Goal: Task Accomplishment & Management: Manage account settings

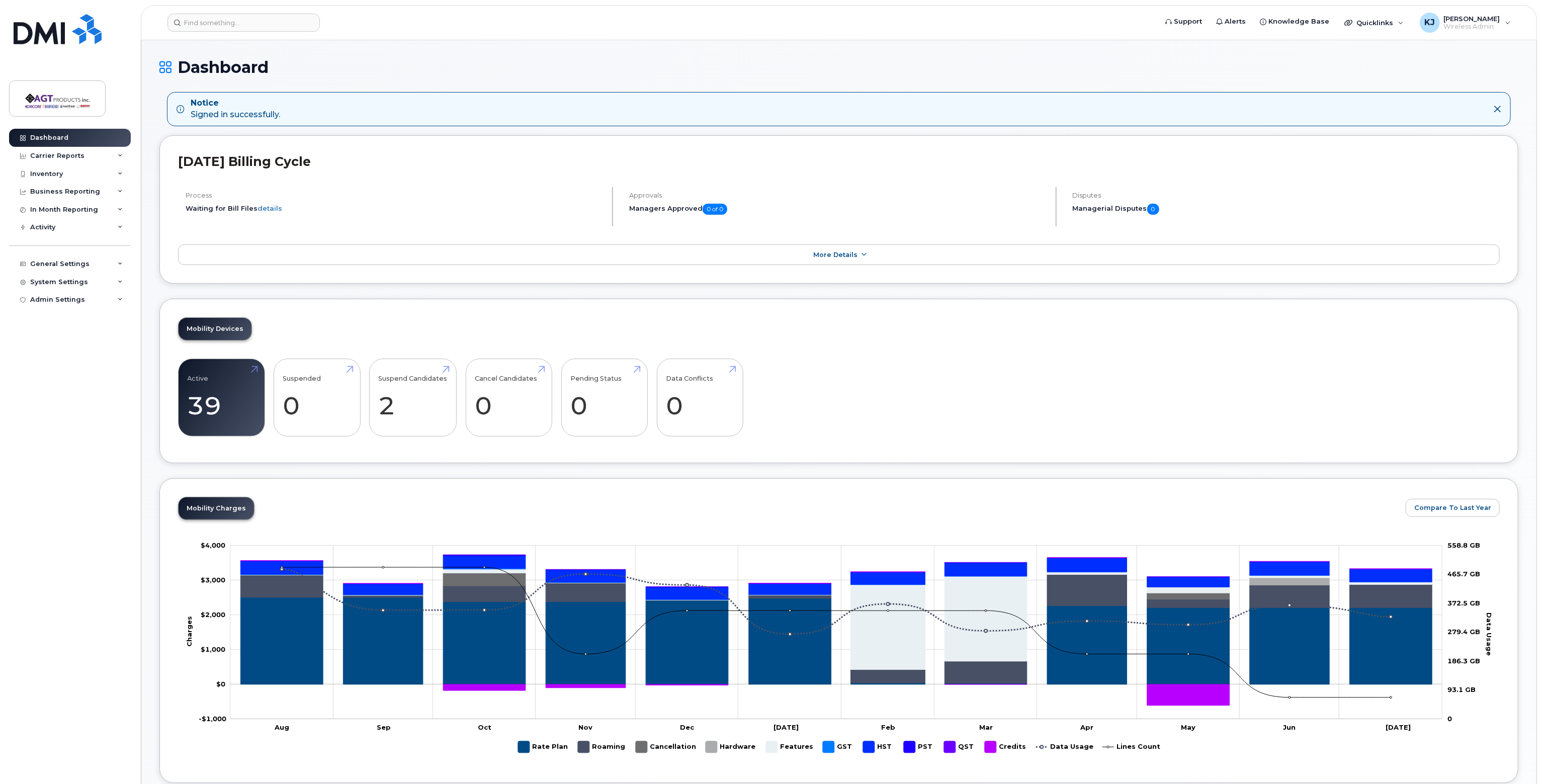
click at [262, 112] on div "Notice Signed in successfully." at bounding box center [236, 109] width 90 height 23
click at [207, 15] on input at bounding box center [243, 22] width 152 height 18
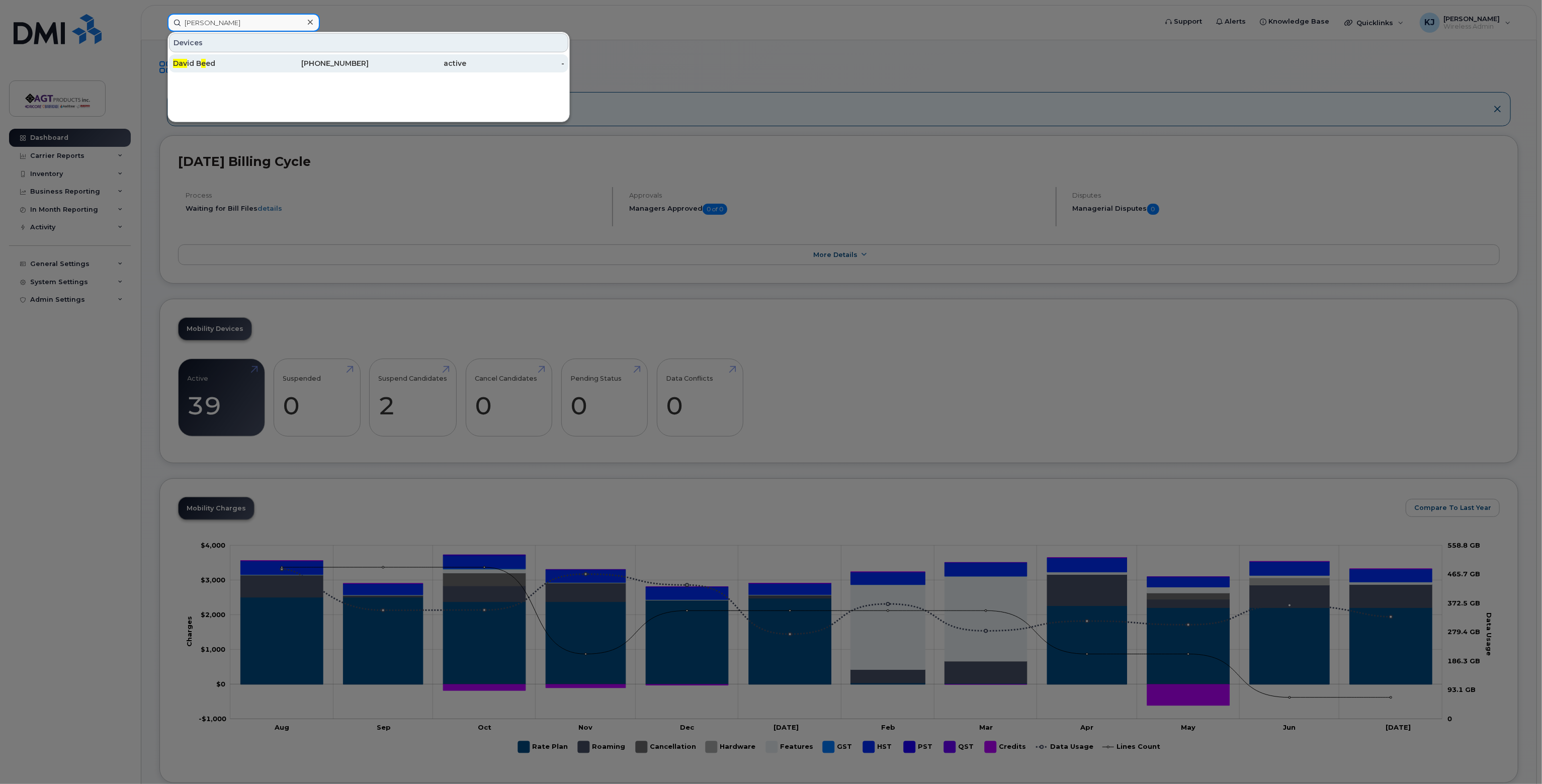
type input "dave"
click at [233, 64] on div "Dav id B e ed" at bounding box center [222, 63] width 98 height 10
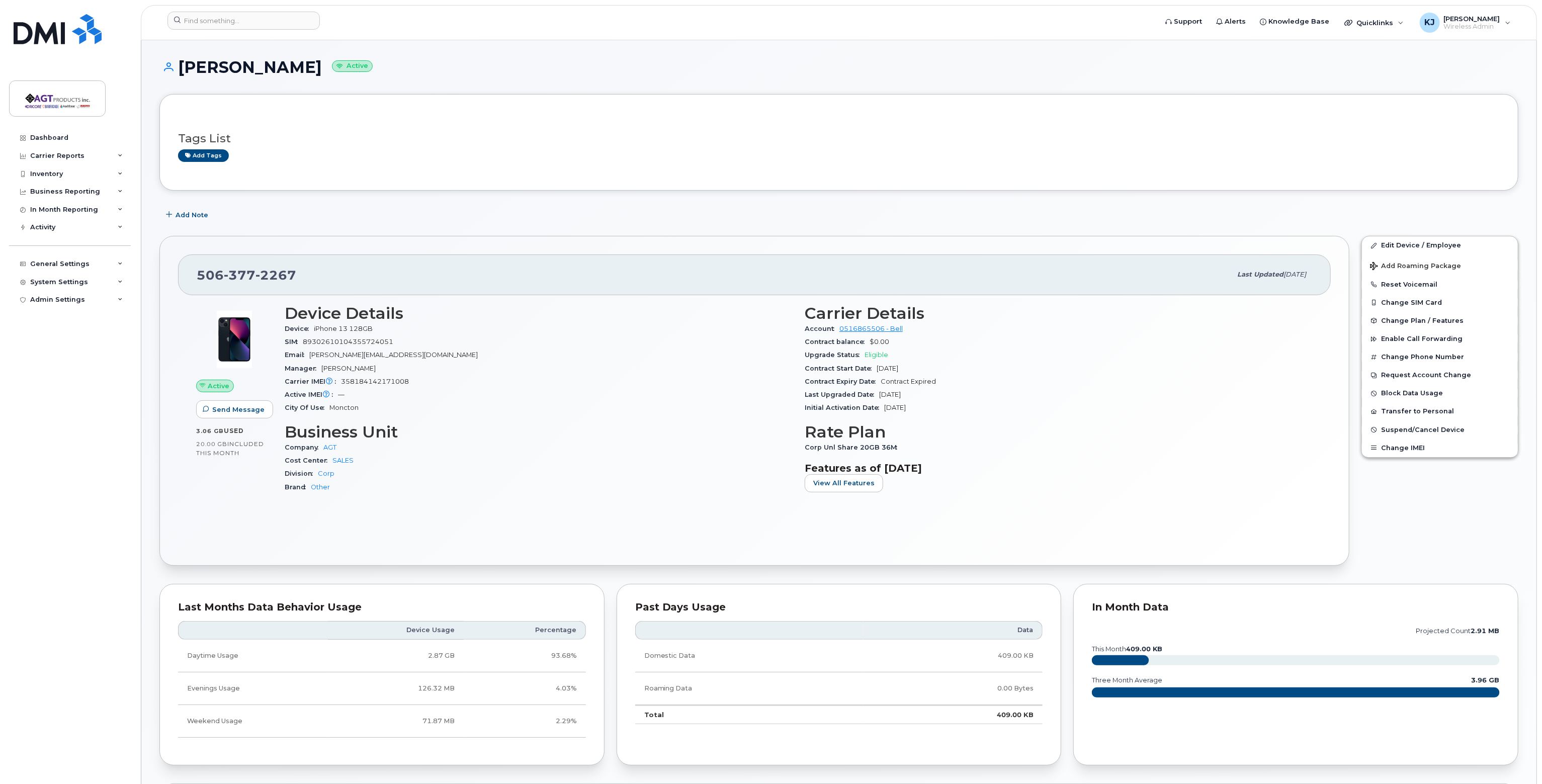
click at [348, 333] on div "Device iPhone 13 128GB" at bounding box center [538, 329] width 508 height 13
click at [350, 371] on div "Manager Mark Steffler" at bounding box center [538, 369] width 508 height 13
click at [376, 383] on span "358184142171008" at bounding box center [374, 381] width 68 height 8
click at [350, 392] on div "Active IMEI Active IMEI is refreshed daily with a delay of up to 48 hours follo…" at bounding box center [538, 394] width 508 height 13
click at [342, 394] on span "—" at bounding box center [341, 394] width 6 height 8
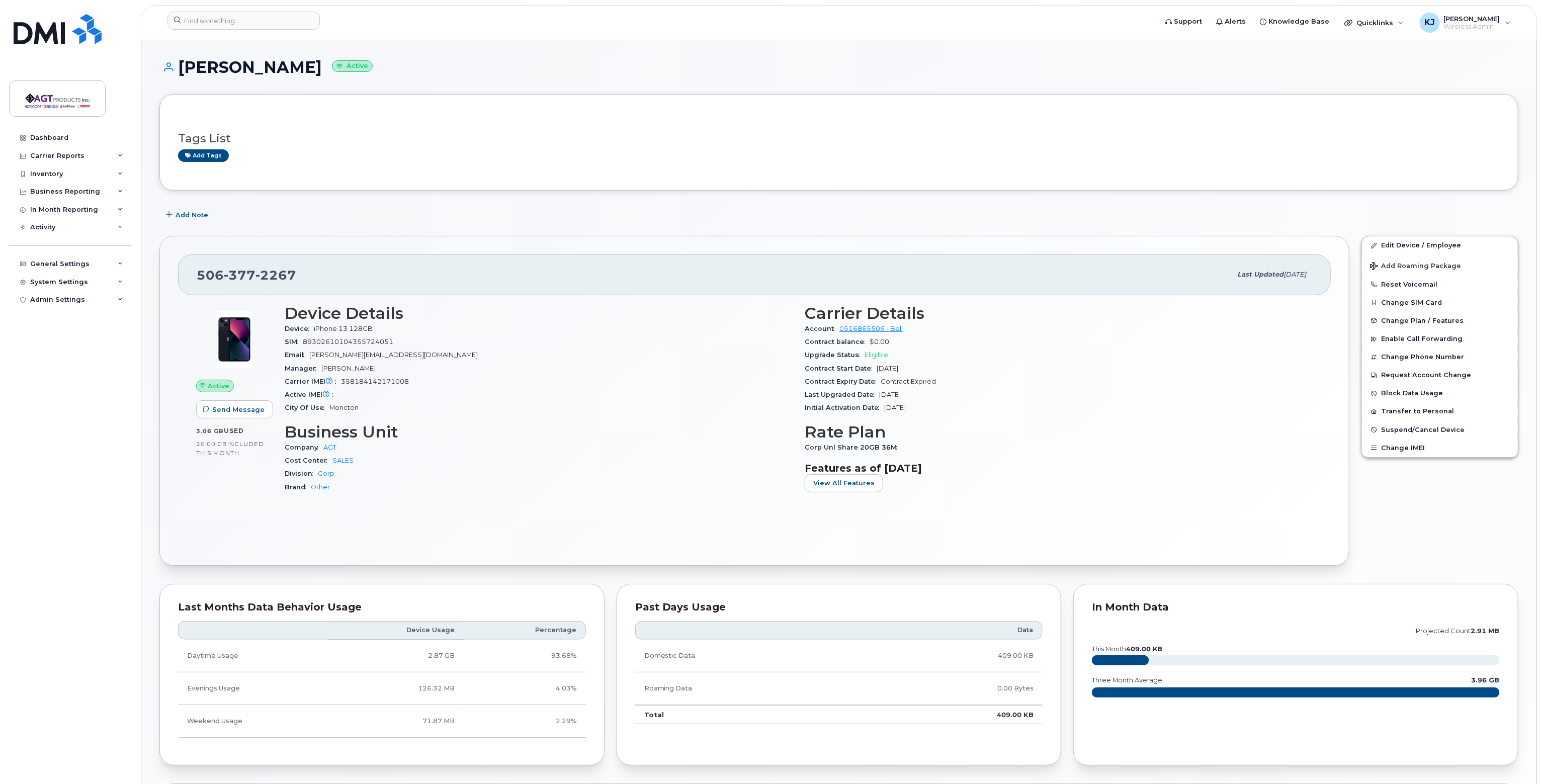
click at [340, 409] on span "Moncton" at bounding box center [344, 407] width 29 height 8
click at [1417, 245] on link "Edit Device / Employee" at bounding box center [1440, 245] width 156 height 18
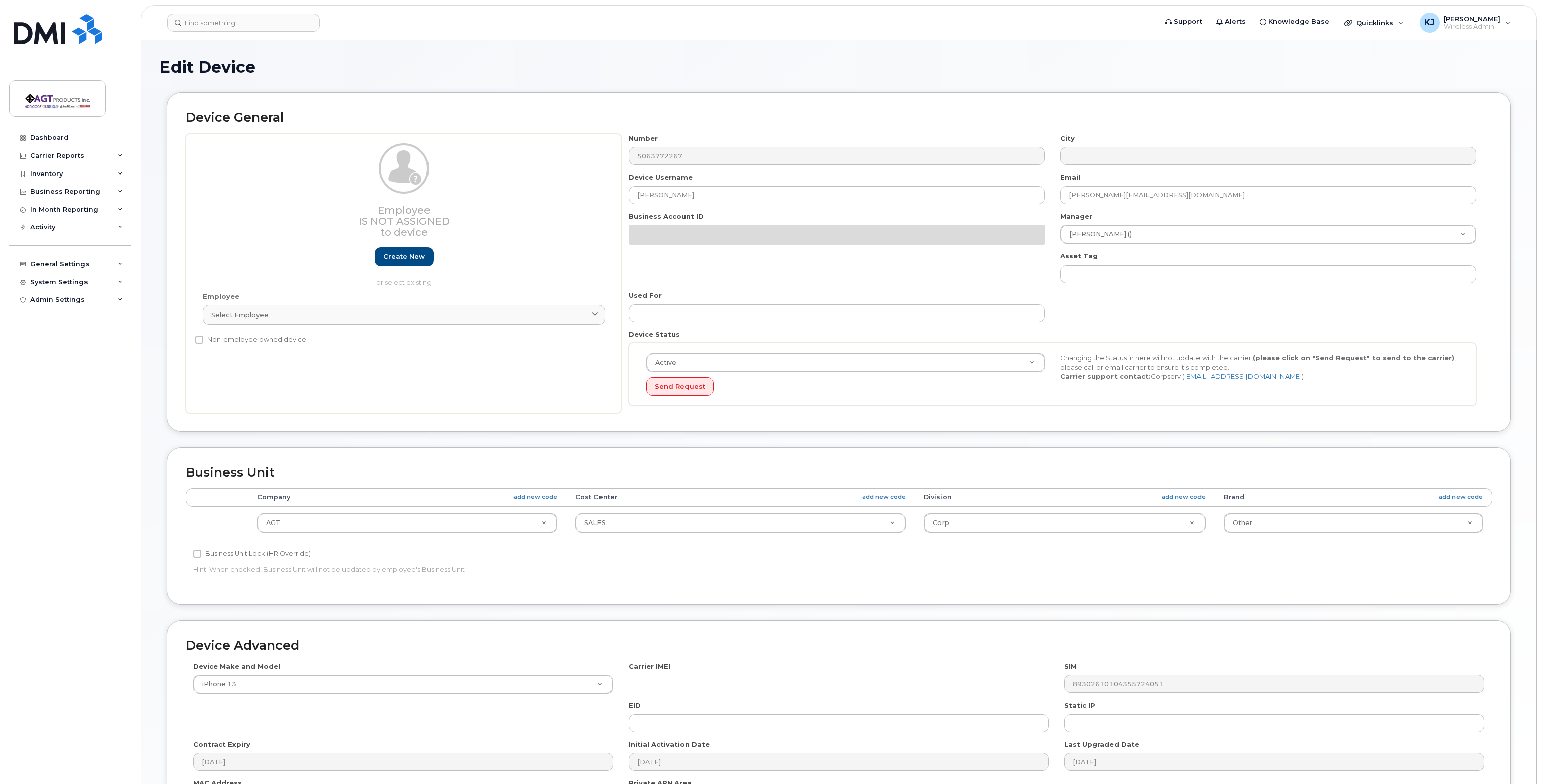
select select "279664"
select select "279666"
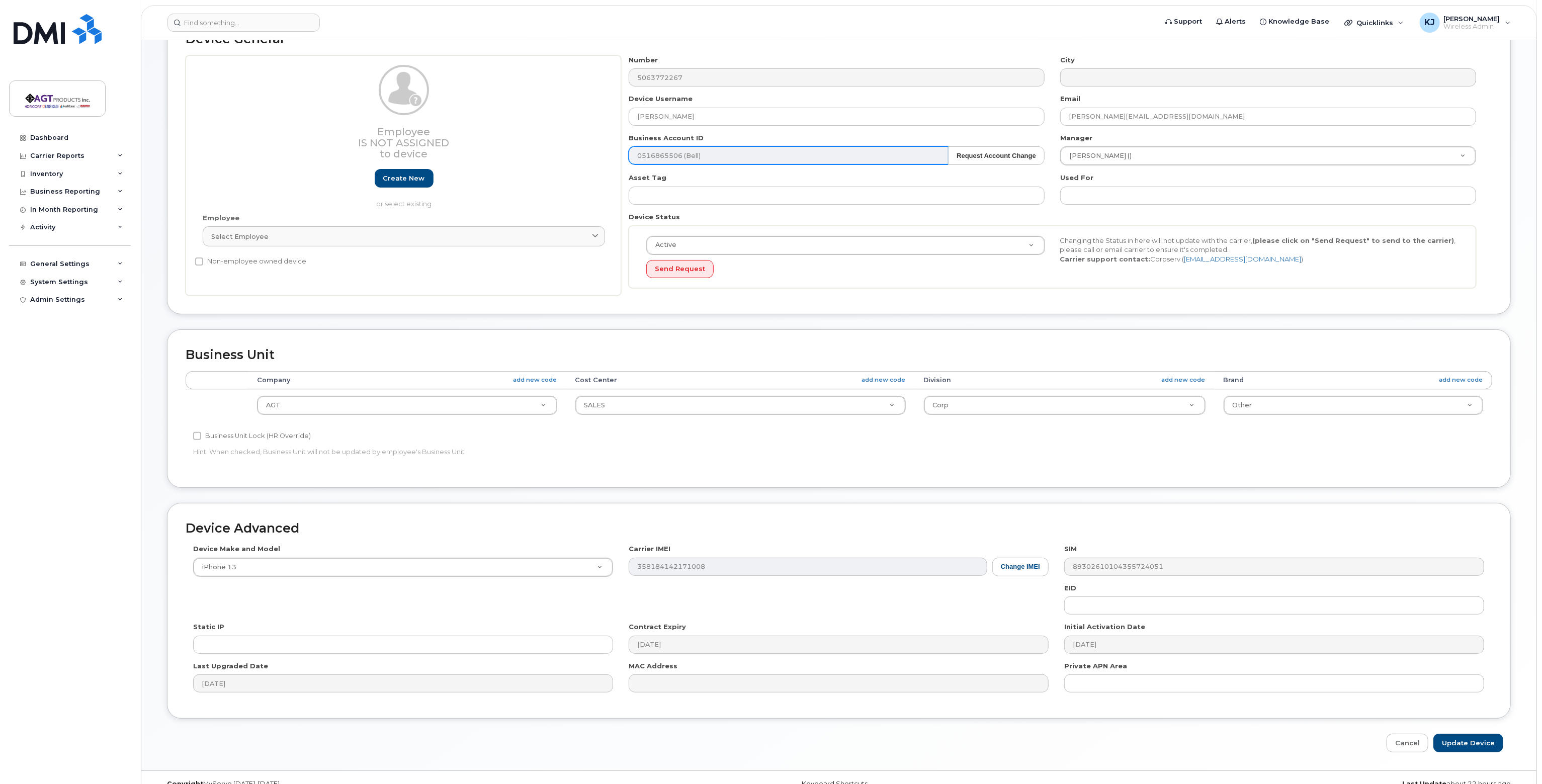
scroll to position [95, 0]
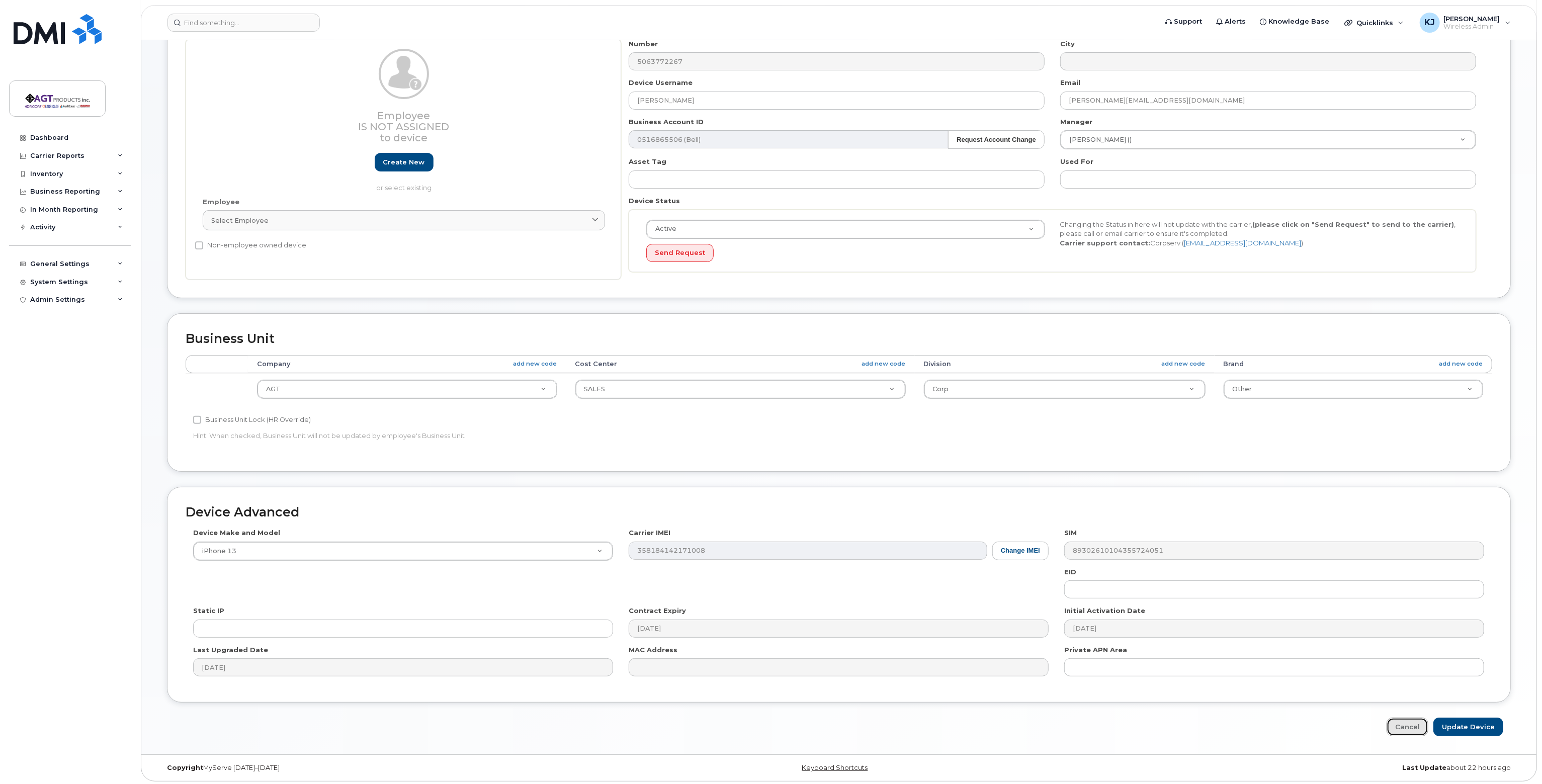
click at [1417, 724] on link "Cancel" at bounding box center [1407, 727] width 42 height 19
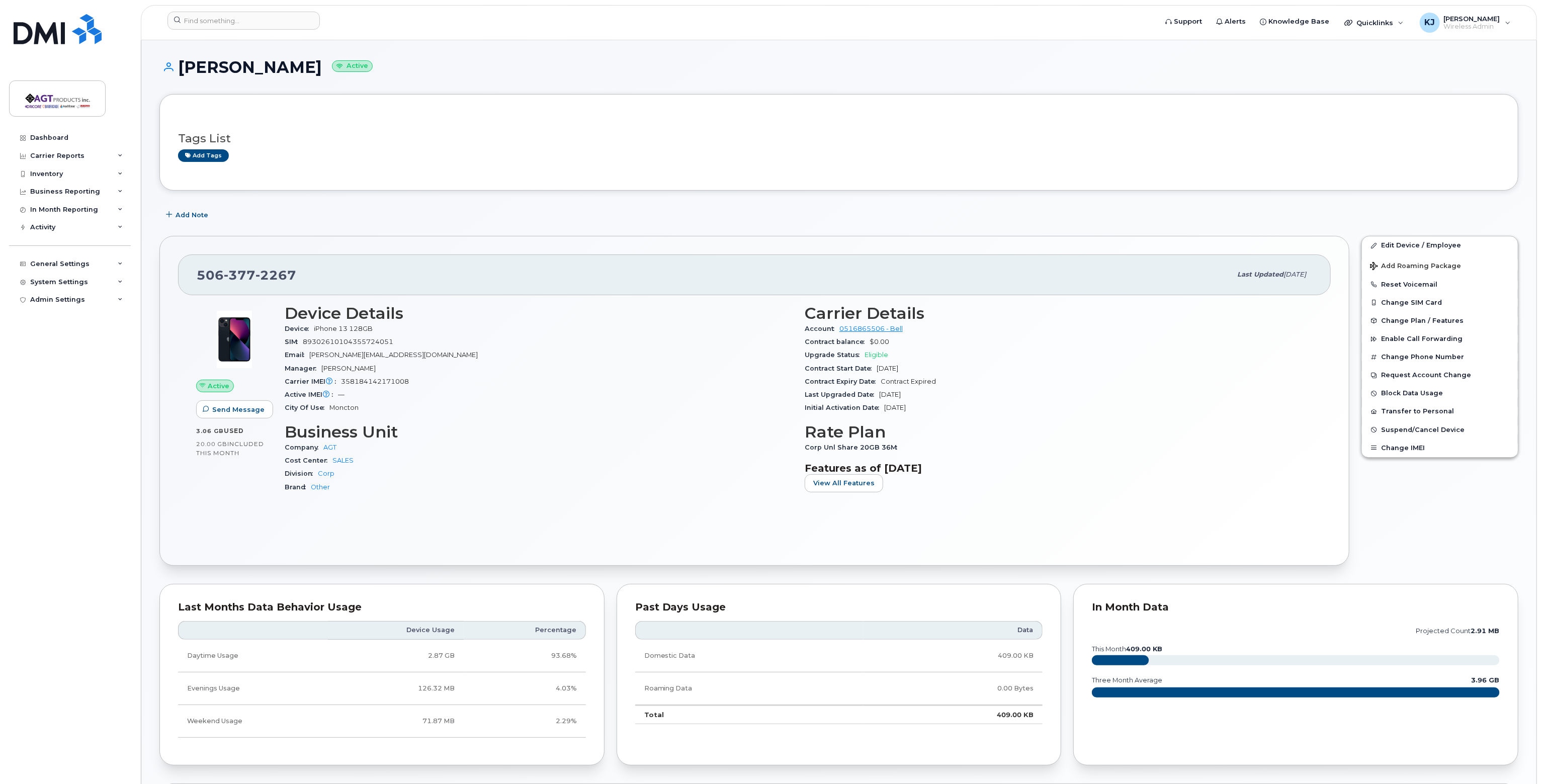
click at [213, 177] on div "Tags List Add tags" at bounding box center [838, 142] width 1359 height 97
click at [207, 154] on link "Add tags" at bounding box center [203, 156] width 50 height 13
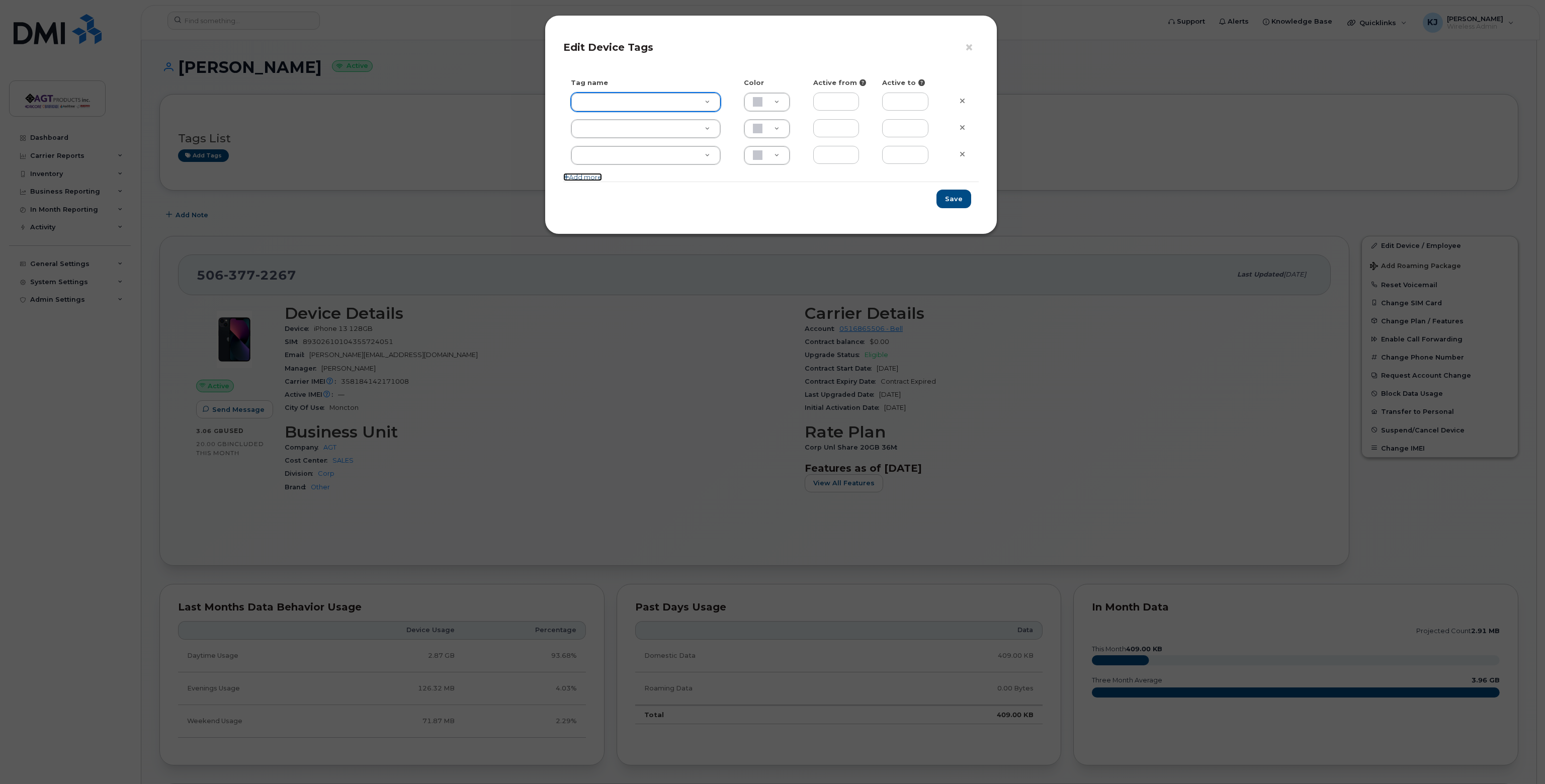
click at [587, 174] on link "Add more" at bounding box center [583, 177] width 39 height 8
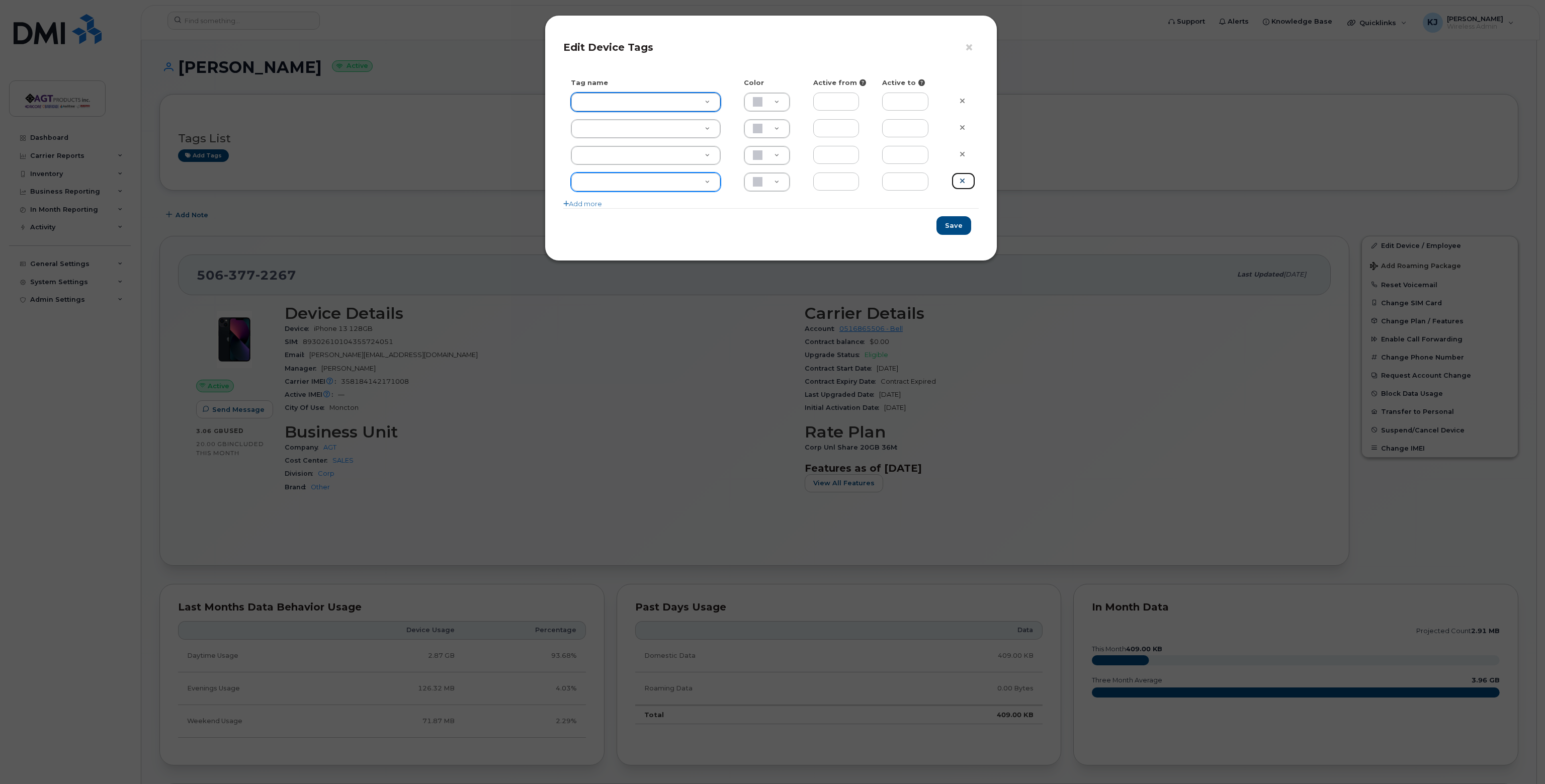
click at [964, 179] on icon at bounding box center [962, 181] width 6 height 8
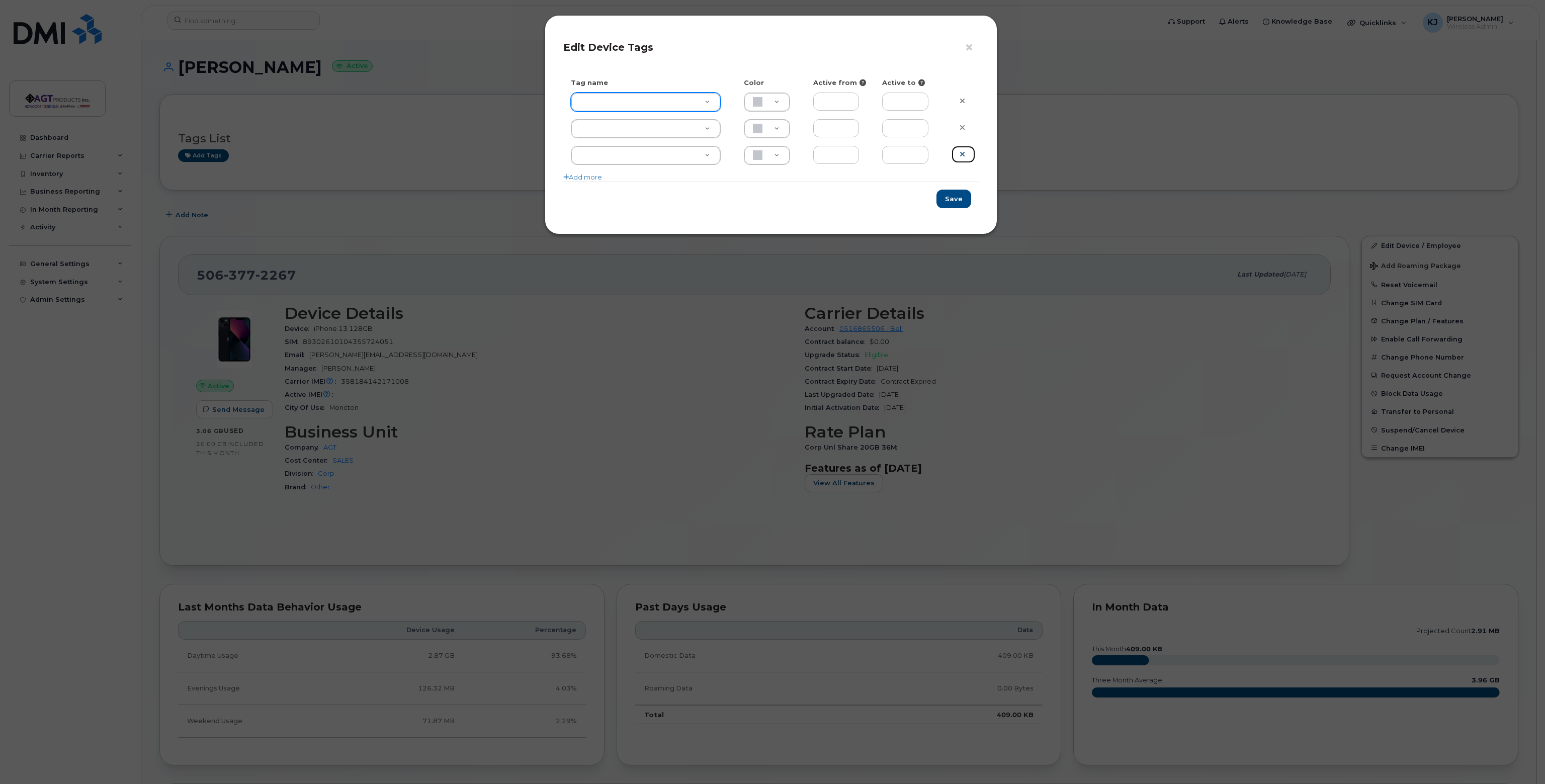
click at [962, 154] on icon at bounding box center [962, 154] width 6 height 8
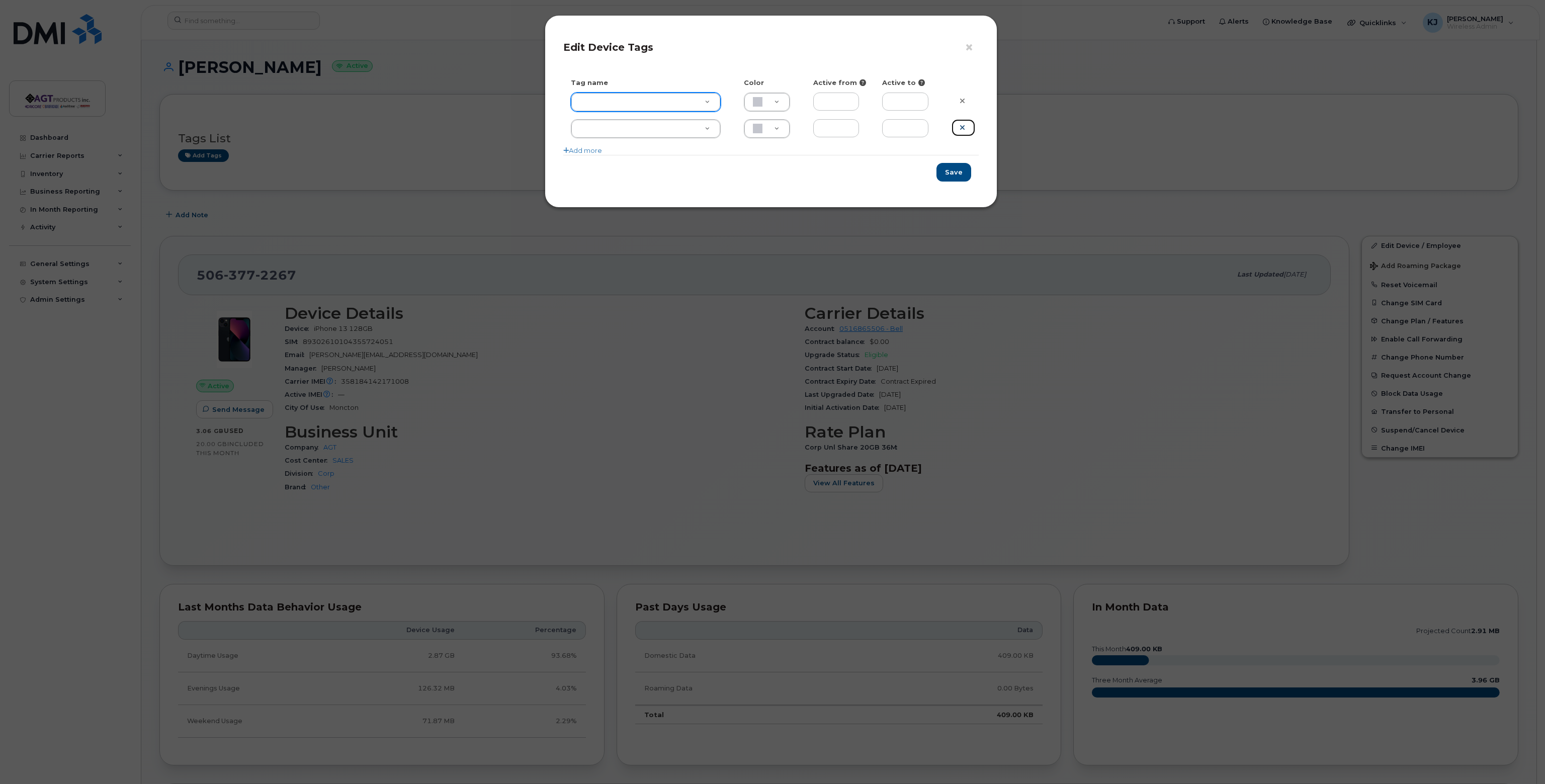
click at [965, 125] on icon at bounding box center [962, 128] width 6 height 8
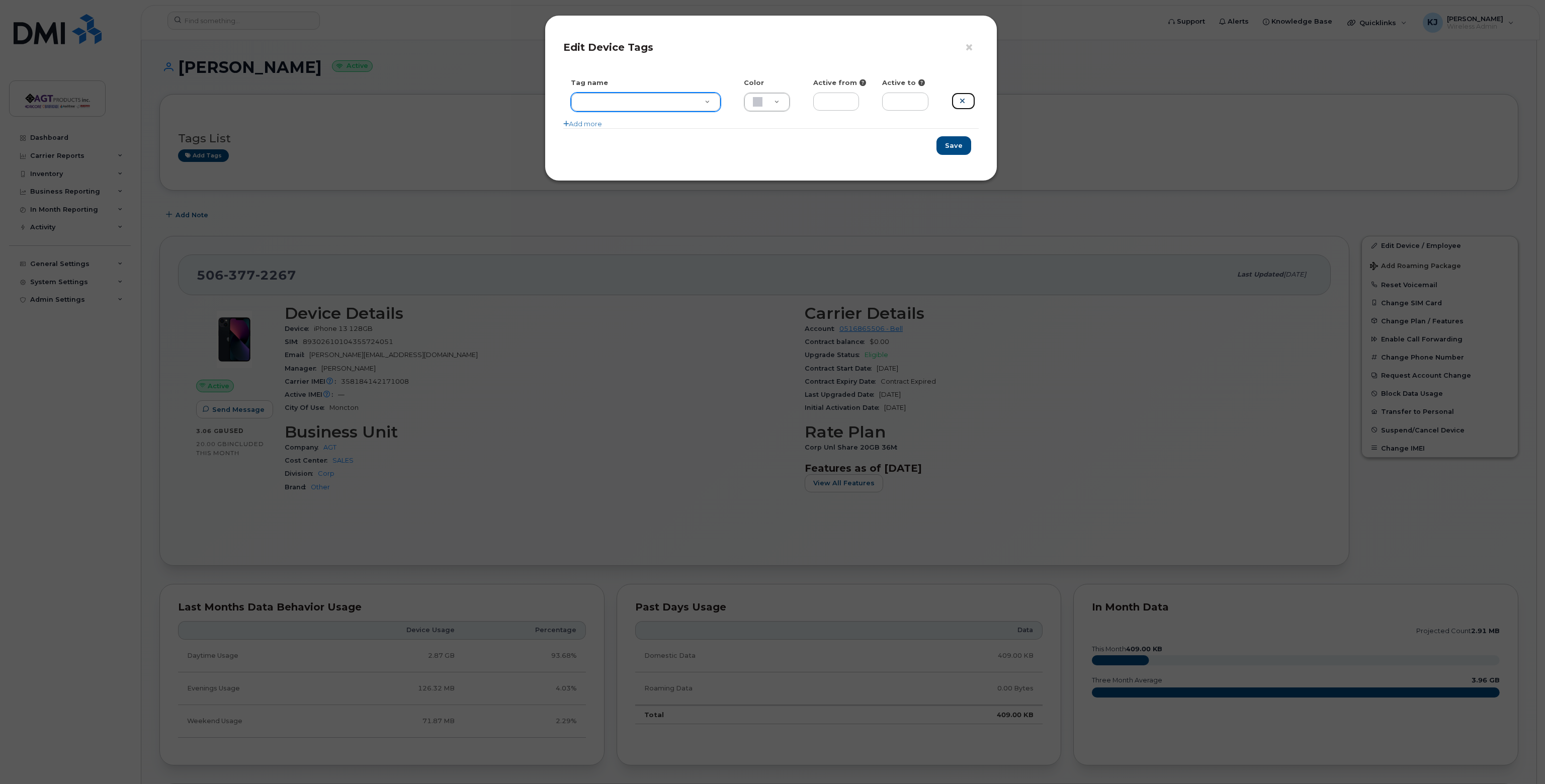
click at [962, 102] on icon at bounding box center [962, 100] width 6 height 8
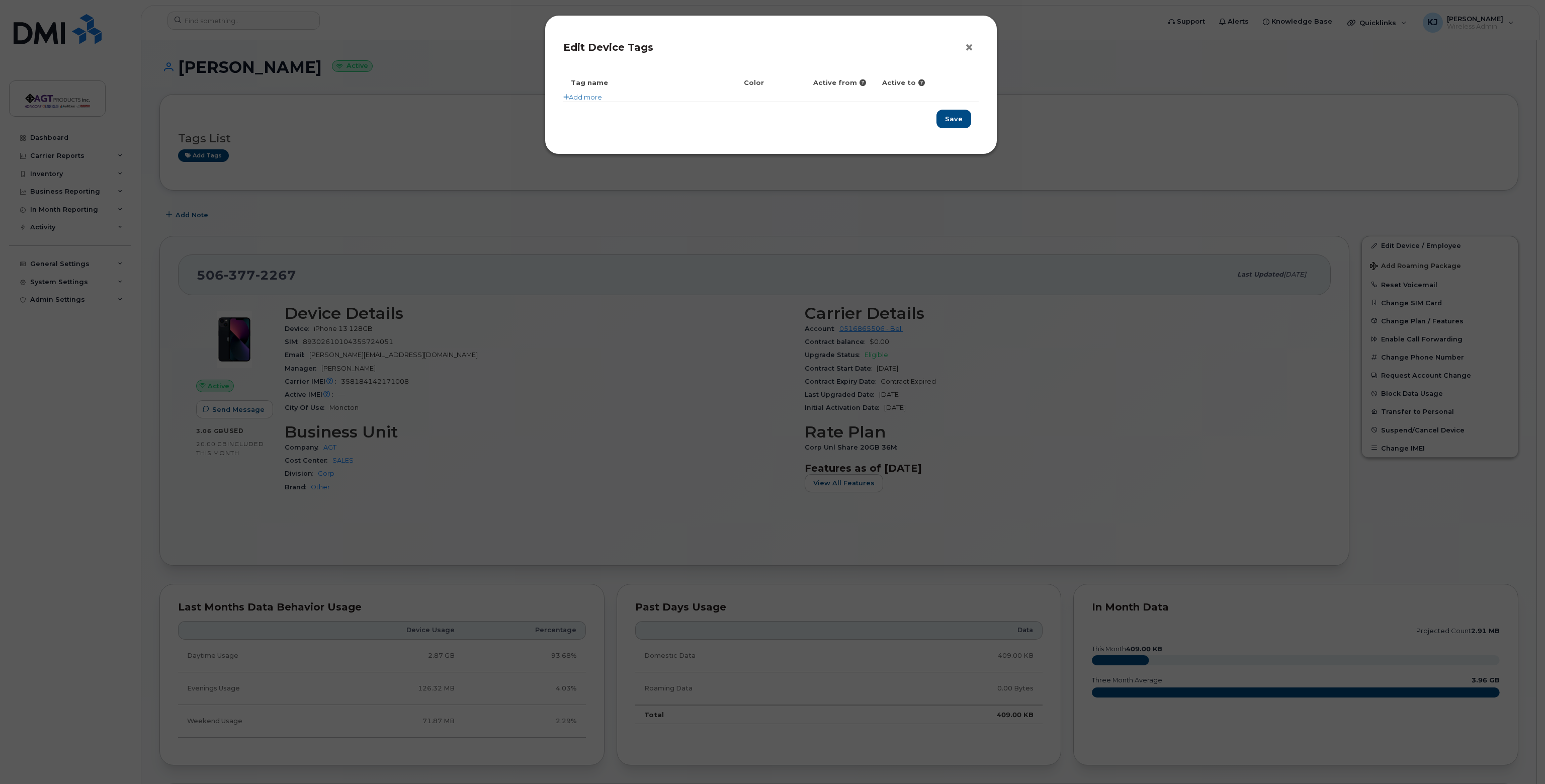
click at [969, 43] on button "×" at bounding box center [972, 48] width 14 height 15
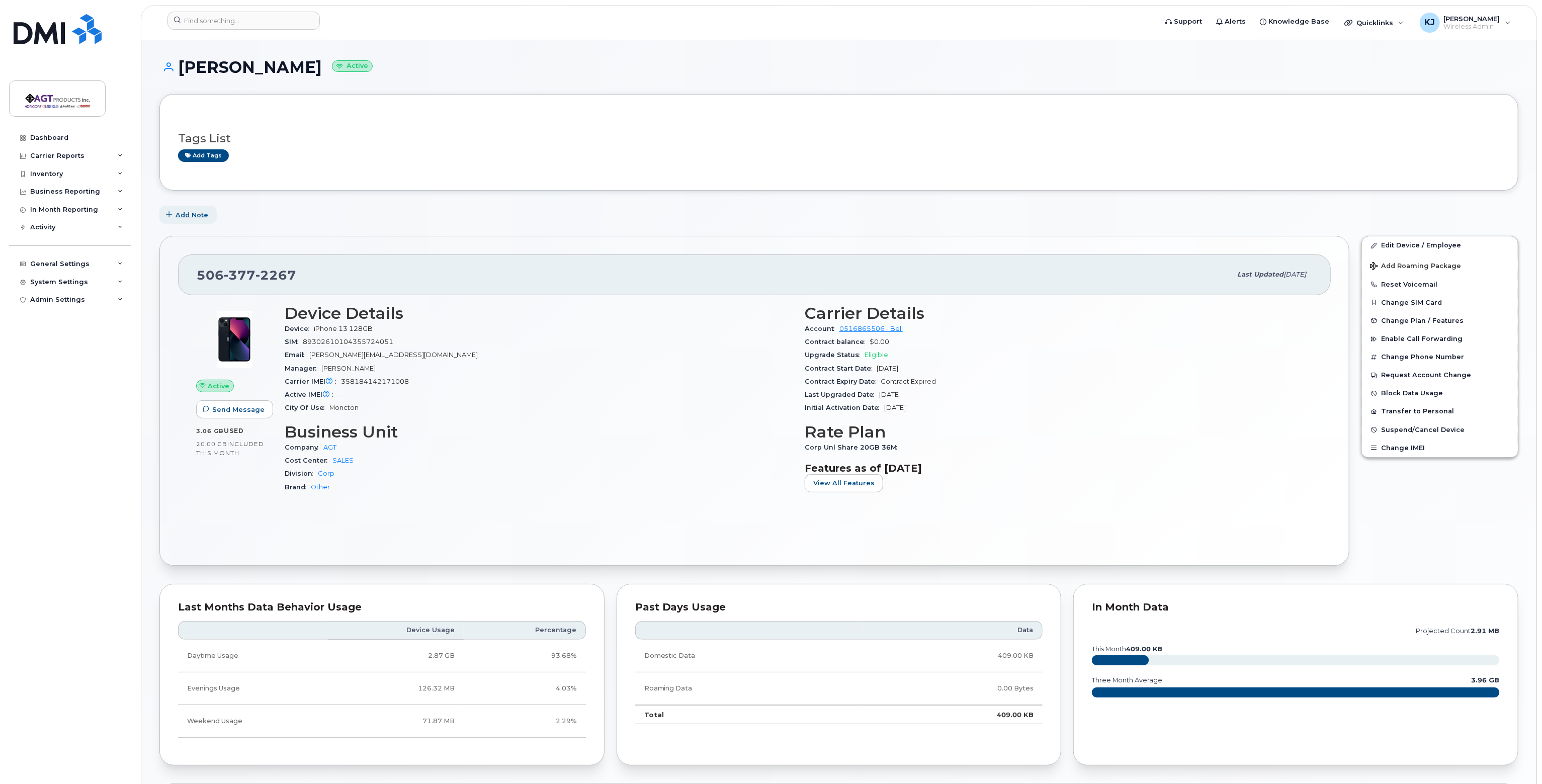
click at [191, 213] on span "Add Note" at bounding box center [191, 215] width 33 height 10
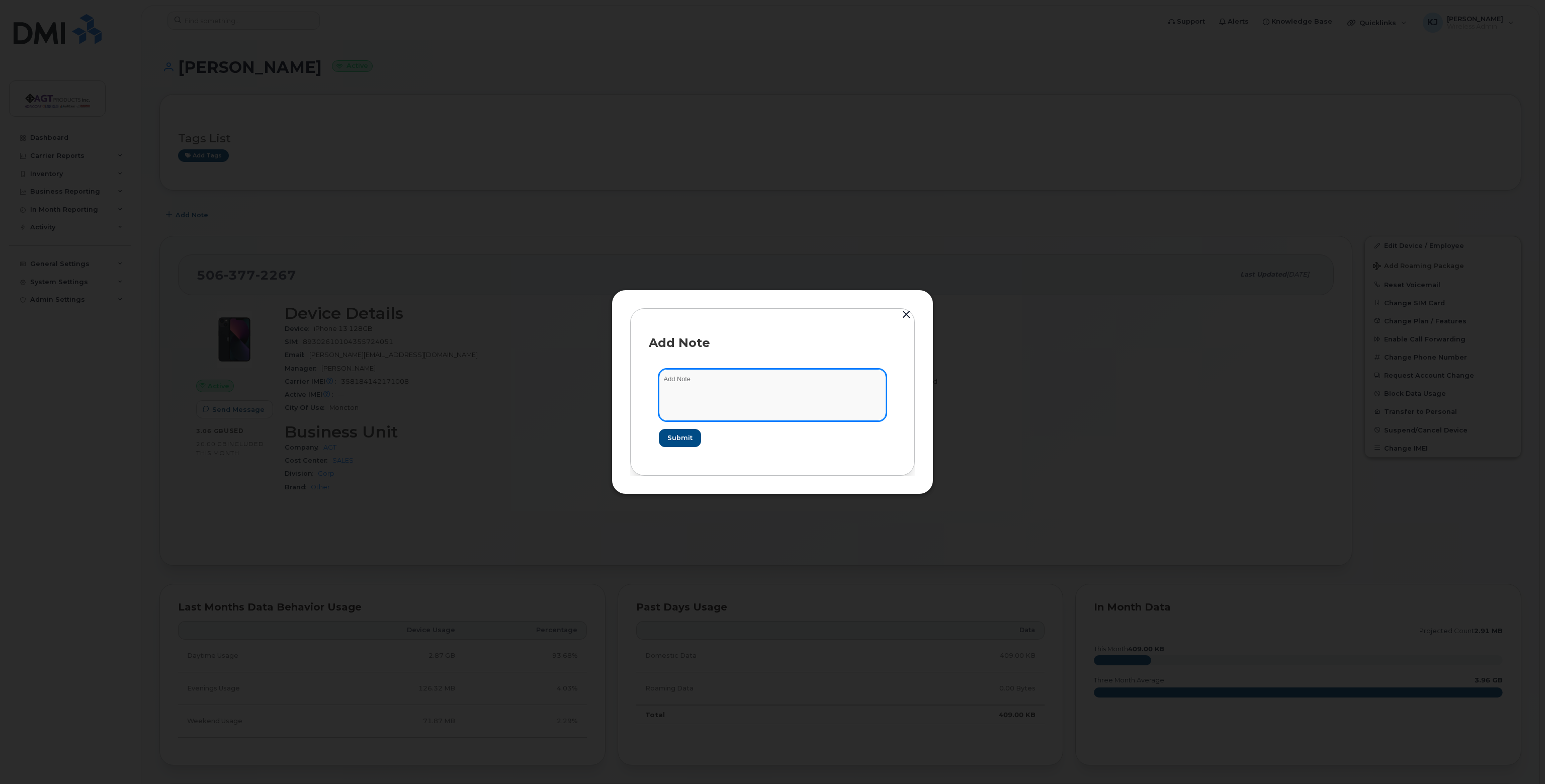
click at [761, 395] on textarea at bounding box center [772, 394] width 227 height 51
type textarea "IOS Version 18.6 Iphone 13 128"
click at [670, 435] on span "Submit" at bounding box center [679, 438] width 25 height 10
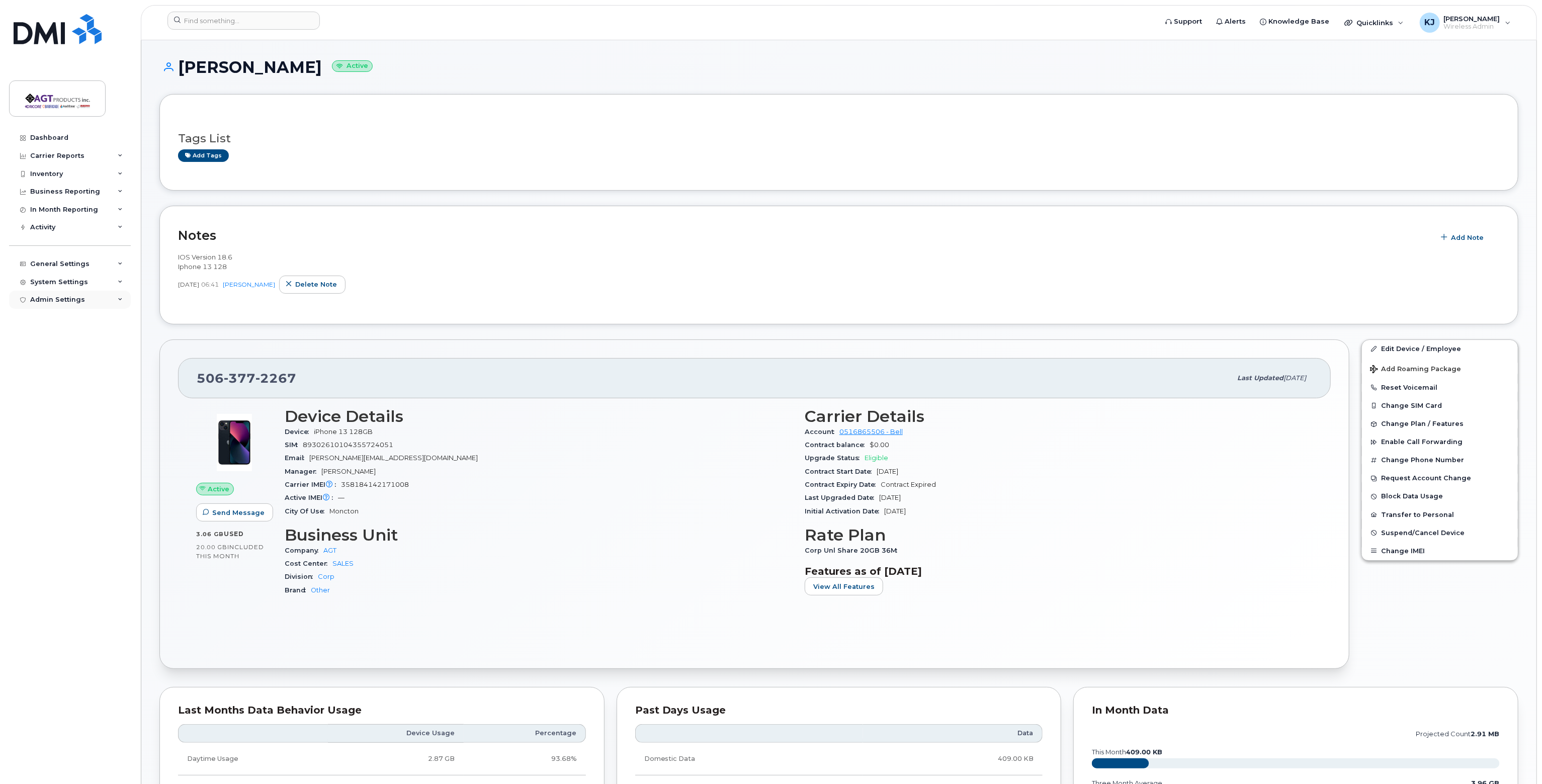
click at [60, 298] on div "Admin Settings" at bounding box center [57, 299] width 55 height 8
click at [72, 262] on div "General Settings" at bounding box center [60, 263] width 60 height 8
click at [67, 398] on div "System Settings" at bounding box center [59, 397] width 58 height 8
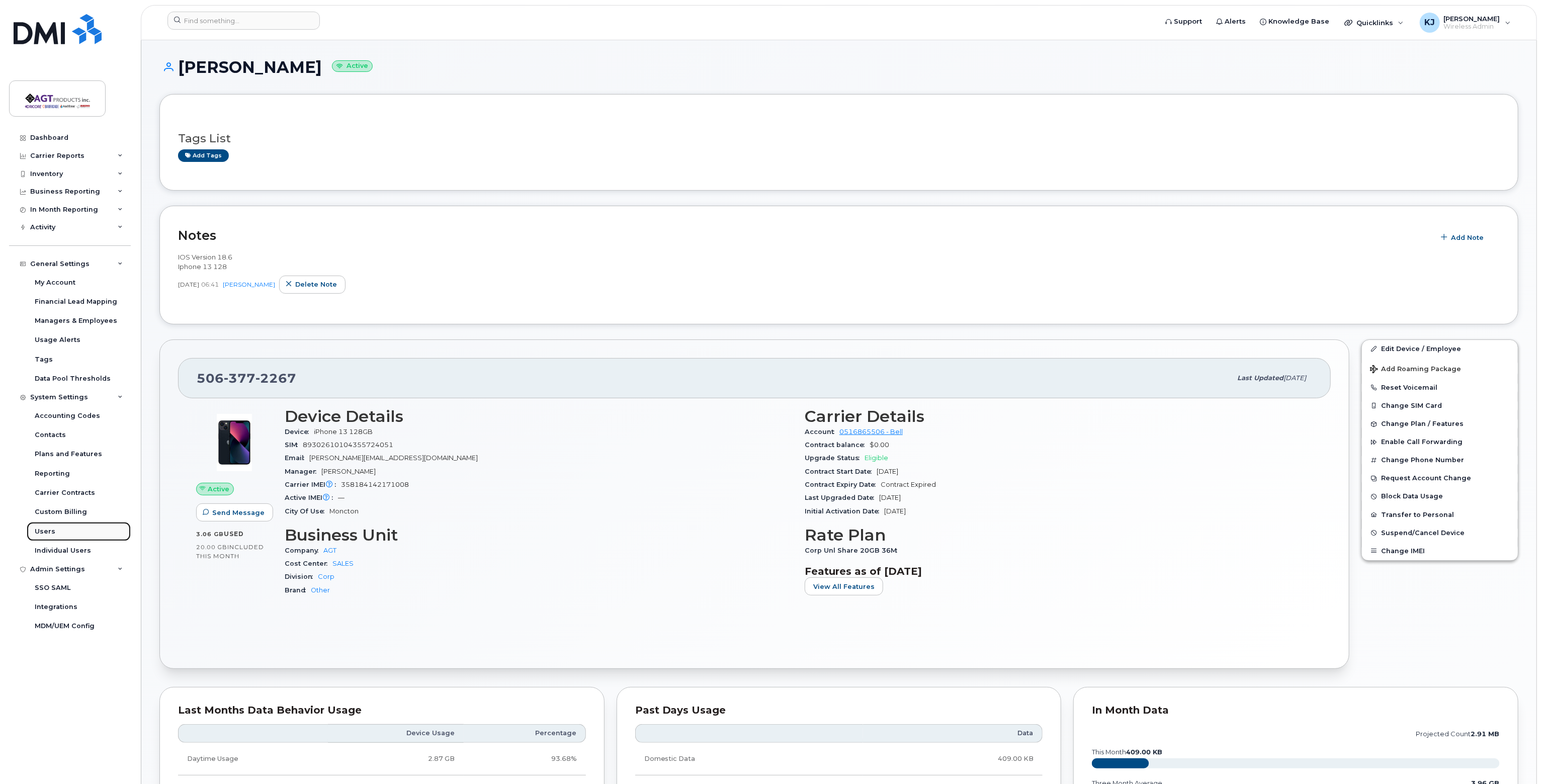
click at [46, 533] on div "Users" at bounding box center [45, 531] width 20 height 9
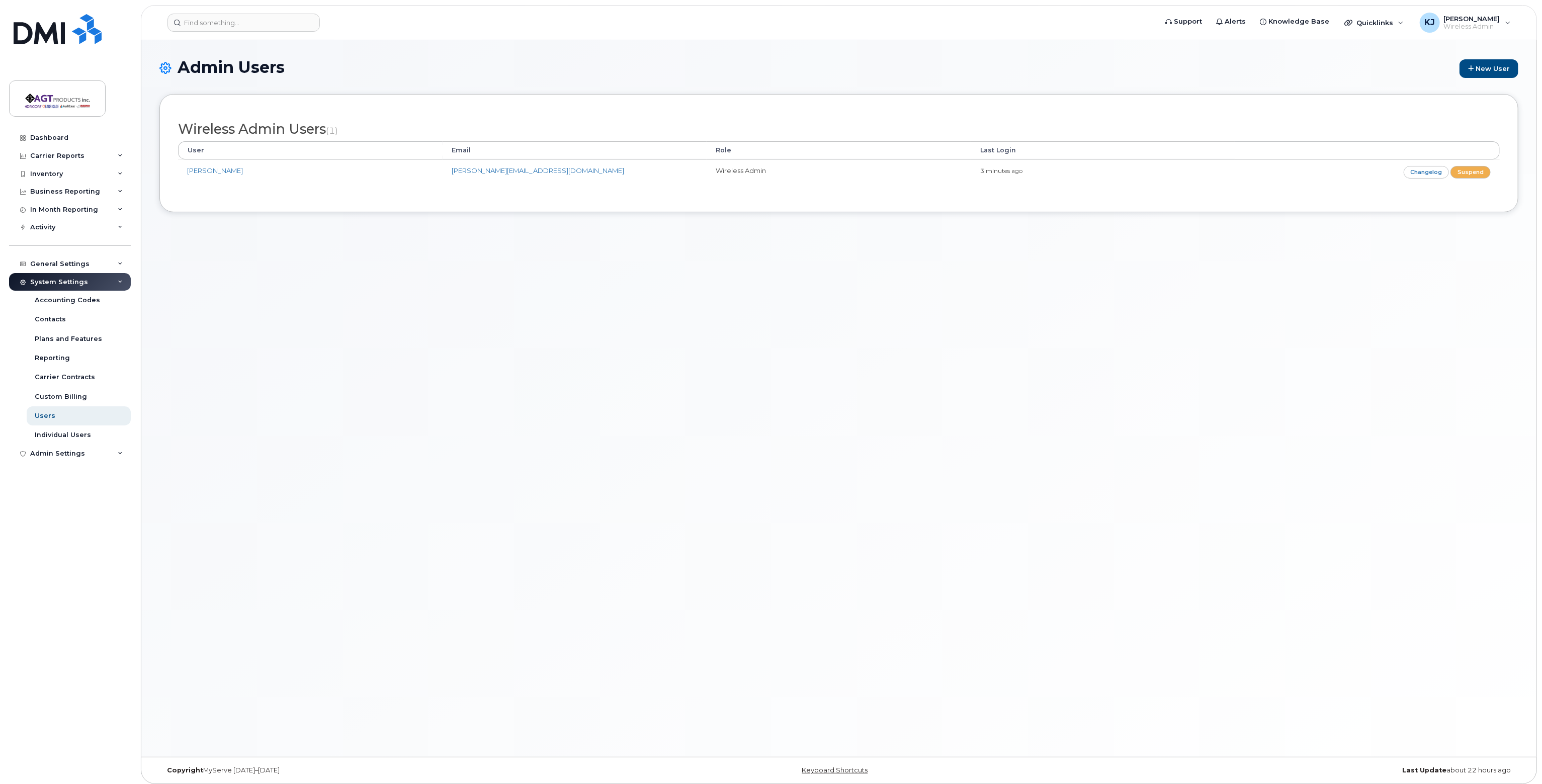
click at [266, 275] on div "Admin Users New User Wireless Admin Users (1) User Email Role Last Login Kenny …" at bounding box center [839, 398] width 1395 height 716
click at [1492, 63] on link "New User" at bounding box center [1489, 69] width 59 height 19
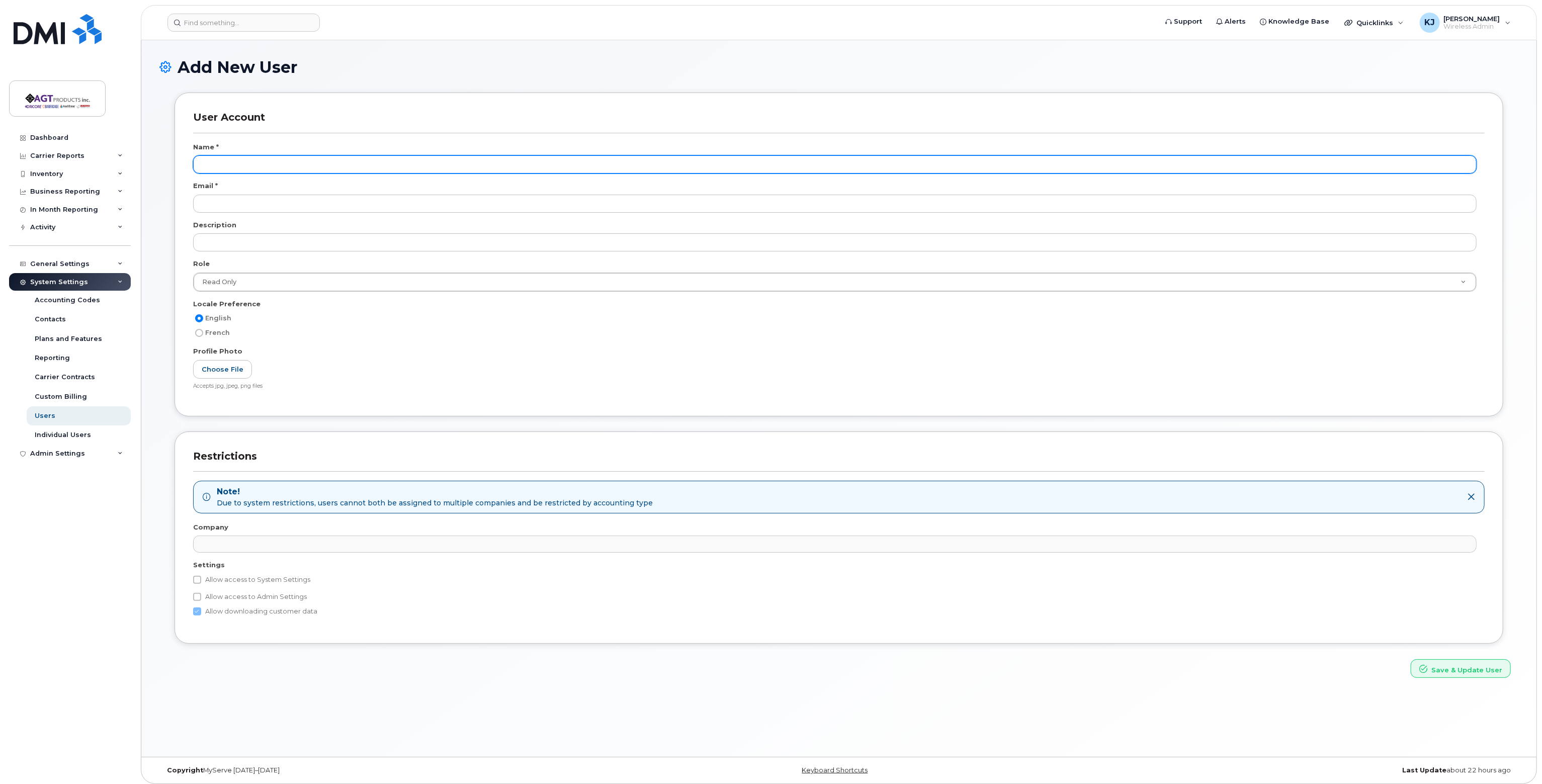
click at [380, 163] on input "text" at bounding box center [835, 165] width 1283 height 18
type input "Matthew Haupt"
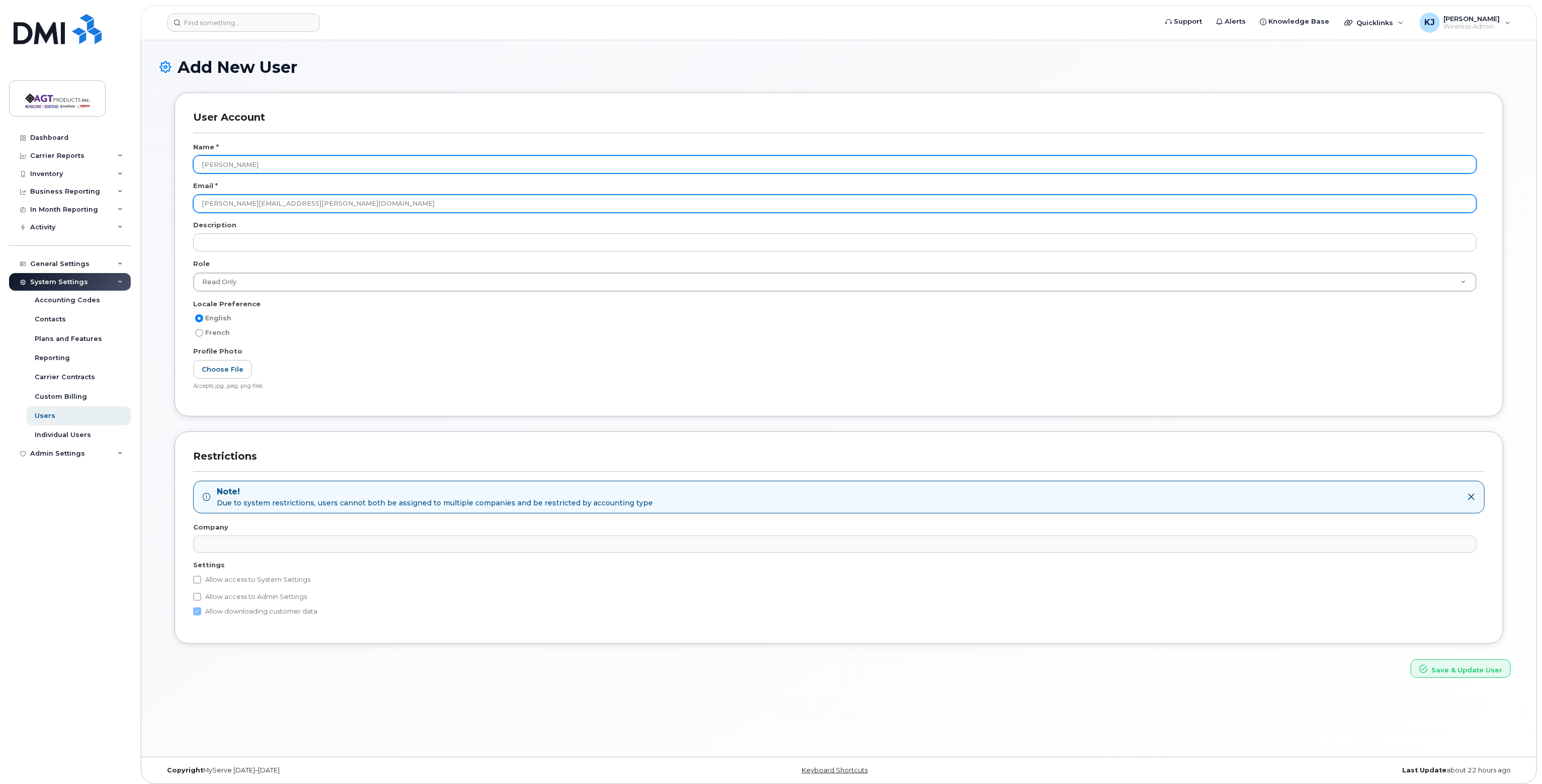
type input "Matthew.Haupt@agtproductsinc.com"
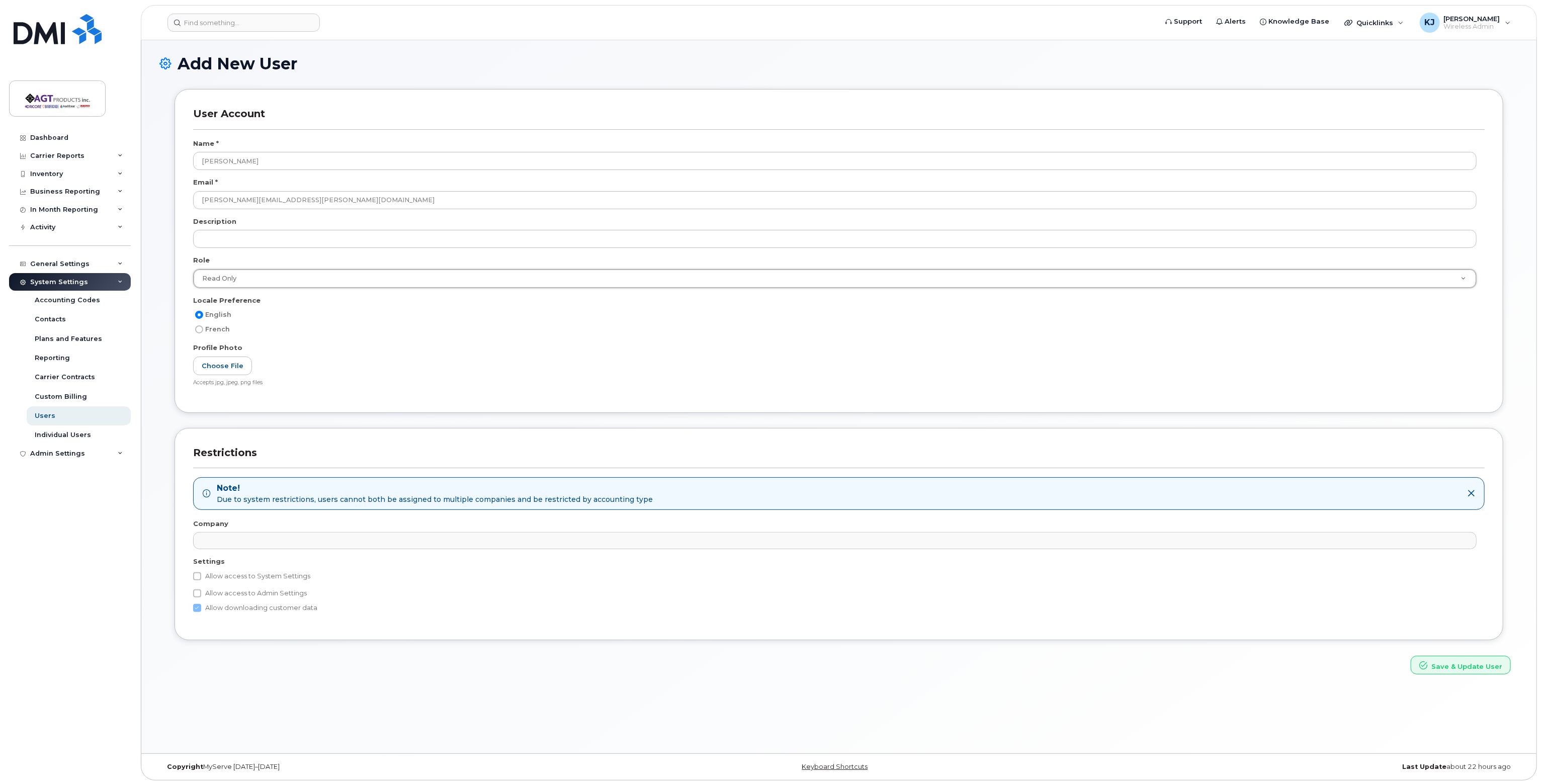
scroll to position [4, 0]
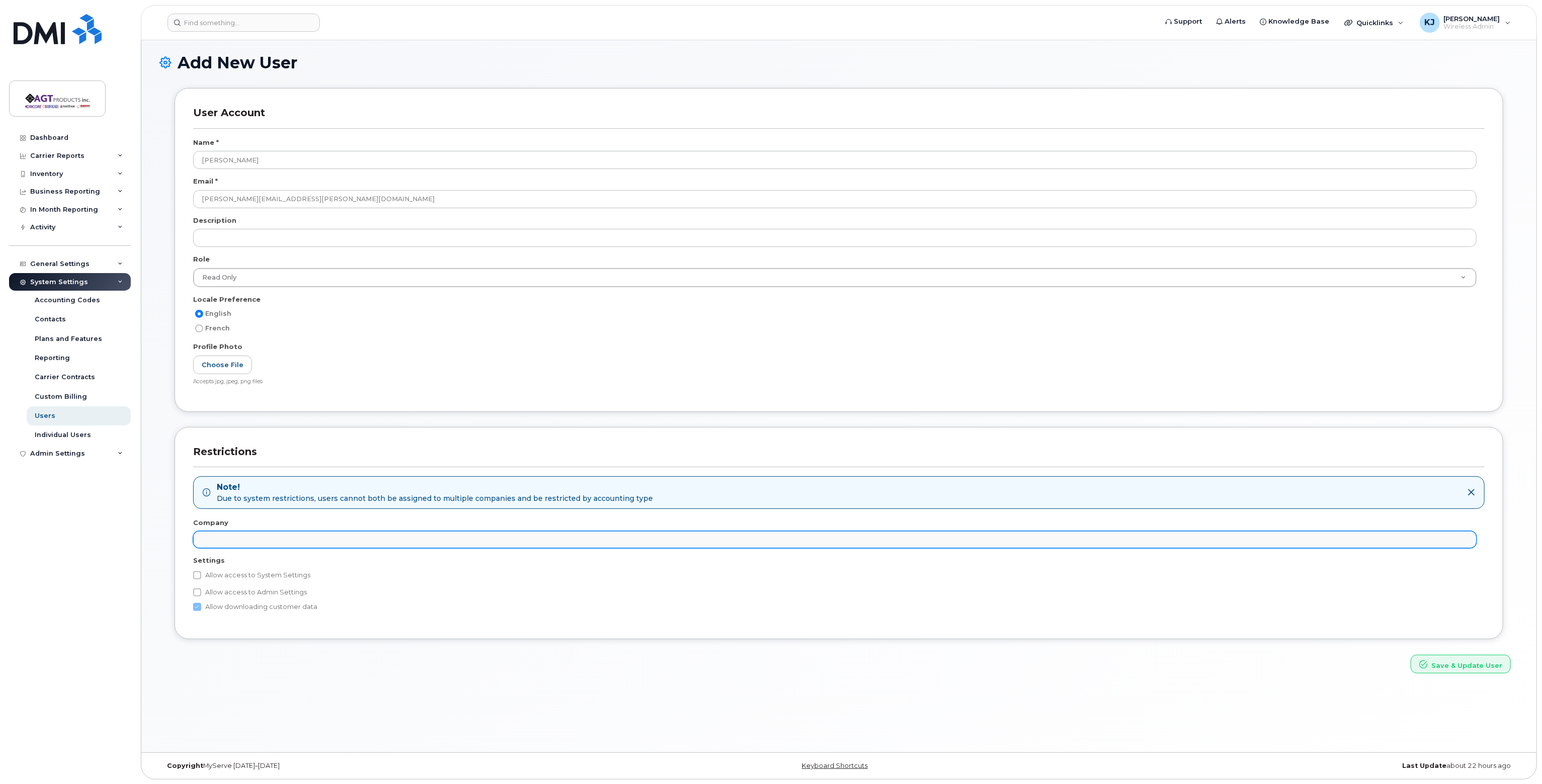
click at [1347, 540] on ul at bounding box center [835, 539] width 1283 height 16
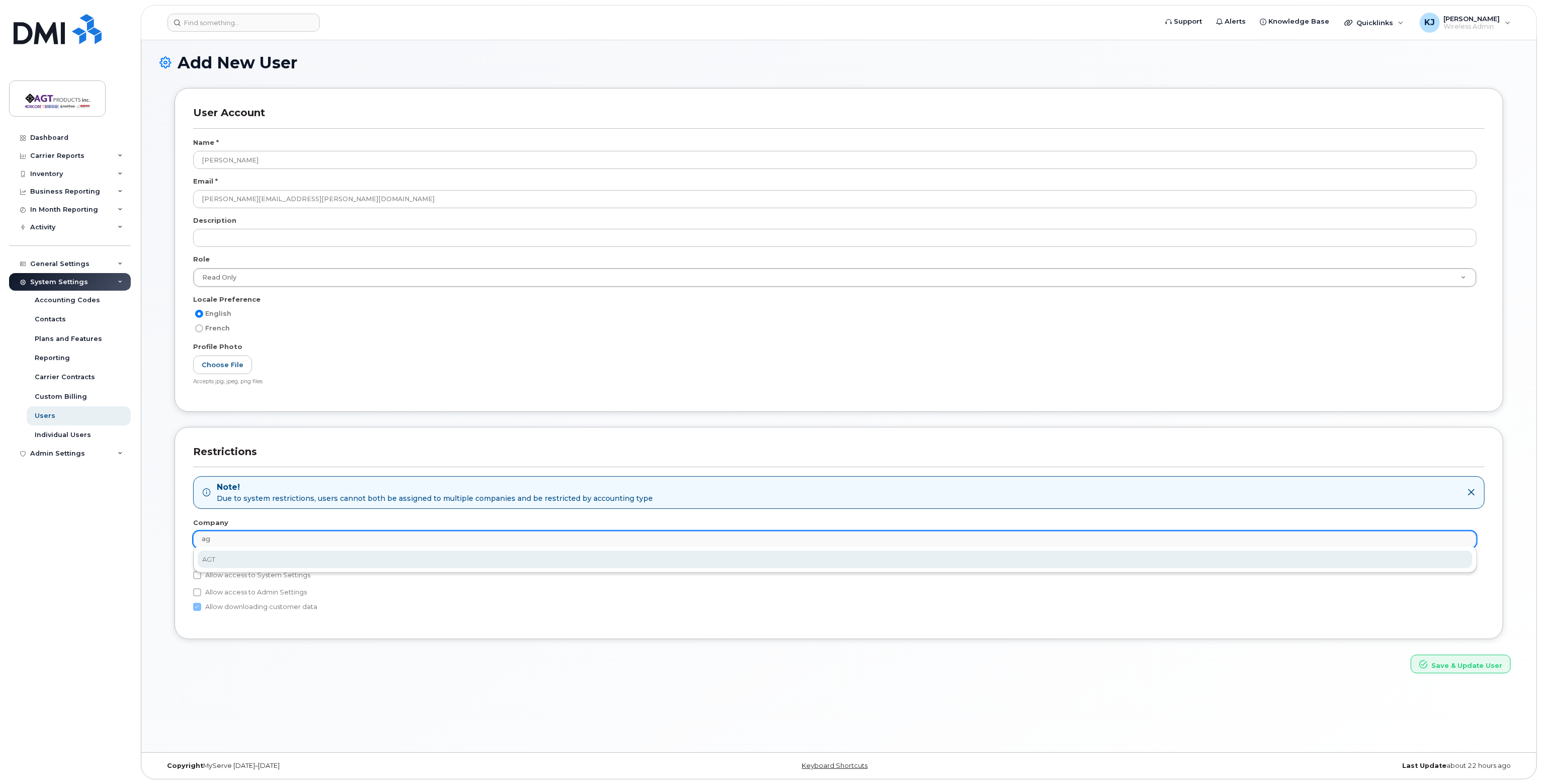
type input "ag"
type input "279658"
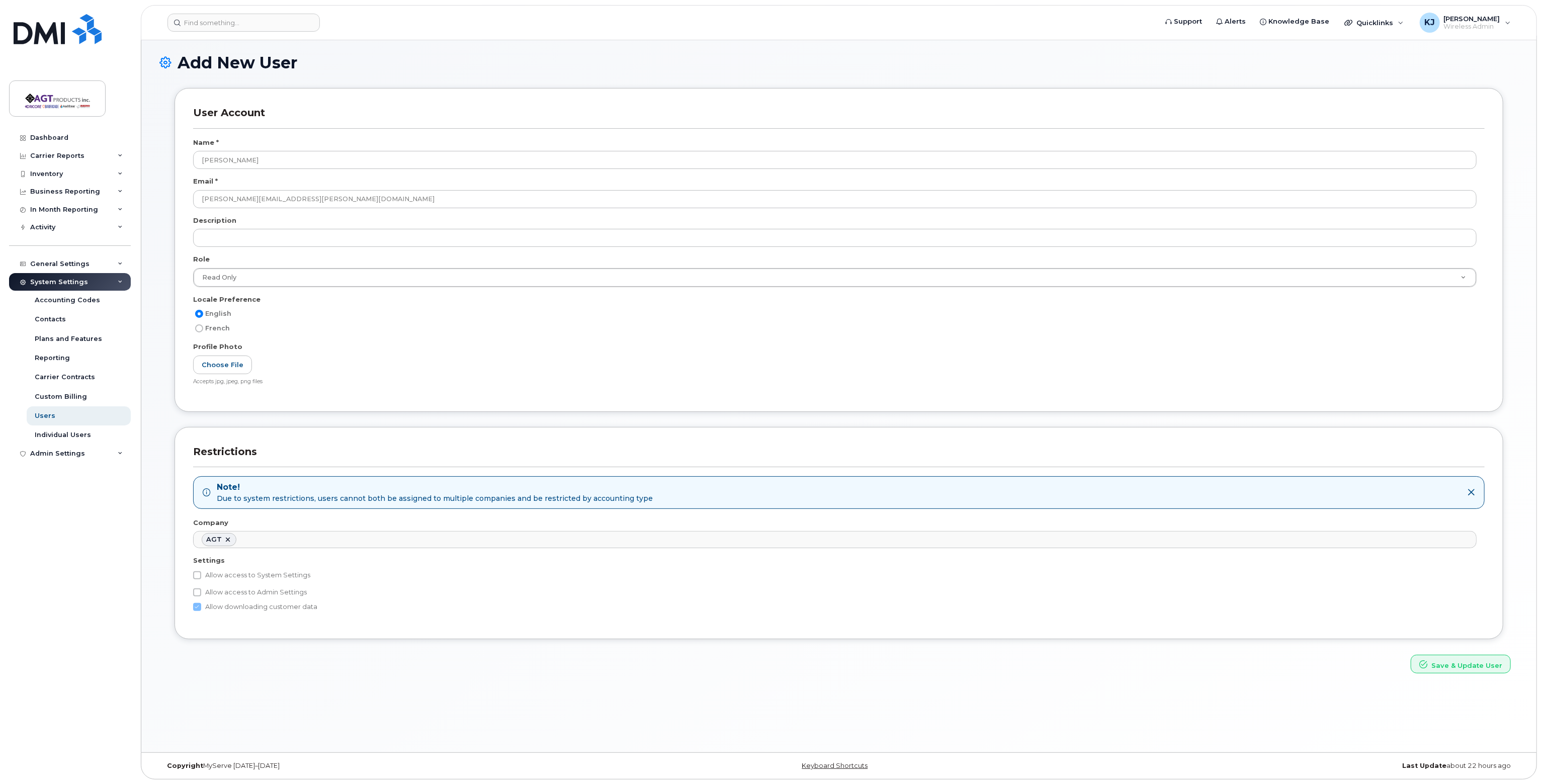
click at [275, 572] on label "Allow access to System Settings" at bounding box center [252, 575] width 117 height 12
click at [201, 572] on input "Allow access to System Settings" at bounding box center [197, 575] width 8 height 8
checkbox input "true"
click at [264, 643] on label "Allow access to Admin Settings" at bounding box center [250, 642] width 114 height 12
click at [201, 643] on input "Allow access to Admin Settings" at bounding box center [197, 642] width 8 height 8
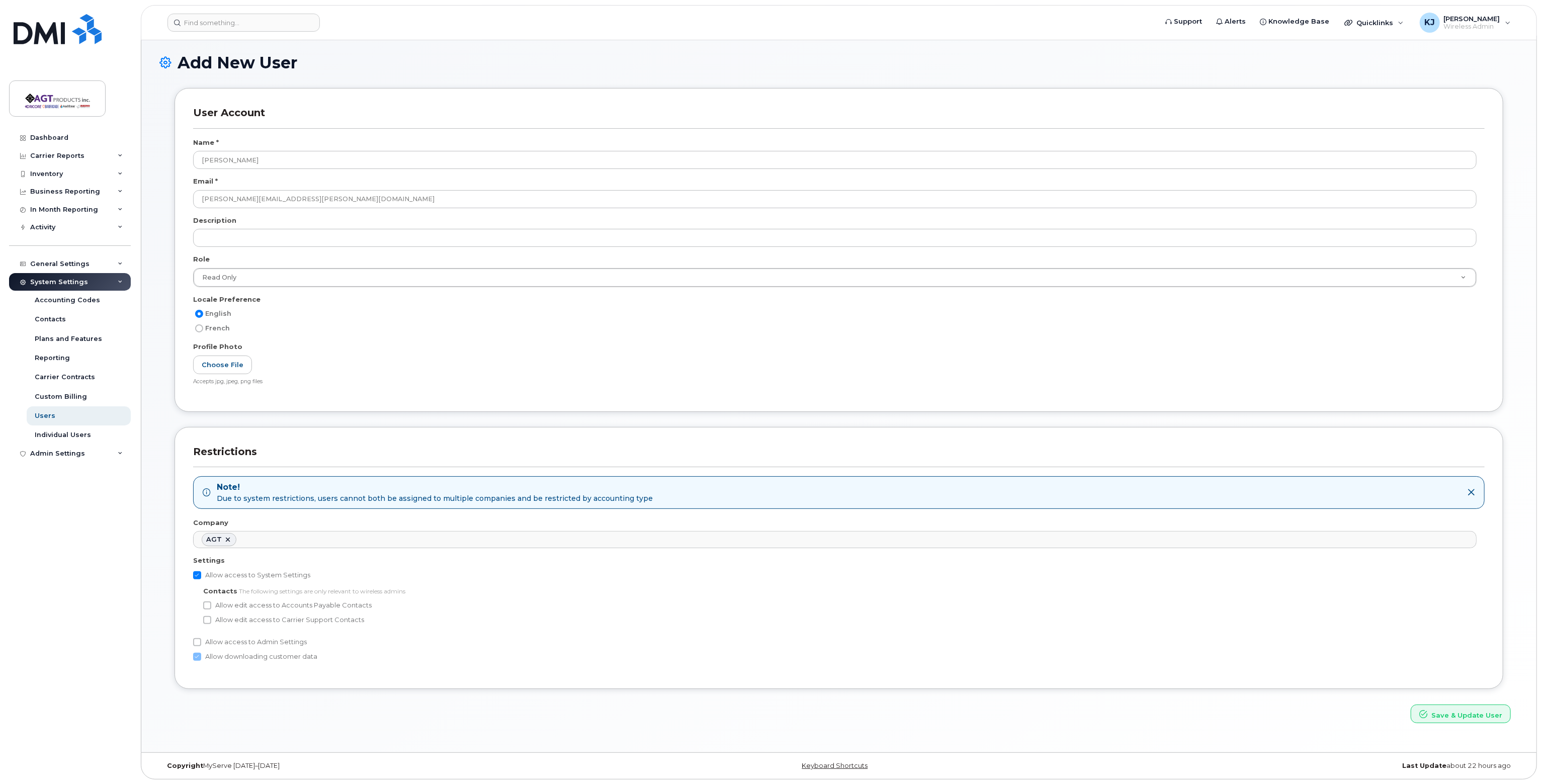
checkbox input "true"
click at [1452, 711] on button "Save & Update User" at bounding box center [1461, 713] width 100 height 19
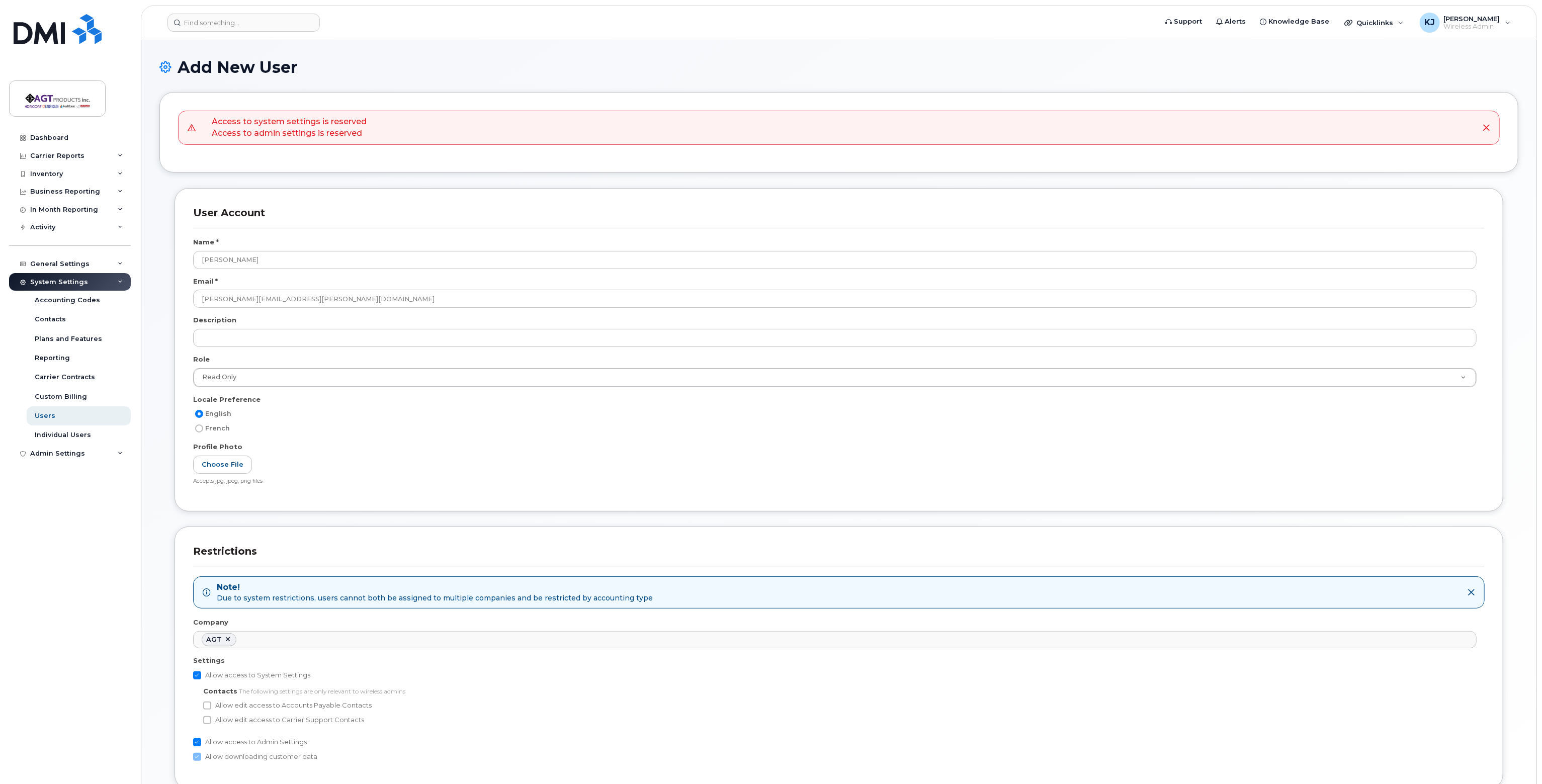
click at [197, 740] on input "Allow access to Admin Settings" at bounding box center [197, 741] width 8 height 8
checkbox input "false"
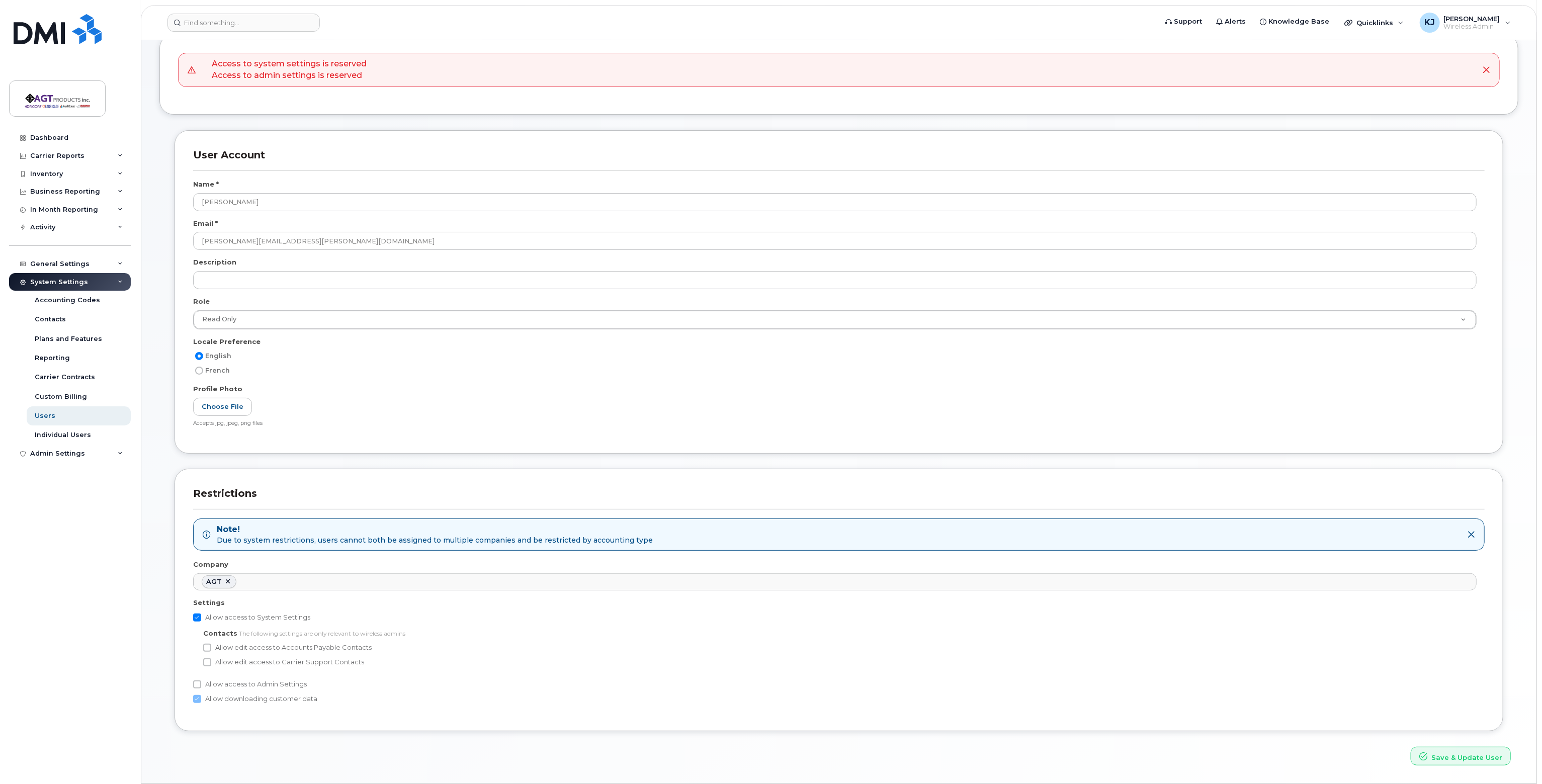
scroll to position [87, 0]
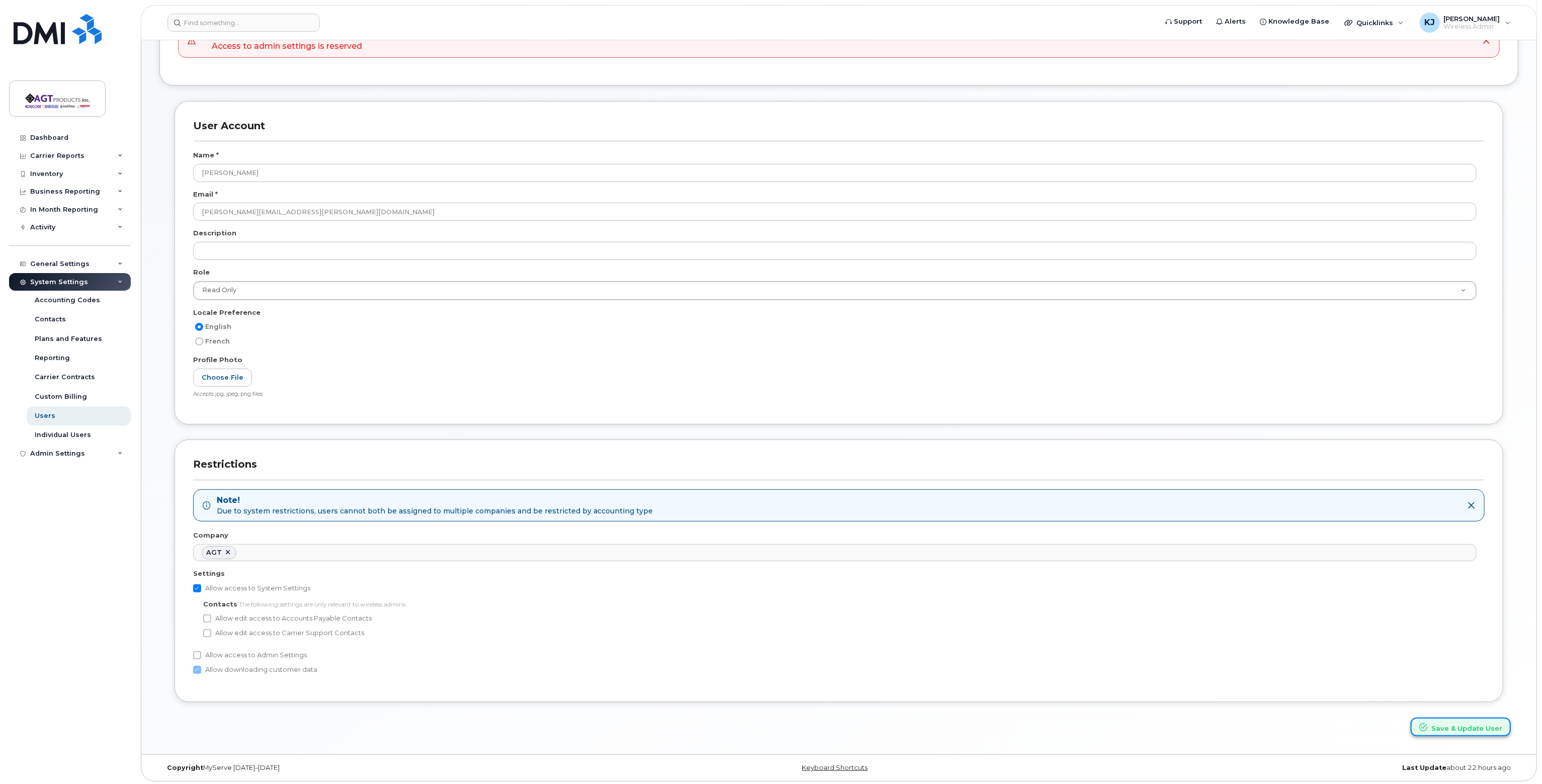
click at [1461, 724] on button "Save & Update User" at bounding box center [1461, 727] width 100 height 19
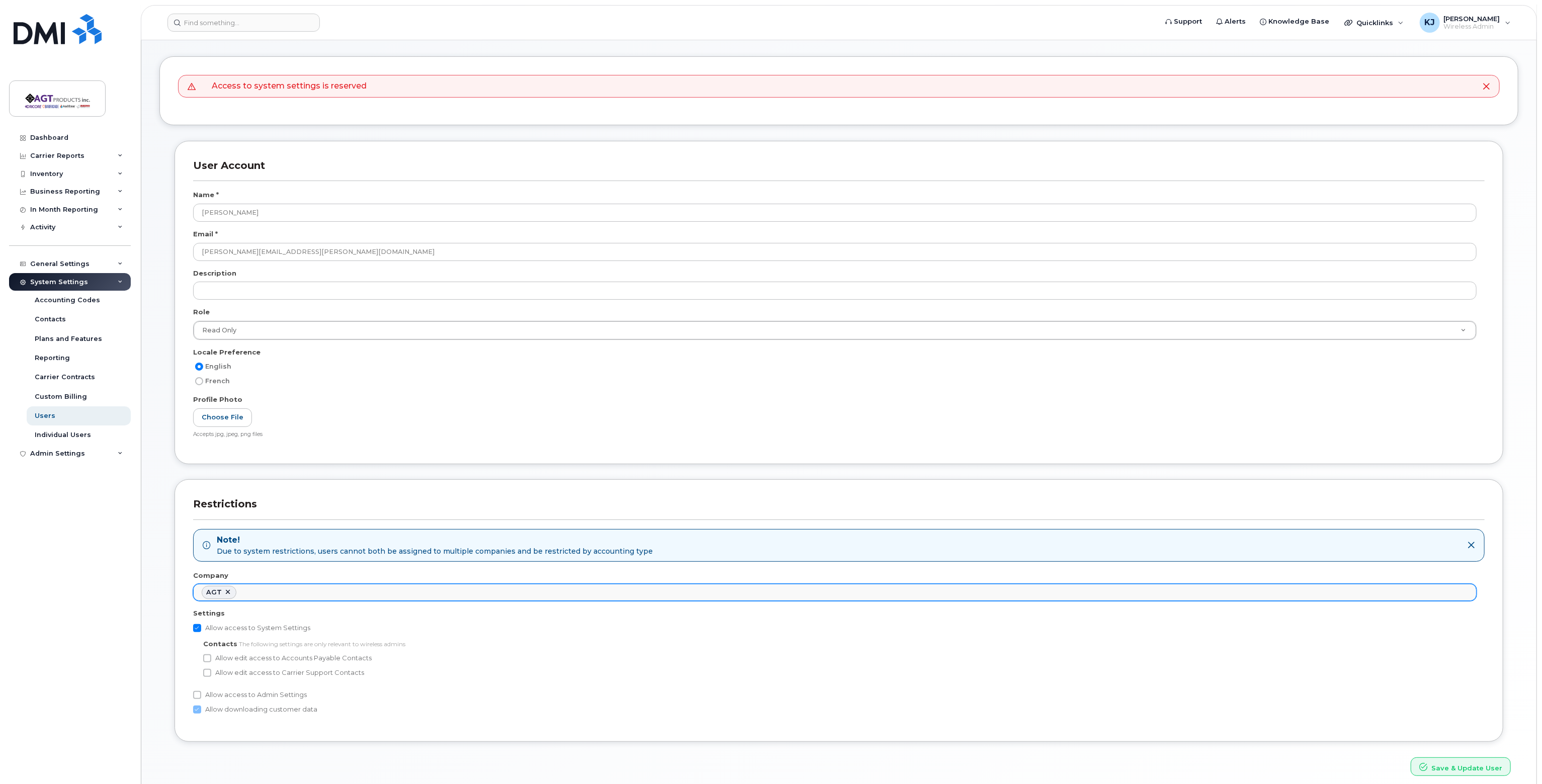
scroll to position [76, 0]
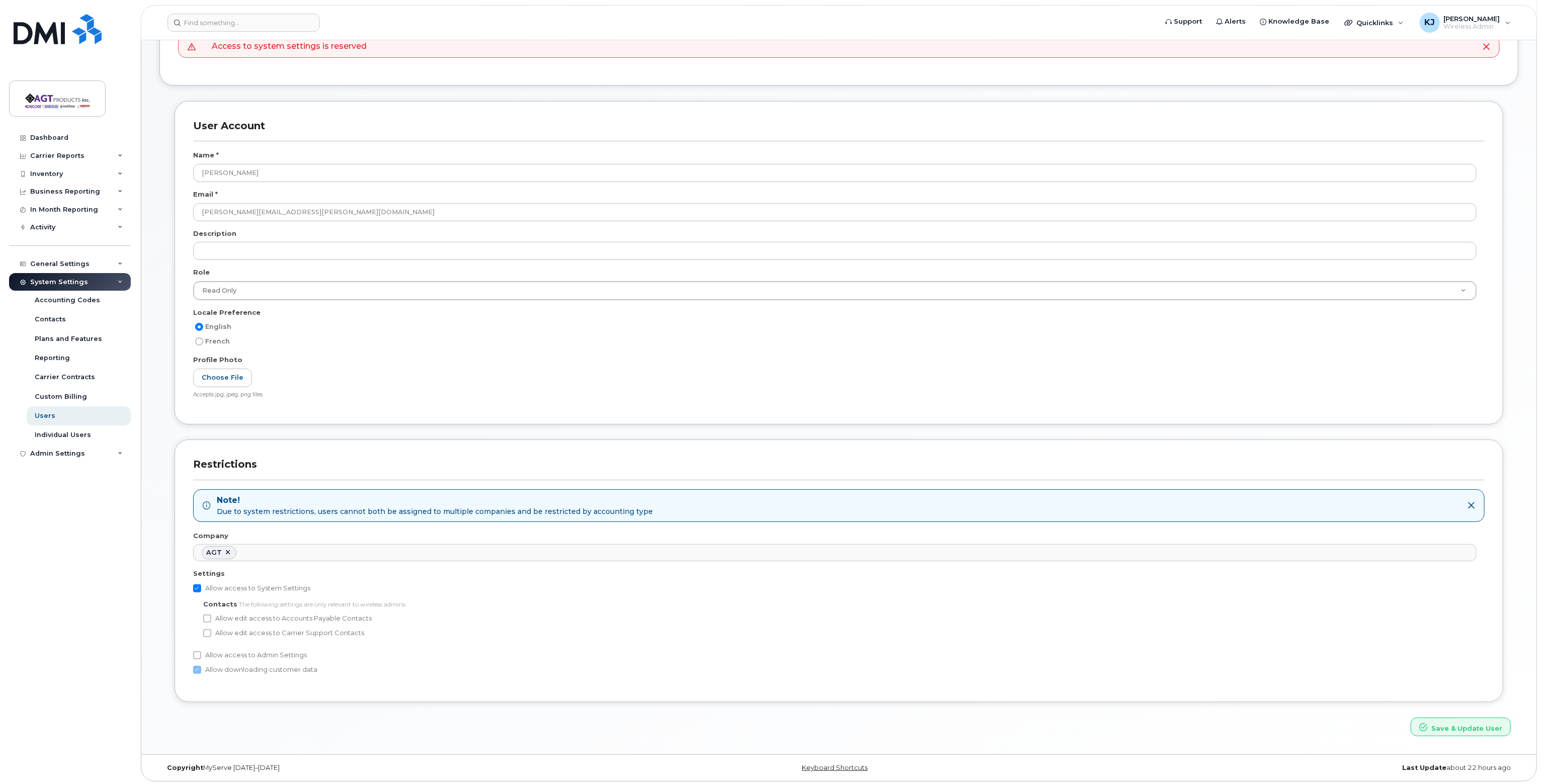
click at [198, 585] on input "Allow access to System Settings" at bounding box center [197, 588] width 8 height 8
checkbox input "false"
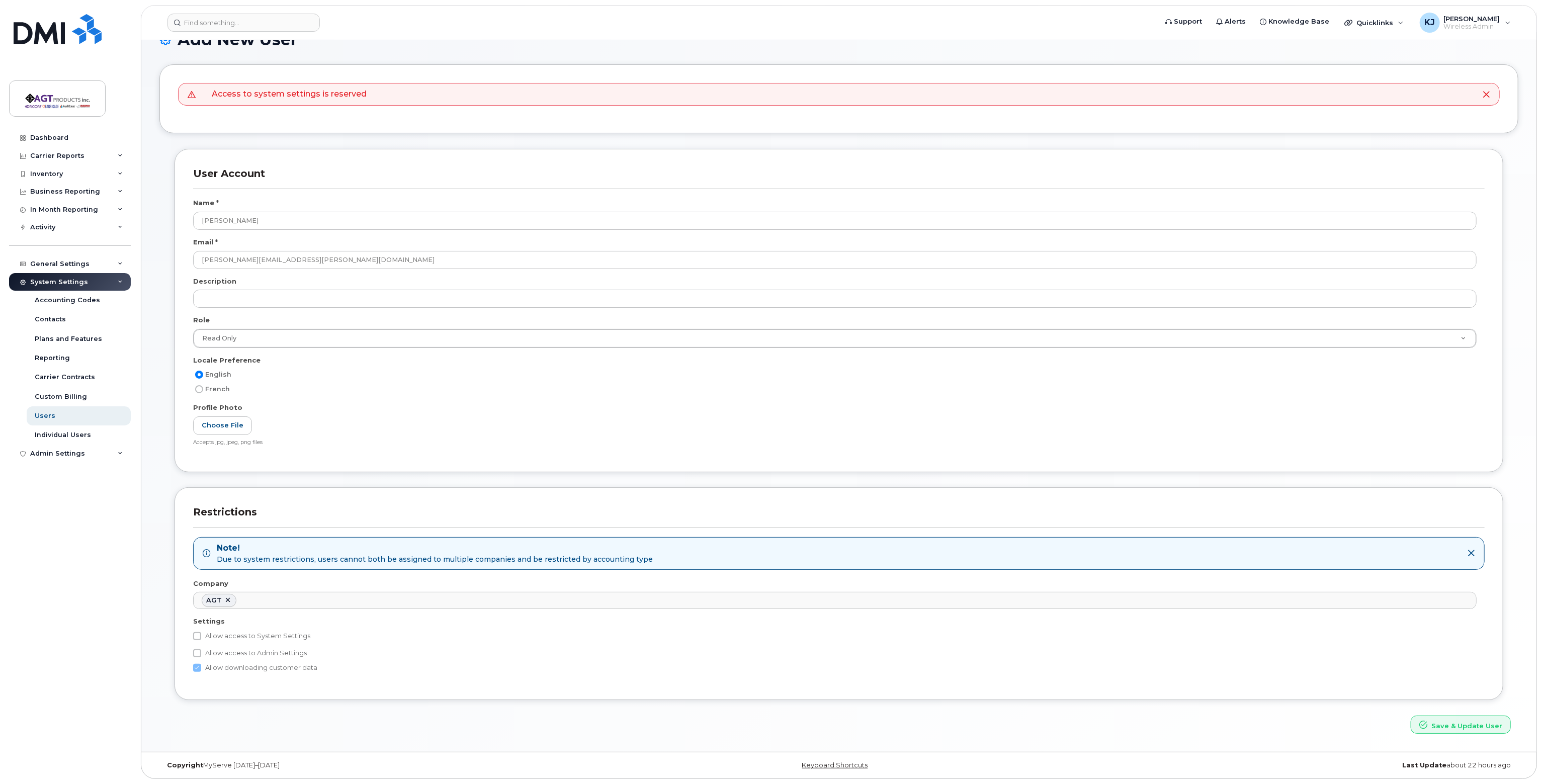
scroll to position [26, 0]
click at [1452, 722] on button "Save & Update User" at bounding box center [1461, 727] width 100 height 19
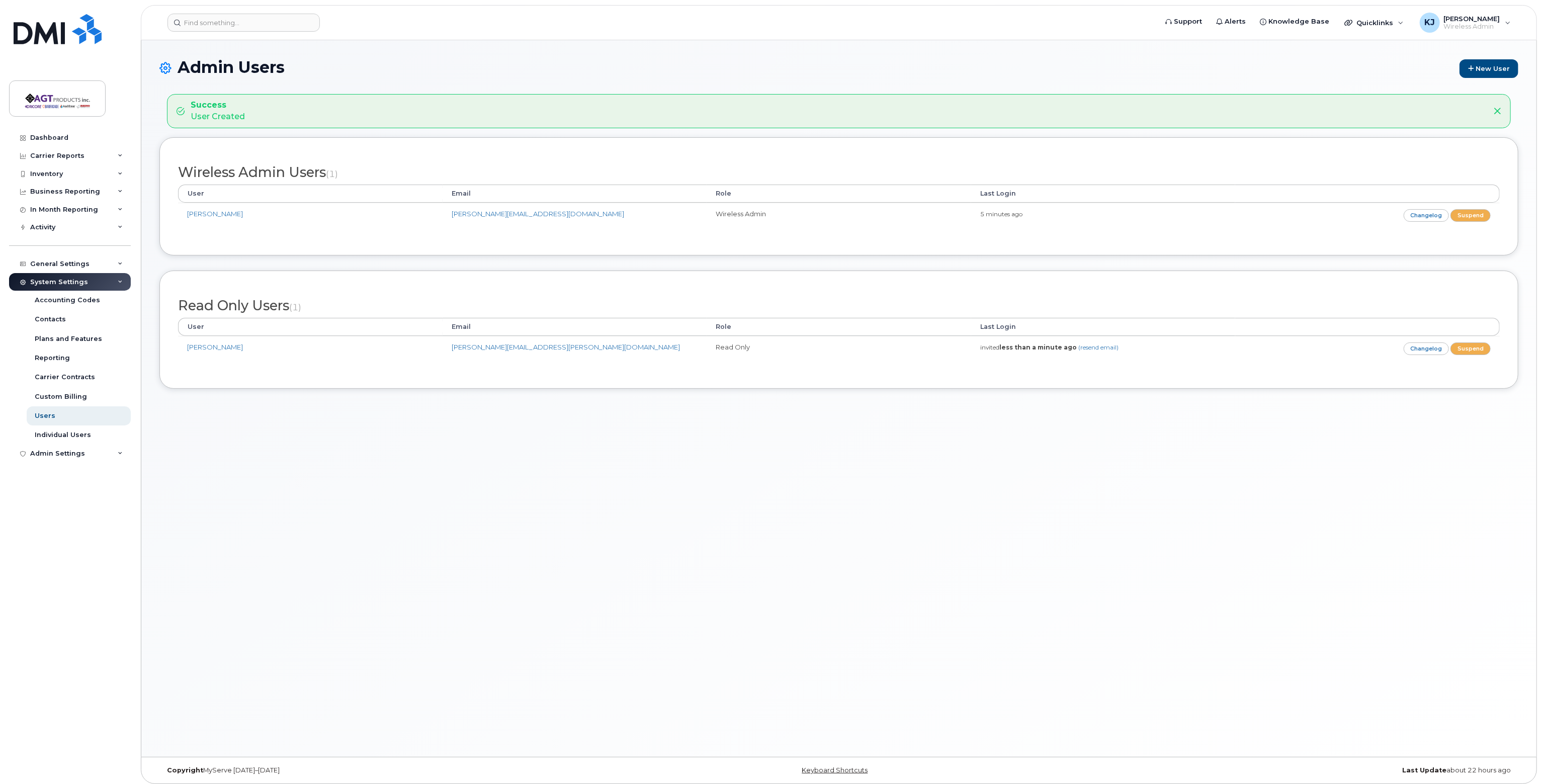
click at [721, 462] on div "Admin Users New User Success User Created Wireless Admin Users (1) User Email R…" at bounding box center [839, 398] width 1395 height 716
click at [718, 458] on div "Admin Users New User Success User Created Wireless Admin Users (1) User Email R…" at bounding box center [839, 398] width 1395 height 716
click at [227, 23] on input at bounding box center [243, 22] width 152 height 18
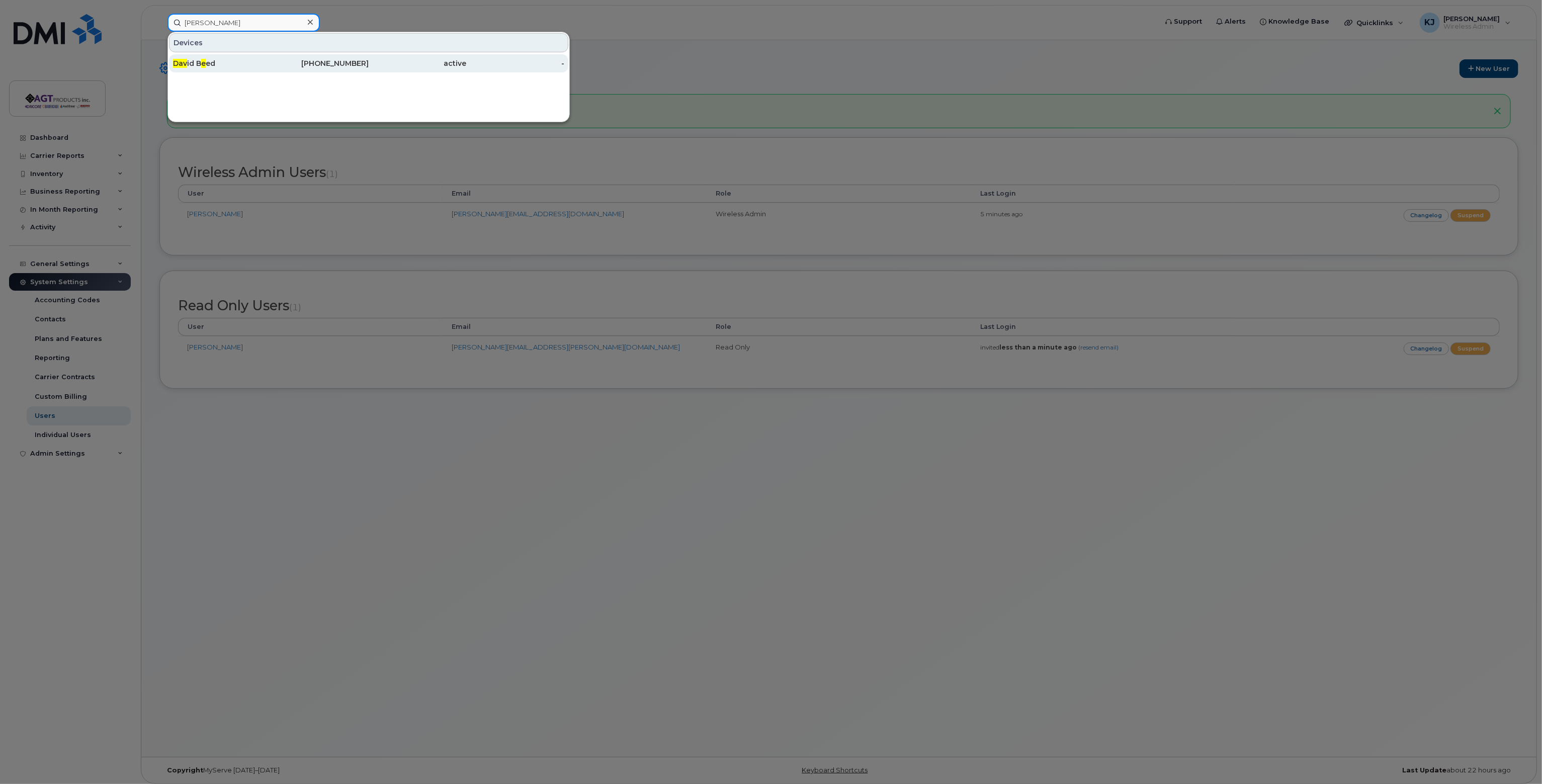
type input "[PERSON_NAME]"
click at [224, 62] on div "Dav id B e ed" at bounding box center [222, 63] width 98 height 10
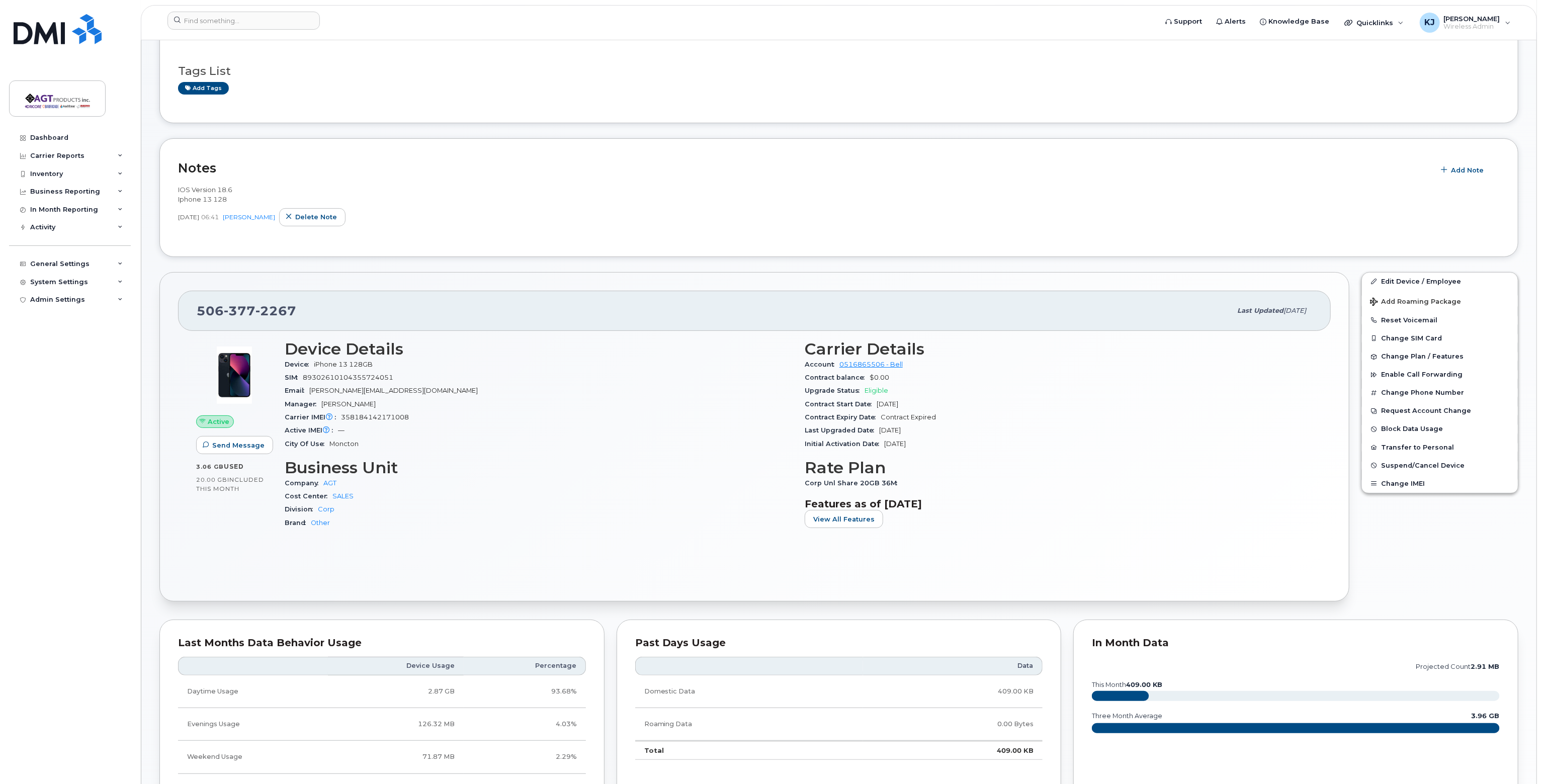
scroll to position [50, 0]
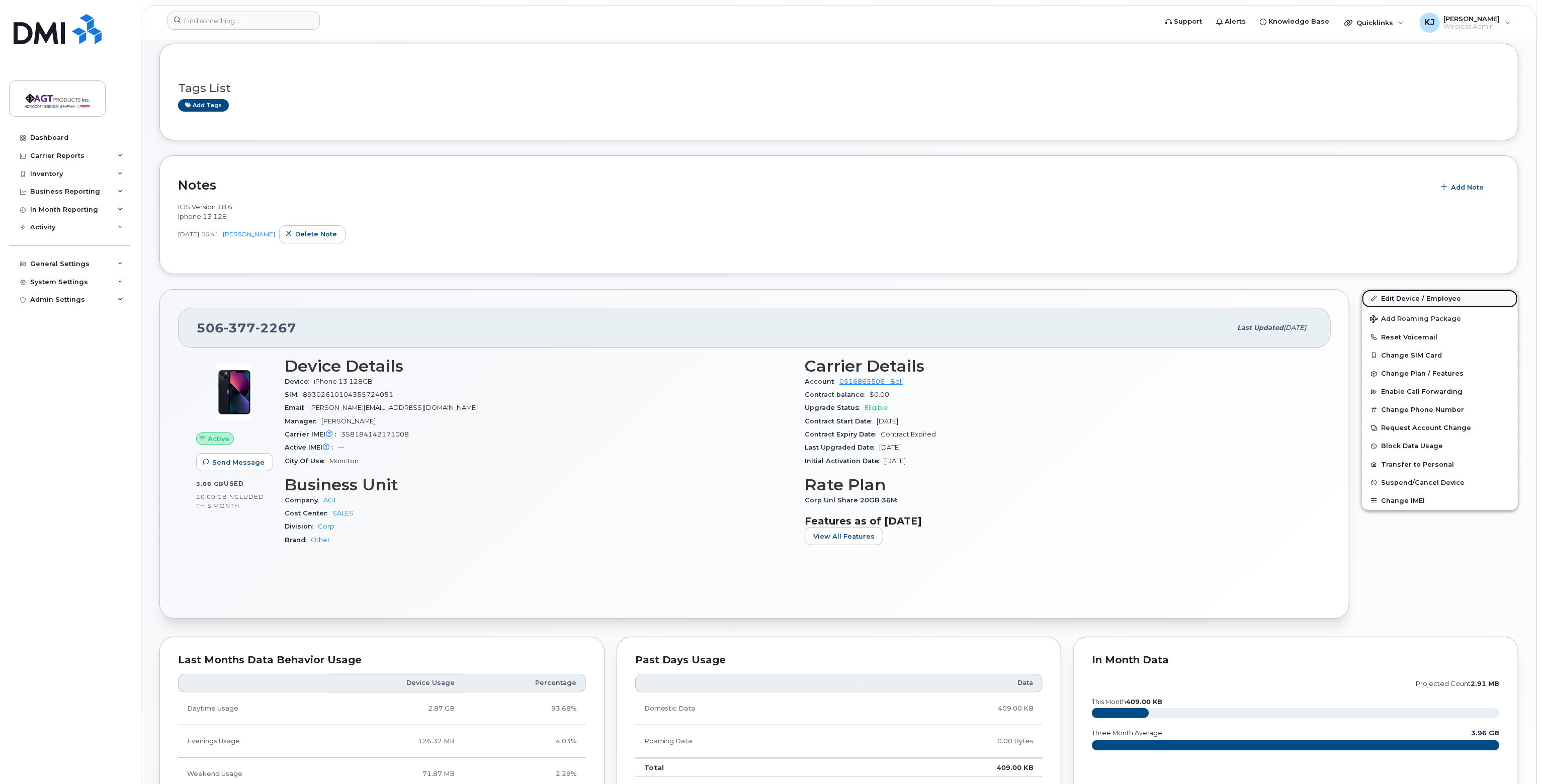
click at [1422, 296] on link "Edit Device / Employee" at bounding box center [1440, 298] width 156 height 18
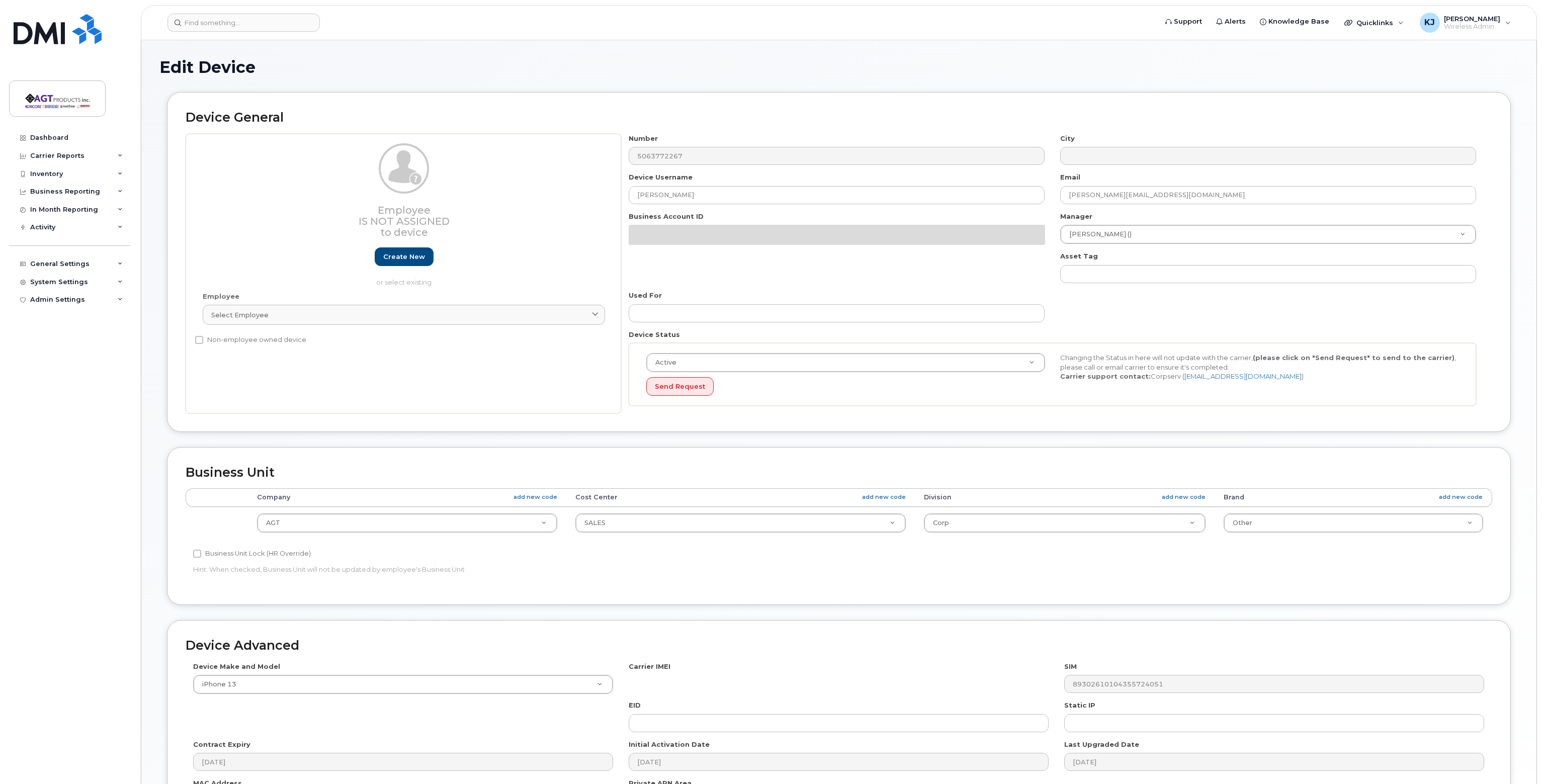
select select "279664"
select select "279666"
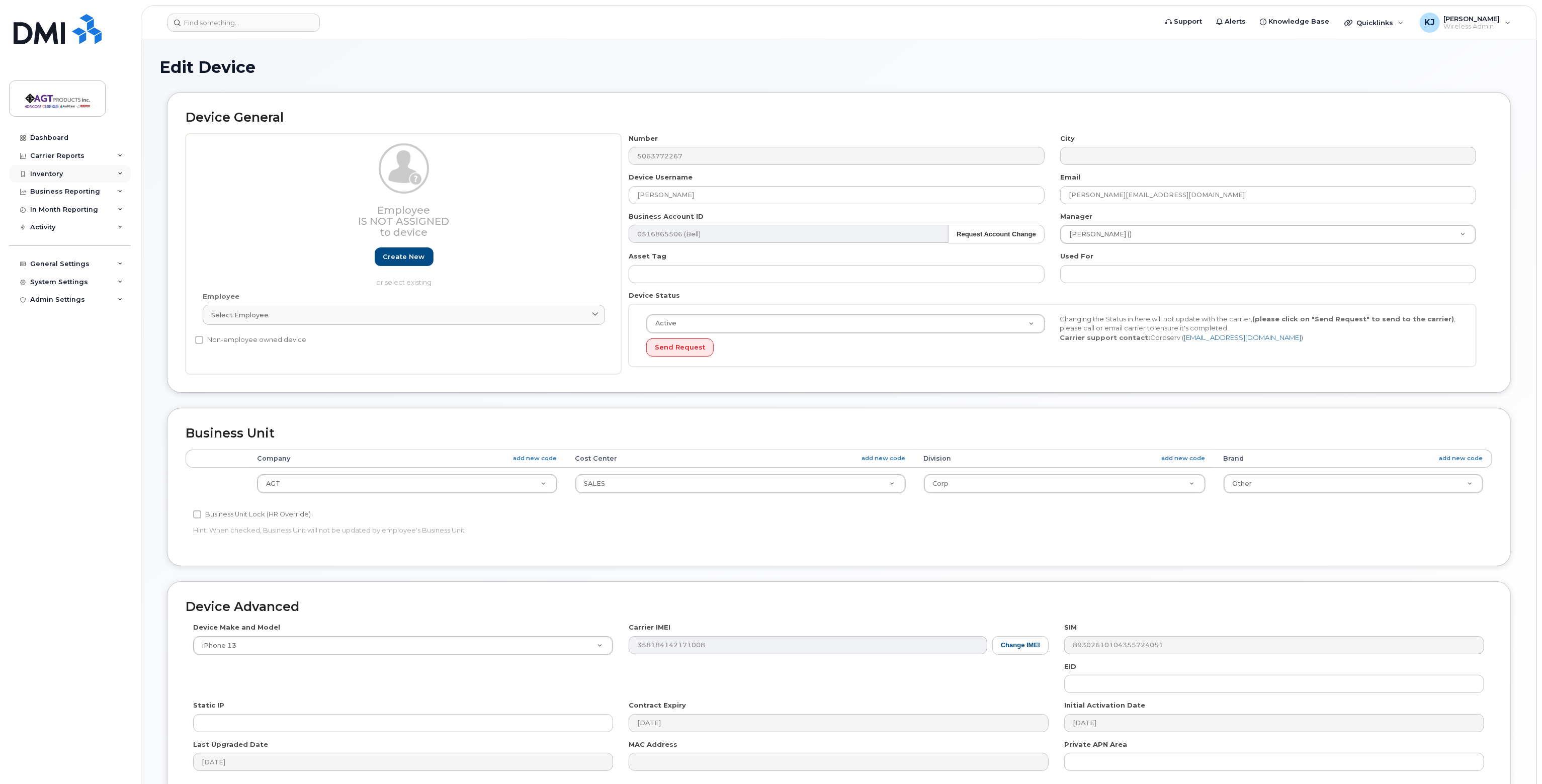
click at [62, 169] on div "Inventory" at bounding box center [70, 174] width 122 height 18
click at [72, 193] on div "Mobility Devices" at bounding box center [63, 192] width 57 height 9
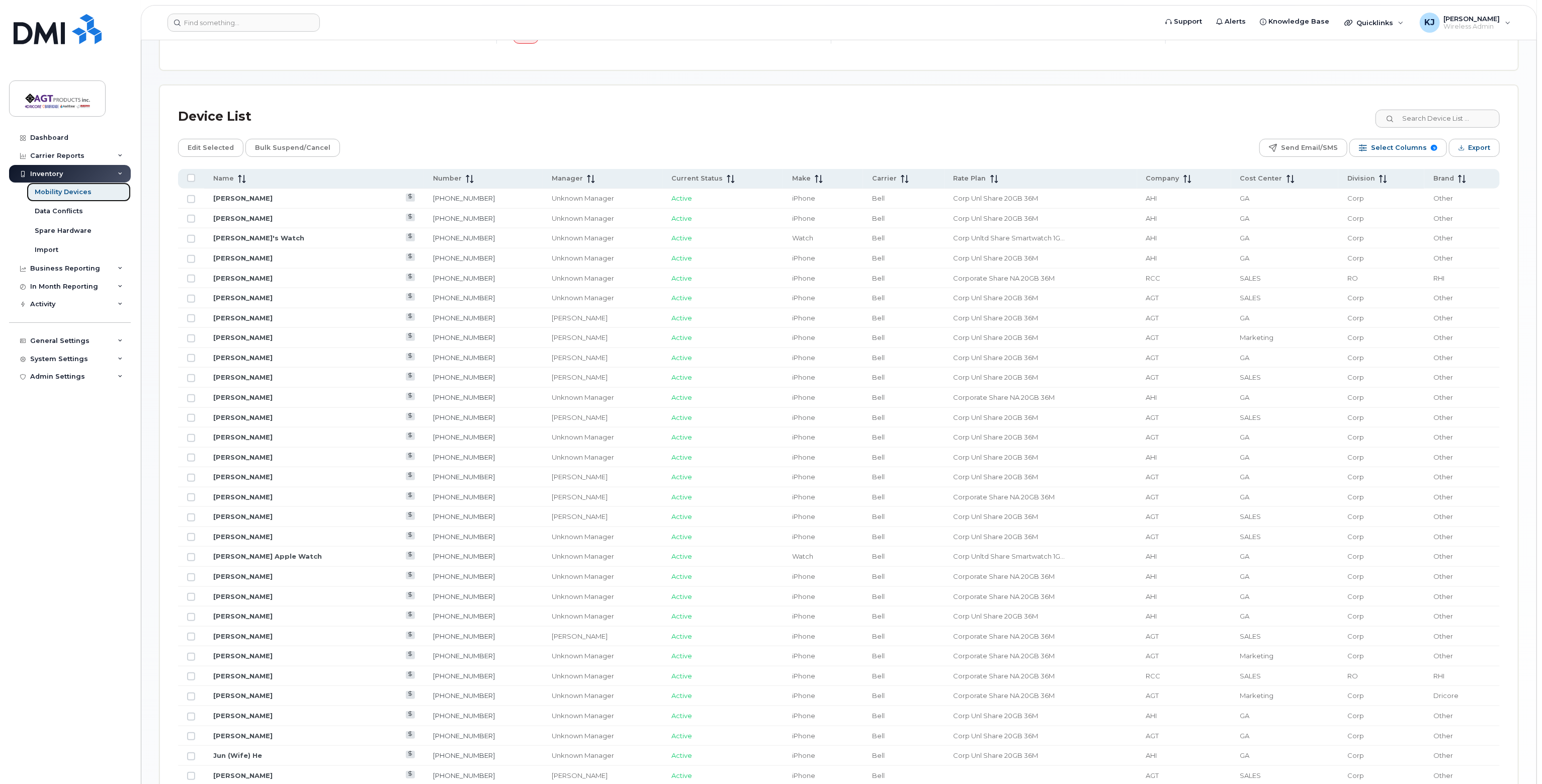
scroll to position [378, 0]
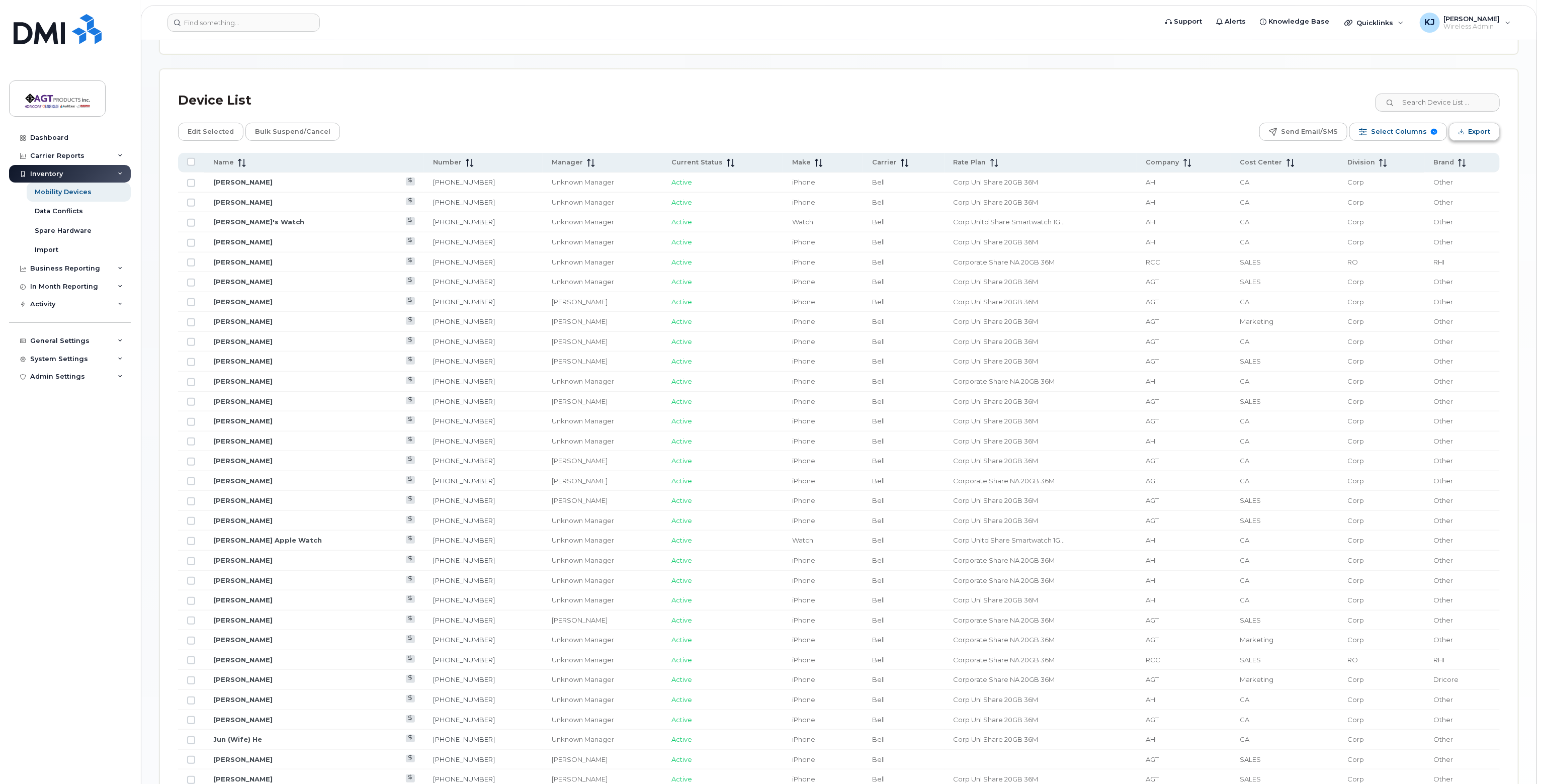
click at [1479, 128] on span "Export" at bounding box center [1479, 132] width 22 height 15
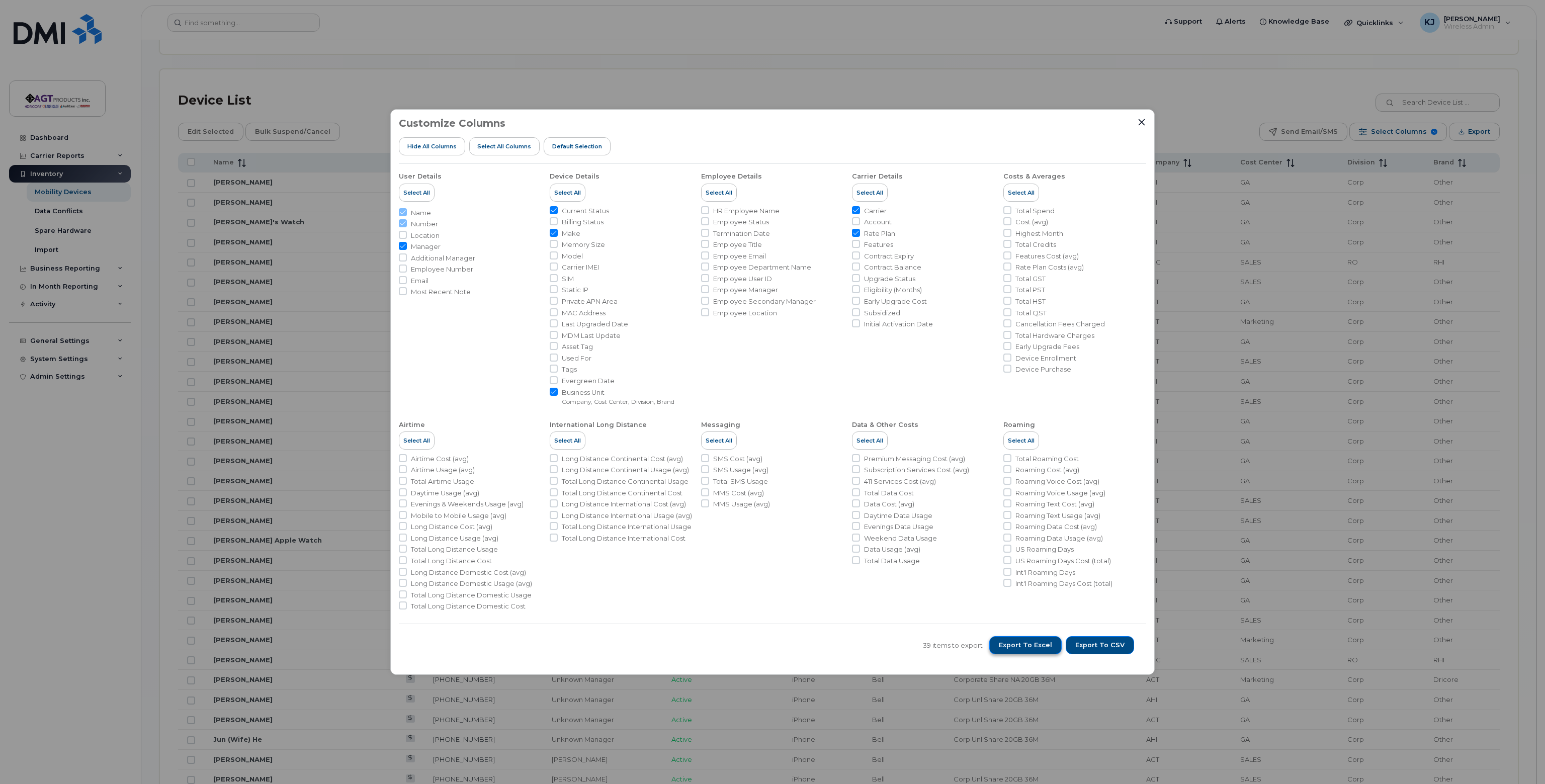
click at [1034, 643] on span "Export to Excel" at bounding box center [1026, 645] width 53 height 9
click at [553, 255] on input "Model" at bounding box center [553, 255] width 8 height 8
checkbox input "true"
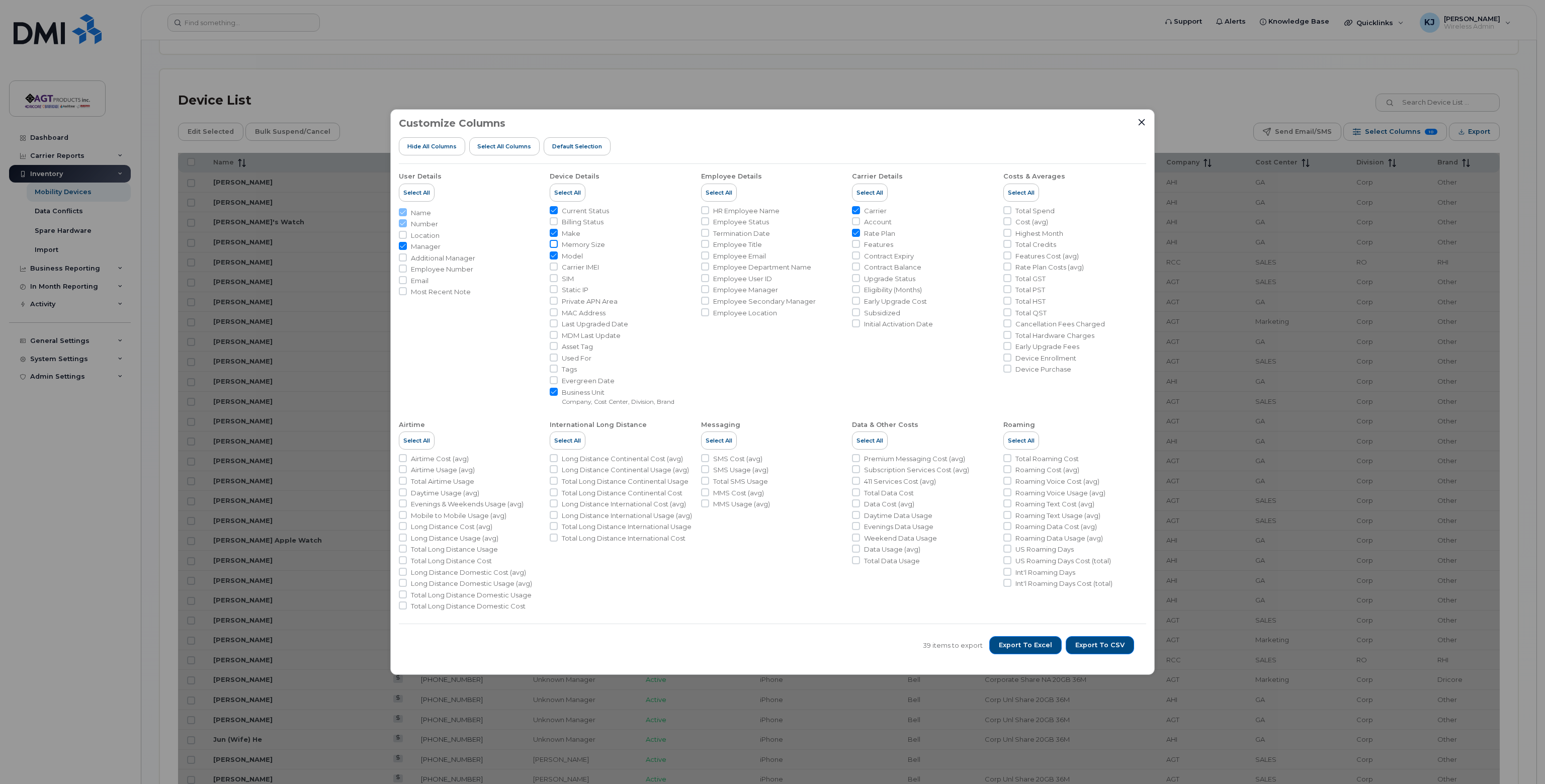
click at [555, 245] on input "Memory Size" at bounding box center [553, 243] width 8 height 8
checkbox input "true"
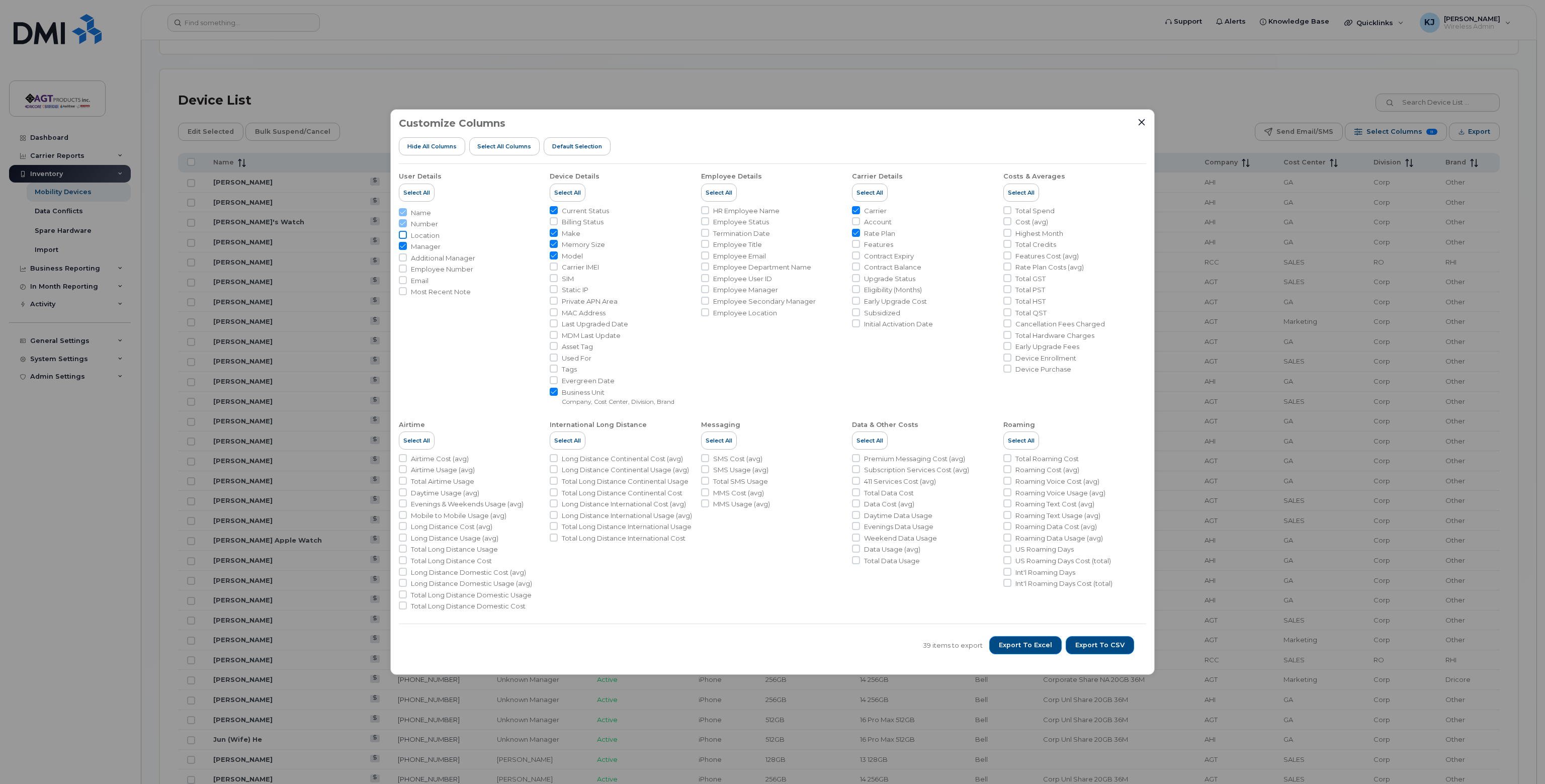
click at [402, 235] on input "Location" at bounding box center [402, 234] width 8 height 8
checkbox input "true"
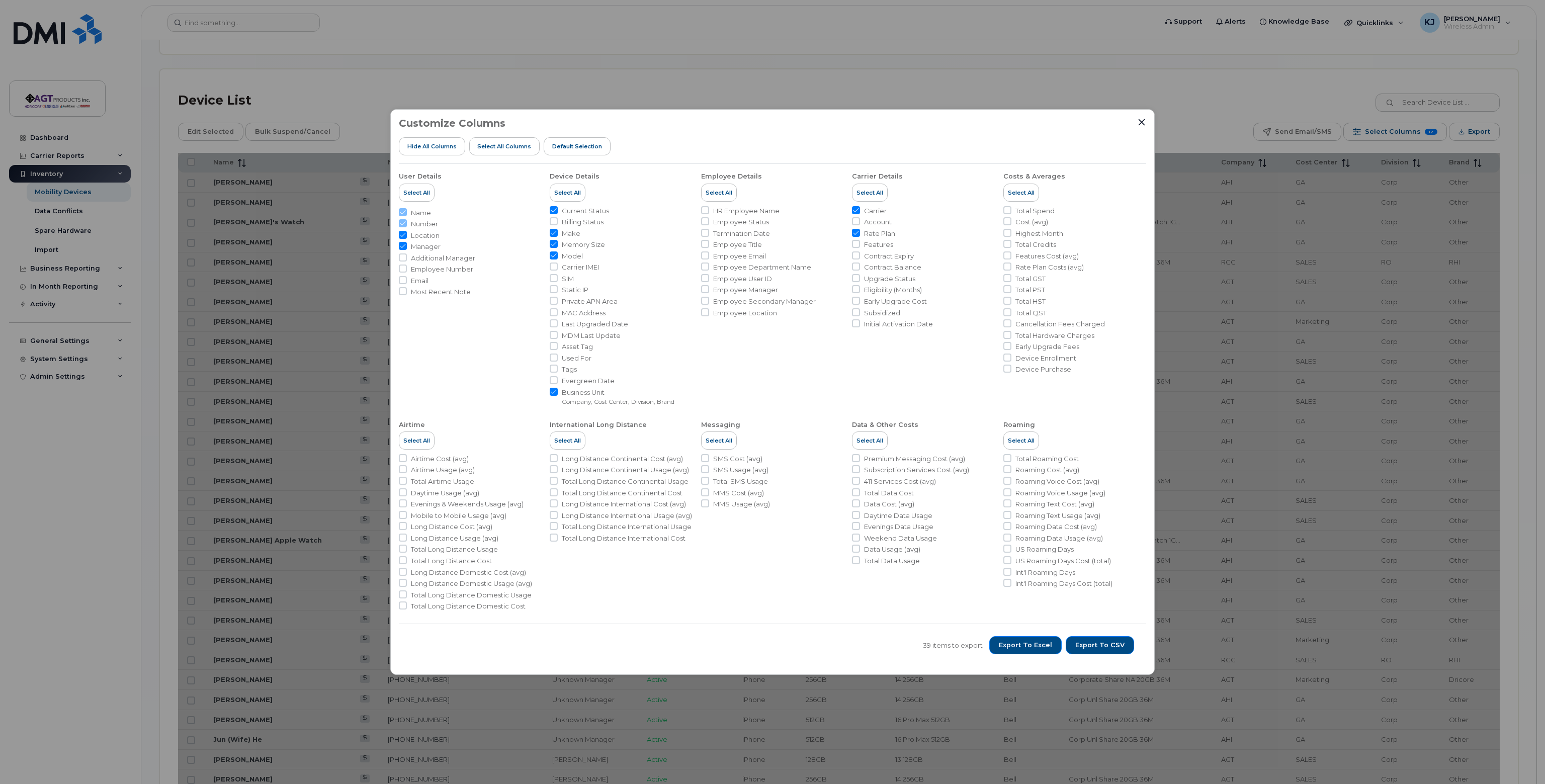
click at [402, 255] on input "Additional Manager" at bounding box center [402, 257] width 8 height 8
checkbox input "true"
click at [403, 268] on input "Employee Number" at bounding box center [402, 268] width 8 height 8
checkbox input "true"
drag, startPoint x: 404, startPoint y: 279, endPoint x: 402, endPoint y: 287, distance: 8.2
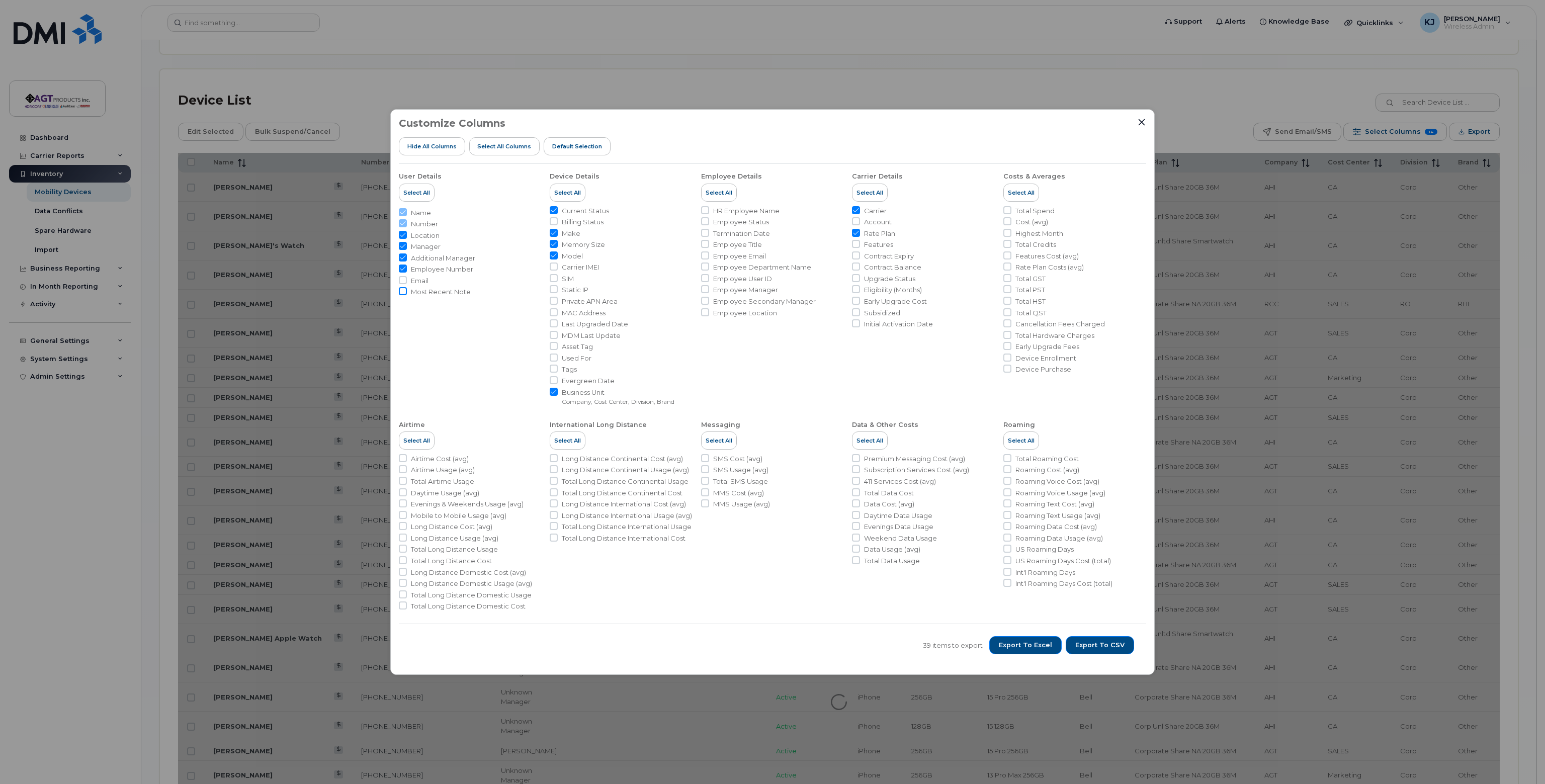
click at [404, 279] on input "Email" at bounding box center [402, 280] width 8 height 8
checkbox input "true"
click at [402, 291] on input "Most Recent Note" at bounding box center [402, 291] width 8 height 8
checkbox input "true"
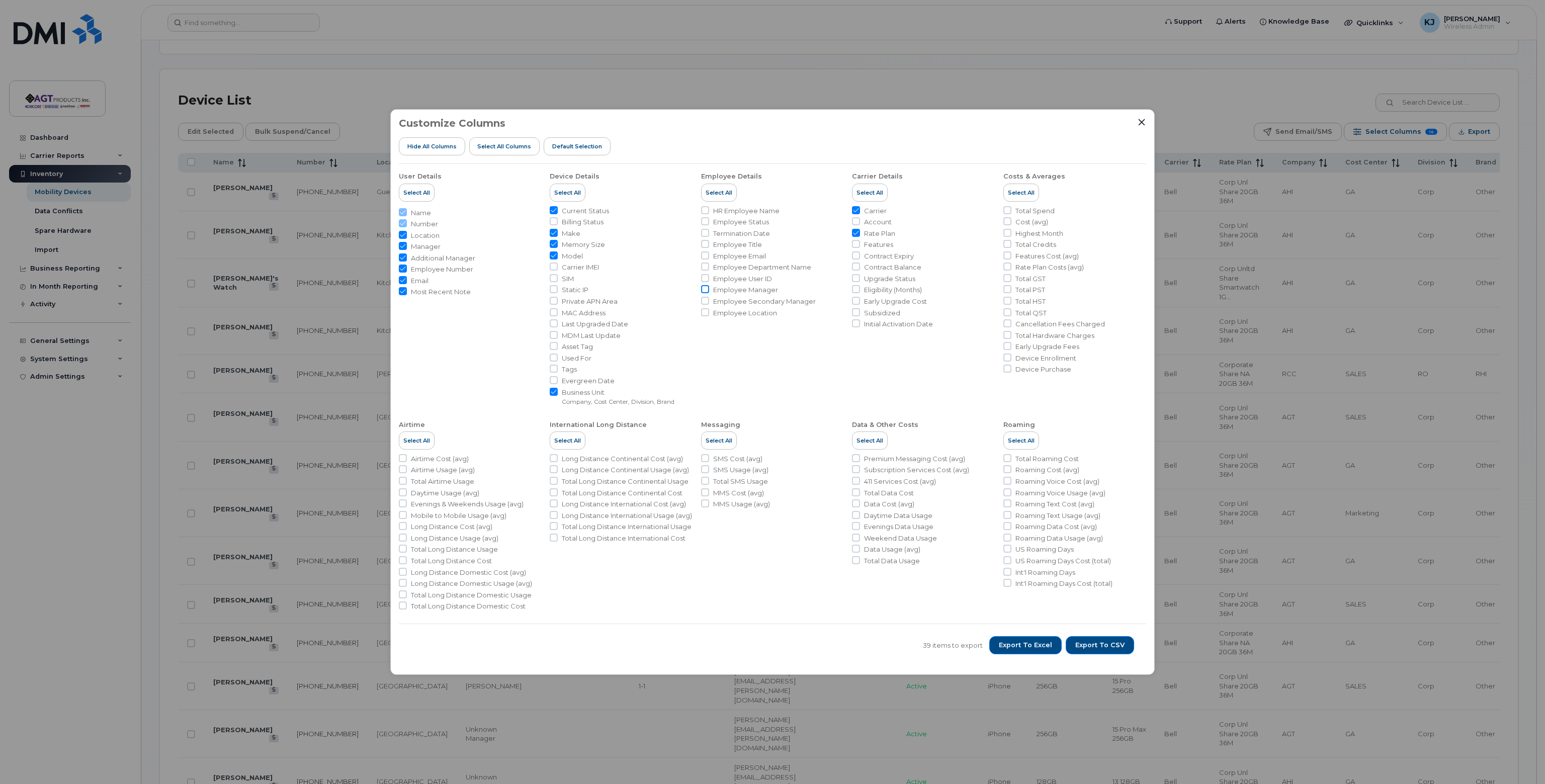
click at [705, 289] on input "Employee Manager" at bounding box center [705, 289] width 8 height 8
checkbox input "true"
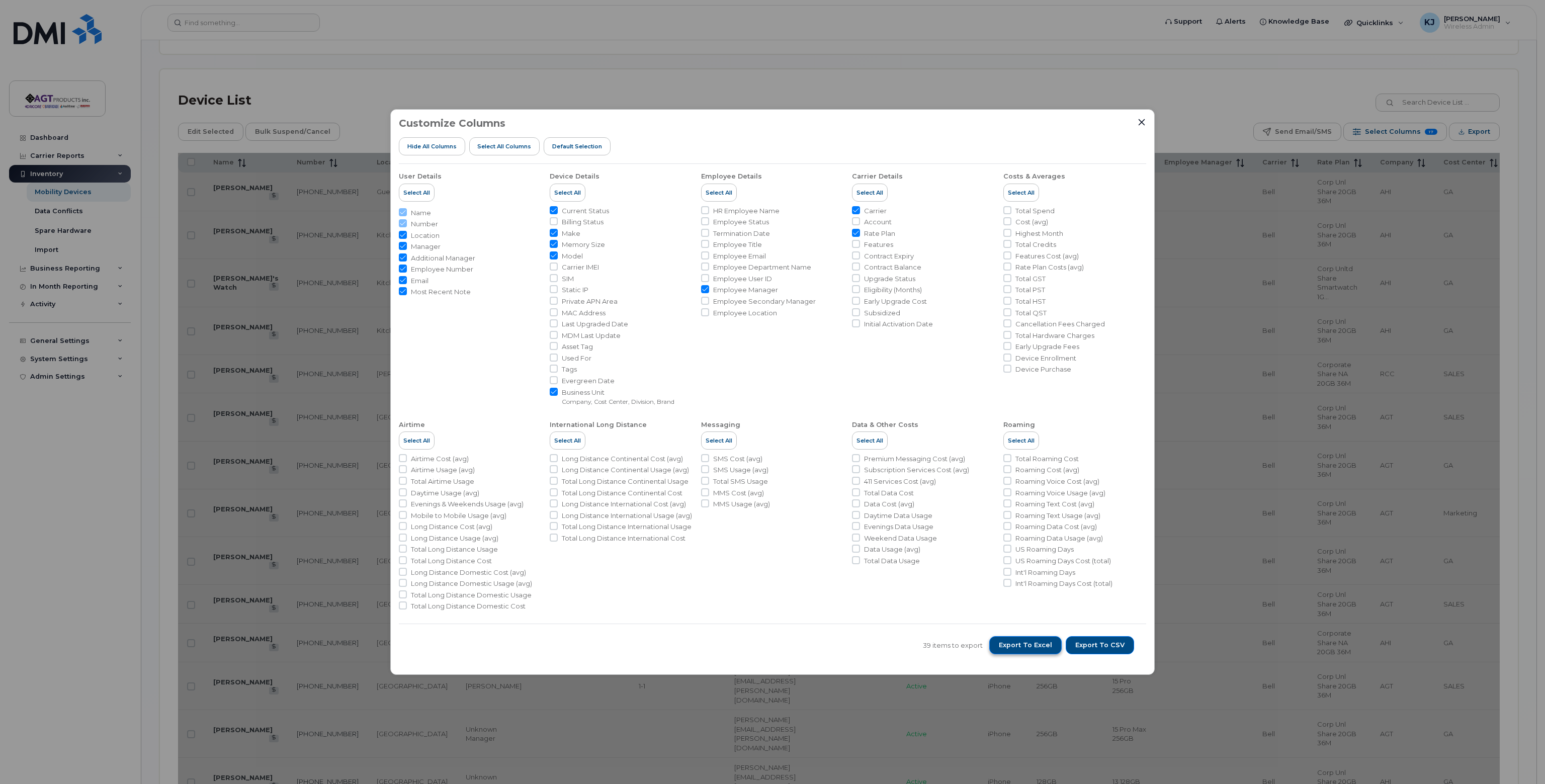
click at [1034, 644] on span "Export to Excel" at bounding box center [1026, 645] width 53 height 9
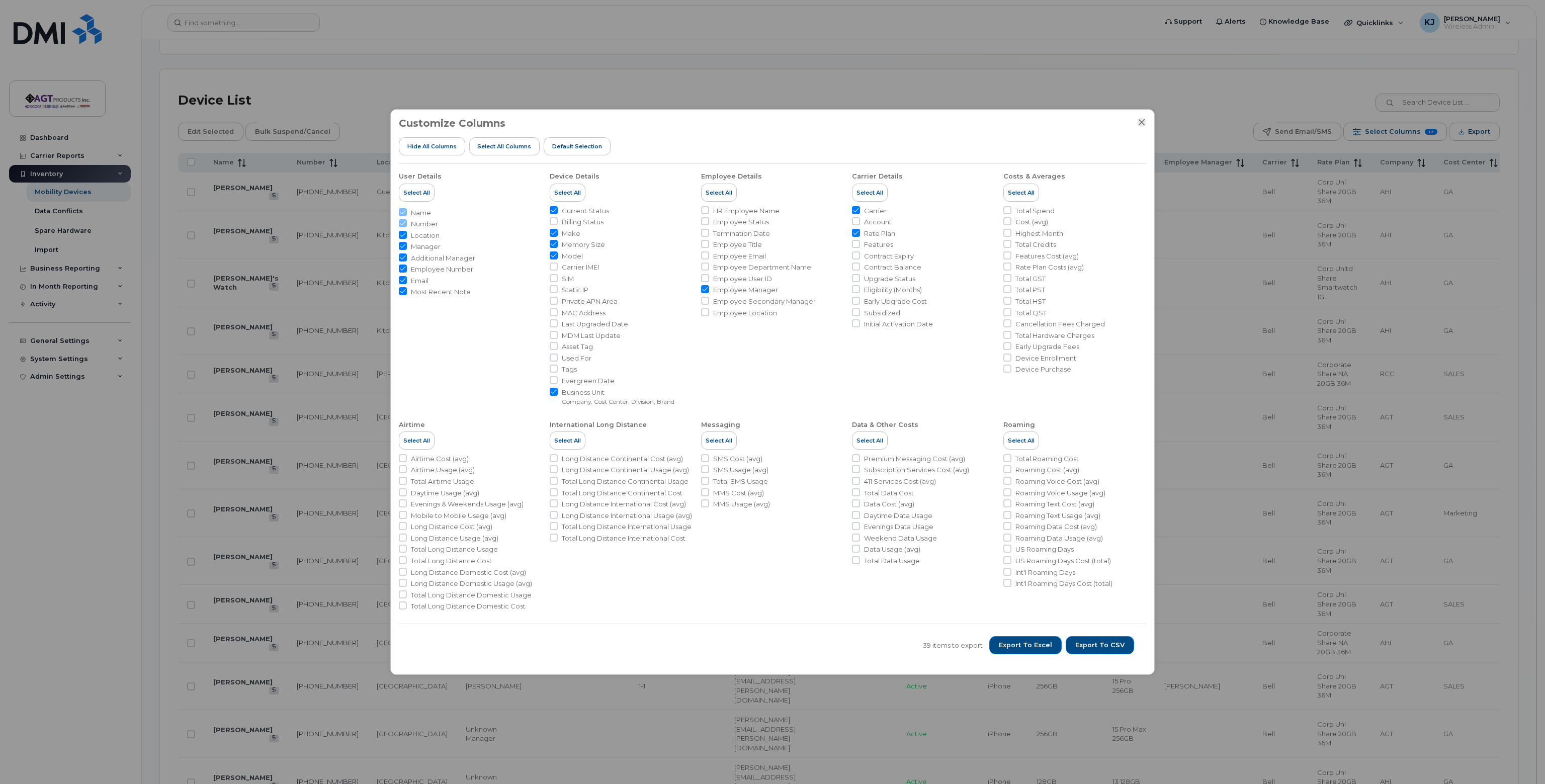
click at [1141, 120] on icon "Close" at bounding box center [1141, 122] width 8 height 8
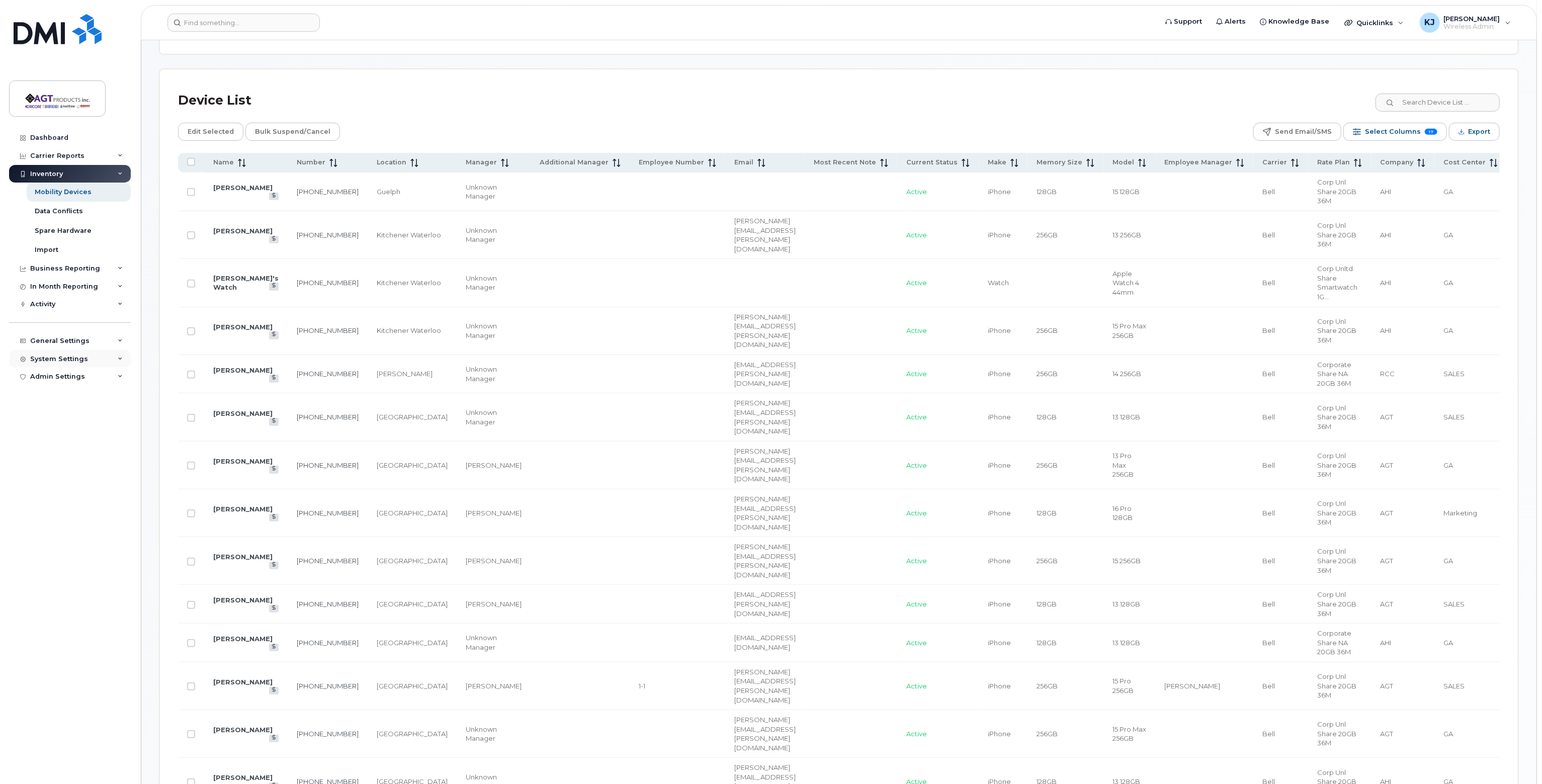
click at [88, 359] on div "System Settings" at bounding box center [70, 359] width 122 height 18
click at [69, 342] on div "General Settings" at bounding box center [60, 341] width 60 height 8
click at [67, 467] on div "System Settings" at bounding box center [70, 474] width 122 height 18
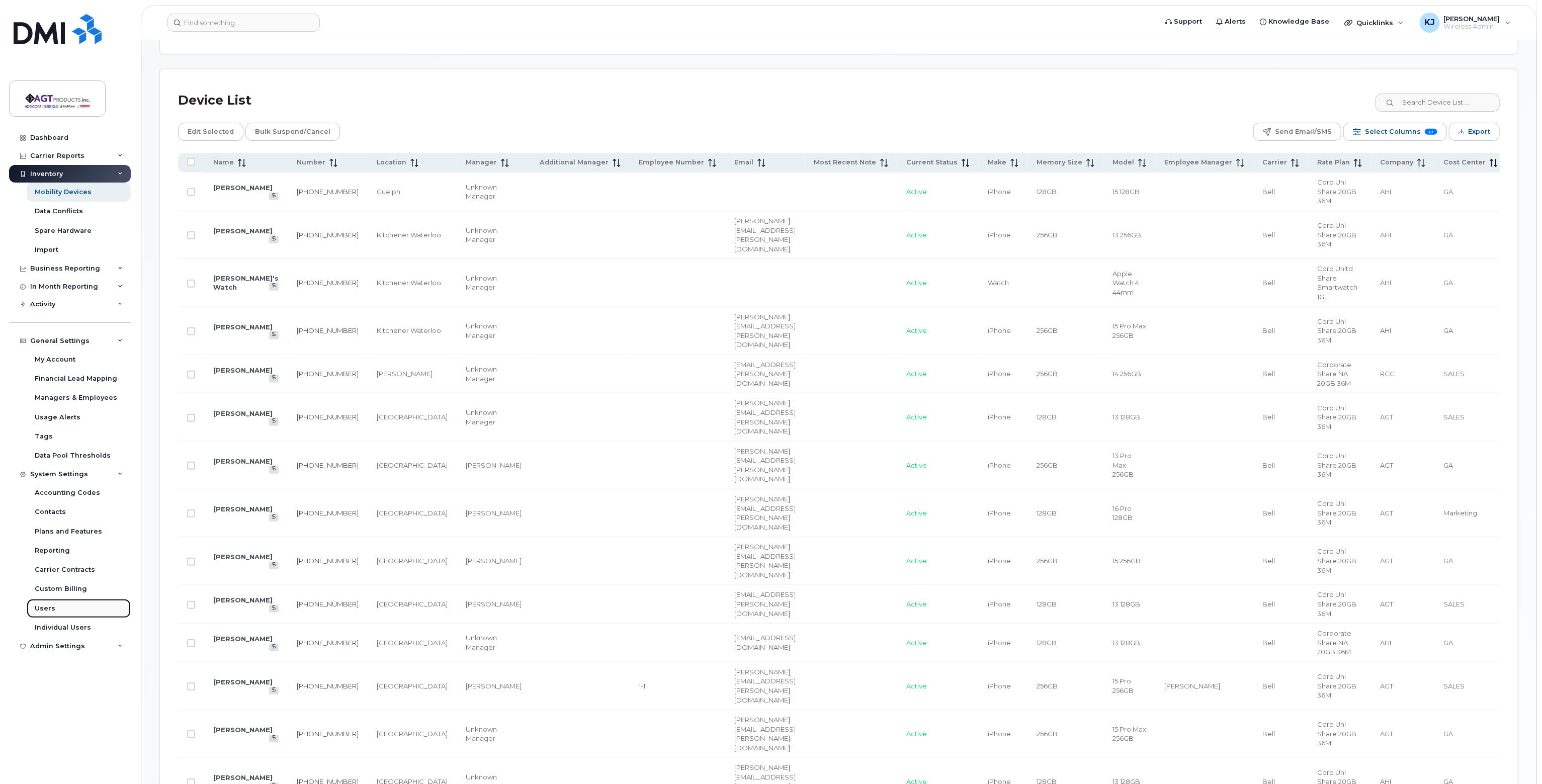
click at [49, 610] on div "Users" at bounding box center [45, 608] width 20 height 9
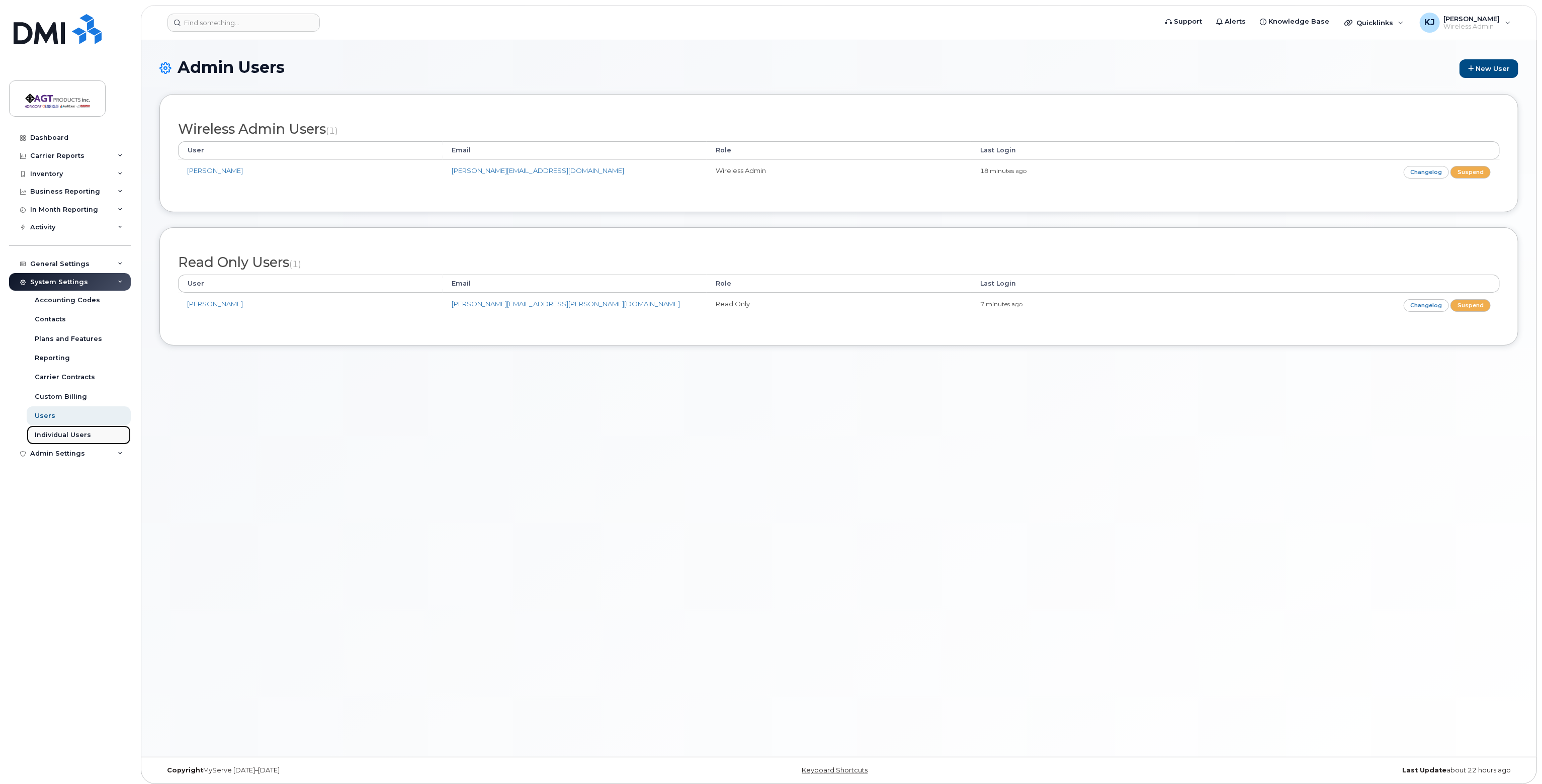
click at [81, 434] on div "Individual Users" at bounding box center [63, 434] width 56 height 9
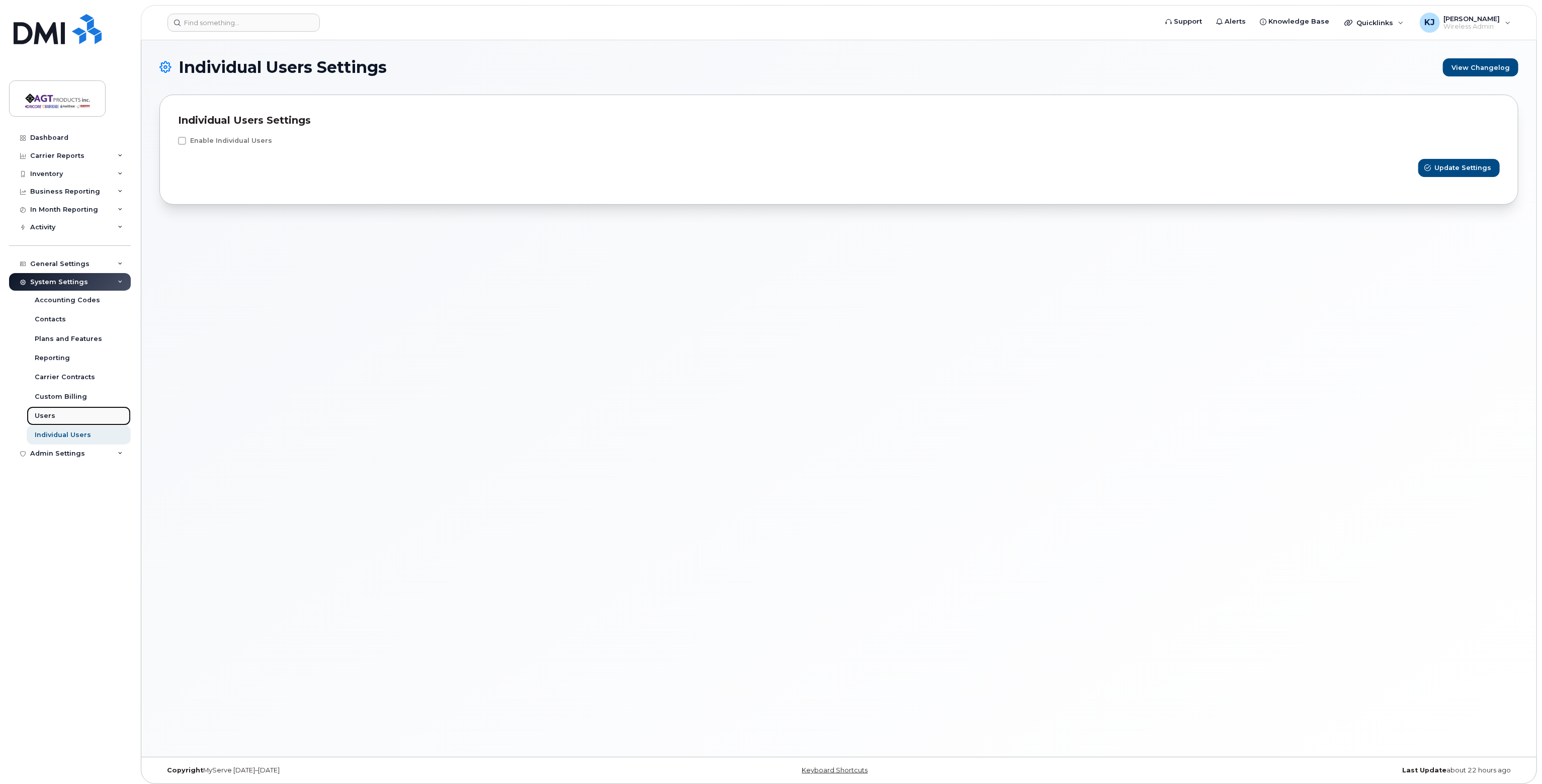
click at [53, 413] on div "Users" at bounding box center [45, 415] width 20 height 9
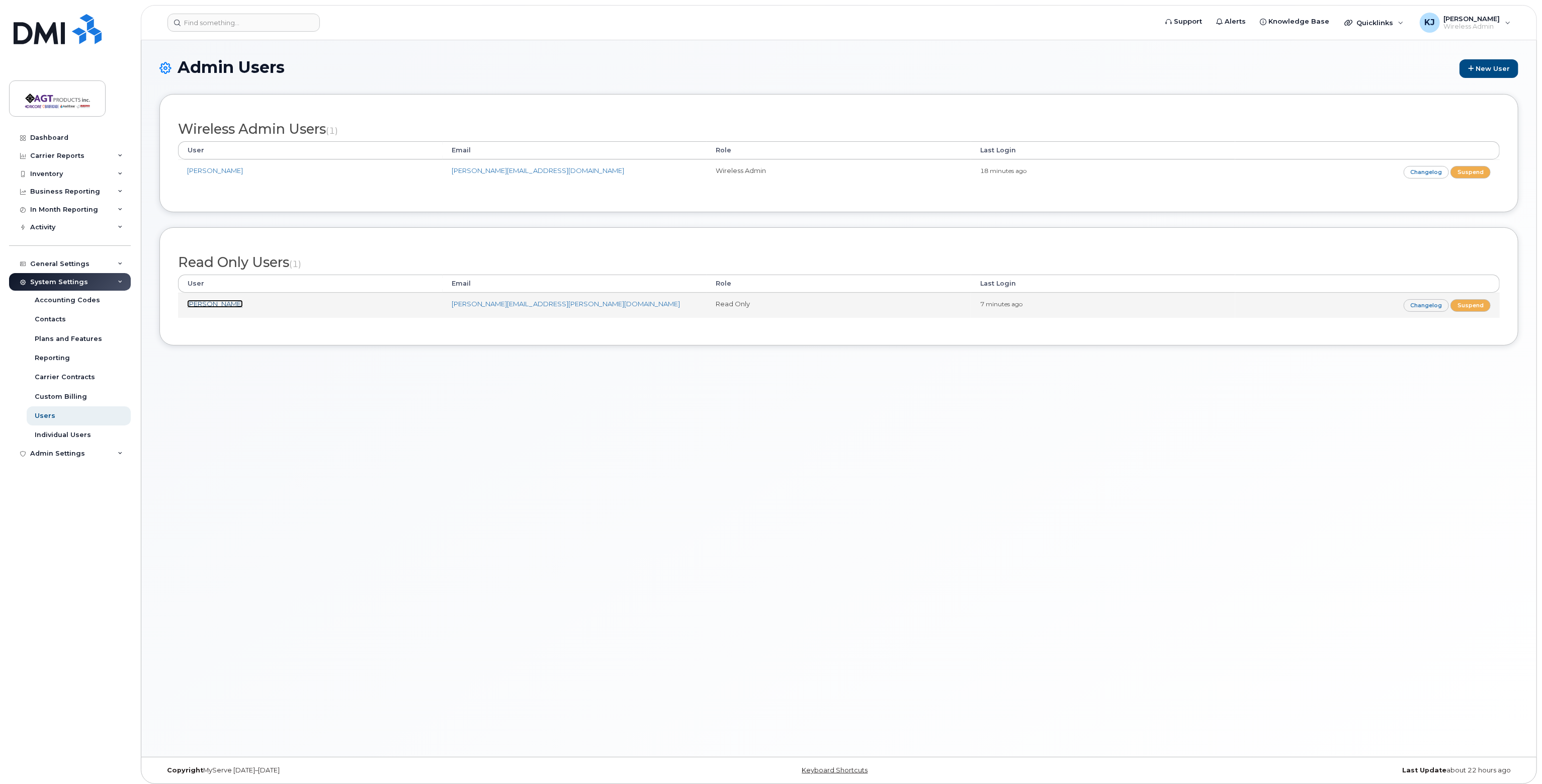
click at [207, 301] on link "[PERSON_NAME]" at bounding box center [215, 303] width 56 height 8
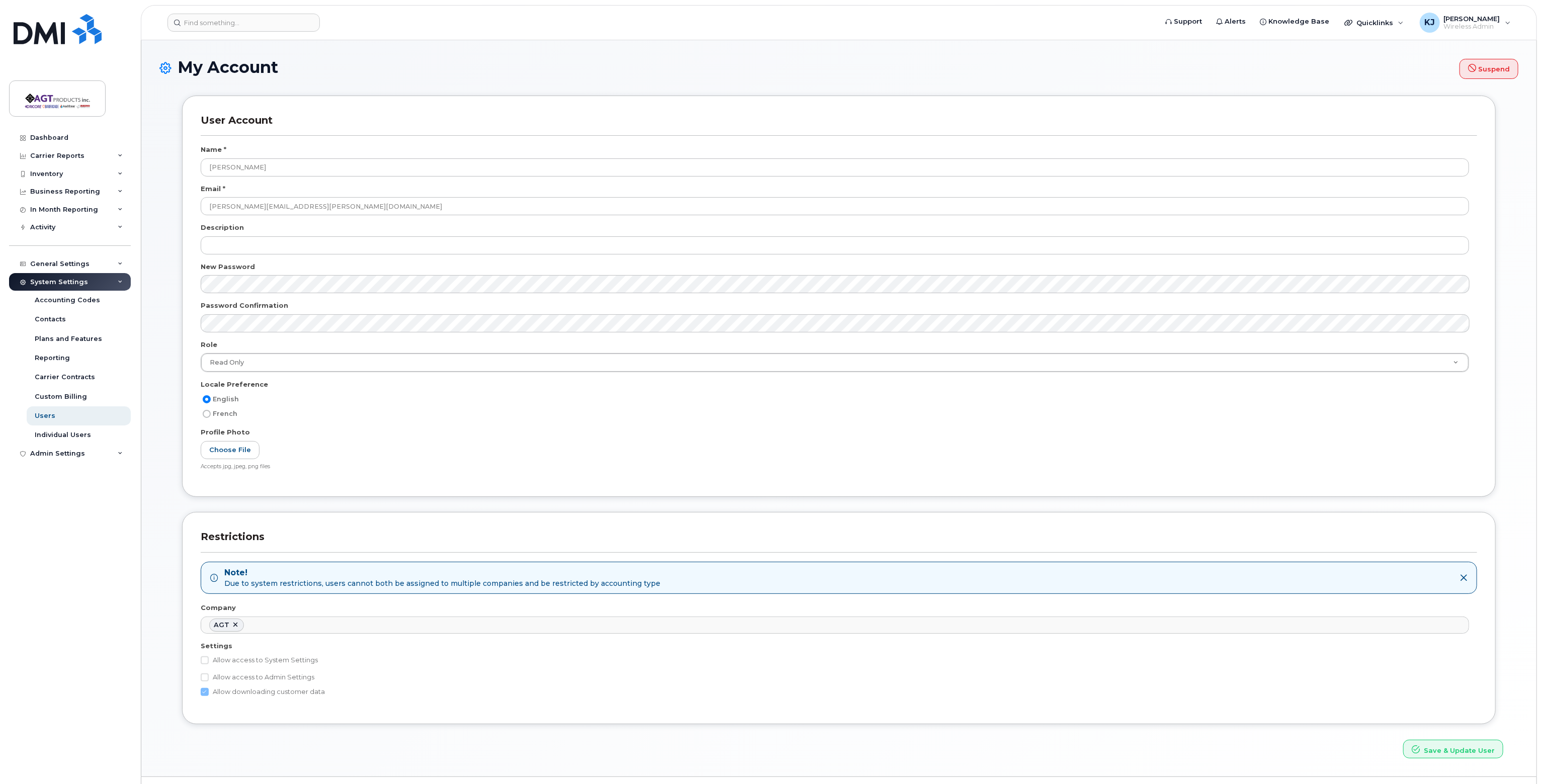
scroll to position [22, 0]
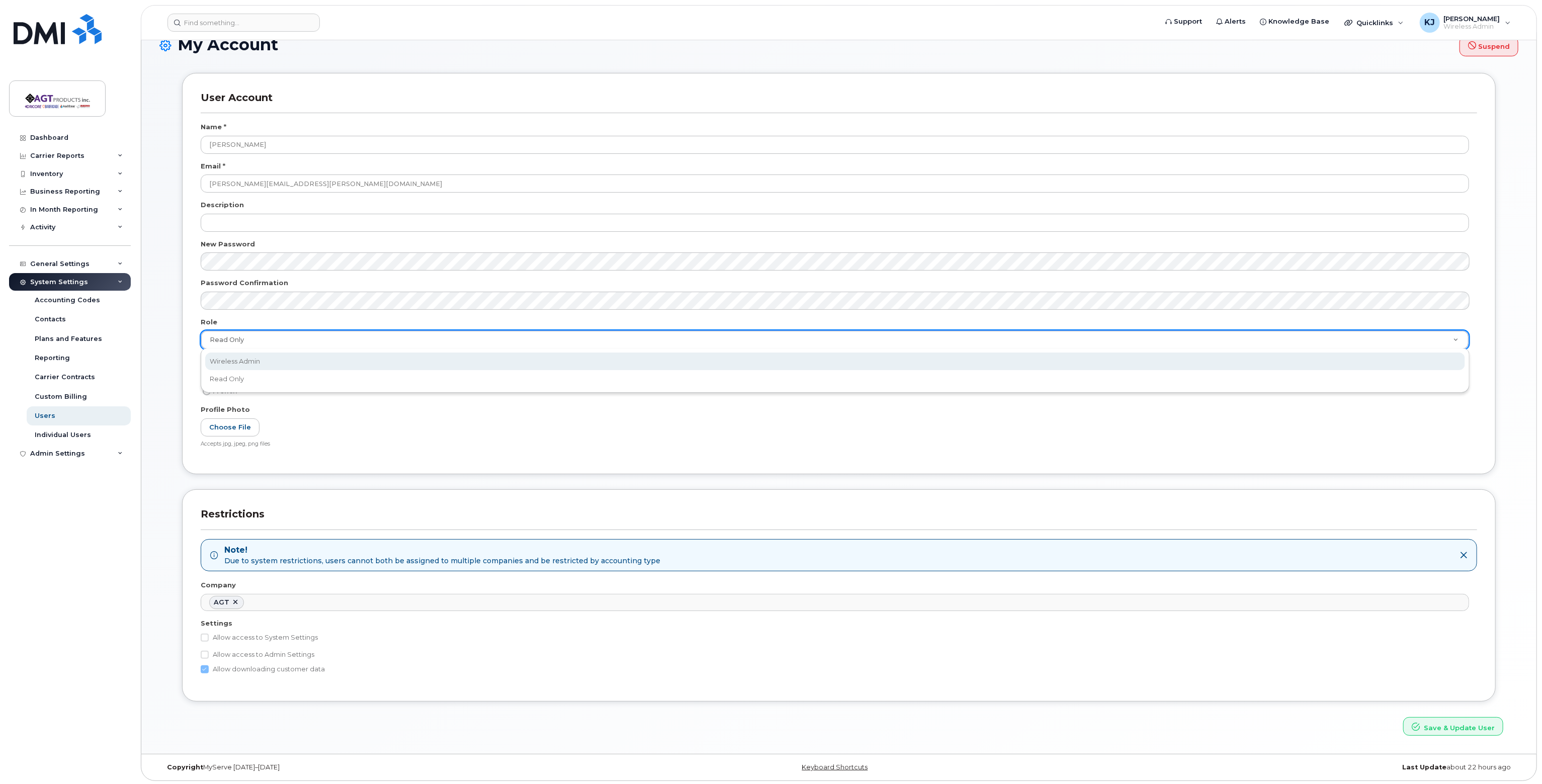
select select "wireless_admin"
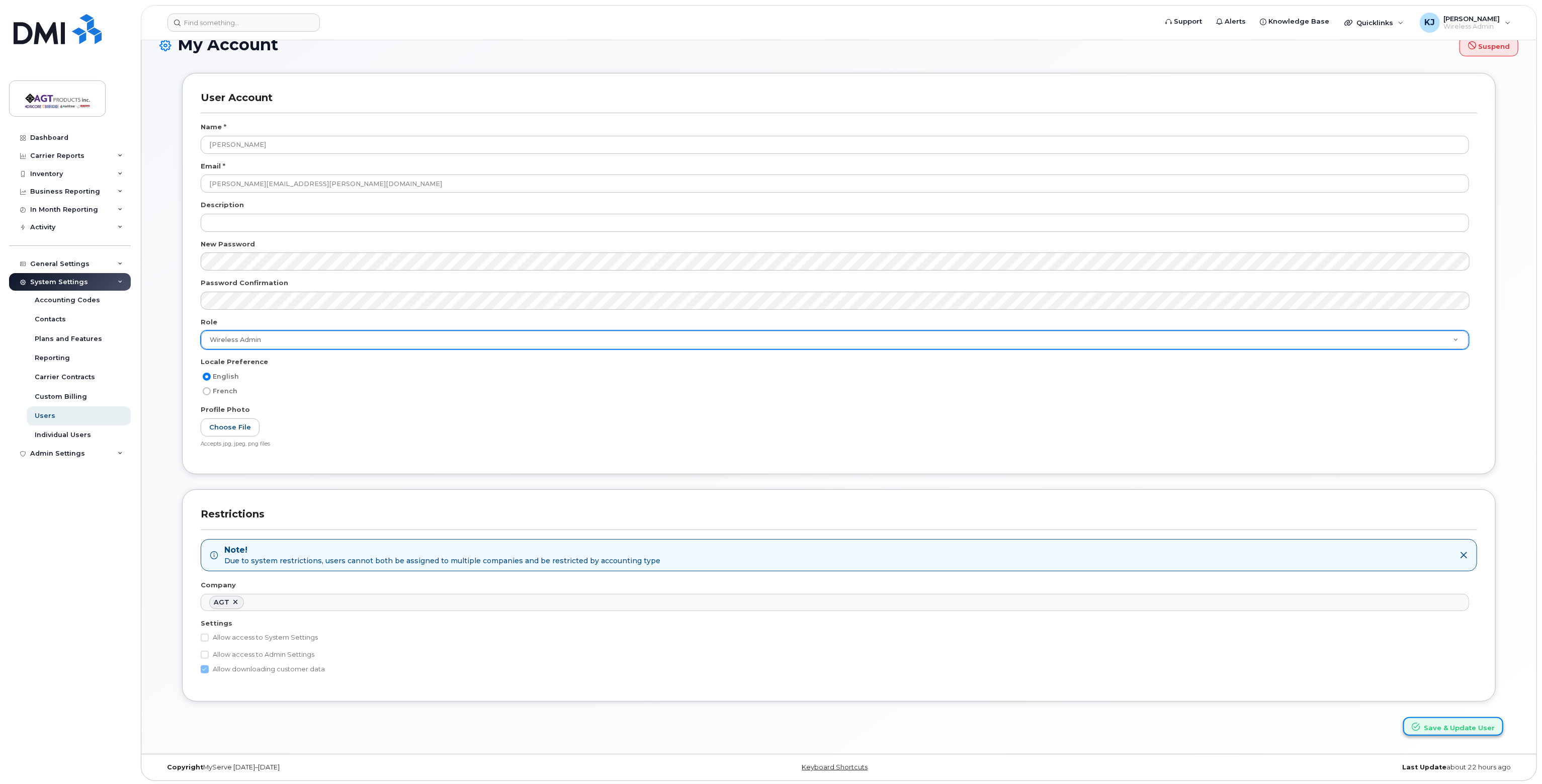
click at [1464, 727] on button "Save & Update User" at bounding box center [1453, 726] width 100 height 19
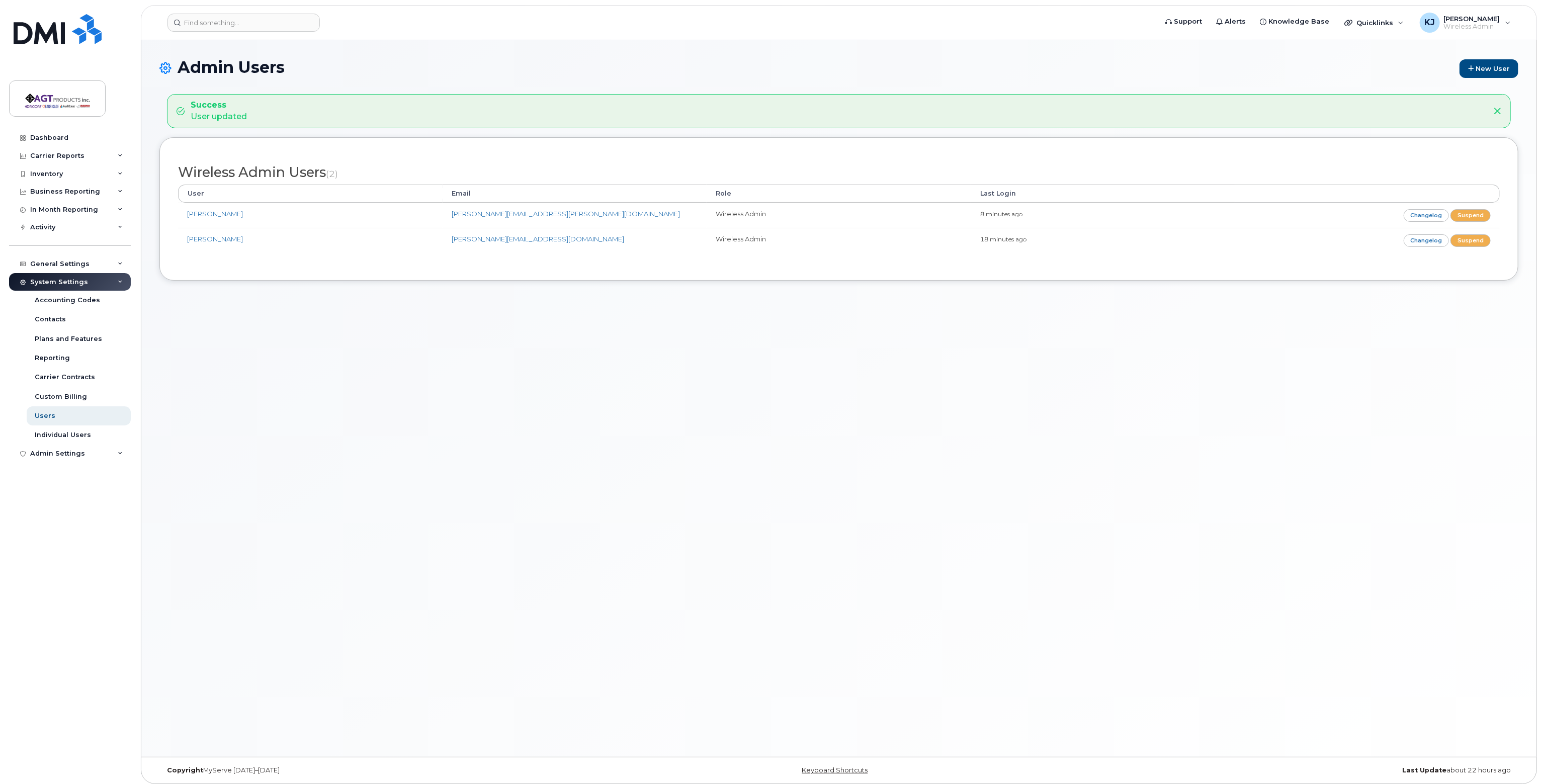
click at [763, 480] on div "Admin Users New User Success User updated Wireless Admin Users (2) User Email R…" at bounding box center [839, 398] width 1395 height 716
click at [318, 363] on div "Admin Users New User Success User updated Wireless Admin Users (2) User Email R…" at bounding box center [839, 398] width 1395 height 716
click at [64, 153] on div "Carrier Reports" at bounding box center [57, 156] width 54 height 8
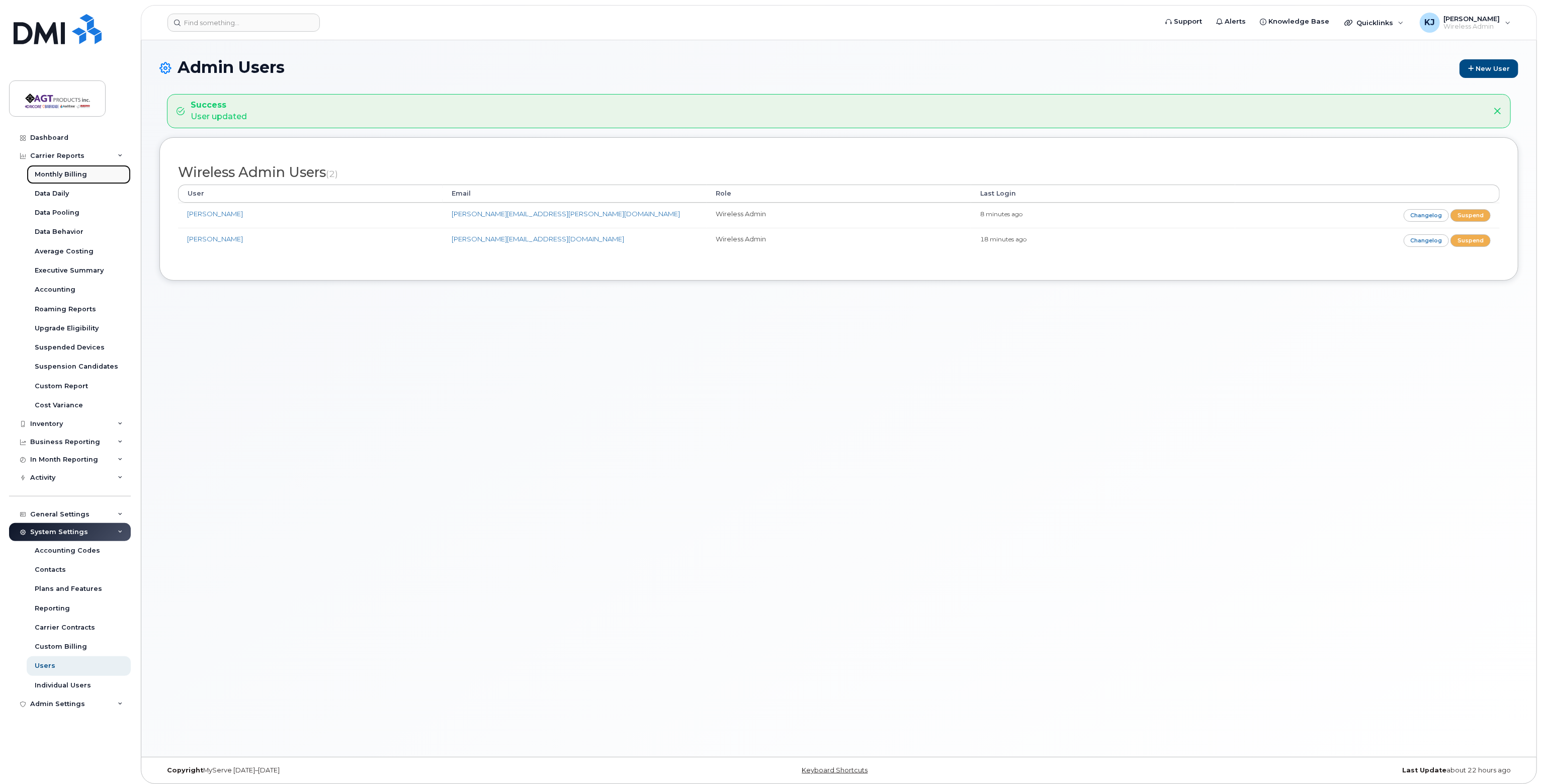
click at [63, 177] on div "Monthly Billing" at bounding box center [61, 174] width 53 height 9
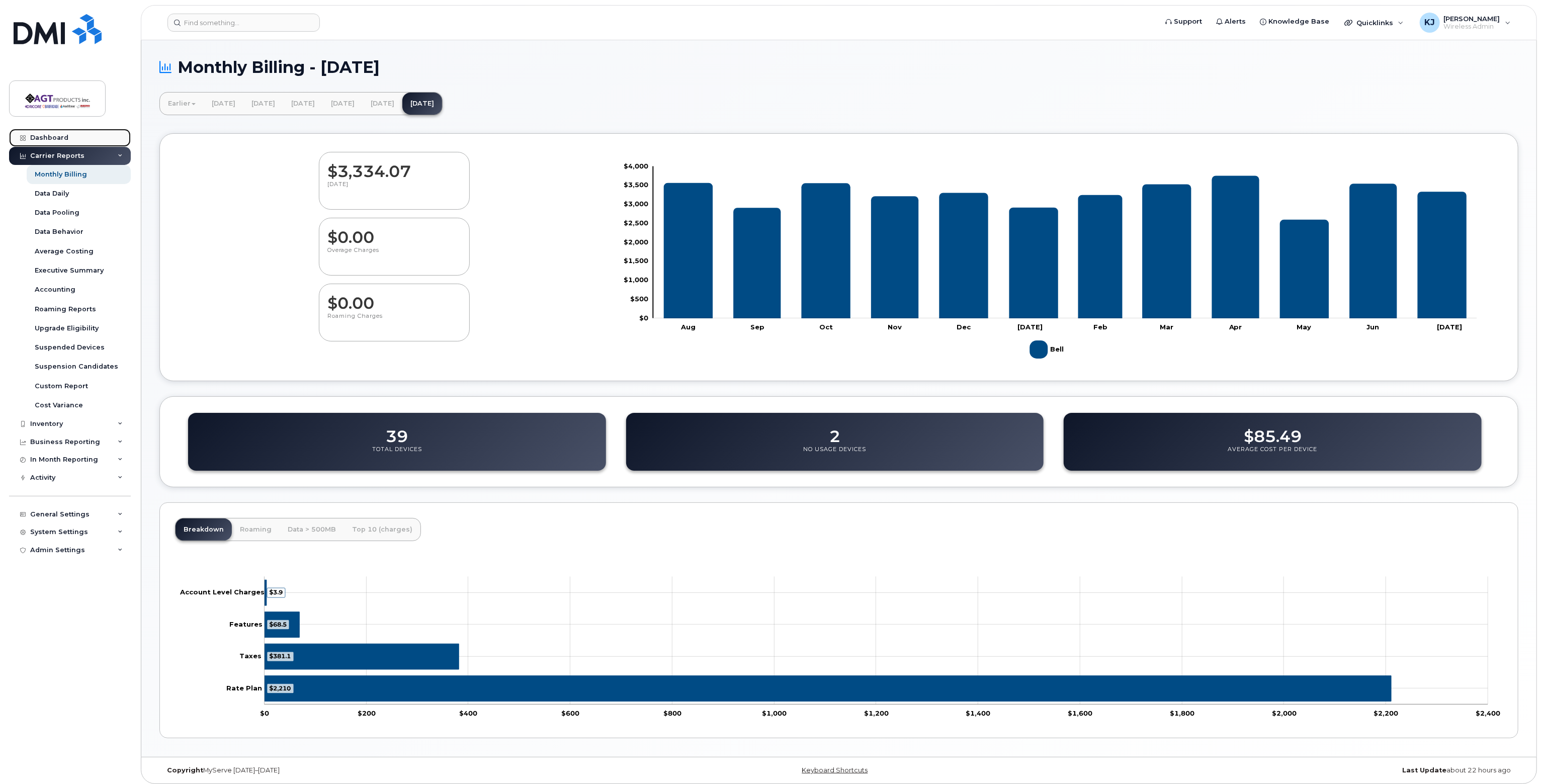
click at [42, 138] on div "Dashboard" at bounding box center [49, 137] width 39 height 8
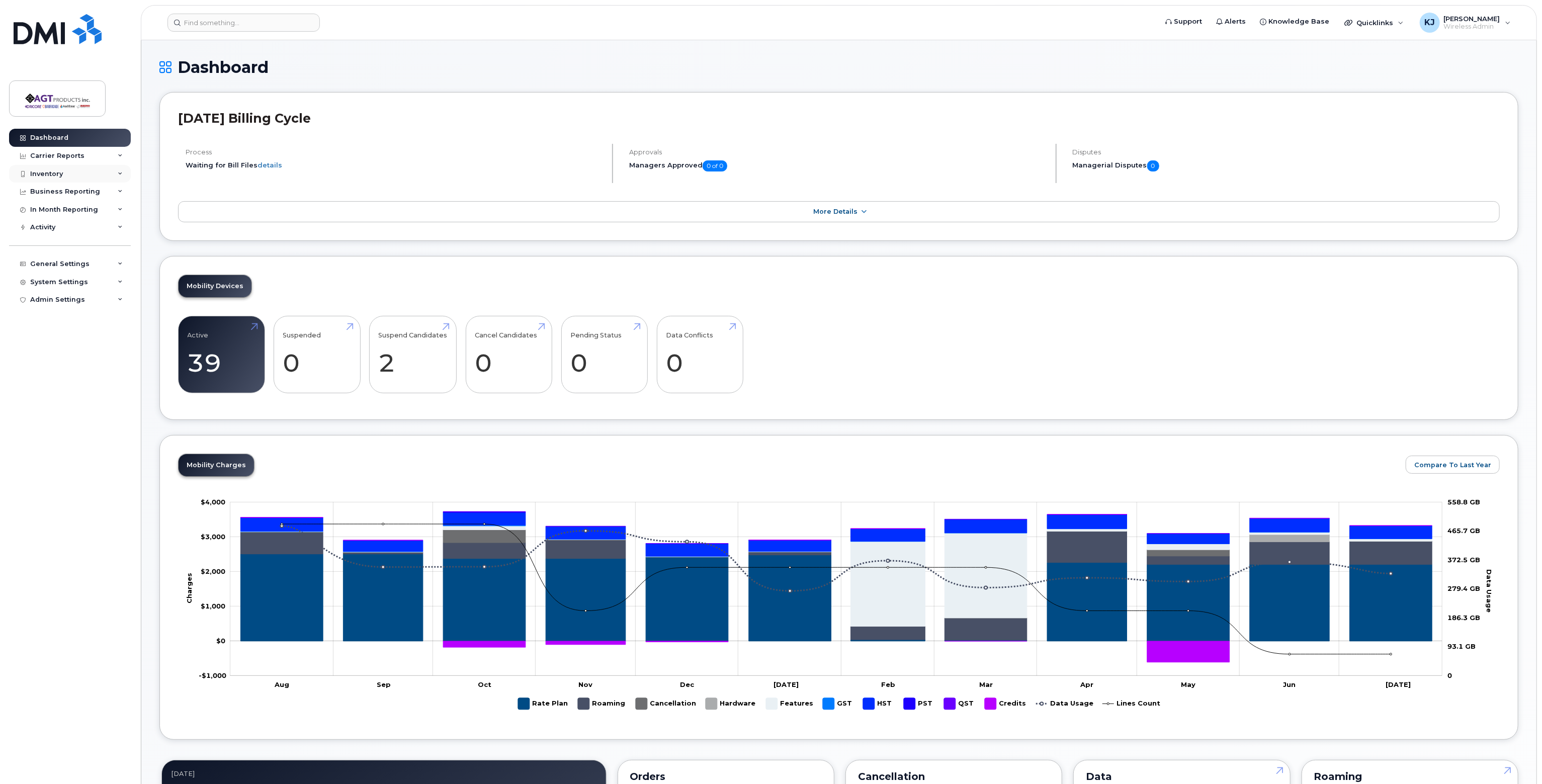
click at [56, 172] on div "Inventory" at bounding box center [46, 174] width 33 height 8
click at [67, 193] on div "Mobility Devices" at bounding box center [63, 192] width 57 height 9
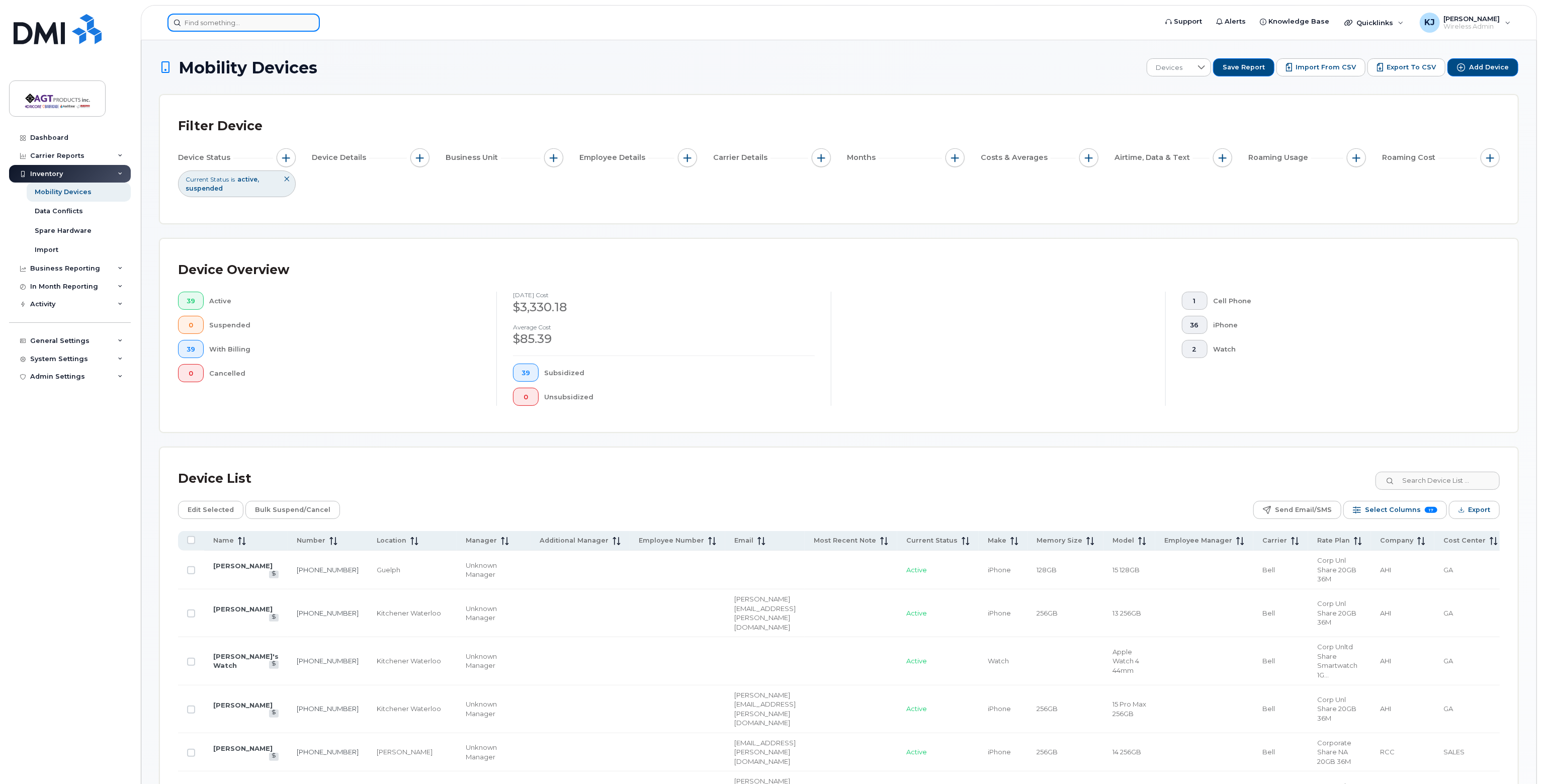
click at [261, 19] on input at bounding box center [243, 22] width 152 height 18
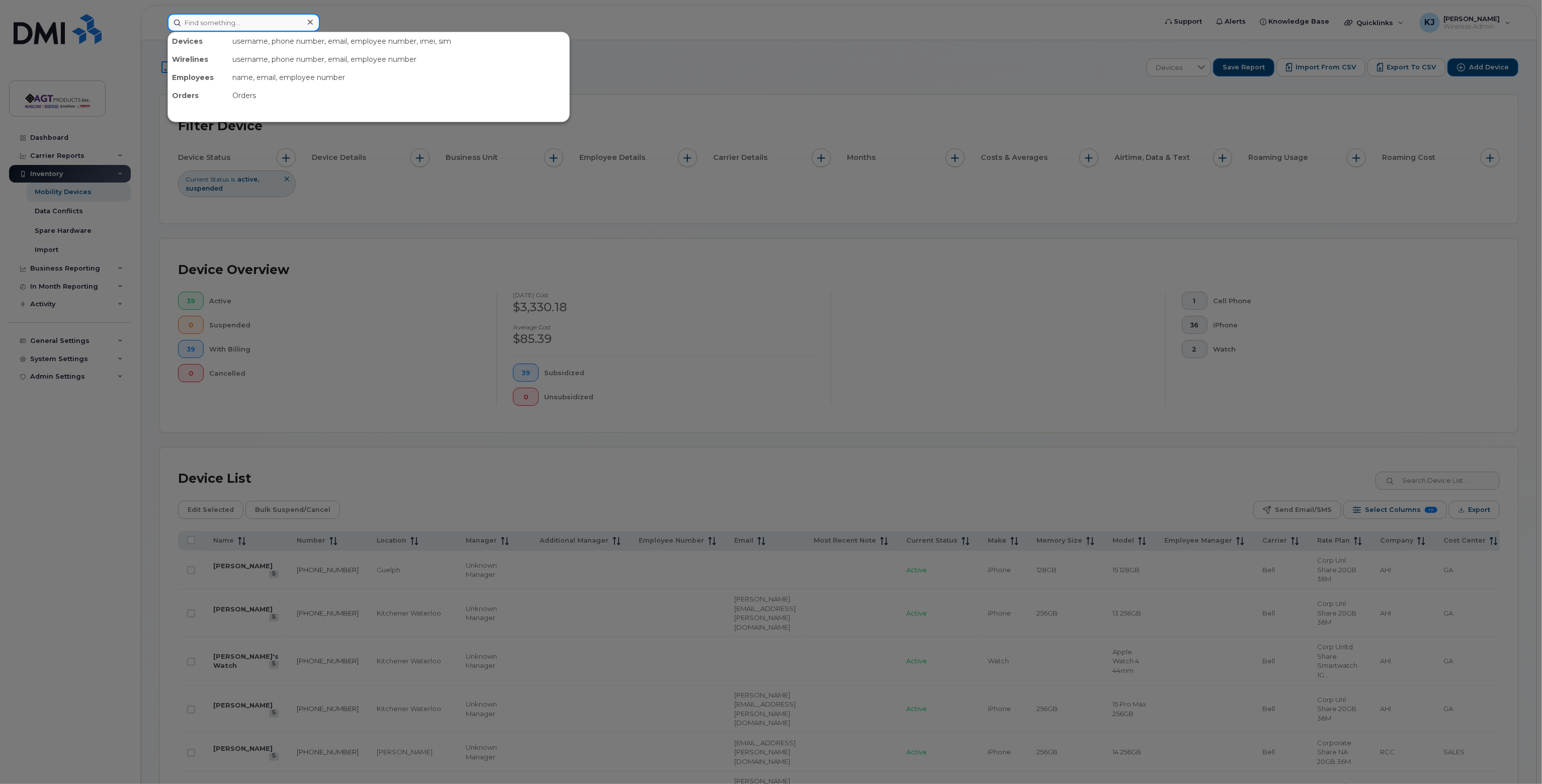
paste input "Constantini"
type input "Constantini"
click at [228, 62] on span "Constantini" at bounding box center [217, 63] width 61 height 9
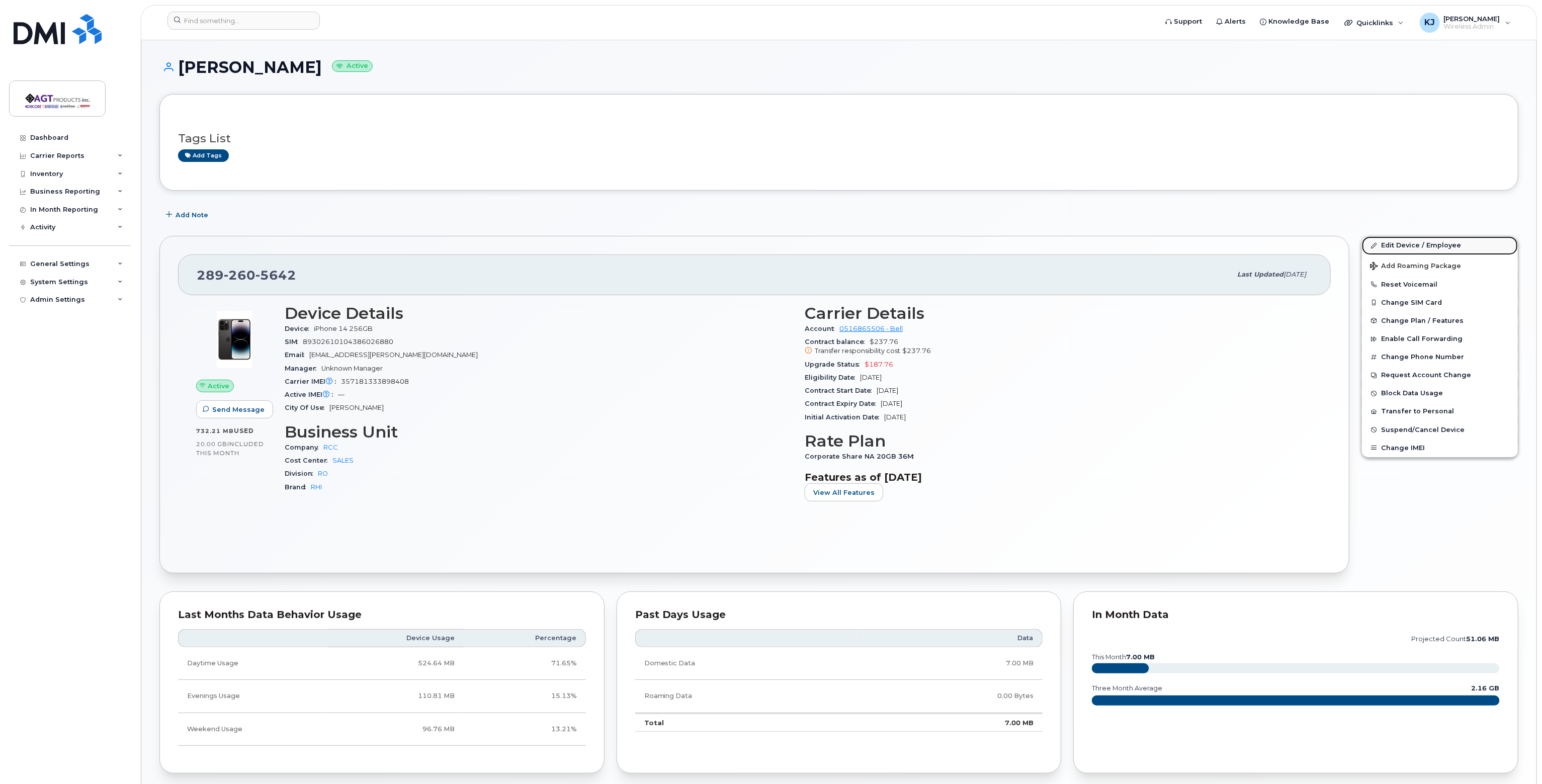
click at [1423, 247] on link "Edit Device / Employee" at bounding box center [1440, 245] width 156 height 18
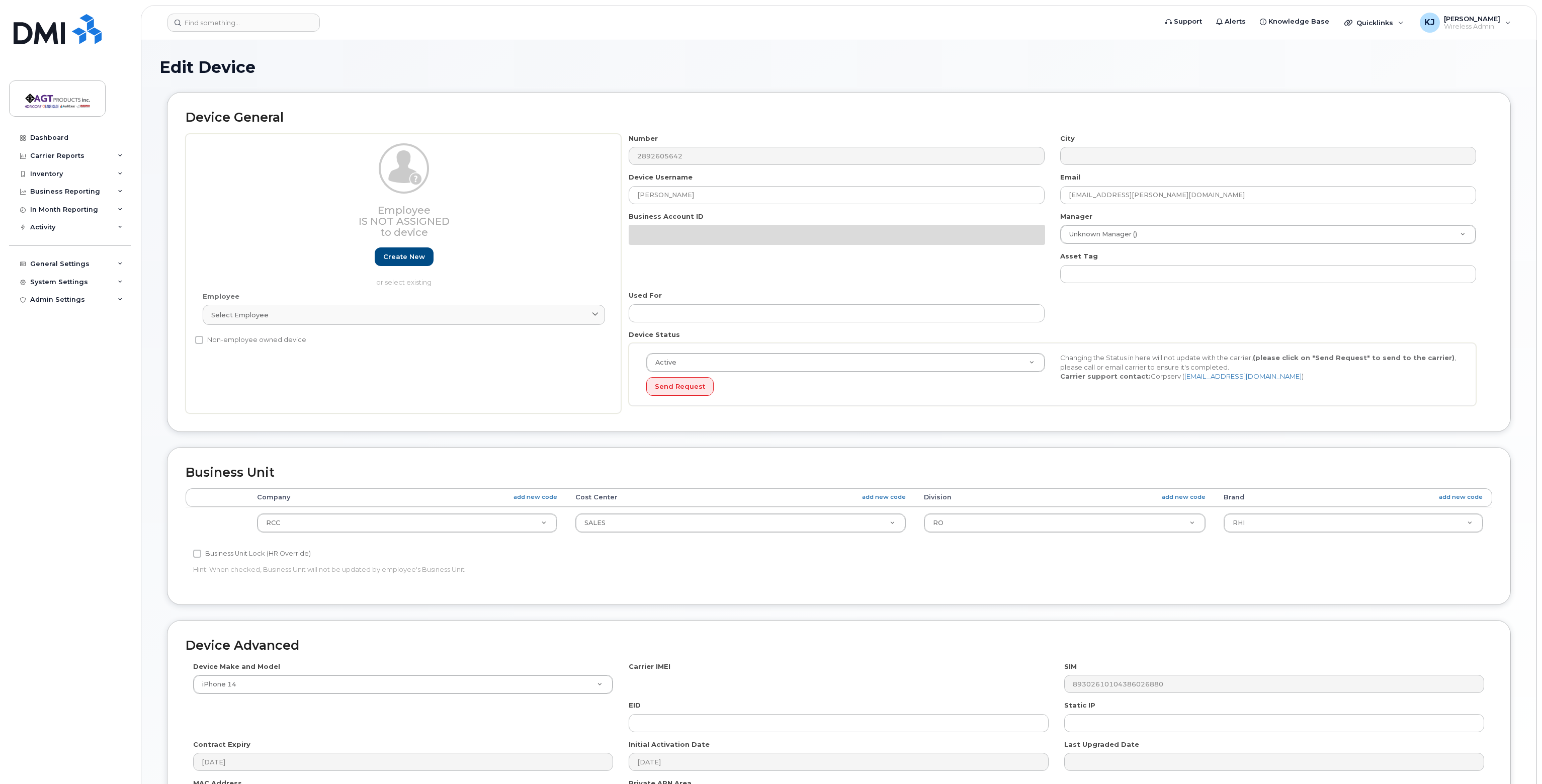
select select "279659"
select select "279664"
select select "279662"
select select "279667"
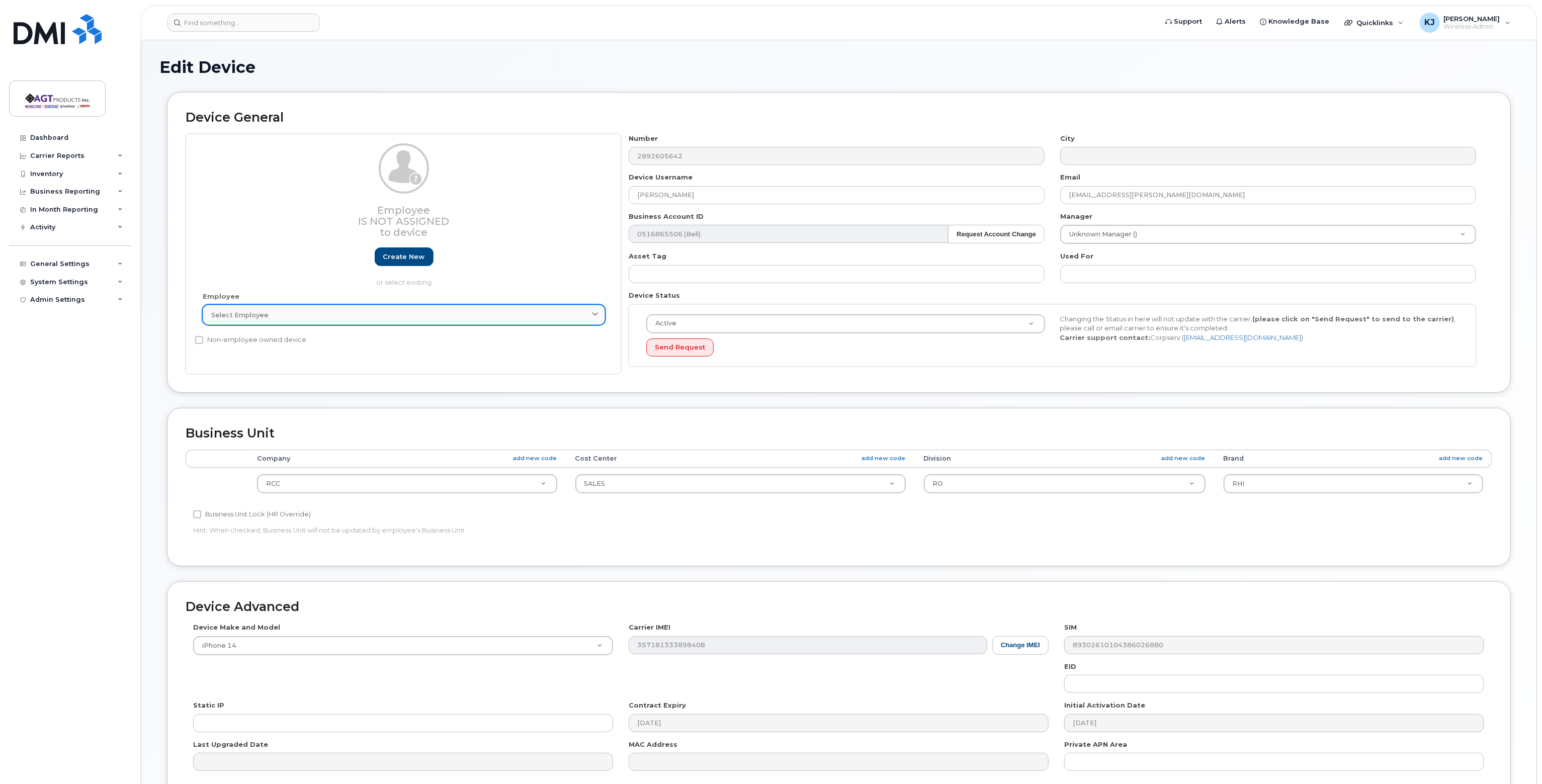
click at [491, 314] on div "Select employee" at bounding box center [404, 315] width 386 height 10
click at [618, 235] on div "Employee Is not assigned to device Create new or select existing Employee Selec…" at bounding box center [403, 254] width 435 height 241
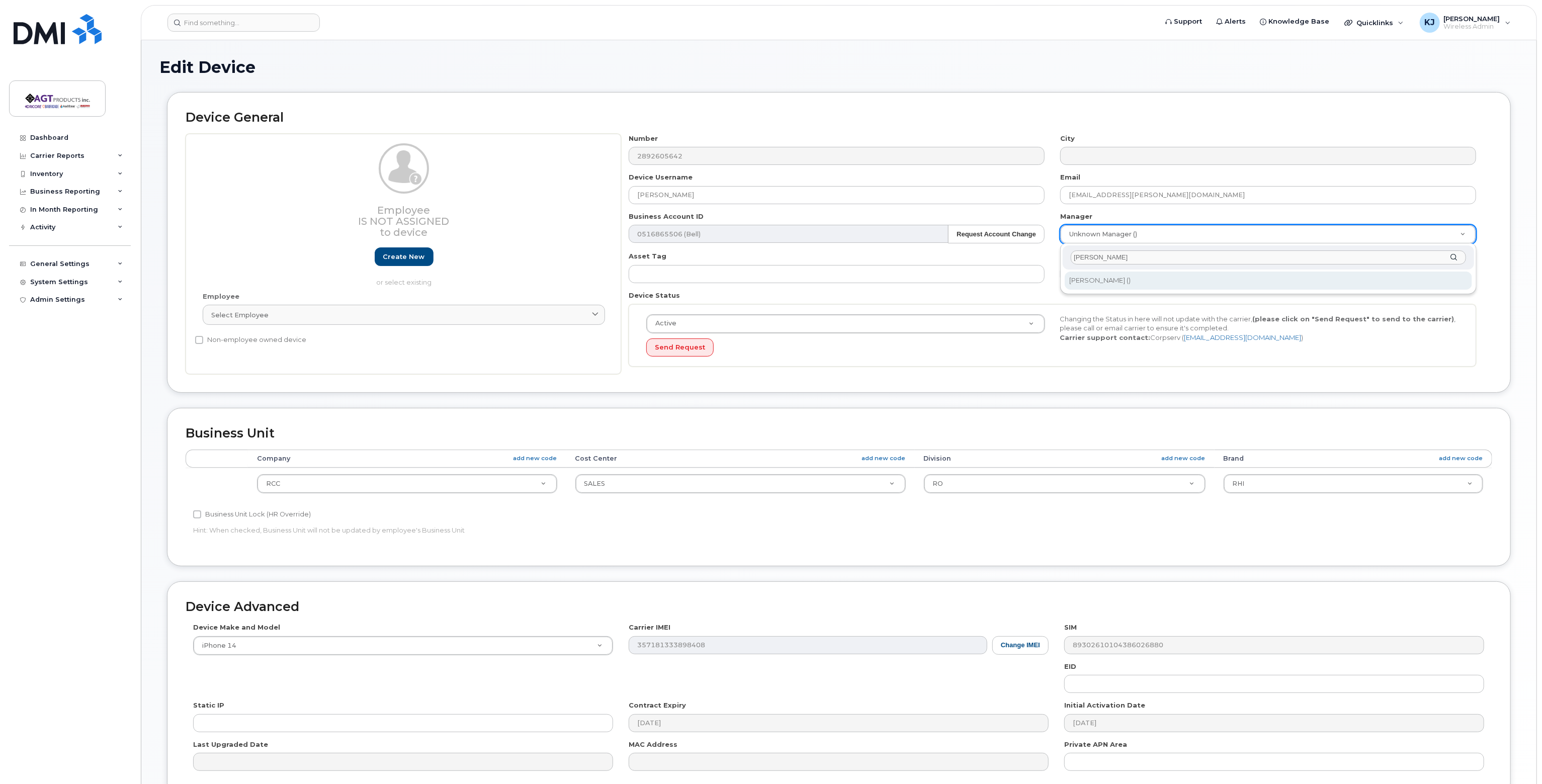
type input "fran"
type input "2006898"
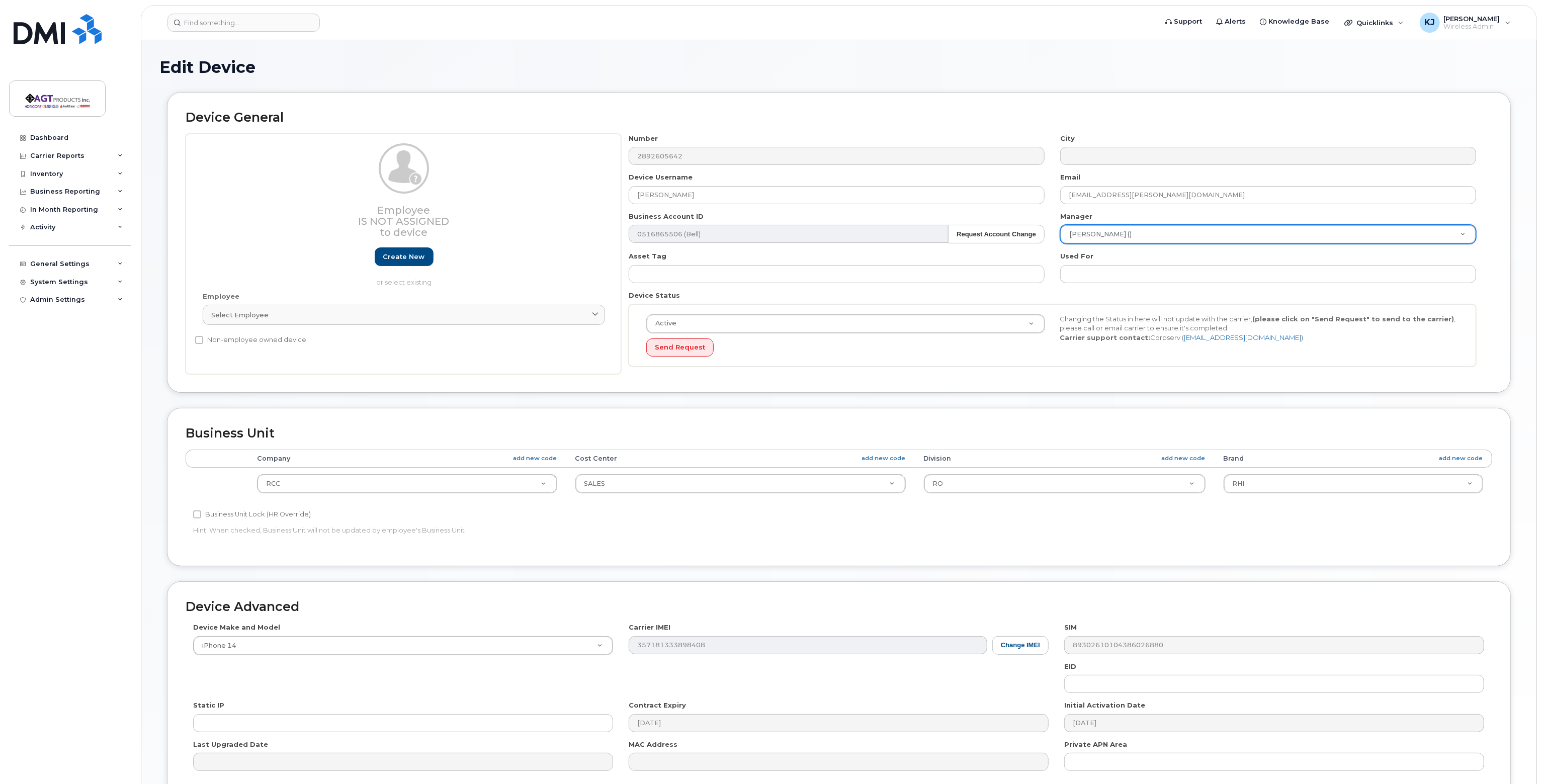
click at [1116, 377] on div "Device General Employee Is not assigned to device Create new or select existing…" at bounding box center [838, 242] width 1344 height 301
click at [418, 322] on link "Select employee" at bounding box center [404, 315] width 402 height 20
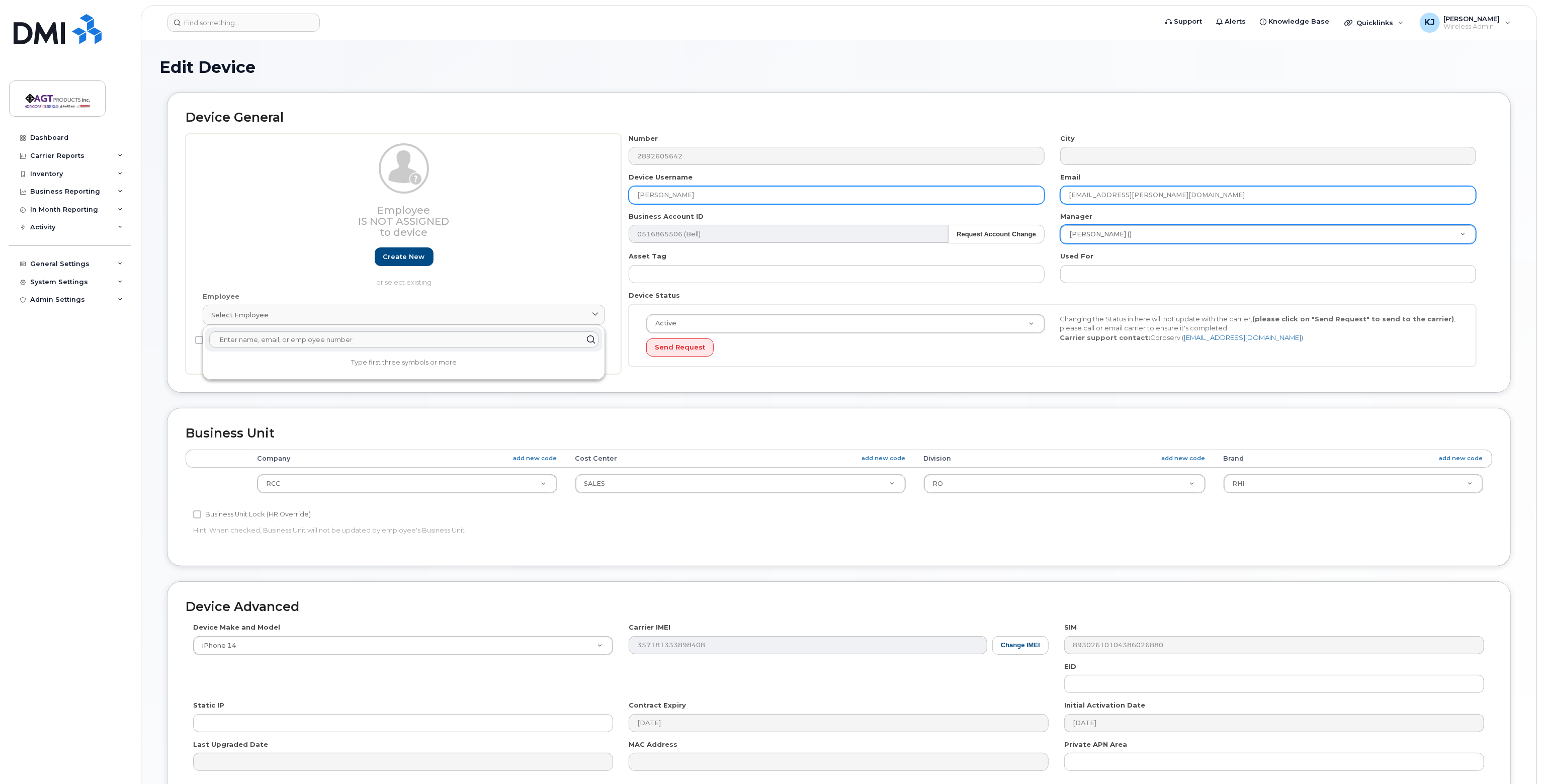
drag, startPoint x: 939, startPoint y: 188, endPoint x: 887, endPoint y: 191, distance: 52.1
click at [908, 188] on div "Number 2892605642 City Device Username Phil Constantini Email Phil.Constantini@…" at bounding box center [1052, 254] width 863 height 241
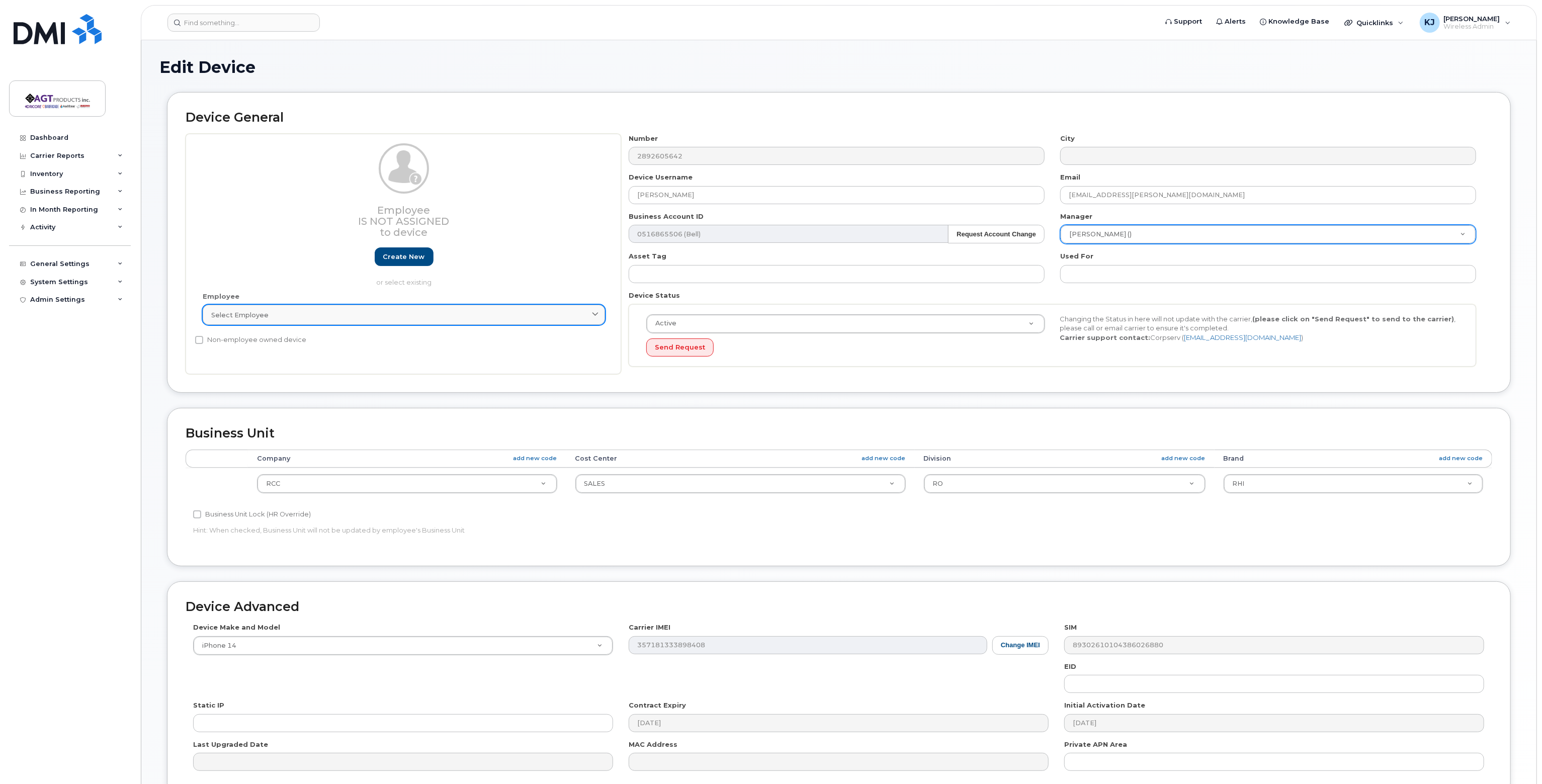
click at [247, 314] on span "Select employee" at bounding box center [240, 315] width 57 height 10
paste input "Phil.Constantini@agtproductsinc.com"
type input "Phil.Constantini@agtproductsinc.com"
type input "Saving..."
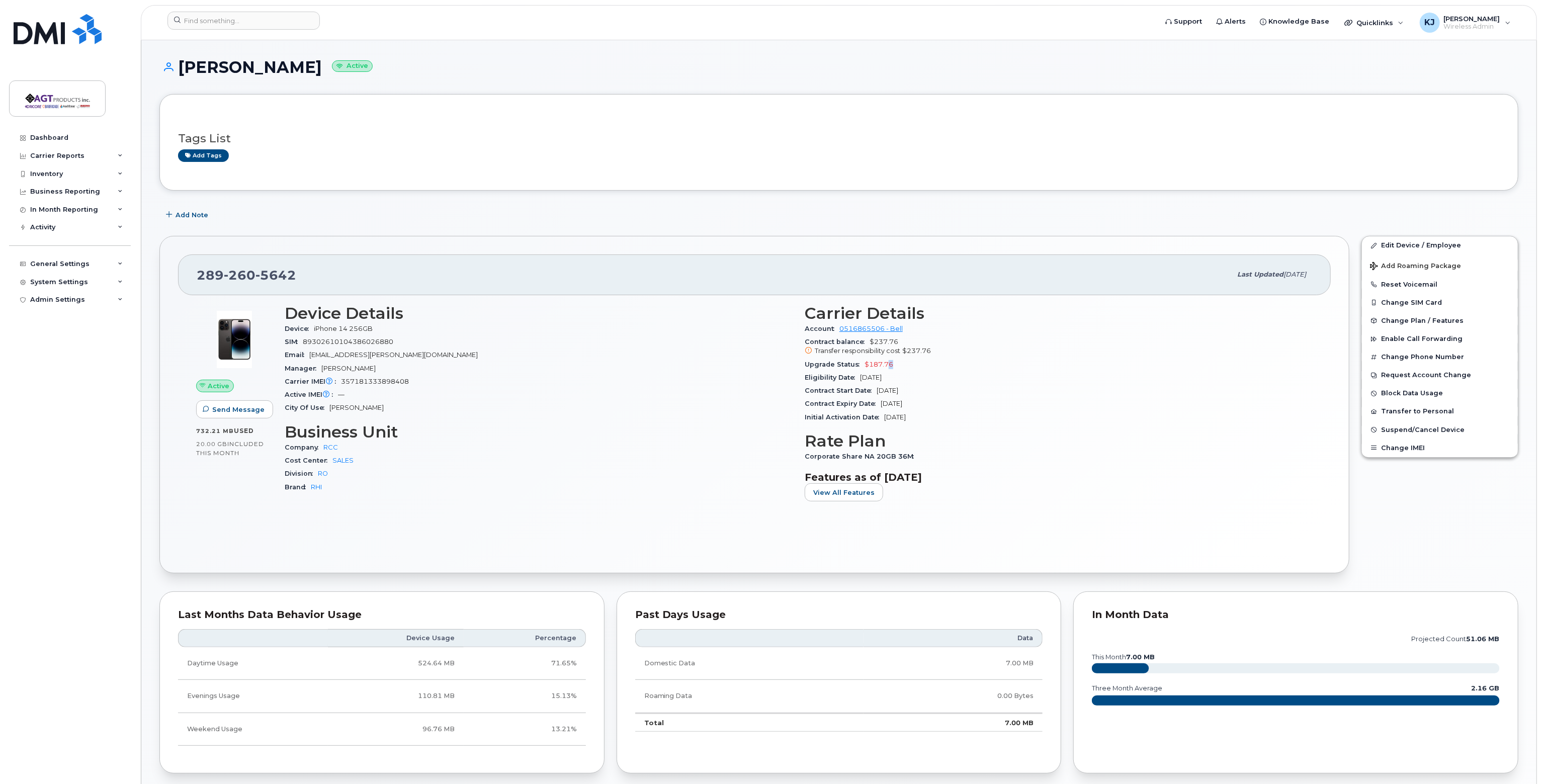
drag, startPoint x: 913, startPoint y: 364, endPoint x: 936, endPoint y: 365, distance: 23.0
click at [891, 367] on div "Upgrade Status $187.76" at bounding box center [1058, 364] width 508 height 13
click at [936, 365] on div "Upgrade Status $187.76" at bounding box center [1058, 364] width 508 height 13
drag, startPoint x: 245, startPoint y: 450, endPoint x: 182, endPoint y: 429, distance: 66.4
click at [182, 429] on div "Active Send Message 732.21 MB  used 20.00 GB  included this month Device Detail…" at bounding box center [754, 425] width 1153 height 260
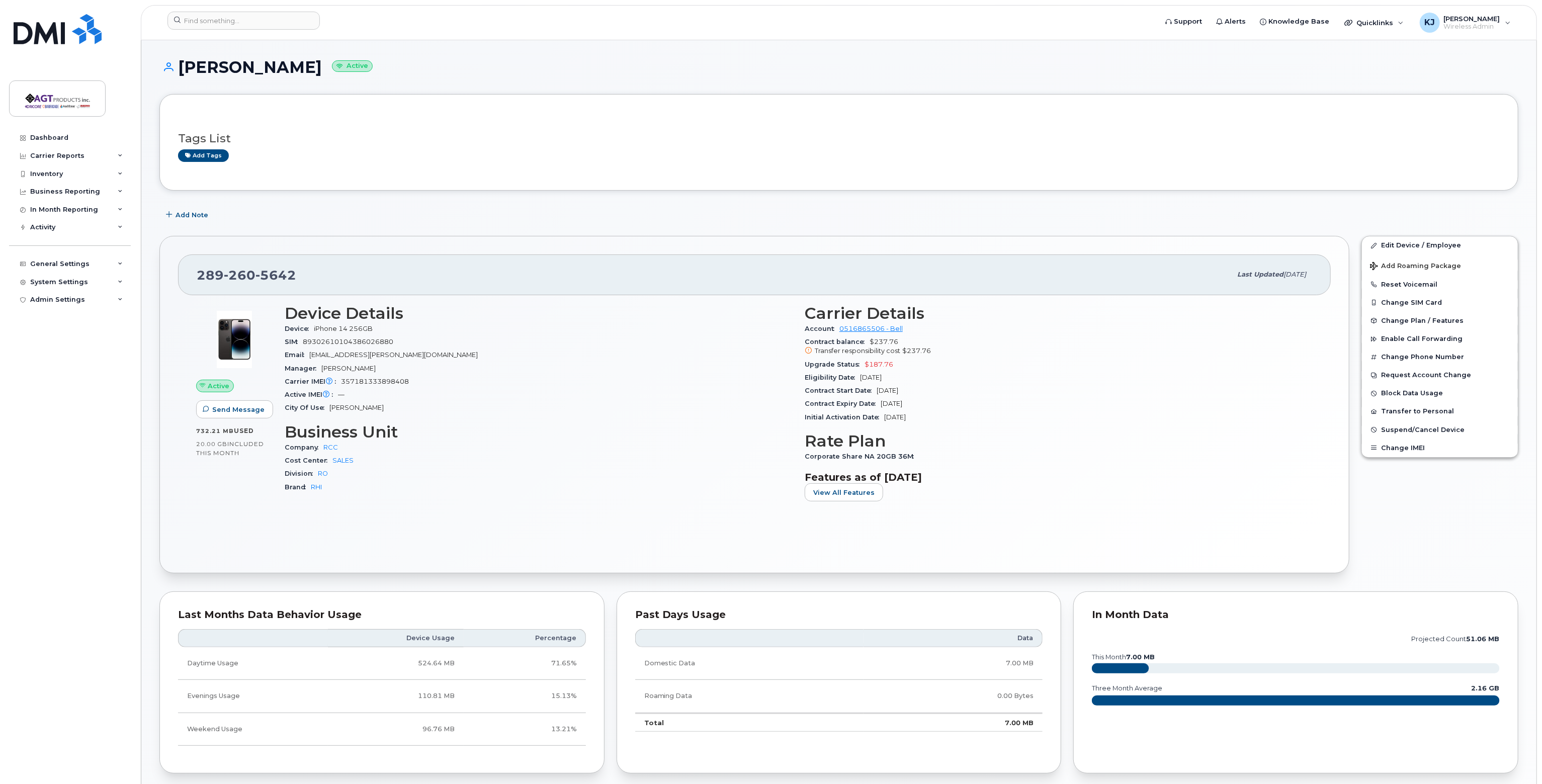
click at [360, 221] on div "Add Note" at bounding box center [838, 214] width 1359 height 18
click at [192, 25] on input at bounding box center [243, 21] width 152 height 18
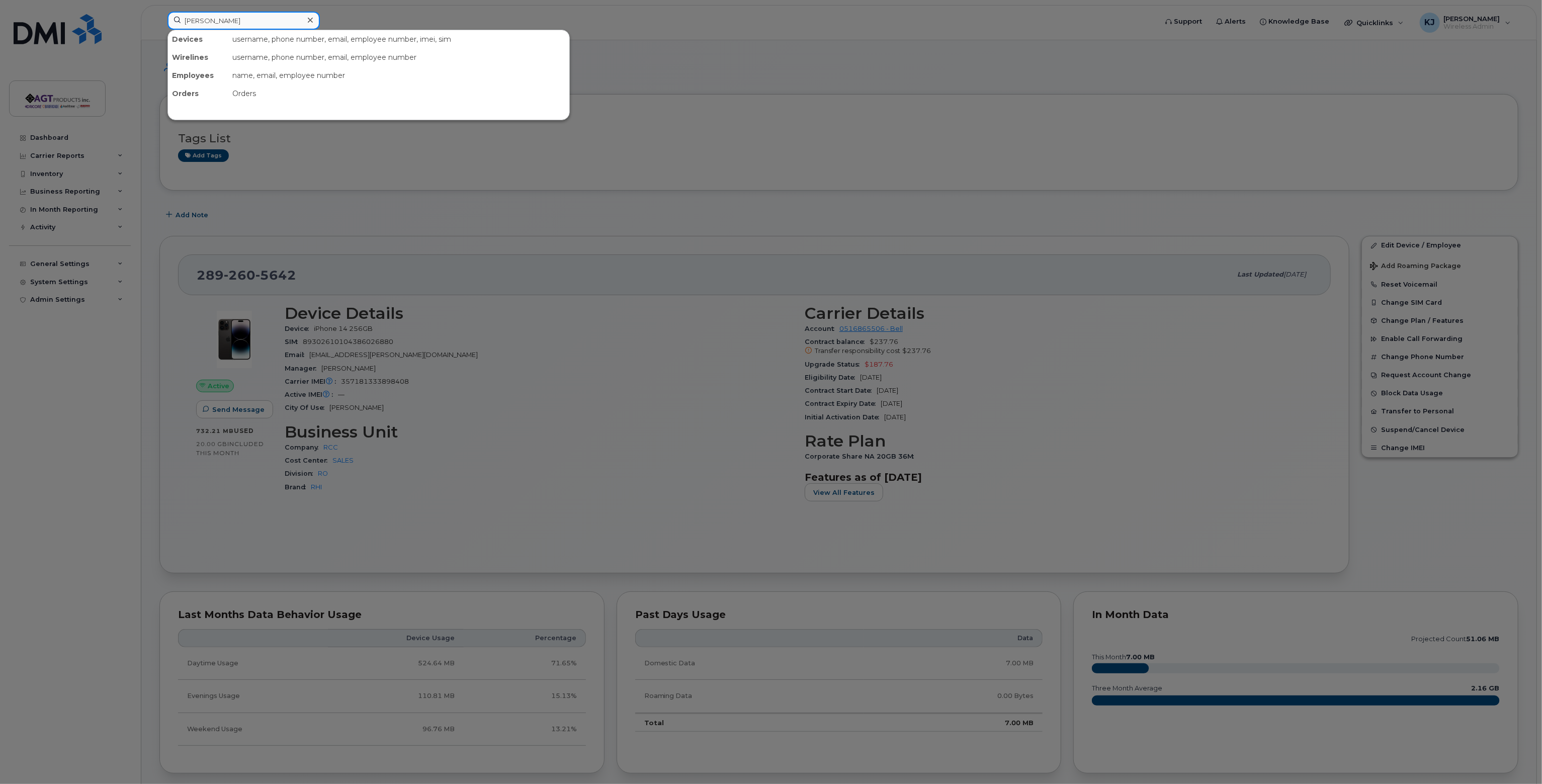
type input "Kenny"
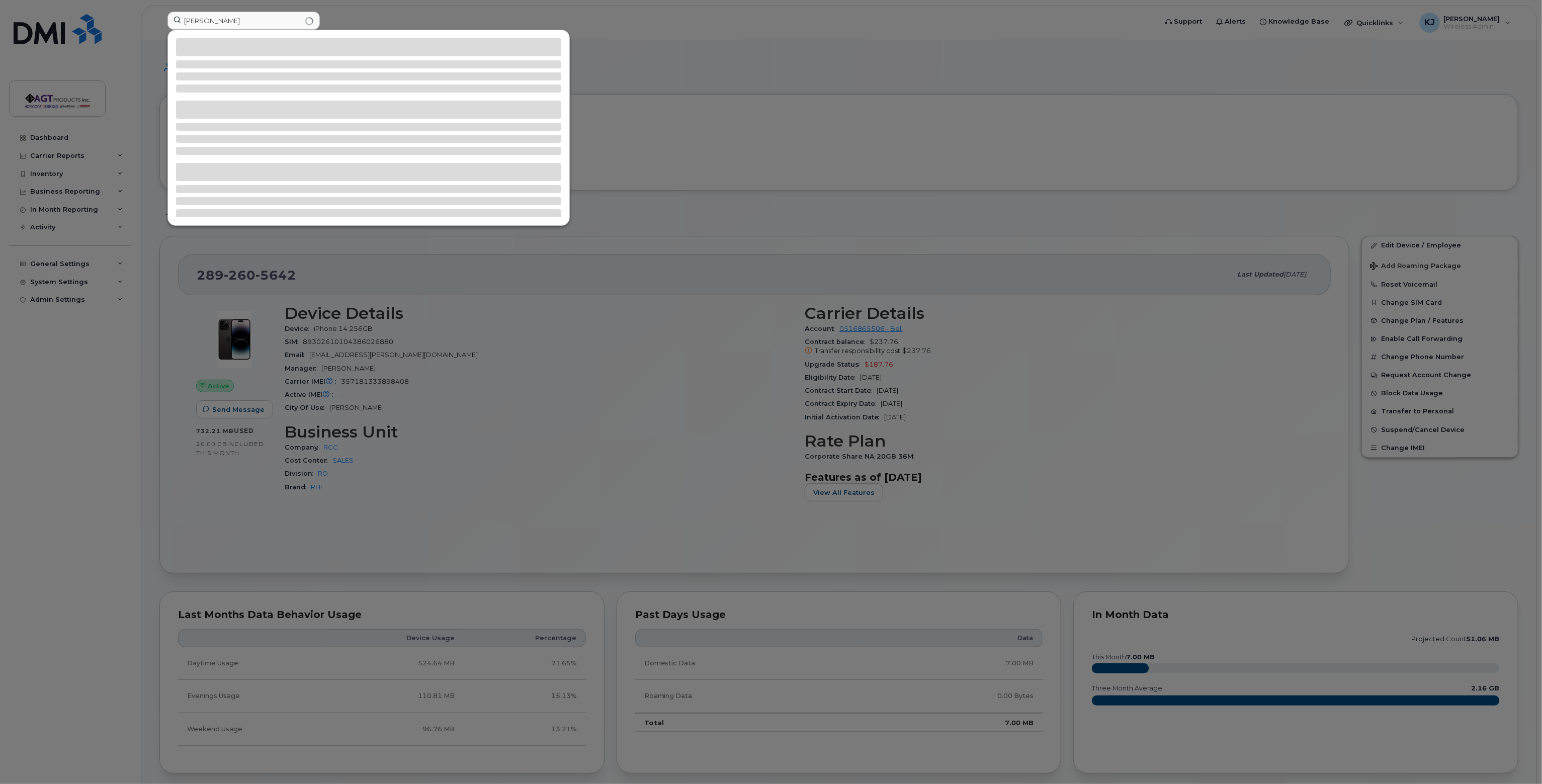
click at [676, 64] on div at bounding box center [771, 392] width 1542 height 784
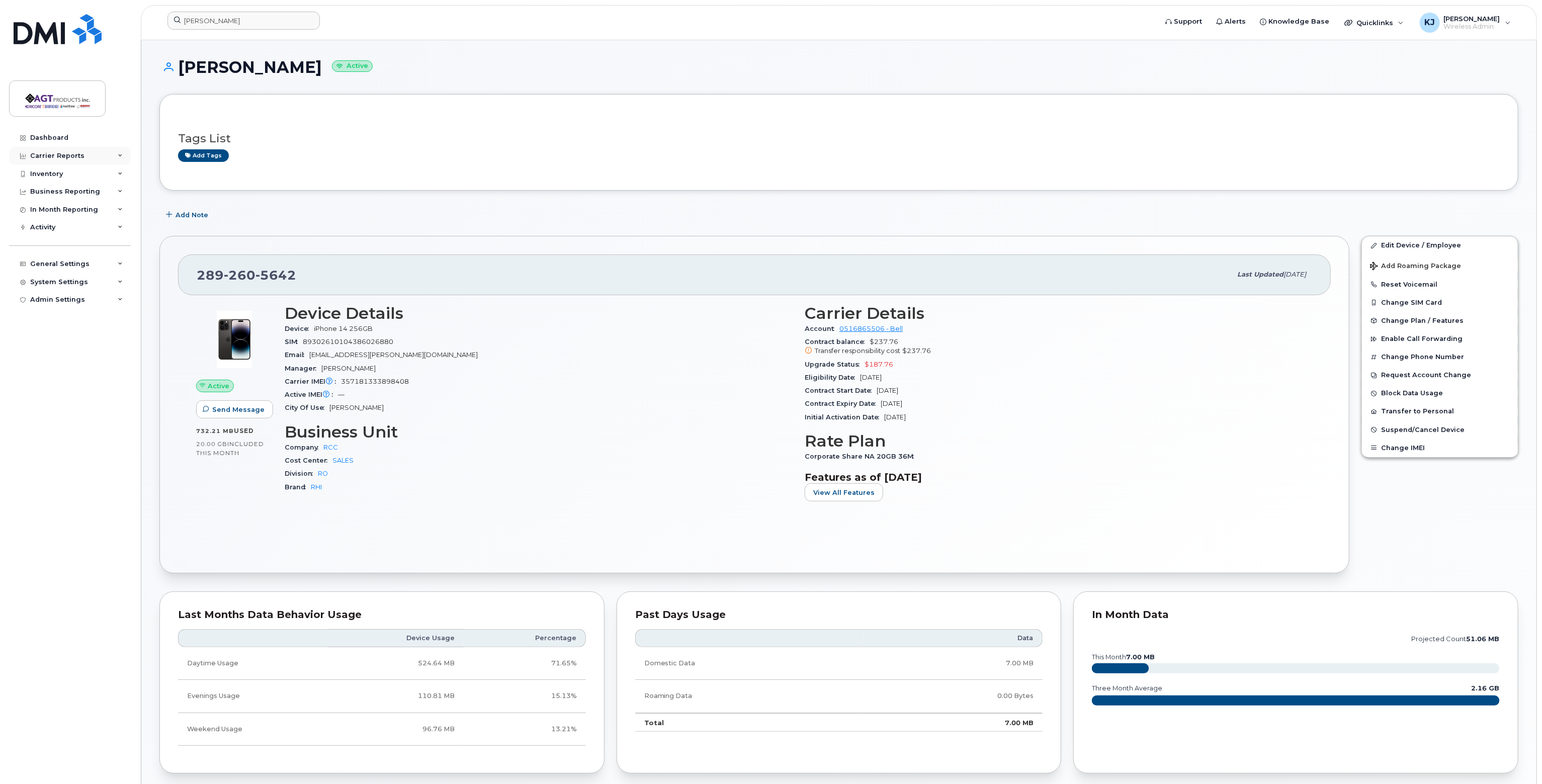
click at [56, 153] on div "Carrier Reports" at bounding box center [57, 156] width 54 height 8
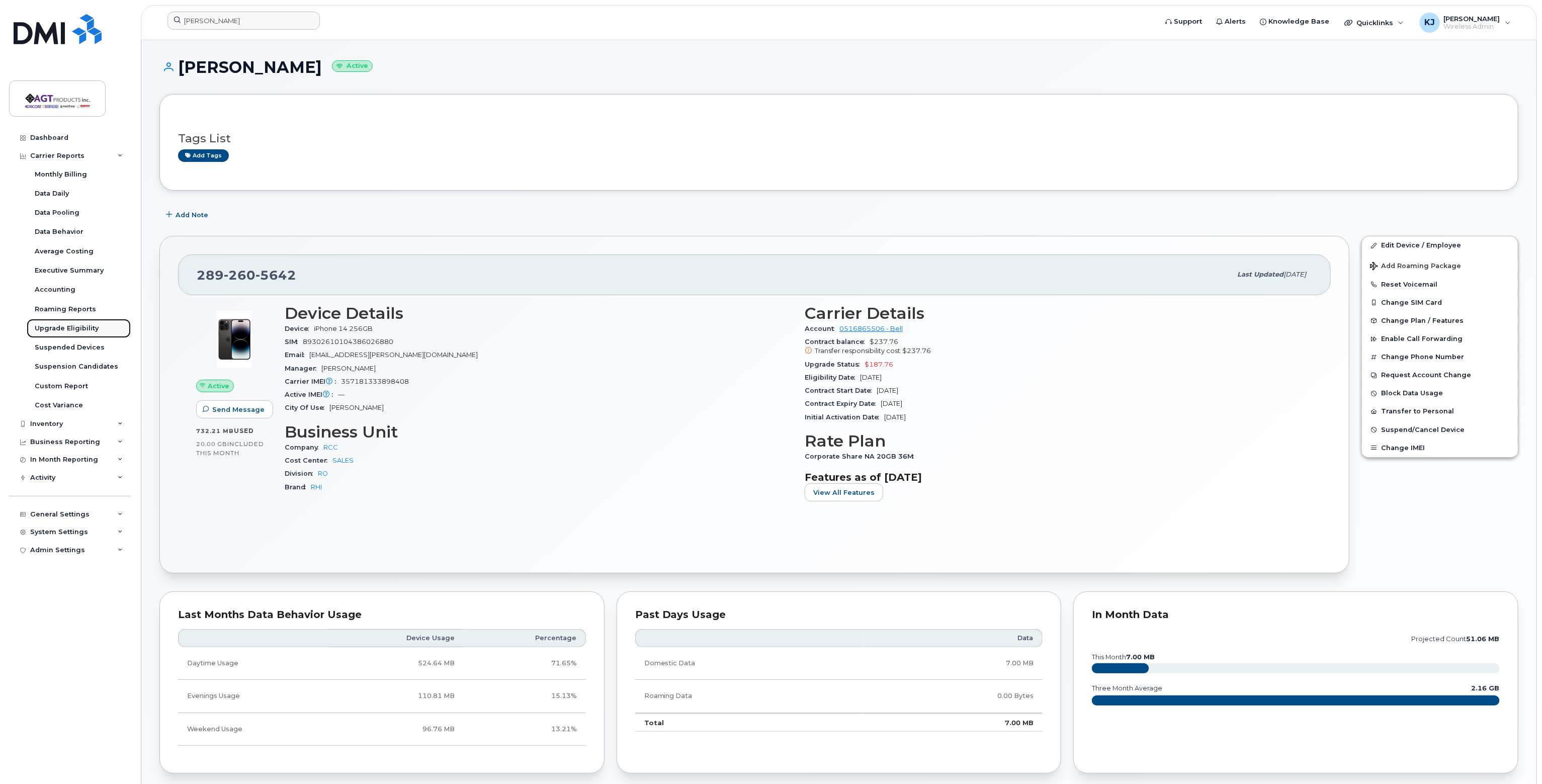
click at [60, 328] on div "Upgrade Eligibility" at bounding box center [67, 328] width 64 height 9
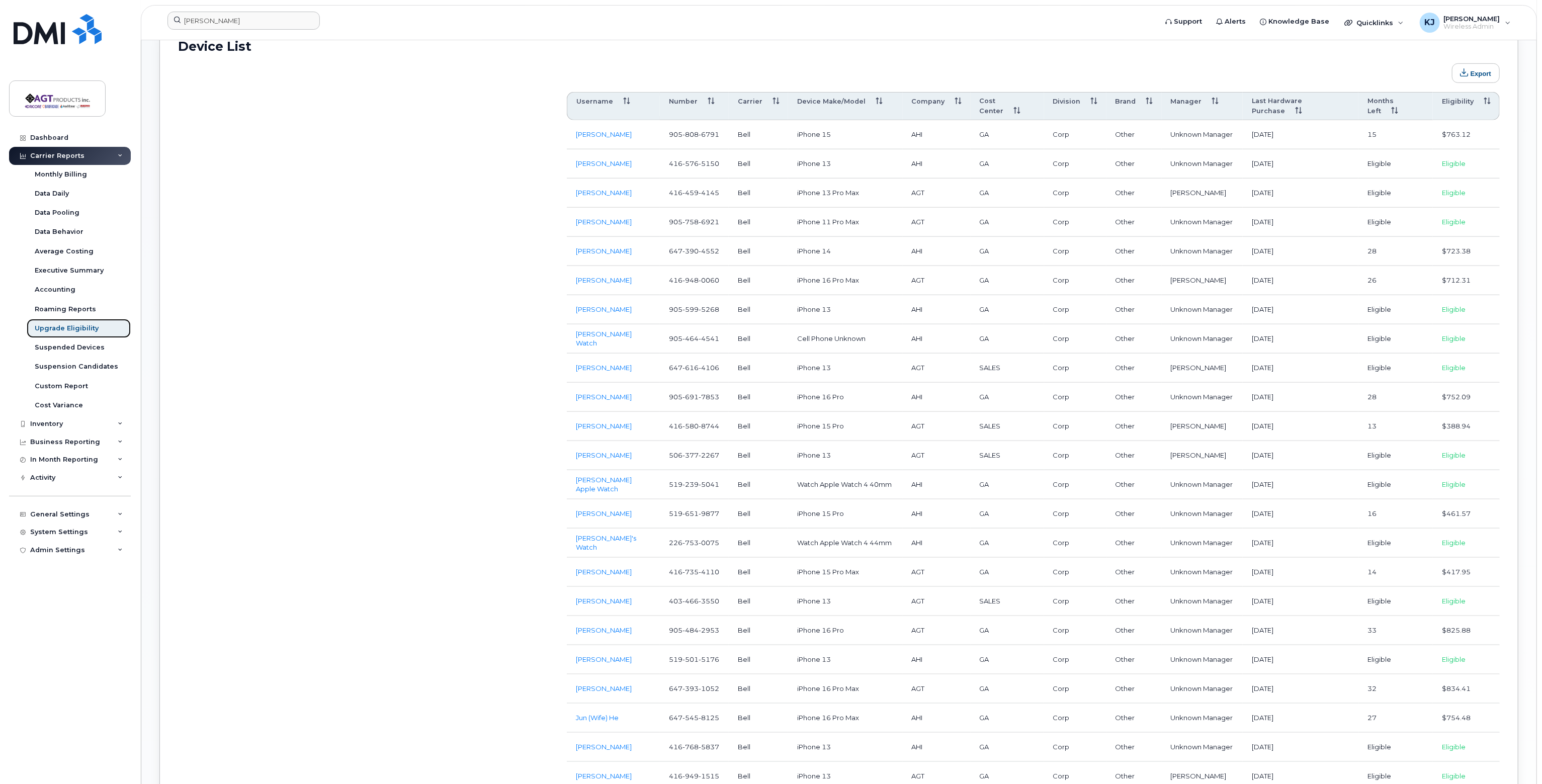
scroll to position [553, 0]
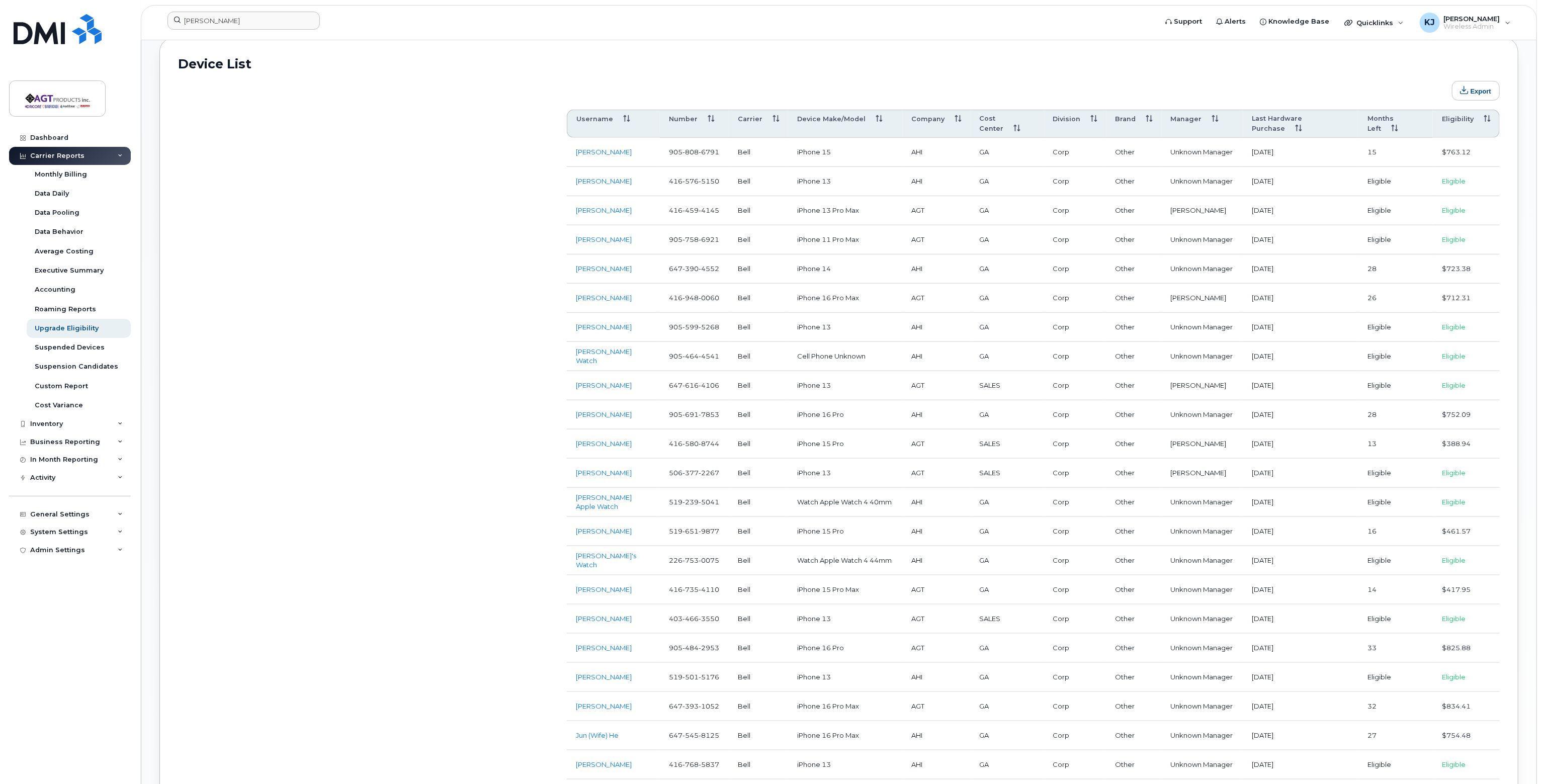
click at [1461, 118] on th "Eligibility" at bounding box center [1466, 123] width 67 height 28
click at [1466, 121] on th "Eligibility" at bounding box center [1466, 123] width 67 height 28
click at [610, 497] on link "[PERSON_NAME]" at bounding box center [604, 501] width 56 height 8
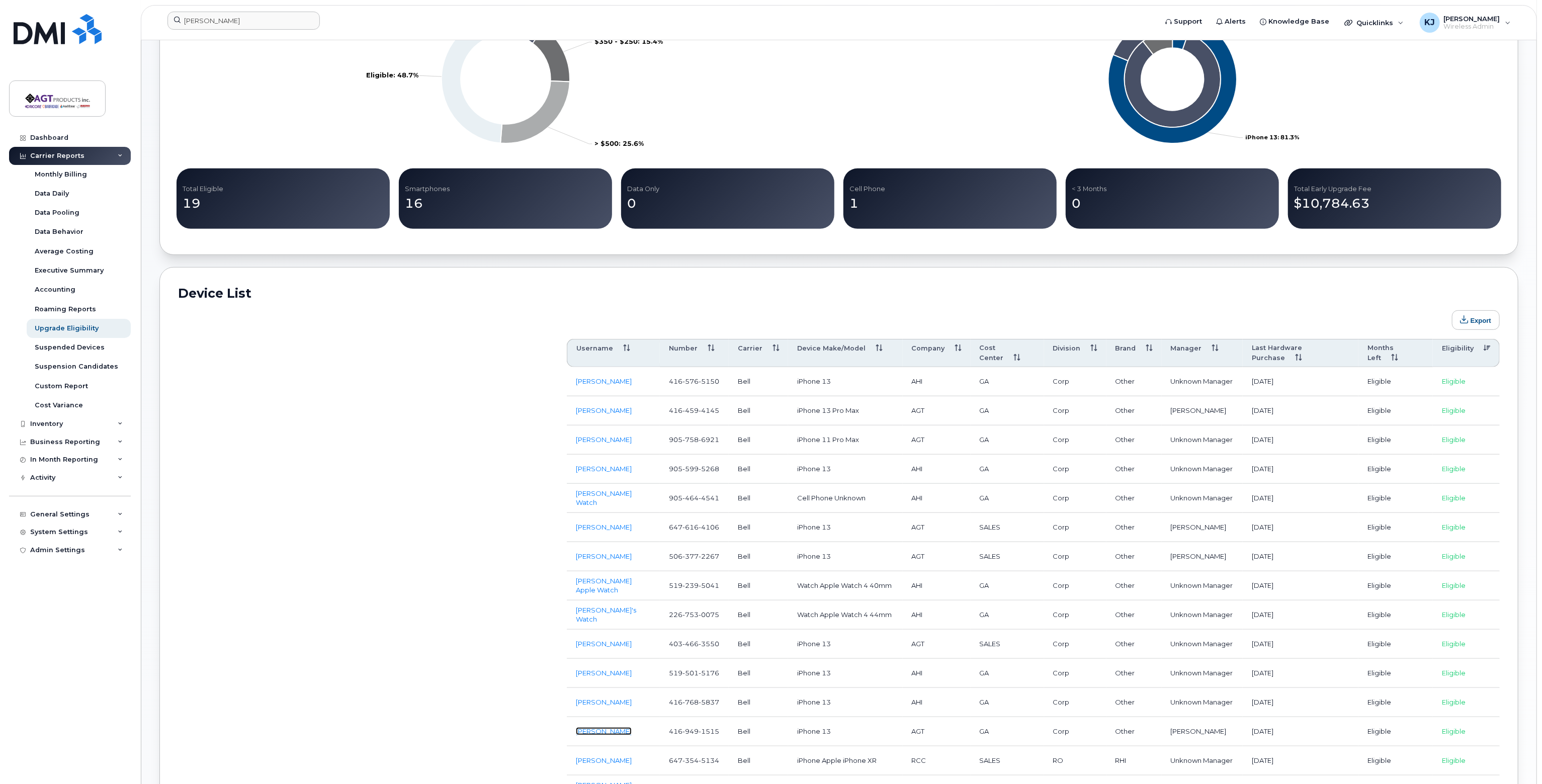
scroll to position [302, 0]
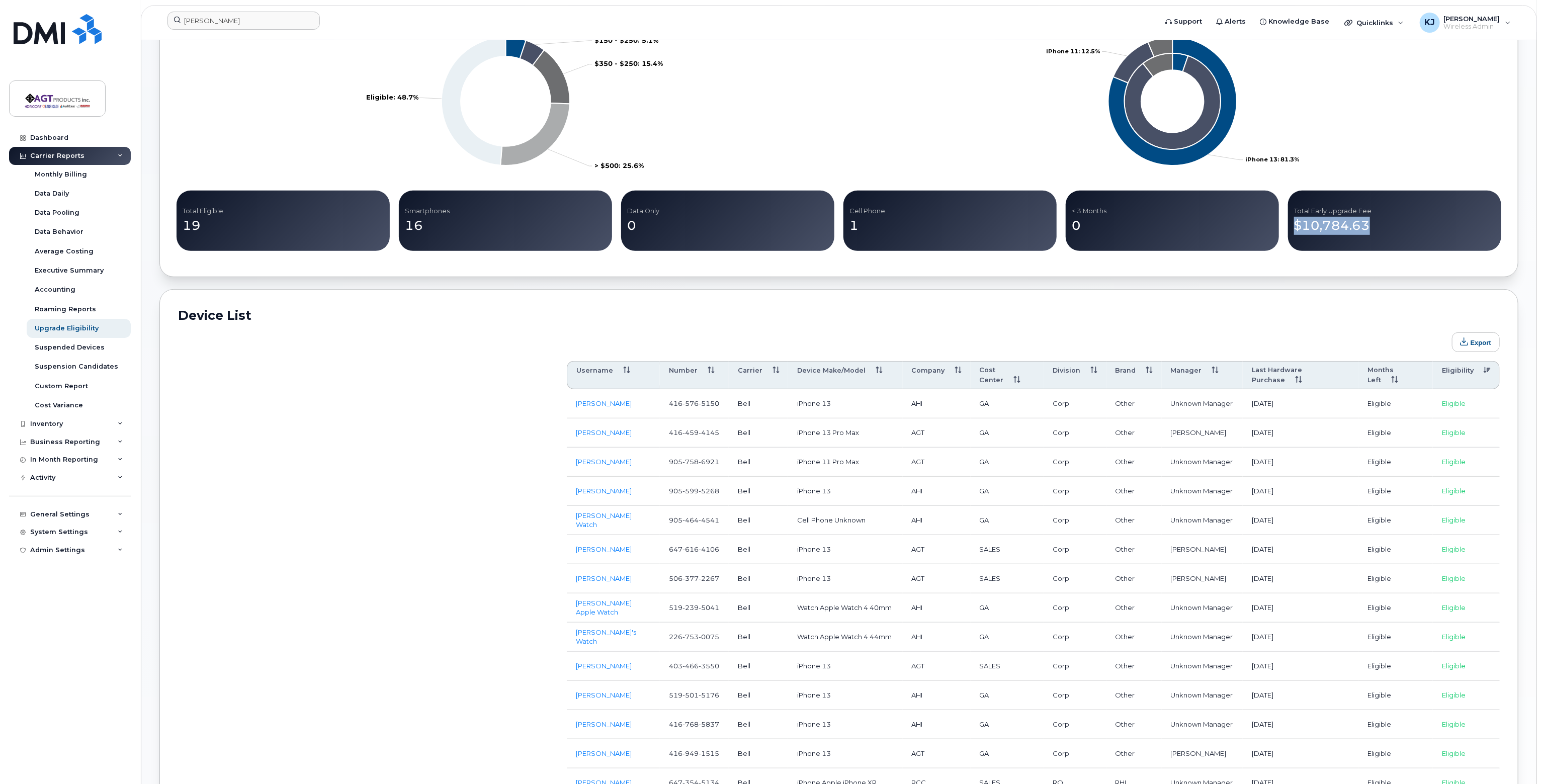
drag, startPoint x: 1374, startPoint y: 223, endPoint x: 1292, endPoint y: 223, distance: 82.0
click at [1292, 223] on div "Total Early Upgrade Fee $10,784.63" at bounding box center [1395, 221] width 213 height 60
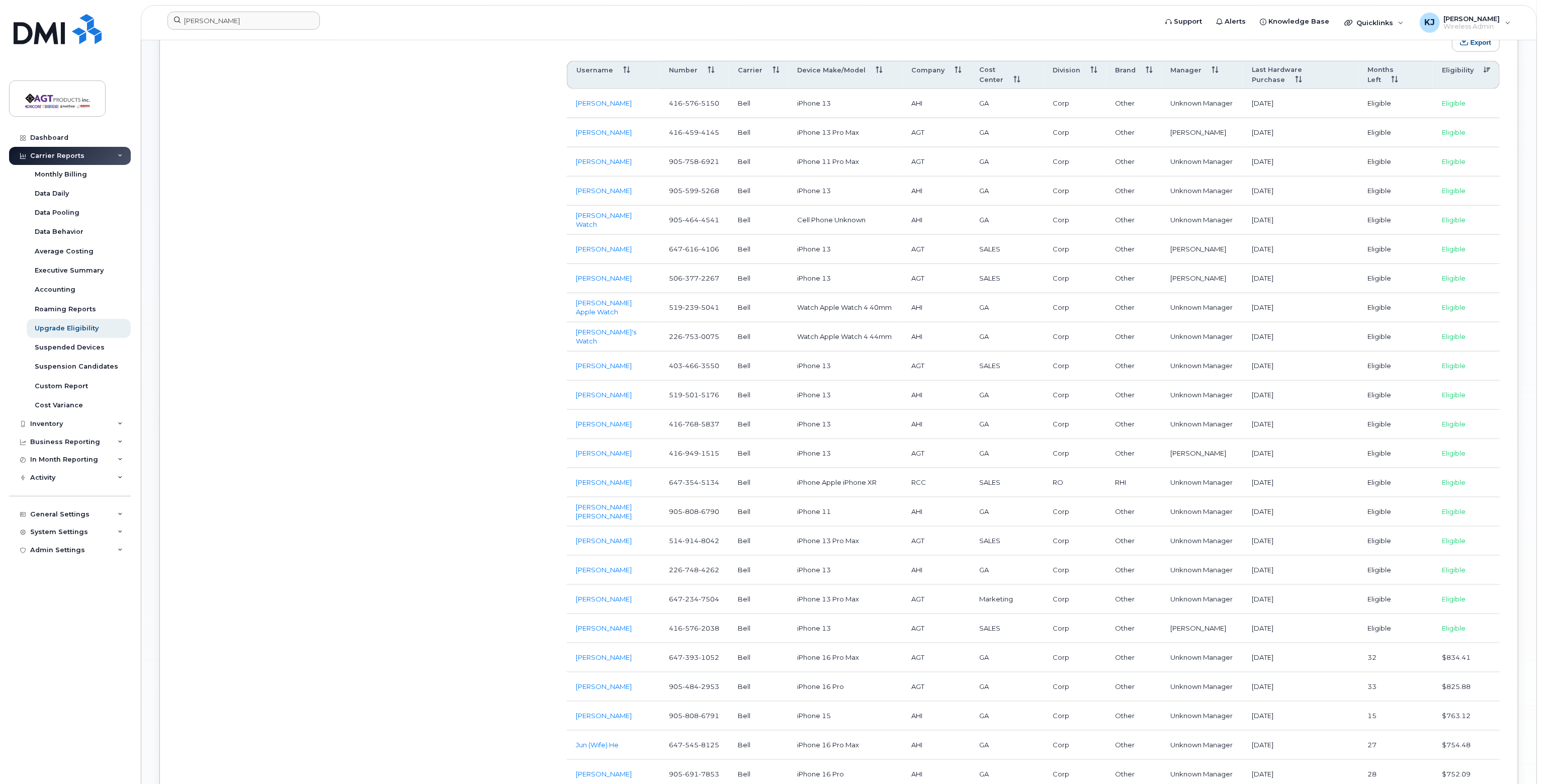
scroll to position [654, 0]
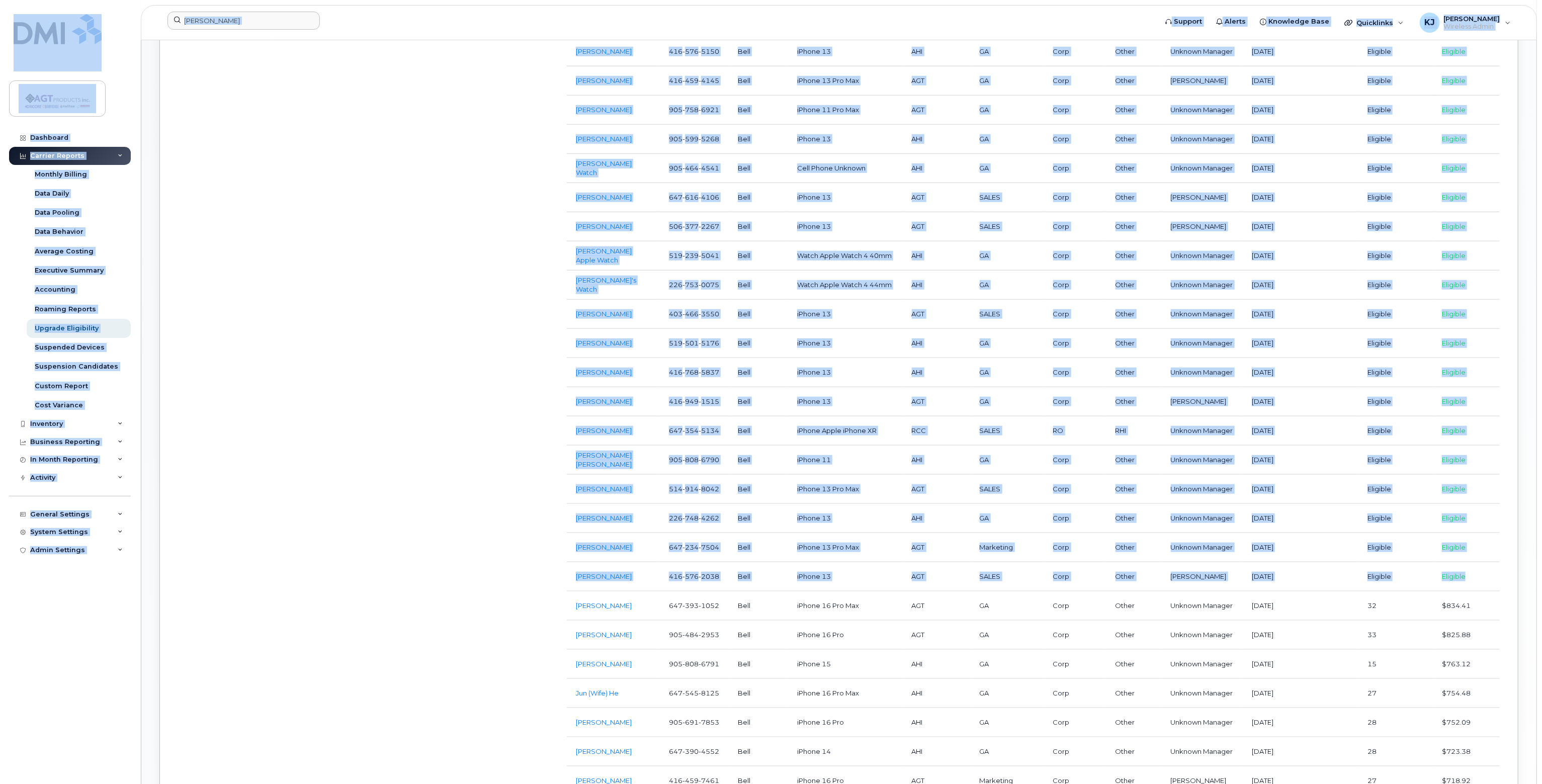
drag, startPoint x: 1464, startPoint y: 561, endPoint x: 582, endPoint y: 36, distance: 1026.4
click at [582, 36] on div "Kenny Support Alerts Knowledge Base Quicklinks Suspend / Cancel Device Change S…" at bounding box center [839, 307] width 1395 height 1840
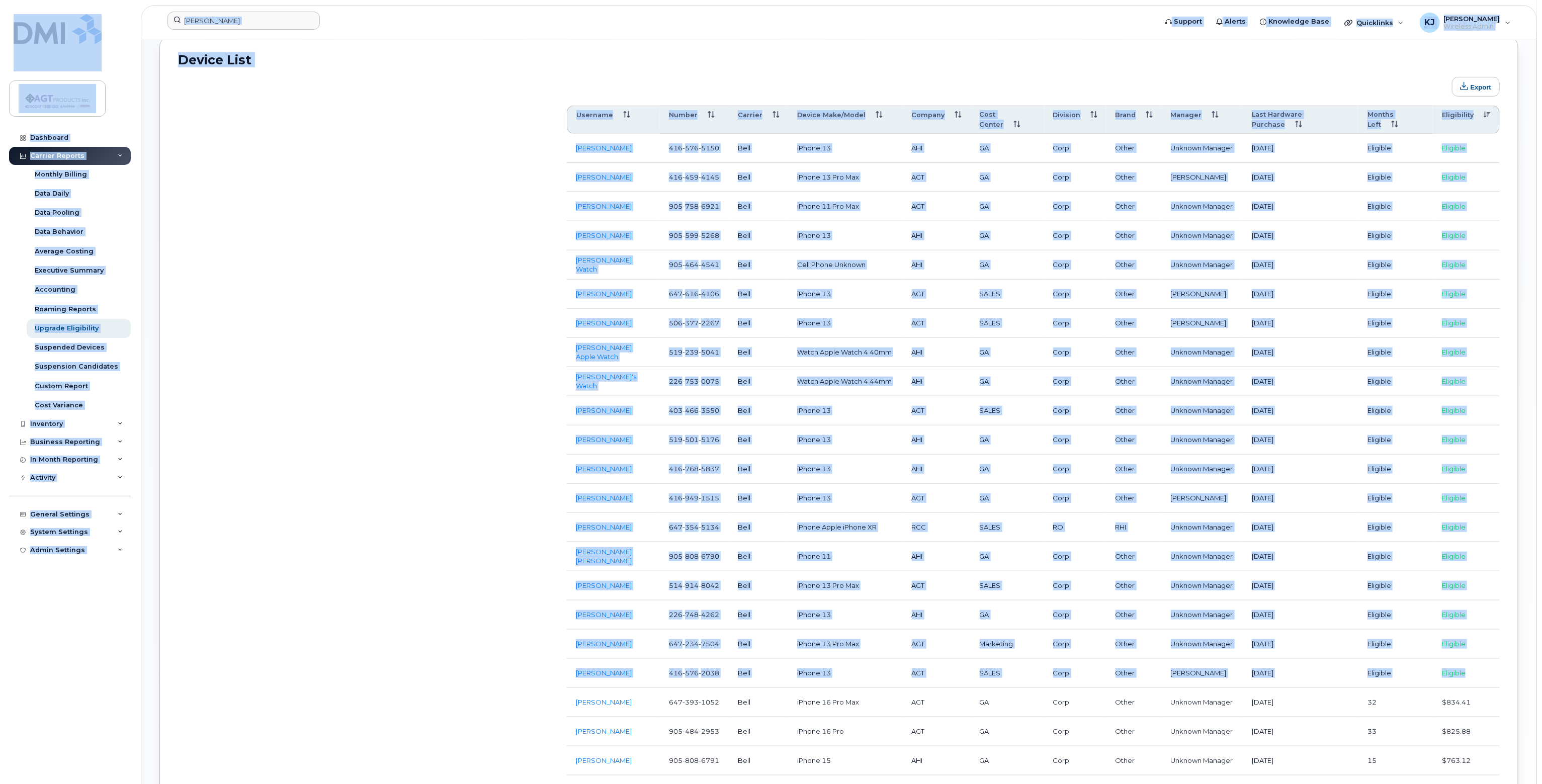
scroll to position [553, 0]
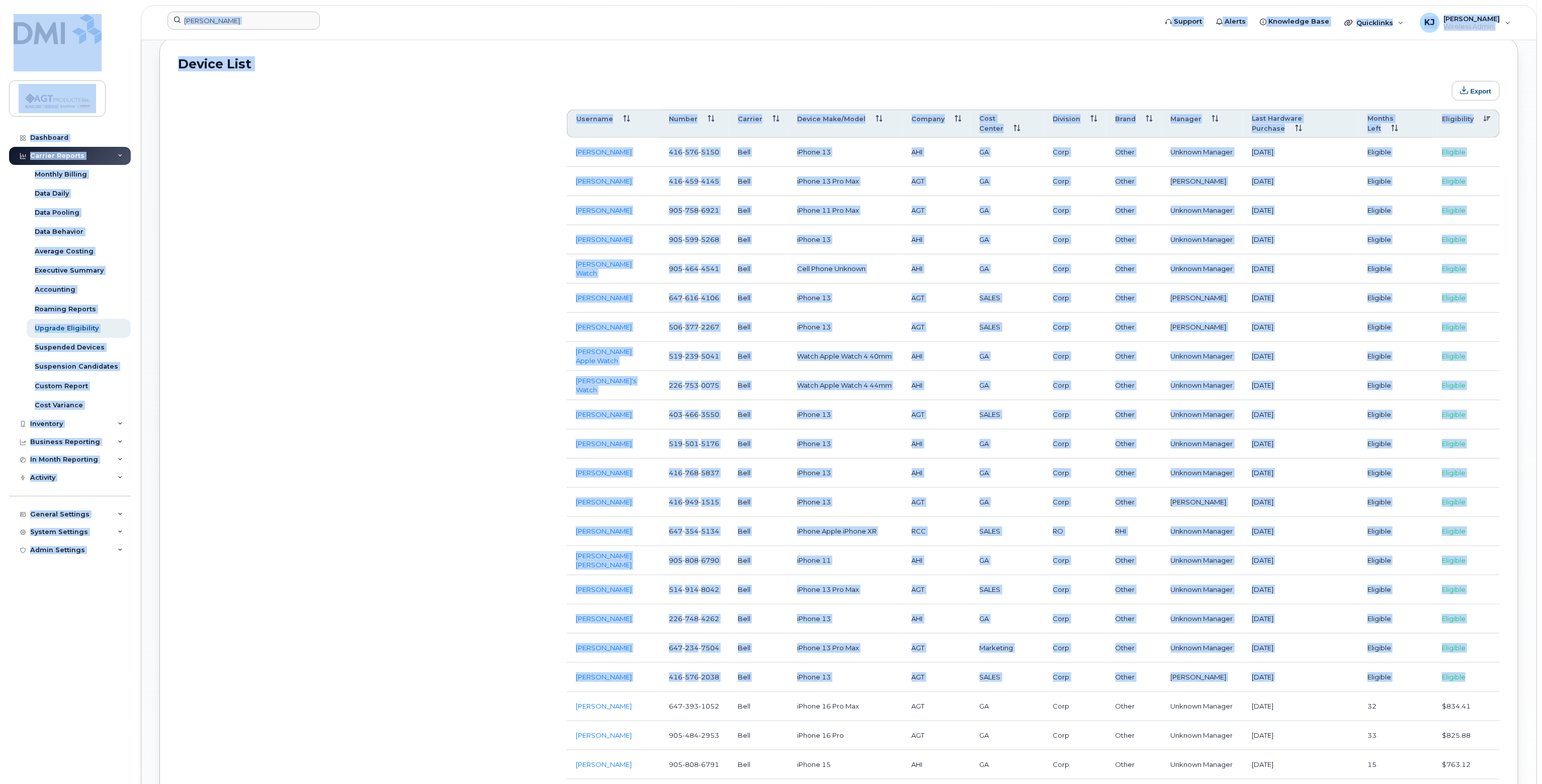
click at [487, 201] on div "Export Customize Filter Refresh Export Username Number Carrier Device Make/Mode…" at bounding box center [839, 681] width 1322 height 1218
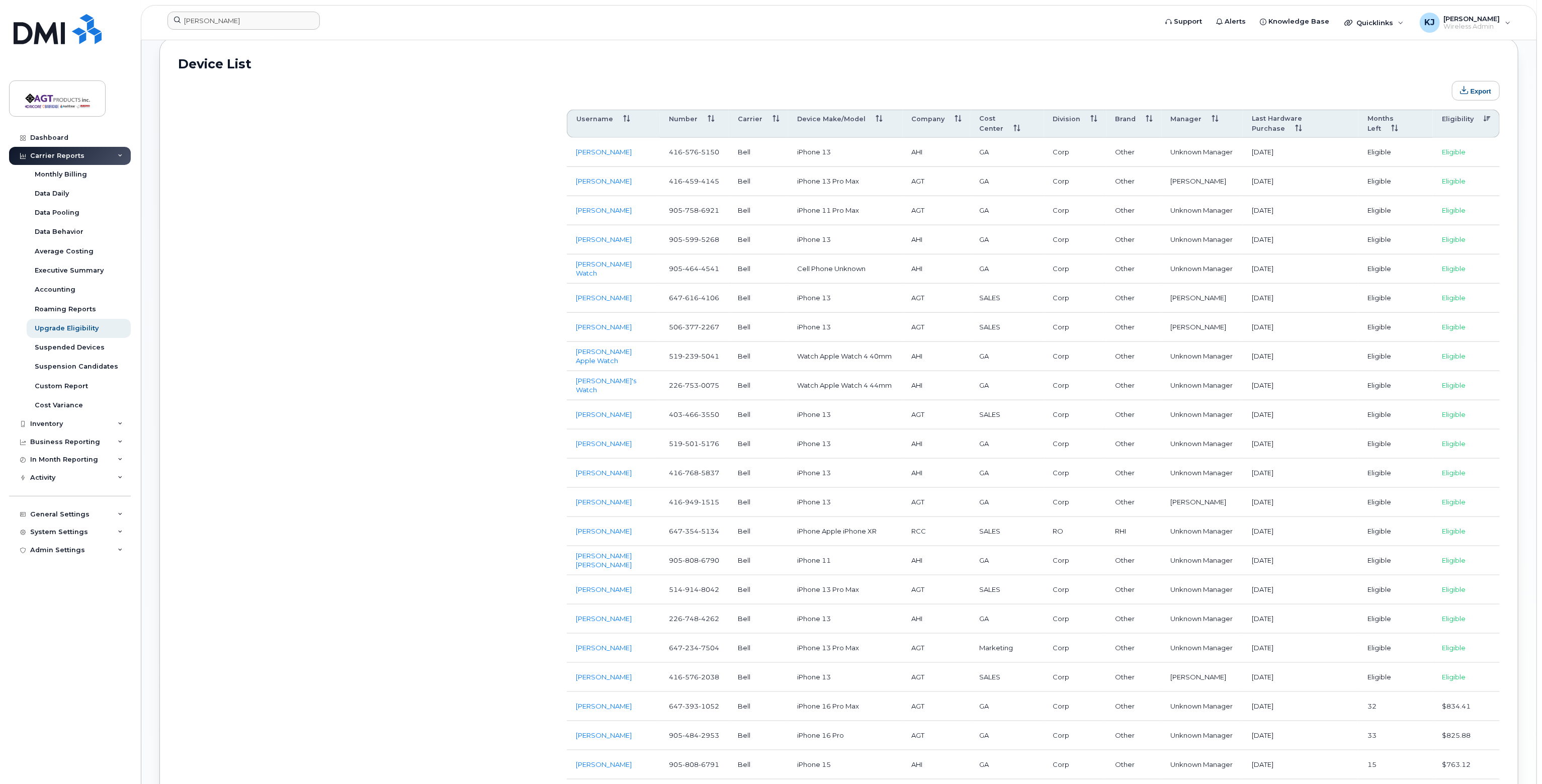
drag, startPoint x: 650, startPoint y: 173, endPoint x: 581, endPoint y: 174, distance: 69.0
click at [581, 174] on td "Andrew Partridge" at bounding box center [613, 181] width 93 height 29
drag, startPoint x: 819, startPoint y: 170, endPoint x: 813, endPoint y: 170, distance: 6.0
click at [819, 170] on td "iPhone 13 Pro Max" at bounding box center [845, 181] width 115 height 29
drag, startPoint x: 800, startPoint y: 169, endPoint x: 861, endPoint y: 163, distance: 61.3
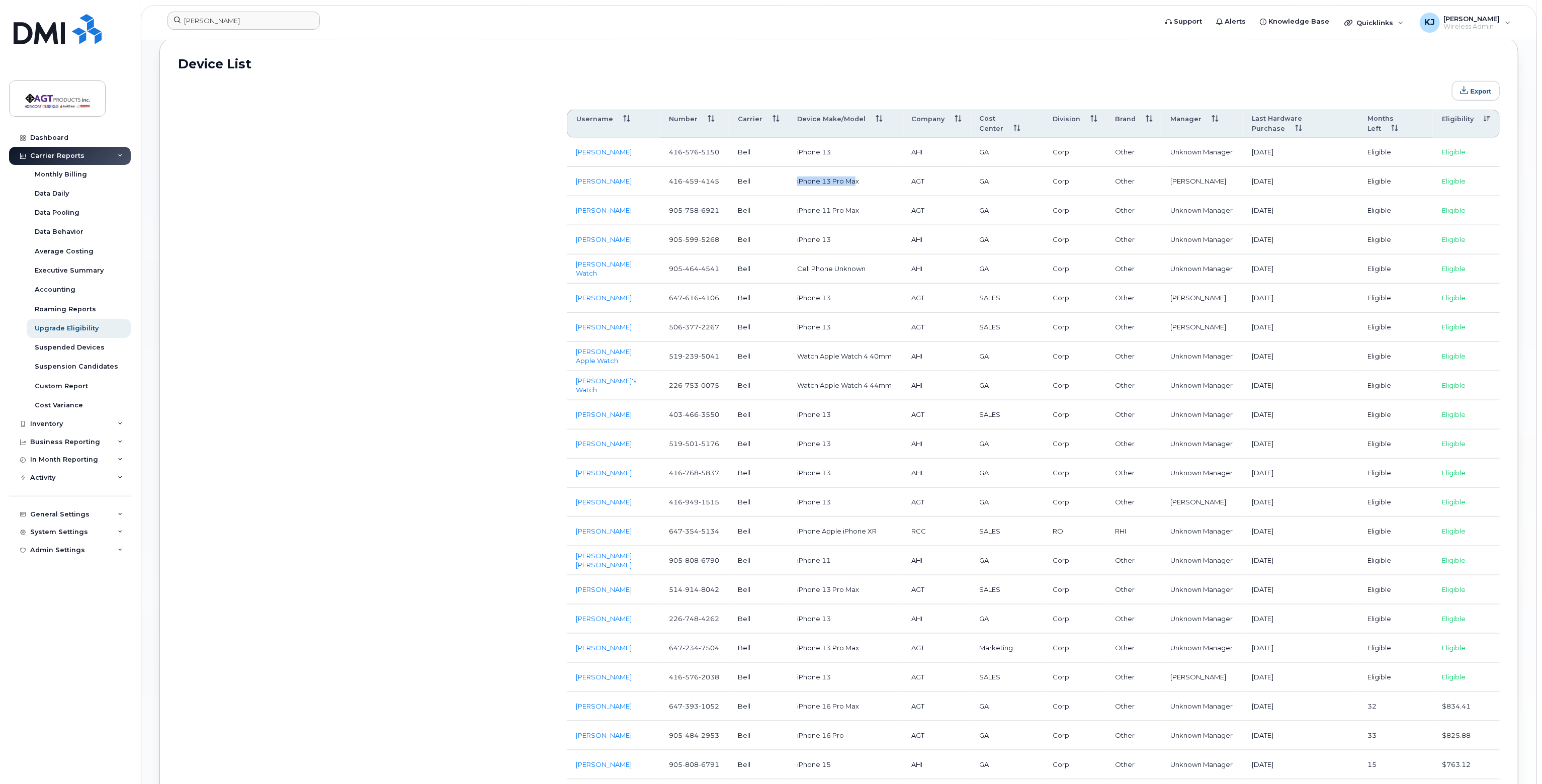
click at [861, 167] on td "iPhone 13 Pro Max" at bounding box center [845, 181] width 115 height 29
click at [899, 180] on td "iPhone 13 Pro Max" at bounding box center [845, 181] width 115 height 29
drag, startPoint x: 885, startPoint y: 198, endPoint x: 797, endPoint y: 202, distance: 88.1
click at [797, 202] on td "iPhone 11 Pro Max" at bounding box center [845, 211] width 115 height 29
click at [882, 202] on td "iPhone 11 Pro Max" at bounding box center [845, 211] width 115 height 29
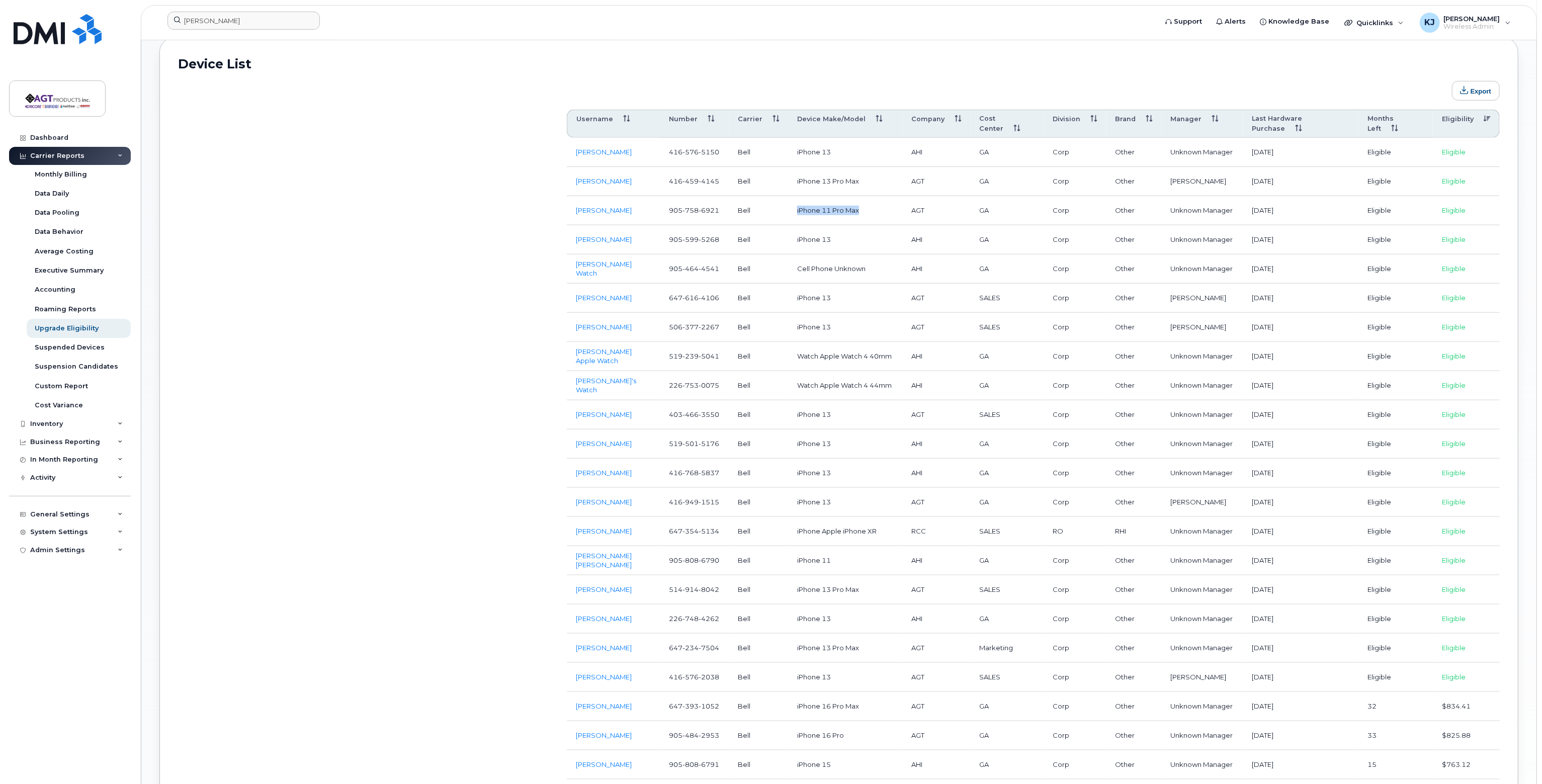
drag, startPoint x: 875, startPoint y: 199, endPoint x: 789, endPoint y: 205, distance: 86.2
click at [789, 254] on tr "Asim Syed 905 758 6921 Bell iPhone 11 Pro Max AGT GA Corp Other Unknown Manager…" at bounding box center [1033, 269] width 933 height 29
drag, startPoint x: 844, startPoint y: 551, endPoint x: 793, endPoint y: 551, distance: 51.0
click at [793, 551] on td "iPhone 11" at bounding box center [845, 561] width 115 height 29
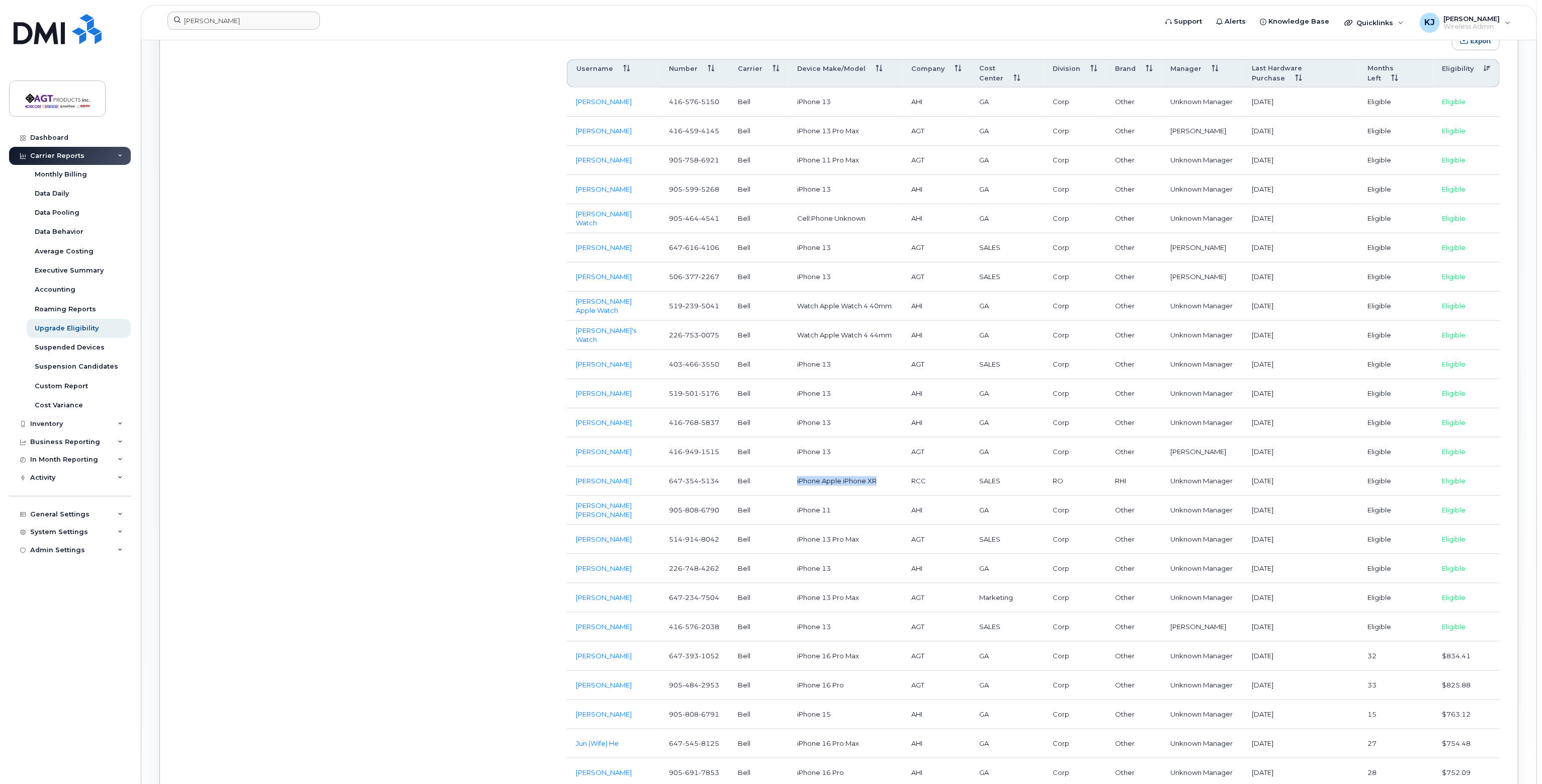
drag, startPoint x: 885, startPoint y: 468, endPoint x: 798, endPoint y: 481, distance: 88.0
click at [798, 472] on td "iPhone Apple iPhone XR" at bounding box center [845, 481] width 115 height 29
click at [811, 480] on td "iPhone Apple iPhone XR" at bounding box center [845, 481] width 115 height 29
click at [811, 474] on td "iPhone Apple iPhone XR" at bounding box center [845, 481] width 115 height 29
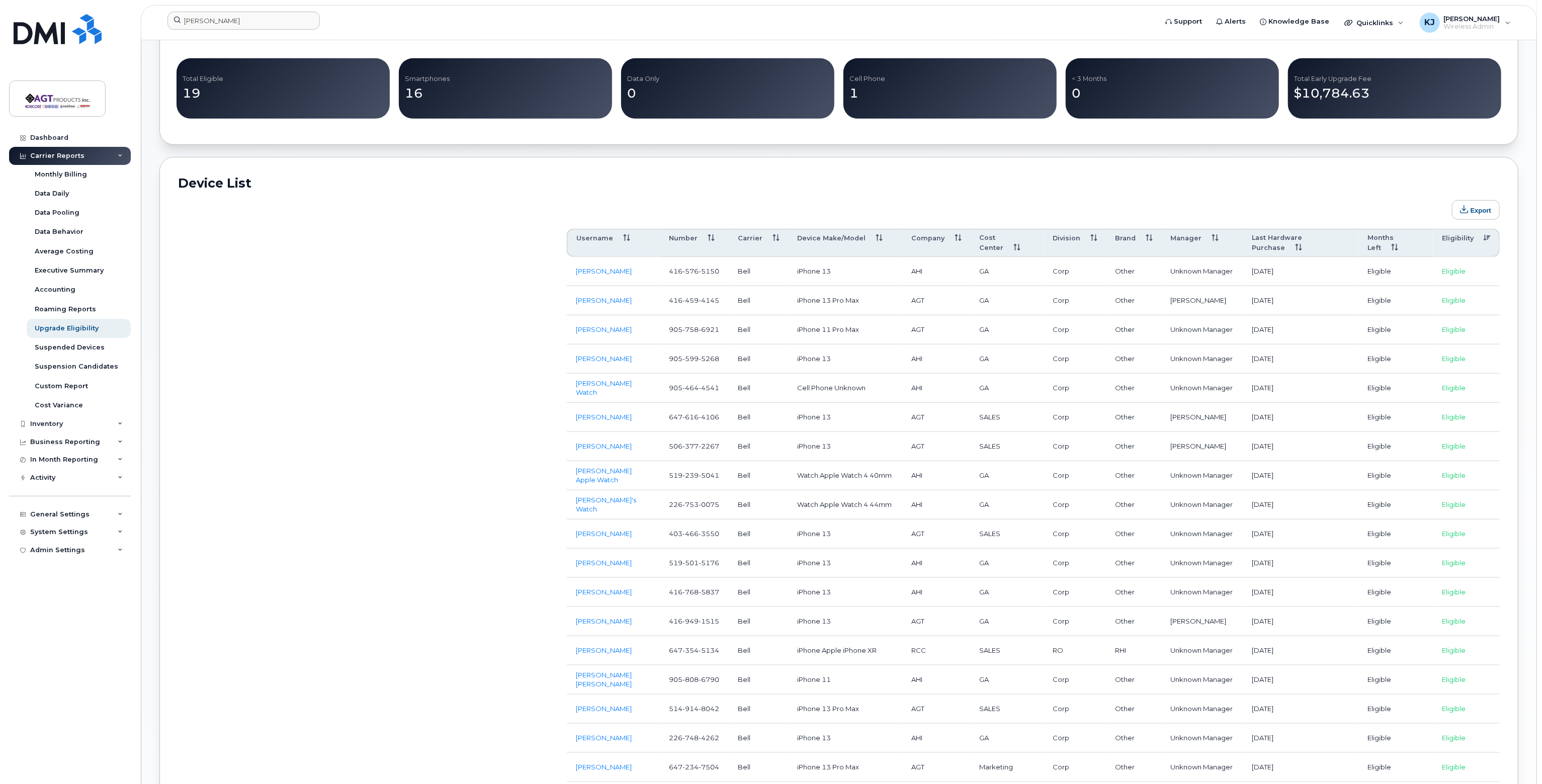
scroll to position [310, 0]
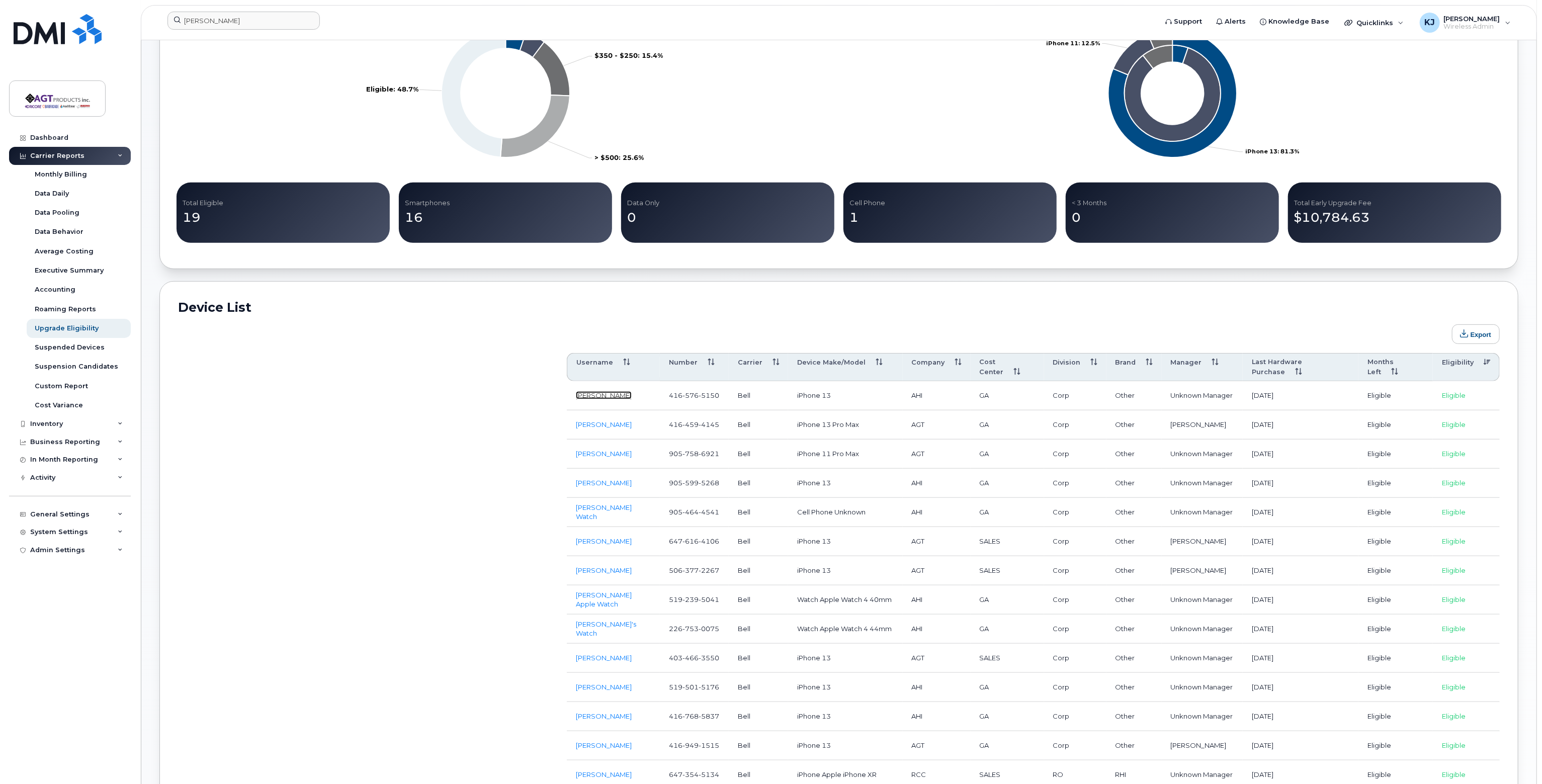
click at [610, 391] on link "[PERSON_NAME]" at bounding box center [604, 394] width 56 height 8
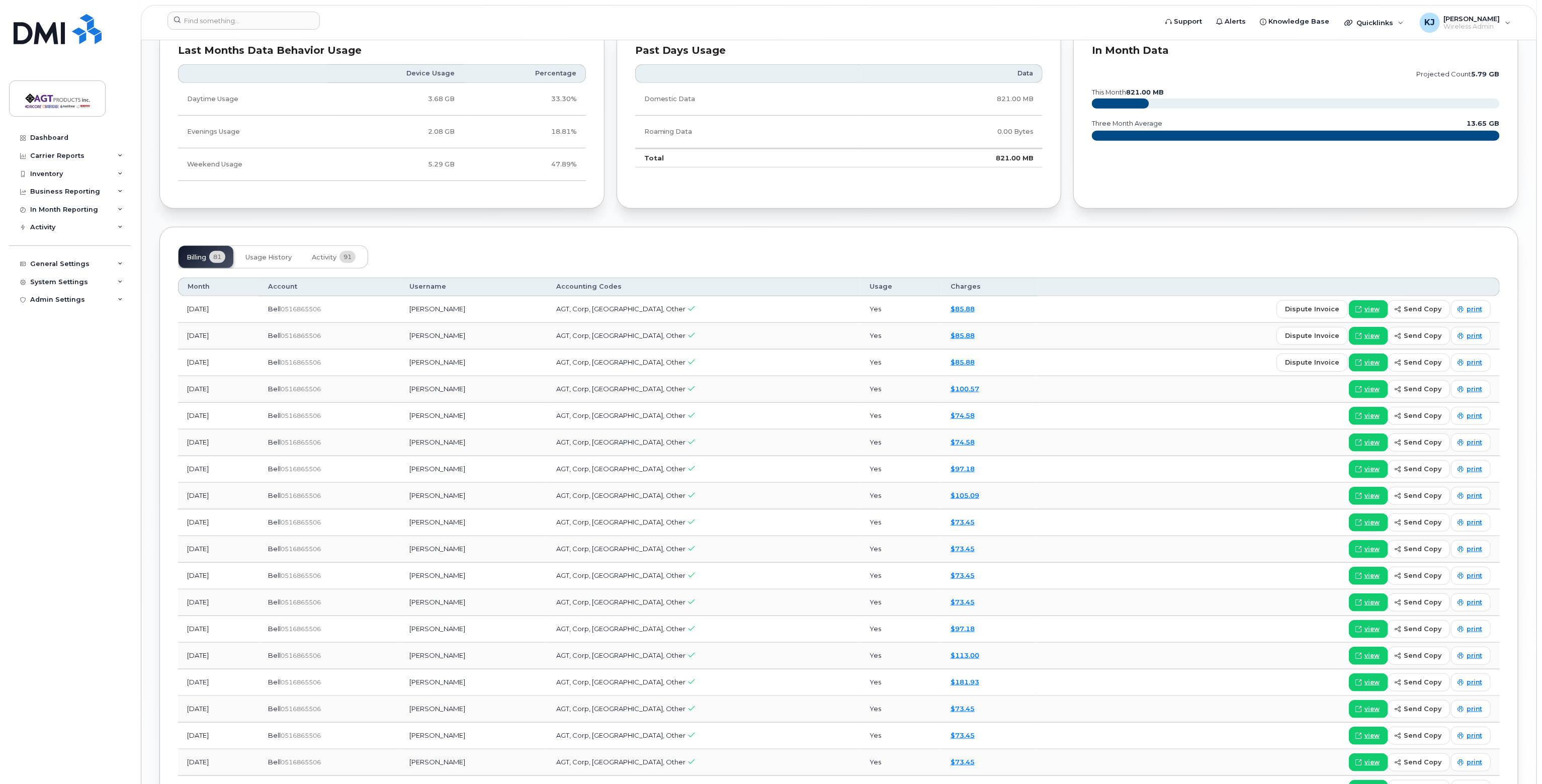
scroll to position [654, 0]
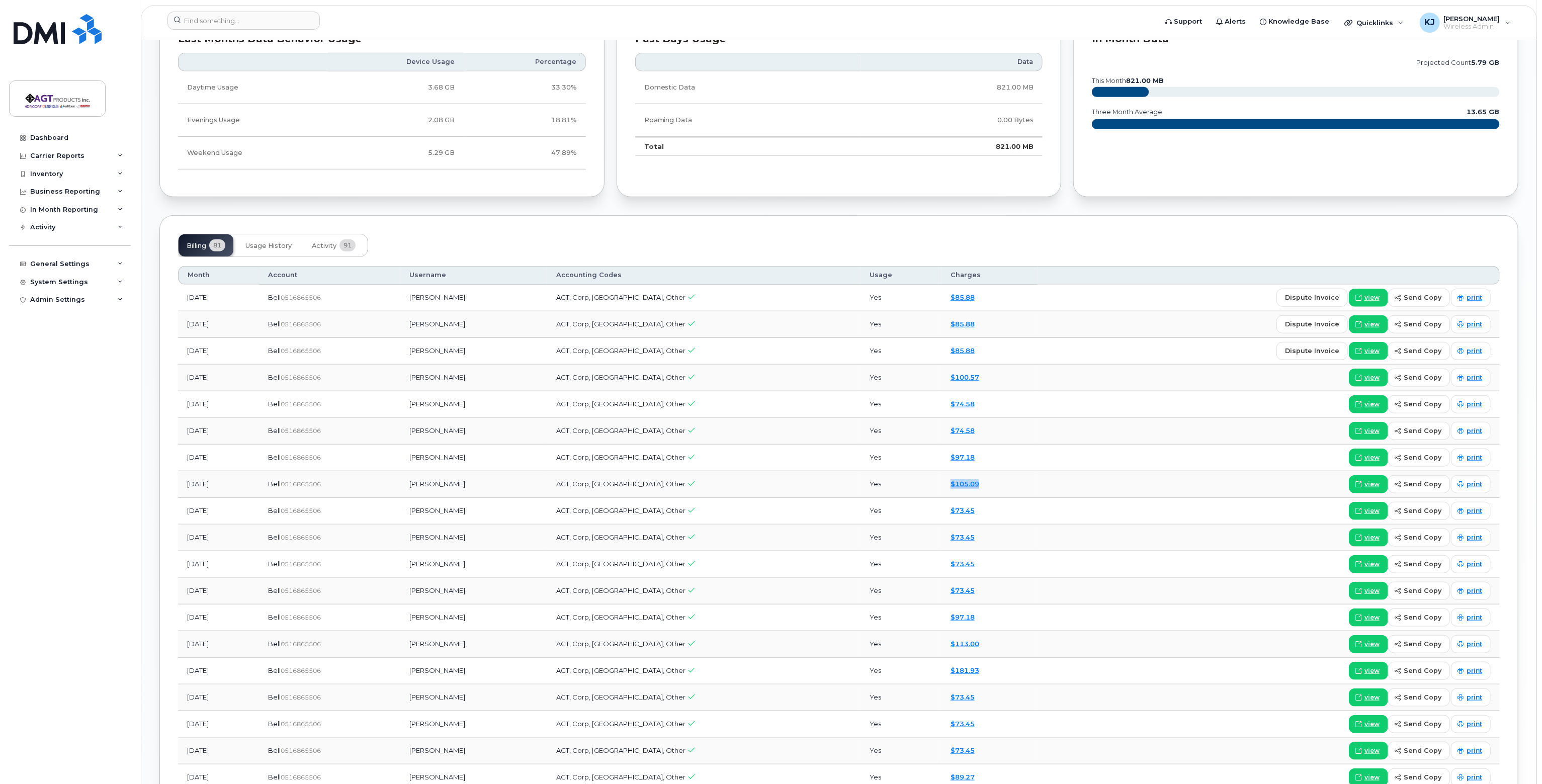
drag, startPoint x: 948, startPoint y: 482, endPoint x: 901, endPoint y: 483, distance: 47.0
click at [941, 483] on td "$105.09" at bounding box center [989, 484] width 96 height 27
click at [950, 294] on link "$85.88" at bounding box center [962, 296] width 24 height 8
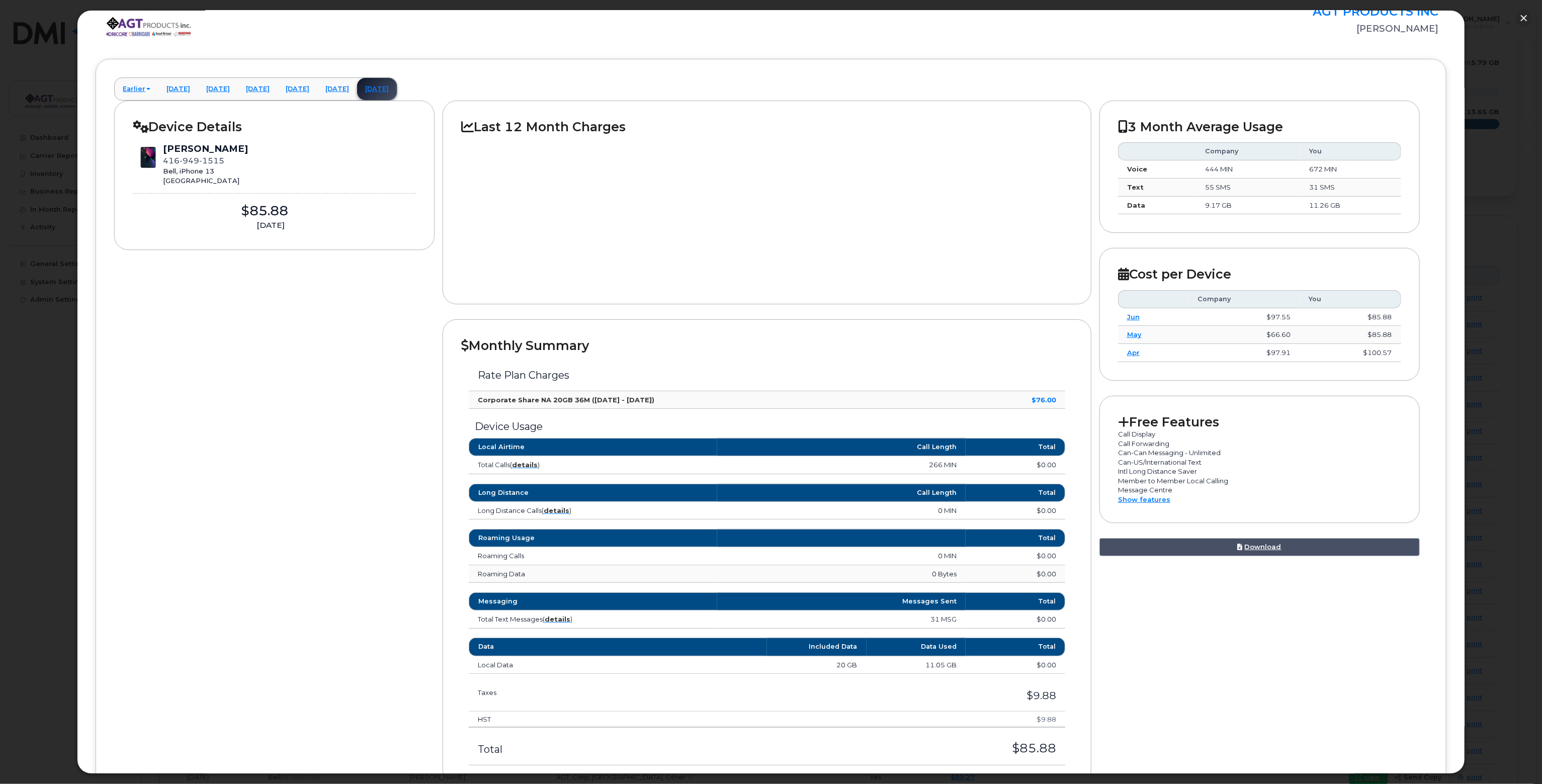
scroll to position [101, 0]
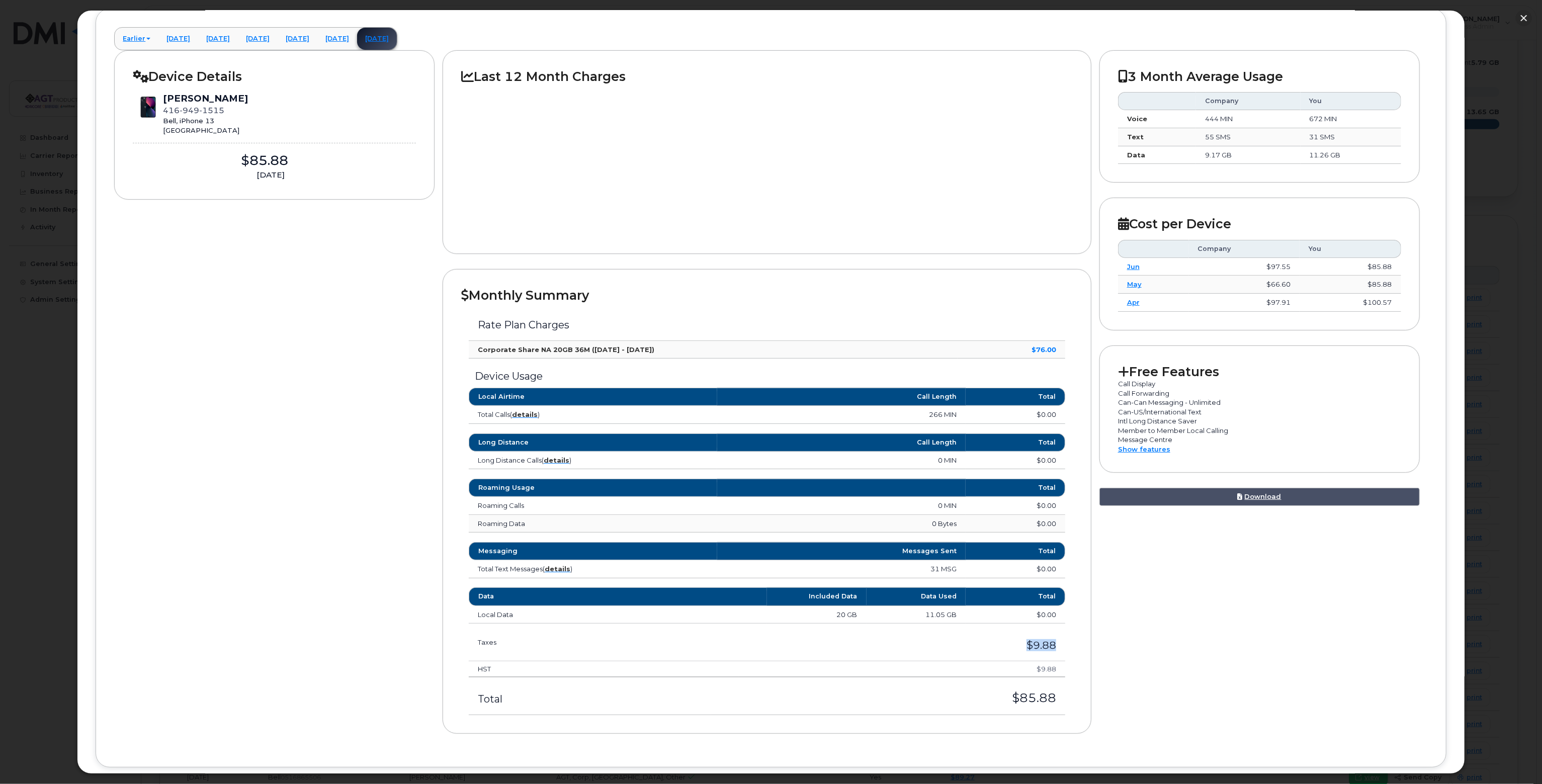
drag, startPoint x: 1058, startPoint y: 640, endPoint x: 1018, endPoint y: 638, distance: 40.0
click at [1018, 638] on td "$9.88" at bounding box center [888, 642] width 353 height 38
drag, startPoint x: 1056, startPoint y: 348, endPoint x: 1015, endPoint y: 350, distance: 41.0
click at [1015, 350] on td "$76.00" at bounding box center [1011, 350] width 108 height 18
click at [1005, 359] on div "Device Usage Local Airtime Call Length Total Total Calls ( details ) 266 MIN $0…" at bounding box center [767, 391] width 612 height 65
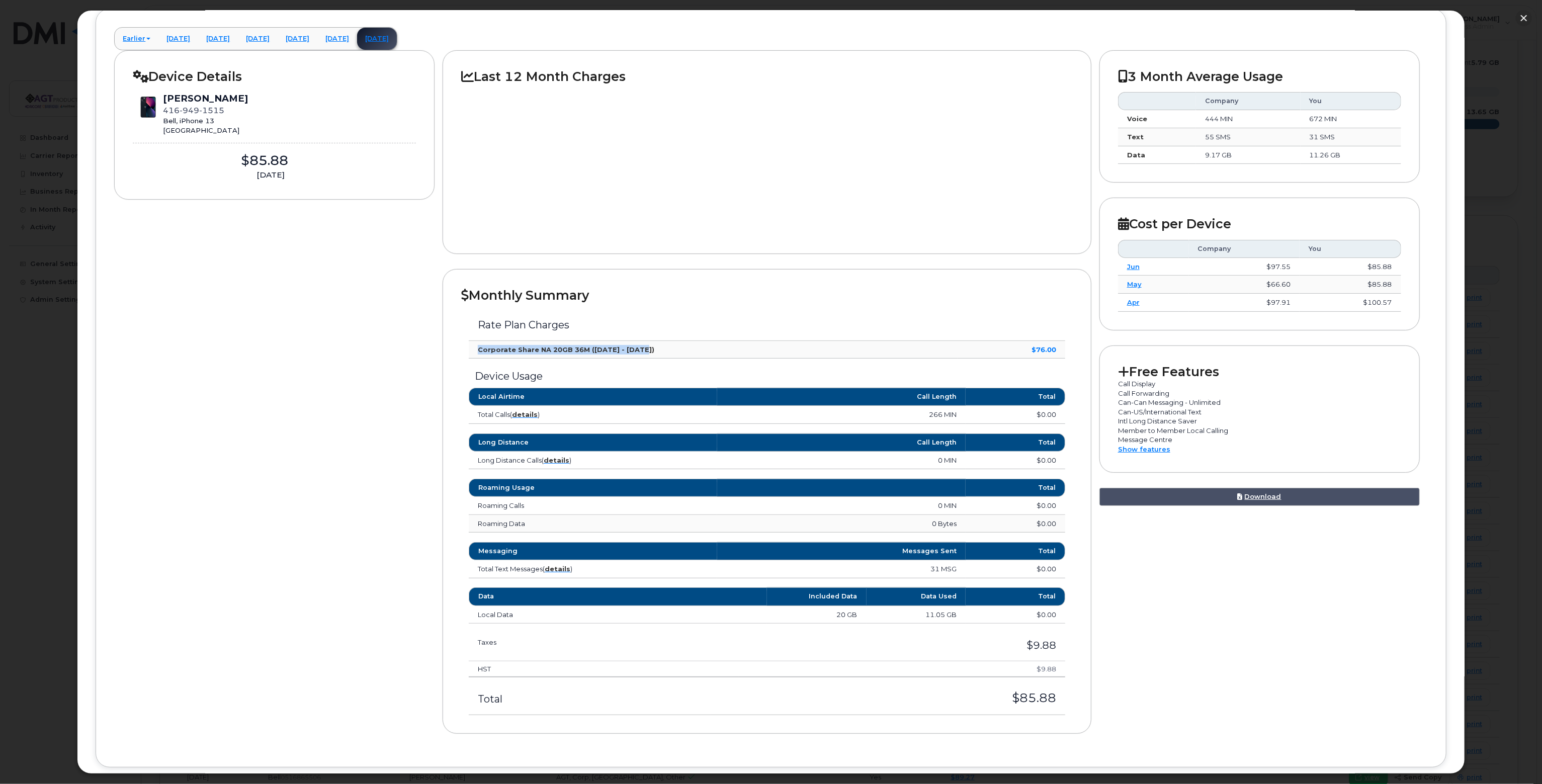
drag, startPoint x: 471, startPoint y: 348, endPoint x: 712, endPoint y: 352, distance: 241.0
click at [712, 352] on td "Corporate Share NA 20GB 36M (Jul 8 - Aug 7)" at bounding box center [713, 350] width 489 height 18
click at [545, 360] on div "Device Usage Local Airtime Call Length Total Total Calls ( details ) 266 MIN $0…" at bounding box center [767, 391] width 612 height 65
drag, startPoint x: 475, startPoint y: 350, endPoint x: 585, endPoint y: 347, distance: 110.0
click at [585, 348] on td "Corporate Share NA 20GB 36M (Jul 8 - Aug 7)" at bounding box center [713, 350] width 489 height 18
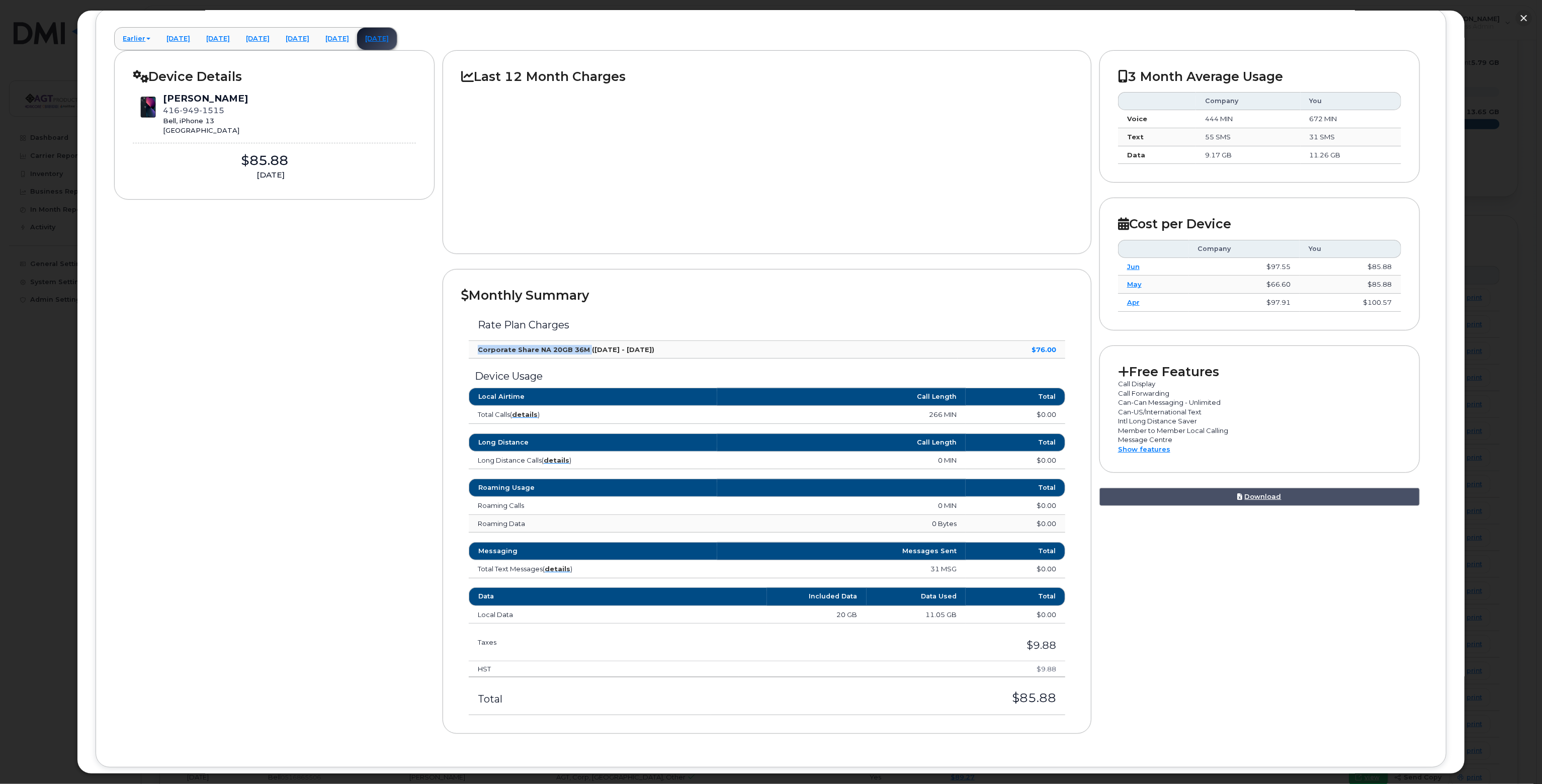
copy strong "Corporate Share NA 20GB 36M"
click at [198, 38] on link "February 2025" at bounding box center [178, 39] width 40 height 22
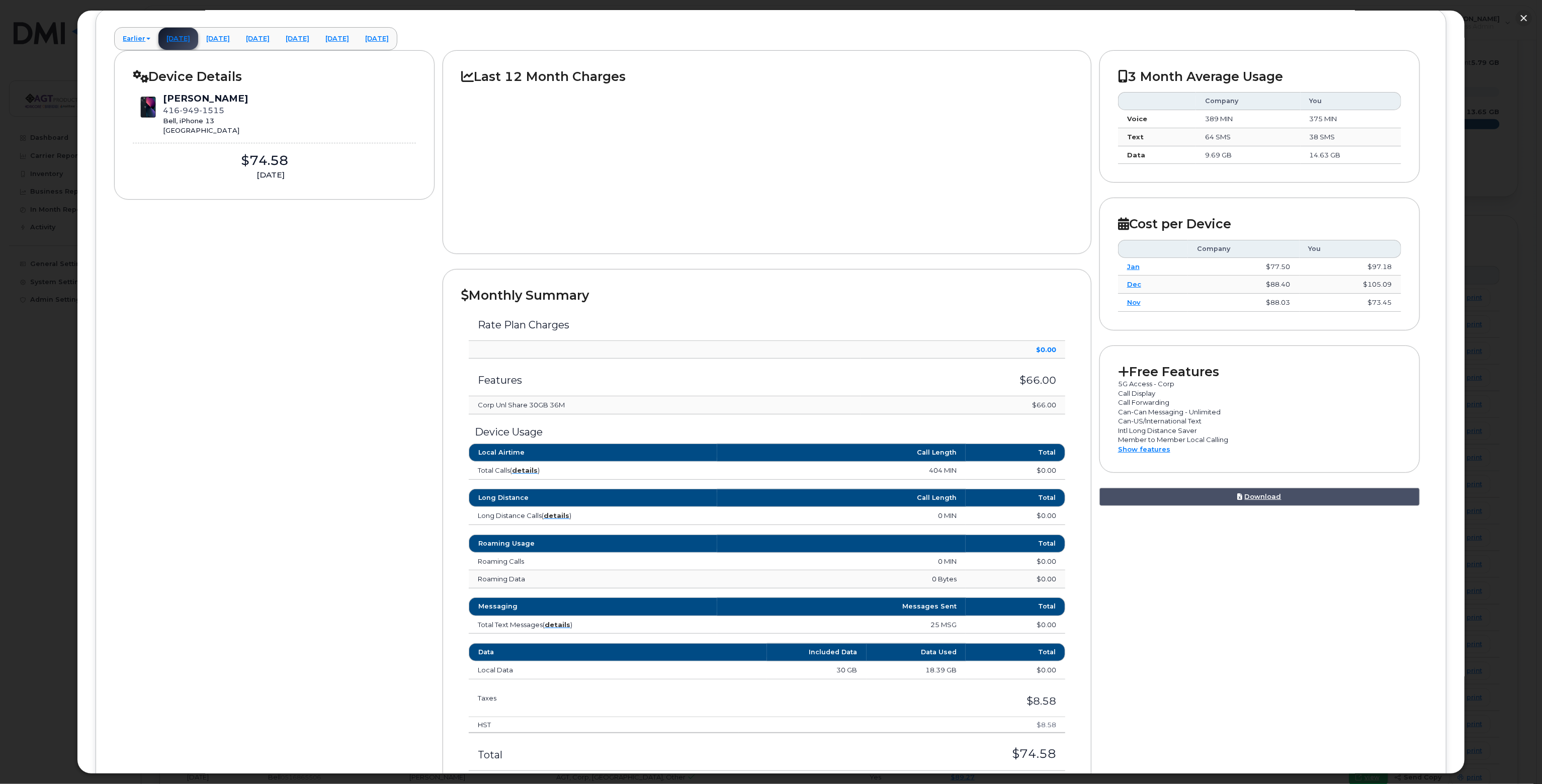
drag, startPoint x: 478, startPoint y: 400, endPoint x: 570, endPoint y: 404, distance: 92.1
click at [570, 404] on td "Corp Unl Share 30GB 36M" at bounding box center [664, 405] width 392 height 18
copy td "Corp Unl Share 30GB 36M"
click at [397, 36] on link "[DATE]" at bounding box center [376, 39] width 40 height 22
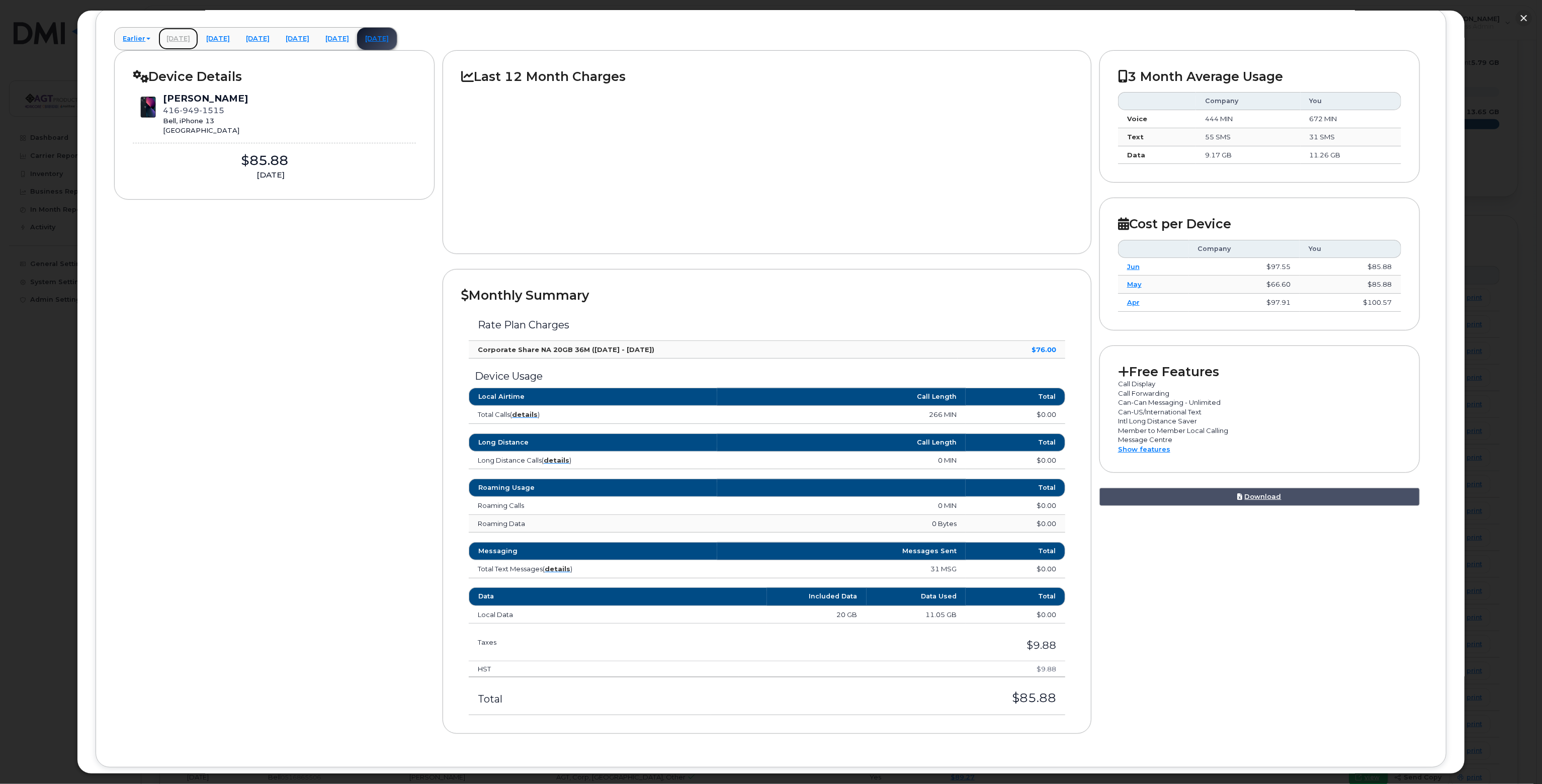
click at [189, 36] on link "February 2025" at bounding box center [178, 39] width 40 height 22
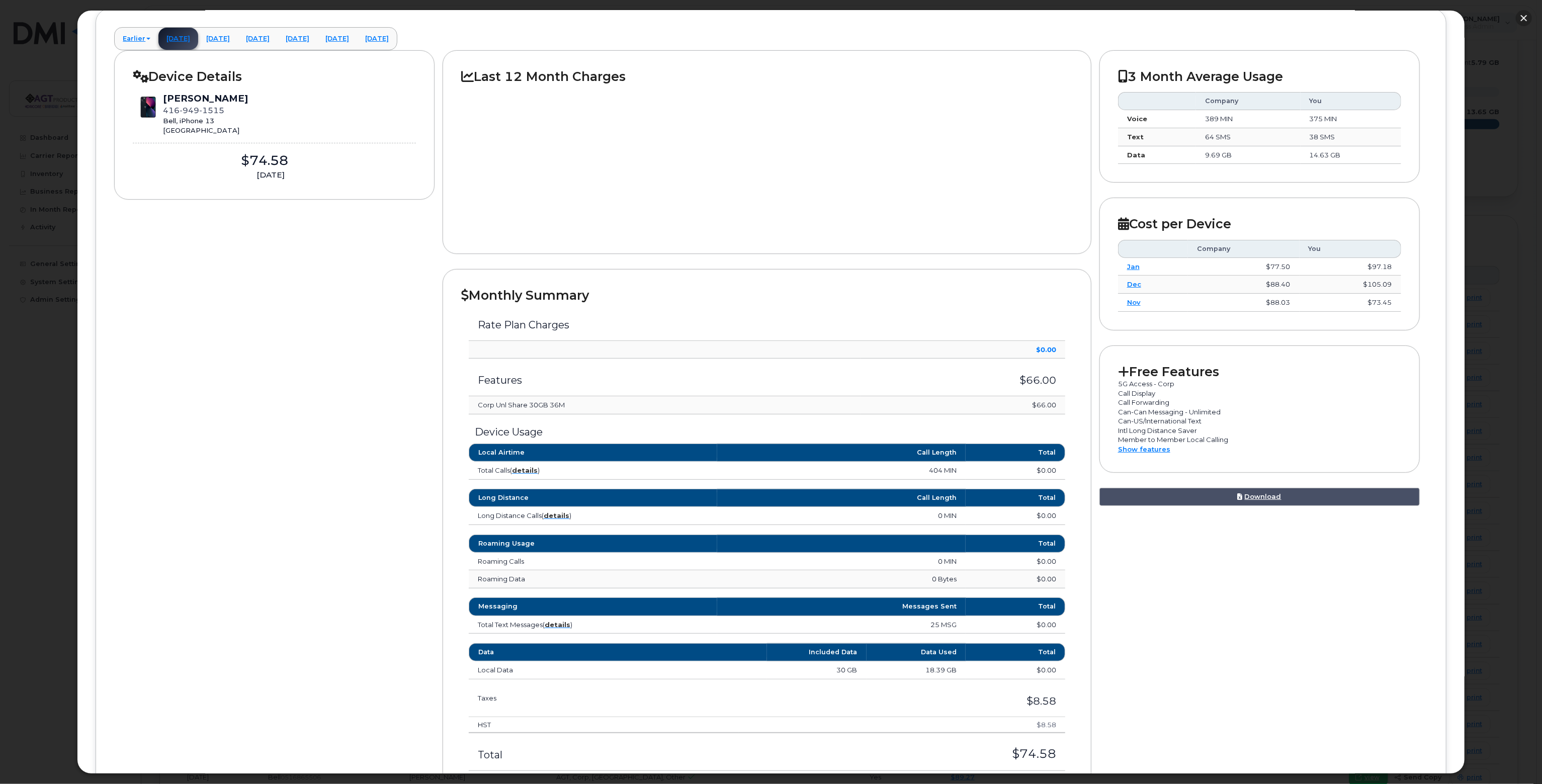
drag, startPoint x: 1522, startPoint y: 18, endPoint x: 1506, endPoint y: 20, distance: 16.1
click at [1522, 18] on button "button" at bounding box center [1524, 18] width 16 height 16
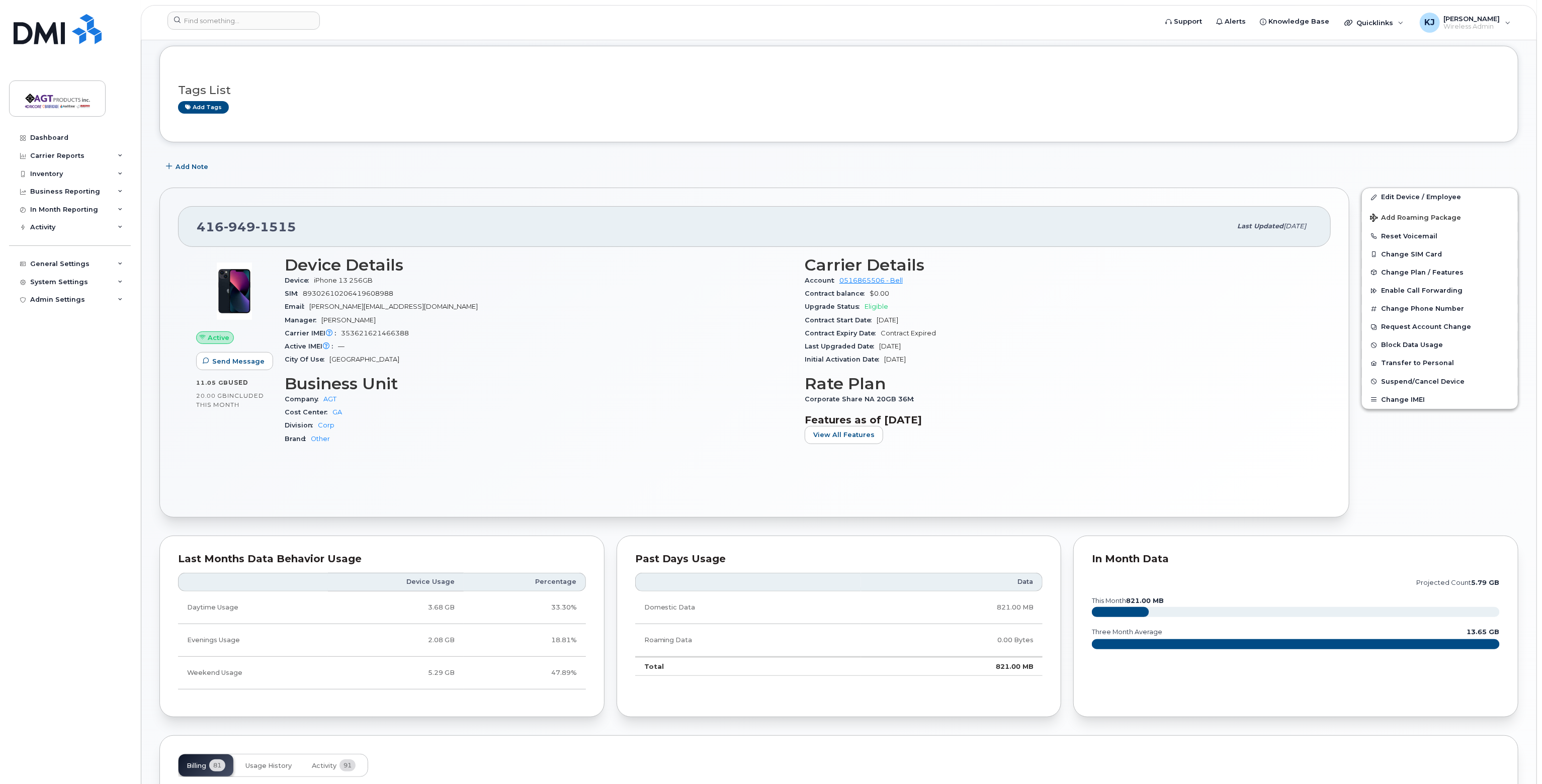
scroll to position [50, 0]
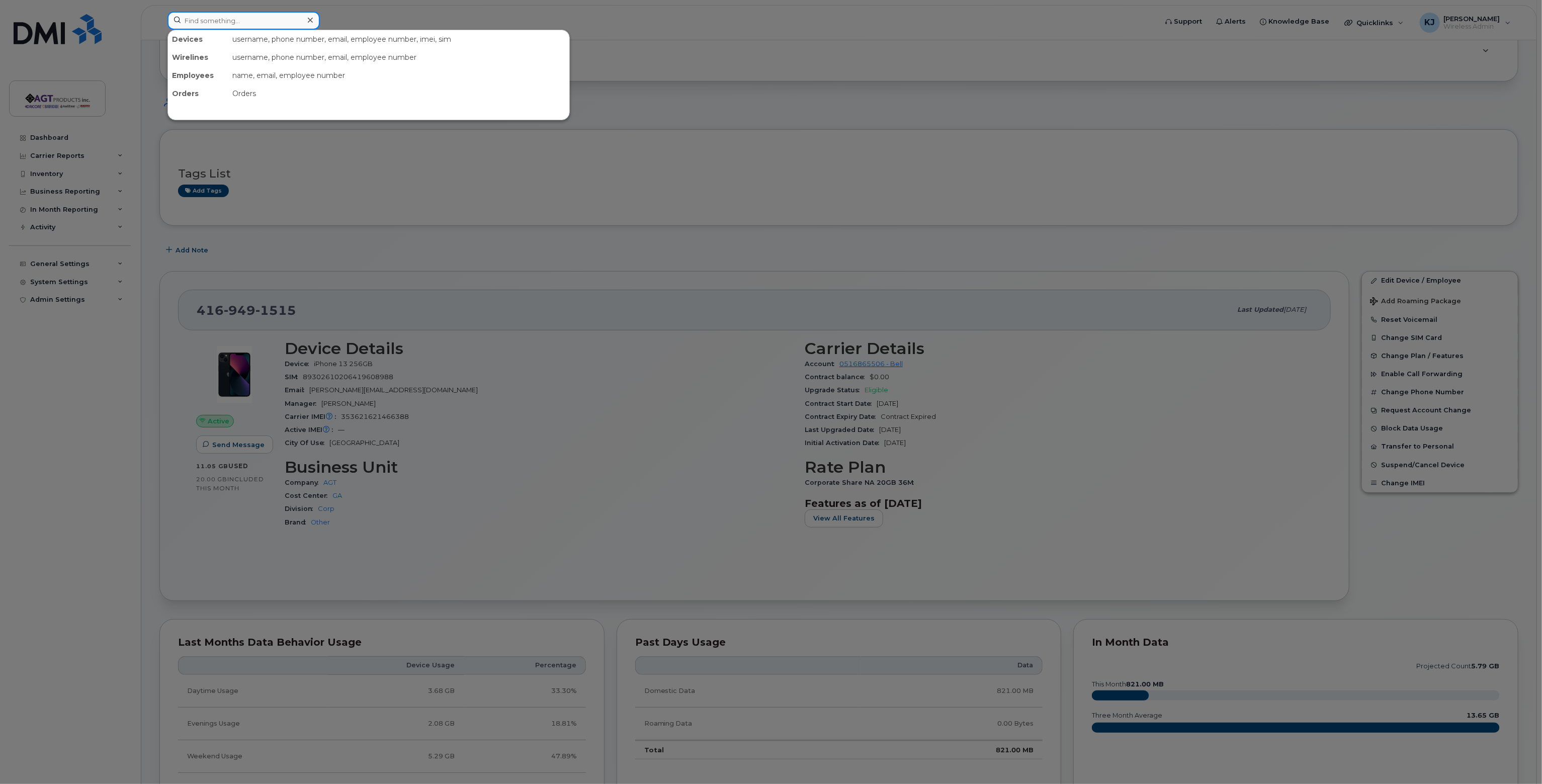
click at [261, 22] on input at bounding box center [243, 21] width 152 height 18
type input "matthe"
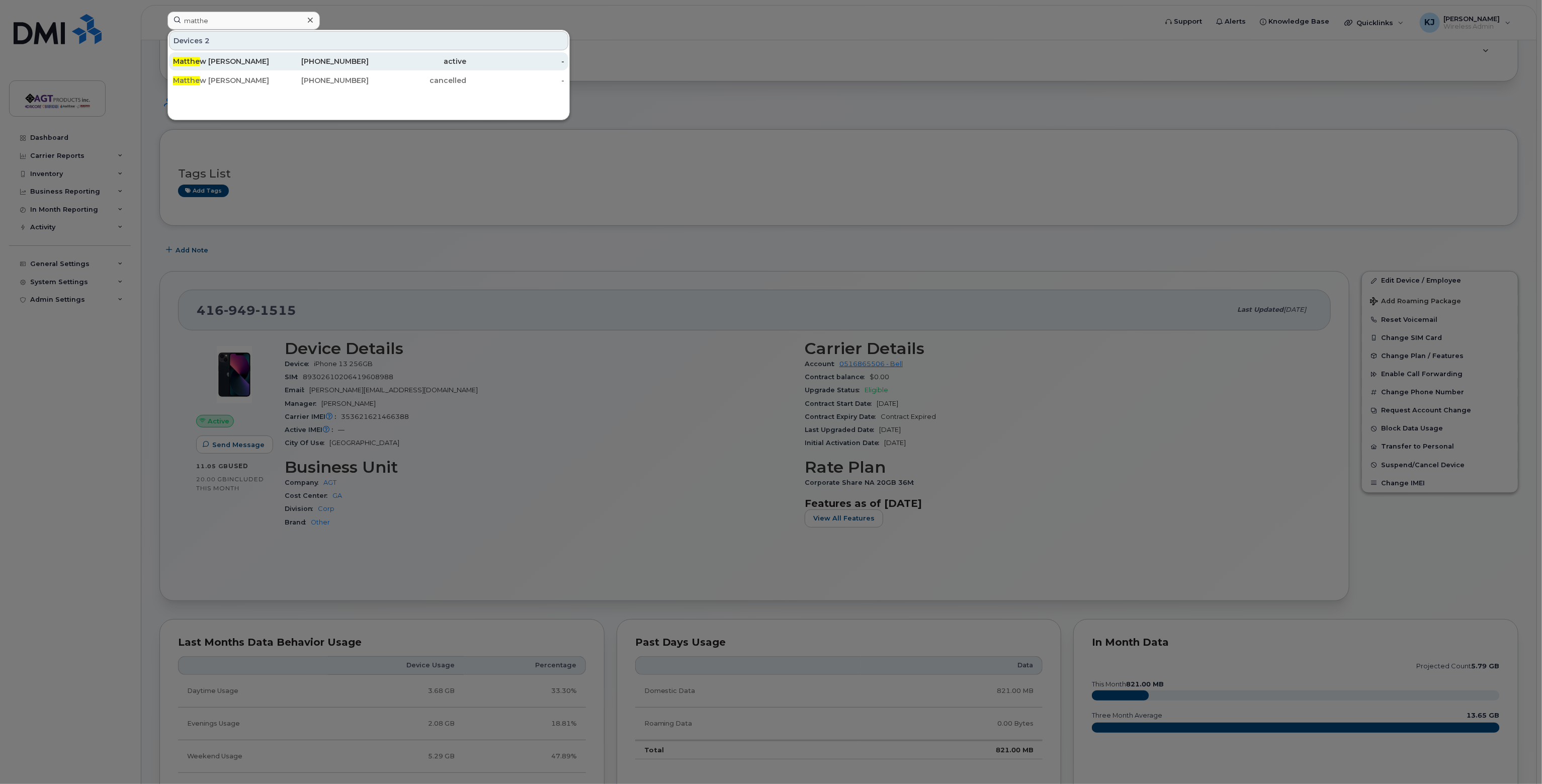
click at [216, 64] on div "Matthe w Haupt" at bounding box center [222, 61] width 98 height 10
click at [740, 33] on div at bounding box center [771, 392] width 1542 height 784
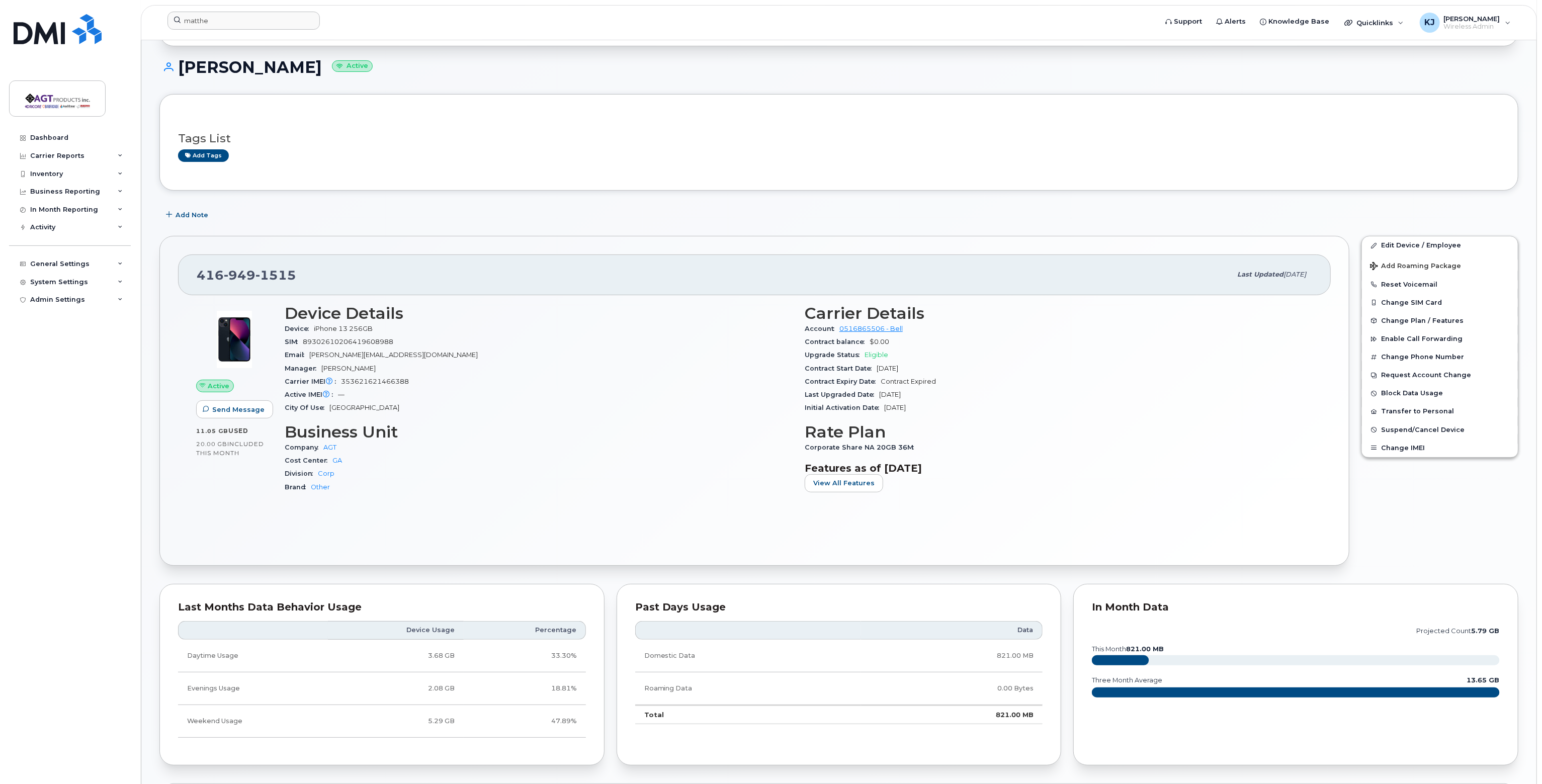
scroll to position [151, 0]
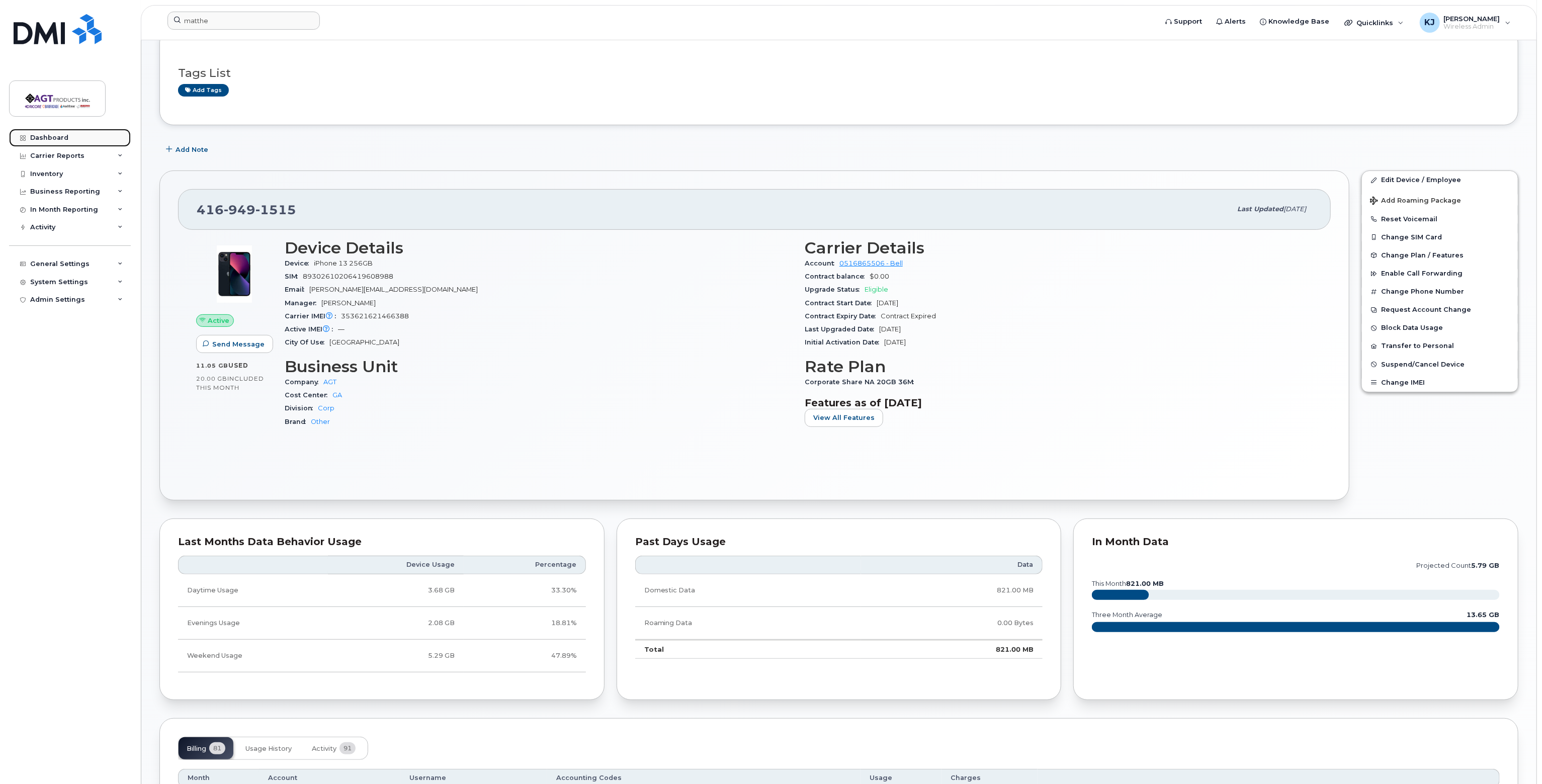
click at [54, 132] on link "Dashboard" at bounding box center [70, 138] width 122 height 18
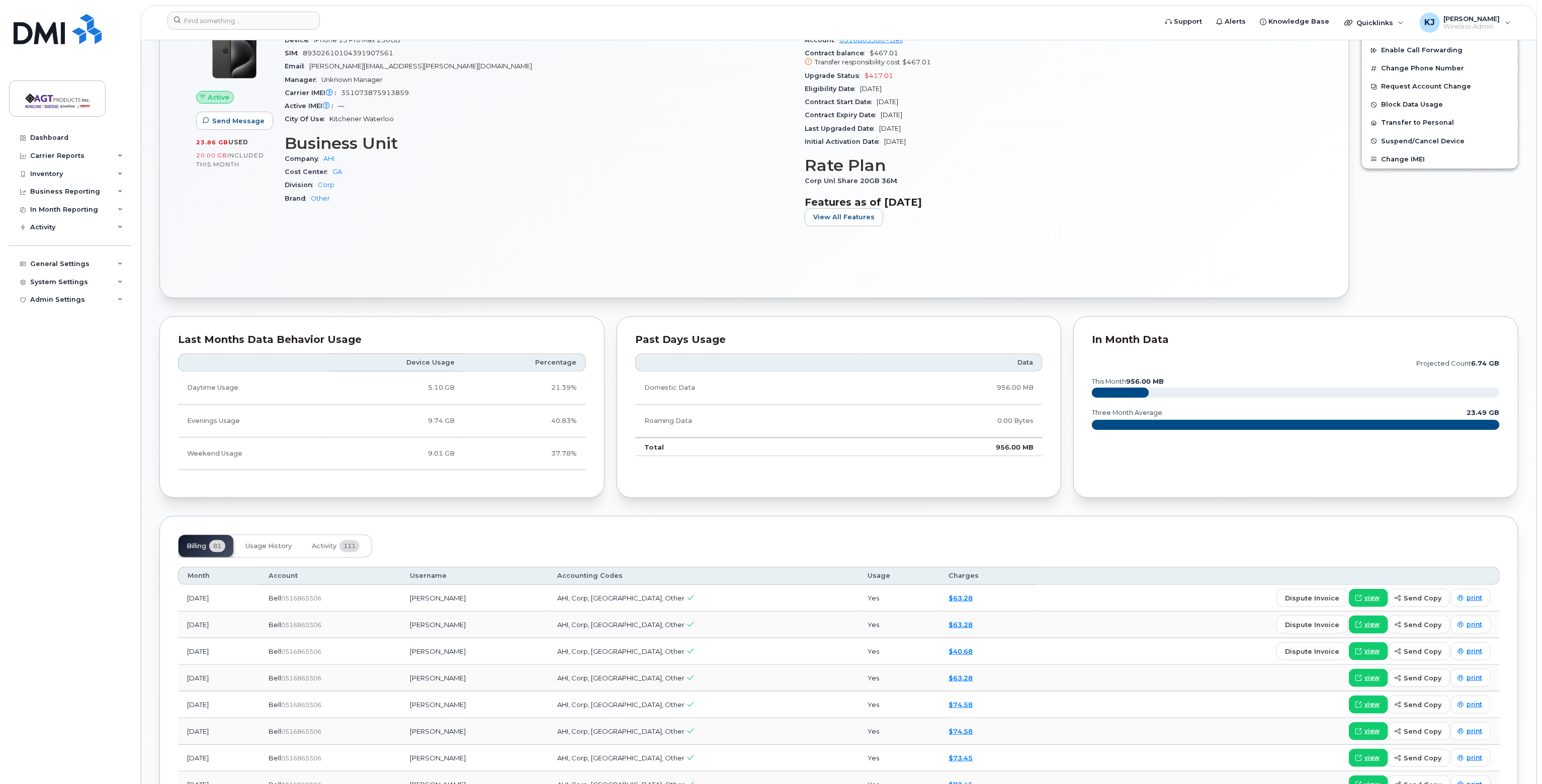
scroll to position [453, 0]
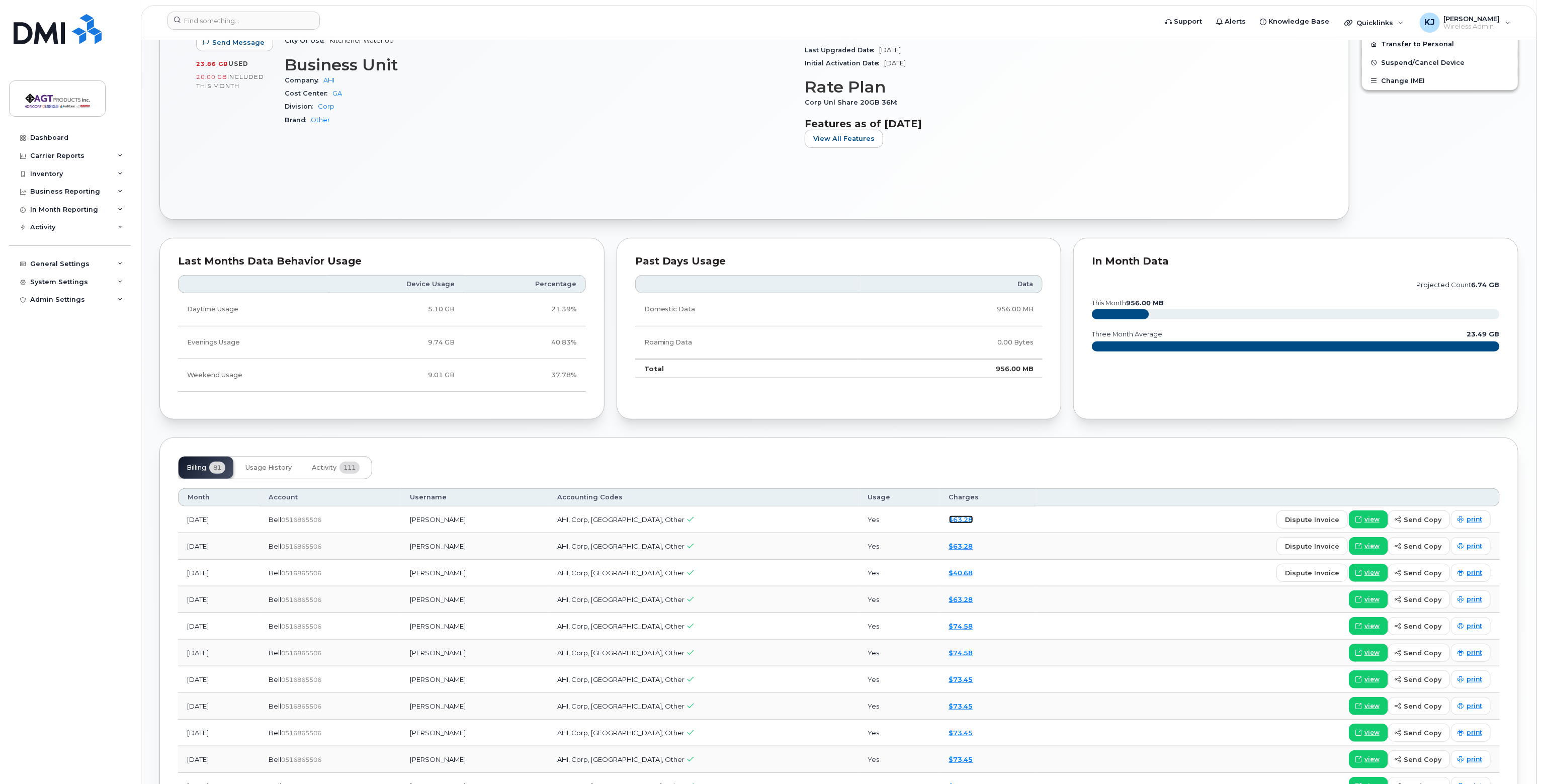
click at [949, 517] on link "$63.28" at bounding box center [961, 518] width 24 height 8
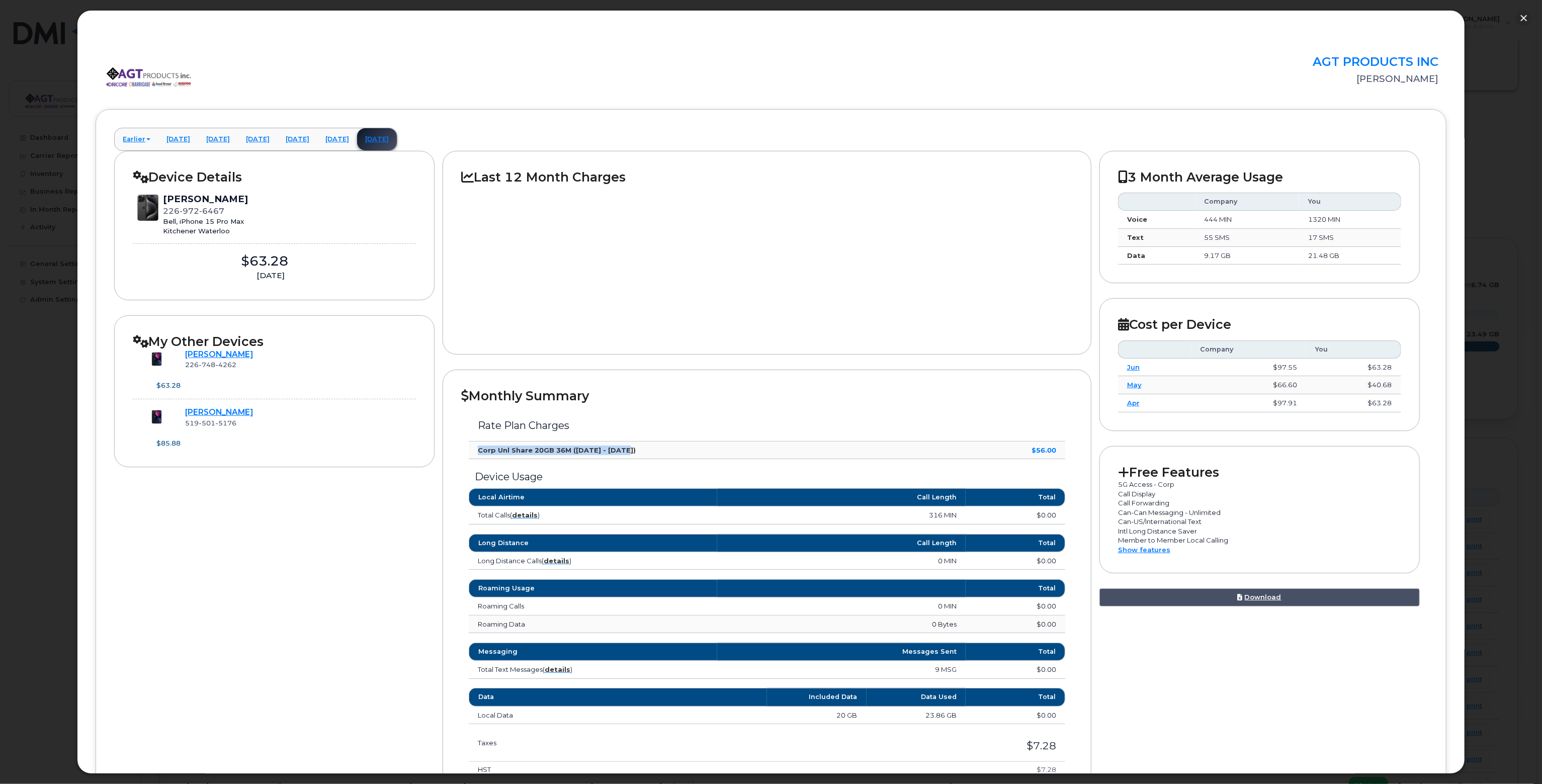
drag, startPoint x: 619, startPoint y: 447, endPoint x: 475, endPoint y: 448, distance: 144.0
click at [475, 448] on td "Corp Unl Share 20GB 36M ([DATE] - [DATE])" at bounding box center [709, 451] width 480 height 18
copy strong "Corp Unl Share 20GB 36M ([DATE] - [DATE])"
click at [1525, 17] on button "button" at bounding box center [1524, 18] width 16 height 16
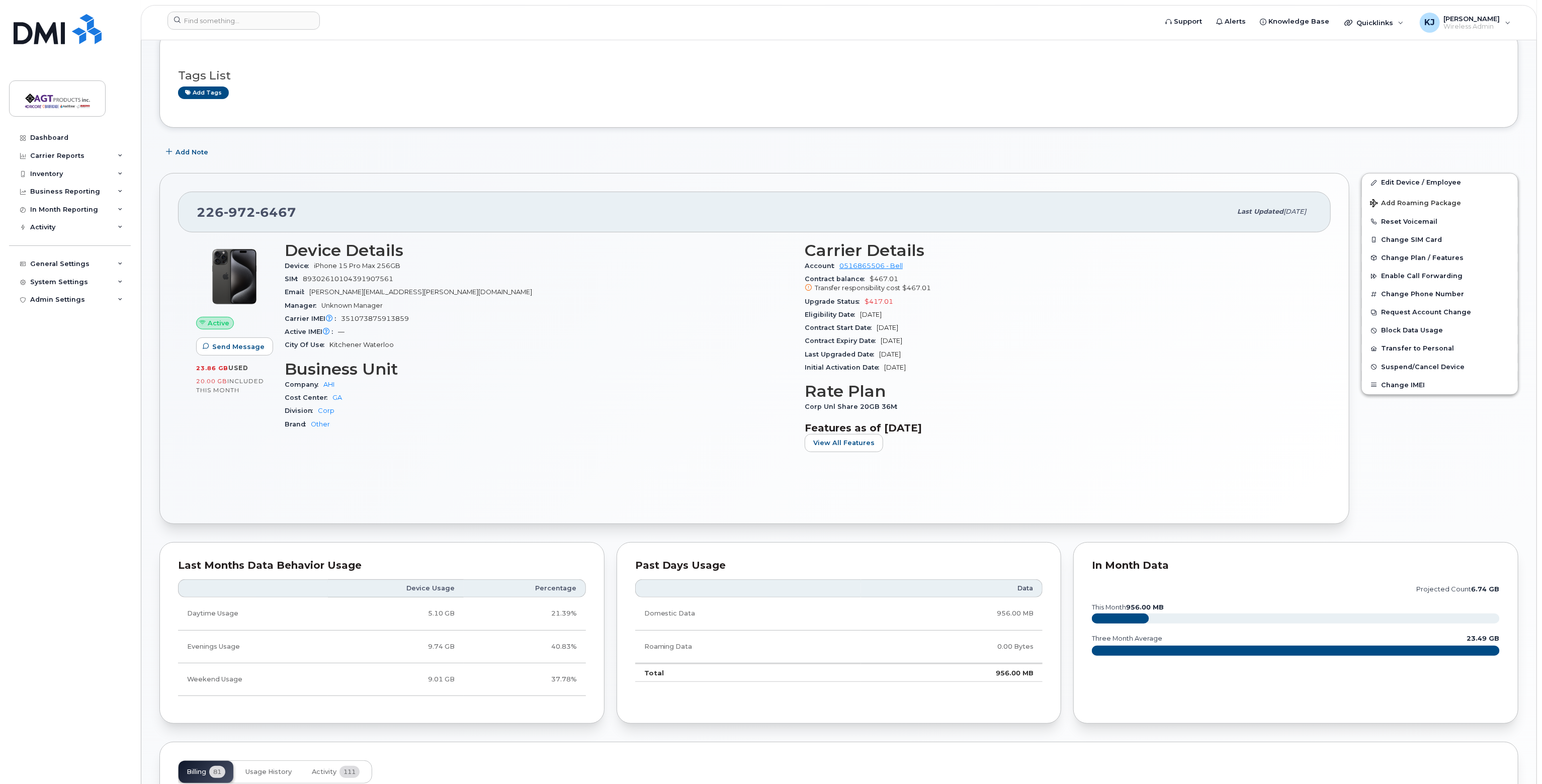
scroll to position [252, 0]
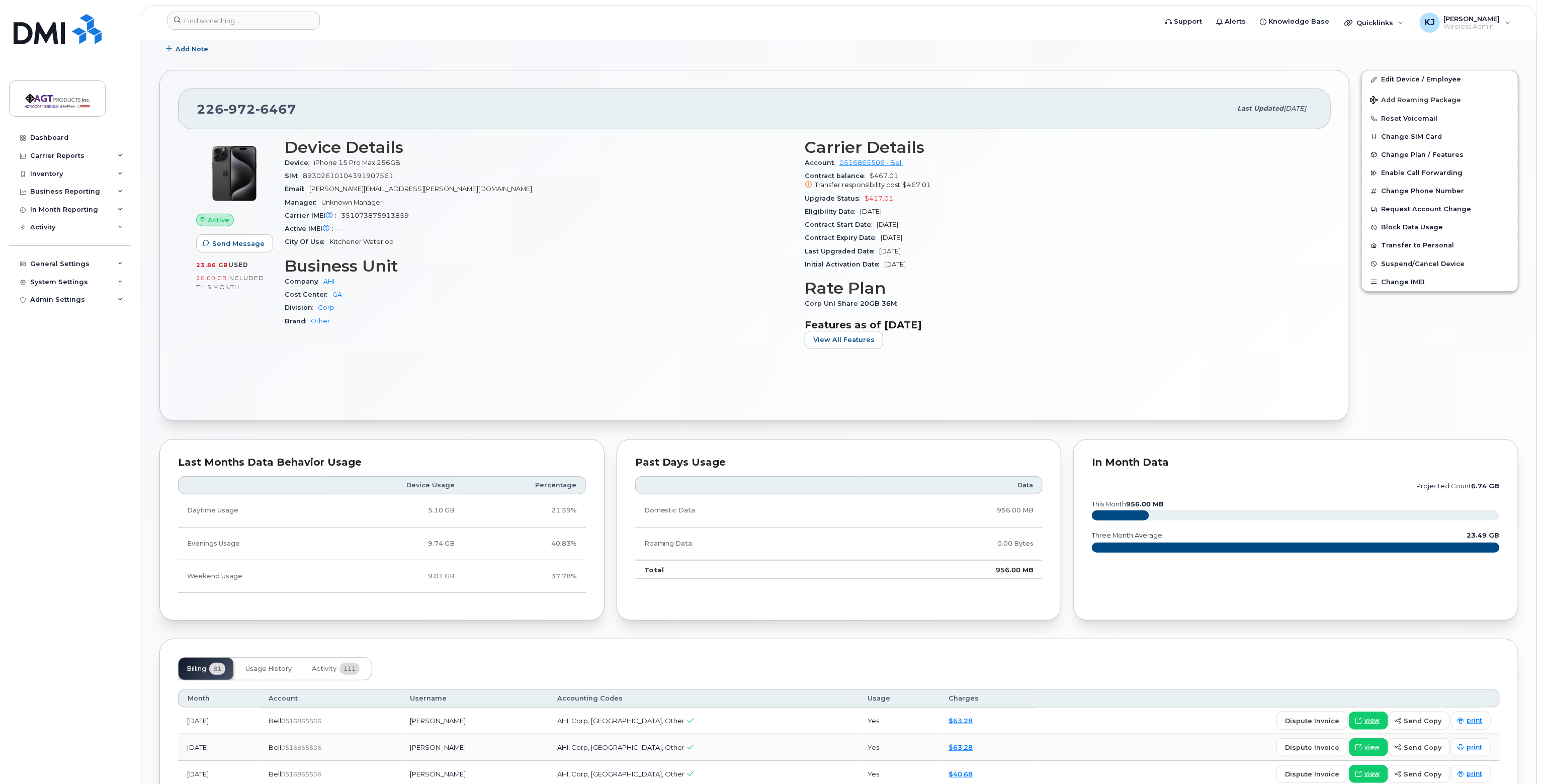
click at [1005, 355] on div "Carrier Details Account 0516865506 - Bell Contract balance $467.01 Transfer res…" at bounding box center [1058, 247] width 520 height 231
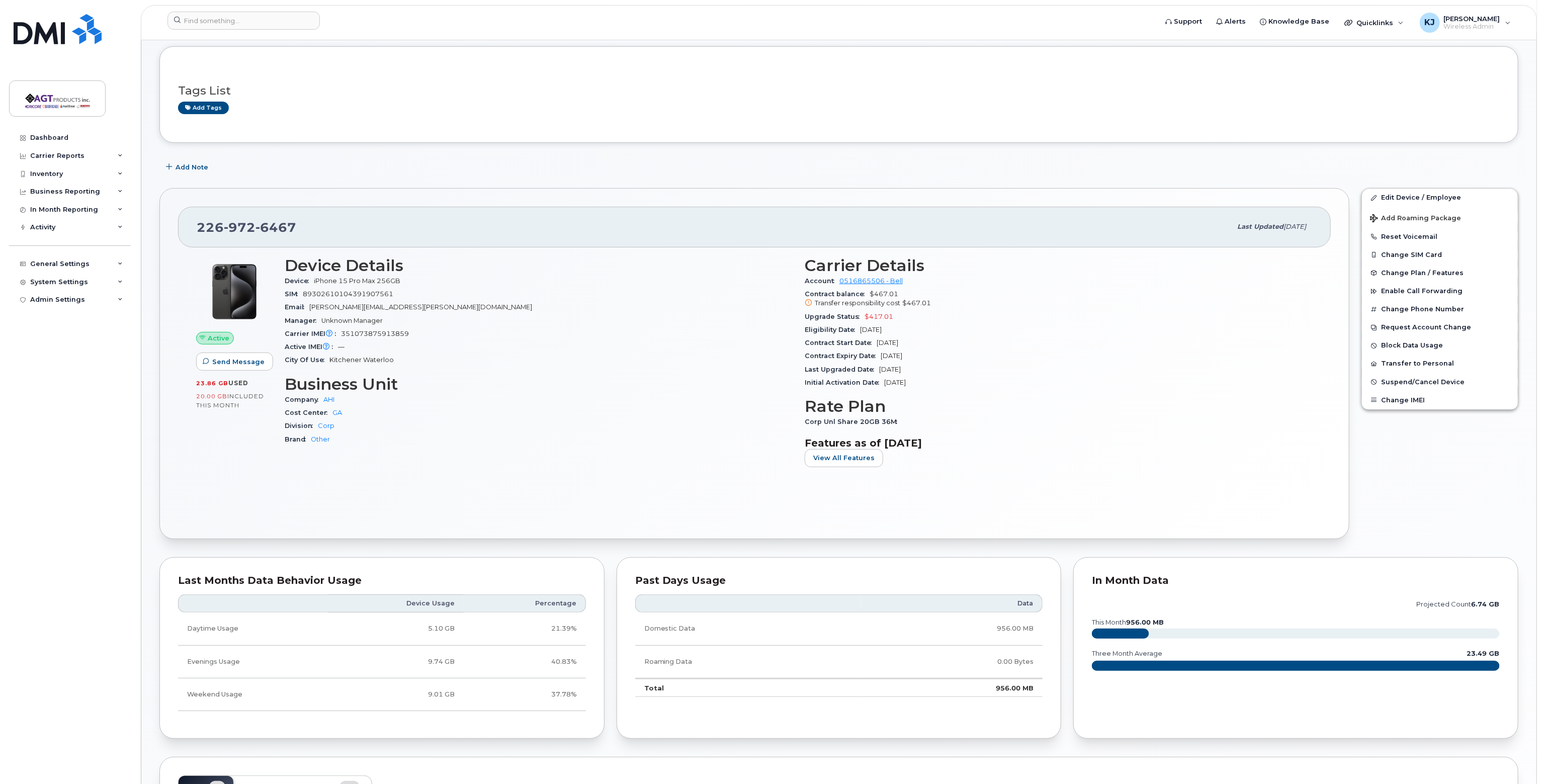
scroll to position [151, 0]
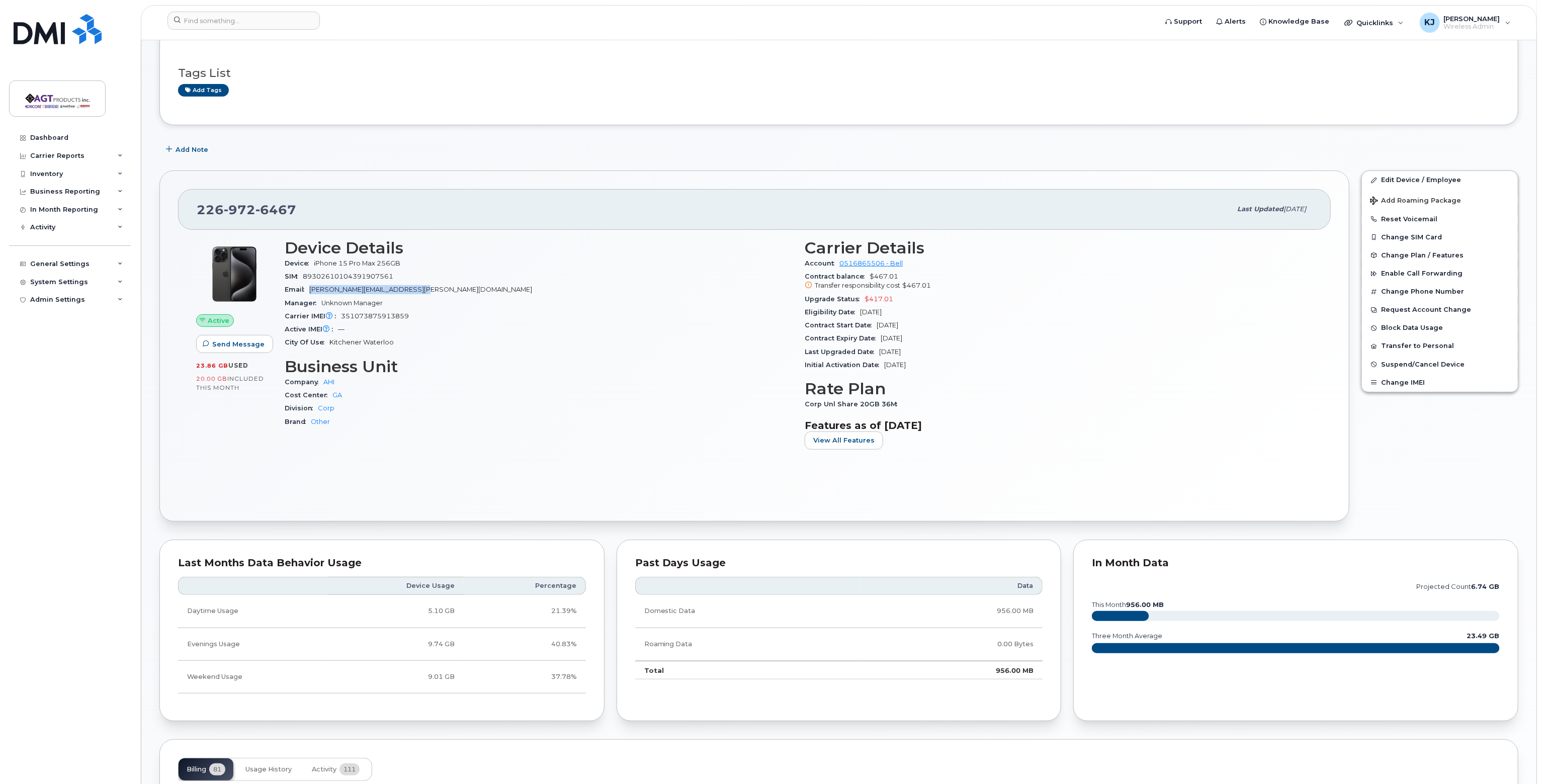
drag, startPoint x: 425, startPoint y: 287, endPoint x: 311, endPoint y: 291, distance: 114.1
click at [311, 291] on div "Email Jason.Haupt@agtproductsinc.com" at bounding box center [538, 289] width 508 height 13
click at [402, 295] on div "Email Jason.Haupt@agtproductsinc.com" at bounding box center [538, 289] width 508 height 13
click at [607, 317] on div "Carrier IMEI Carrier IMEI is reported during the last billing cycle or change o…" at bounding box center [538, 316] width 508 height 13
click at [714, 287] on div "Email Jason.Haupt@agtproductsinc.com" at bounding box center [538, 289] width 508 height 13
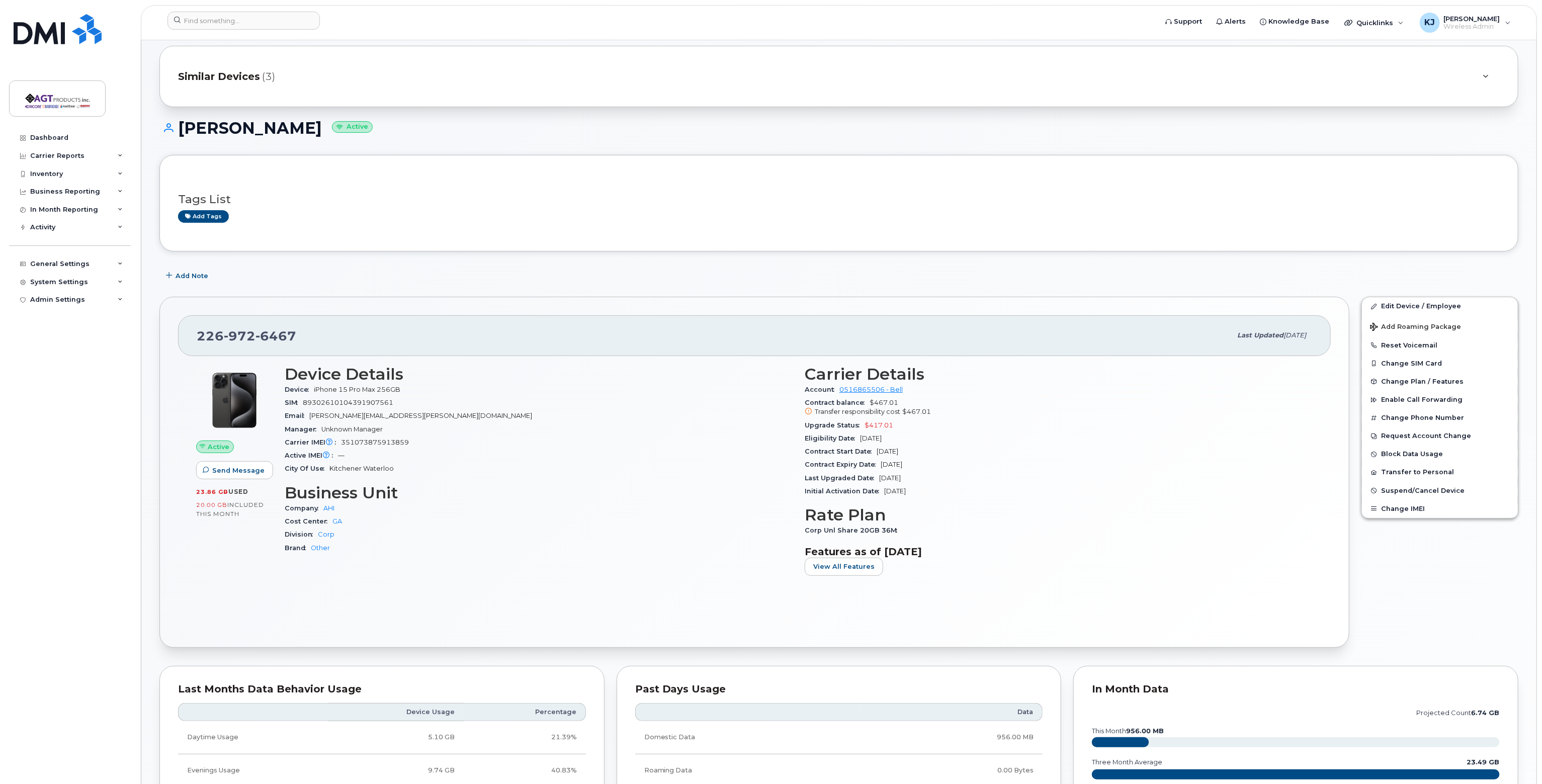
scroll to position [0, 0]
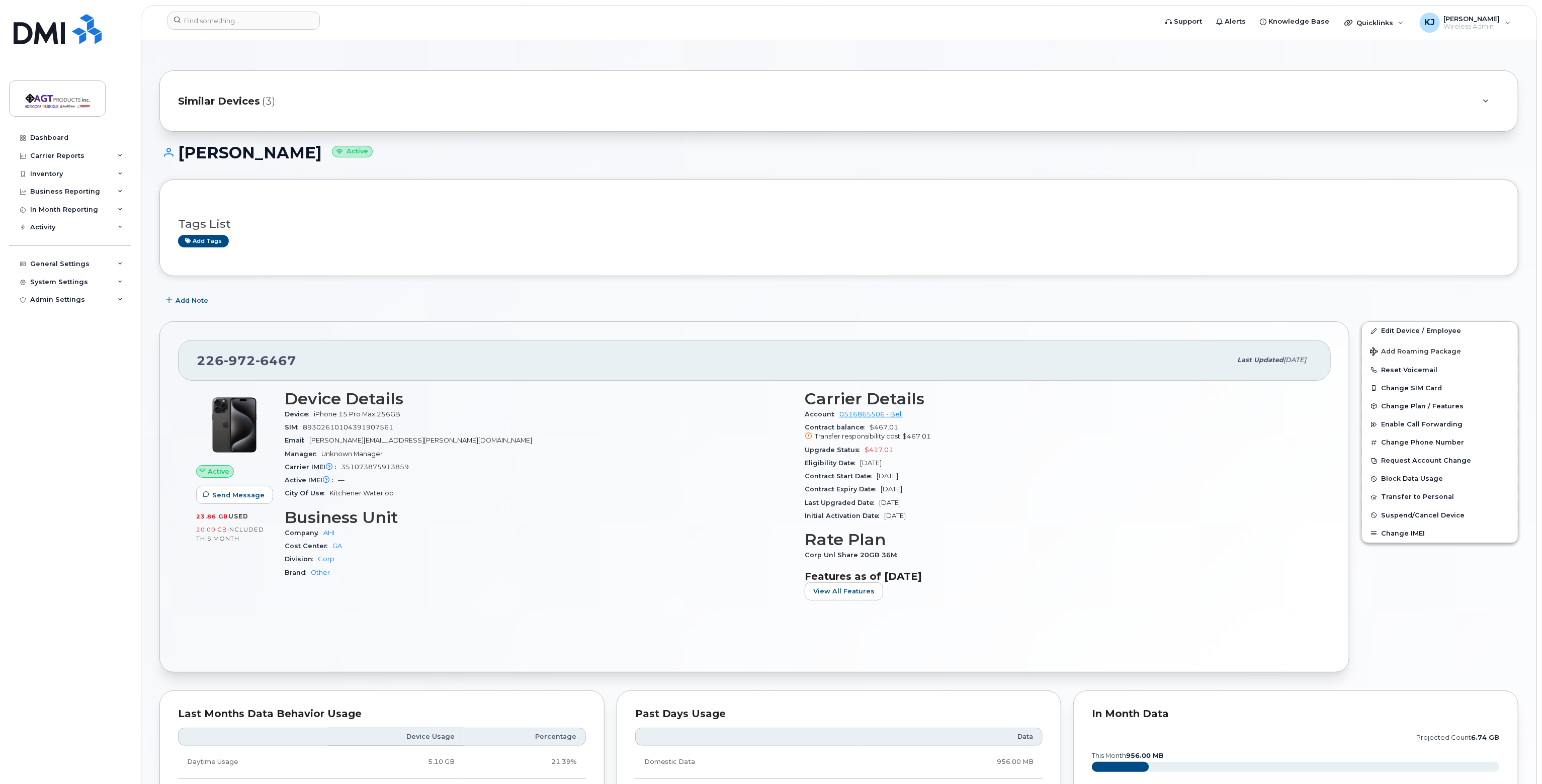
click at [271, 102] on span "(3)" at bounding box center [268, 101] width 13 height 15
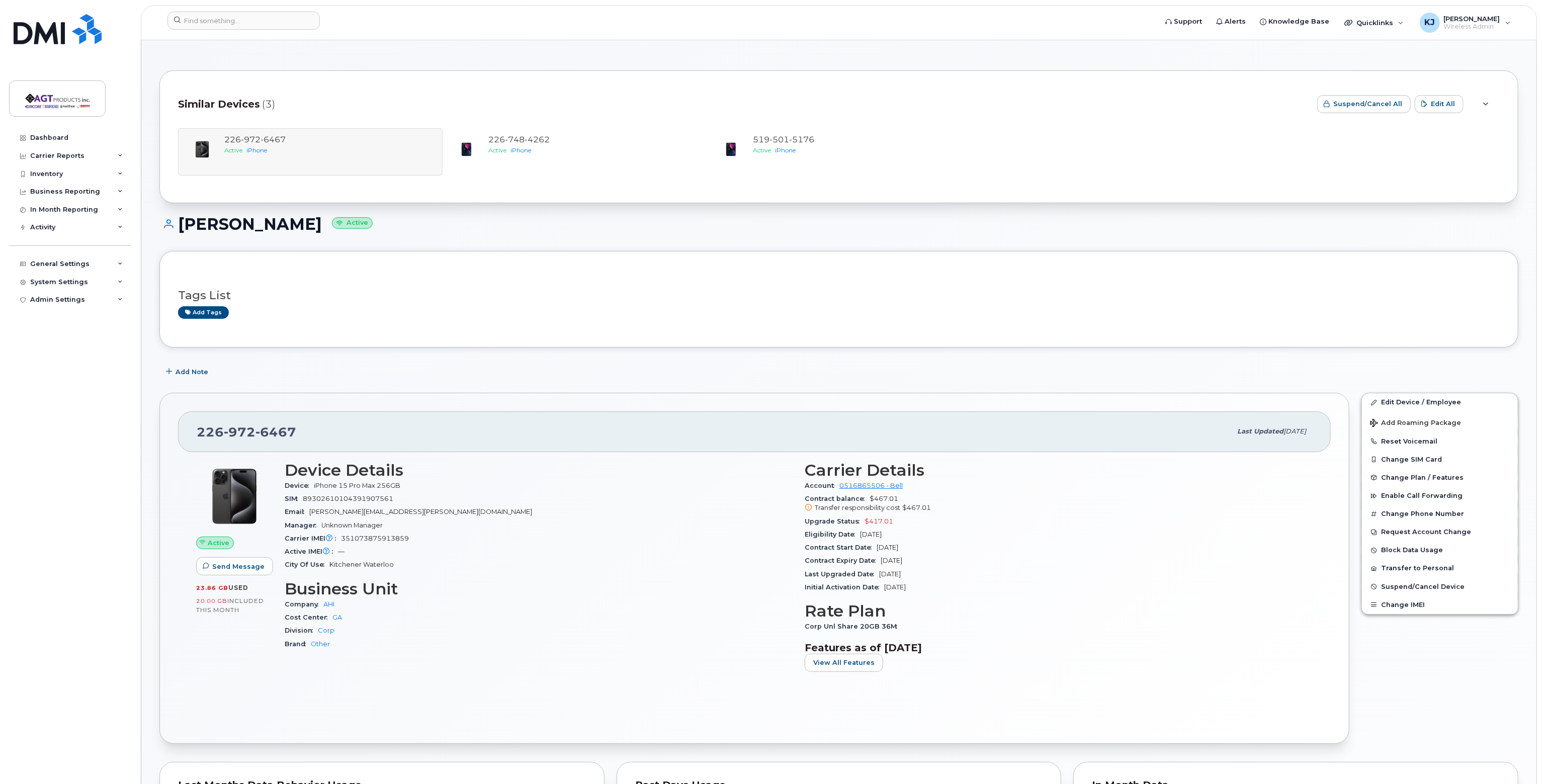
click at [256, 104] on span "Similar Devices" at bounding box center [219, 104] width 82 height 15
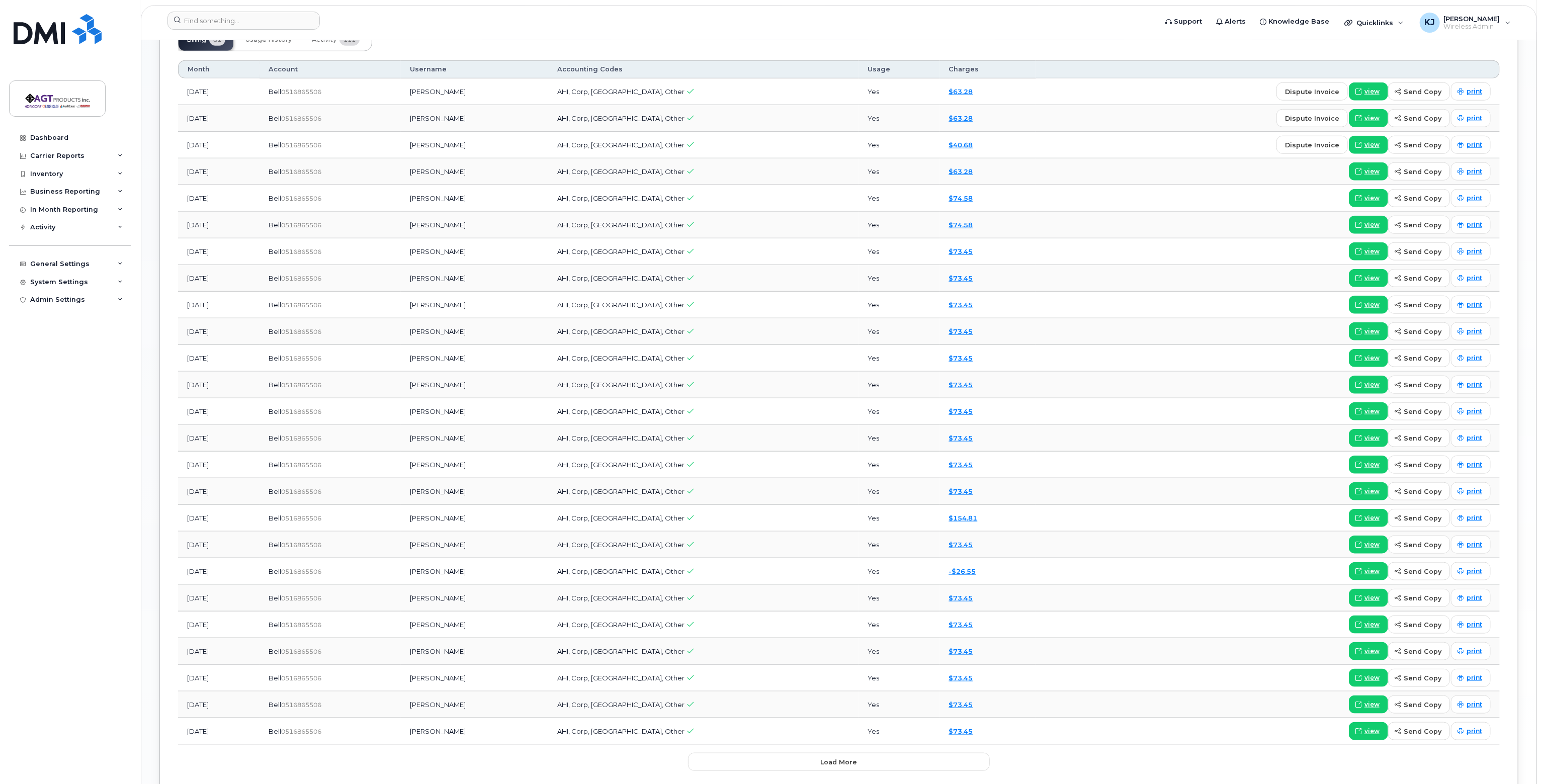
scroll to position [905, 0]
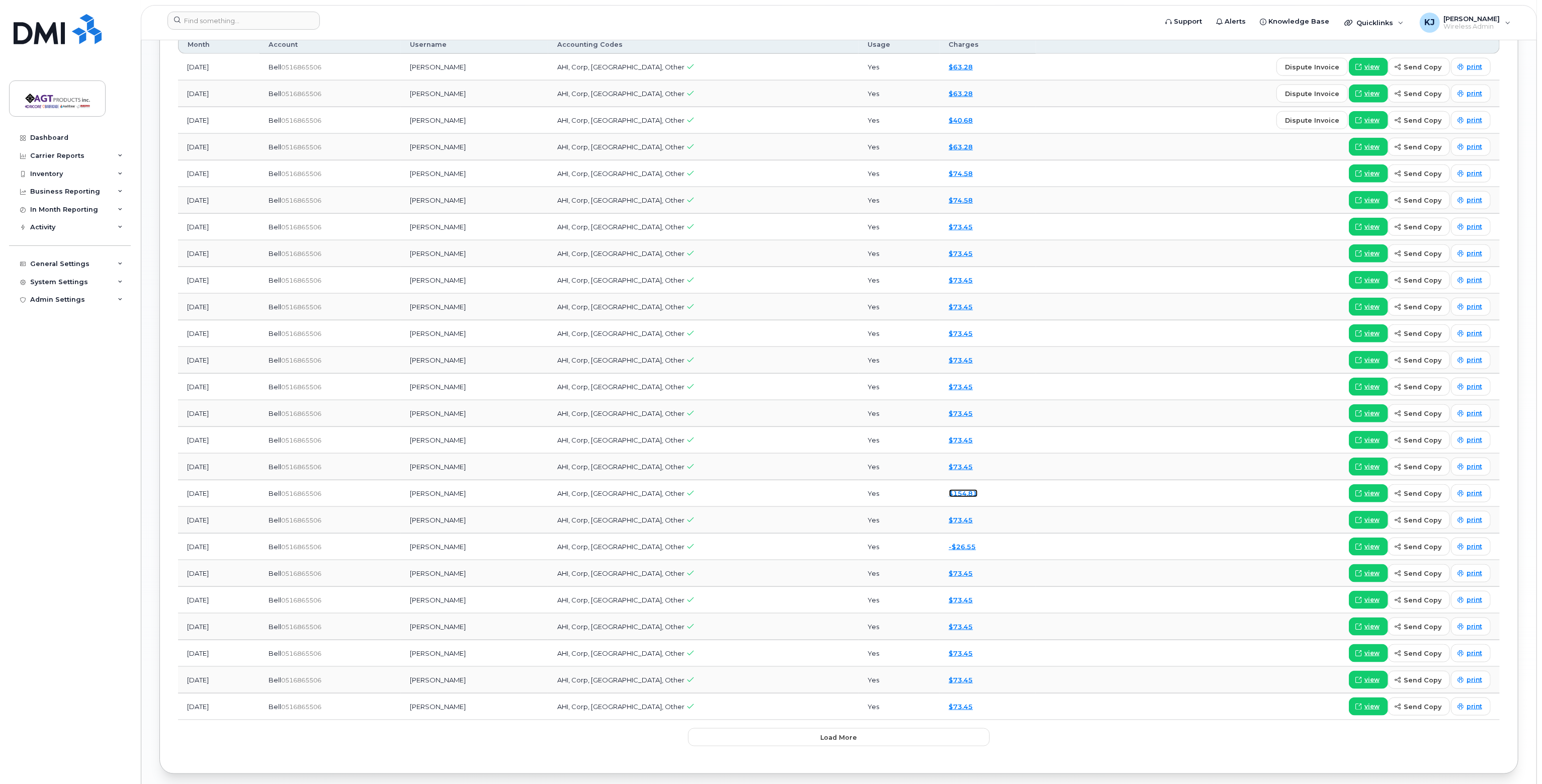
click at [949, 489] on link "$154.81" at bounding box center [963, 493] width 29 height 8
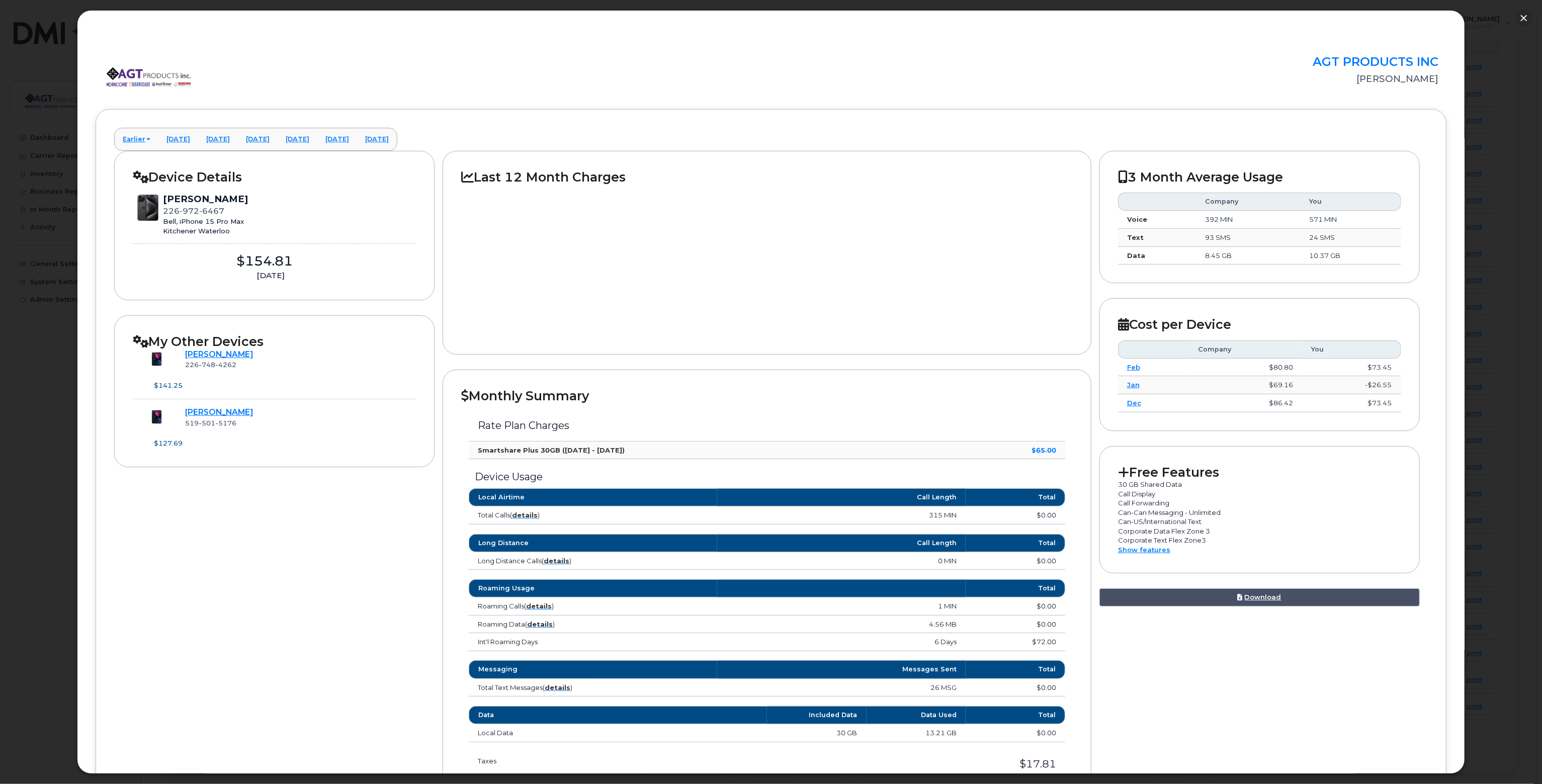
scroll to position [142, 0]
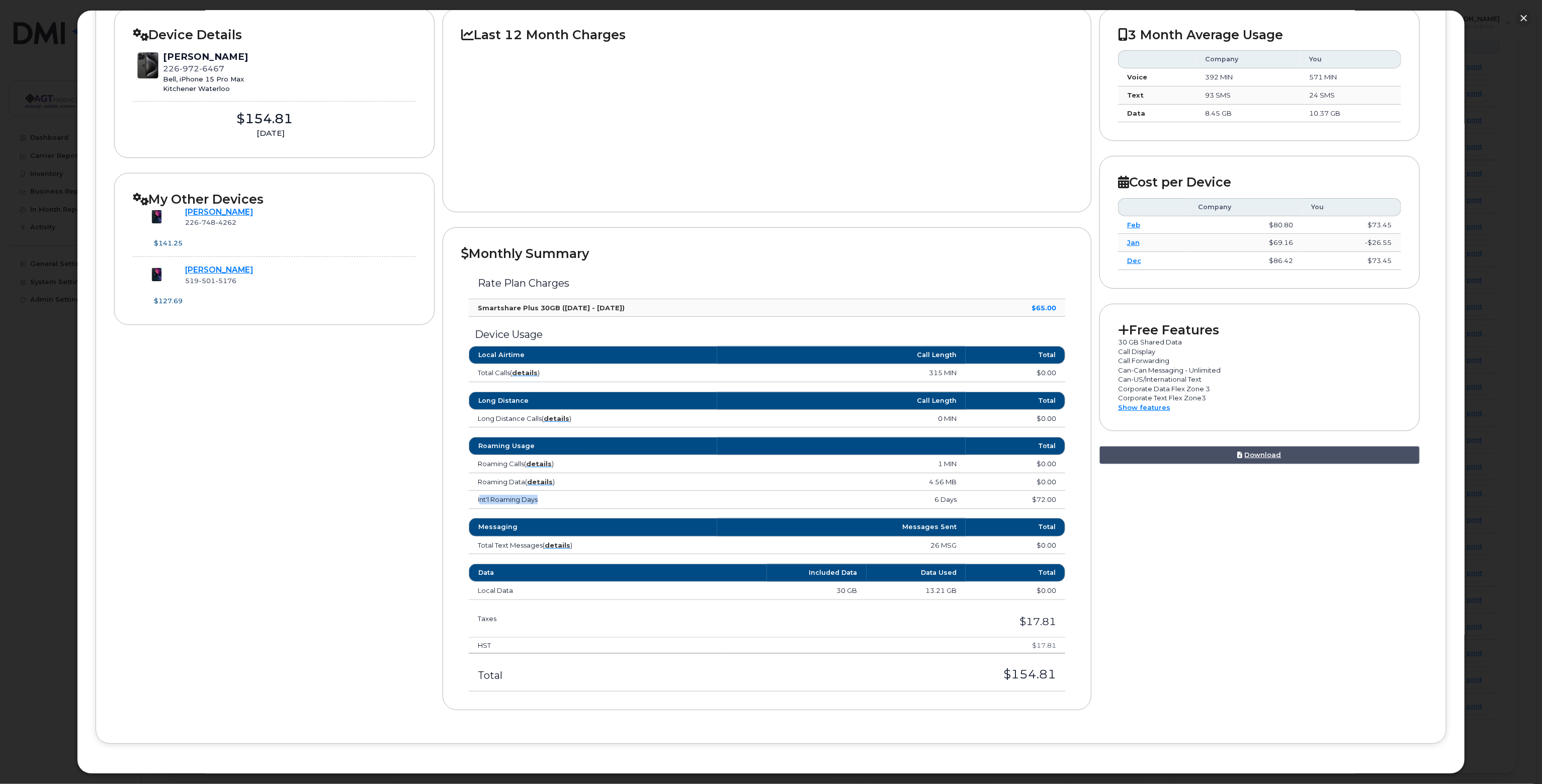
drag, startPoint x: 479, startPoint y: 500, endPoint x: 564, endPoint y: 500, distance: 85.0
click at [556, 492] on td "Int'l Roaming Days" at bounding box center [593, 500] width 248 height 18
click at [564, 500] on td "Int'l Roaming Days" at bounding box center [593, 500] width 248 height 18
drag, startPoint x: 540, startPoint y: 497, endPoint x: 471, endPoint y: 502, distance: 69.2
click at [471, 502] on td "Int'l Roaming Days" at bounding box center [593, 500] width 248 height 18
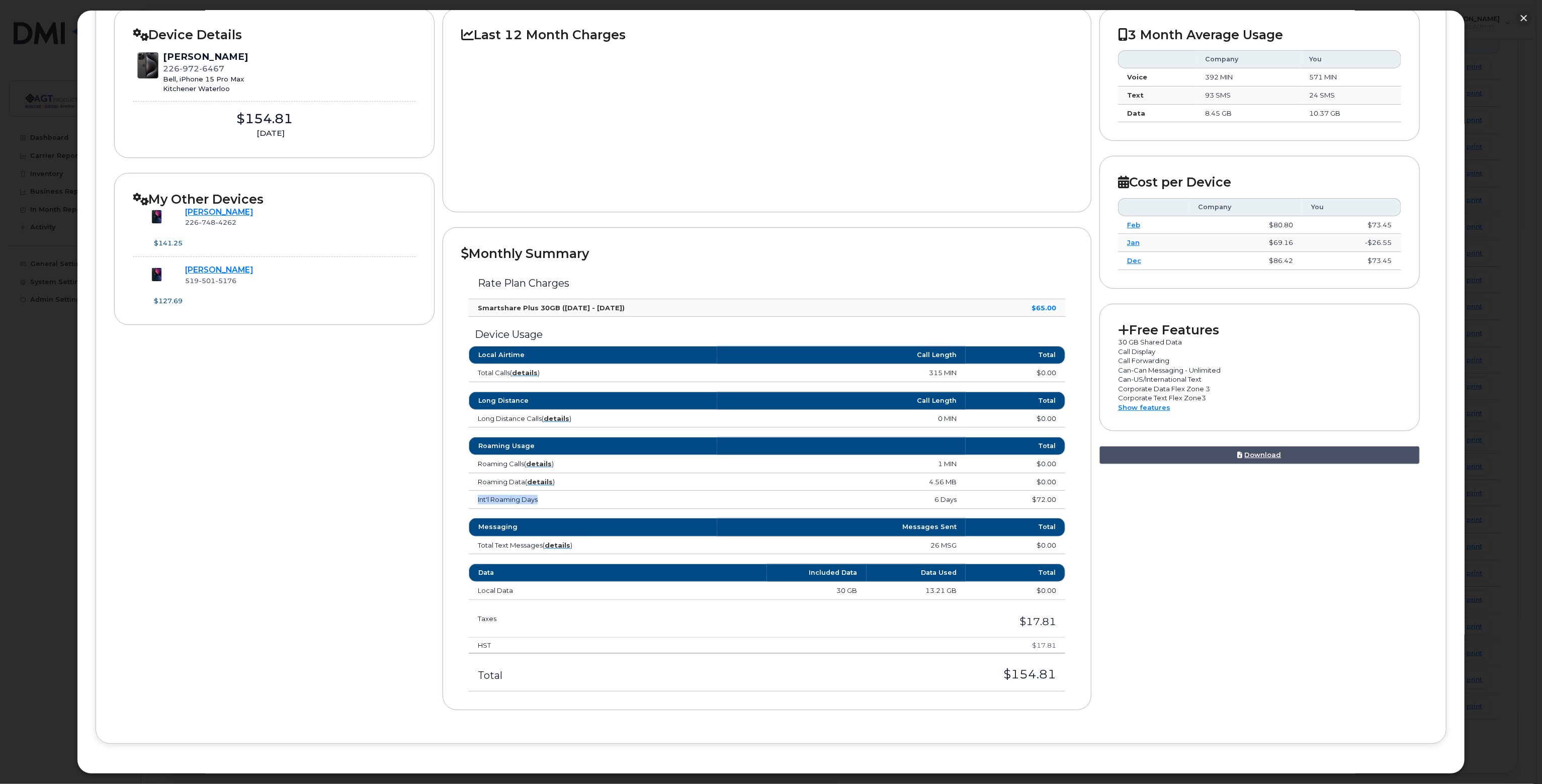
drag, startPoint x: 1056, startPoint y: 673, endPoint x: 946, endPoint y: 668, distance: 110.1
click at [946, 669] on td "$154.81" at bounding box center [879, 673] width 372 height 38
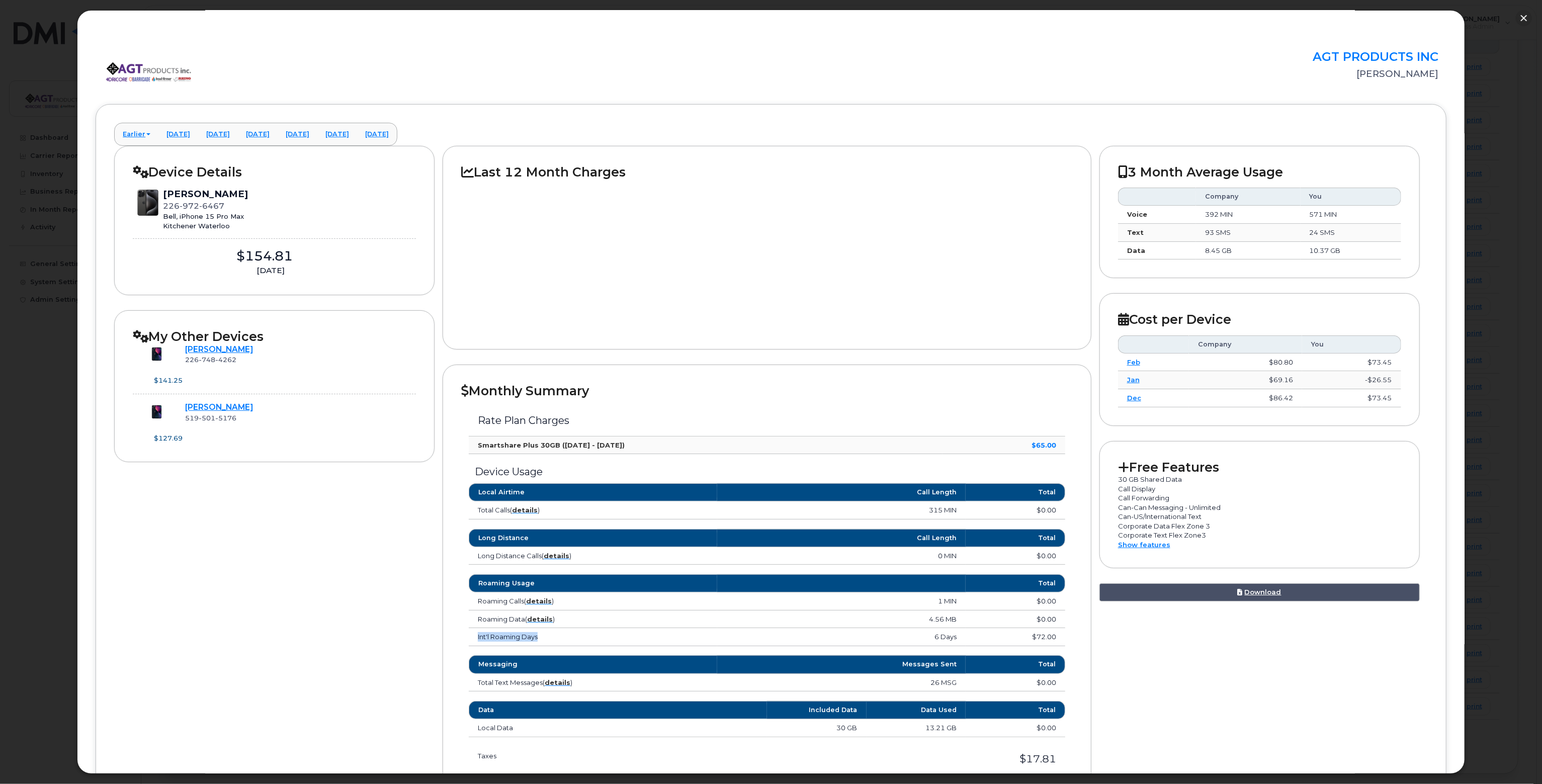
scroll to position [0, 0]
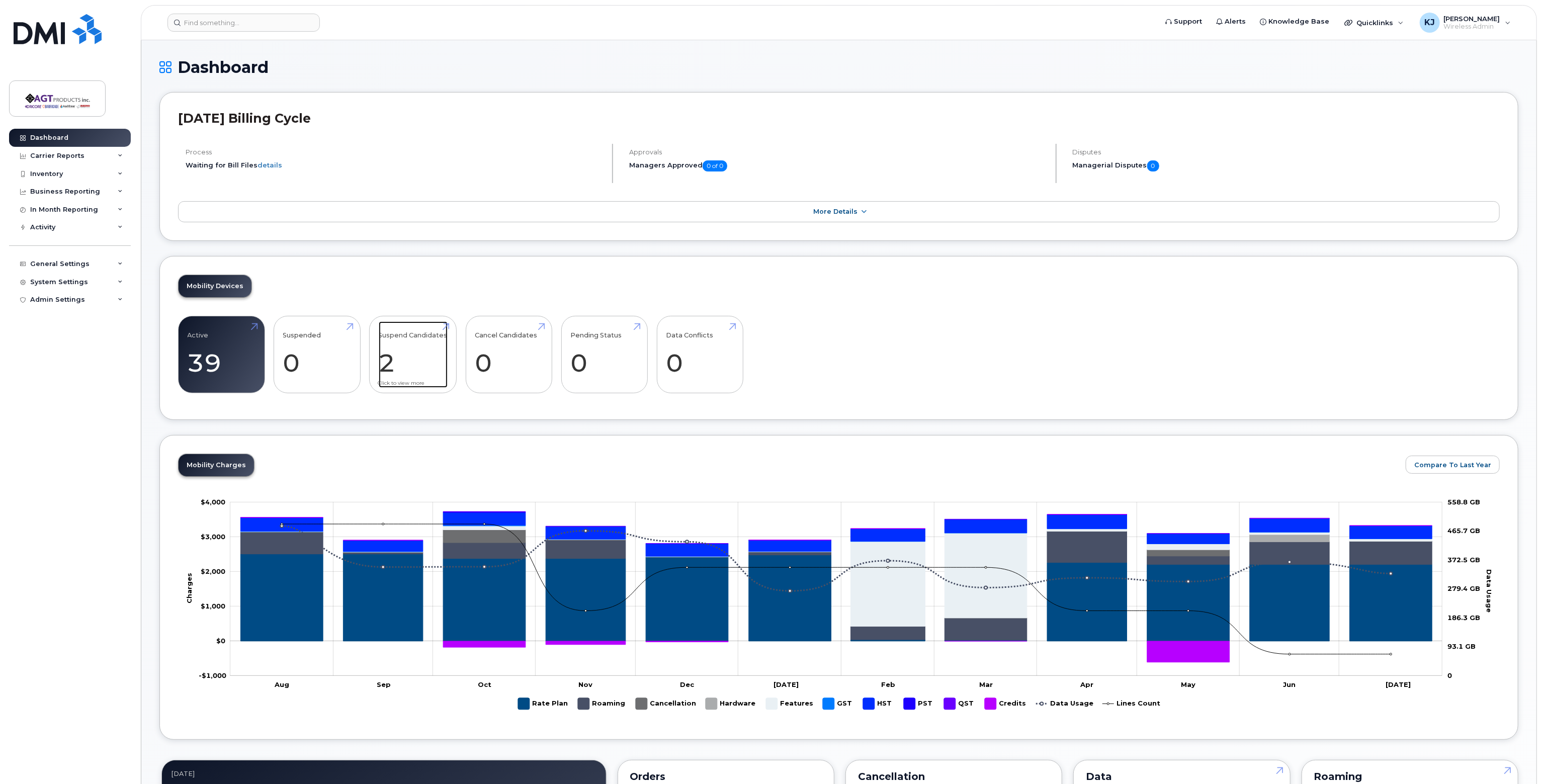
click at [412, 338] on link "Suspend Candidates 2" at bounding box center [413, 355] width 69 height 67
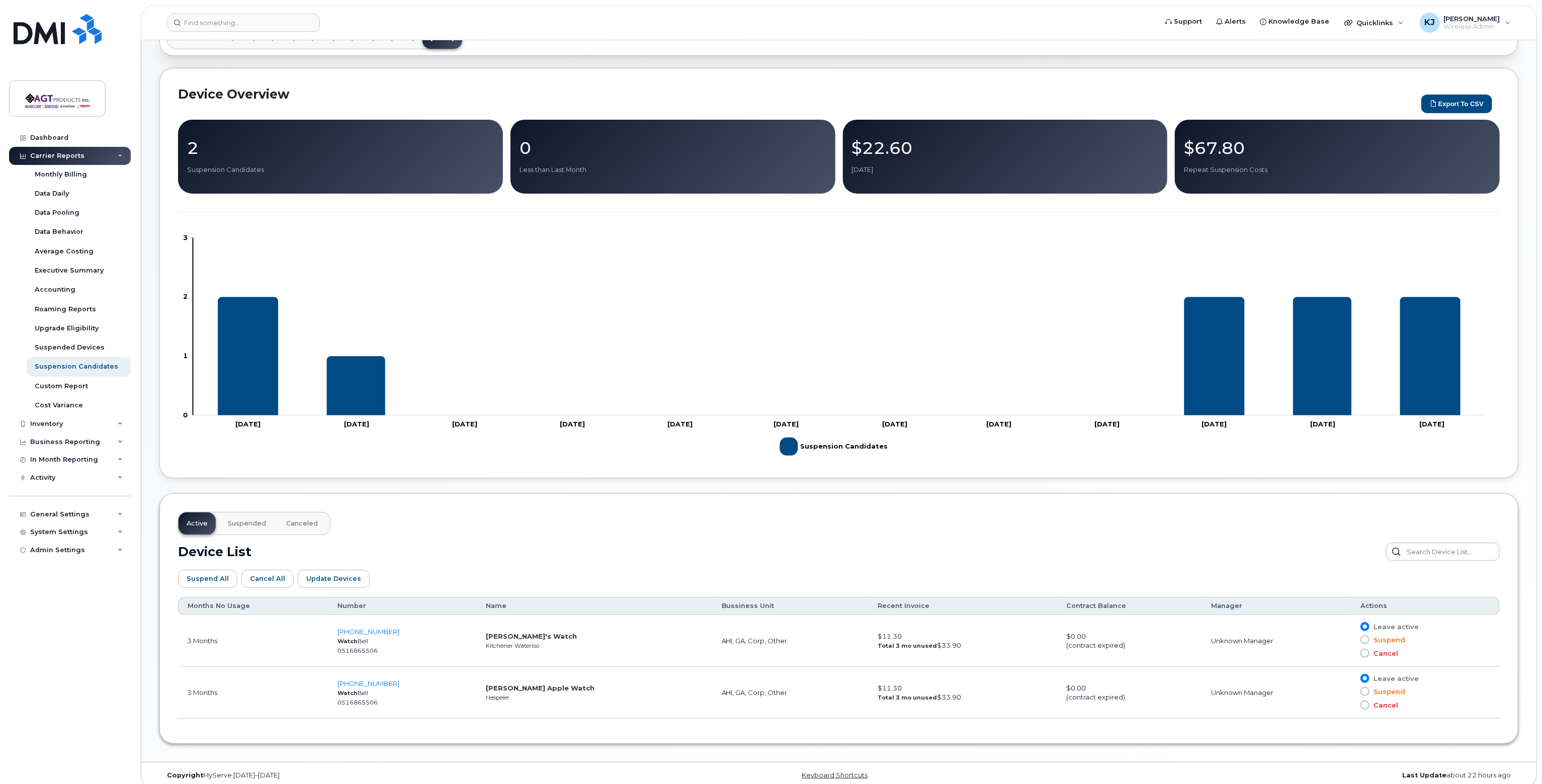
scroll to position [81, 0]
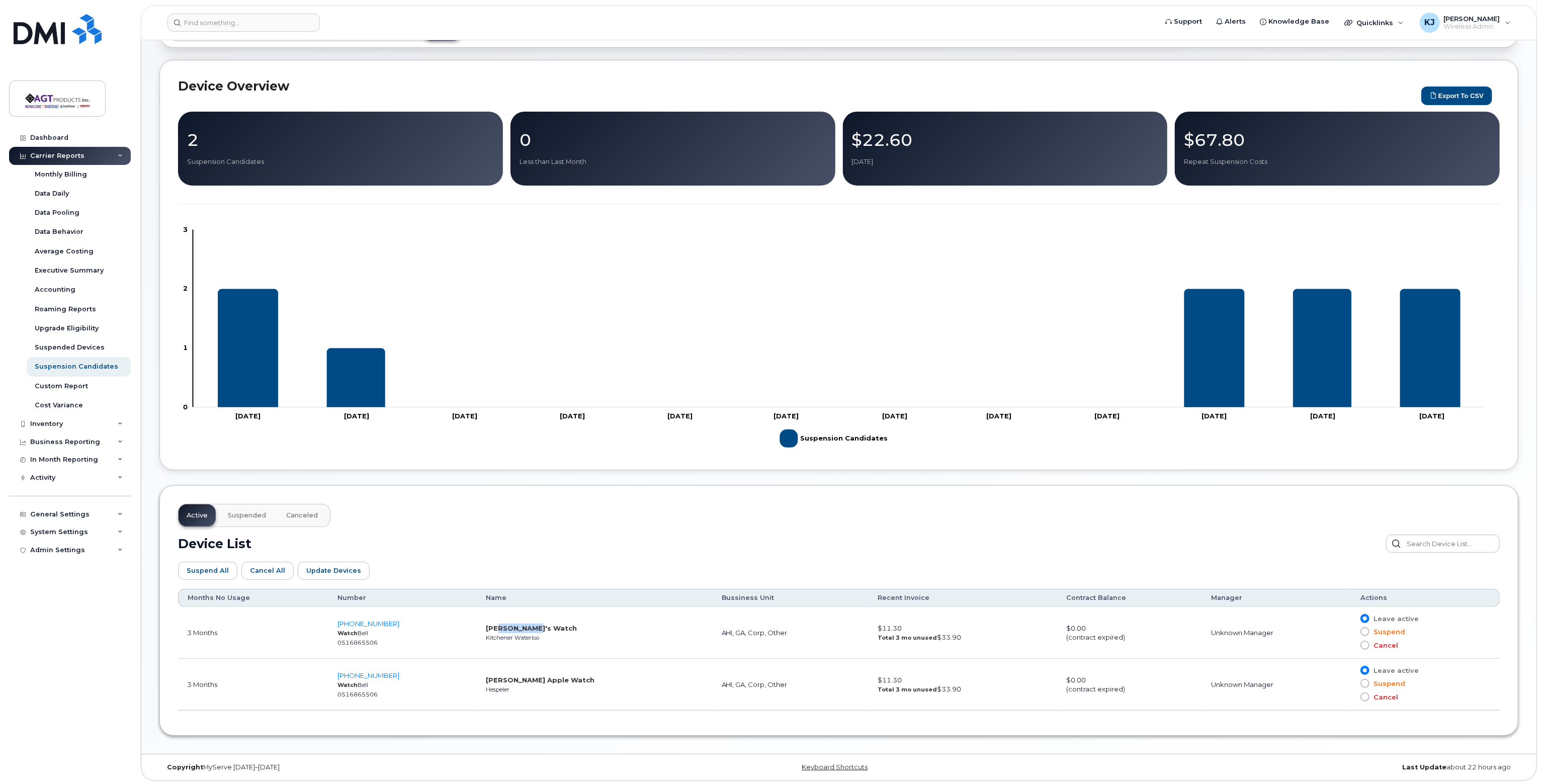
drag, startPoint x: 543, startPoint y: 623, endPoint x: 500, endPoint y: 620, distance: 43.1
click at [500, 620] on td "[PERSON_NAME]'s Watch Kitchener Waterloo" at bounding box center [595, 633] width 236 height 52
click at [543, 701] on td "[PERSON_NAME] Watch Hespeler" at bounding box center [595, 685] width 236 height 52
click at [1145, 717] on div "Active Suspended Canceled Device List Suspend All Cancel All Update Devices Cus…" at bounding box center [838, 610] width 1359 height 250
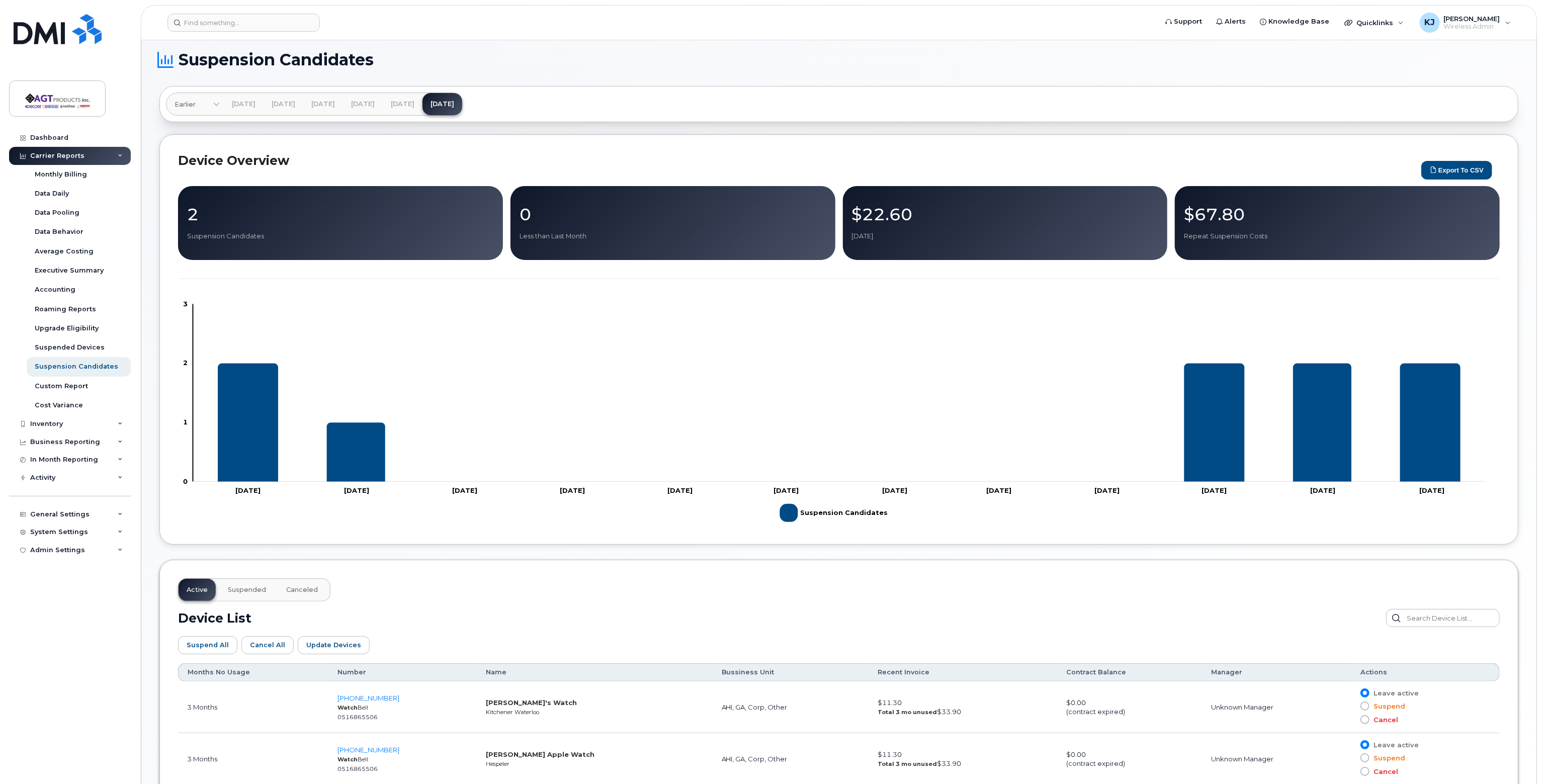
scroll to position [0, 0]
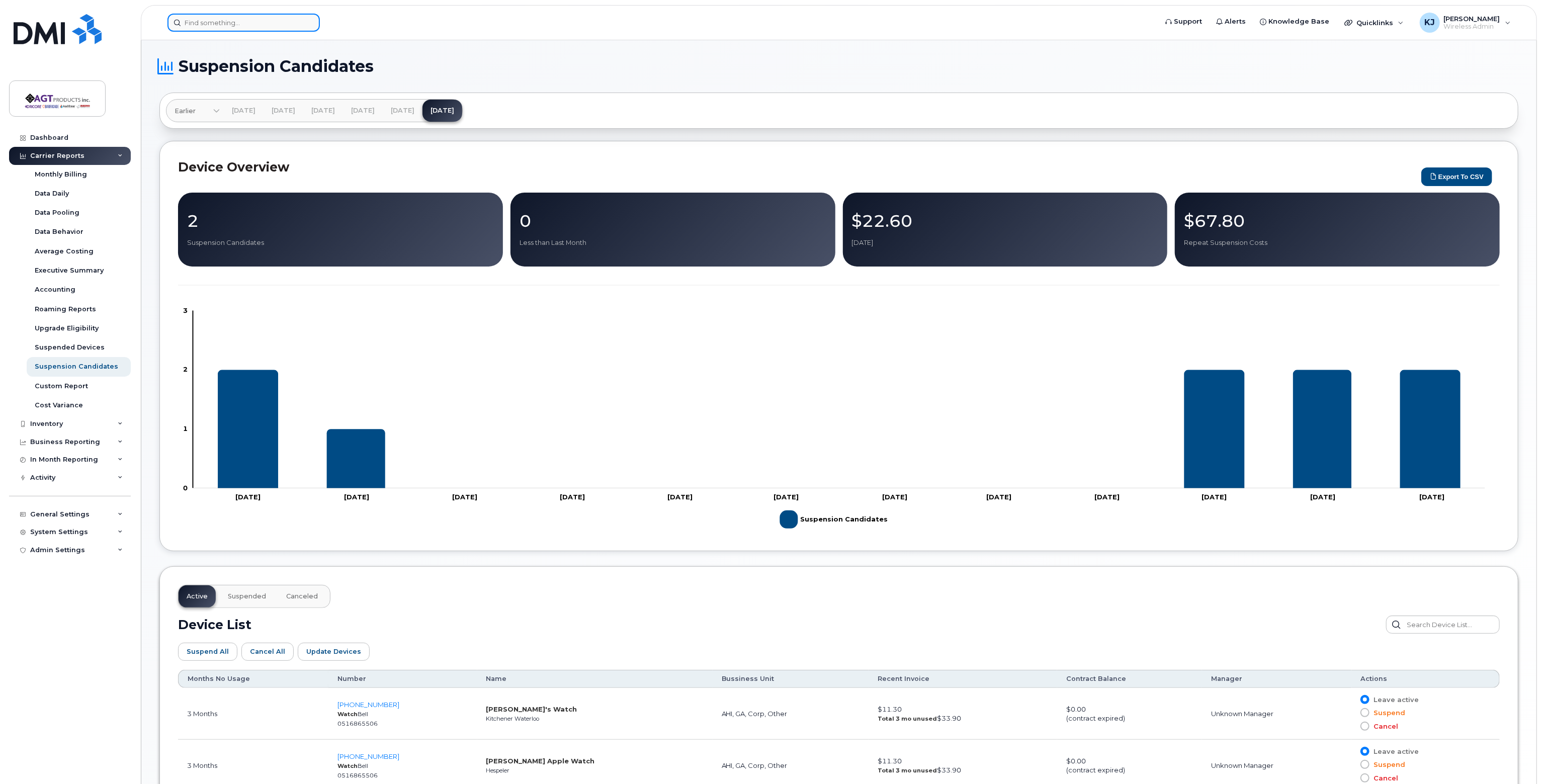
click at [266, 20] on input at bounding box center [243, 22] width 152 height 18
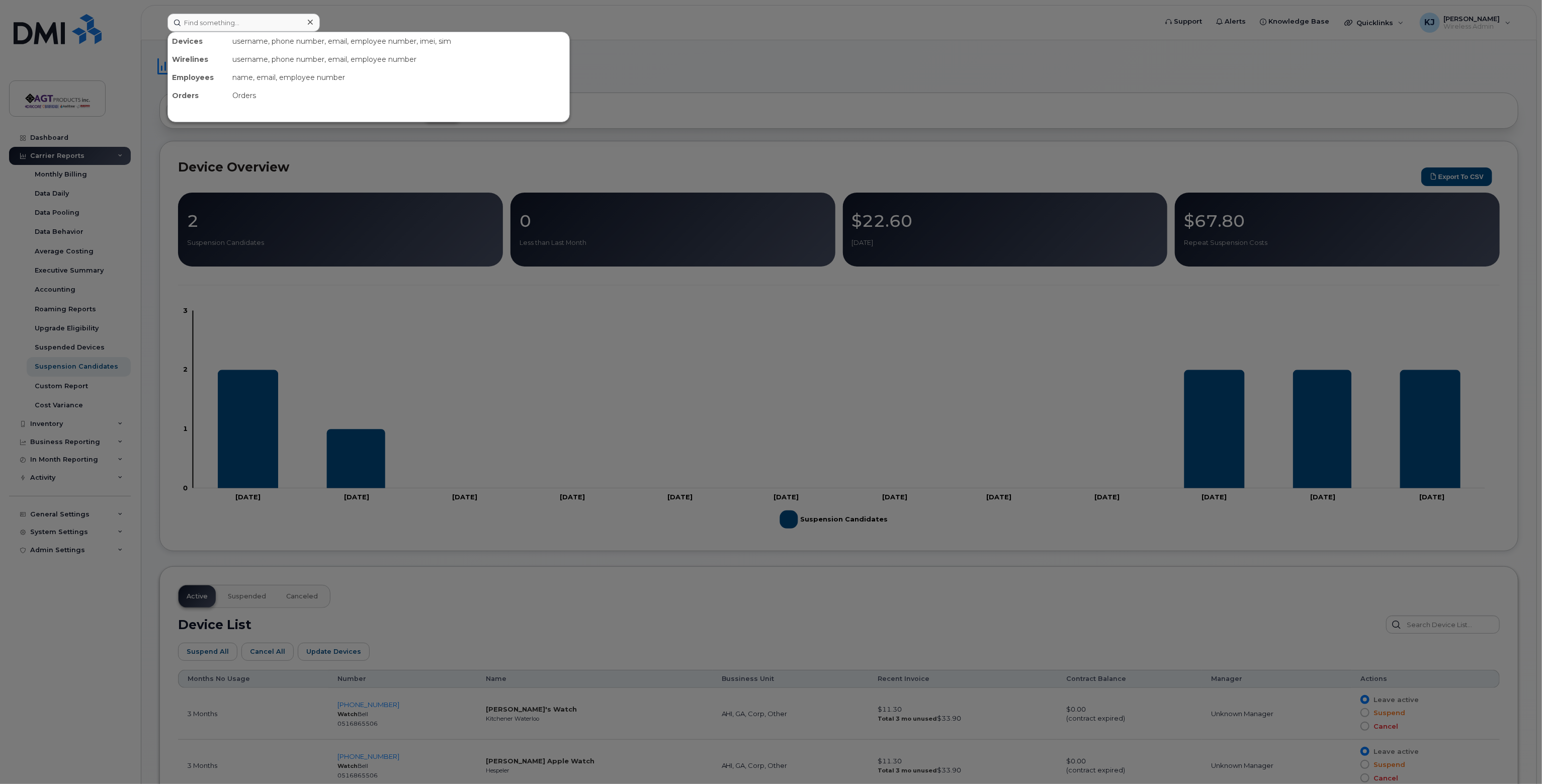
click at [676, 71] on div at bounding box center [771, 392] width 1542 height 784
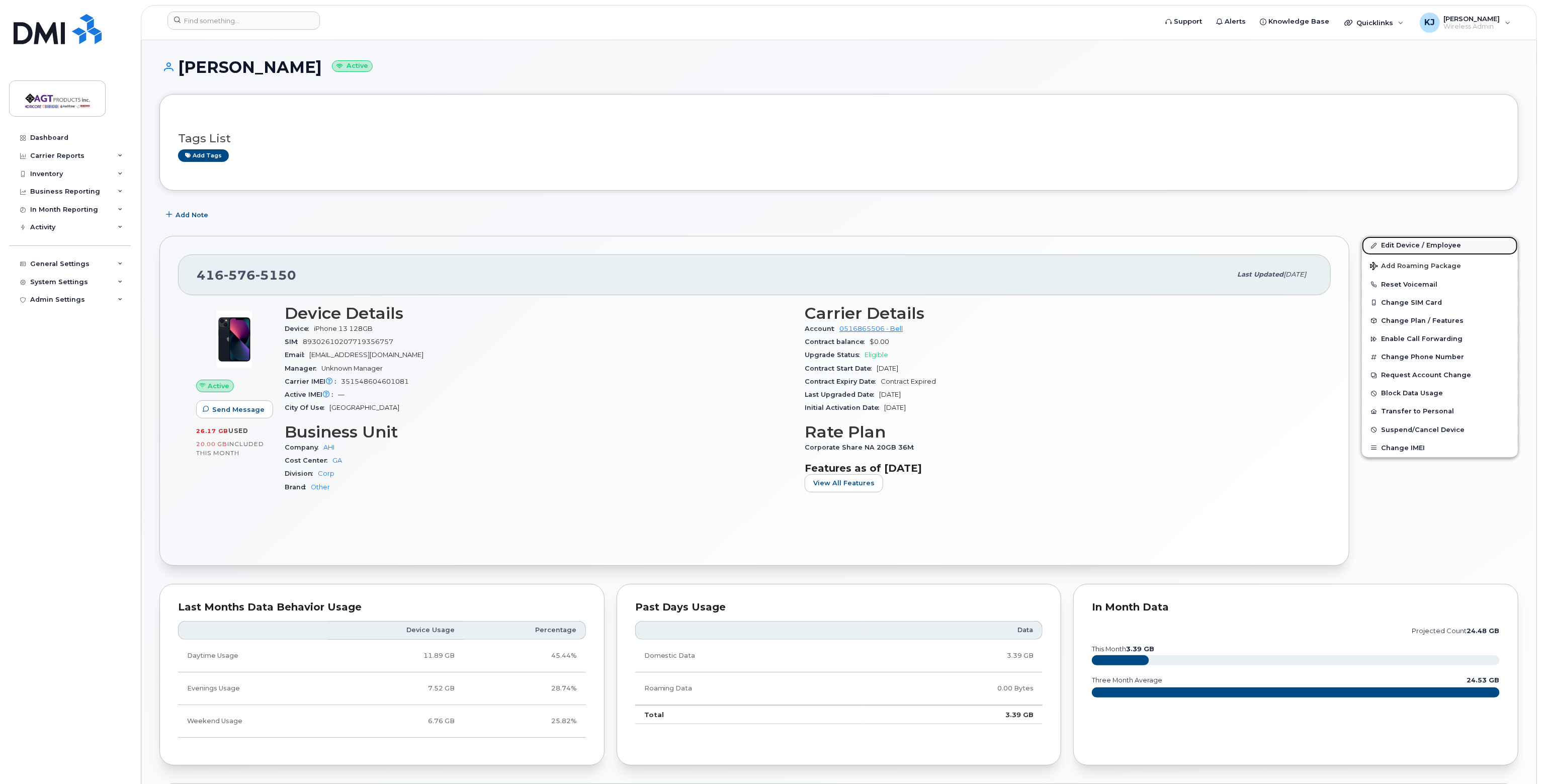
click at [1427, 245] on link "Edit Device / Employee" at bounding box center [1440, 245] width 156 height 18
click at [59, 140] on div "Dashboard" at bounding box center [49, 137] width 39 height 8
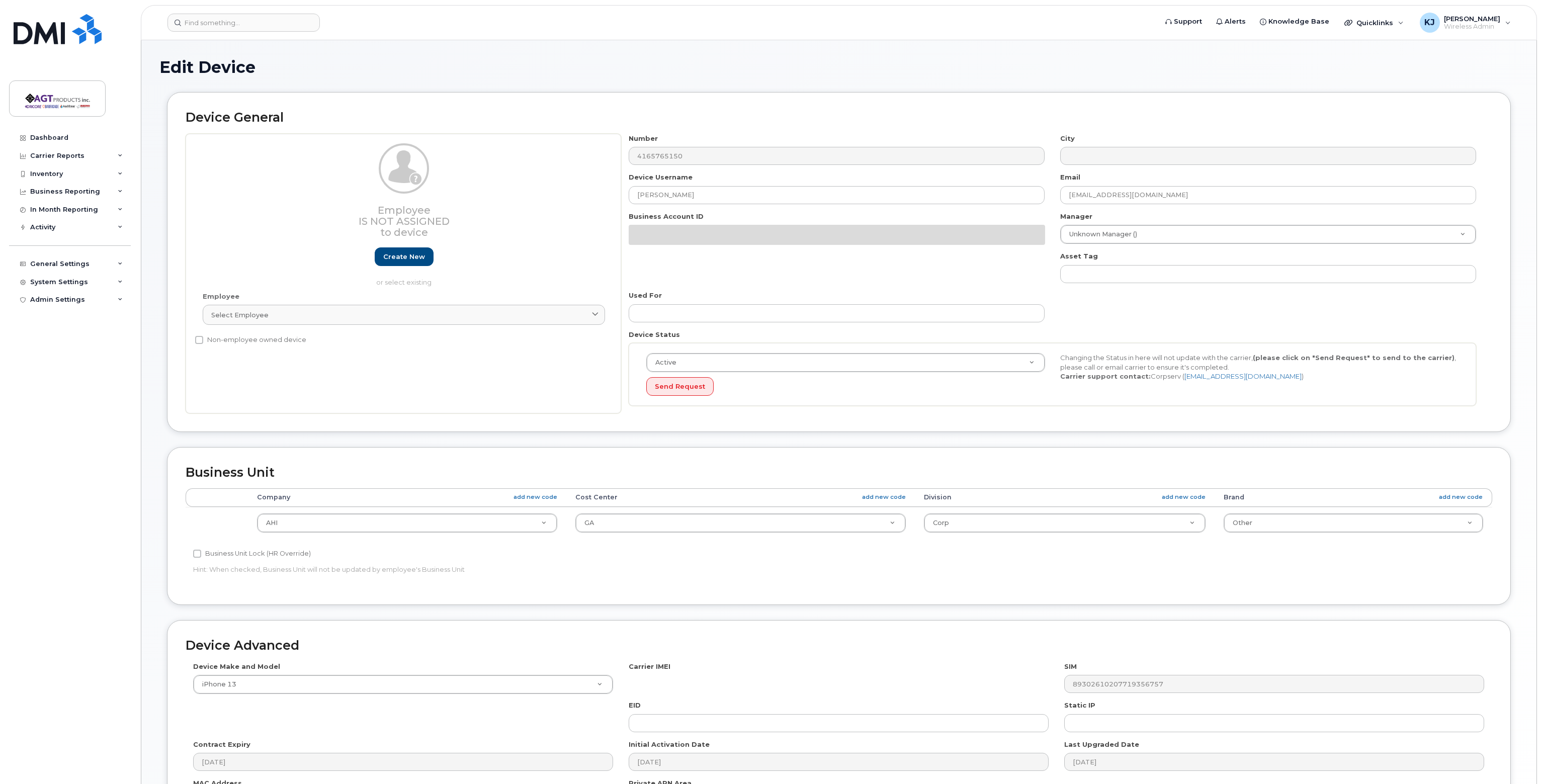
select select "279660"
select select "279666"
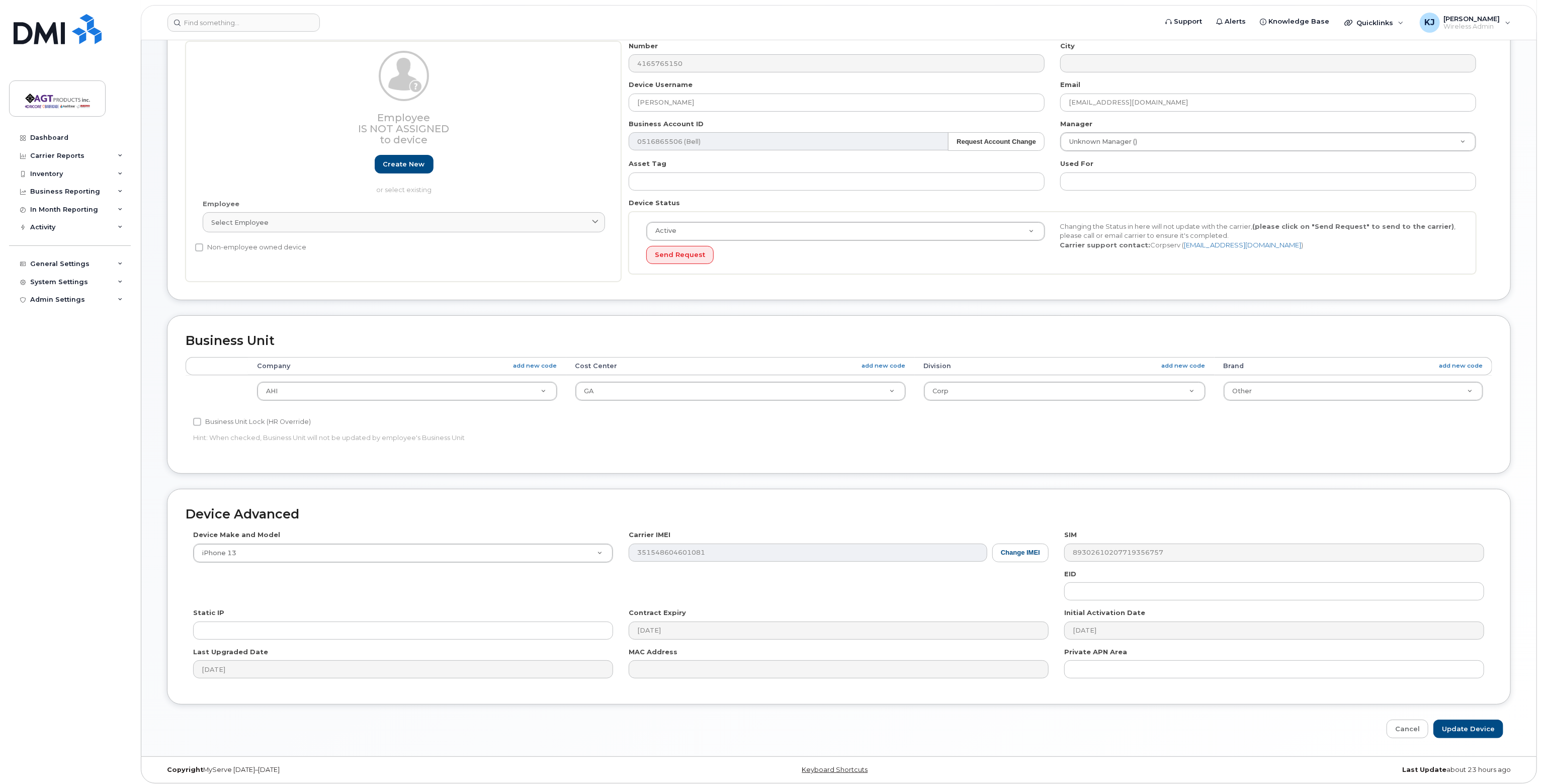
scroll to position [95, 0]
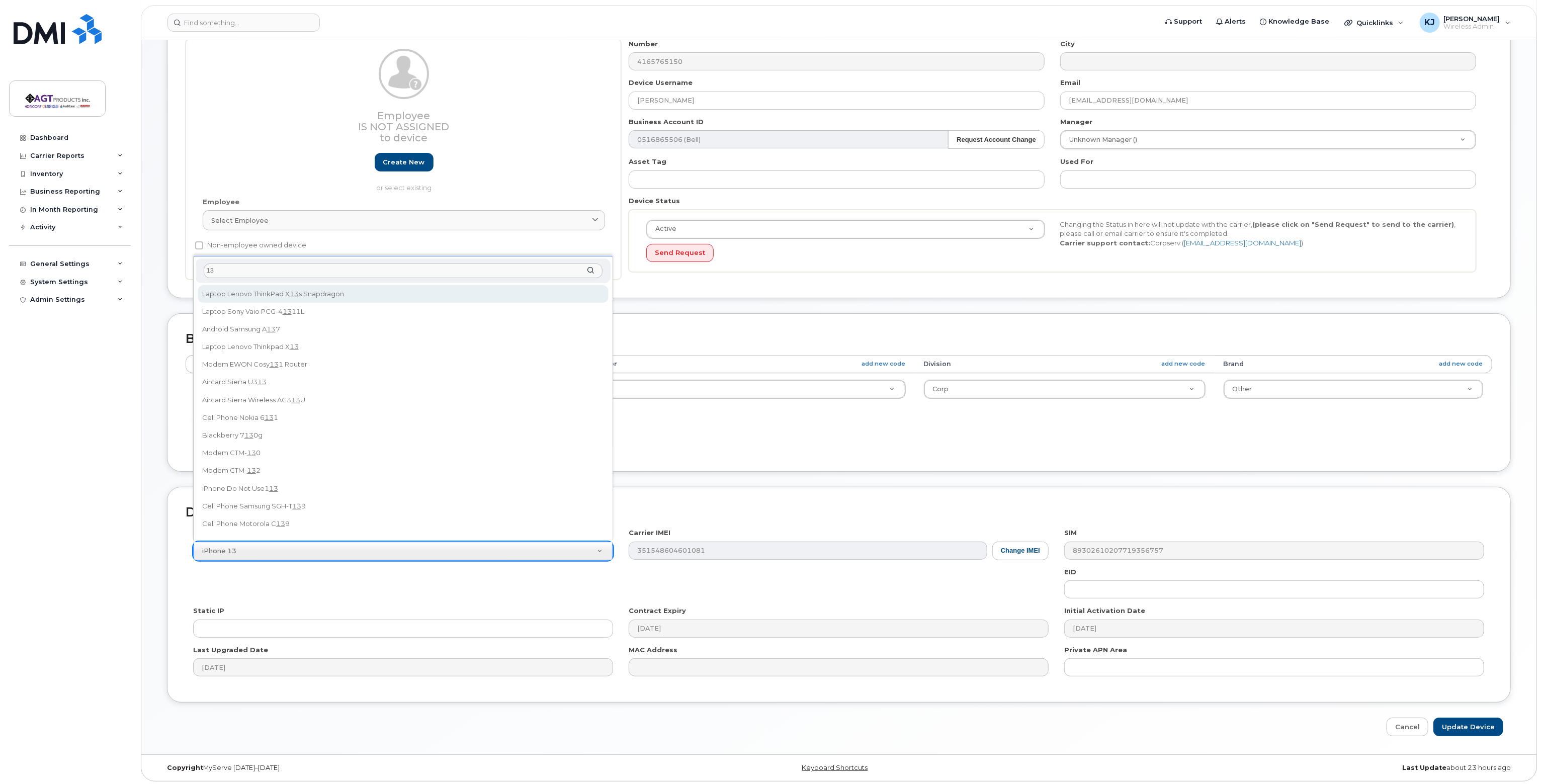
type input "1"
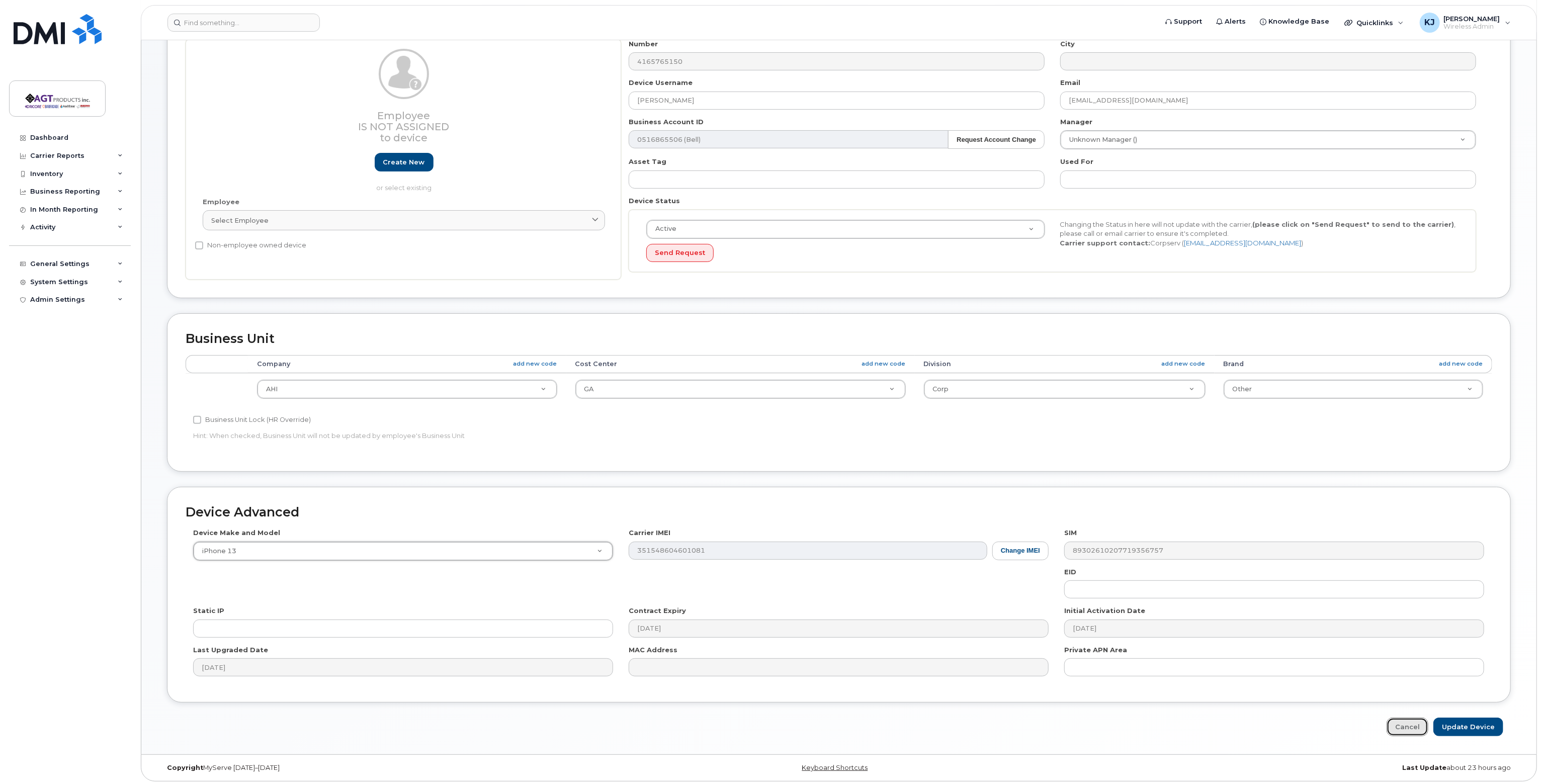
drag, startPoint x: 1399, startPoint y: 721, endPoint x: 1355, endPoint y: 716, distance: 44.3
click at [1400, 721] on link "Cancel" at bounding box center [1407, 727] width 42 height 19
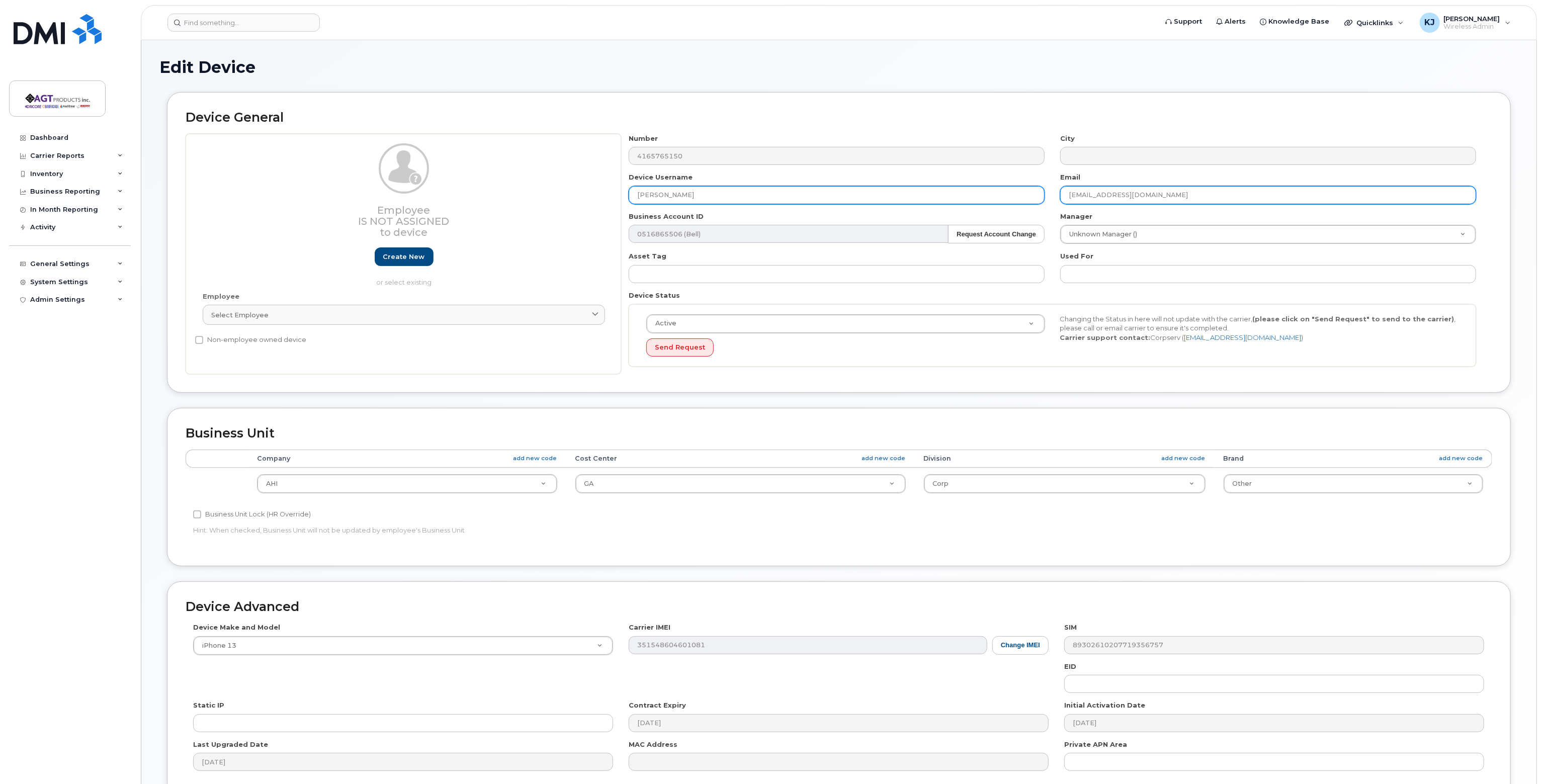
drag, startPoint x: 1174, startPoint y: 191, endPoint x: 852, endPoint y: 192, distance: 322.0
click at [852, 192] on div "Number 4165765150 City Device Username Alex Jeans Email alexander.jeans@bell.ne…" at bounding box center [1052, 254] width 863 height 241
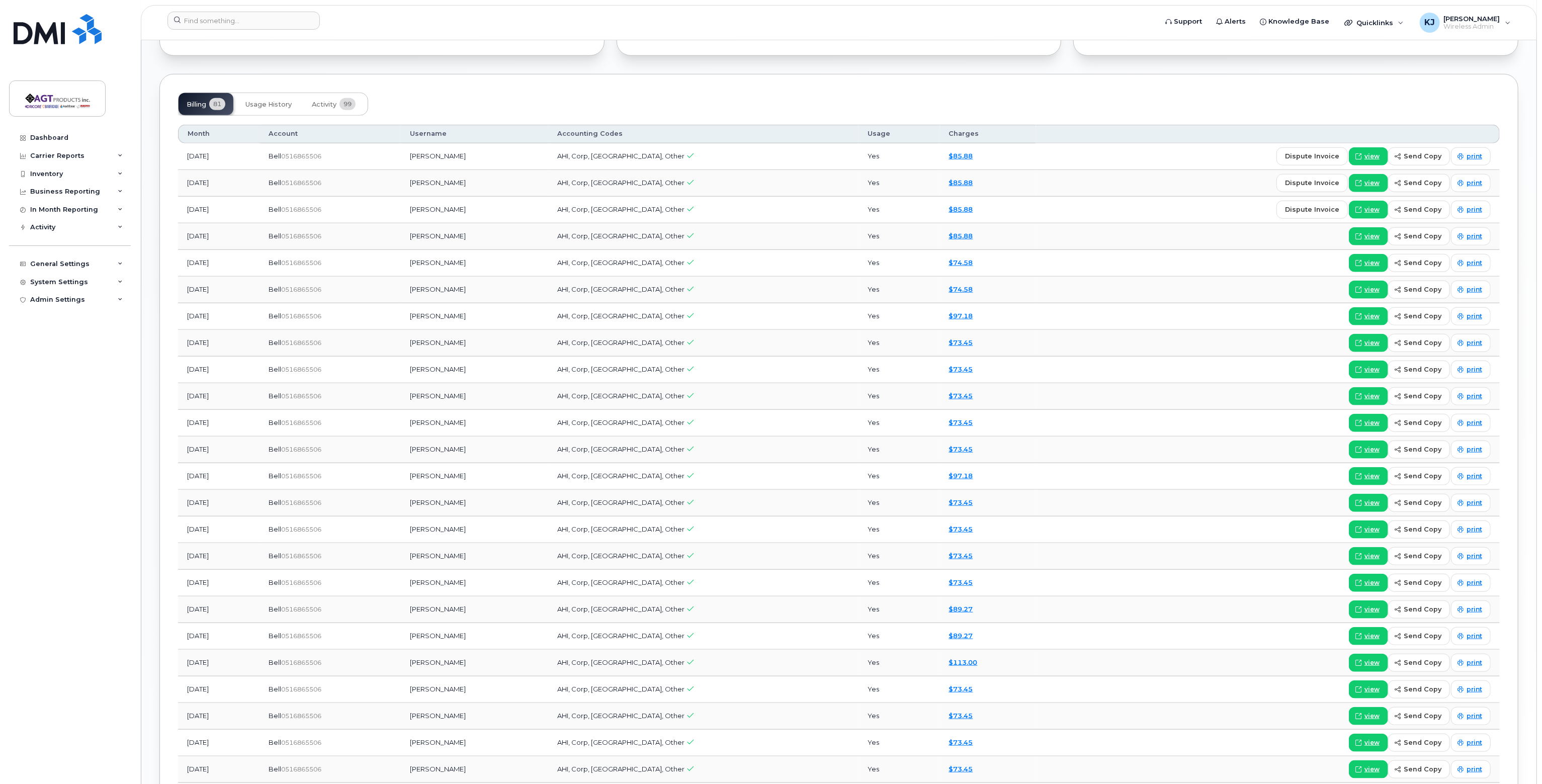
scroll to position [684, 0]
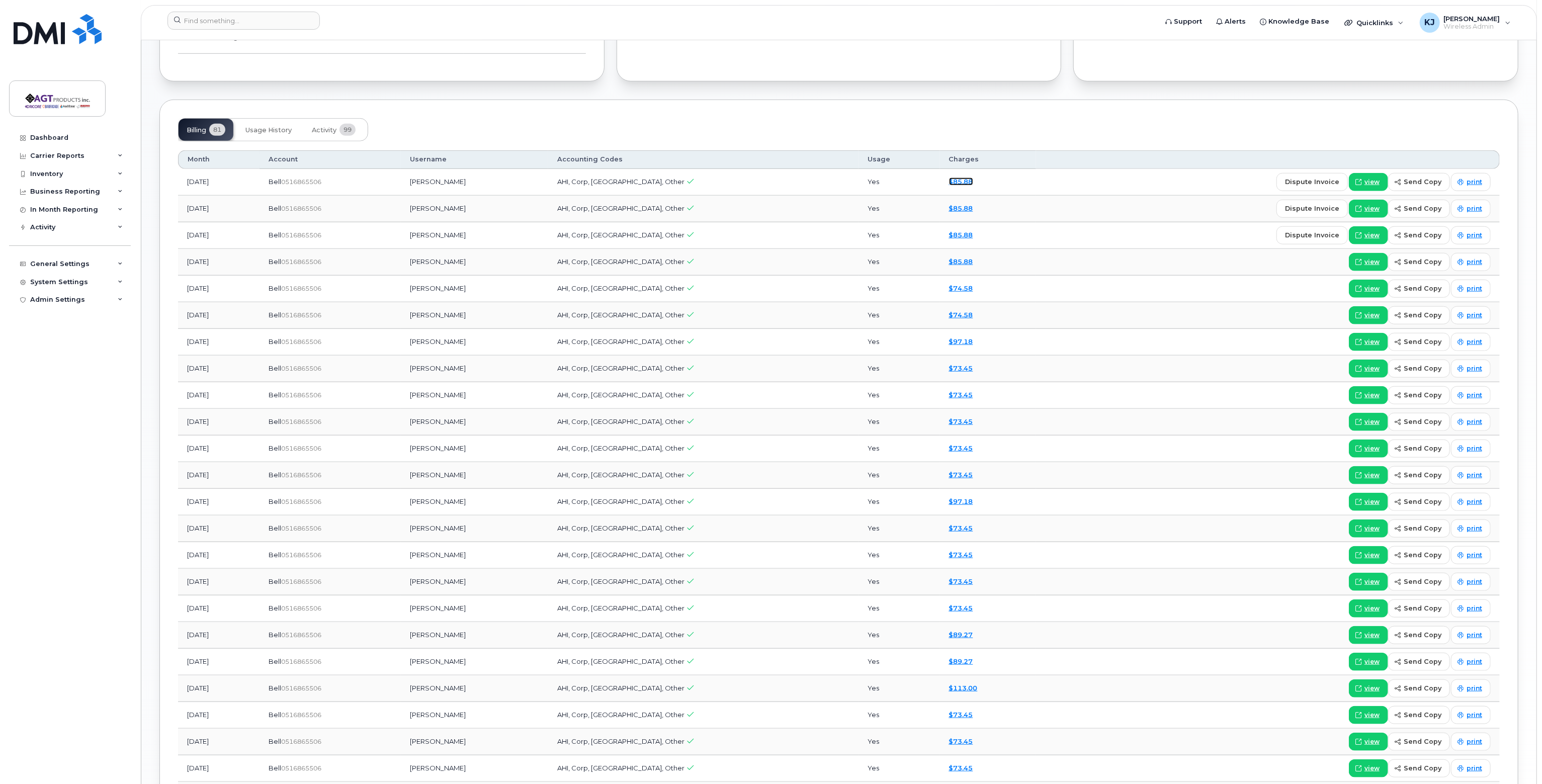
click at [949, 177] on link "$85.88" at bounding box center [961, 181] width 24 height 8
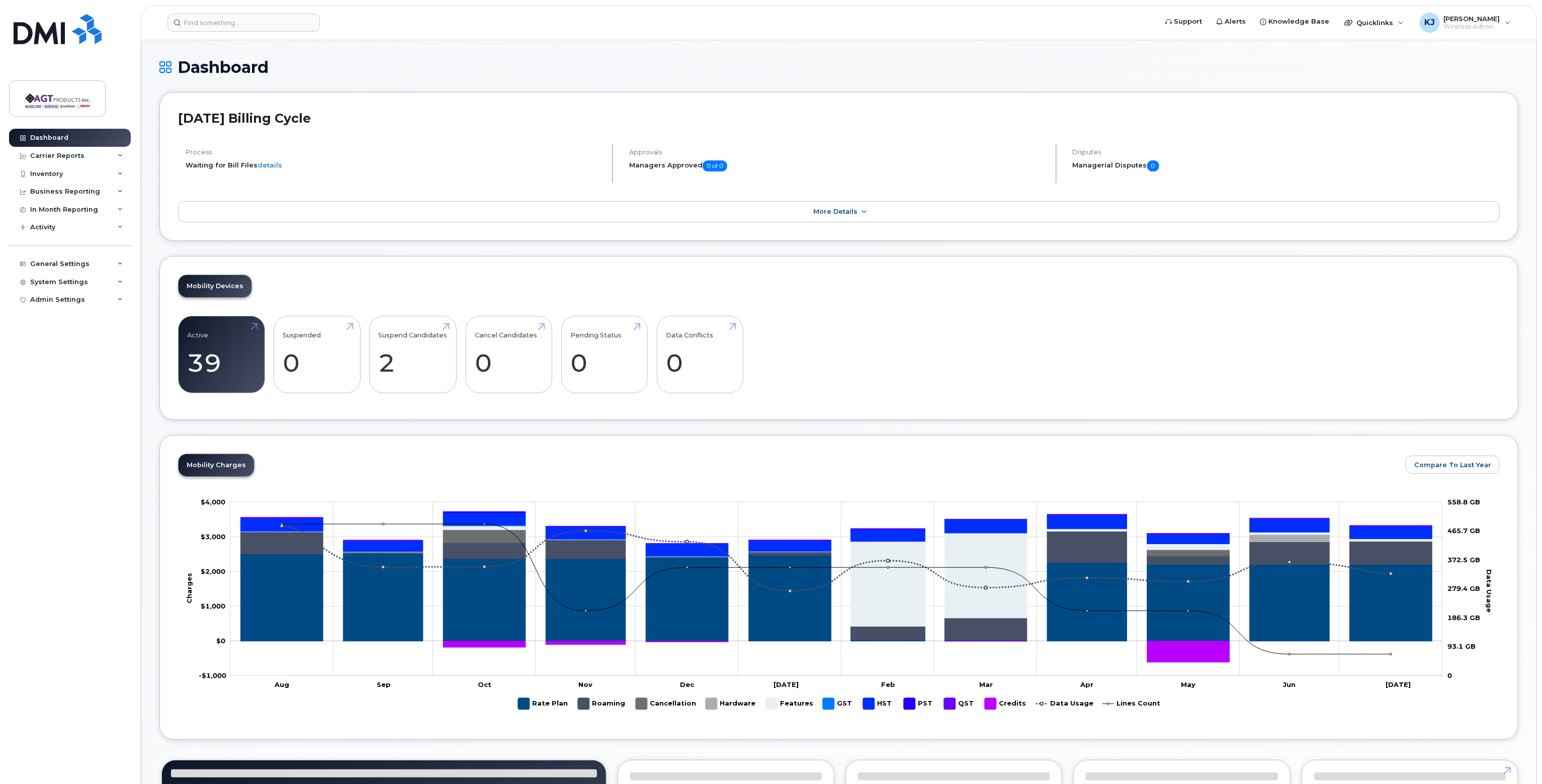
click at [217, 12] on header "Support Alerts Knowledge Base Quicklinks Suspend / Cancel Device Change SIM Car…" at bounding box center [839, 22] width 1396 height 35
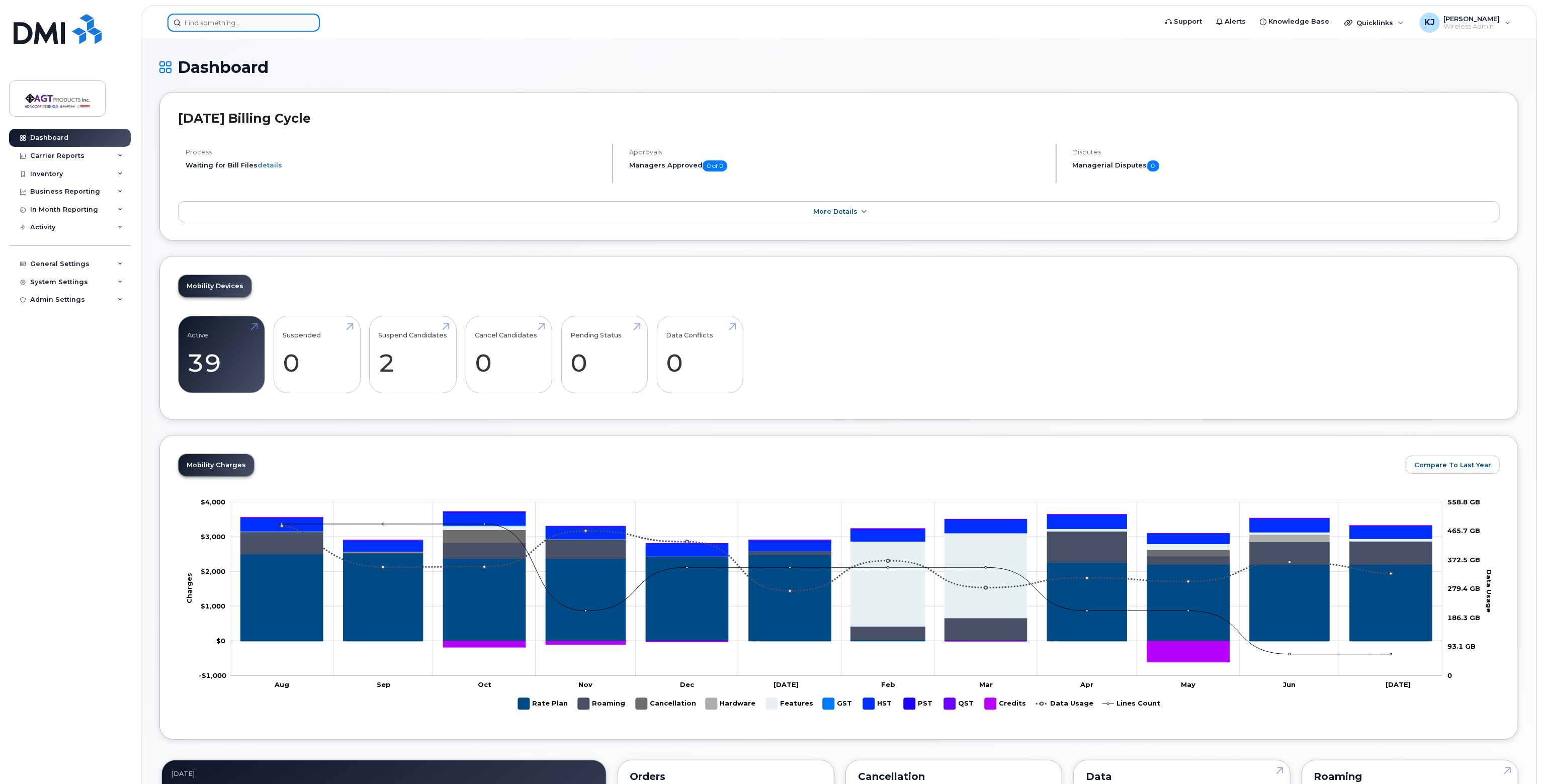
click at [218, 20] on input at bounding box center [243, 22] width 152 height 18
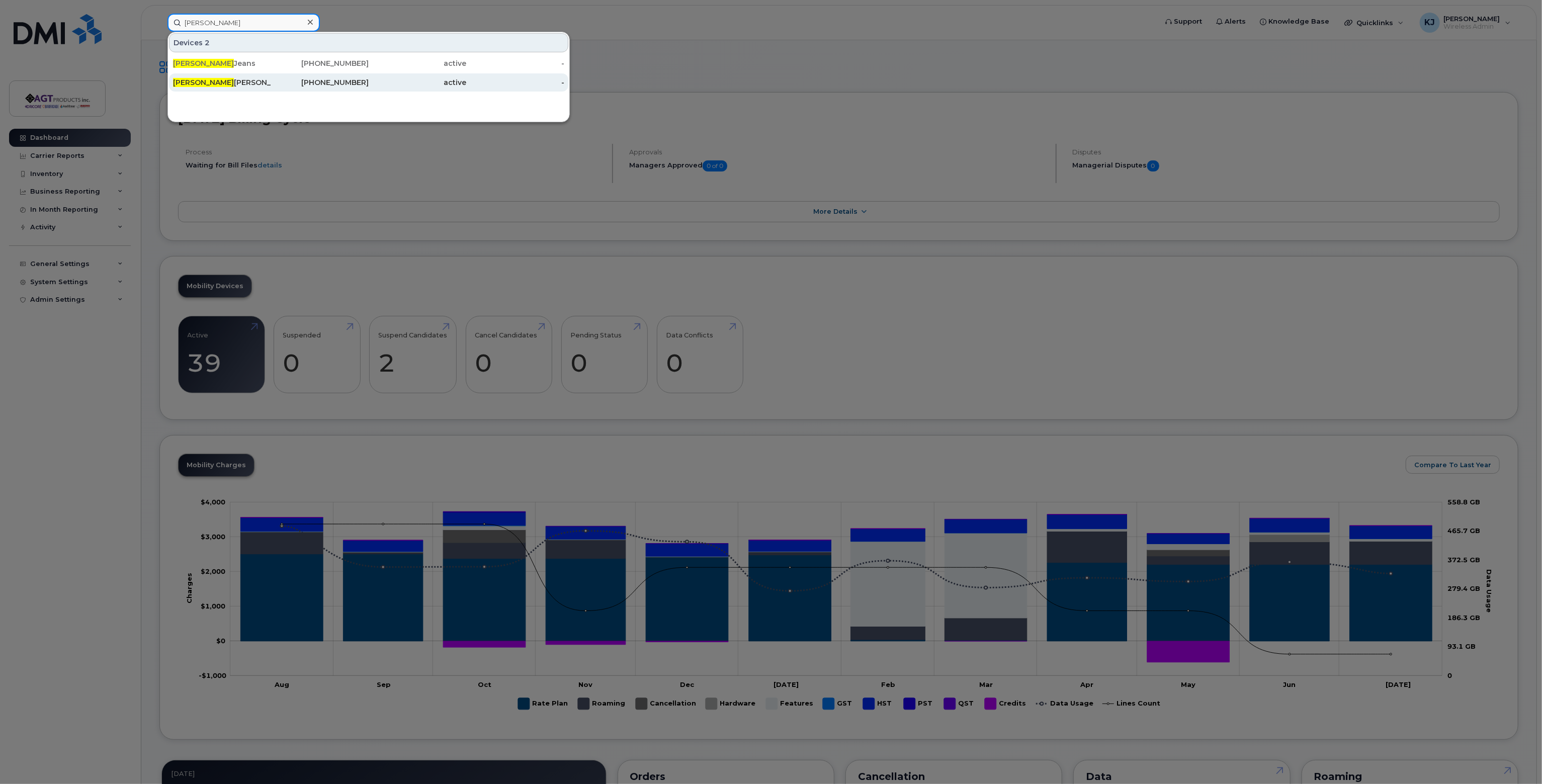
type input "alex"
click at [223, 83] on div "Alex andre Bisson" at bounding box center [222, 83] width 98 height 10
click at [311, 22] on icon at bounding box center [310, 22] width 5 height 8
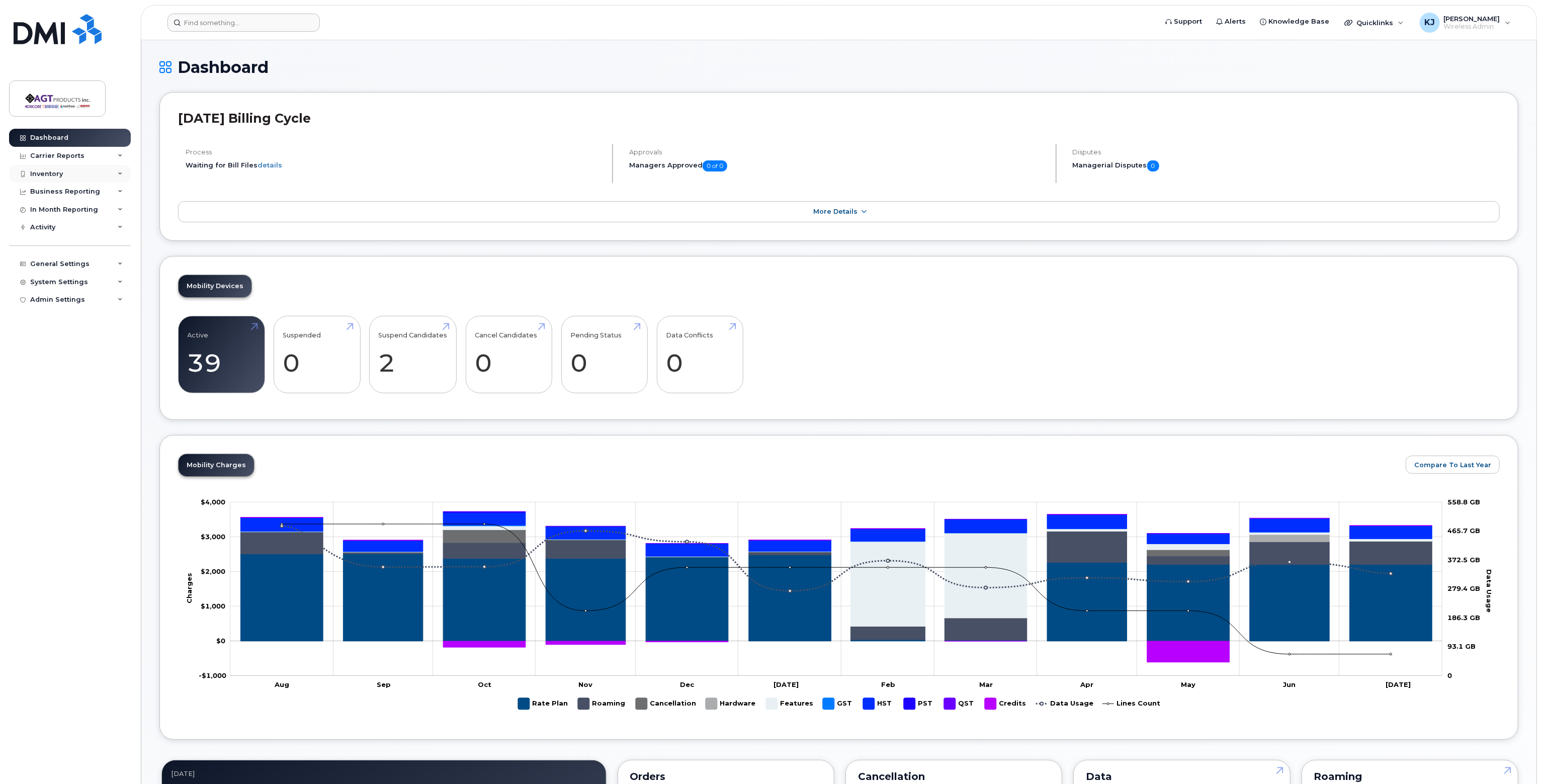
click at [60, 172] on div "Inventory" at bounding box center [46, 174] width 33 height 8
click at [70, 132] on link "Dashboard" at bounding box center [70, 138] width 122 height 18
click at [68, 149] on div "Carrier Reports" at bounding box center [70, 156] width 122 height 18
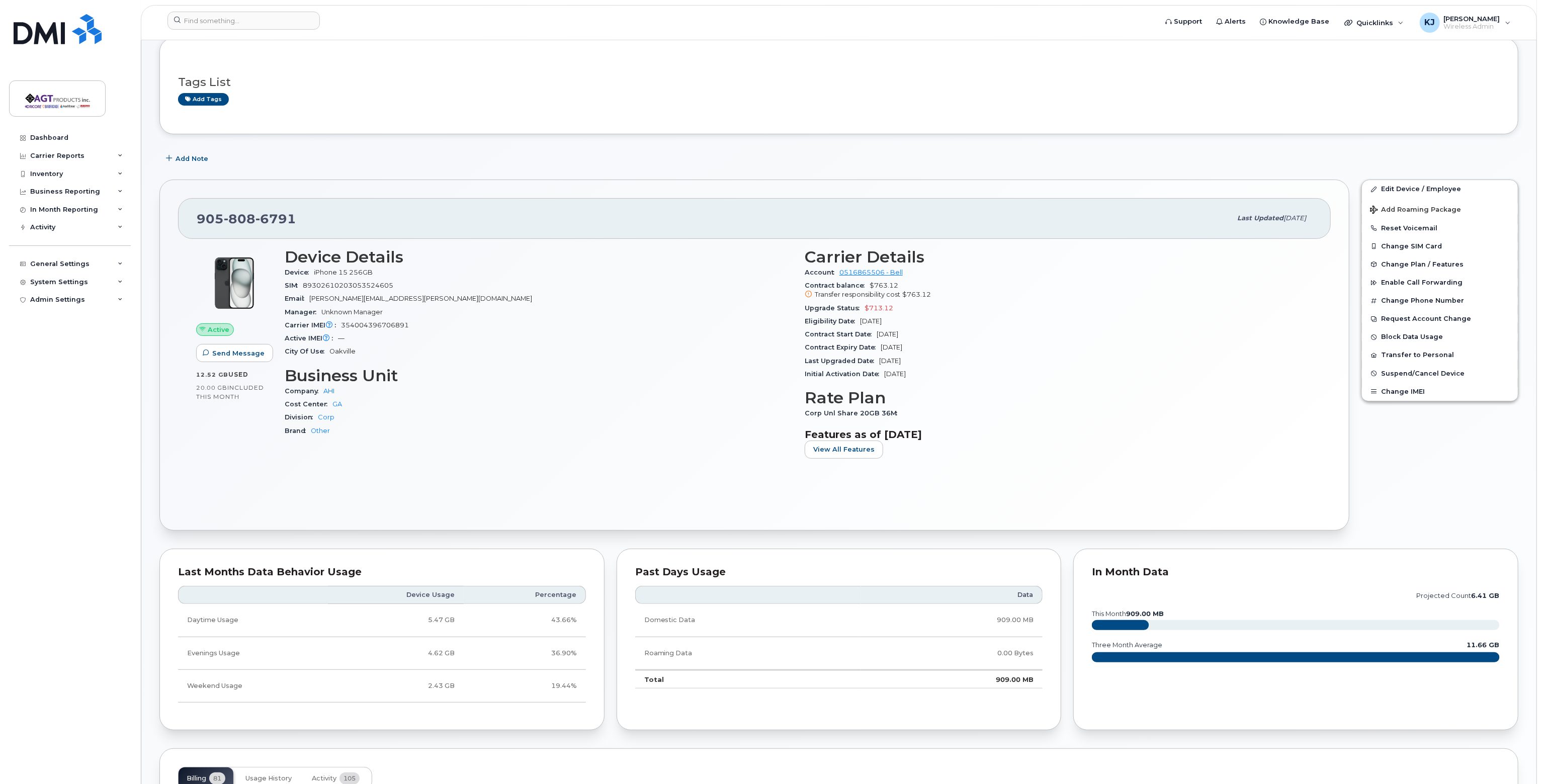
scroll to position [50, 0]
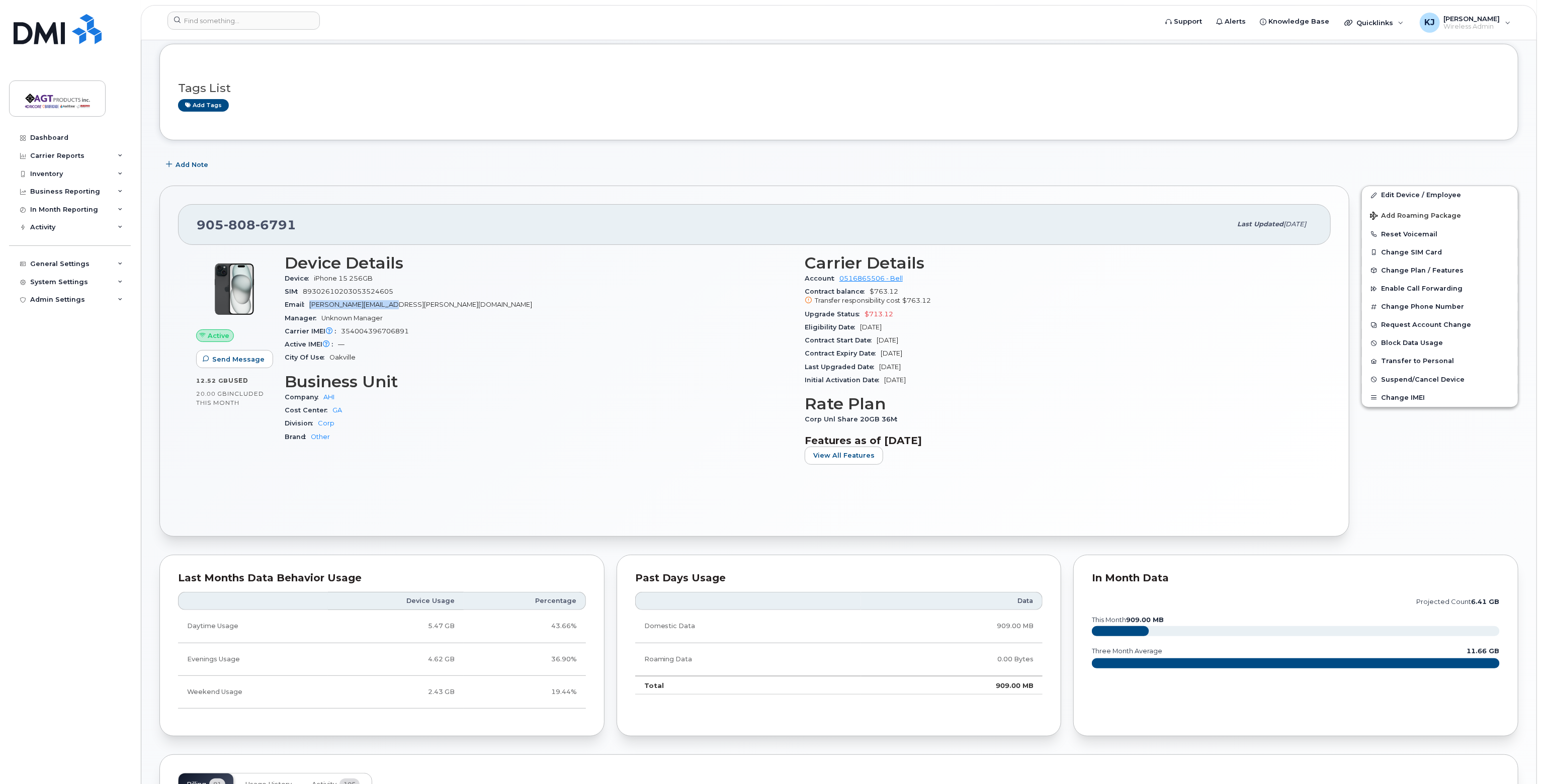
drag, startPoint x: 407, startPoint y: 305, endPoint x: 309, endPoint y: 307, distance: 98.0
click at [309, 307] on div "Email bisson.alex@icloud.com" at bounding box center [538, 305] width 508 height 13
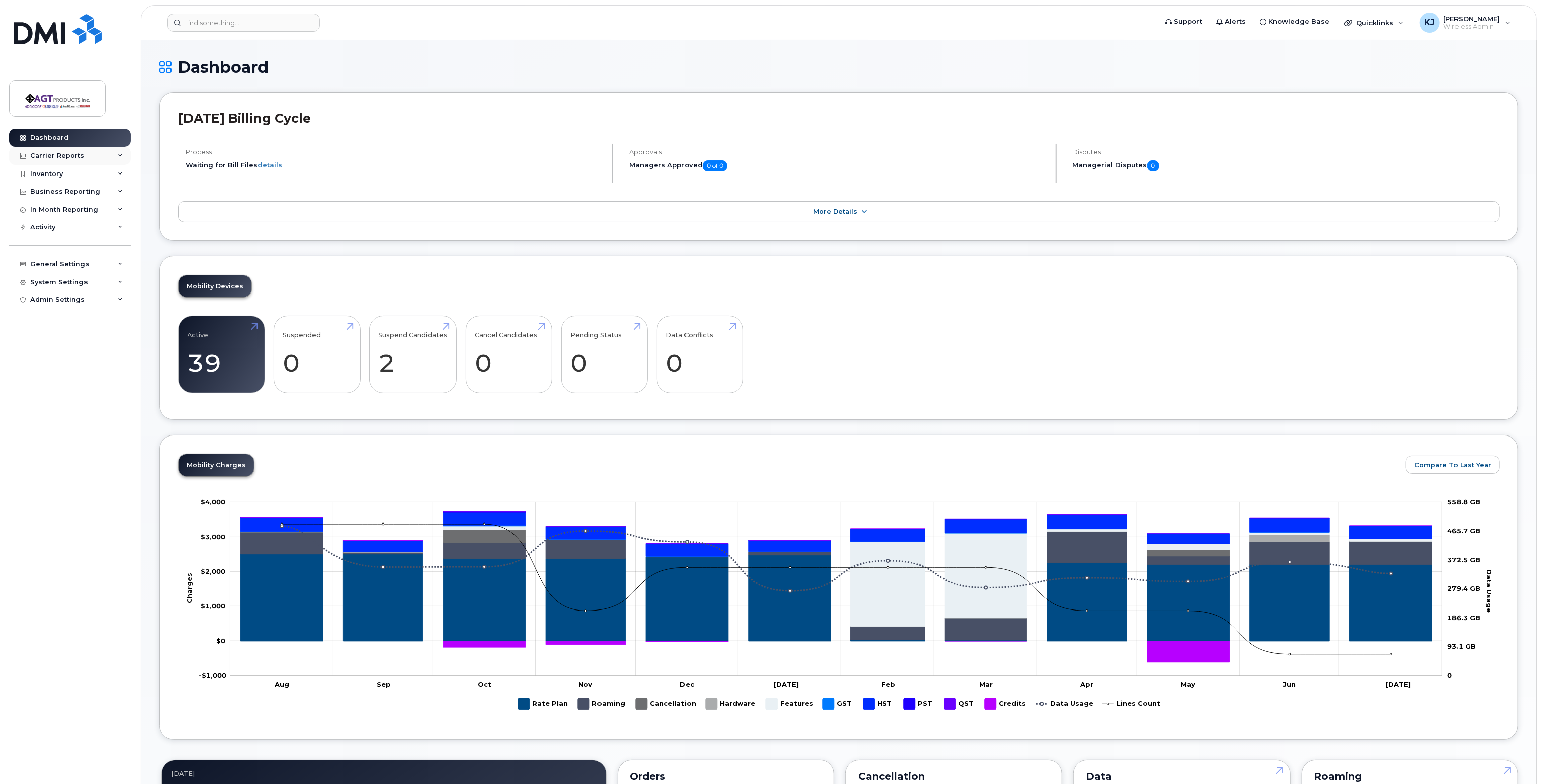
click at [65, 158] on div "Carrier Reports" at bounding box center [57, 156] width 54 height 8
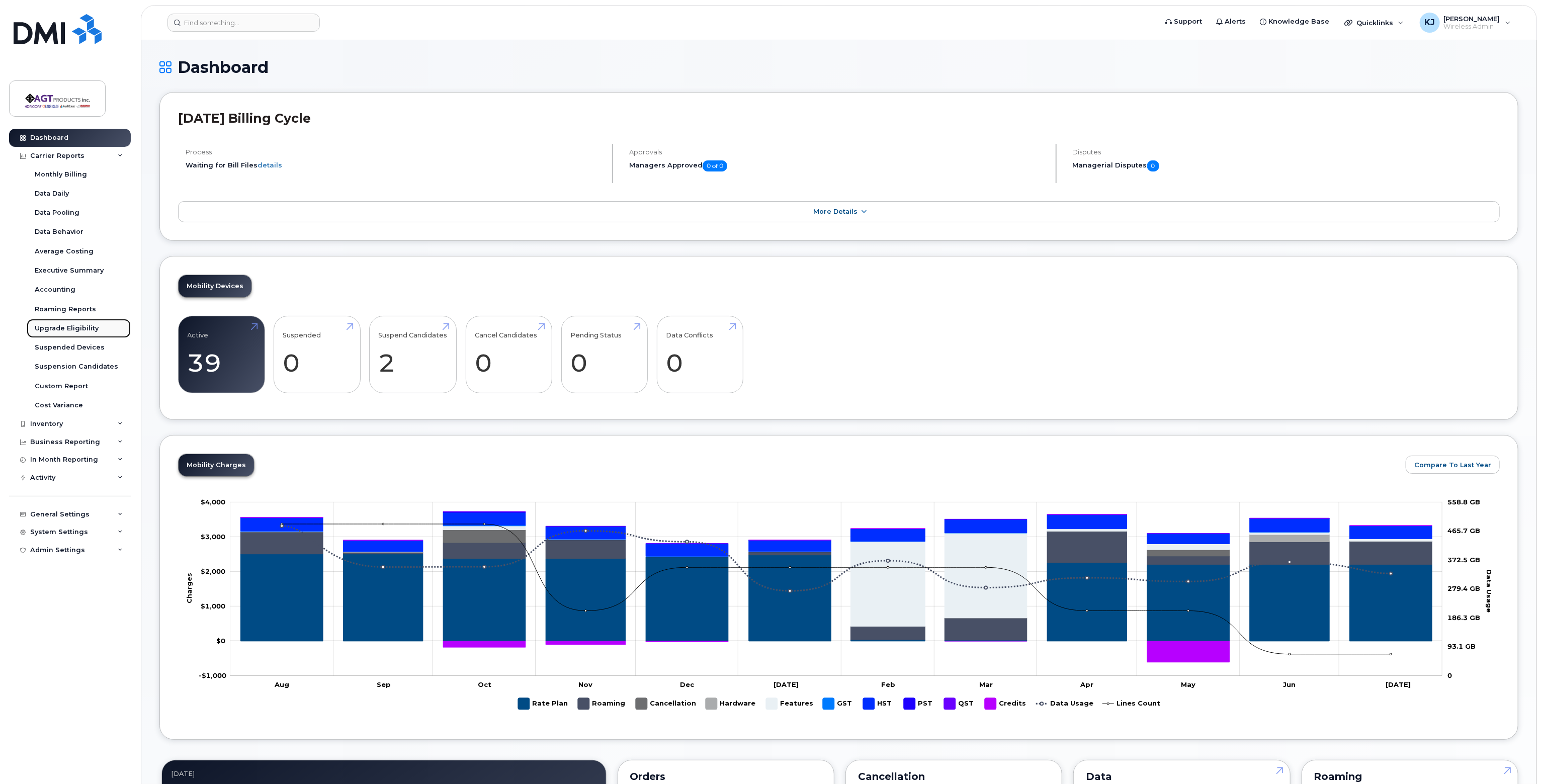
click at [70, 331] on div "Upgrade Eligibility" at bounding box center [67, 328] width 64 height 9
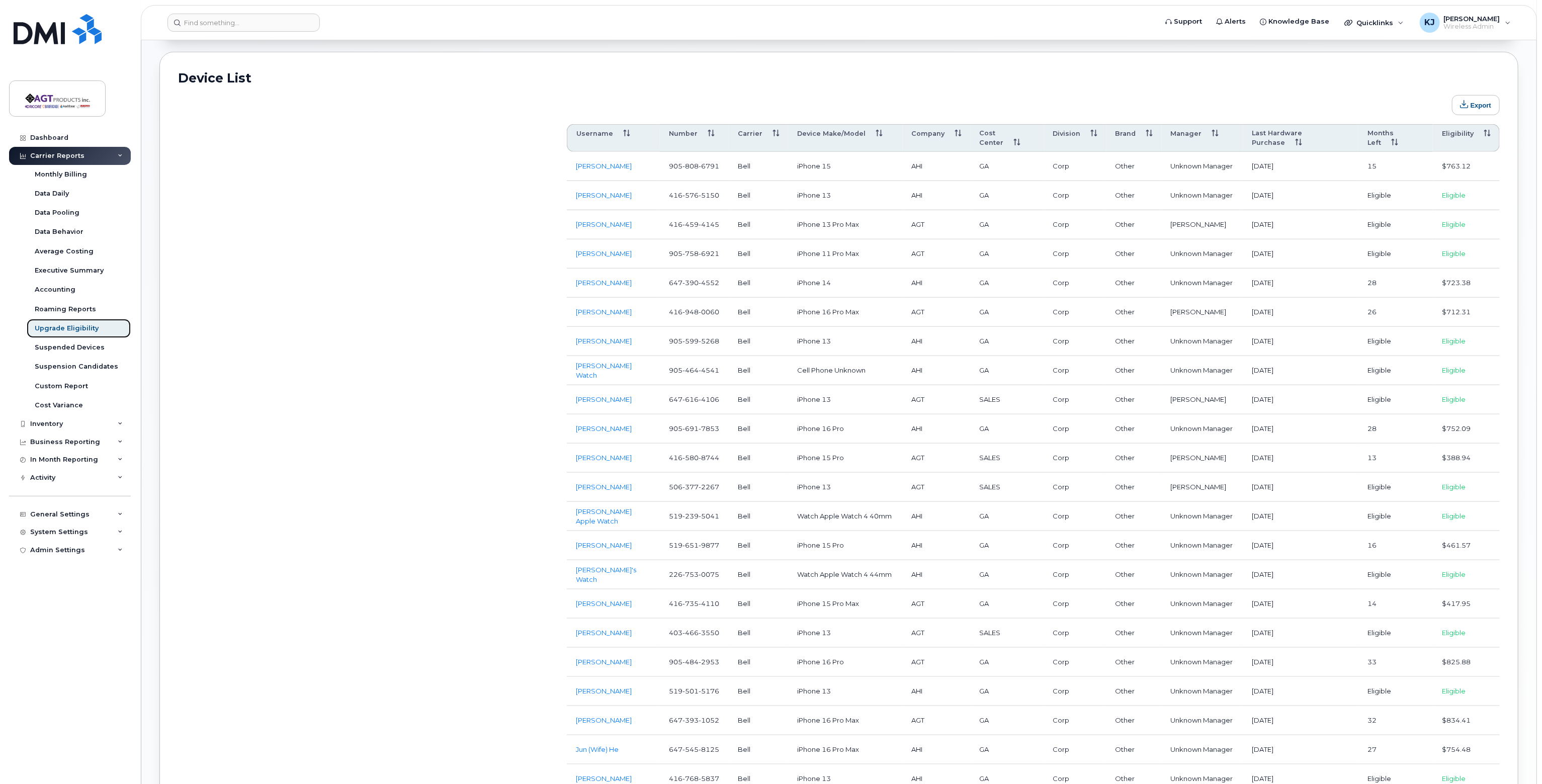
scroll to position [603, 0]
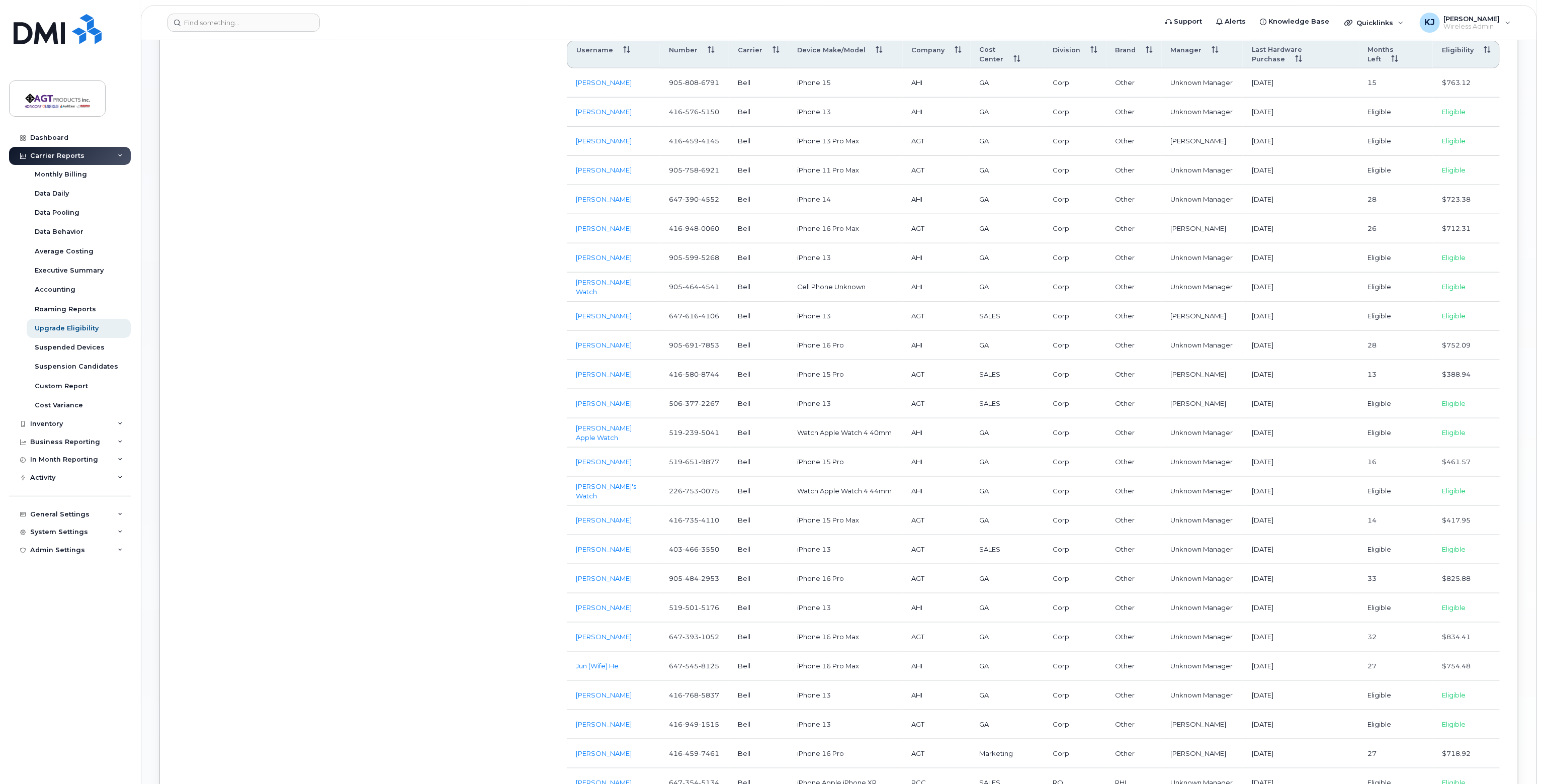
click at [1468, 50] on th "Eligibility" at bounding box center [1466, 55] width 67 height 28
click at [1461, 49] on th "Eligibility" at bounding box center [1466, 55] width 67 height 28
click at [829, 420] on td "iPhone 13" at bounding box center [845, 433] width 115 height 29
click at [613, 425] on td "[PERSON_NAME]" at bounding box center [613, 433] width 93 height 29
click at [612, 428] on link "[PERSON_NAME]" at bounding box center [604, 432] width 56 height 8
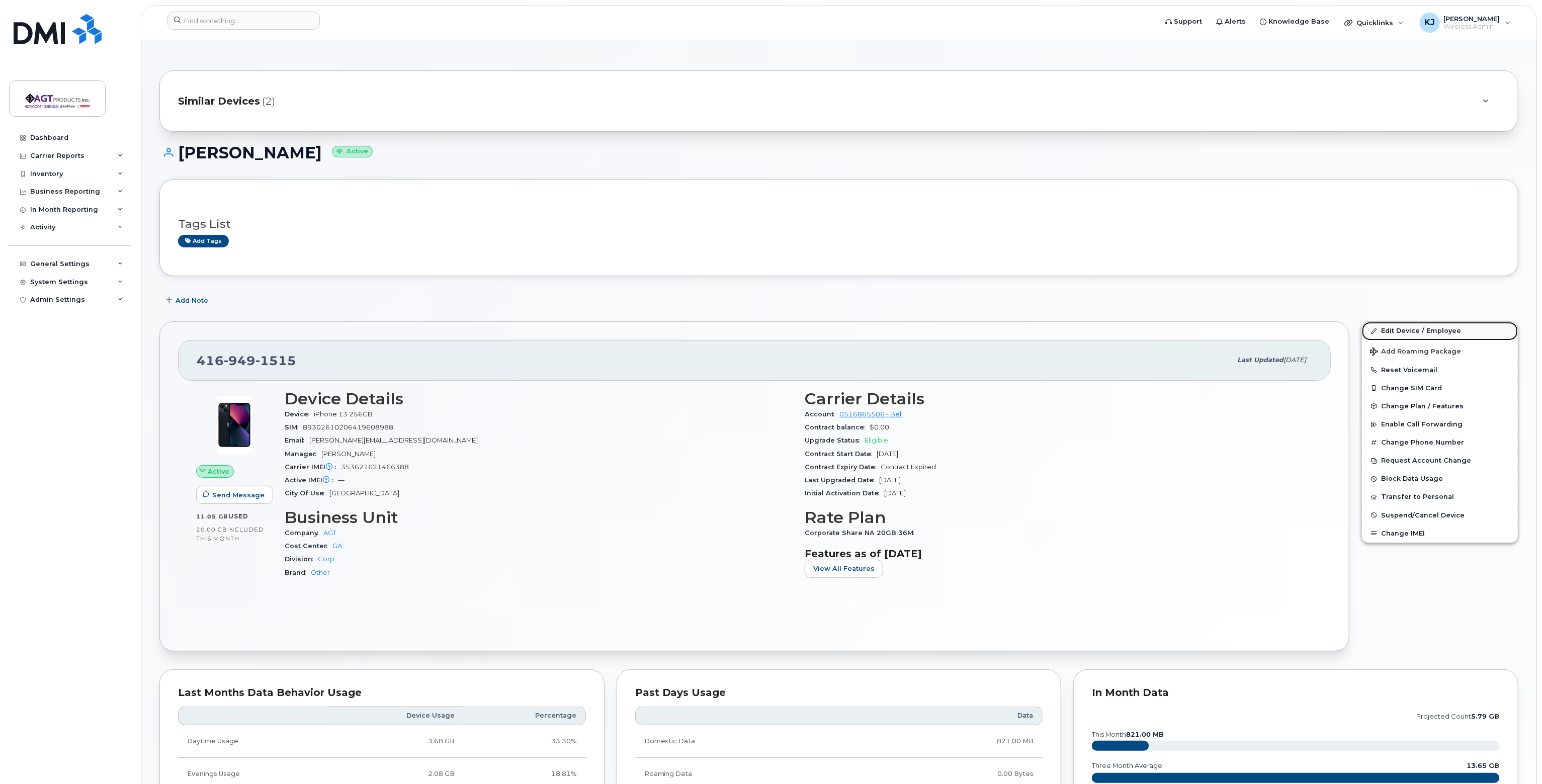
click at [1417, 329] on link "Edit Device / Employee" at bounding box center [1440, 331] width 156 height 18
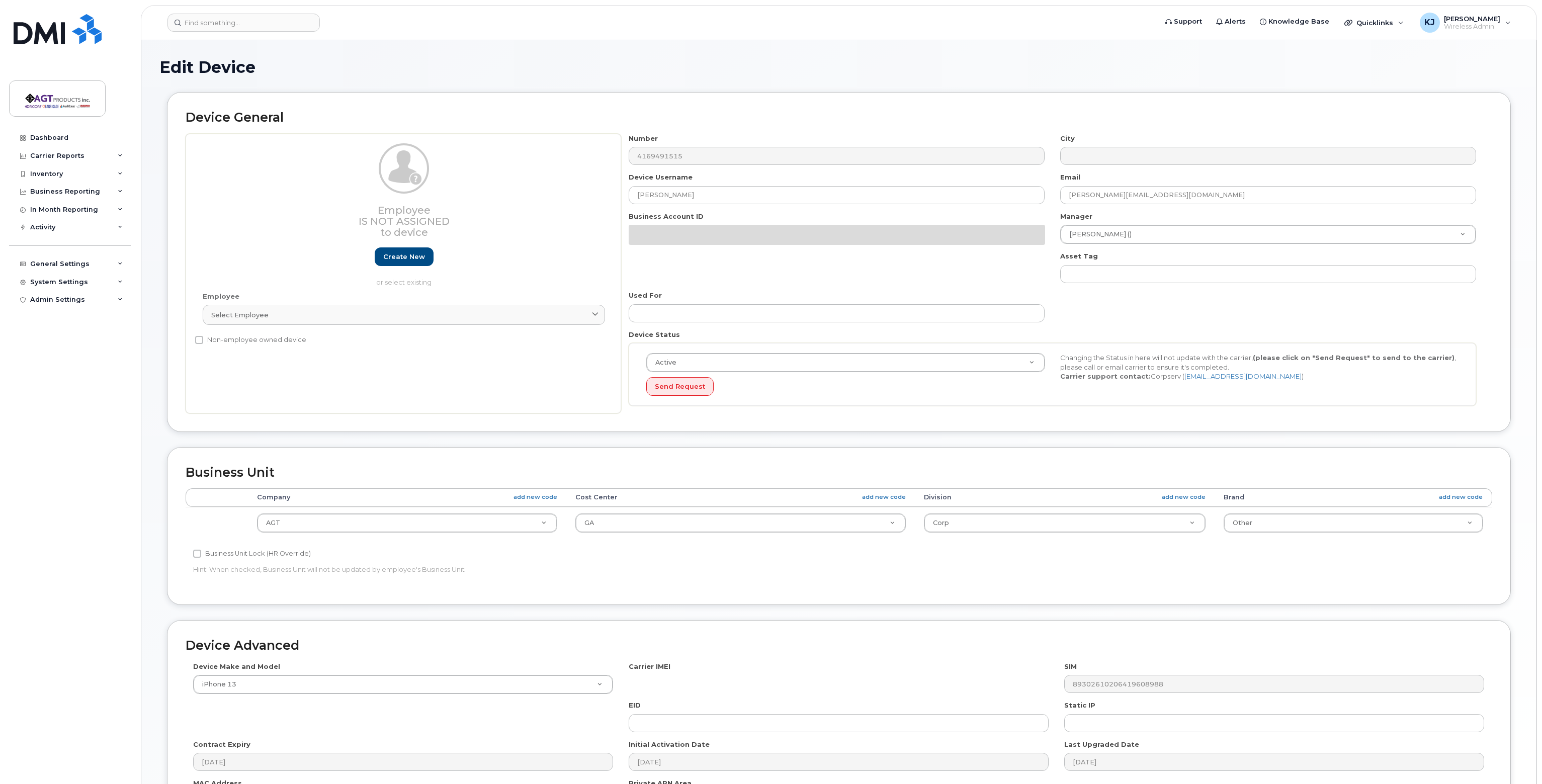
select select "279666"
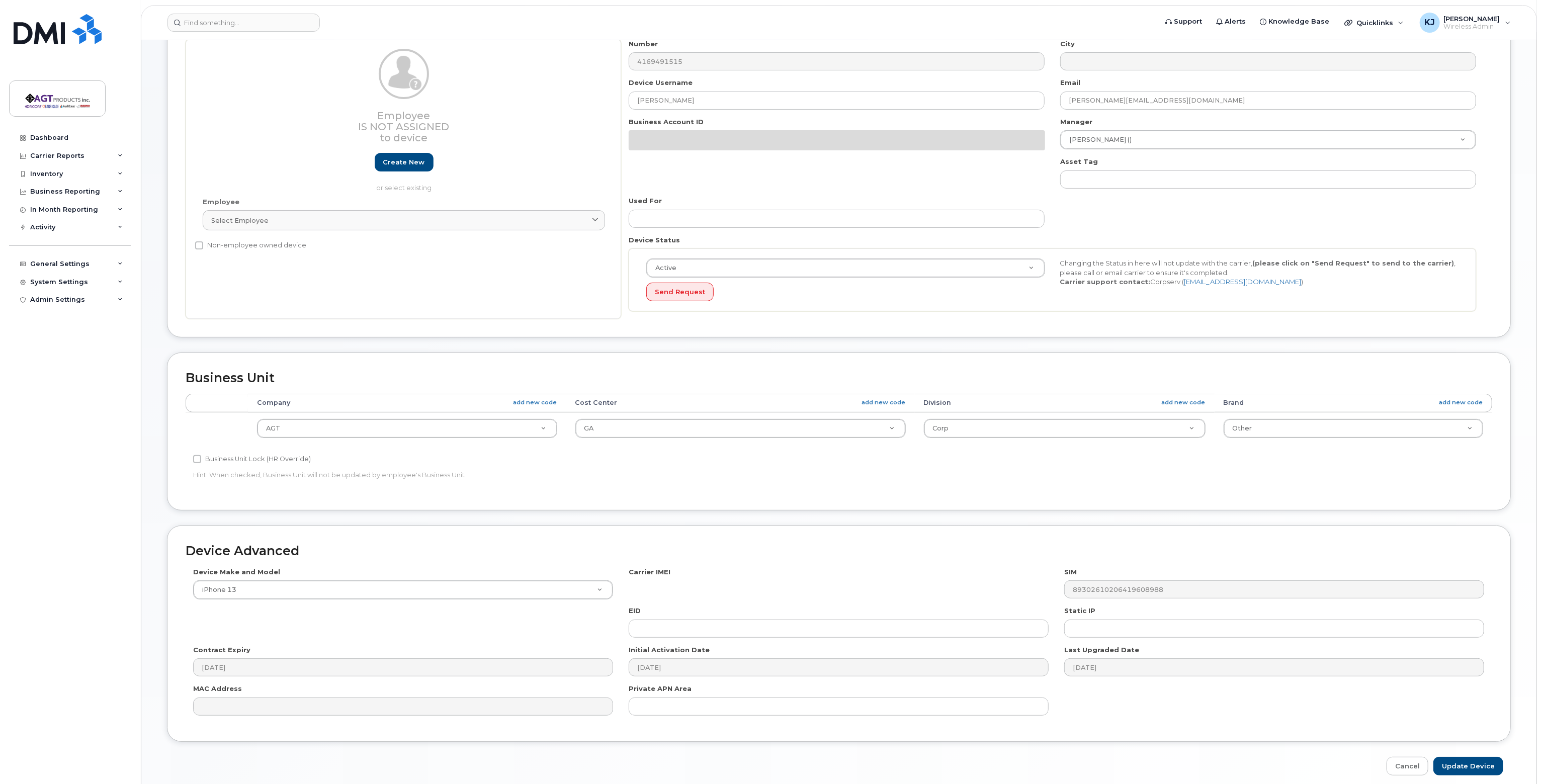
scroll to position [95, 0]
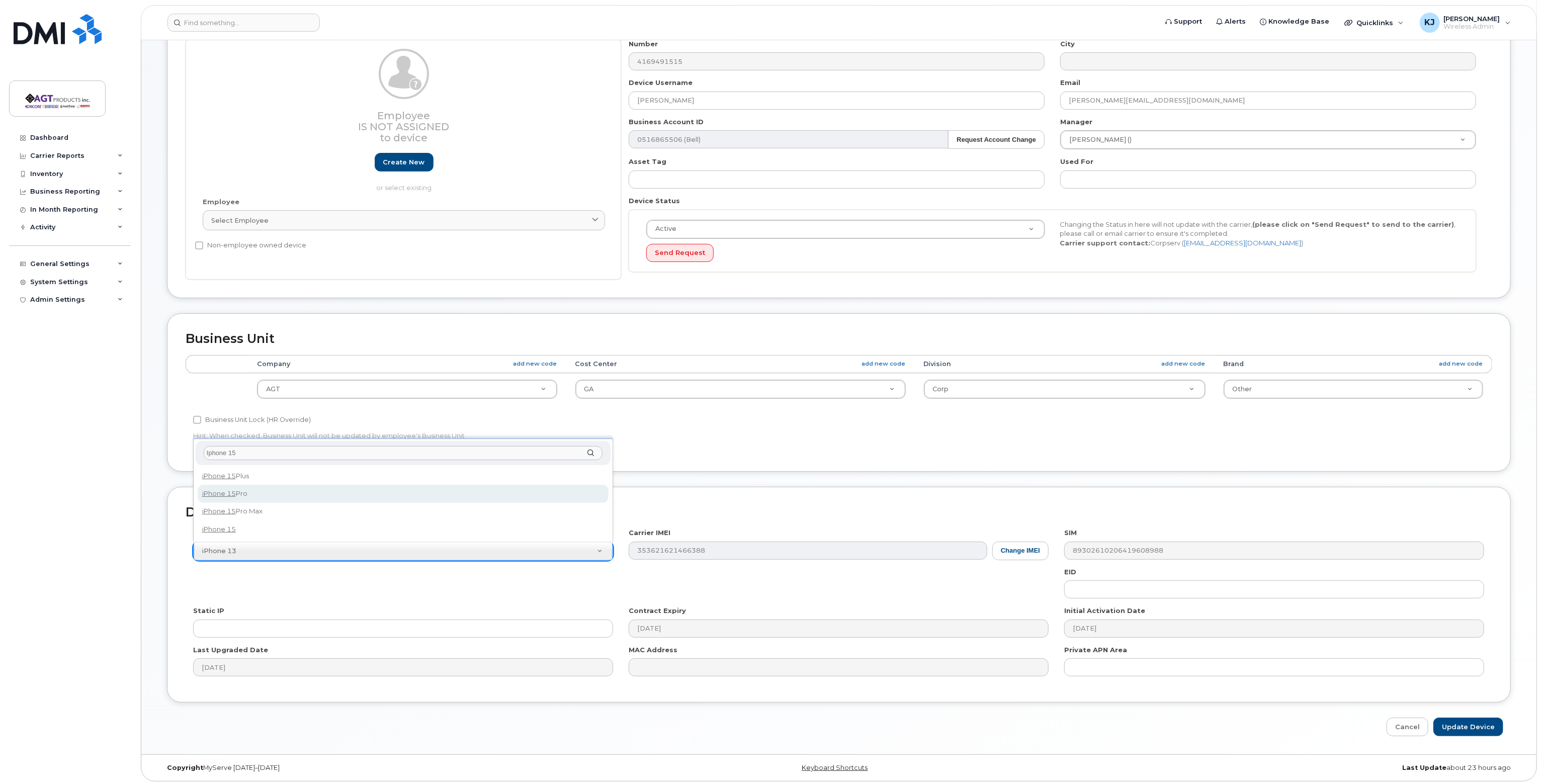
type input "Iphone 15"
select select "3020"
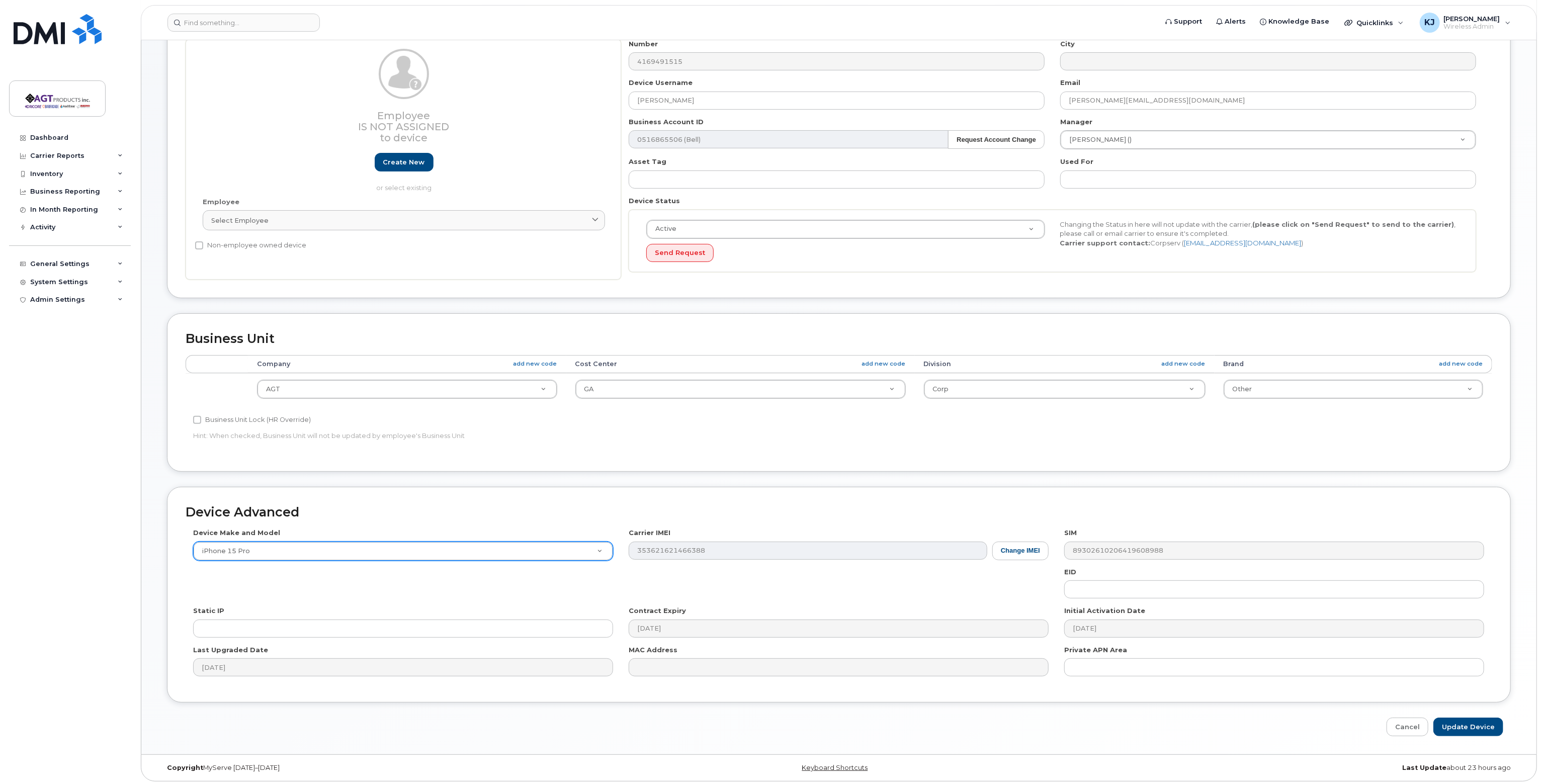
click at [481, 577] on div "Device Make and Model iPhone 15 Pro Android TCL 502 Watch Apple Watch S9 41mm A…" at bounding box center [839, 605] width 1306 height 156
click at [996, 589] on div "Device Make and Model iPhone 15 Pro Android TCL 502 Watch Apple Watch S9 41mm A…" at bounding box center [839, 605] width 1306 height 156
click at [995, 589] on div "Device Make and Model iPhone 15 Pro Android TCL 502 Watch Apple Watch S9 41mm A…" at bounding box center [839, 605] width 1306 height 156
click at [325, 584] on div "Device Make and Model iPhone 15 Pro Android TCL 502 Watch Apple Watch S9 41mm A…" at bounding box center [839, 605] width 1306 height 156
click at [1473, 722] on input "Update Device" at bounding box center [1468, 727] width 70 height 19
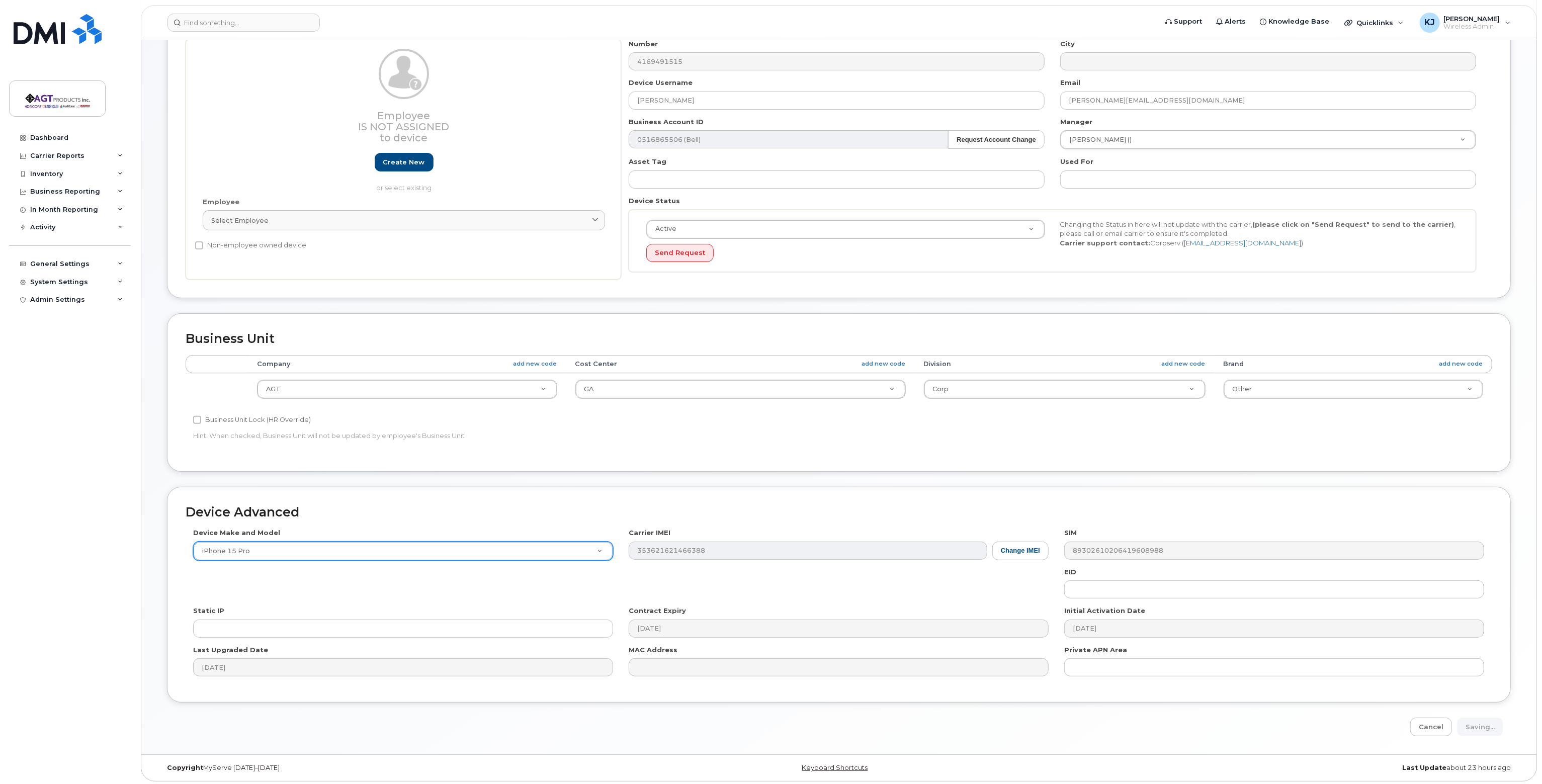
type input "Saving..."
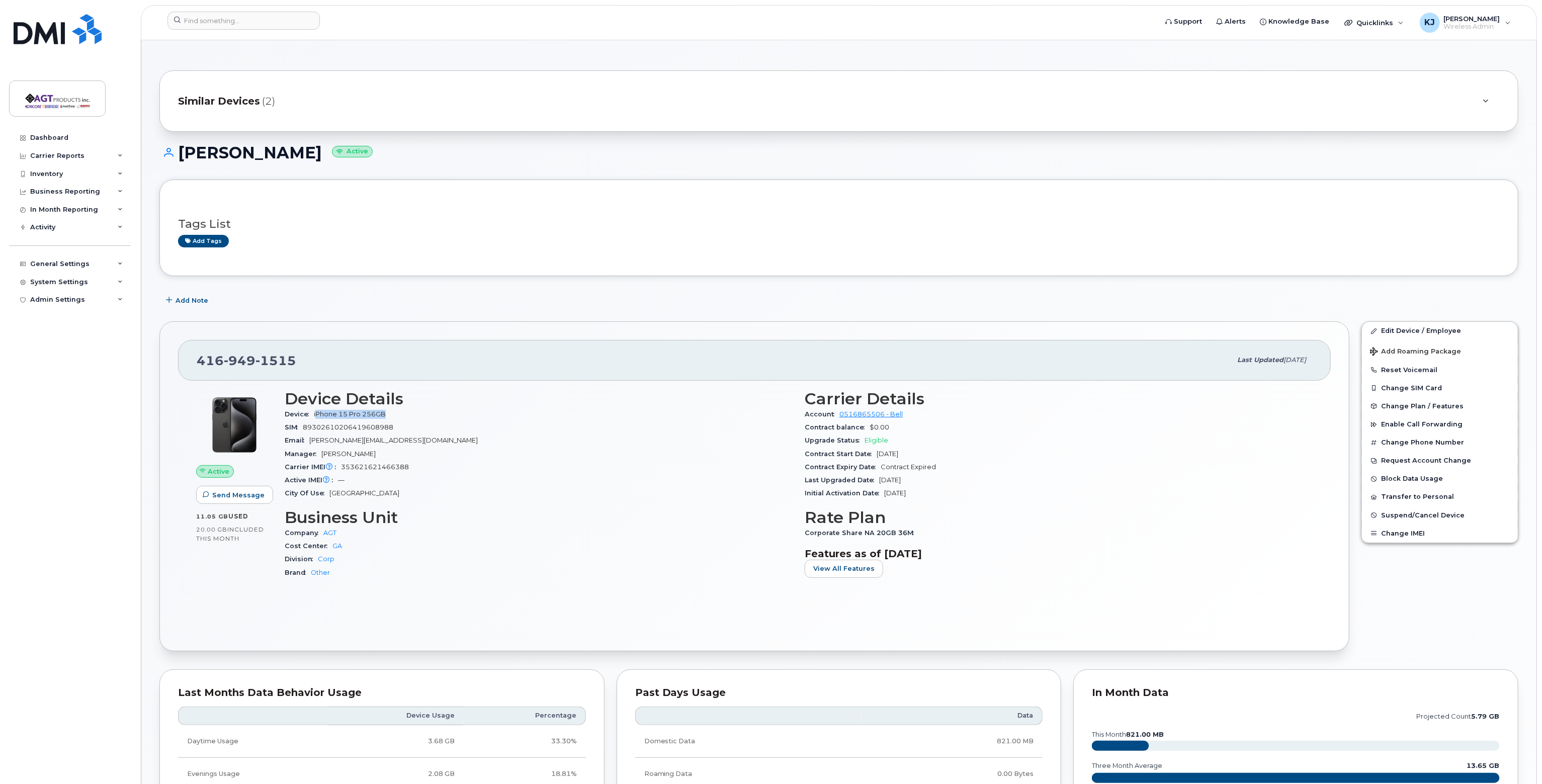
drag, startPoint x: 394, startPoint y: 413, endPoint x: 315, endPoint y: 414, distance: 79.0
click at [315, 414] on div "Device iPhone 15 Pro 256GB" at bounding box center [538, 414] width 508 height 13
click at [407, 415] on div "Device iPhone 15 Pro 256GB" at bounding box center [538, 414] width 508 height 13
click at [1393, 20] on span "Quicklinks" at bounding box center [1374, 22] width 36 height 8
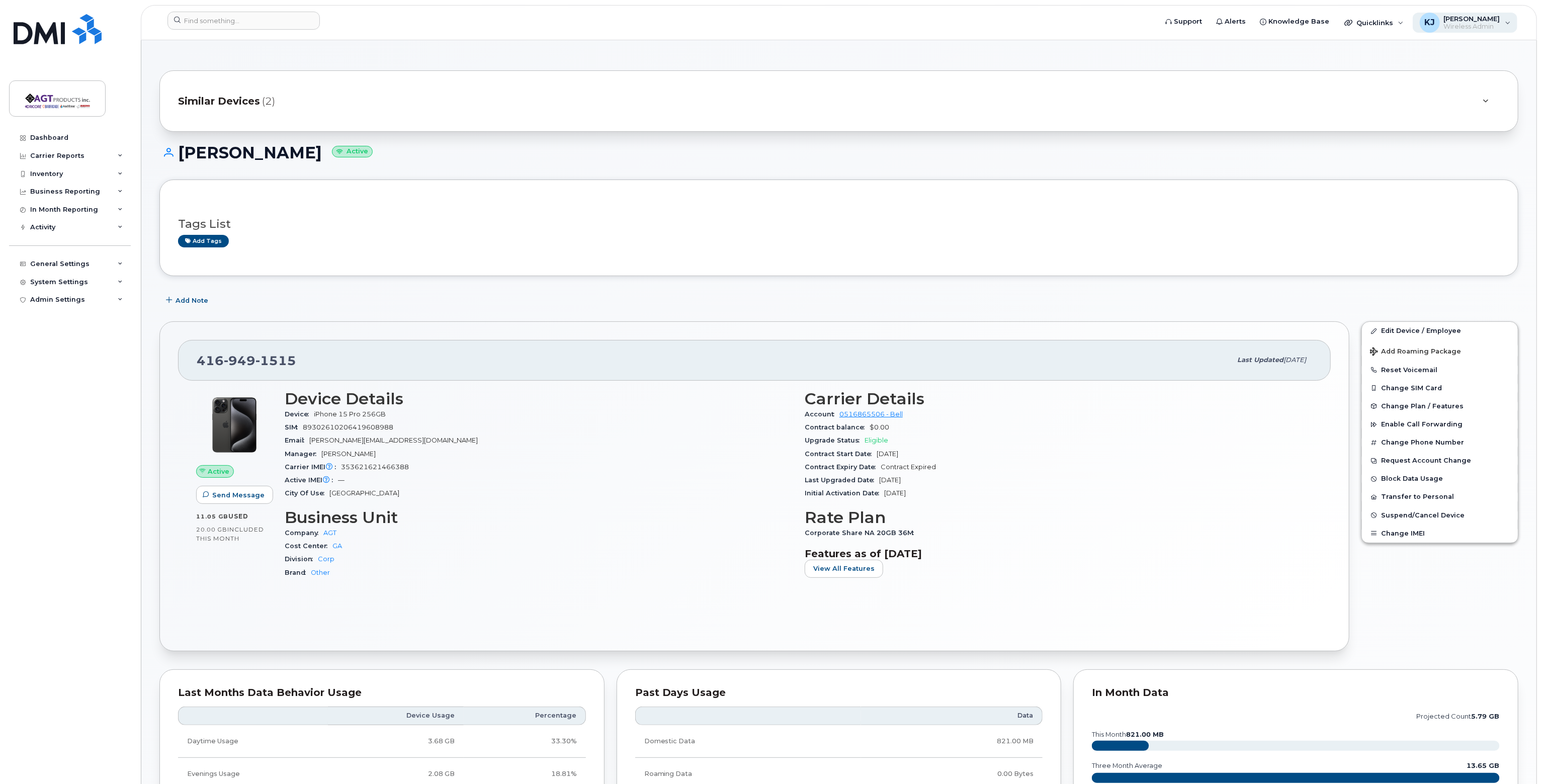
click at [1496, 18] on span "[PERSON_NAME]" at bounding box center [1472, 18] width 56 height 8
click at [1495, 18] on span "[PERSON_NAME]" at bounding box center [1472, 18] width 56 height 8
click at [1389, 20] on span "Quicklinks" at bounding box center [1374, 22] width 36 height 8
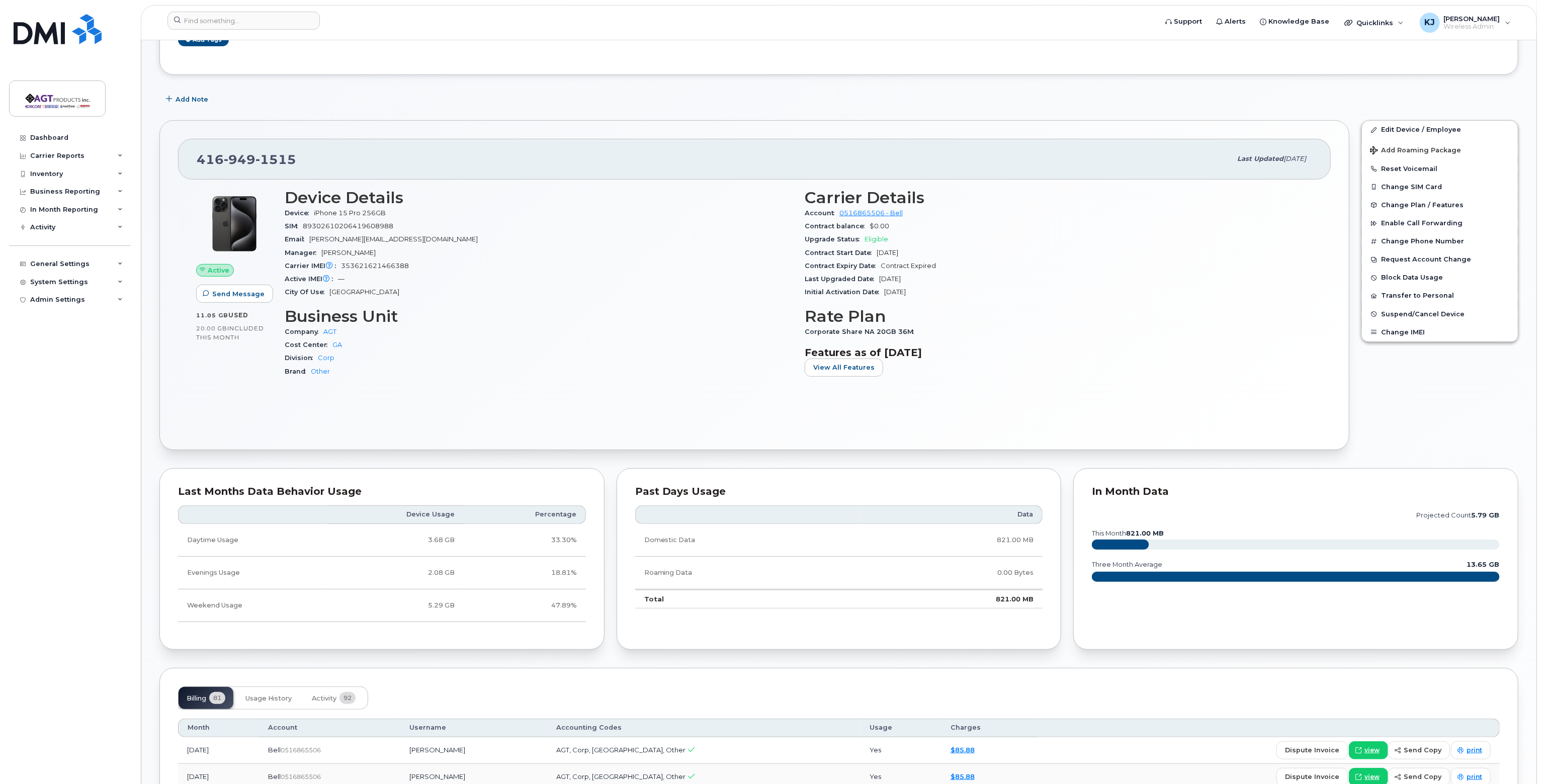
scroll to position [402, 0]
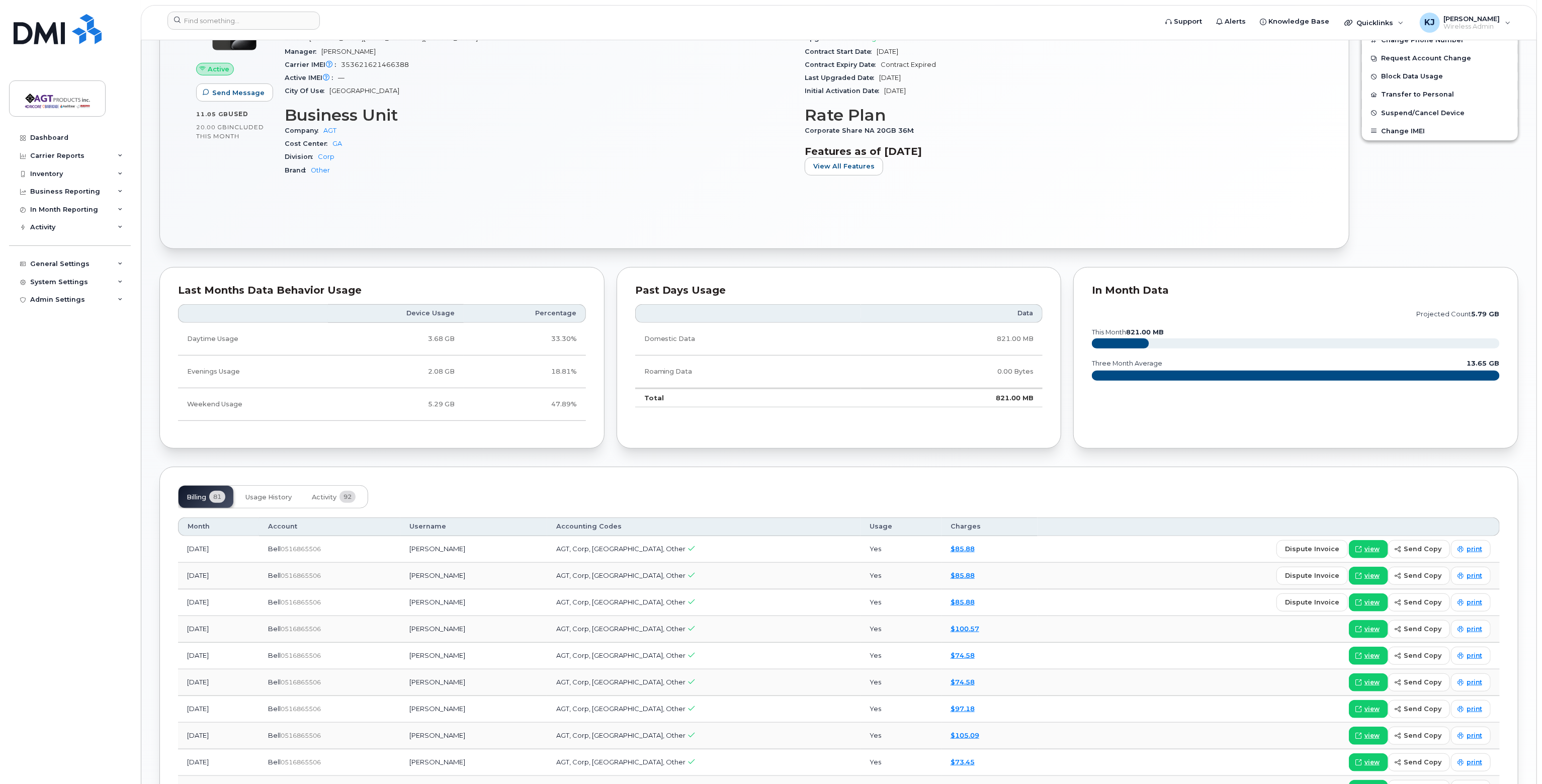
drag, startPoint x: 136, startPoint y: 0, endPoint x: 1423, endPoint y: 171, distance: 1298.3
click at [1423, 170] on div "Edit Device / Employee Add Roaming Package Reset Voicemail Change SIM Card Chan…" at bounding box center [1440, 83] width 169 height 341
click at [1393, 24] on span "Quicklinks" at bounding box center [1374, 22] width 36 height 8
click at [1393, 22] on span "Quicklinks" at bounding box center [1374, 22] width 36 height 8
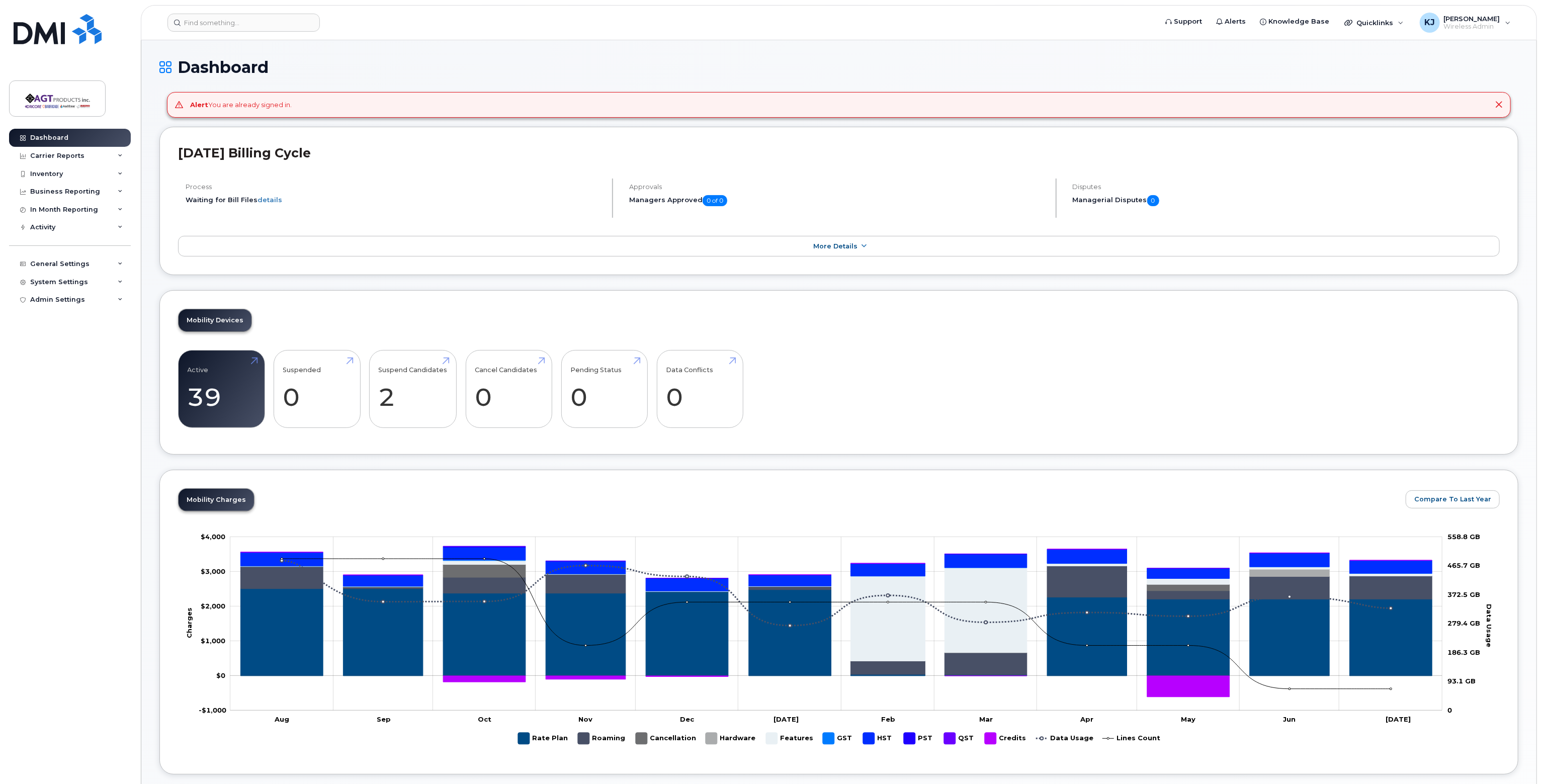
click at [247, 104] on div "Alert You are already signed in." at bounding box center [240, 105] width 102 height 10
drag, startPoint x: 1500, startPoint y: 104, endPoint x: 1418, endPoint y: 102, distance: 82.0
click at [1500, 103] on icon at bounding box center [1499, 104] width 8 height 8
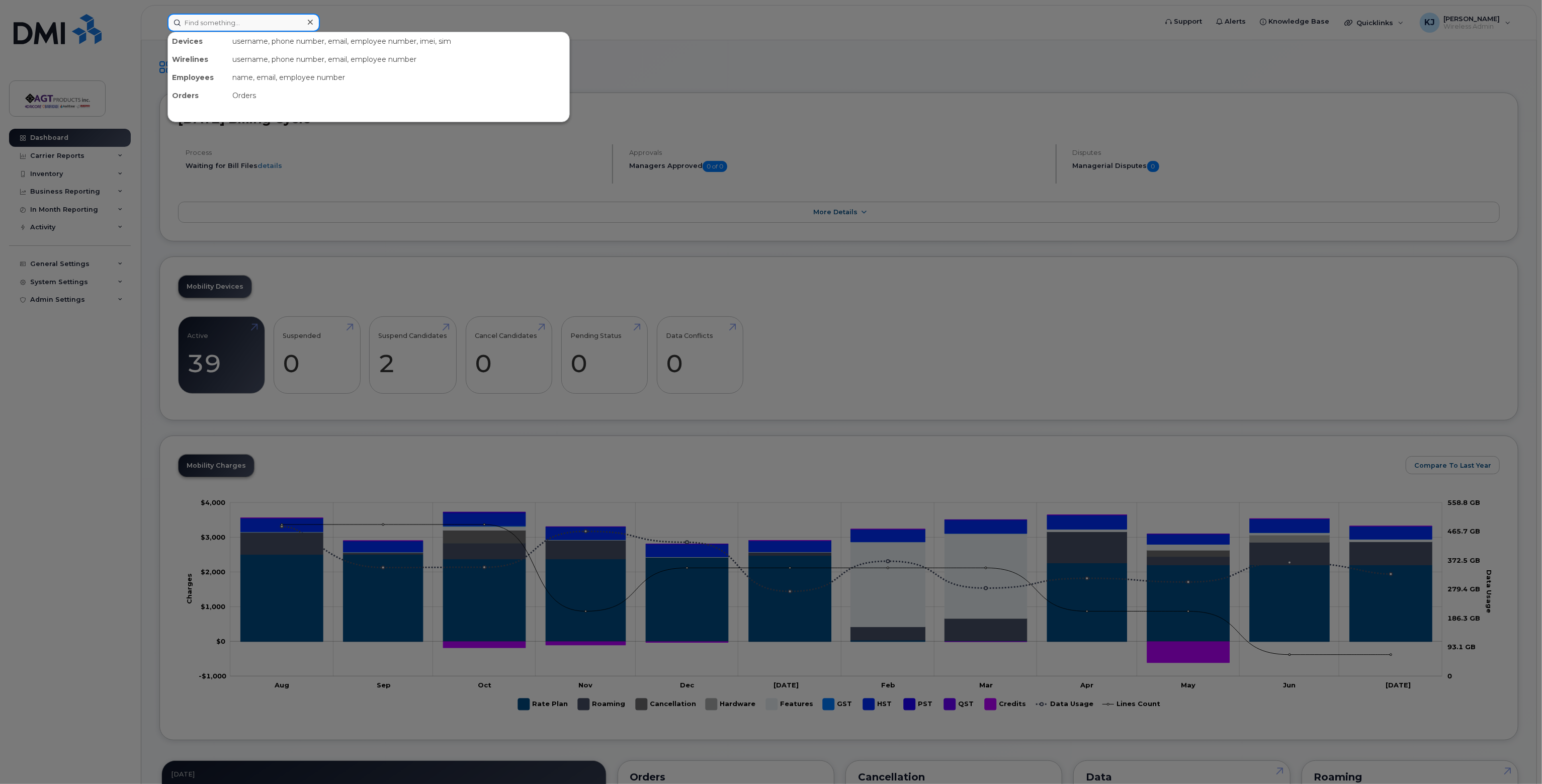
click at [272, 26] on input at bounding box center [243, 22] width 152 height 18
type input "mich"
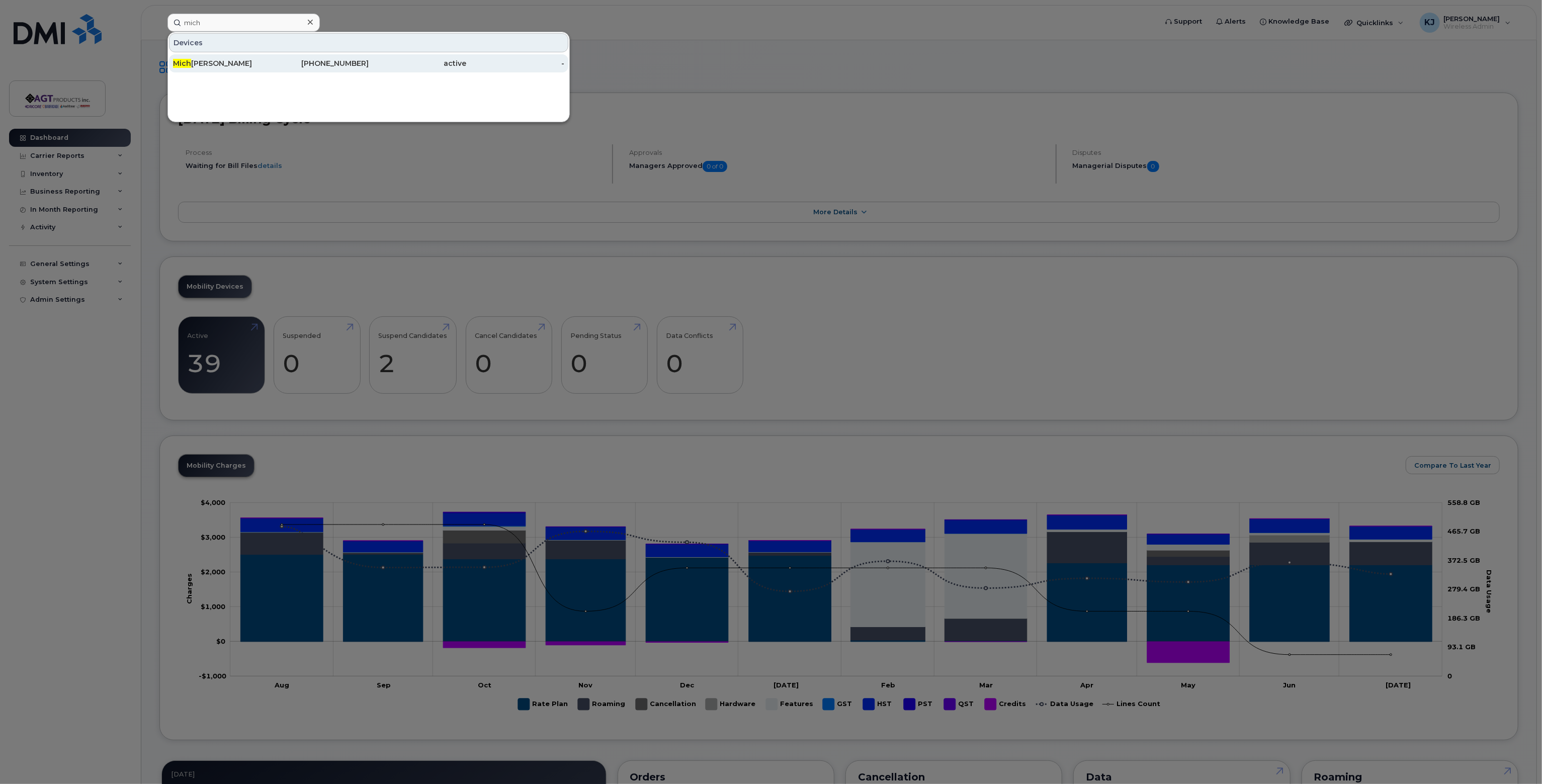
click at [238, 65] on div "Mich [PERSON_NAME]" at bounding box center [222, 63] width 98 height 10
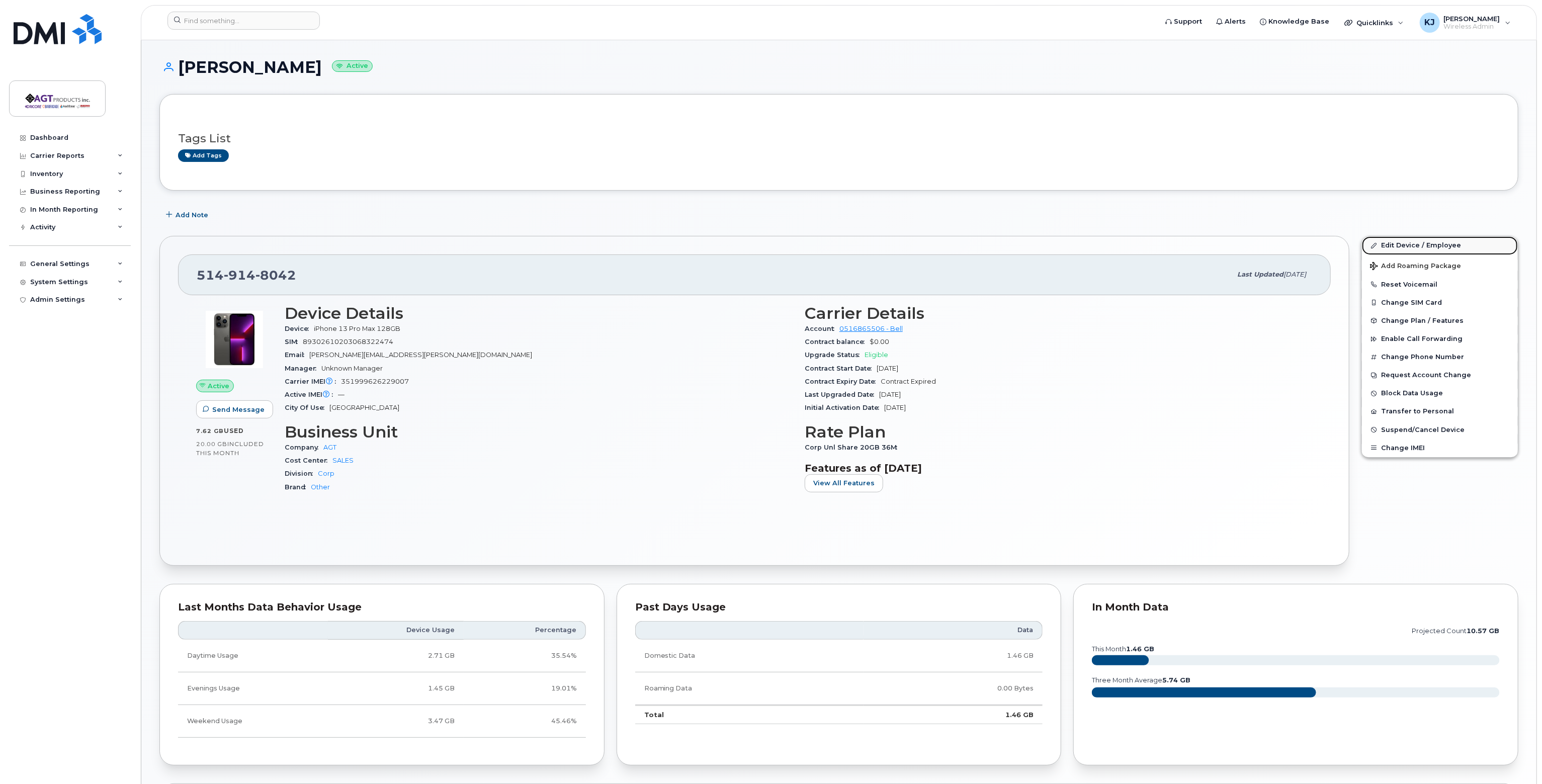
click at [1414, 241] on link "Edit Device / Employee" at bounding box center [1440, 245] width 156 height 18
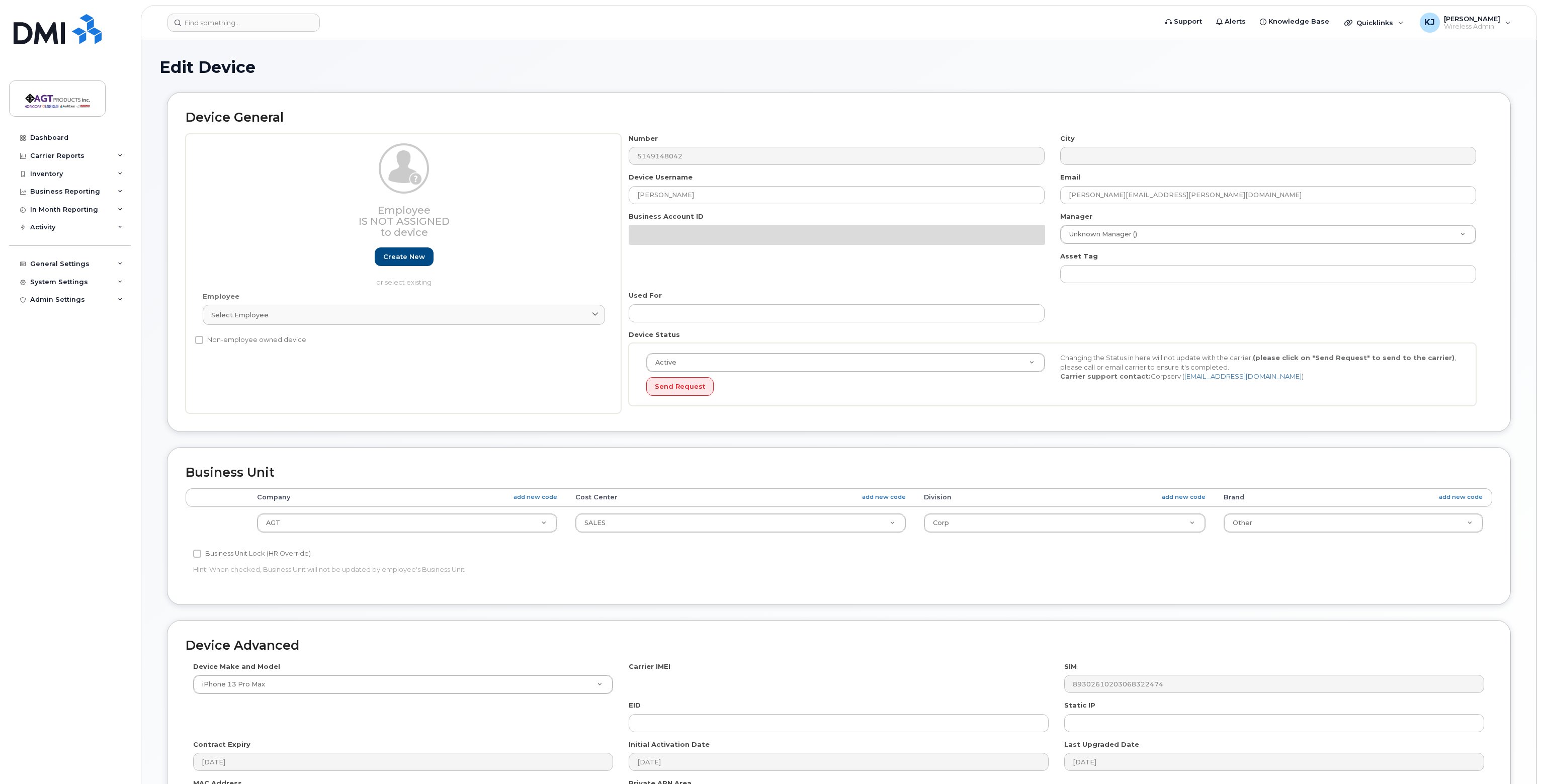
select select "279664"
select select "279666"
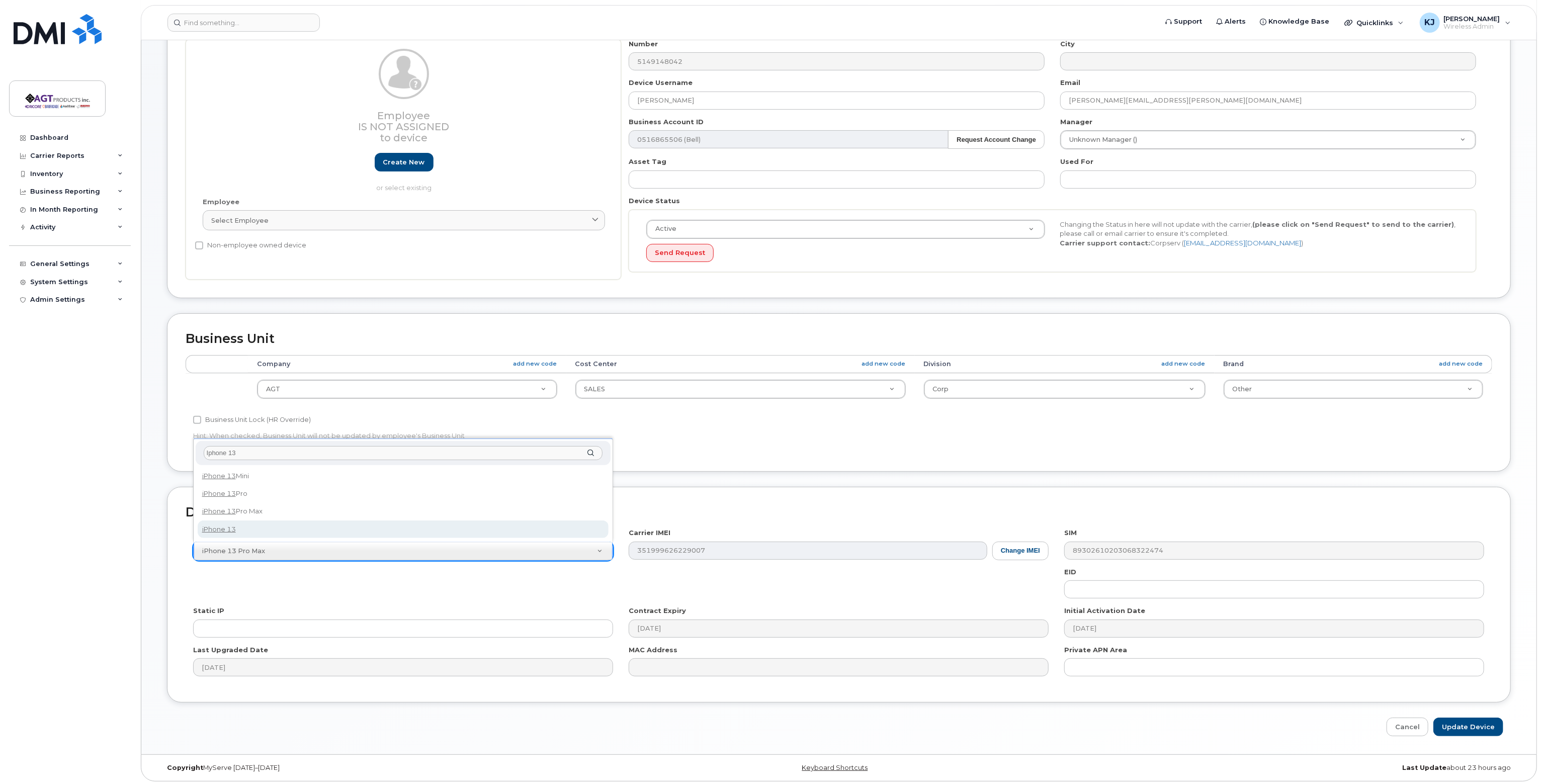
type input "Iphone 13"
select select "2612"
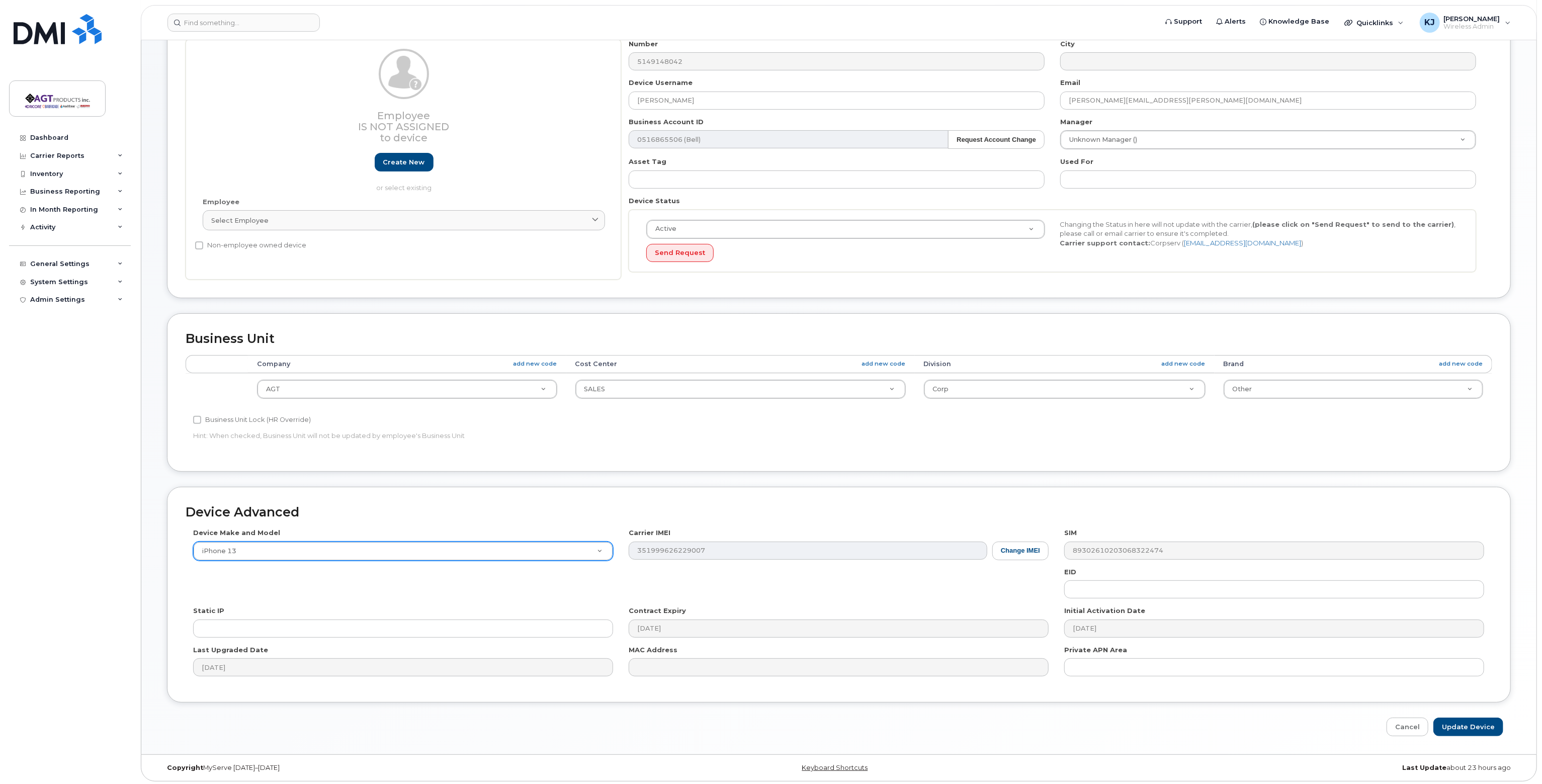
click at [473, 449] on div "Accounting Categories Rules Company add new code Cost Center add new code Divis…" at bounding box center [839, 404] width 1306 height 98
click at [613, 597] on div "Device Make and Model iPhone 13 Android TCL 502 Watch Apple Watch S9 41mm Andro…" at bounding box center [839, 605] width 1306 height 156
click at [936, 588] on div "Device Make and Model iPhone 13 Android TCL 502 Watch Apple Watch S9 41mm Andro…" at bounding box center [839, 605] width 1306 height 156
click at [603, 507] on h2 "Device Advanced" at bounding box center [839, 512] width 1306 height 14
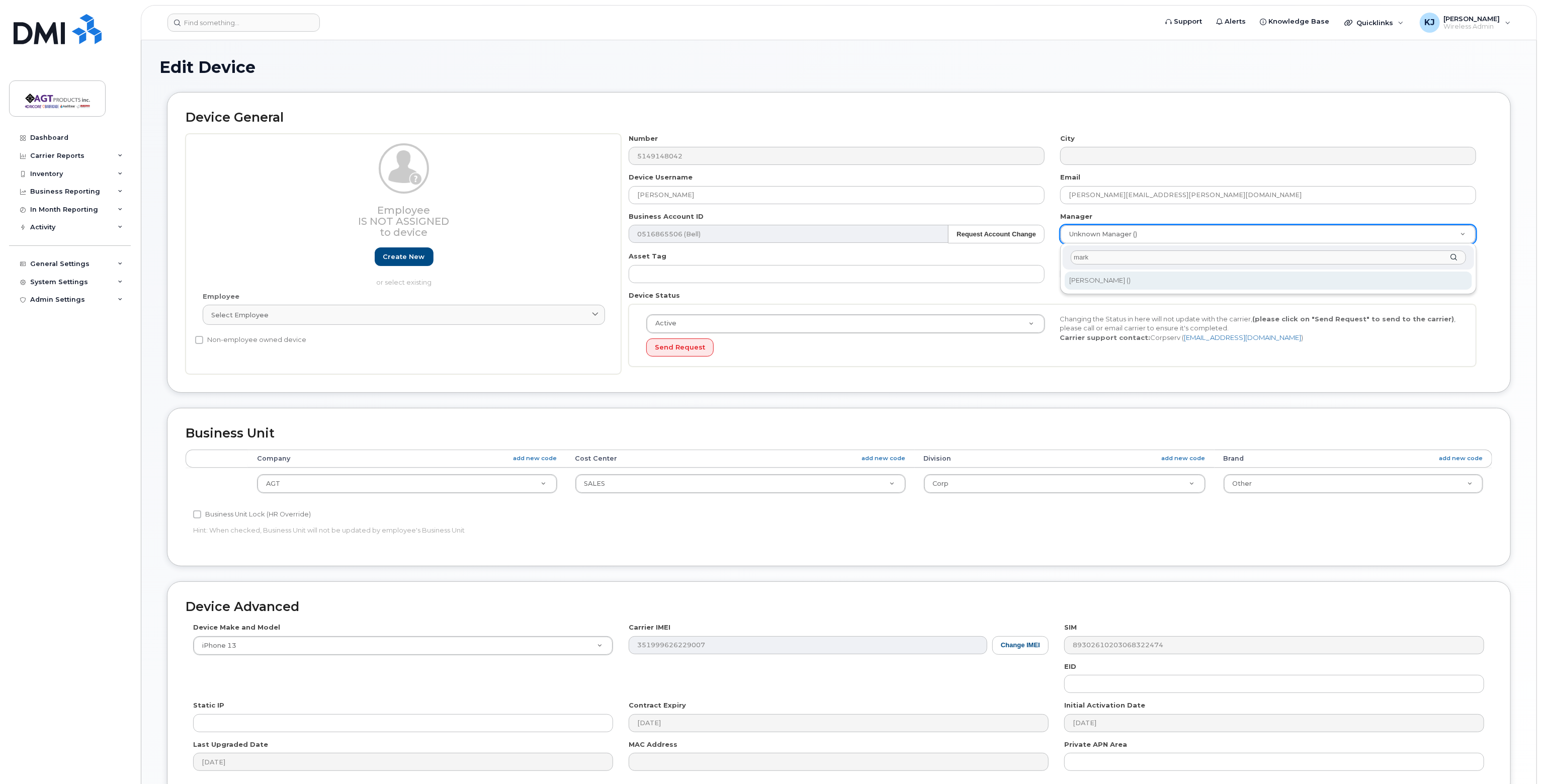
type input "mark"
type input "2006900"
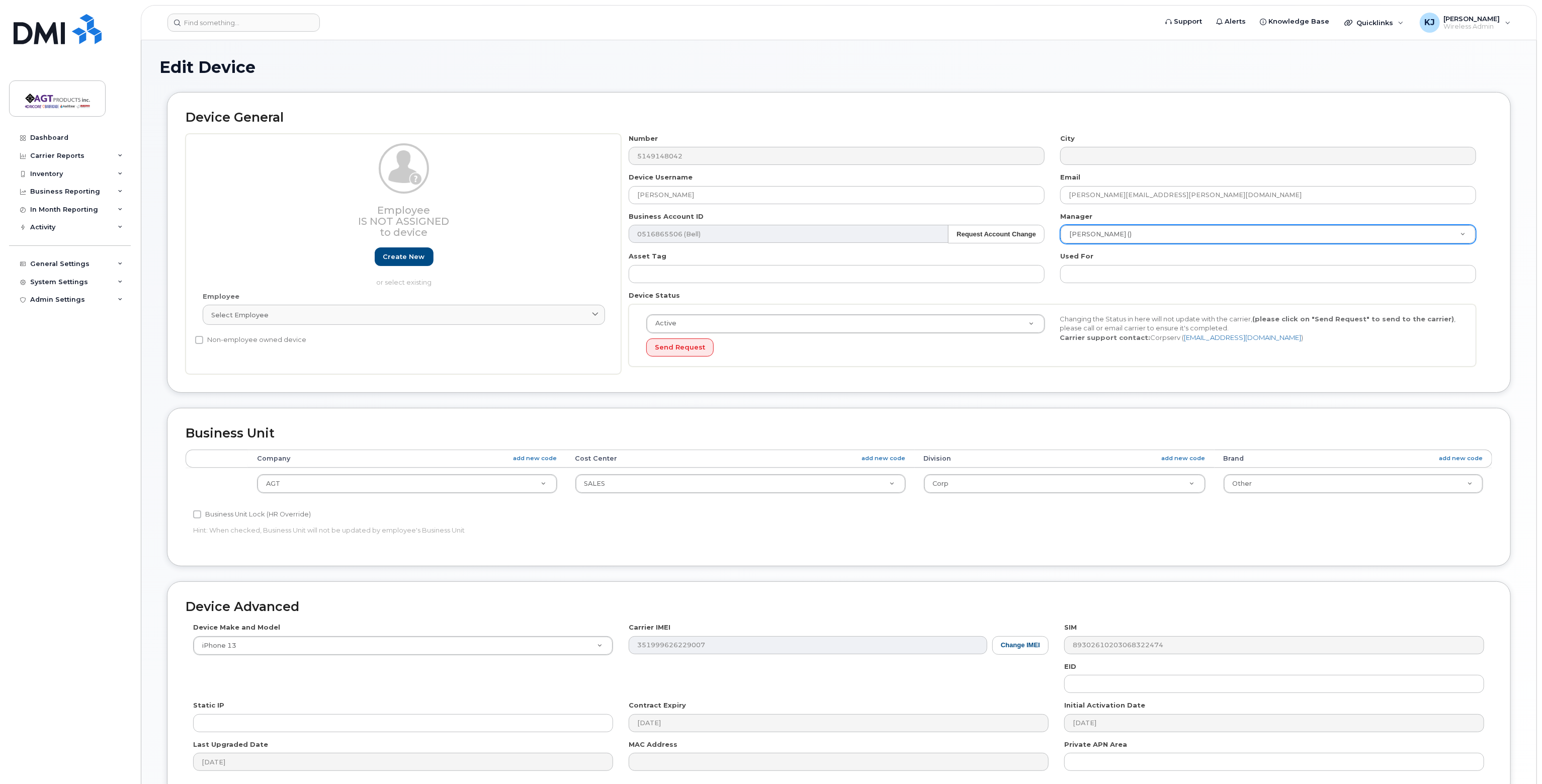
click at [1070, 368] on div "Number 5149148042 City Device Username Michael Dumas Email Michael.Dumas@agtpro…" at bounding box center [1052, 254] width 863 height 241
click at [437, 313] on div "Select employee" at bounding box center [404, 315] width 386 height 10
click at [388, 341] on input "text" at bounding box center [403, 339] width 389 height 16
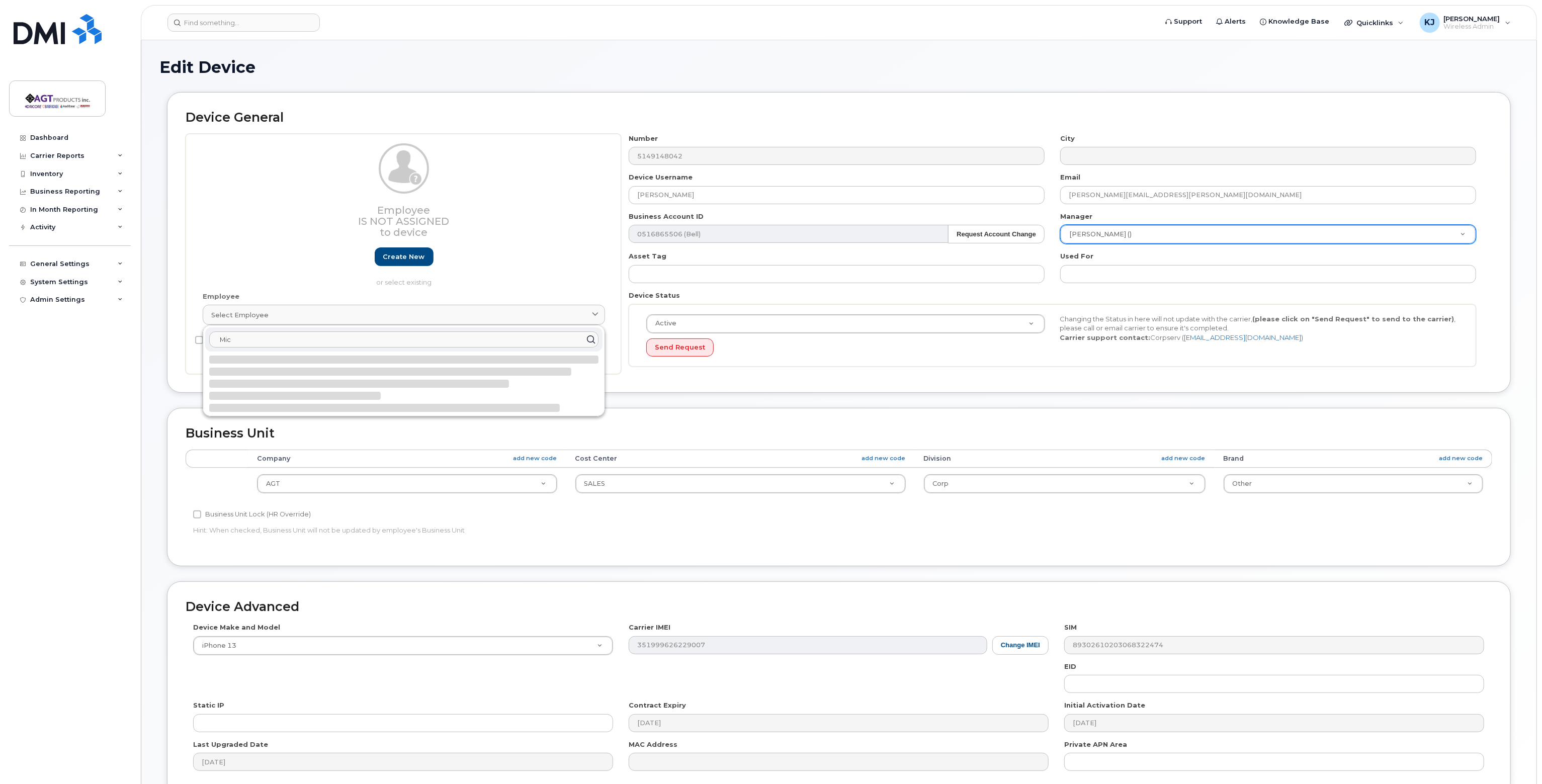
type input "Mich"
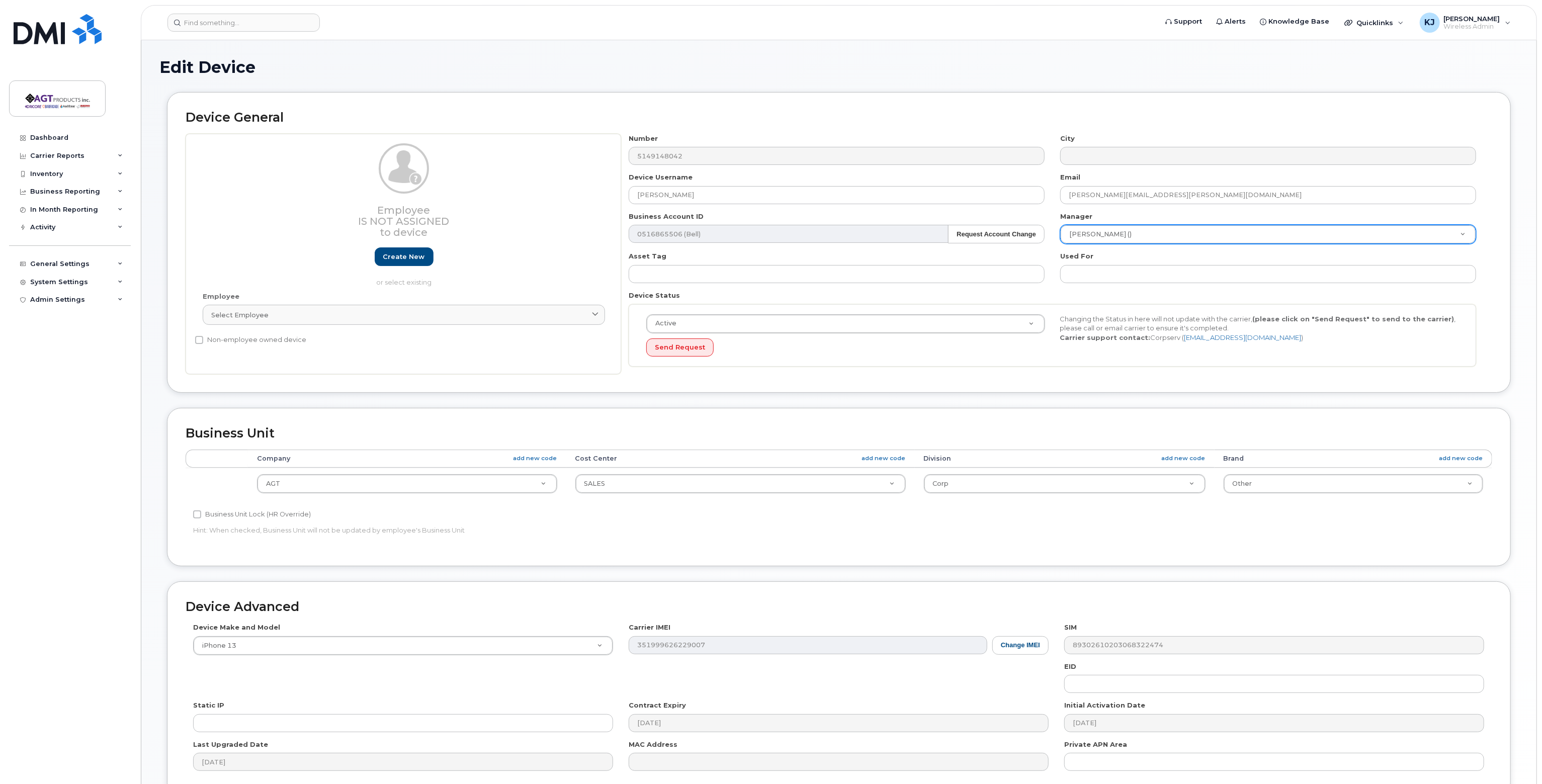
click at [659, 383] on div "Device General Employee Is not assigned to device Create new or select existing…" at bounding box center [838, 242] width 1344 height 301
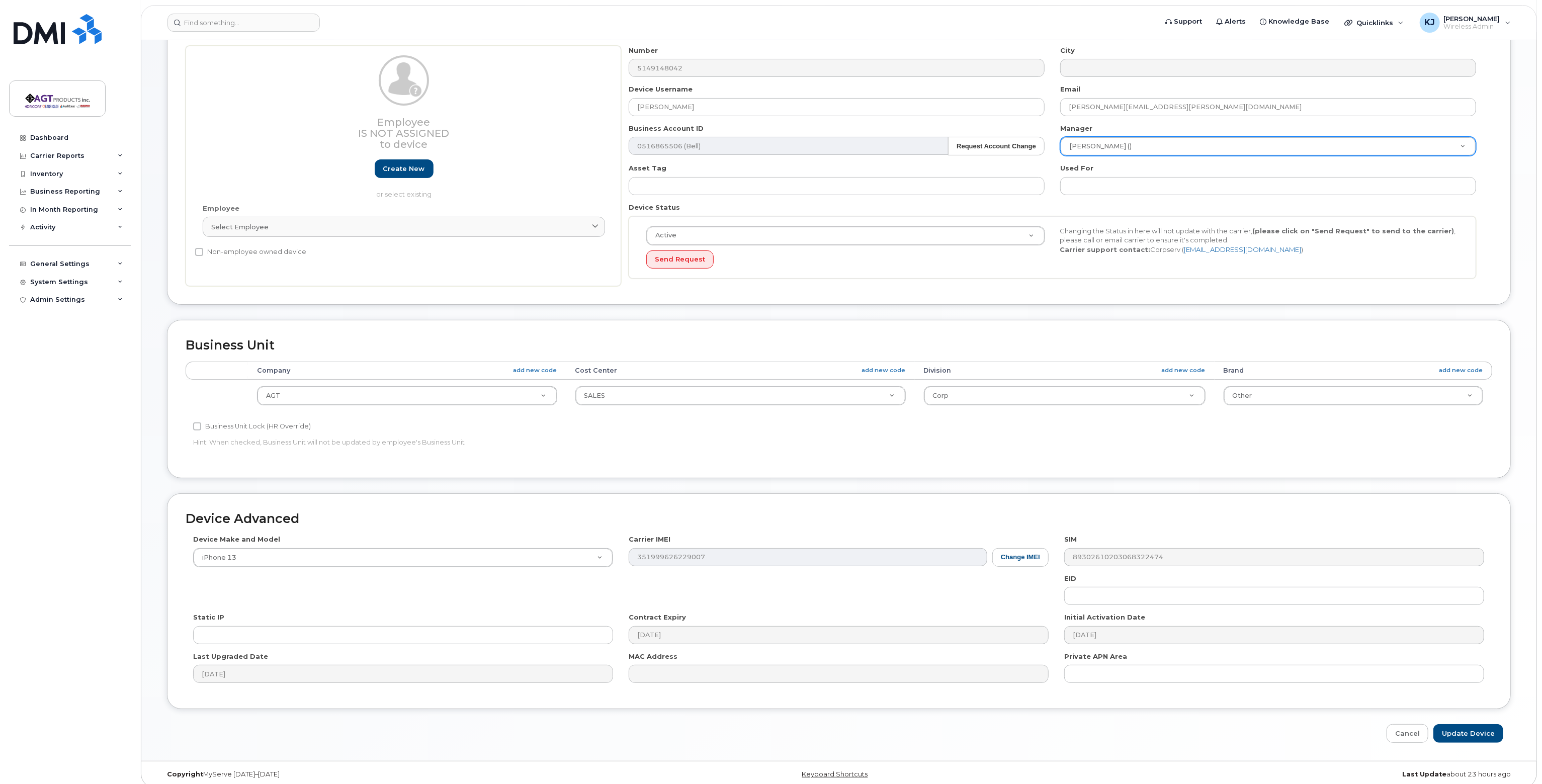
scroll to position [95, 0]
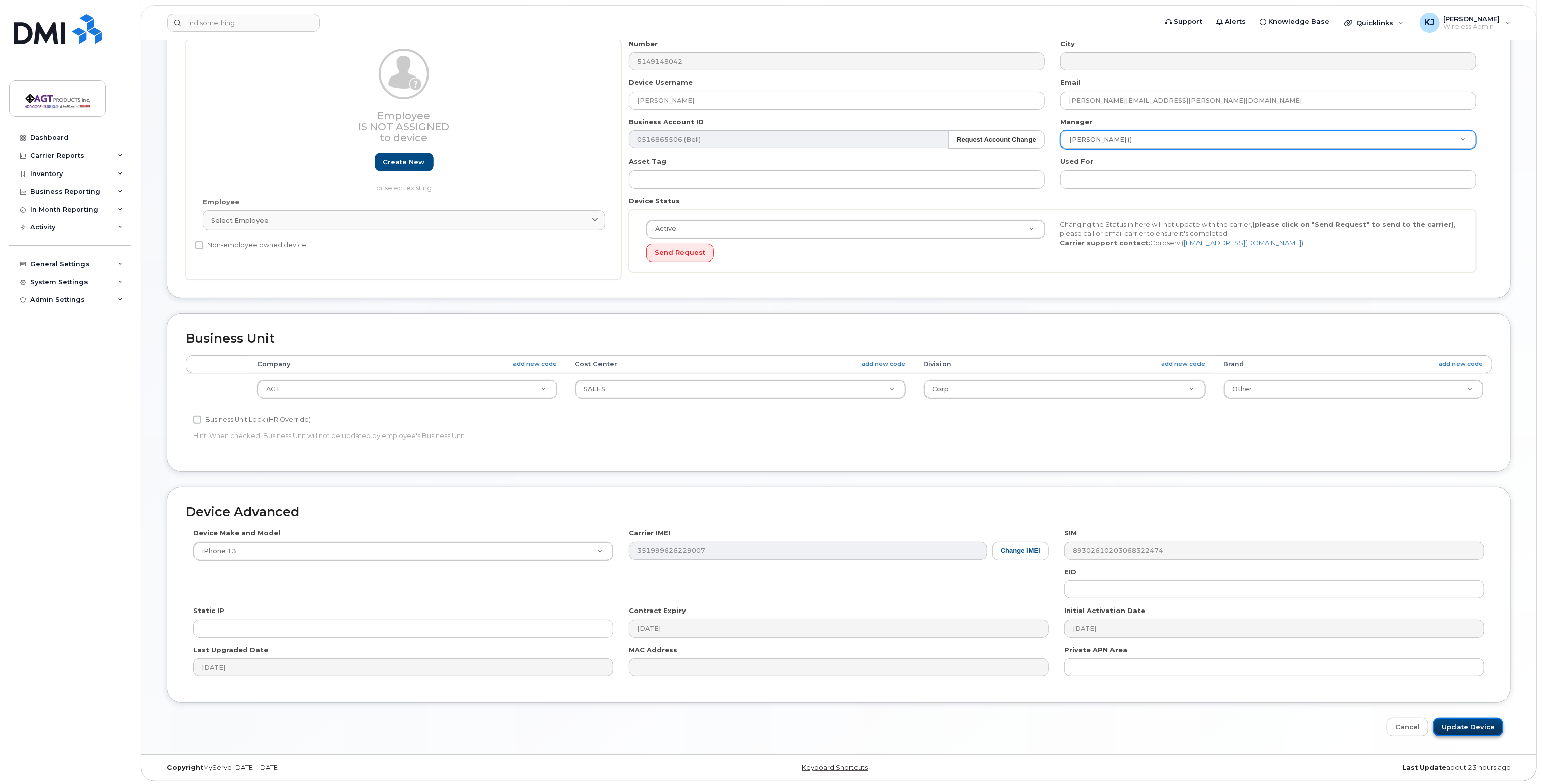
click at [1476, 725] on input "Update Device" at bounding box center [1468, 727] width 70 height 19
type input "Saving..."
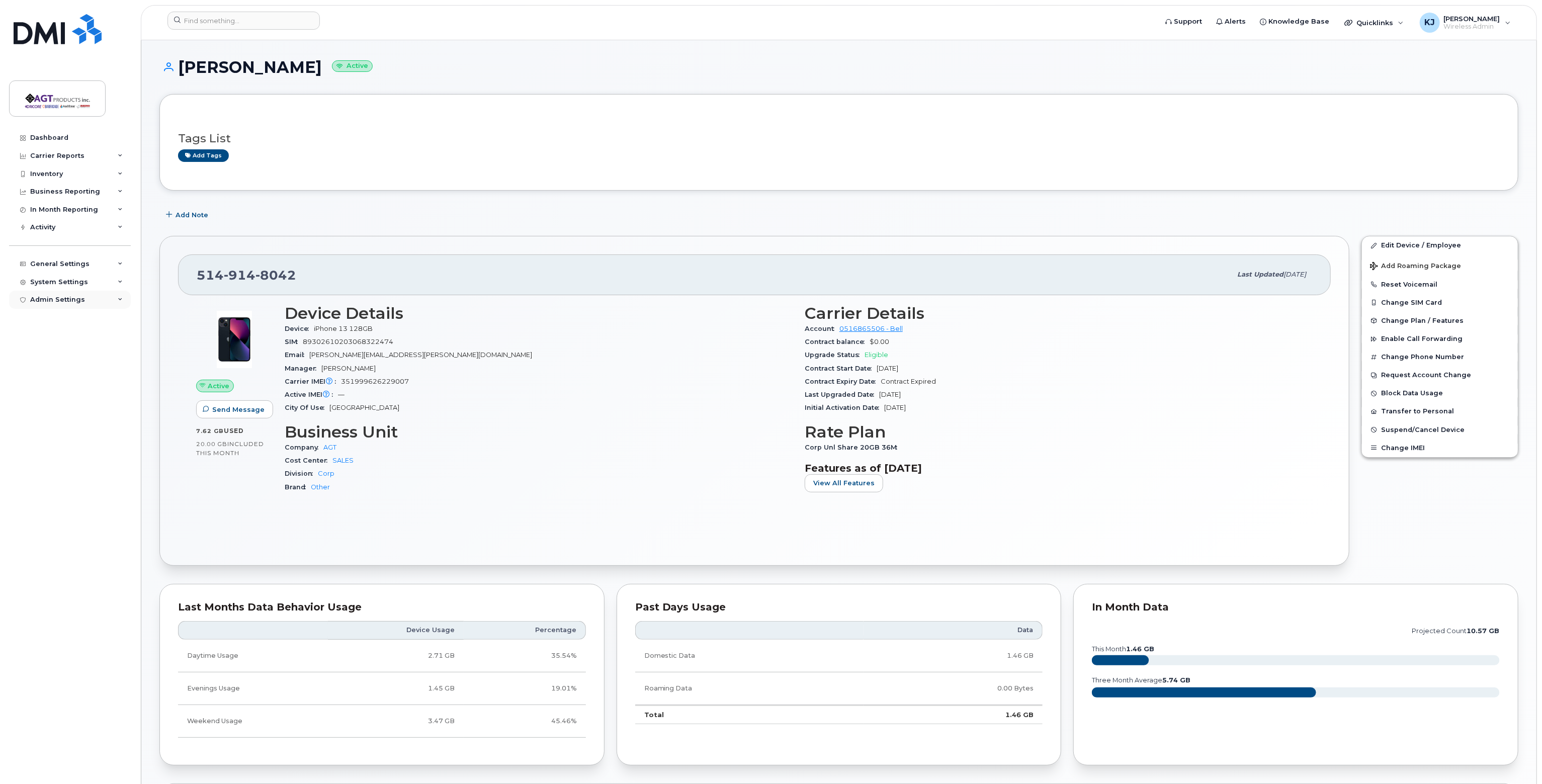
click at [53, 301] on div "Admin Settings" at bounding box center [57, 299] width 55 height 8
click at [66, 281] on div "System Settings" at bounding box center [59, 282] width 58 height 8
click at [50, 414] on div "Users" at bounding box center [45, 415] width 20 height 9
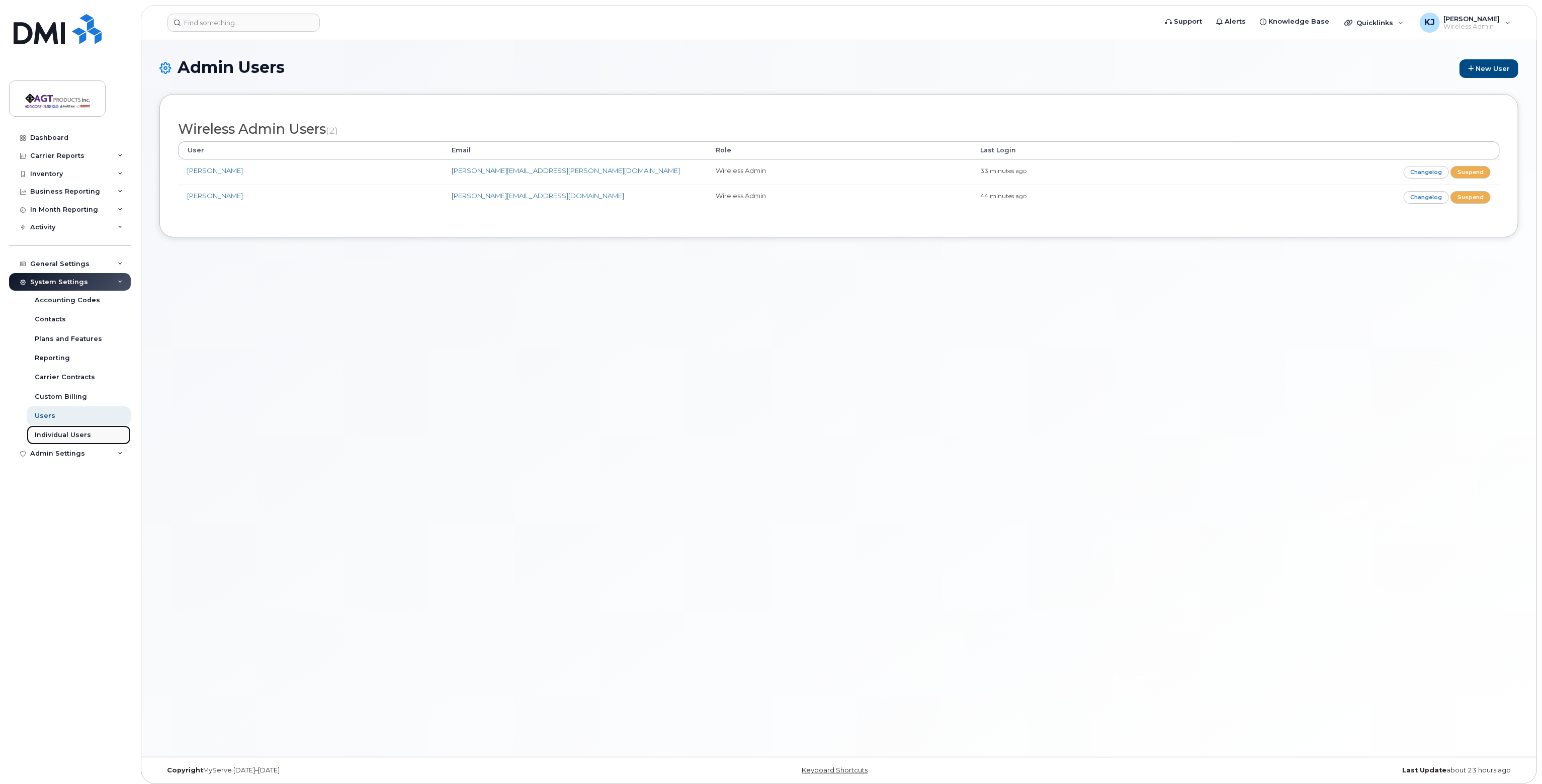
click at [66, 434] on div "Individual Users" at bounding box center [63, 434] width 56 height 9
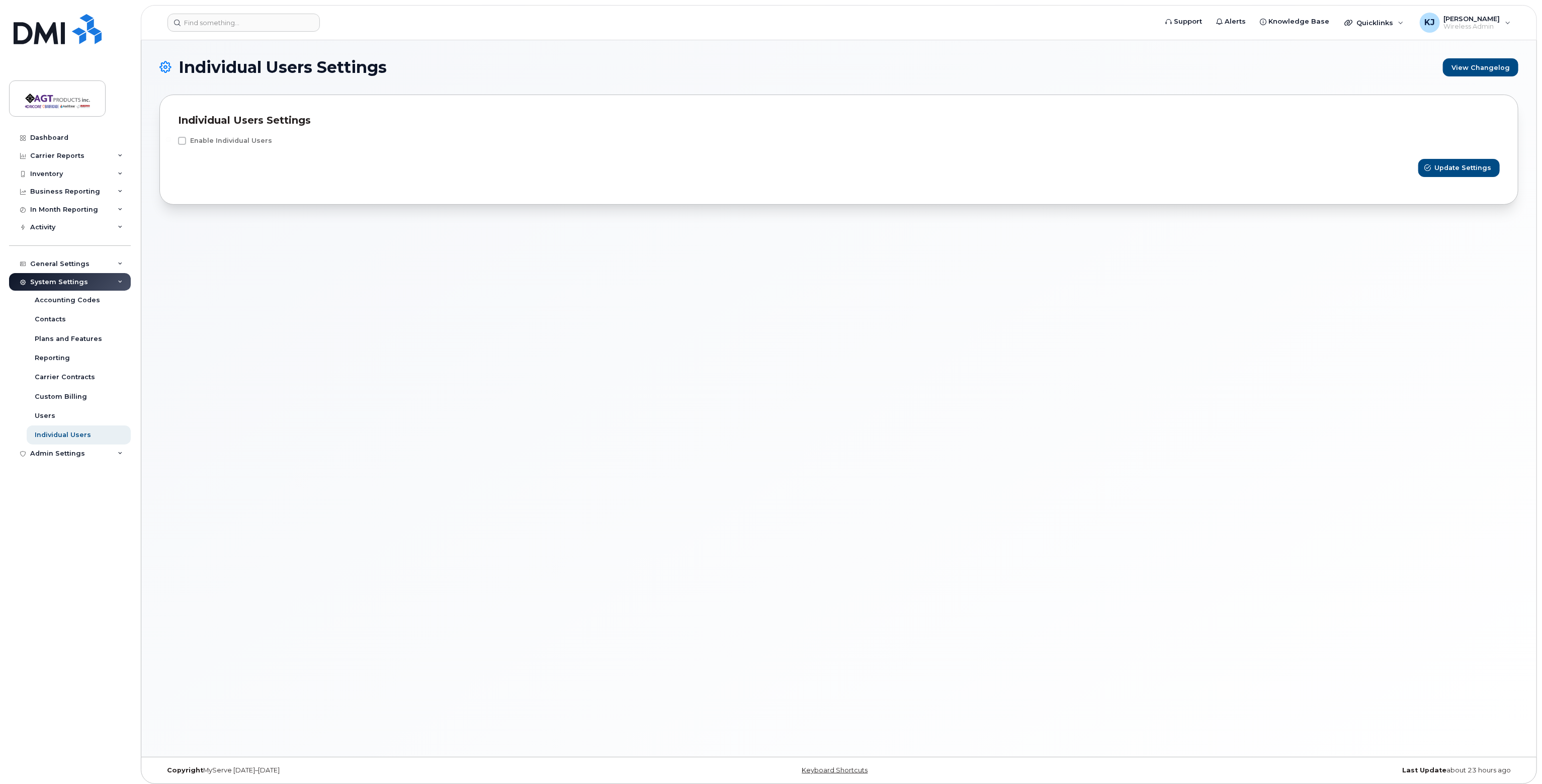
click at [179, 137] on span at bounding box center [182, 140] width 8 height 8
click at [171, 137] on input "Enable Individual Users" at bounding box center [168, 139] width 5 height 5
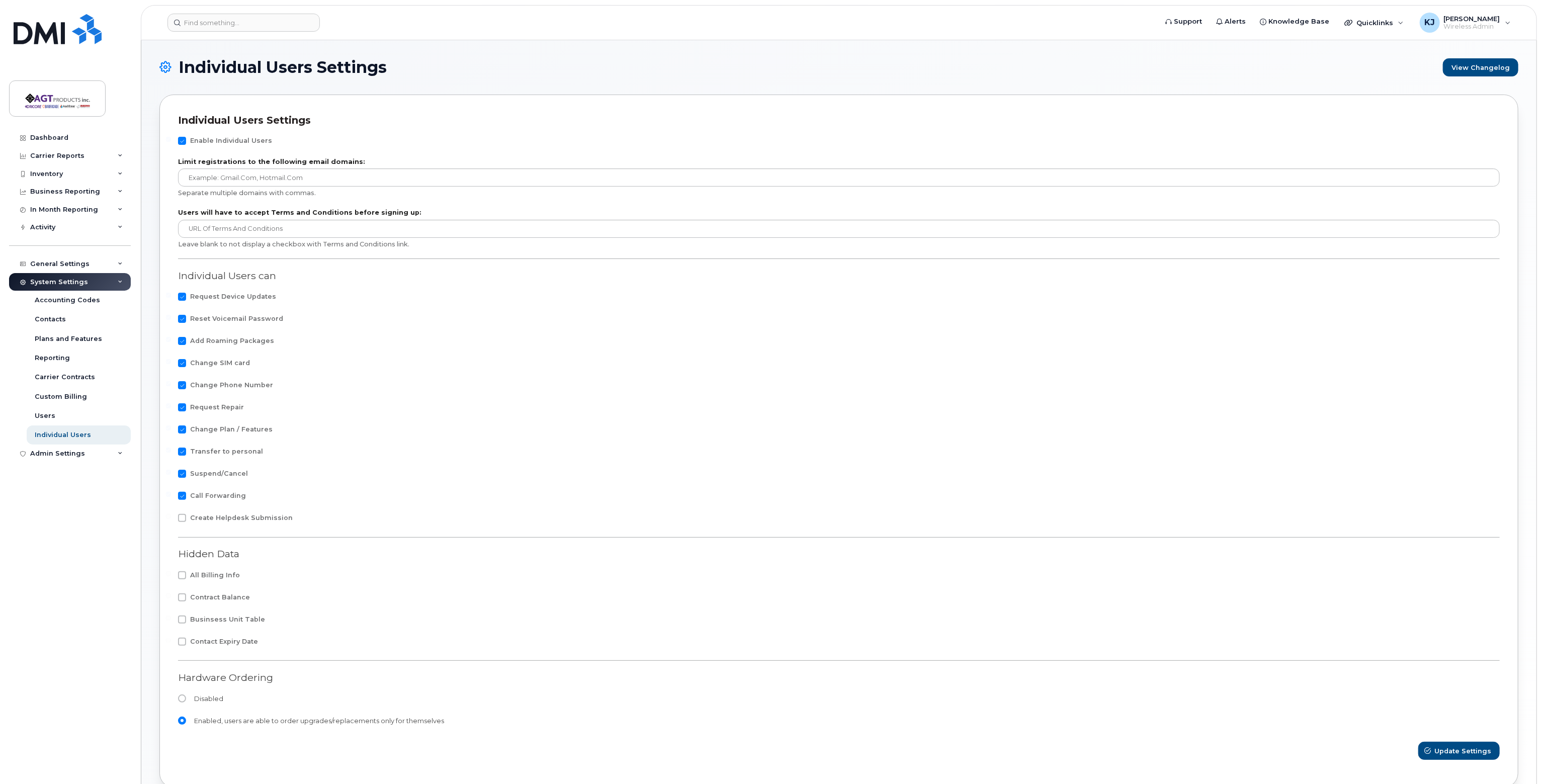
click at [185, 138] on span at bounding box center [182, 140] width 8 height 8
click at [171, 138] on input "Enable Individual Users" at bounding box center [168, 139] width 5 height 5
checkbox input "false"
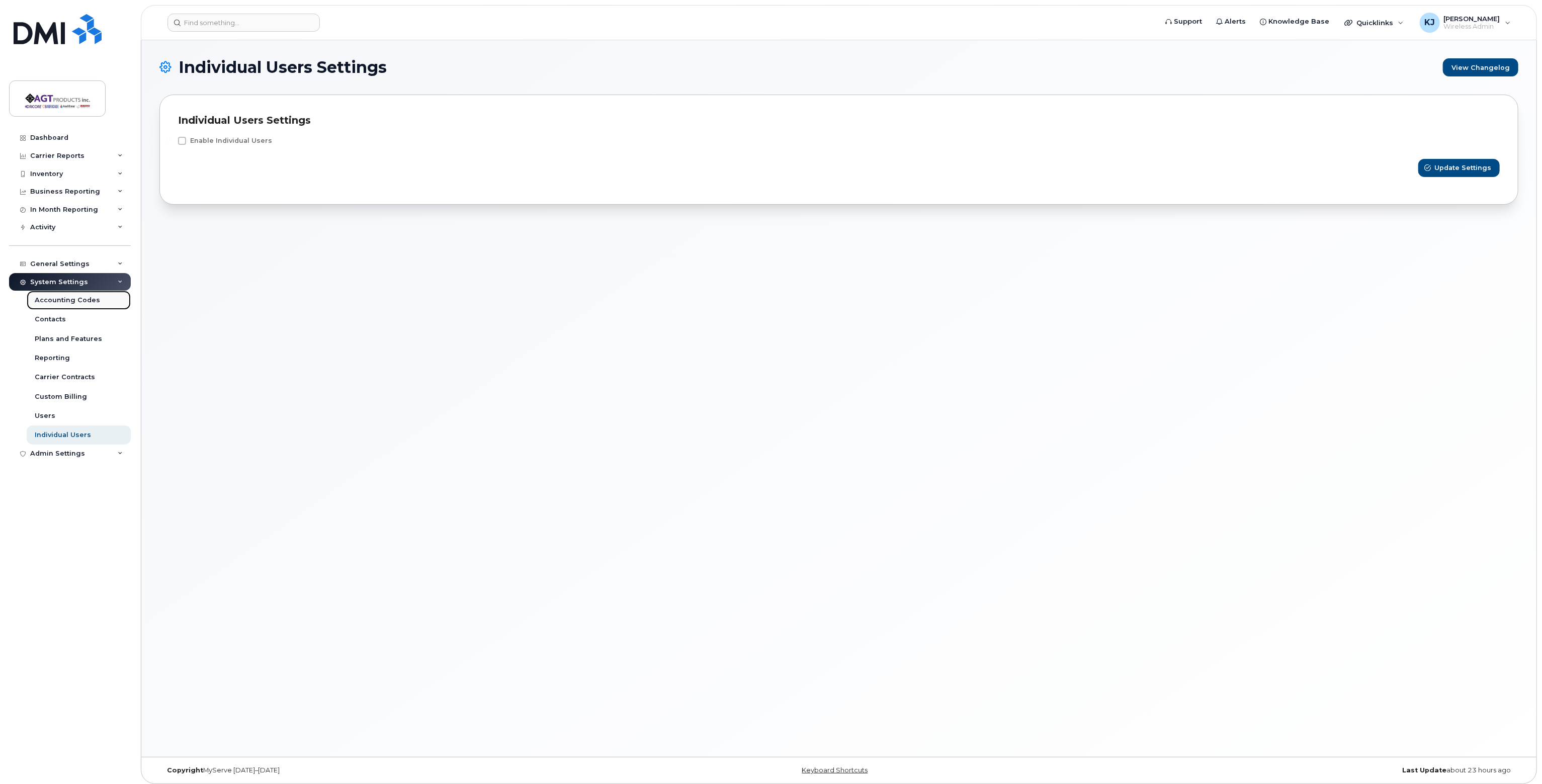
click at [62, 296] on div "Accounting Codes" at bounding box center [67, 300] width 65 height 9
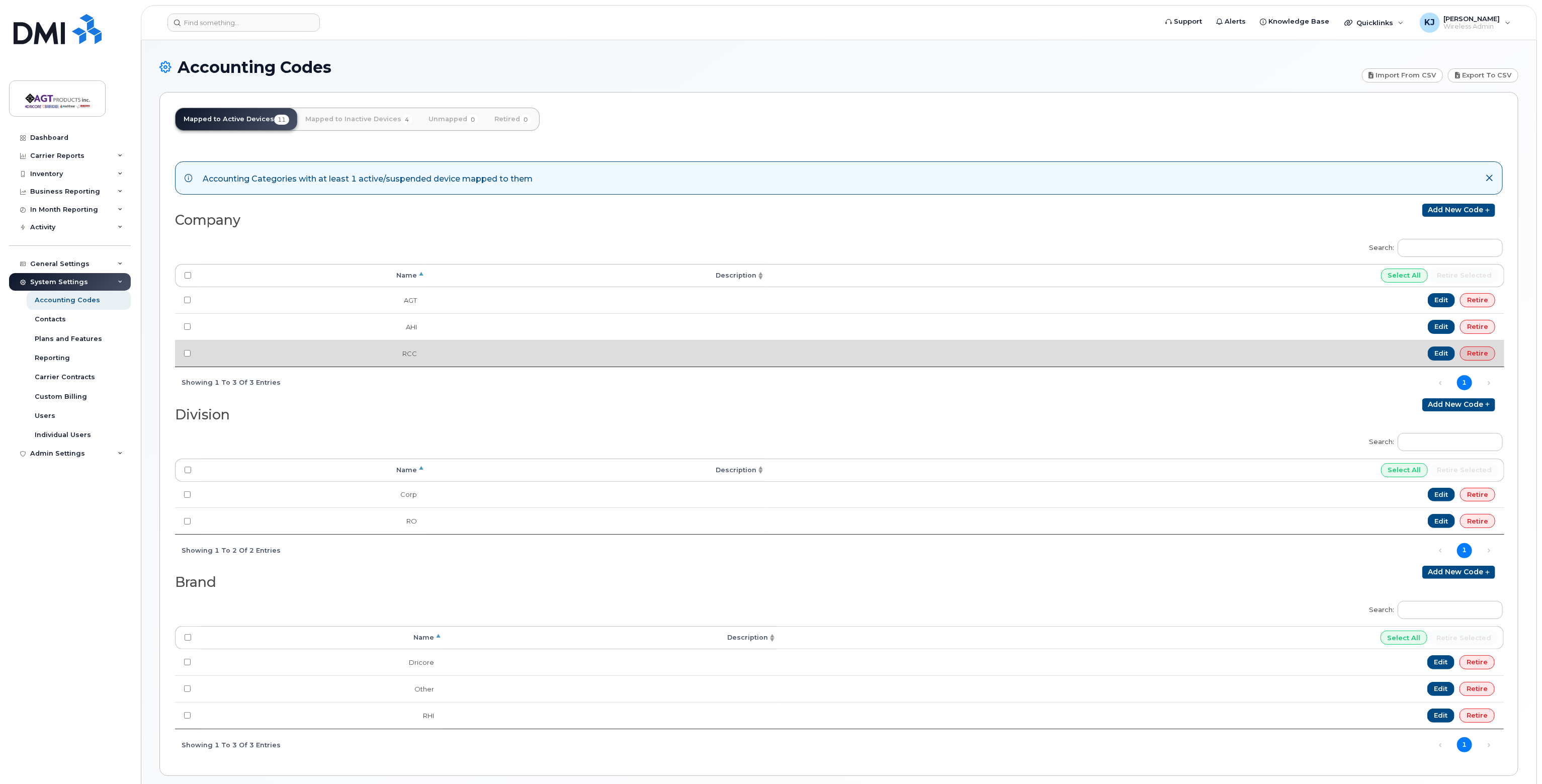
scroll to position [38, 0]
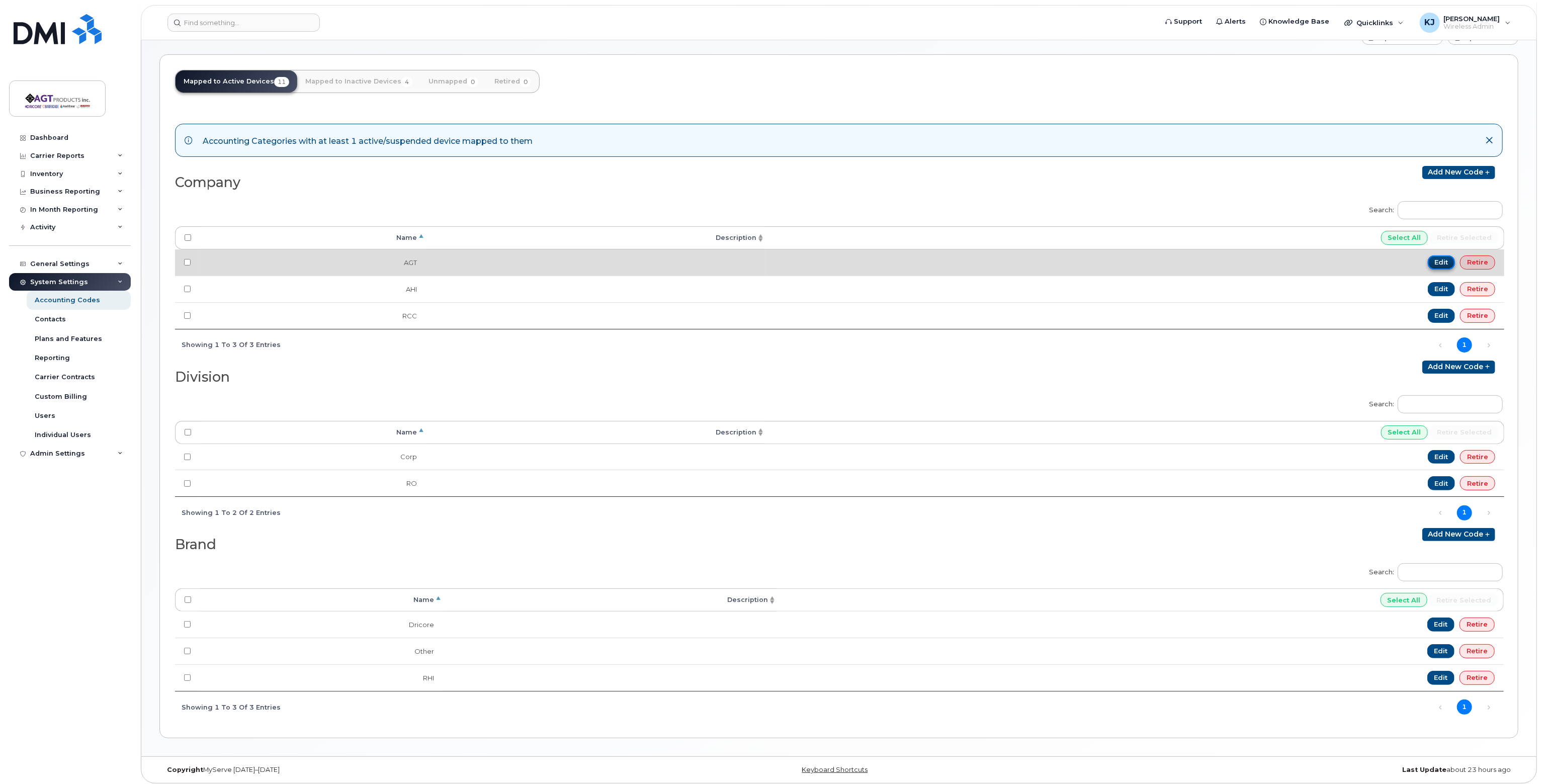
click at [1442, 259] on link "Edit" at bounding box center [1441, 263] width 27 height 14
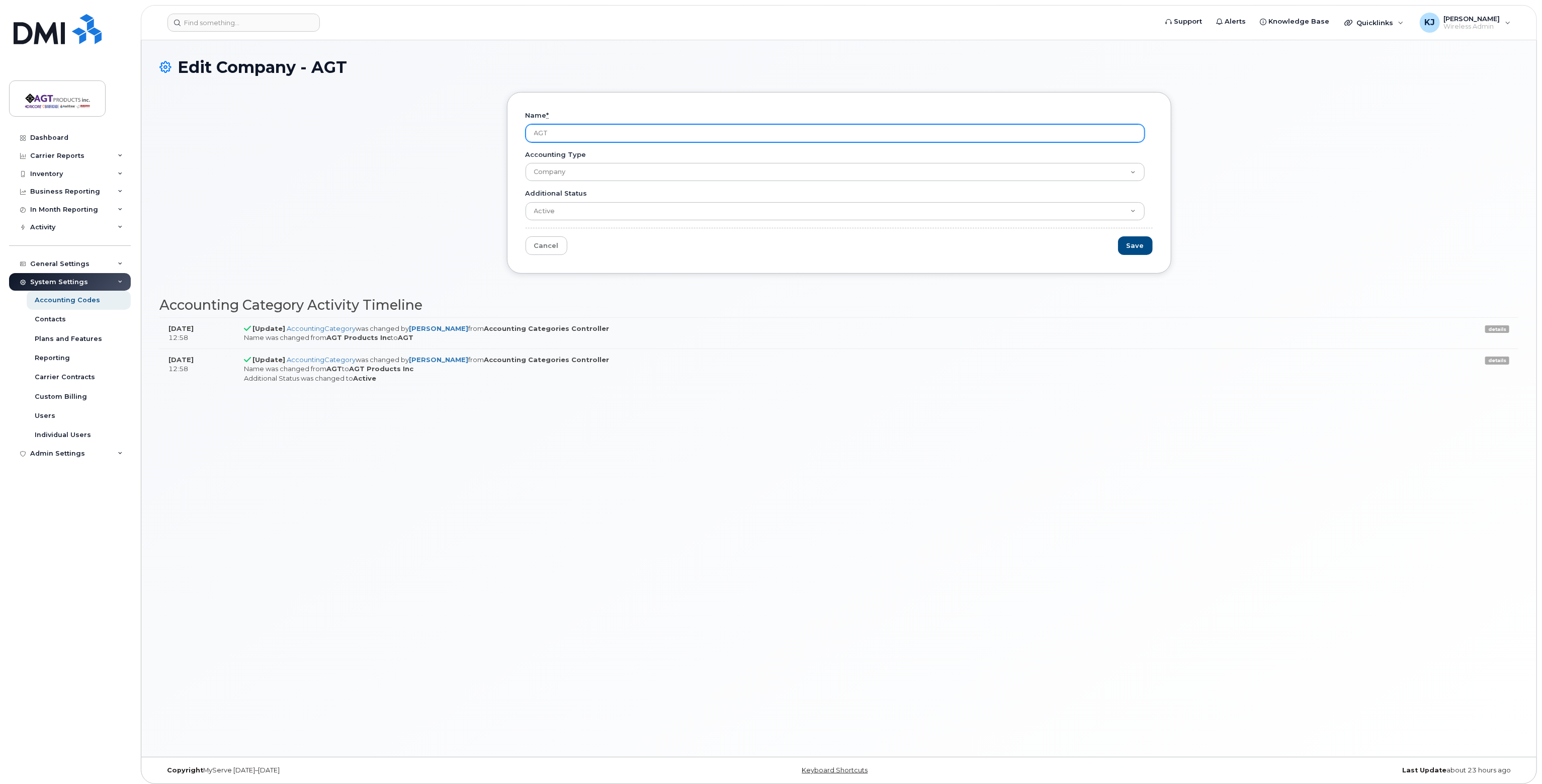
click at [551, 131] on input "AGT" at bounding box center [835, 133] width 619 height 18
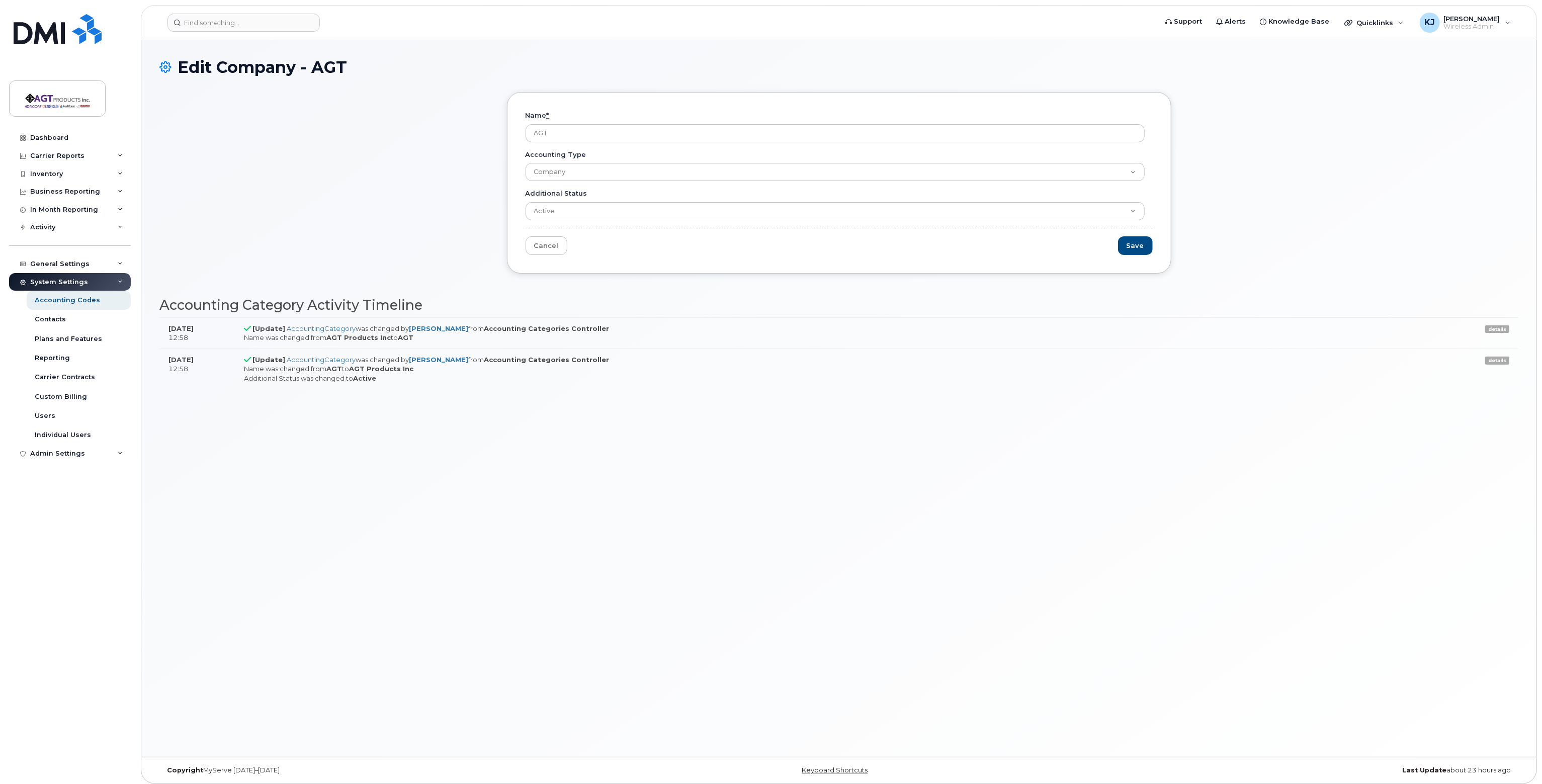
drag, startPoint x: 561, startPoint y: 129, endPoint x: 477, endPoint y: 124, distance: 84.1
click at [496, 127] on div "Name * AGT Accounting Type Company Cost Center Division Brand Additional Status…" at bounding box center [838, 190] width 1359 height 197
type input "Panel Products"
click at [520, 179] on div "Name * Panel Products Accounting Type Company Cost Center Division Brand Additi…" at bounding box center [839, 182] width 664 height 181
click at [1138, 247] on input "Save" at bounding box center [1135, 245] width 35 height 19
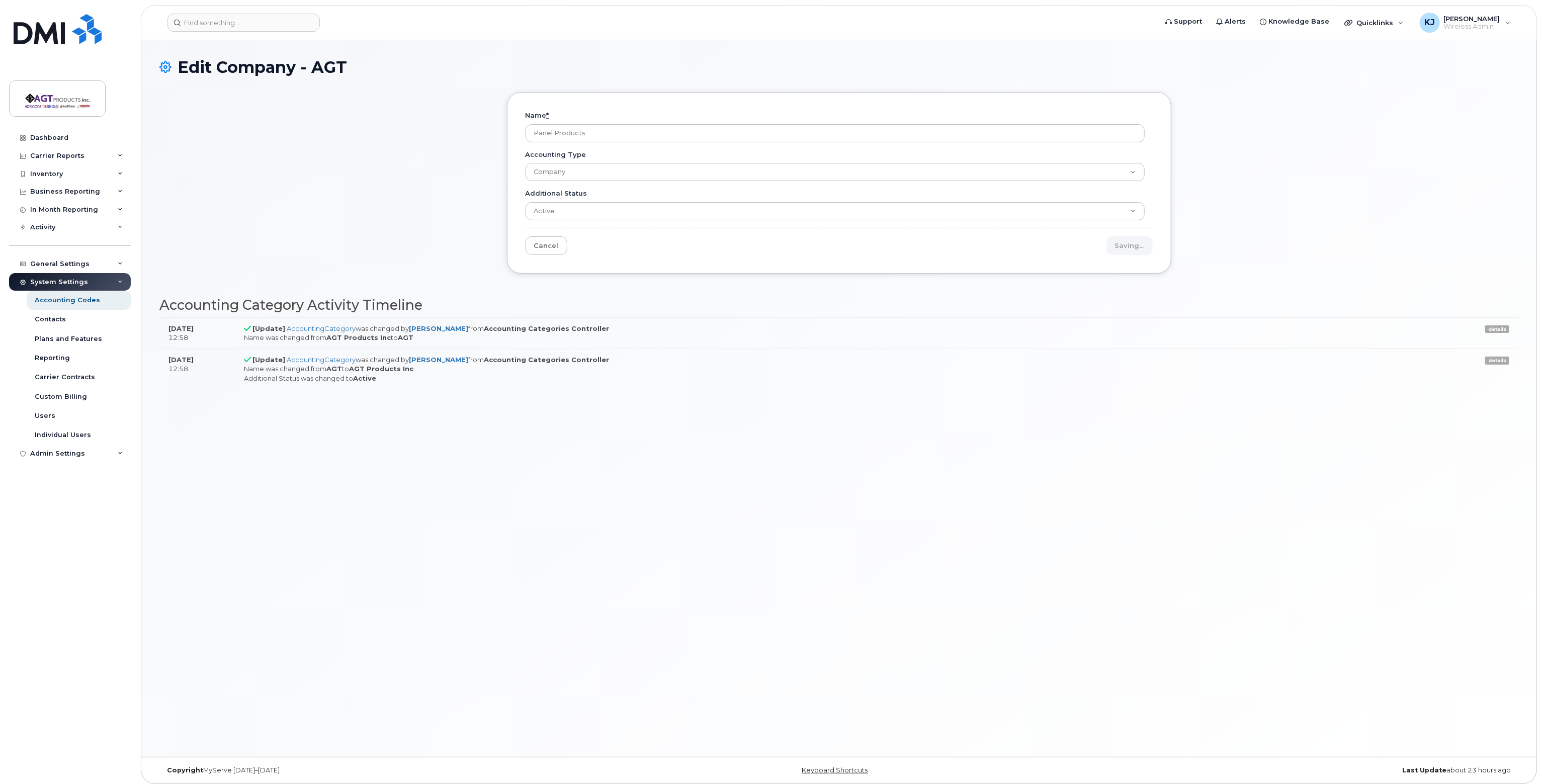
type input "Saving..."
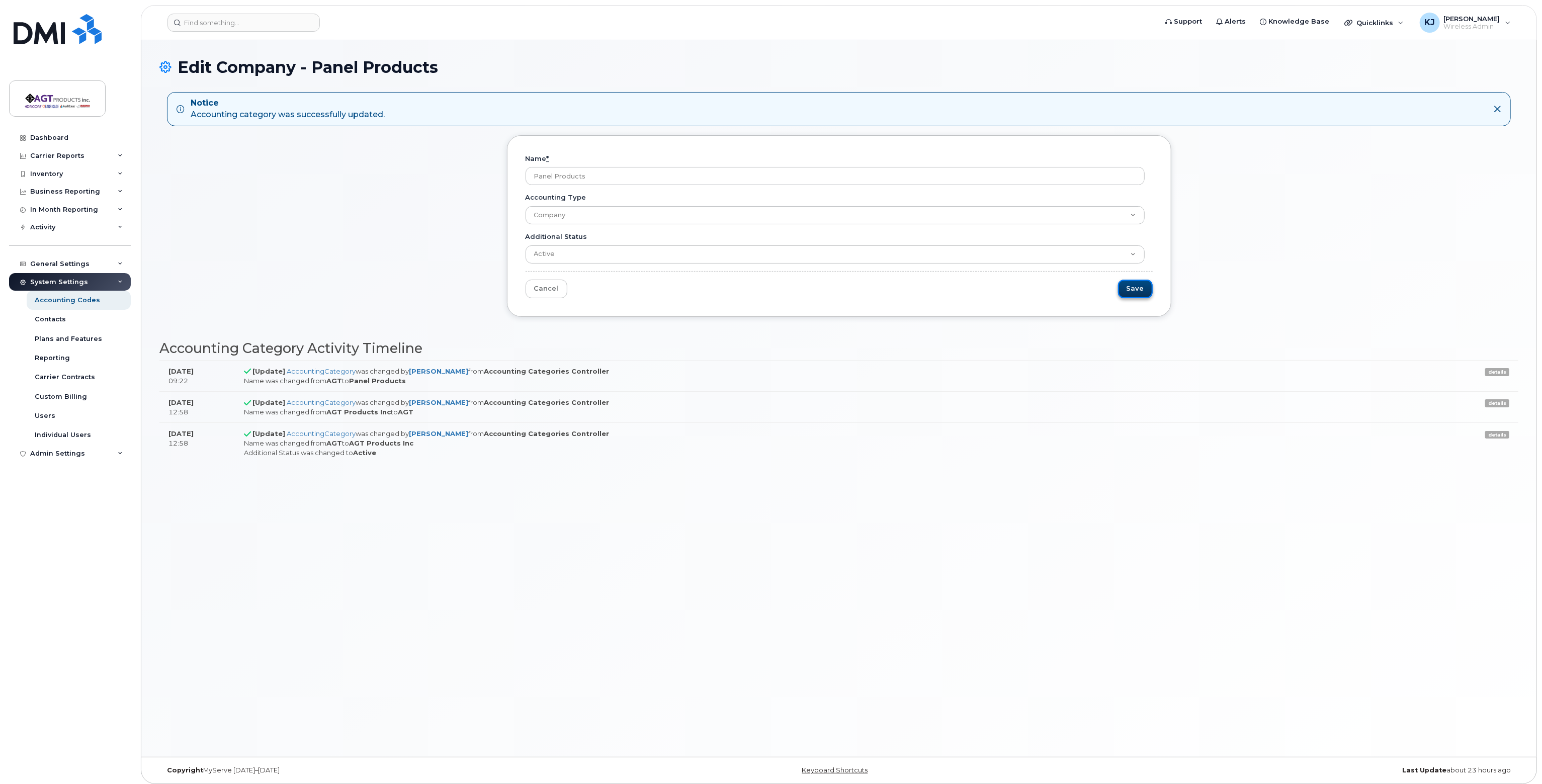
click at [1139, 287] on input "Save" at bounding box center [1135, 289] width 35 height 19
type input "Saving..."
click at [76, 305] on link "Accounting Codes" at bounding box center [79, 300] width 104 height 19
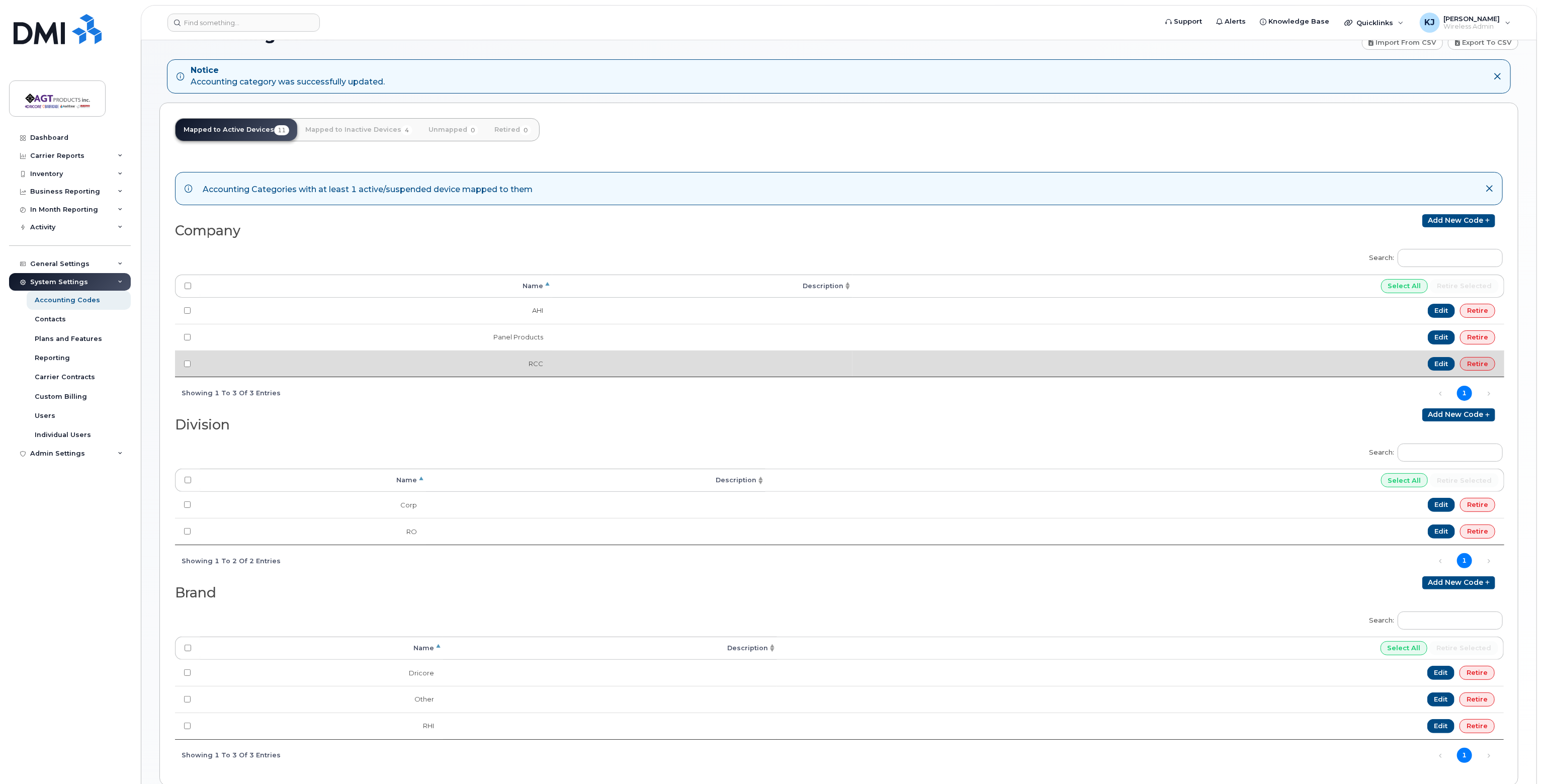
scroll to position [50, 0]
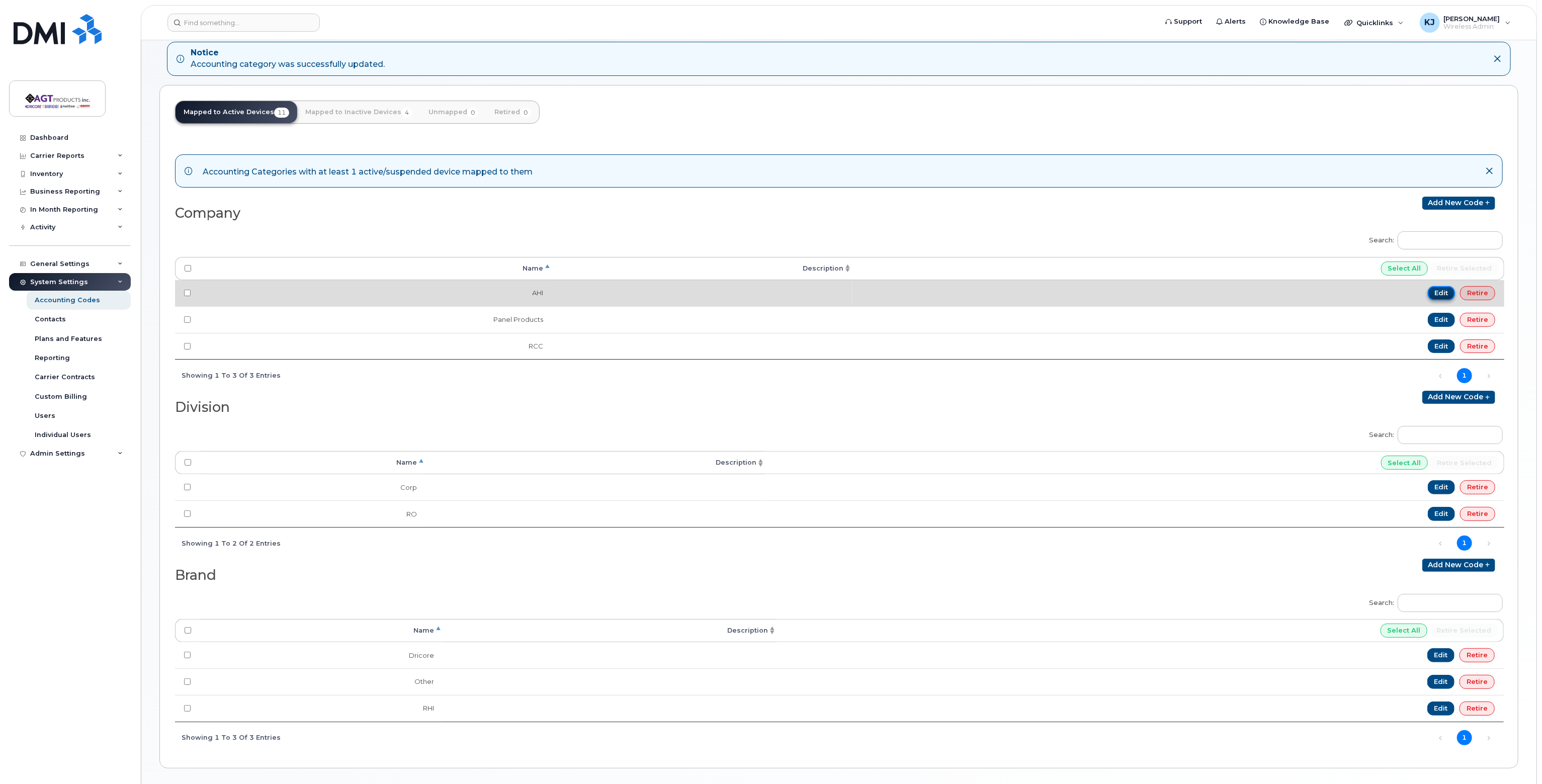
click at [1441, 289] on link "Edit" at bounding box center [1441, 293] width 27 height 14
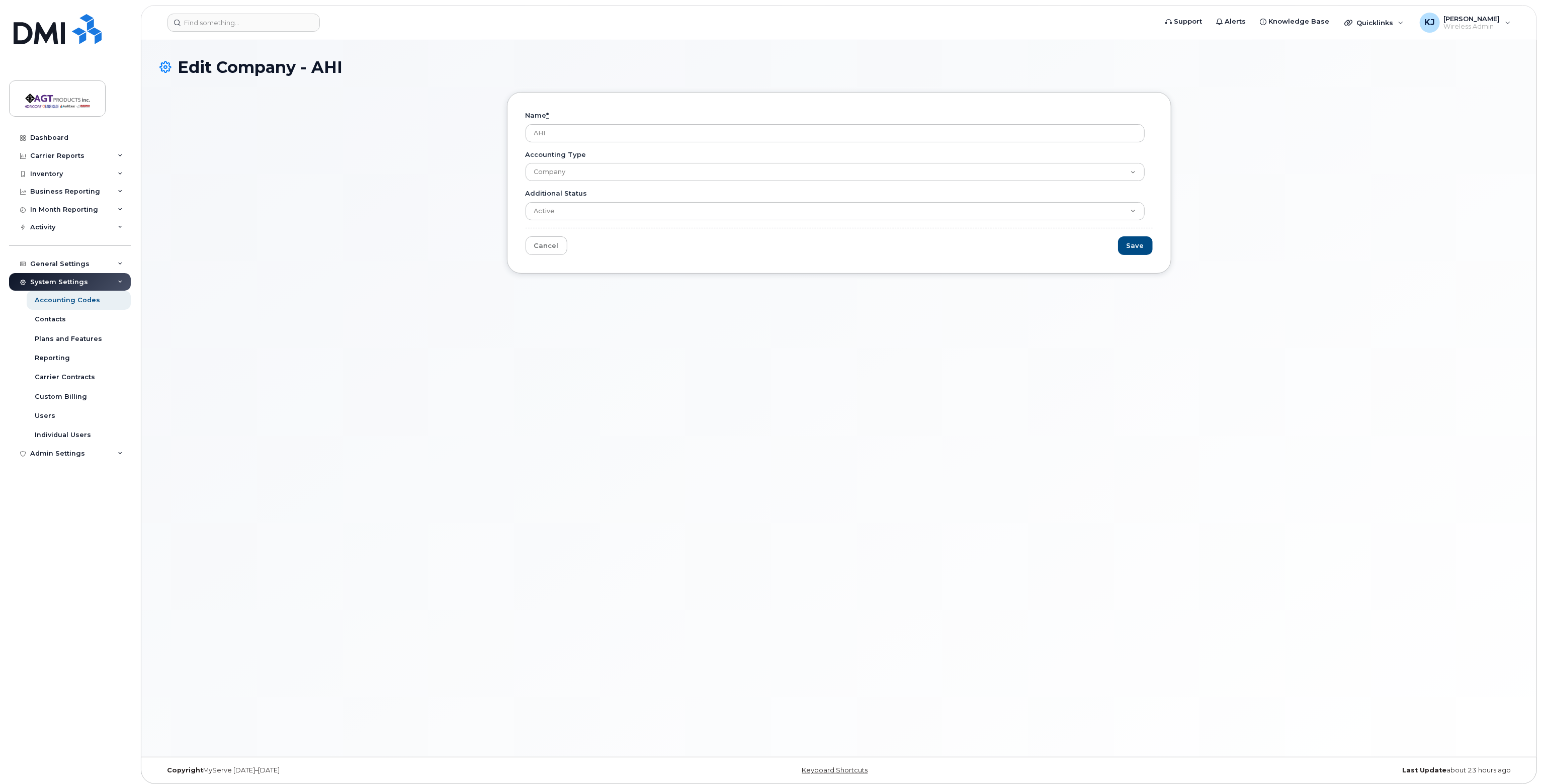
drag, startPoint x: 573, startPoint y: 130, endPoint x: 437, endPoint y: 129, distance: 136.0
click at [531, 131] on input "AHI" at bounding box center [835, 133] width 619 height 18
type input "Shareholders"
click at [1140, 242] on input "Save" at bounding box center [1135, 245] width 35 height 19
type input "Saving..."
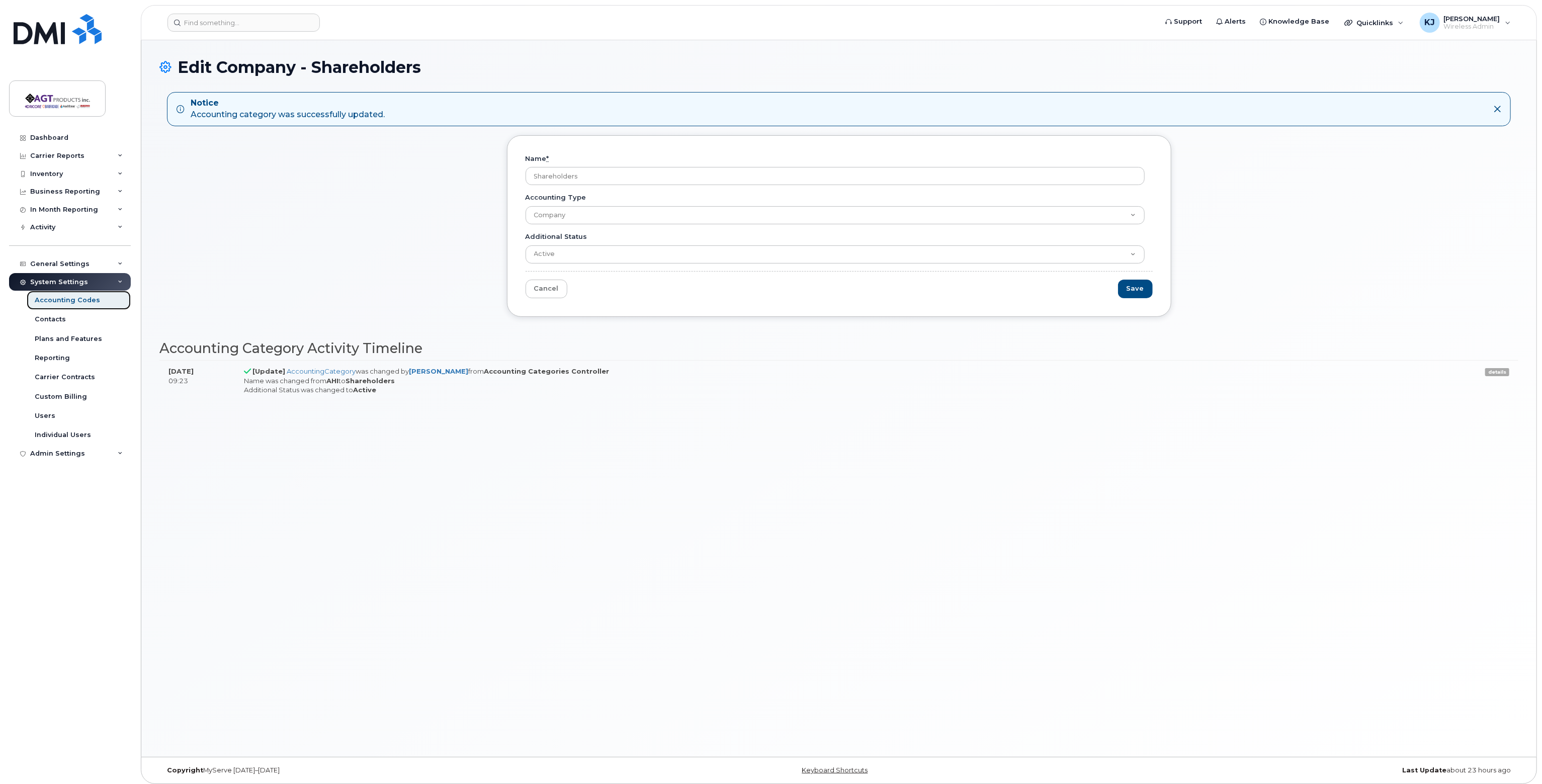
click at [73, 302] on div "Accounting Codes" at bounding box center [67, 300] width 65 height 9
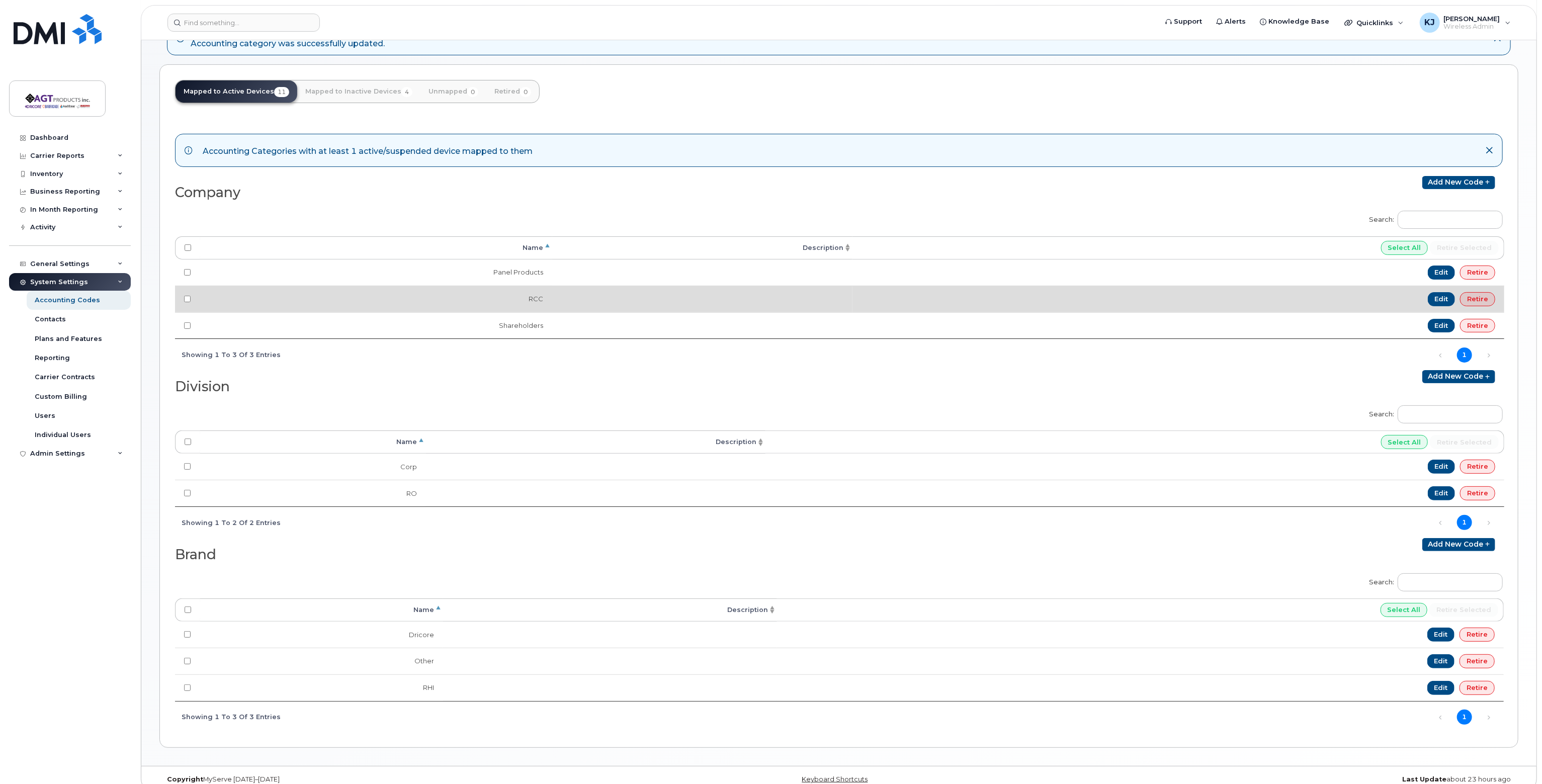
scroll to position [81, 0]
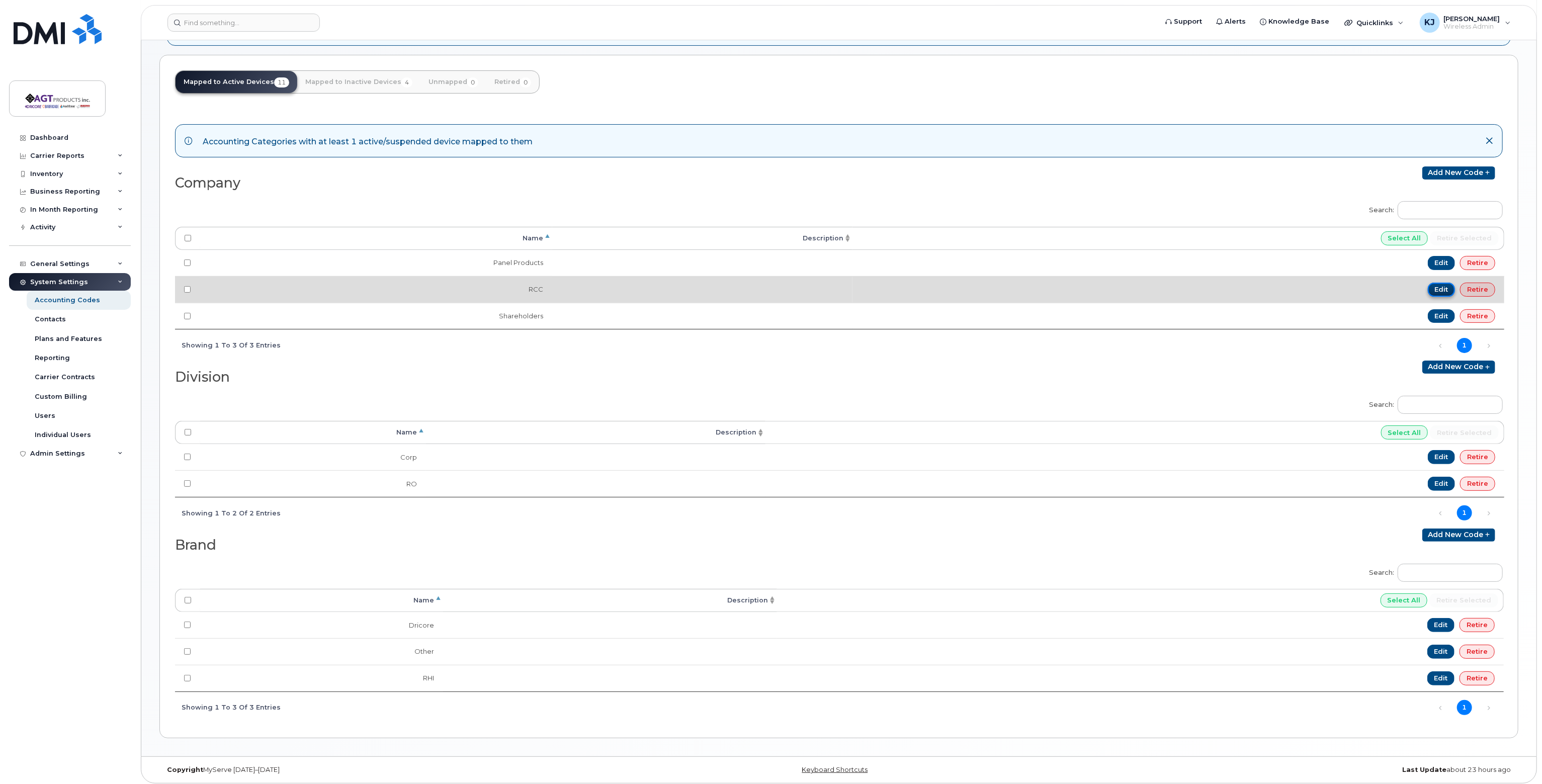
click at [1445, 286] on link "Edit" at bounding box center [1441, 289] width 27 height 14
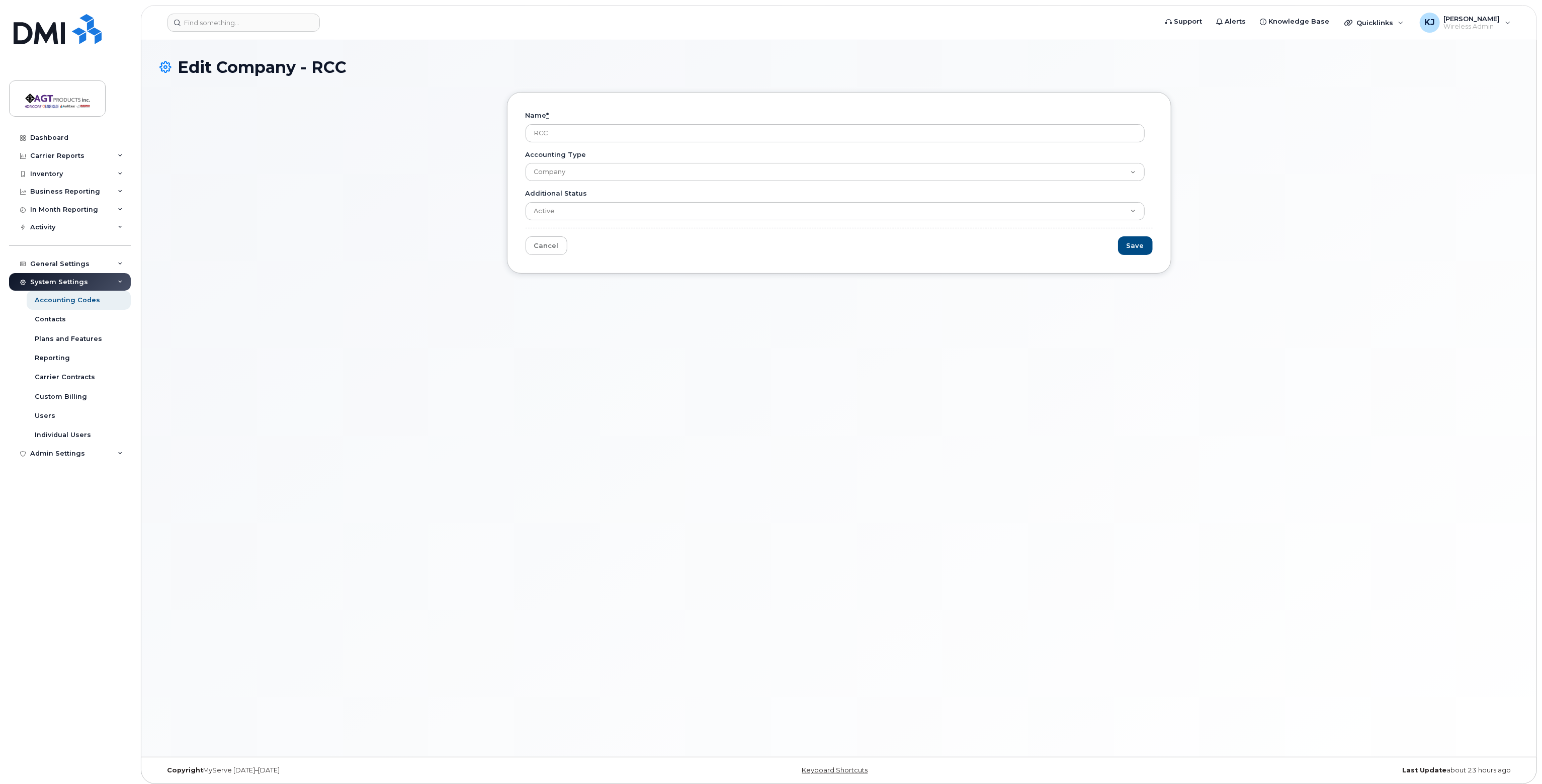
drag, startPoint x: 569, startPoint y: 132, endPoint x: 441, endPoint y: 118, distance: 128.8
click at [528, 125] on input "RCC" at bounding box center [835, 133] width 619 height 18
type input "Concrete Repair"
click at [1147, 243] on input "Save" at bounding box center [1135, 245] width 35 height 19
type input "Saving..."
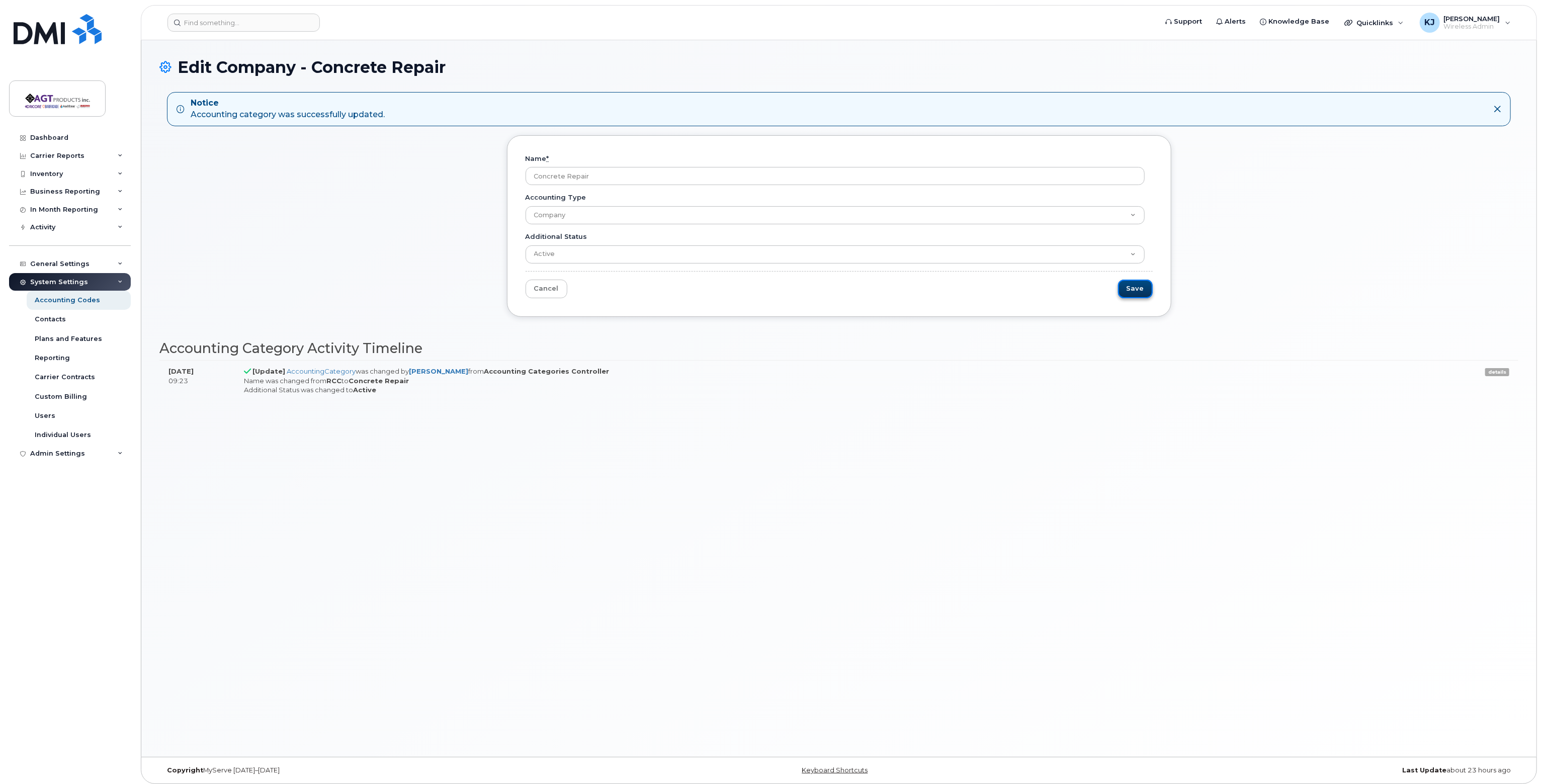
click at [1142, 289] on input "Save" at bounding box center [1135, 289] width 35 height 19
type input "Saving..."
drag, startPoint x: 69, startPoint y: 298, endPoint x: 130, endPoint y: 298, distance: 61.0
click at [69, 298] on div "Accounting Codes" at bounding box center [67, 300] width 65 height 9
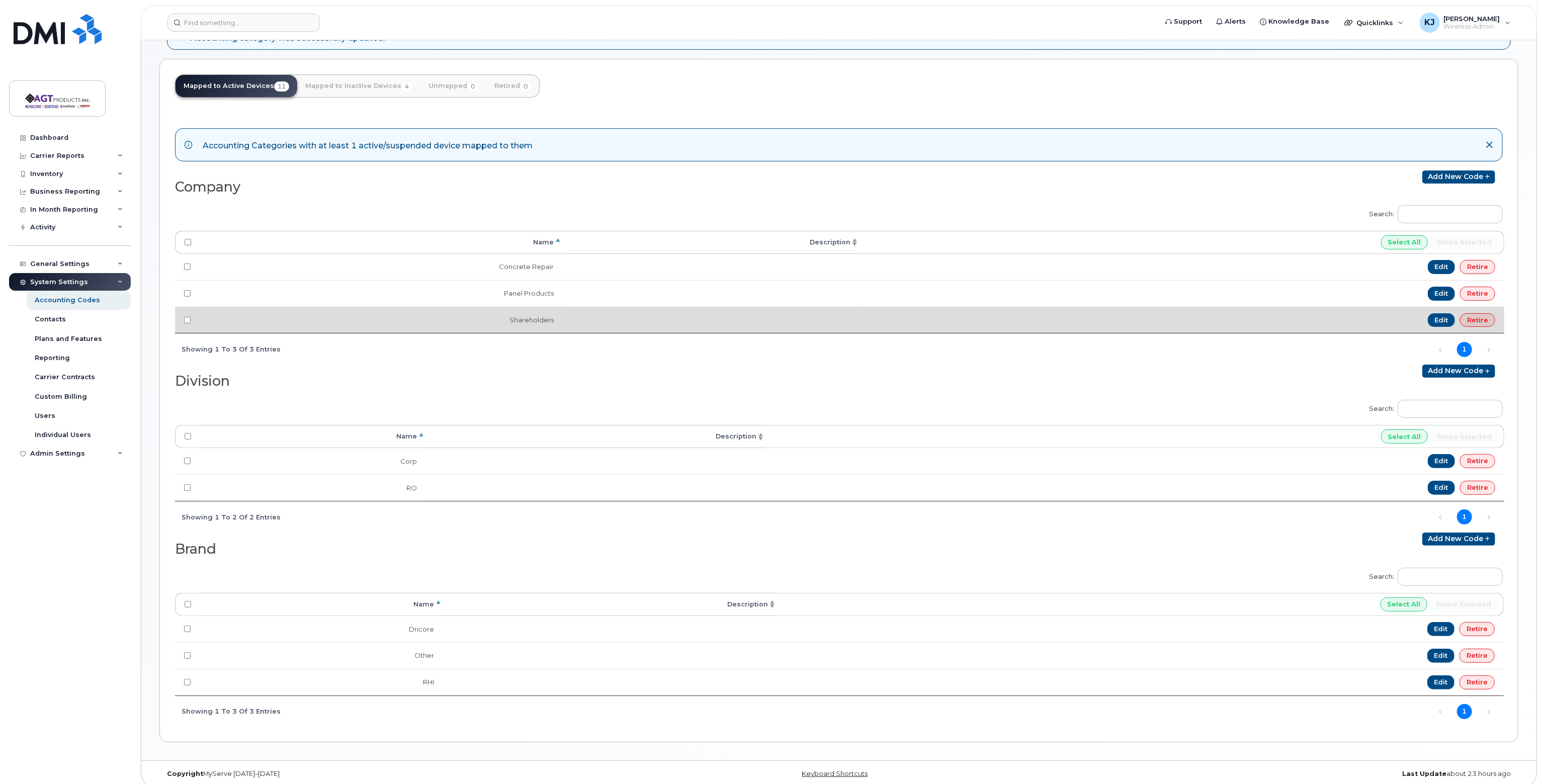
scroll to position [81, 0]
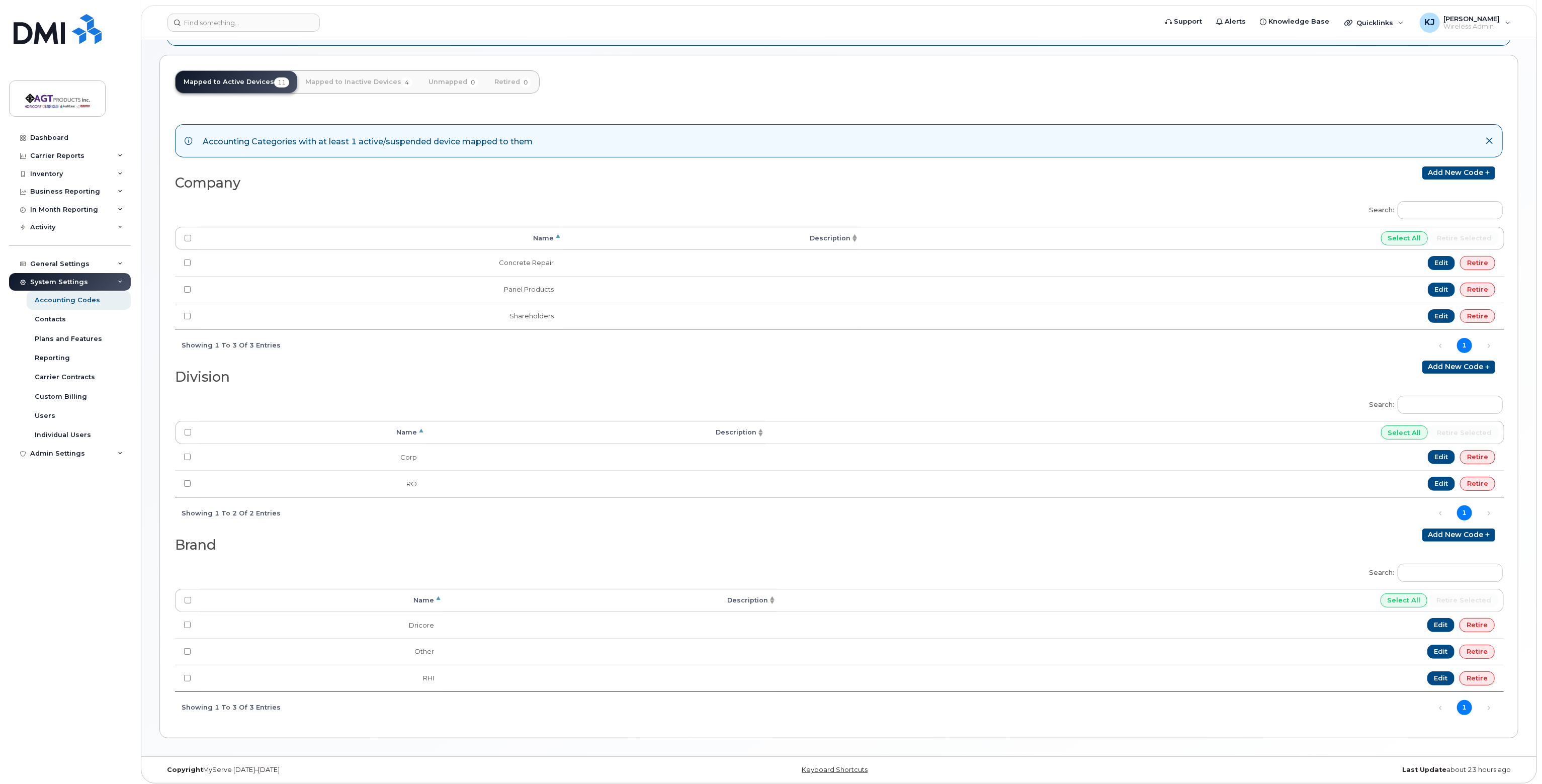
click at [210, 375] on h2 "Division" at bounding box center [503, 377] width 656 height 15
click at [195, 542] on h2 "Brand" at bounding box center [503, 545] width 656 height 15
click at [1447, 363] on link "Add new code" at bounding box center [1459, 366] width 73 height 13
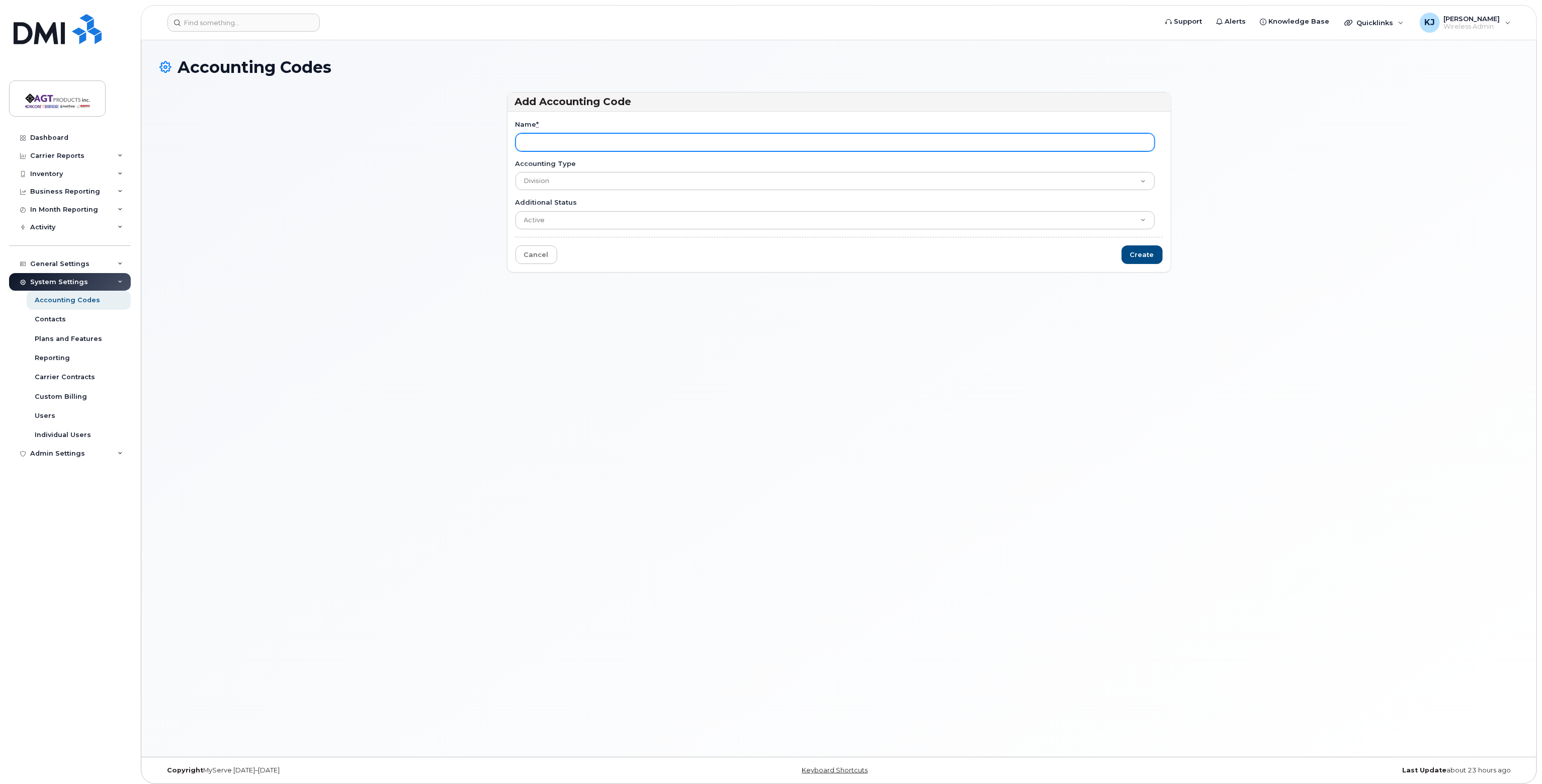
click at [594, 140] on input "Name *" at bounding box center [835, 142] width 639 height 18
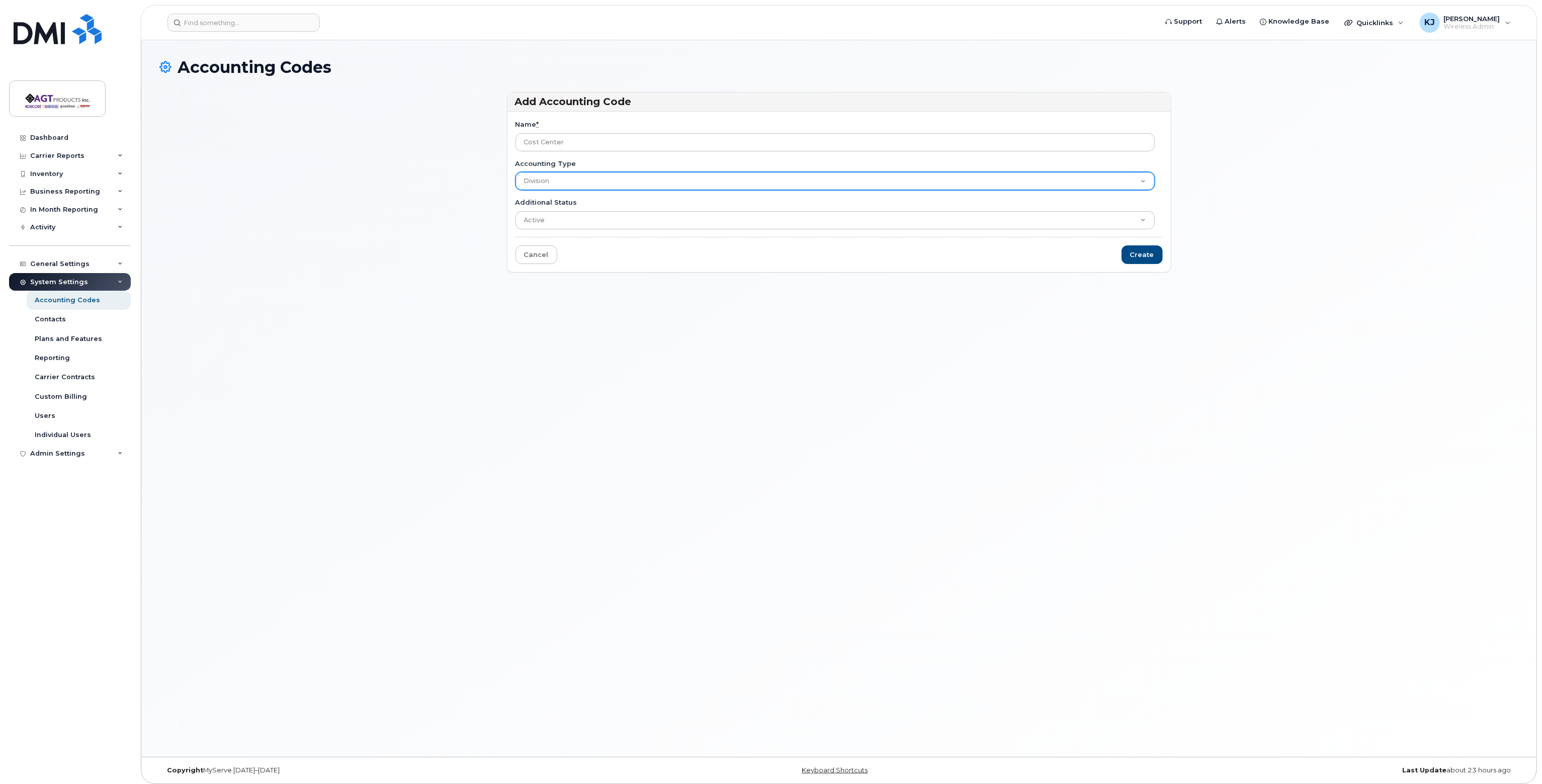
type input "Cost Center"
click at [587, 181] on select "Company Cost Center Division Brand" at bounding box center [835, 181] width 639 height 18
select select "1366"
click at [515, 172] on select "Company Cost Center Division Brand" at bounding box center [835, 181] width 639 height 18
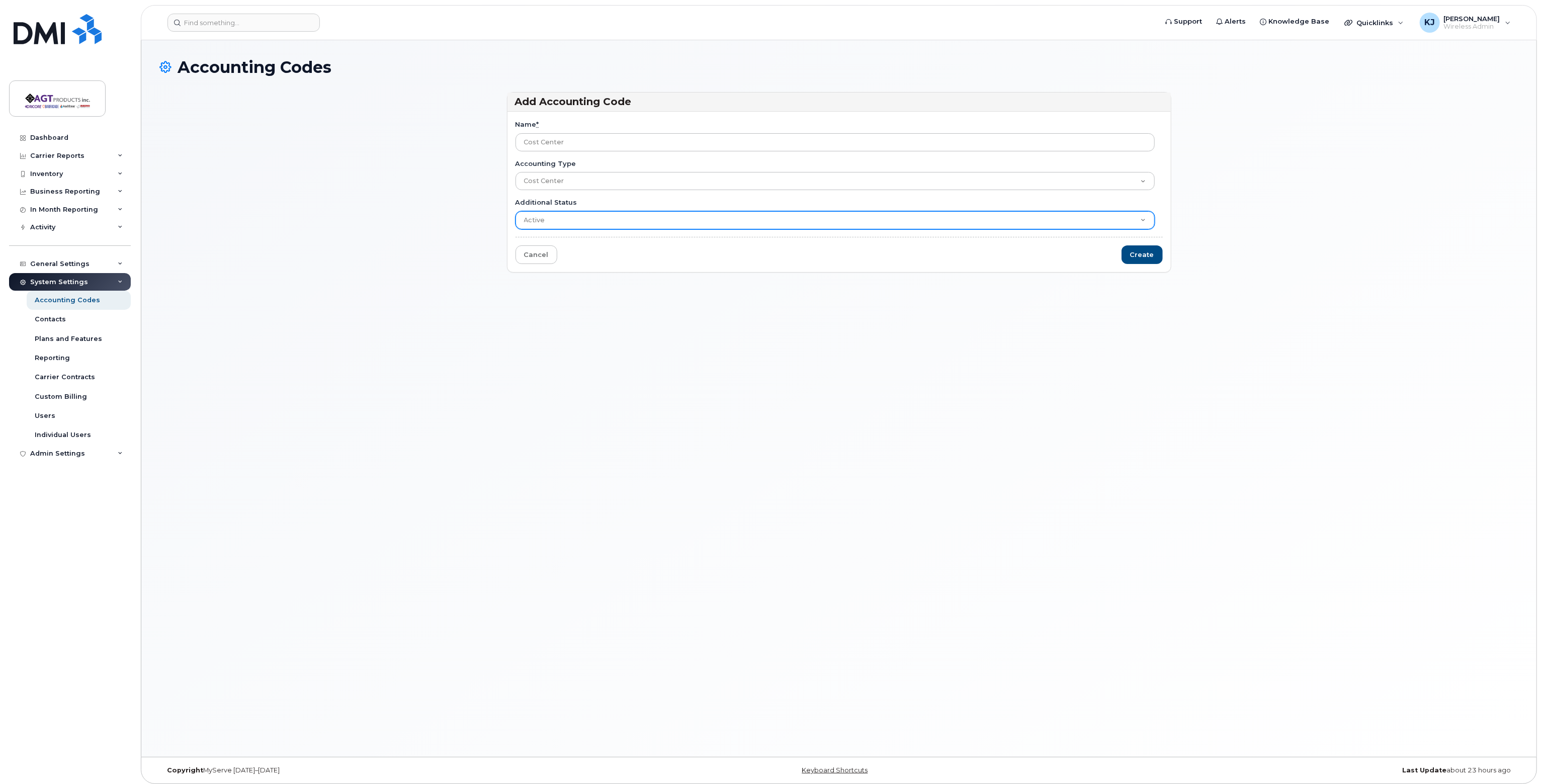
click at [575, 216] on select "Active Suspended Cancelled Closed" at bounding box center [835, 220] width 639 height 18
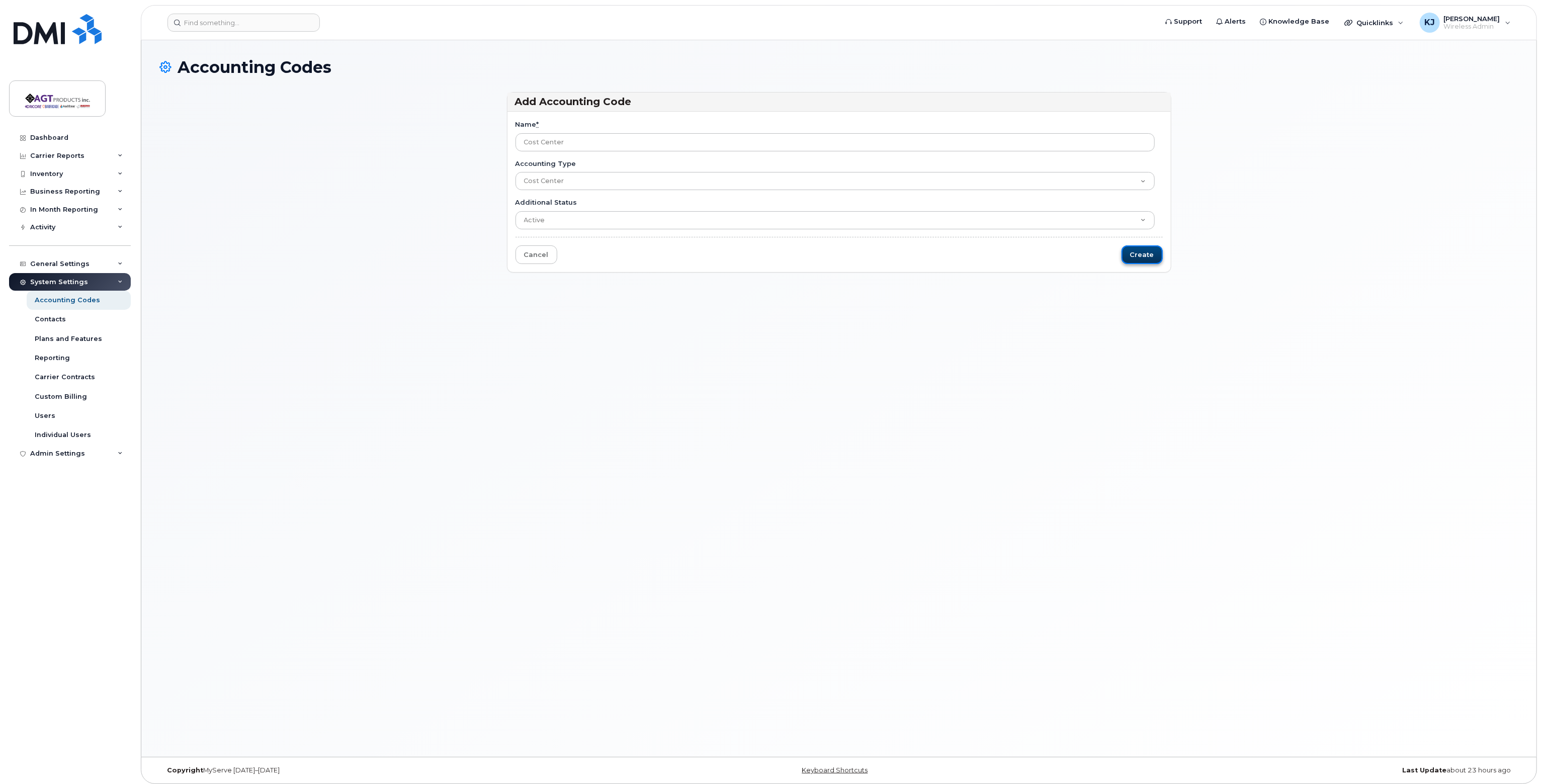
click at [1139, 252] on input "Create" at bounding box center [1142, 254] width 41 height 19
type input "Saving..."
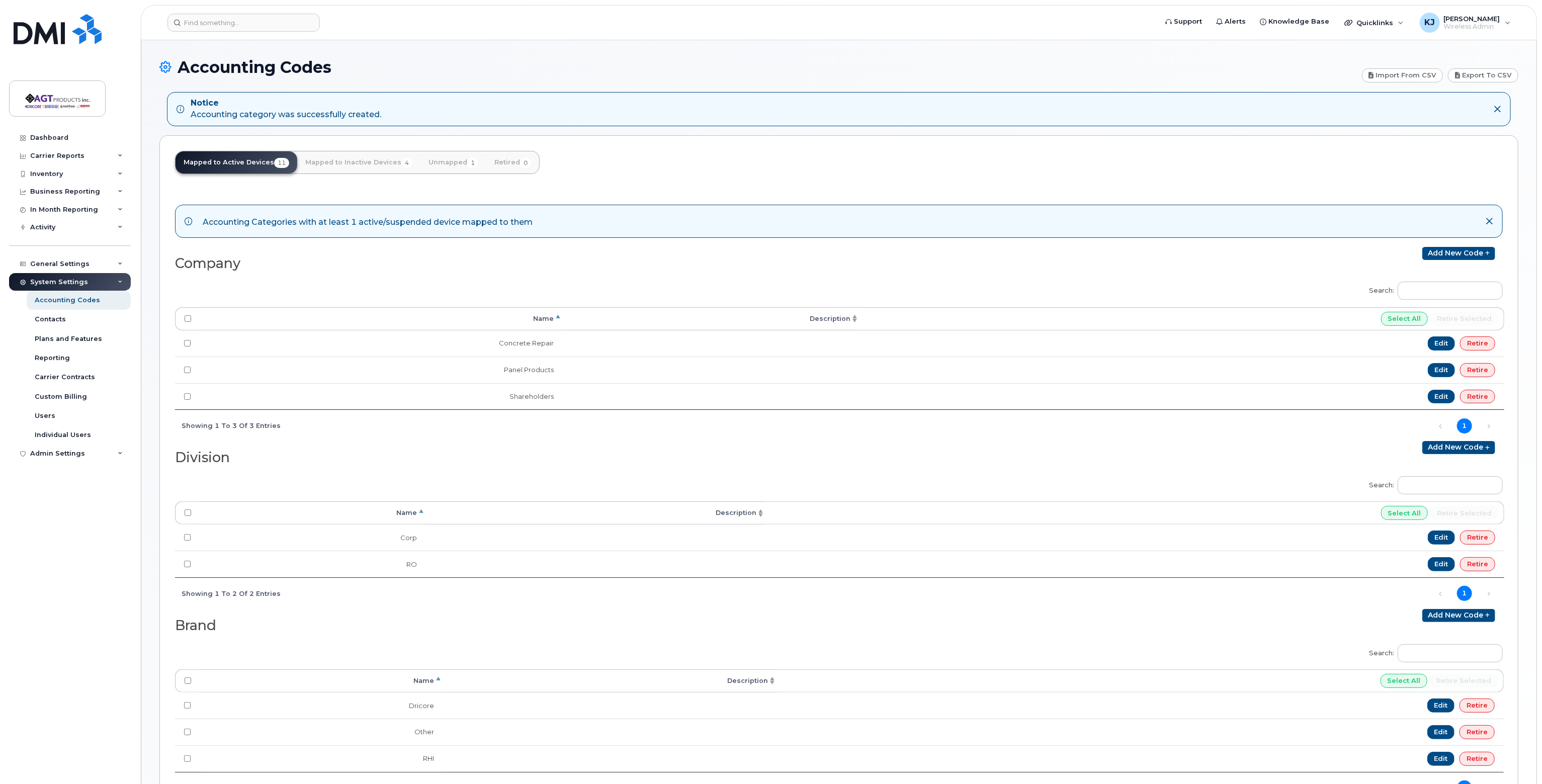
scroll to position [81, 0]
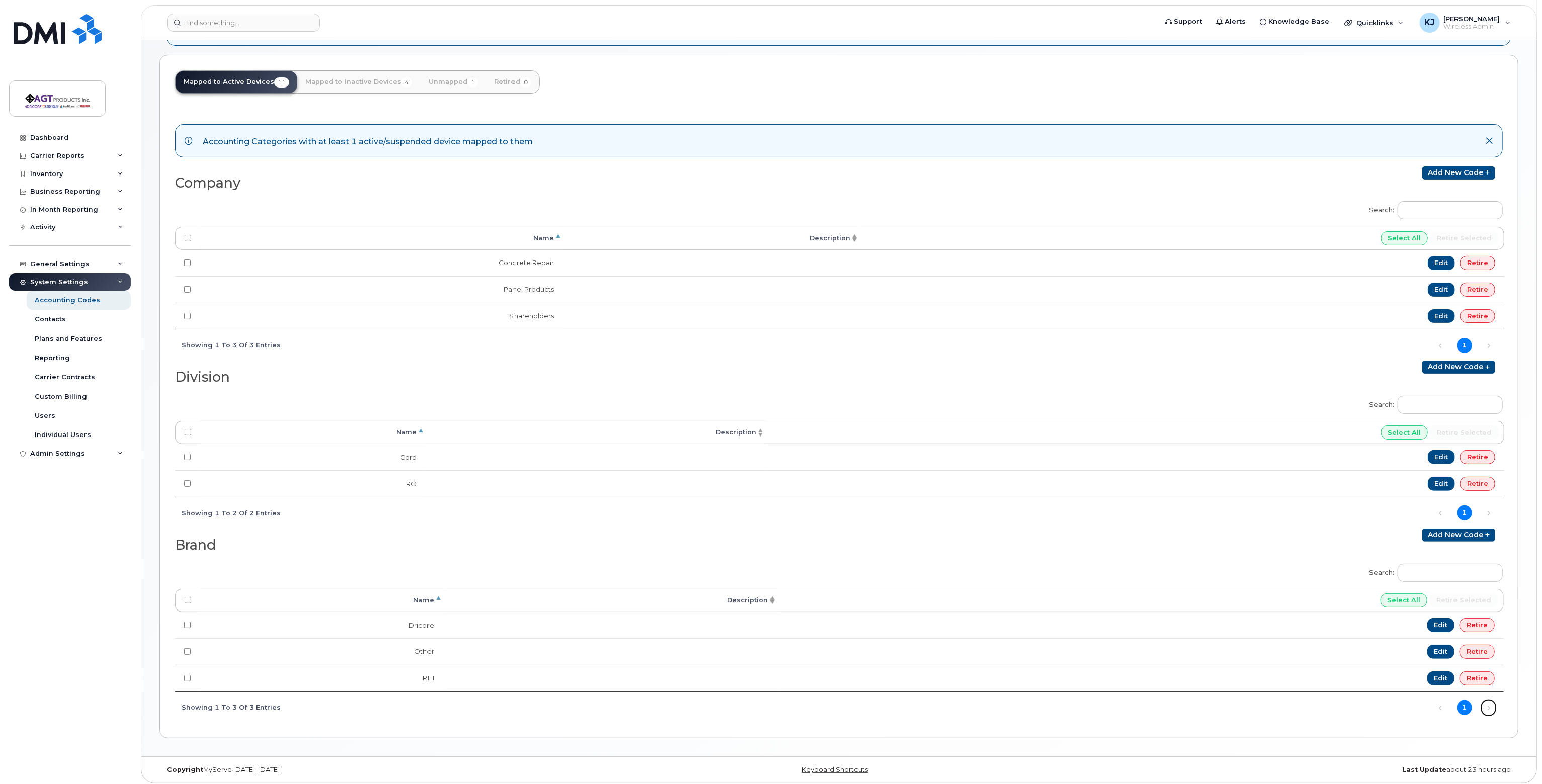
click at [1488, 701] on link "Next" at bounding box center [1489, 708] width 15 height 15
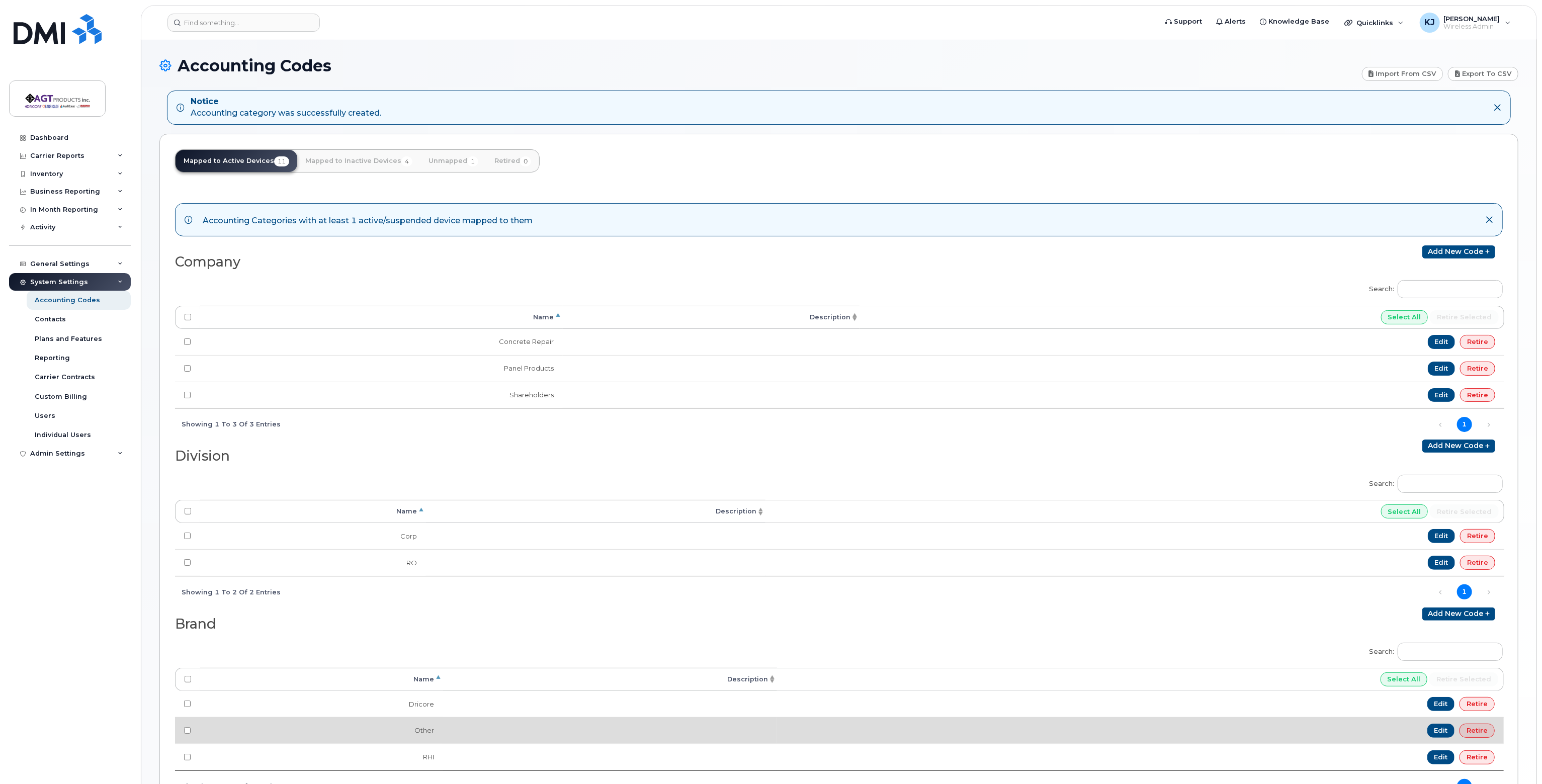
scroll to position [0, 0]
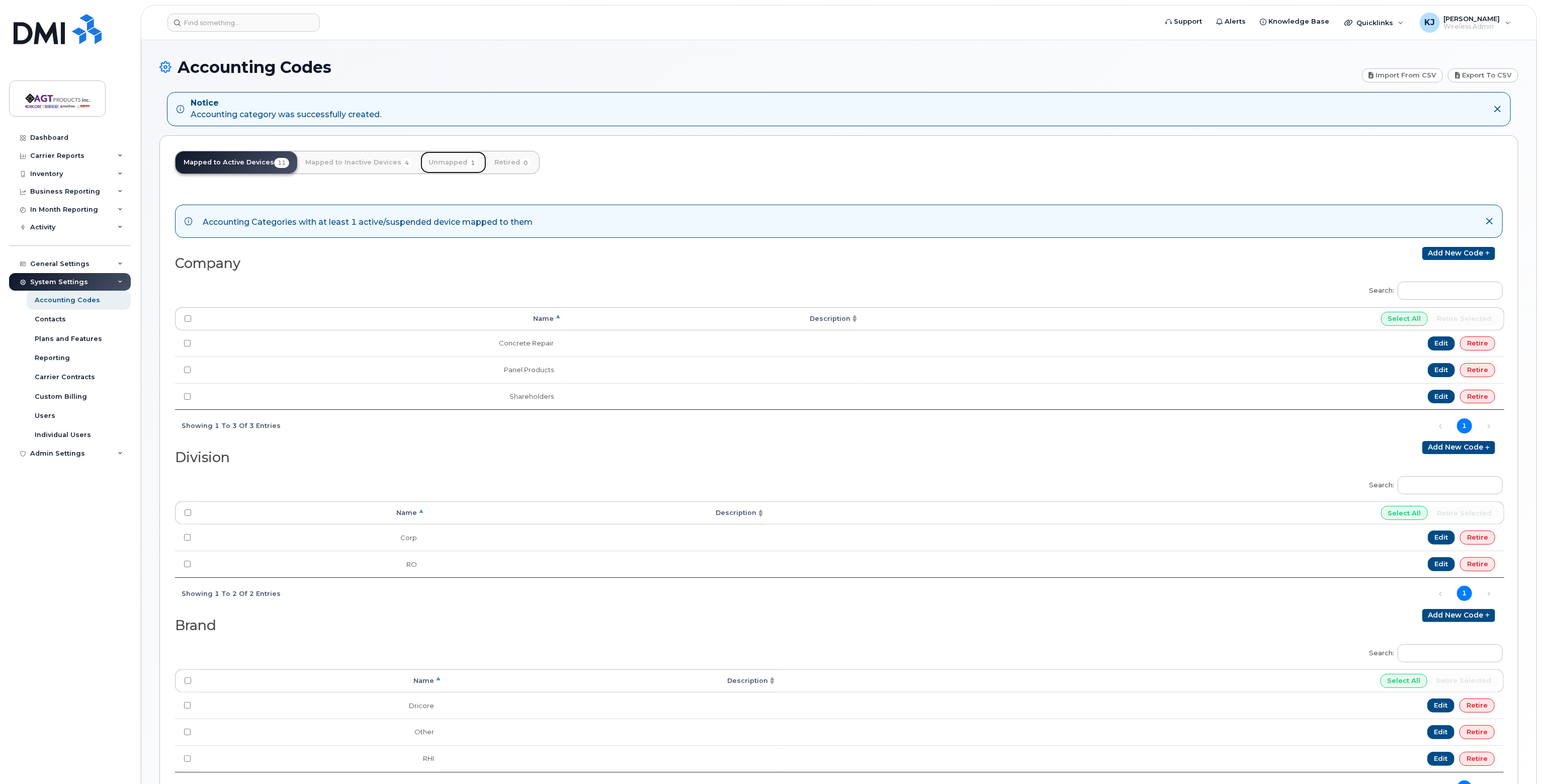
click at [445, 160] on link "Unmapped 1" at bounding box center [453, 163] width 66 height 22
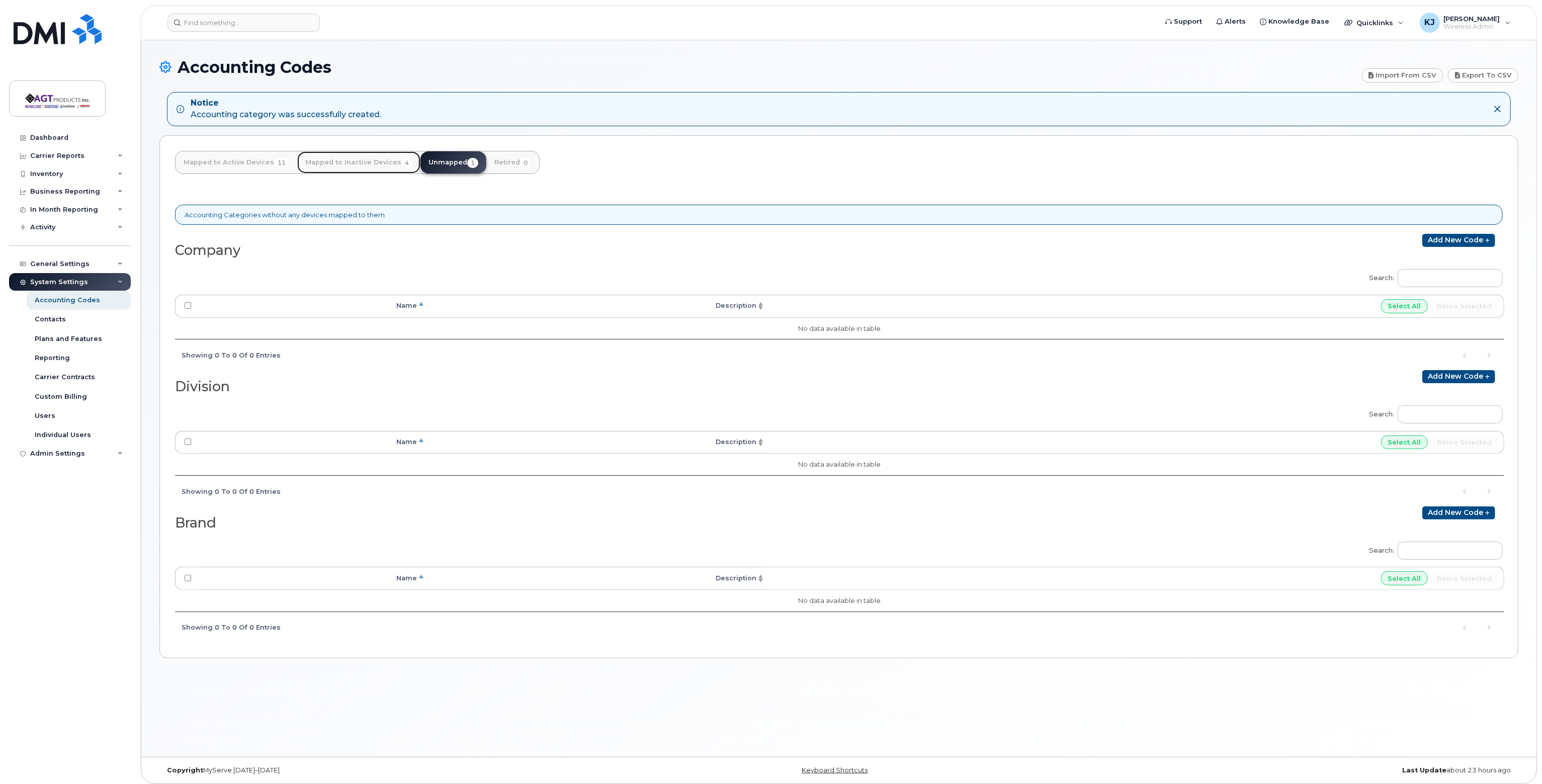
click at [362, 166] on link "Mapped to Inactive Devices 4" at bounding box center [359, 163] width 123 height 22
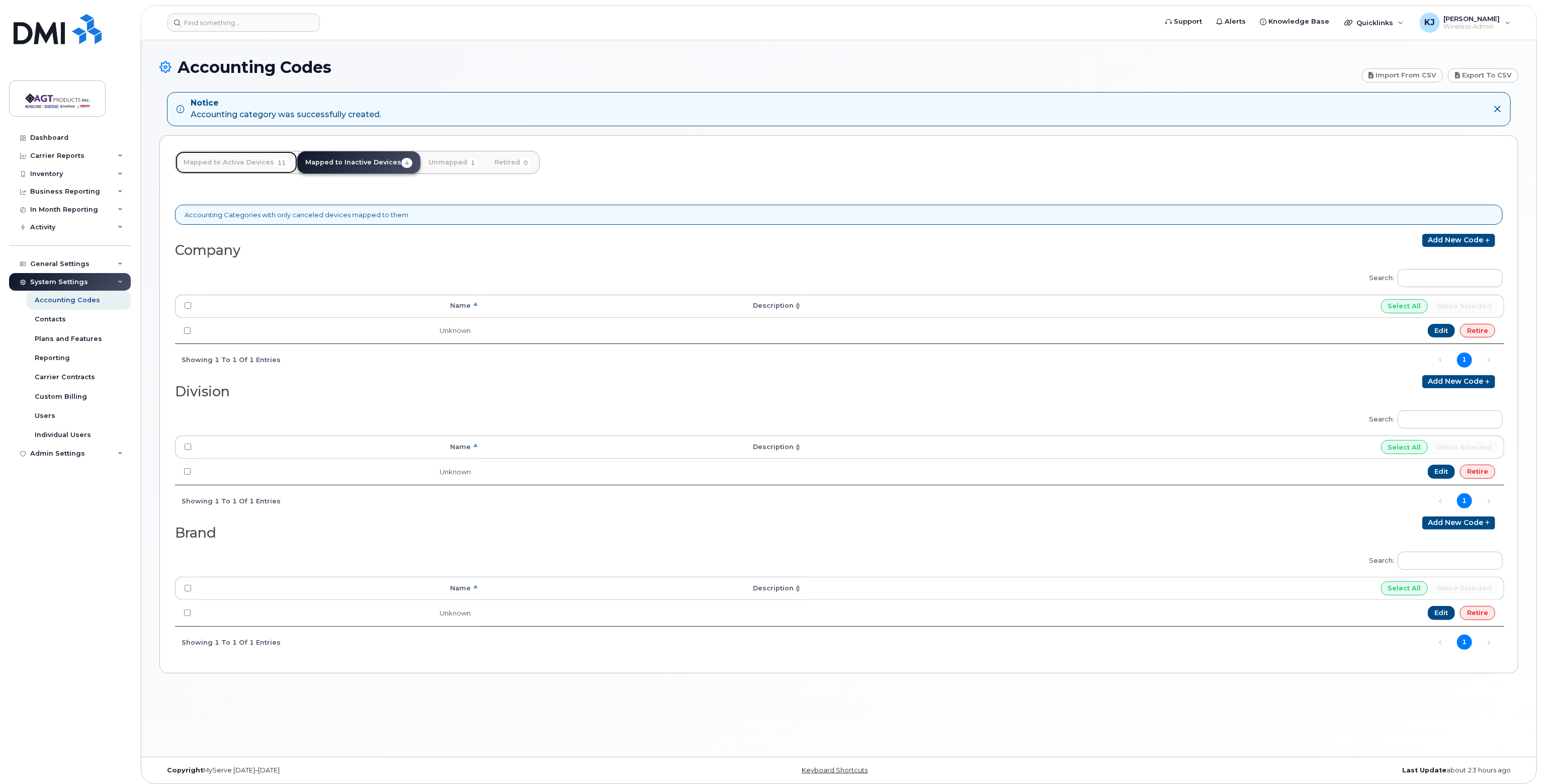
click at [258, 163] on link "Mapped to Active Devices 11" at bounding box center [236, 163] width 122 height 22
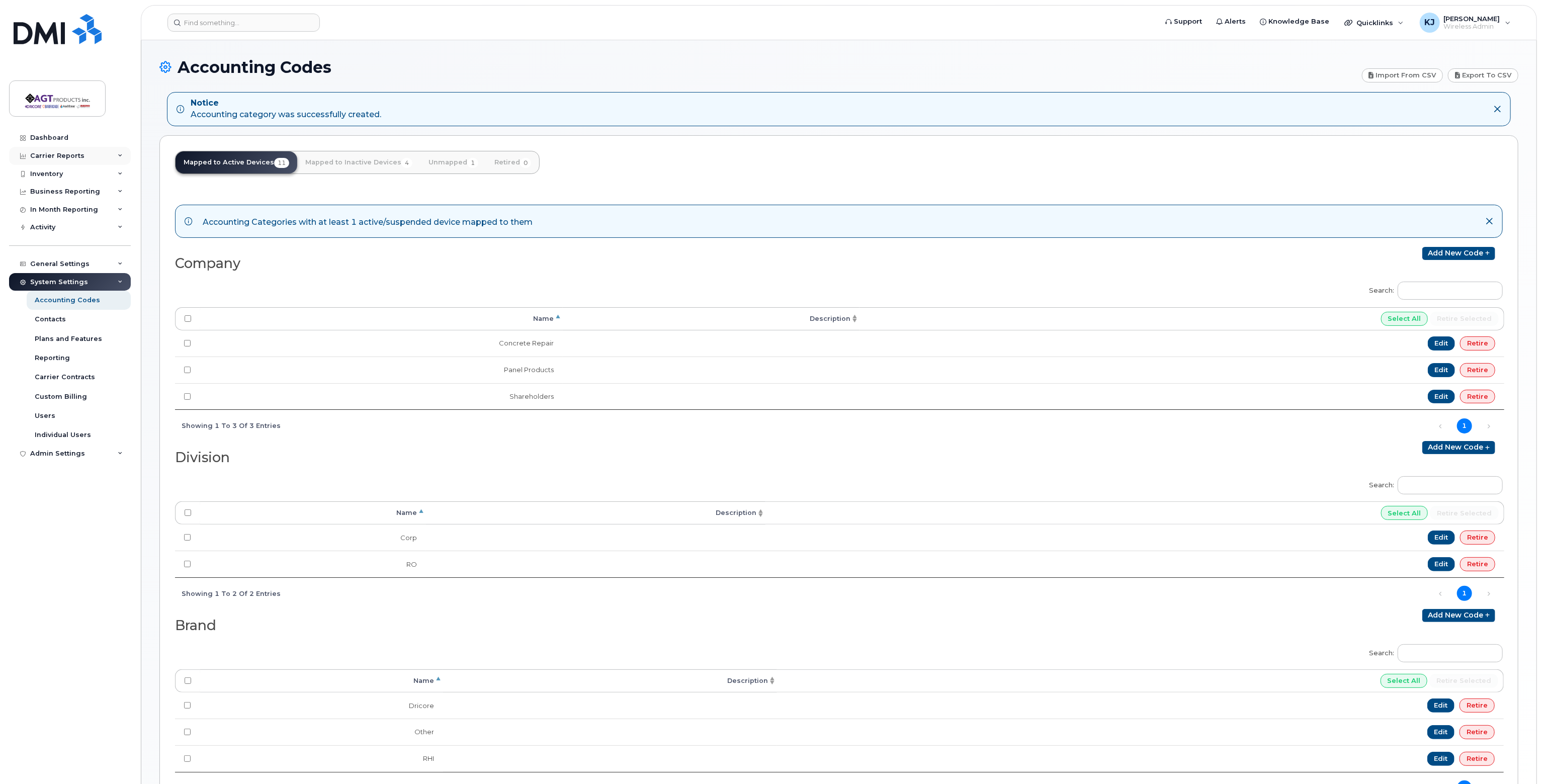
click at [72, 158] on div "Carrier Reports" at bounding box center [57, 156] width 54 height 8
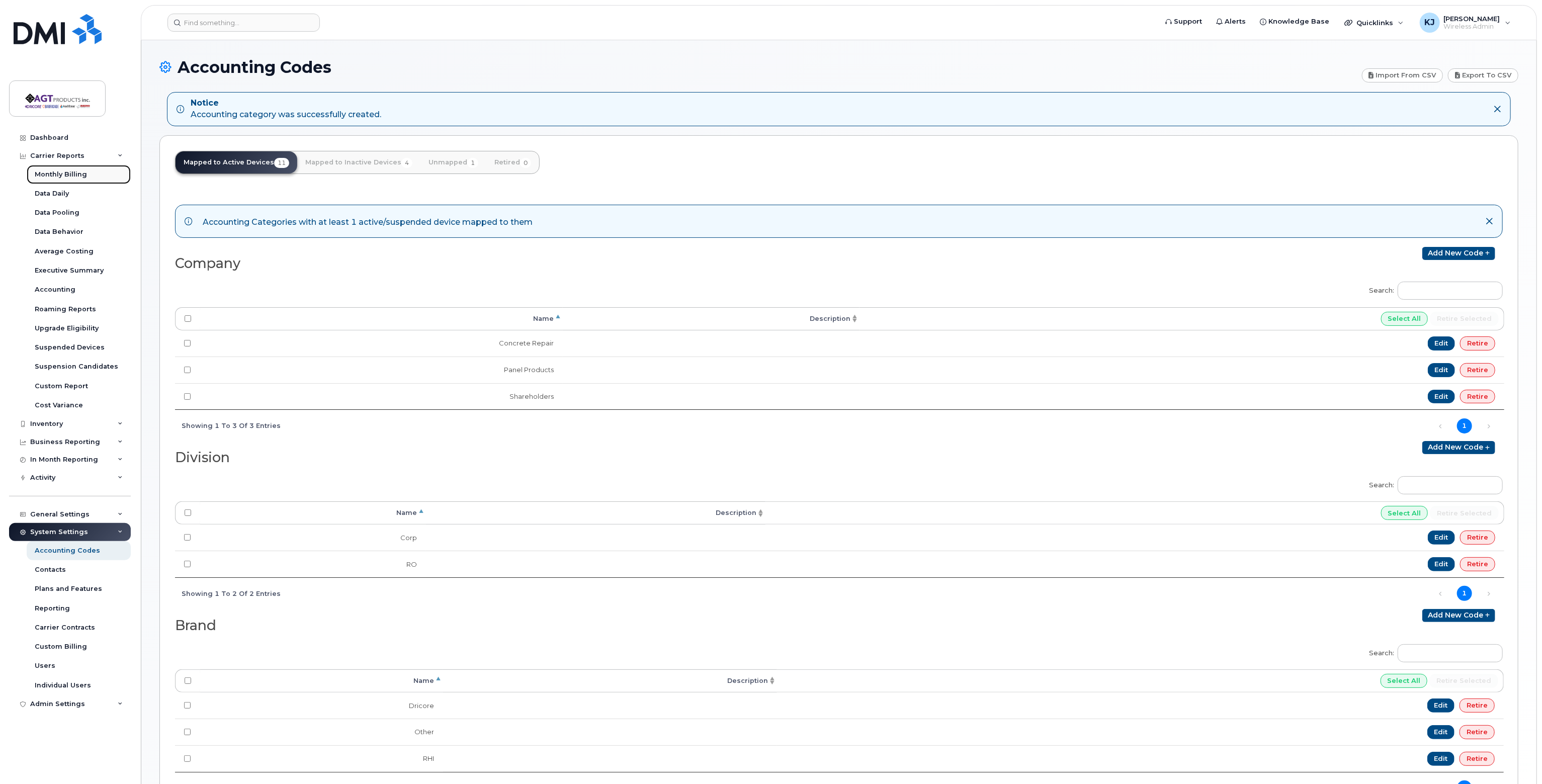
click at [74, 176] on div "Monthly Billing" at bounding box center [61, 174] width 53 height 9
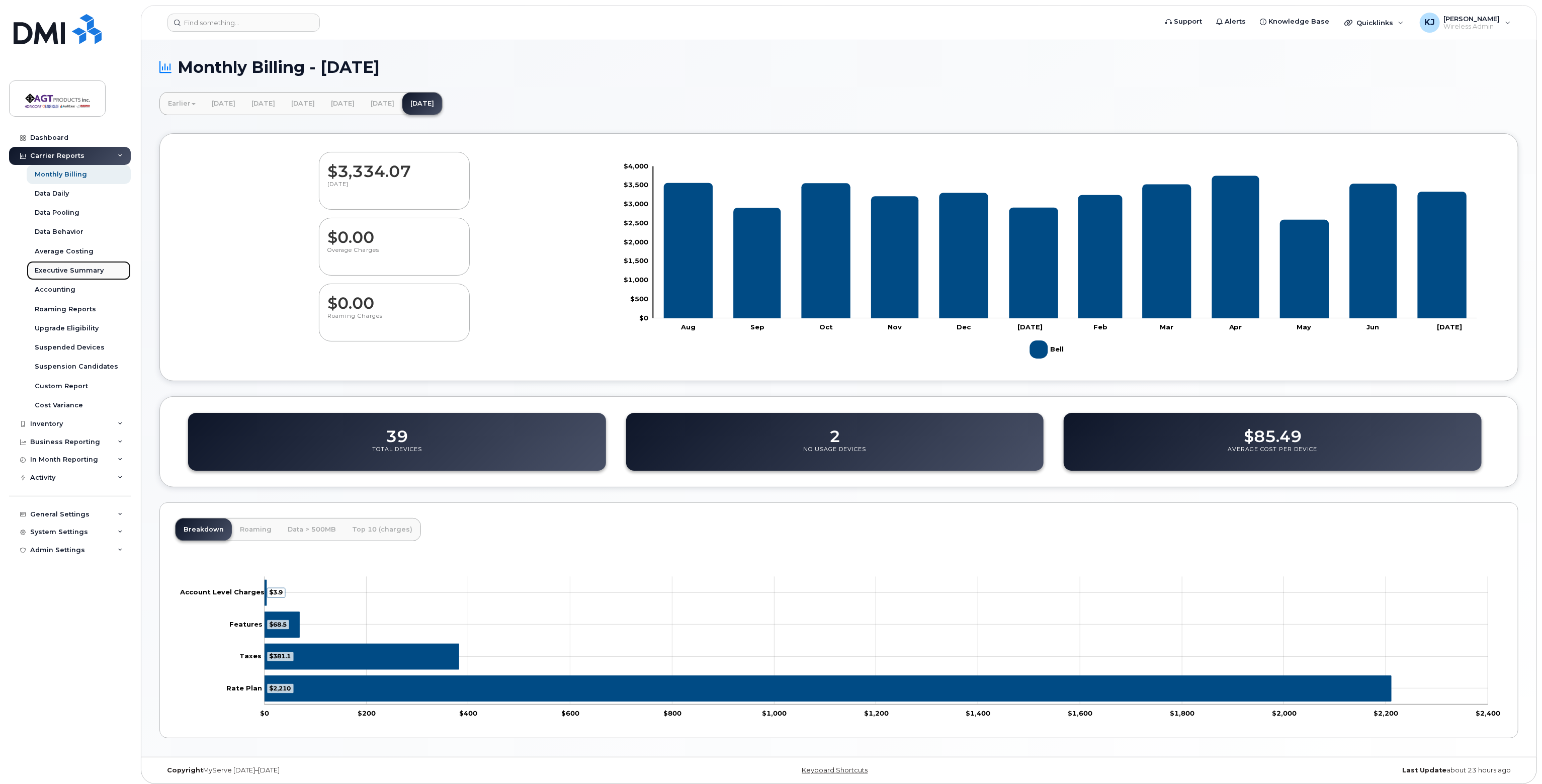
click at [67, 270] on div "Executive Summary" at bounding box center [69, 270] width 69 height 9
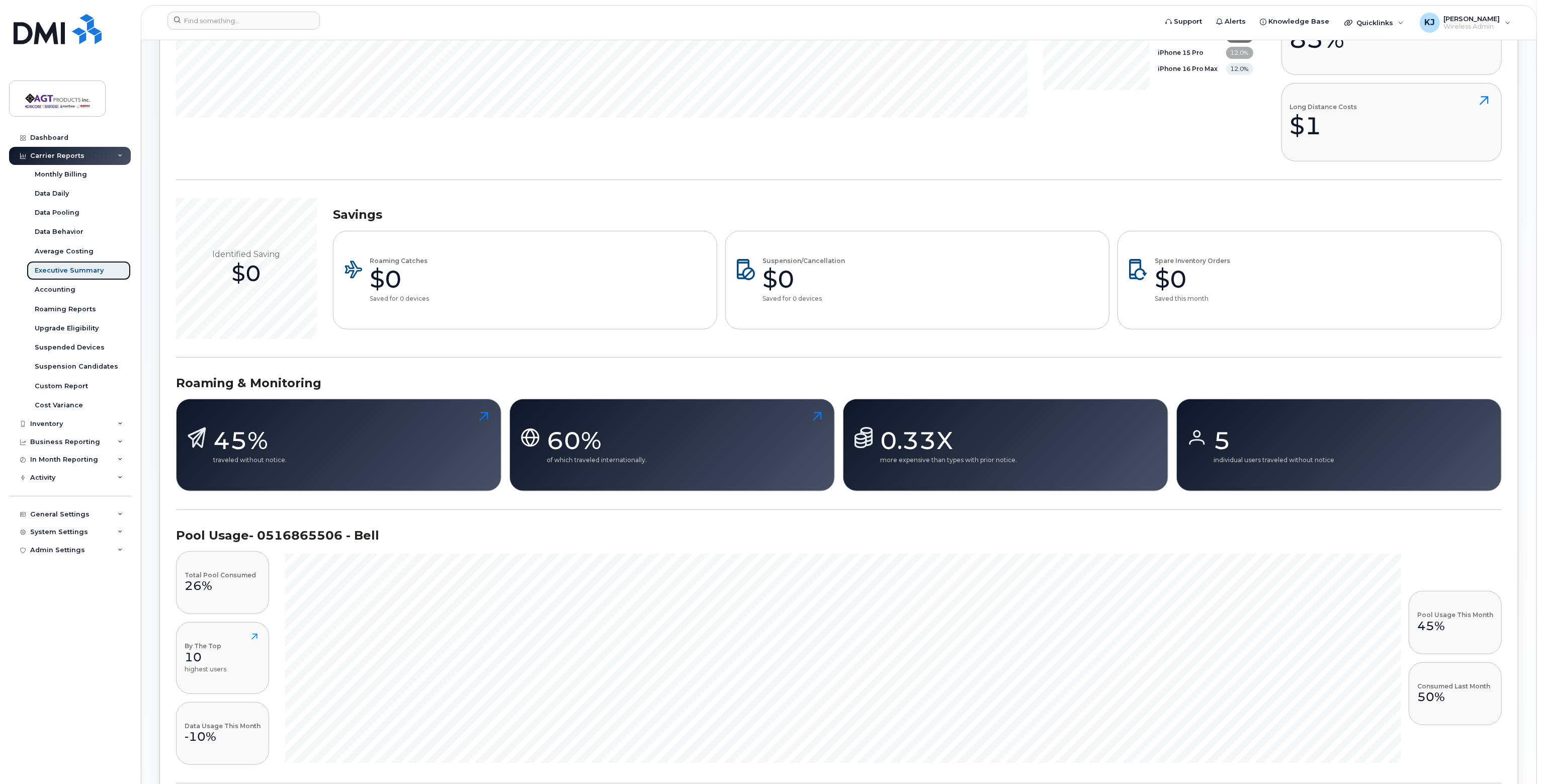
scroll to position [92, 0]
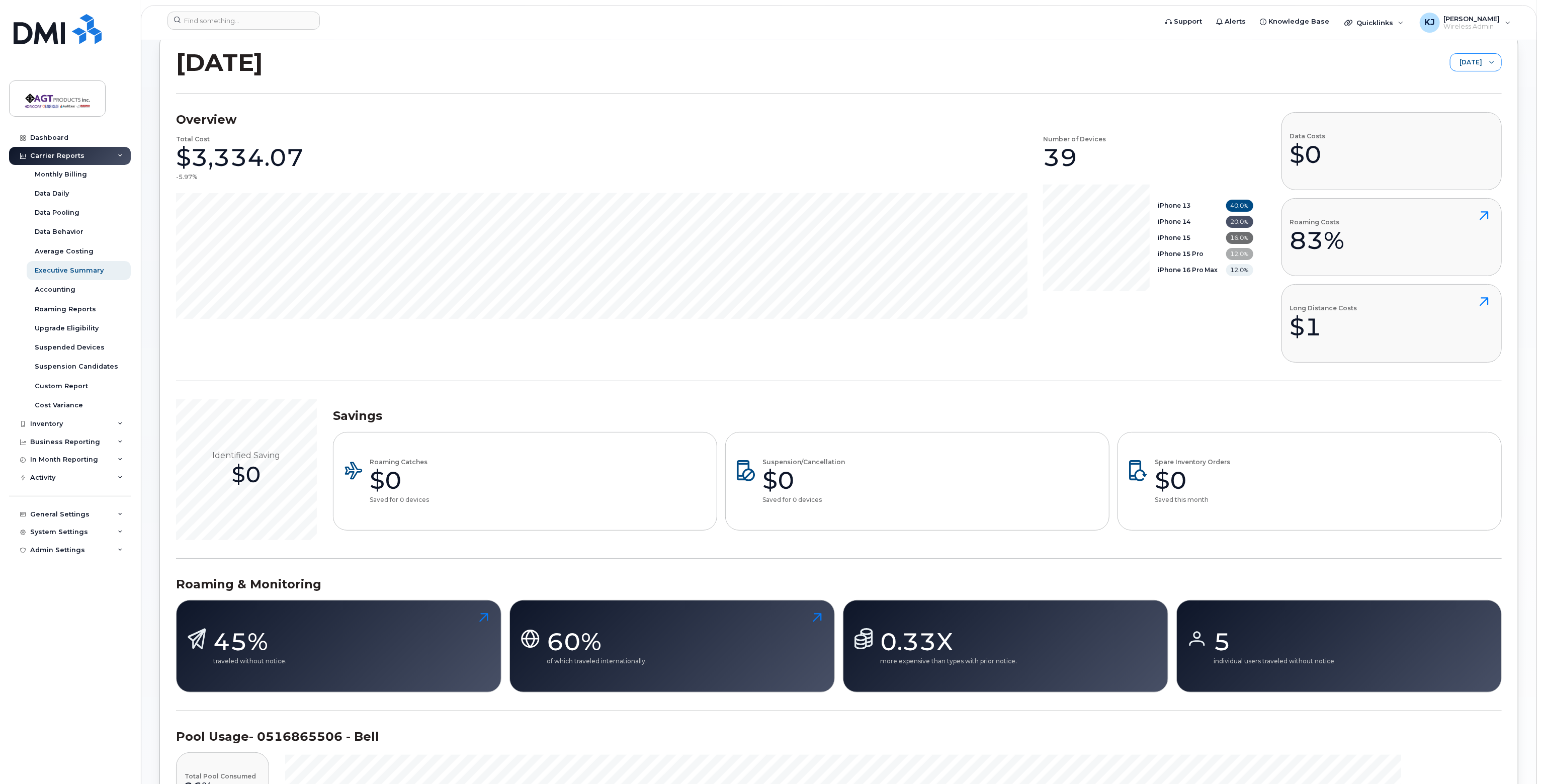
click at [1468, 63] on span "[DATE]" at bounding box center [1466, 63] width 32 height 18
click at [1468, 63] on span "July 2025" at bounding box center [1466, 63] width 32 height 18
click at [67, 425] on div "Inventory" at bounding box center [70, 424] width 122 height 18
drag, startPoint x: 70, startPoint y: 445, endPoint x: 113, endPoint y: 436, distance: 43.9
click at [70, 444] on div "Mobility Devices" at bounding box center [63, 442] width 57 height 9
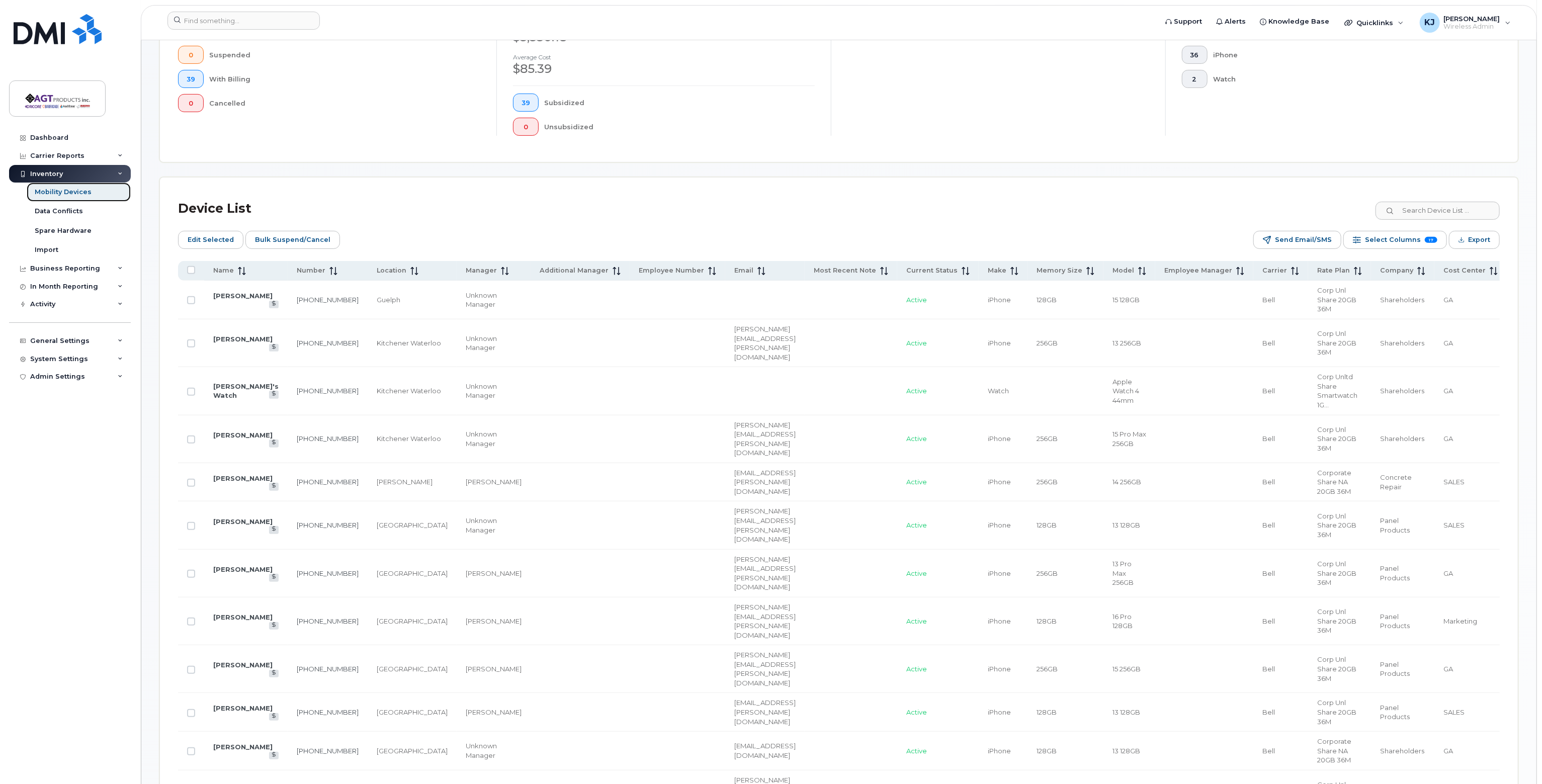
scroll to position [252, 0]
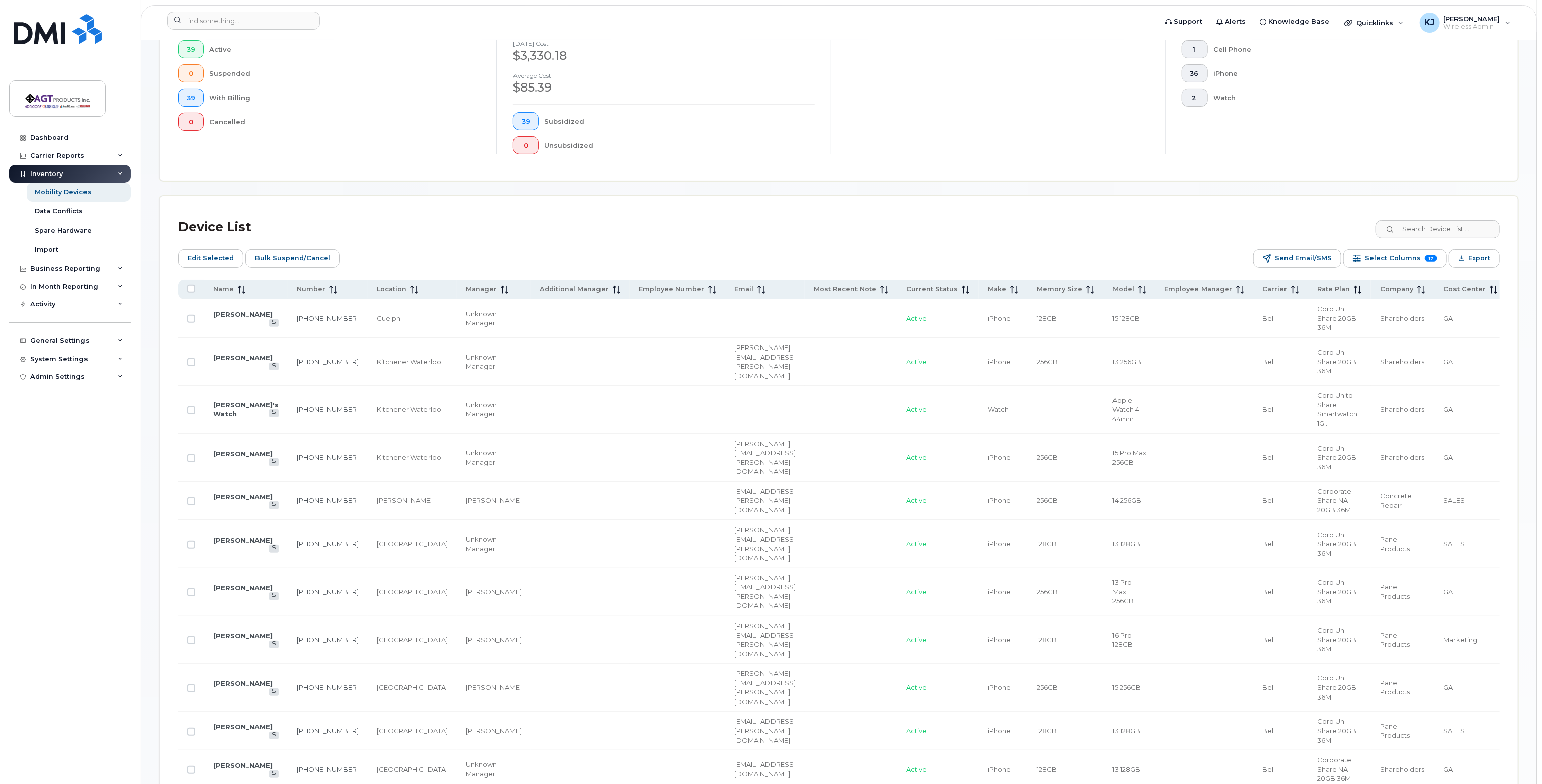
click at [1443, 317] on span "GA" at bounding box center [1448, 317] width 10 height 8
drag, startPoint x: 1419, startPoint y: 310, endPoint x: 1407, endPoint y: 332, distance: 25.1
click at [1434, 311] on td "GA" at bounding box center [1470, 318] width 72 height 39
click at [1434, 331] on td "GA" at bounding box center [1470, 318] width 72 height 39
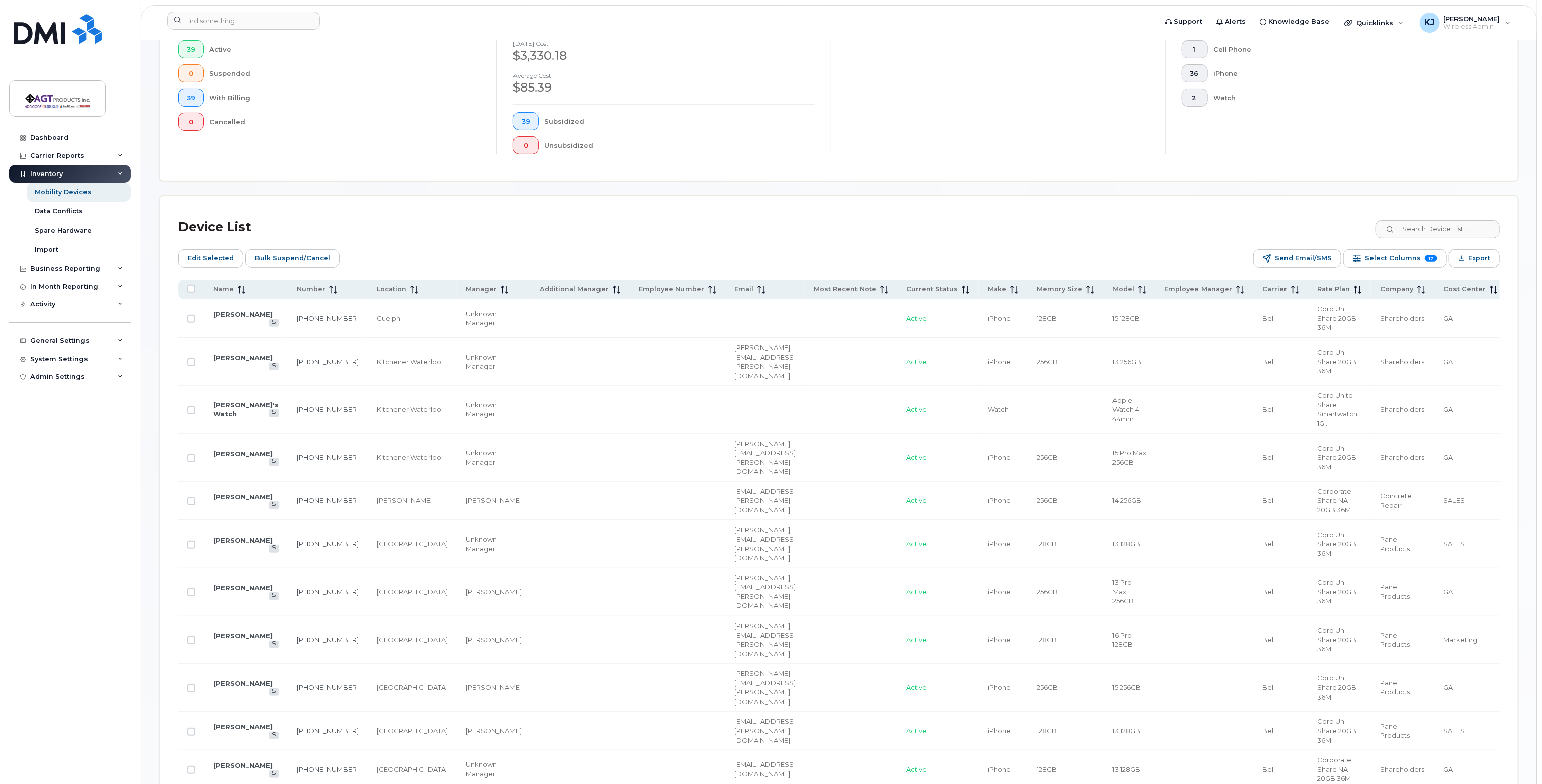
click at [1434, 317] on td "GA" at bounding box center [1470, 318] width 72 height 39
click at [1443, 314] on span "GA" at bounding box center [1448, 317] width 10 height 8
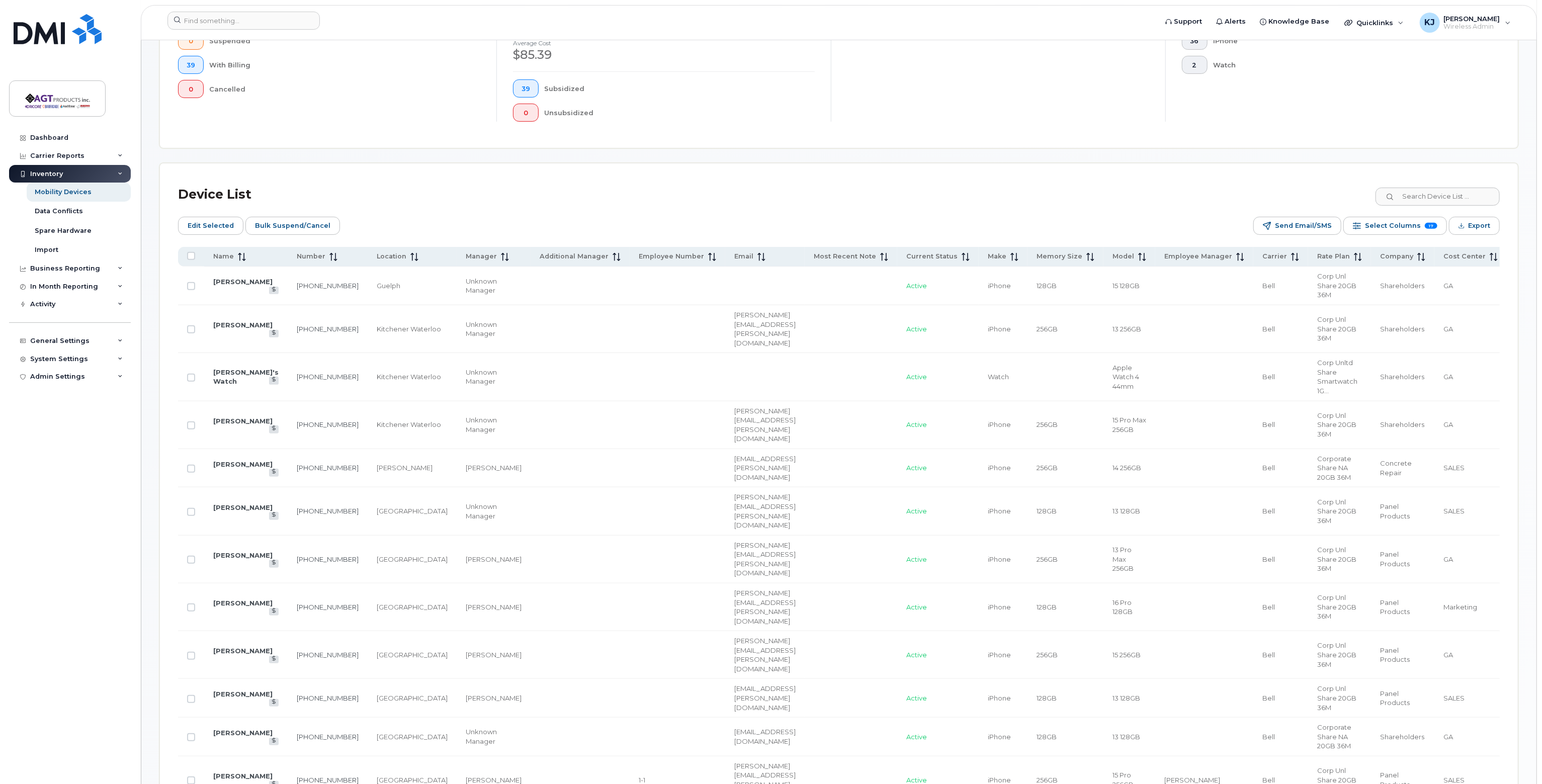
scroll to position [302, 0]
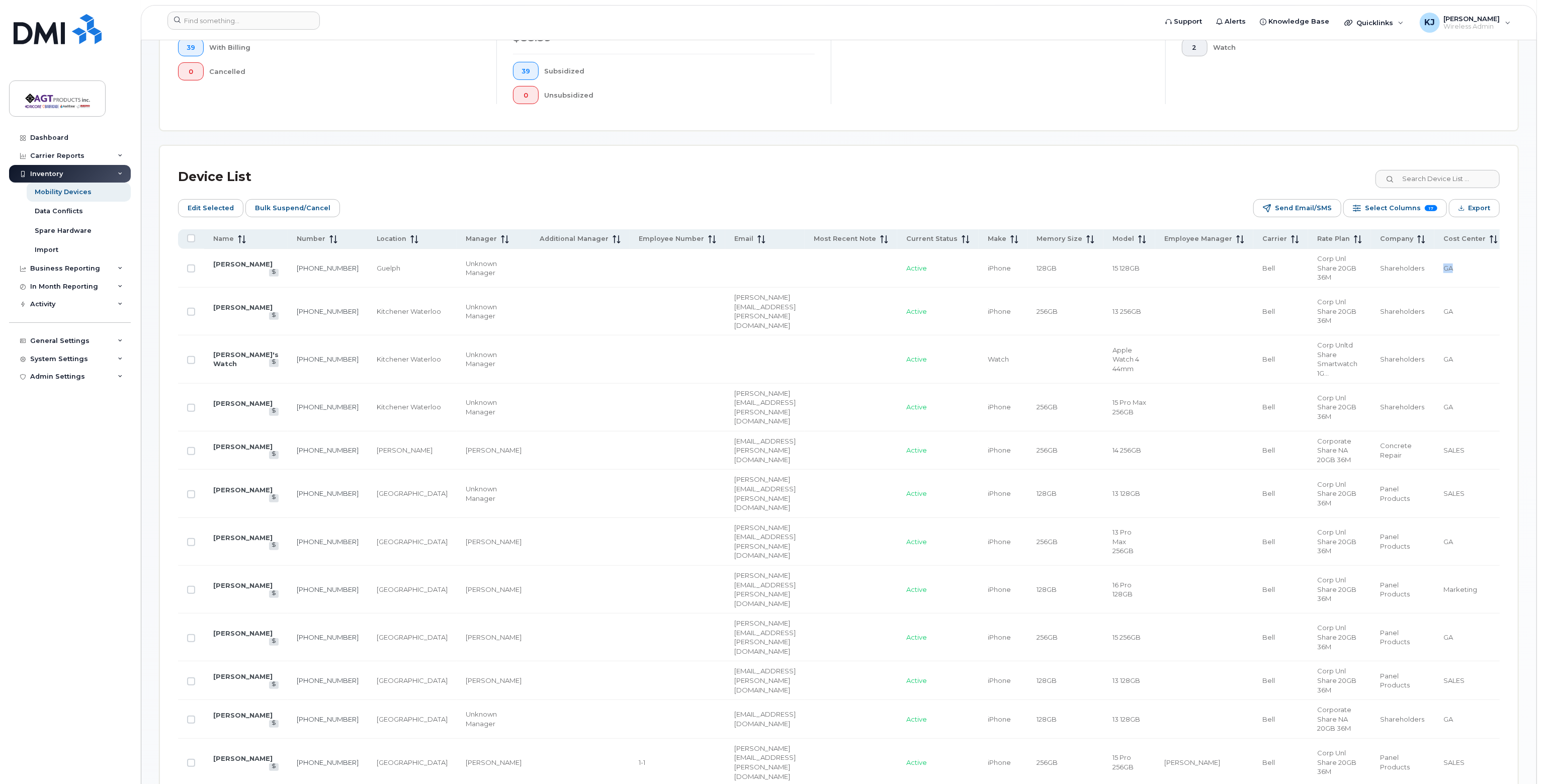
drag, startPoint x: 1395, startPoint y: 266, endPoint x: 1428, endPoint y: 268, distance: 33.1
click at [1434, 268] on td "GA" at bounding box center [1470, 268] width 72 height 39
click at [225, 268] on link "[PERSON_NAME]" at bounding box center [243, 263] width 60 height 8
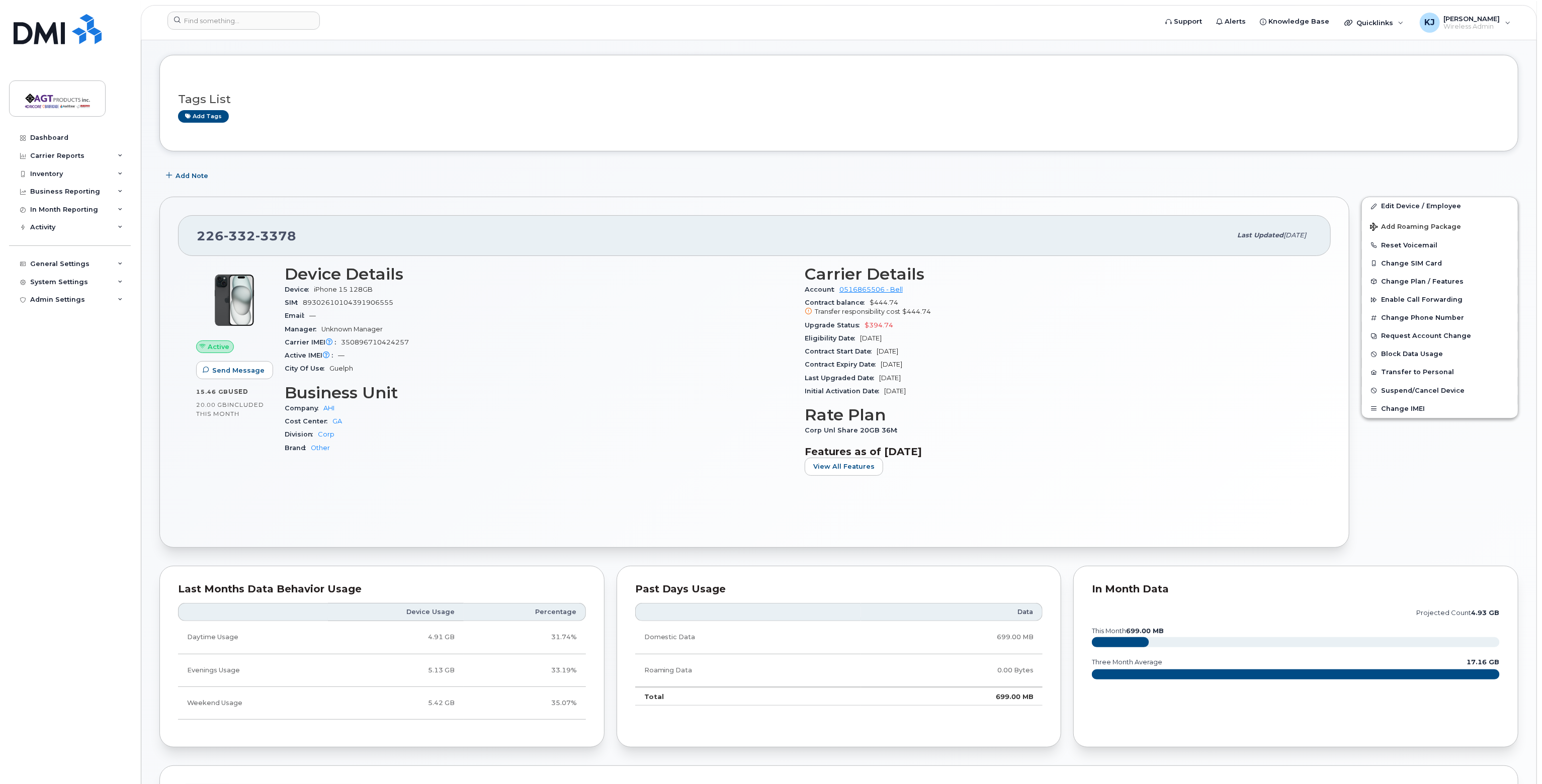
scroll to position [50, 0]
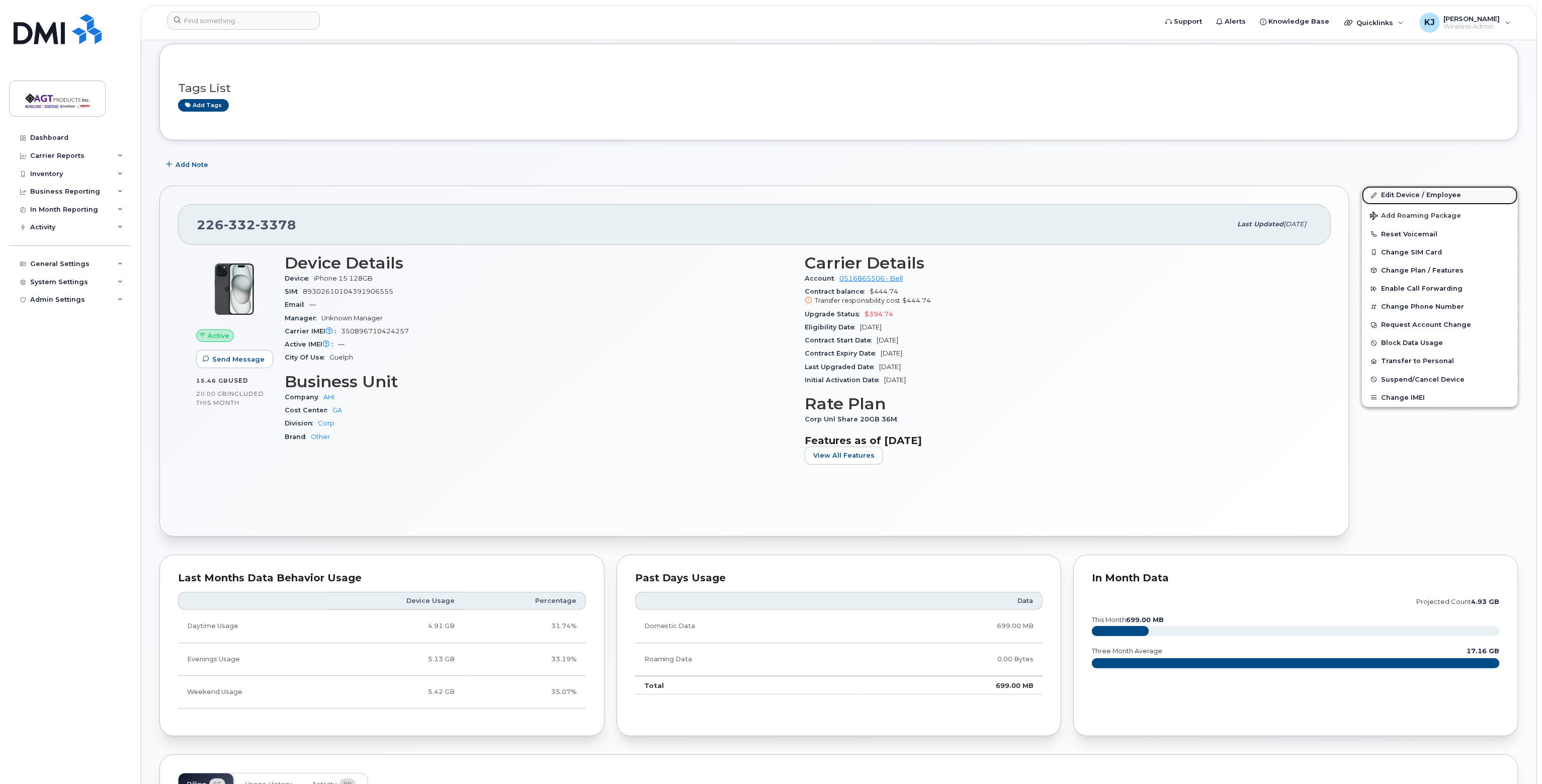
click at [1410, 193] on link "Edit Device / Employee" at bounding box center [1440, 195] width 156 height 18
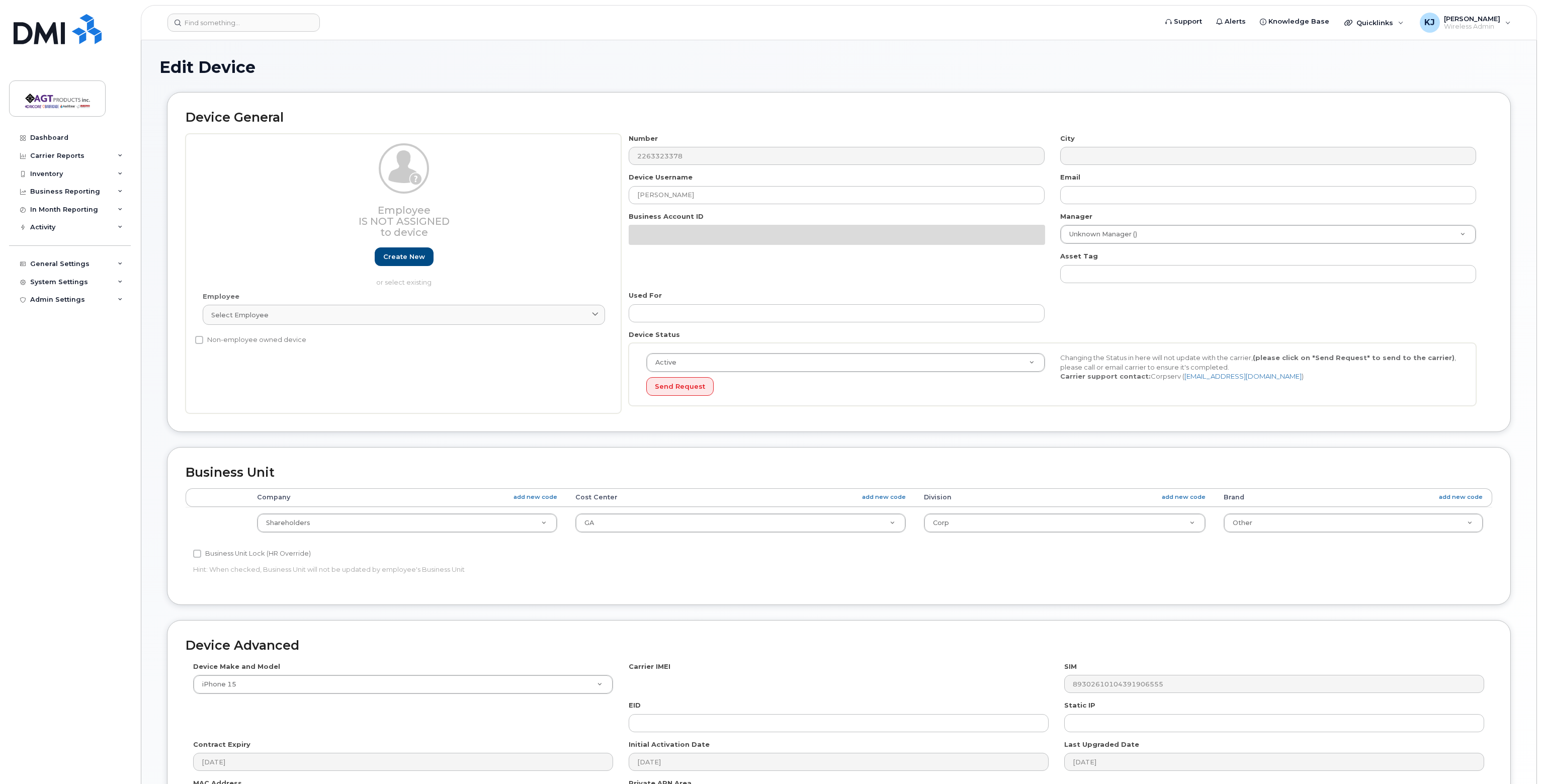
select select "279660"
select select "279665"
select select "279666"
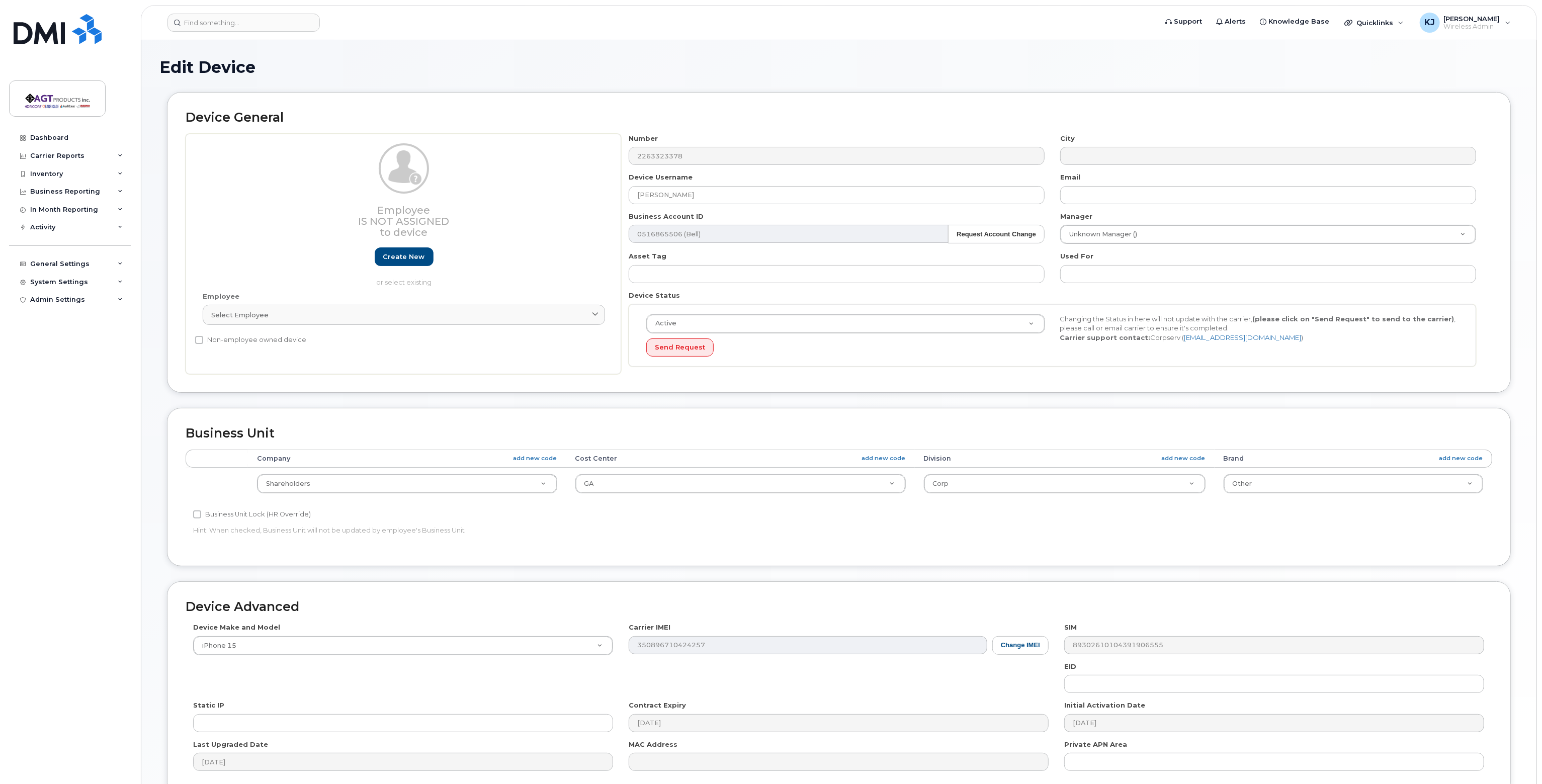
scroll to position [95, 0]
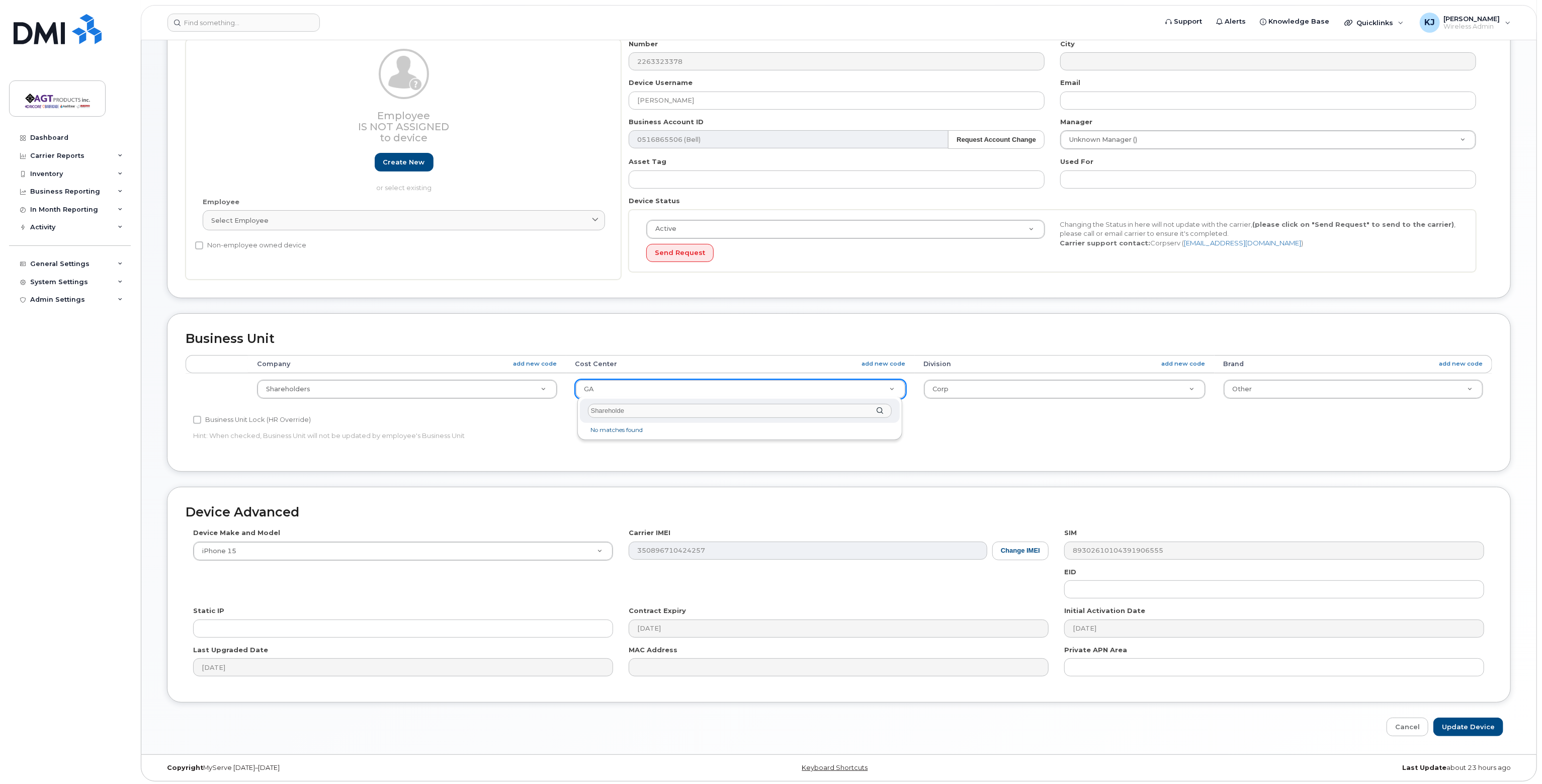
type input "Shareholder"
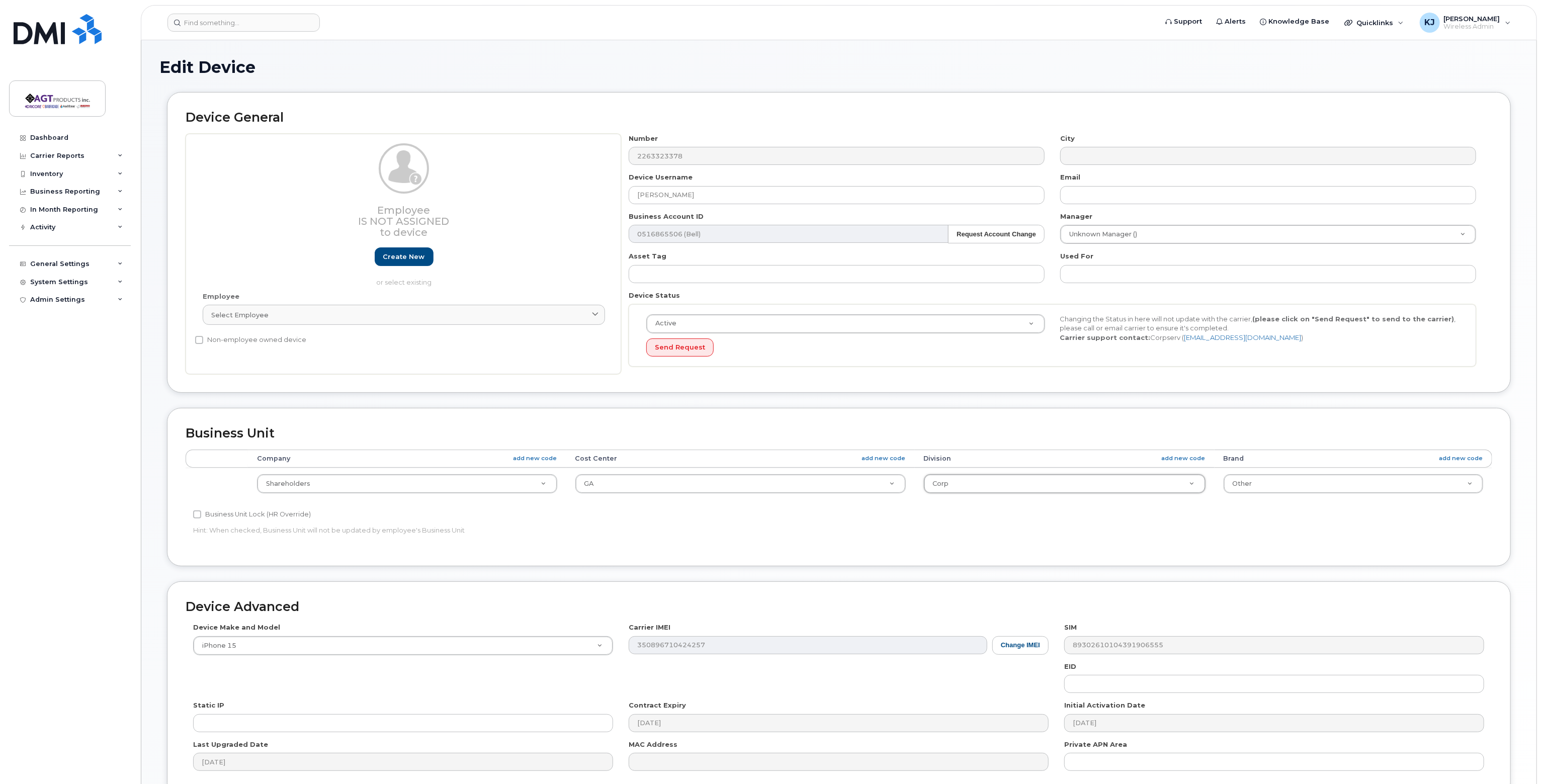
scroll to position [0, 0]
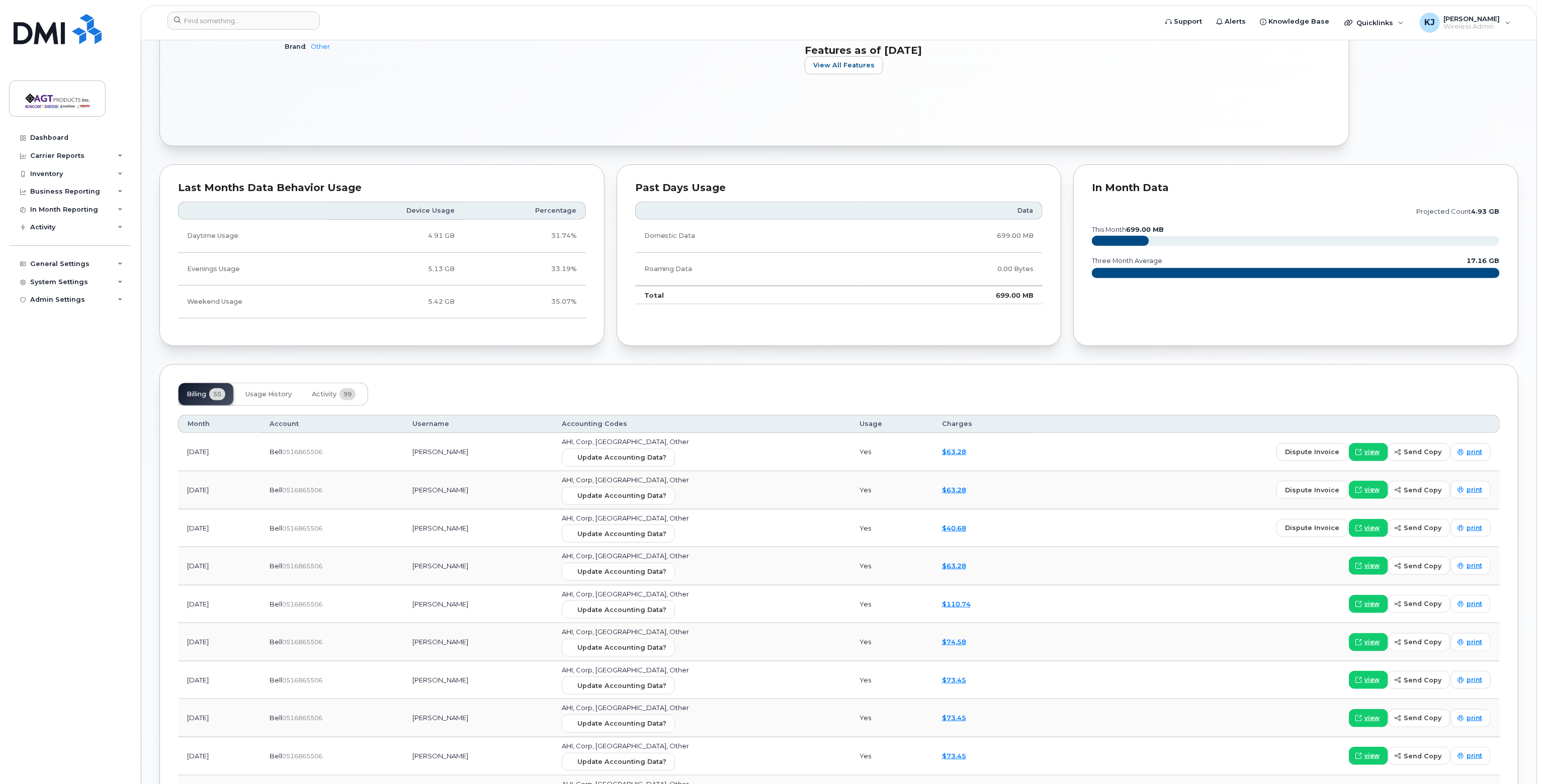
scroll to position [453, 0]
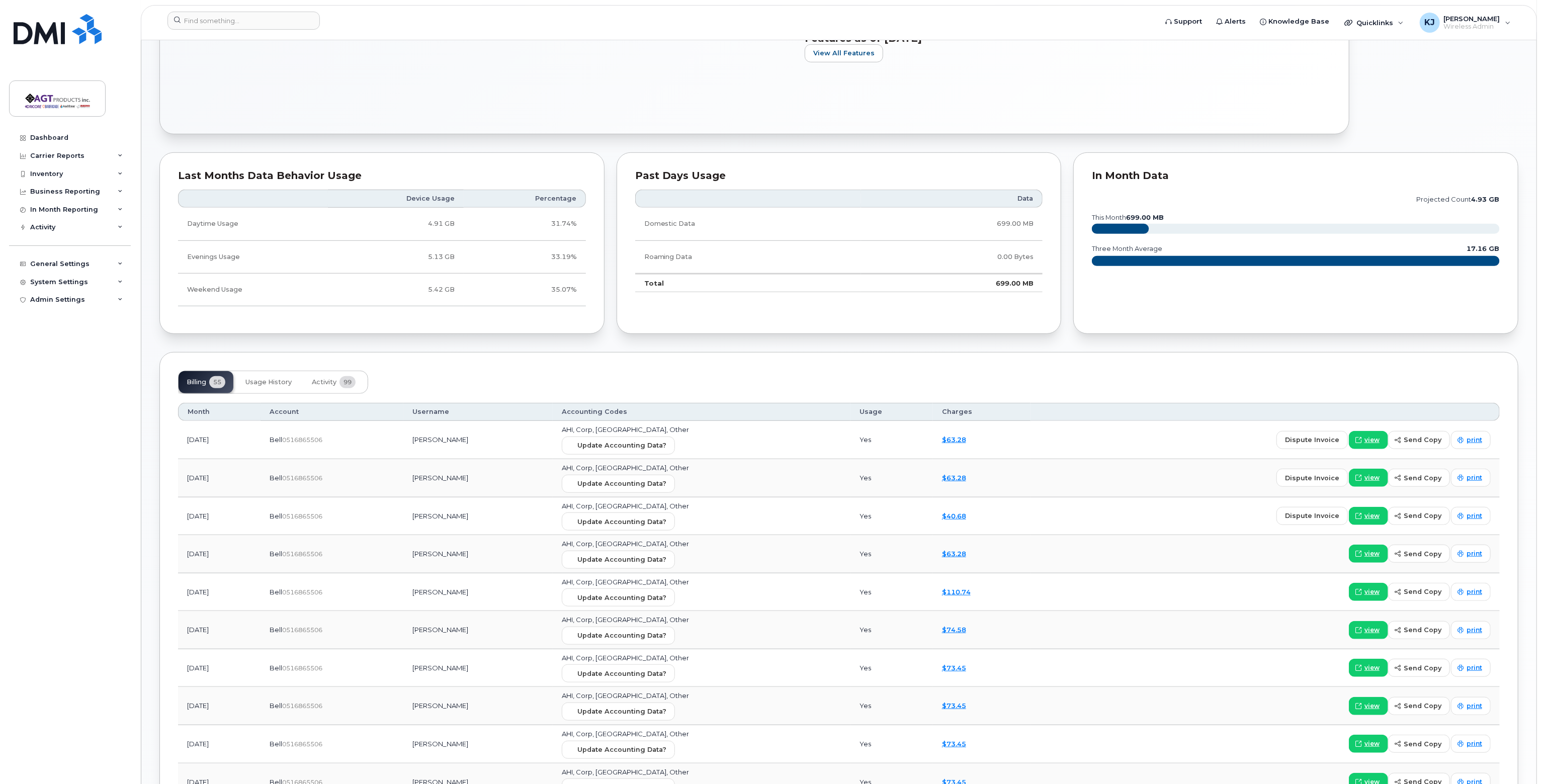
click at [609, 428] on span "AHI, Corp, [GEOGRAPHIC_DATA], Other" at bounding box center [625, 429] width 128 height 8
click at [627, 427] on span "AHI, Corp, GA, Other" at bounding box center [625, 429] width 128 height 8
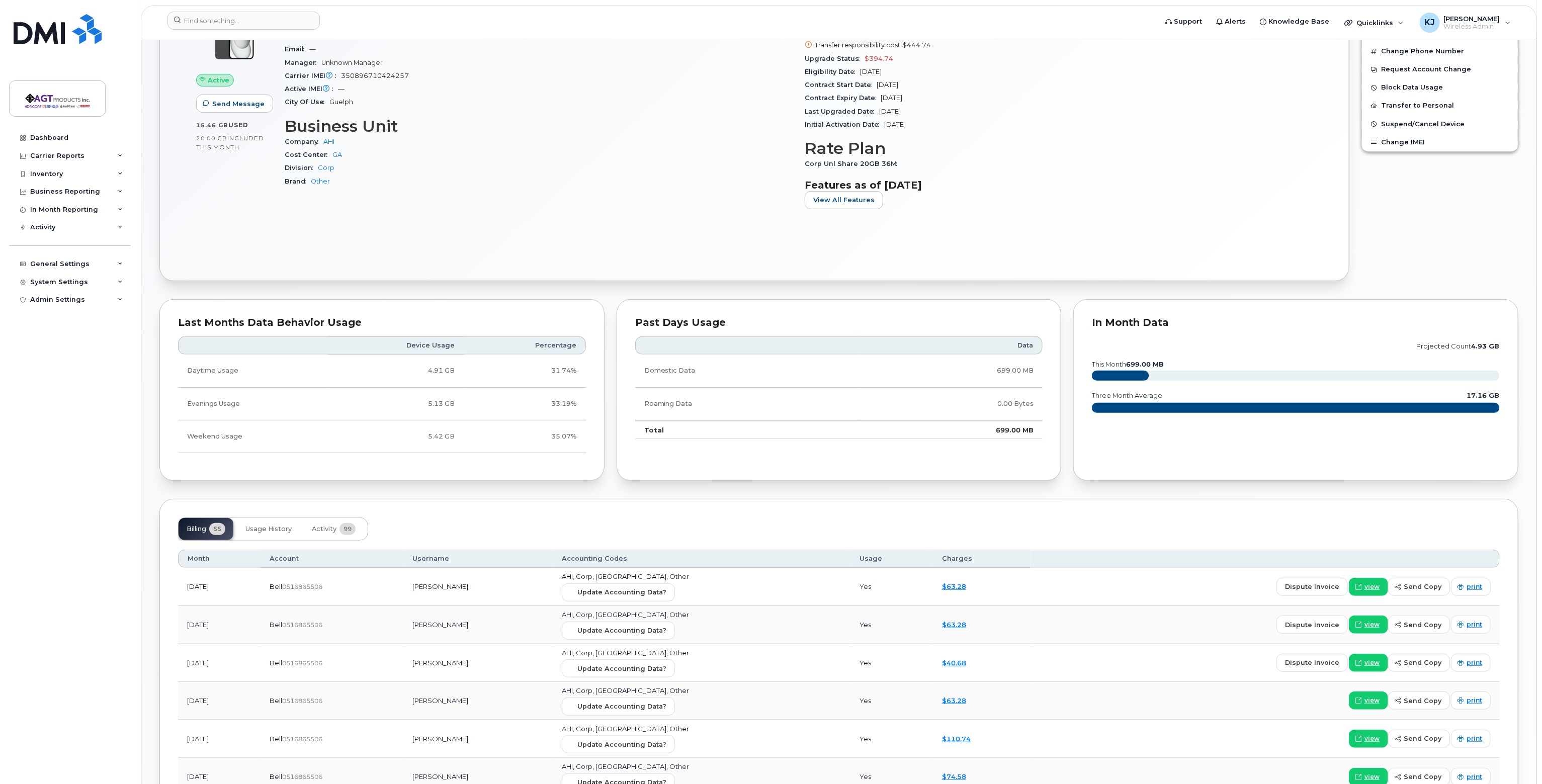
scroll to position [284, 0]
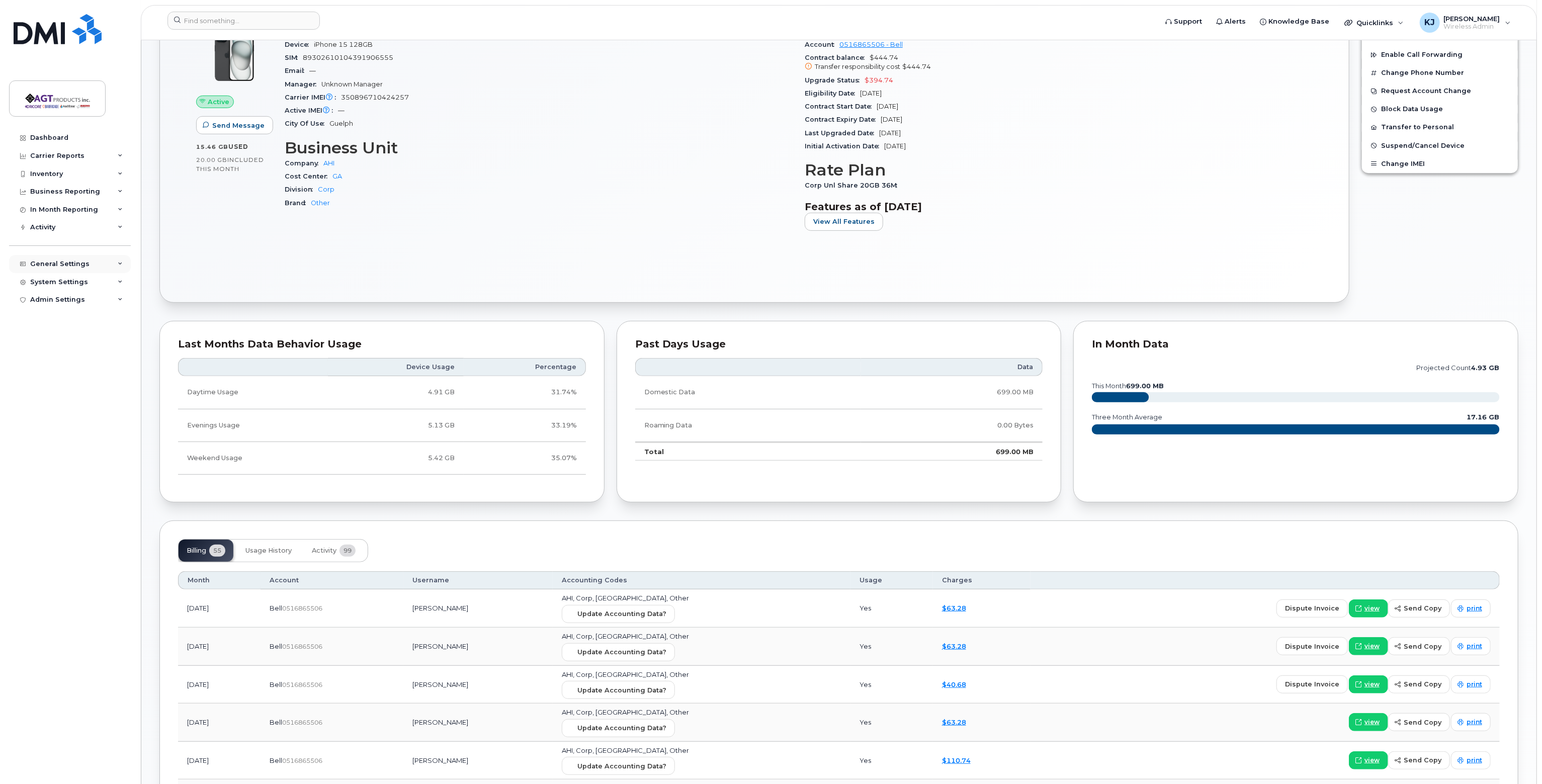
click at [70, 262] on div "General Settings" at bounding box center [60, 263] width 60 height 8
click at [69, 394] on div "System Settings" at bounding box center [59, 397] width 58 height 8
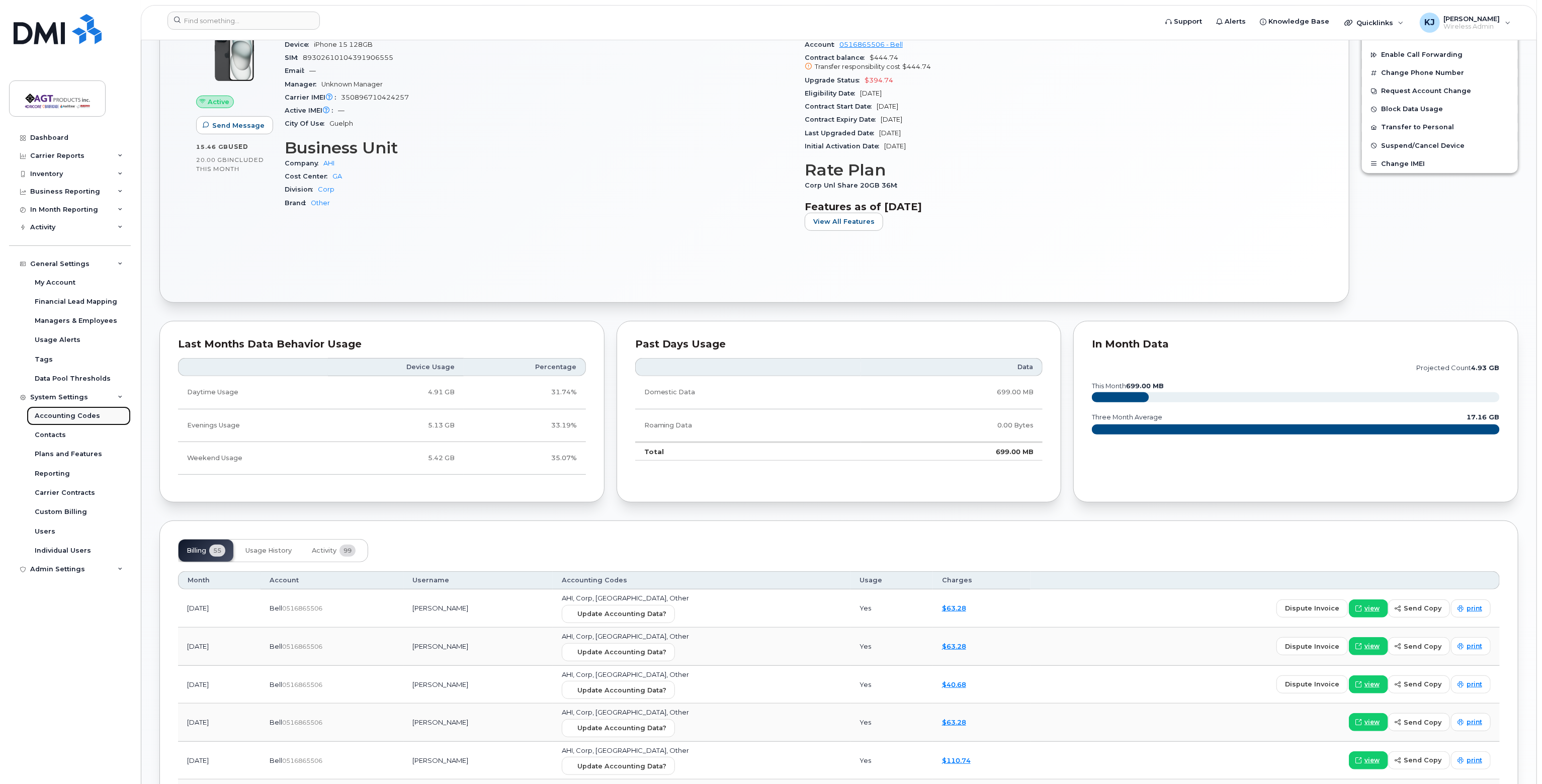
click at [78, 415] on div "Accounting Codes" at bounding box center [67, 415] width 65 height 9
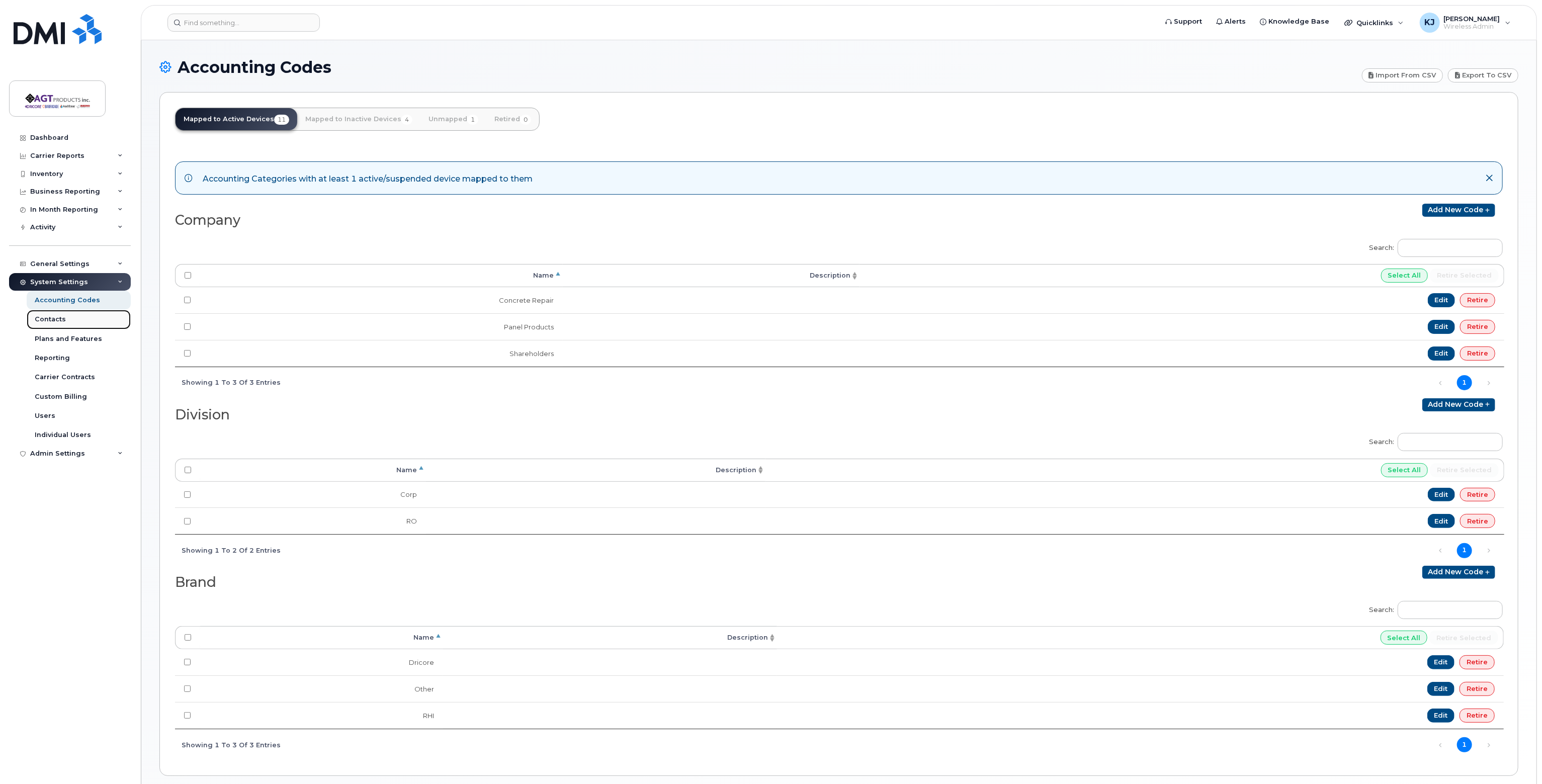
click at [76, 319] on link "Contacts" at bounding box center [79, 319] width 104 height 19
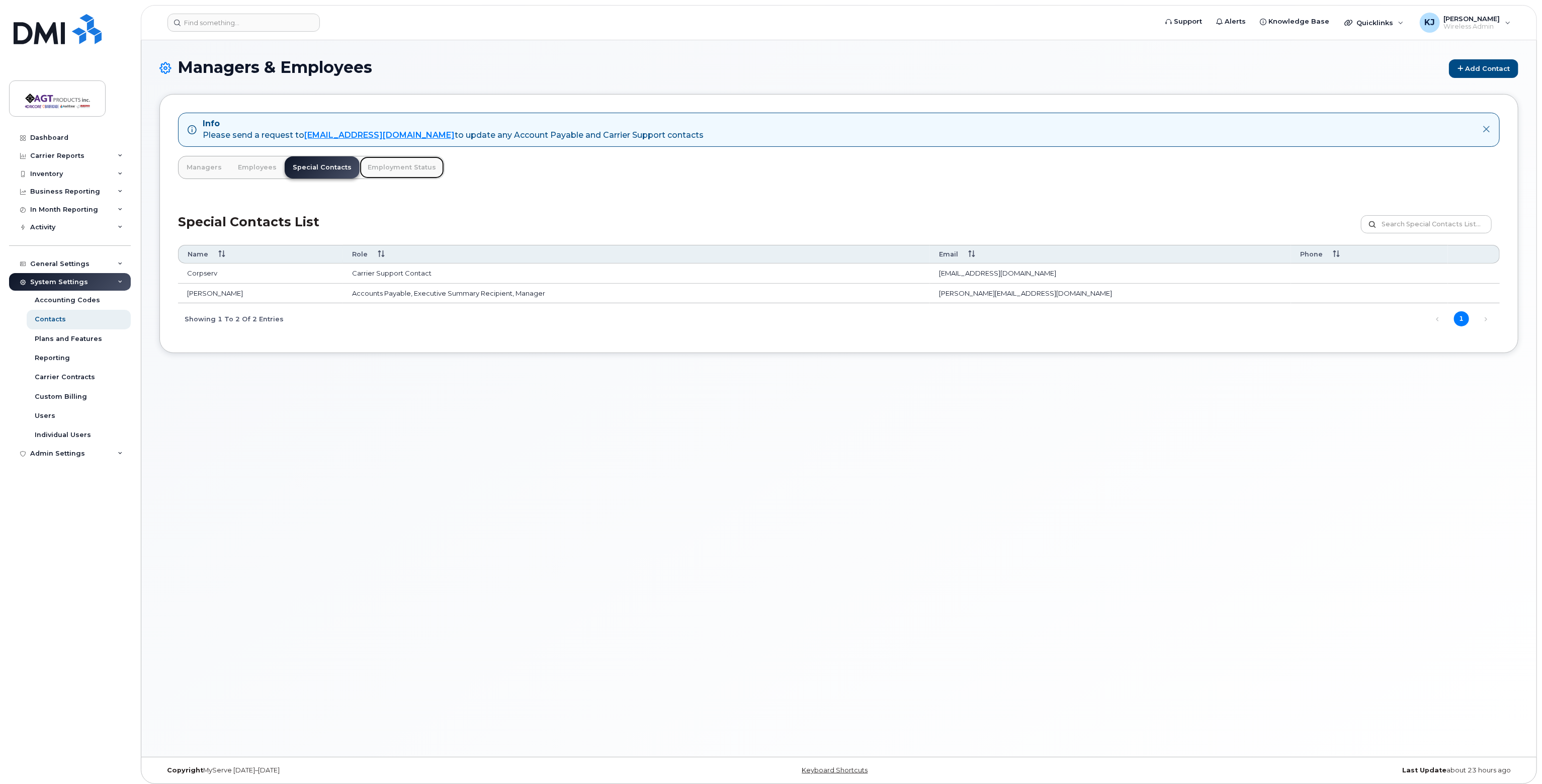
click at [393, 169] on link "Employment Status" at bounding box center [402, 167] width 85 height 22
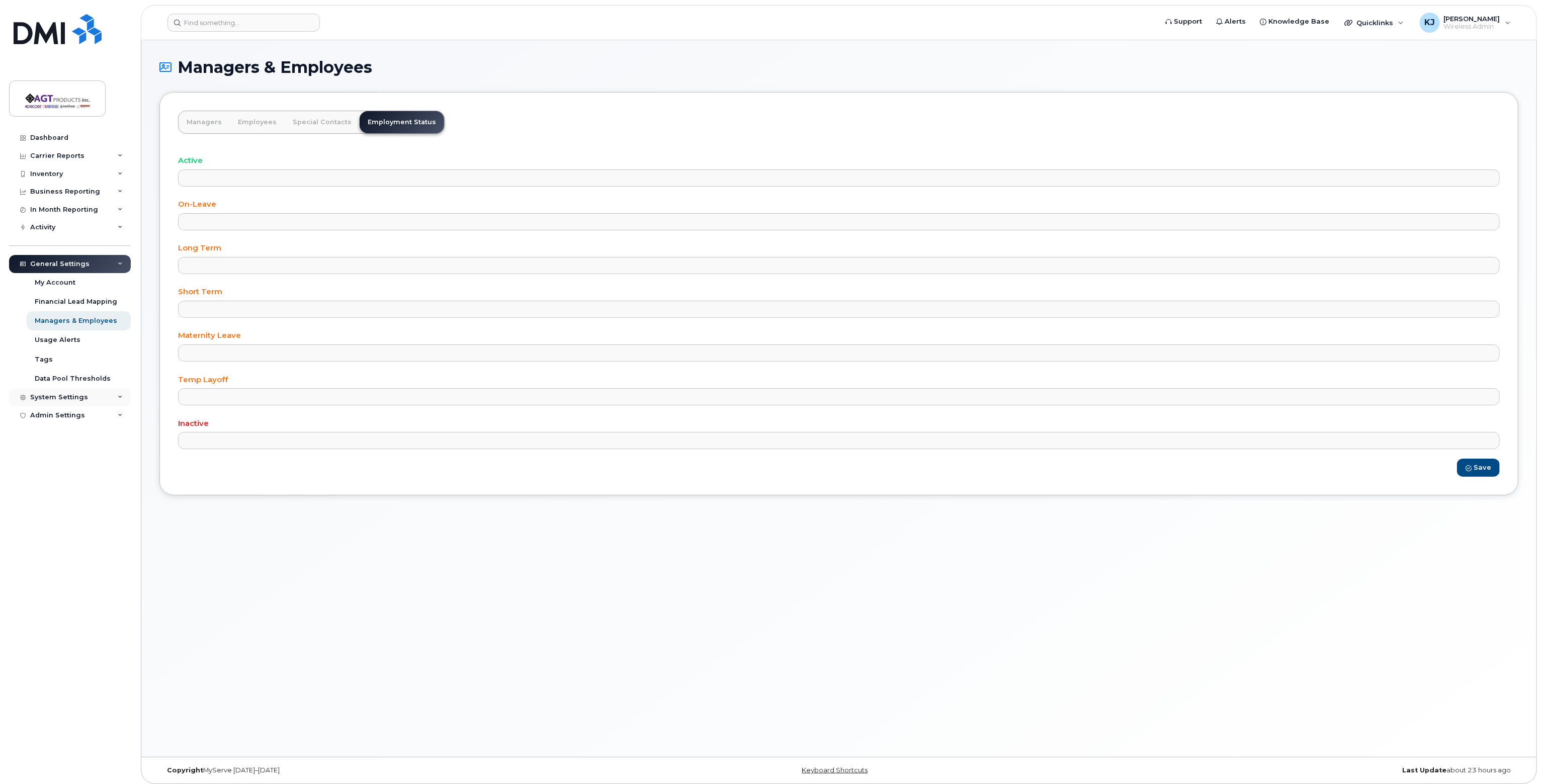
click at [60, 396] on div "System Settings" at bounding box center [59, 397] width 58 height 8
click at [72, 380] on div "Data Pool Thresholds" at bounding box center [73, 378] width 76 height 9
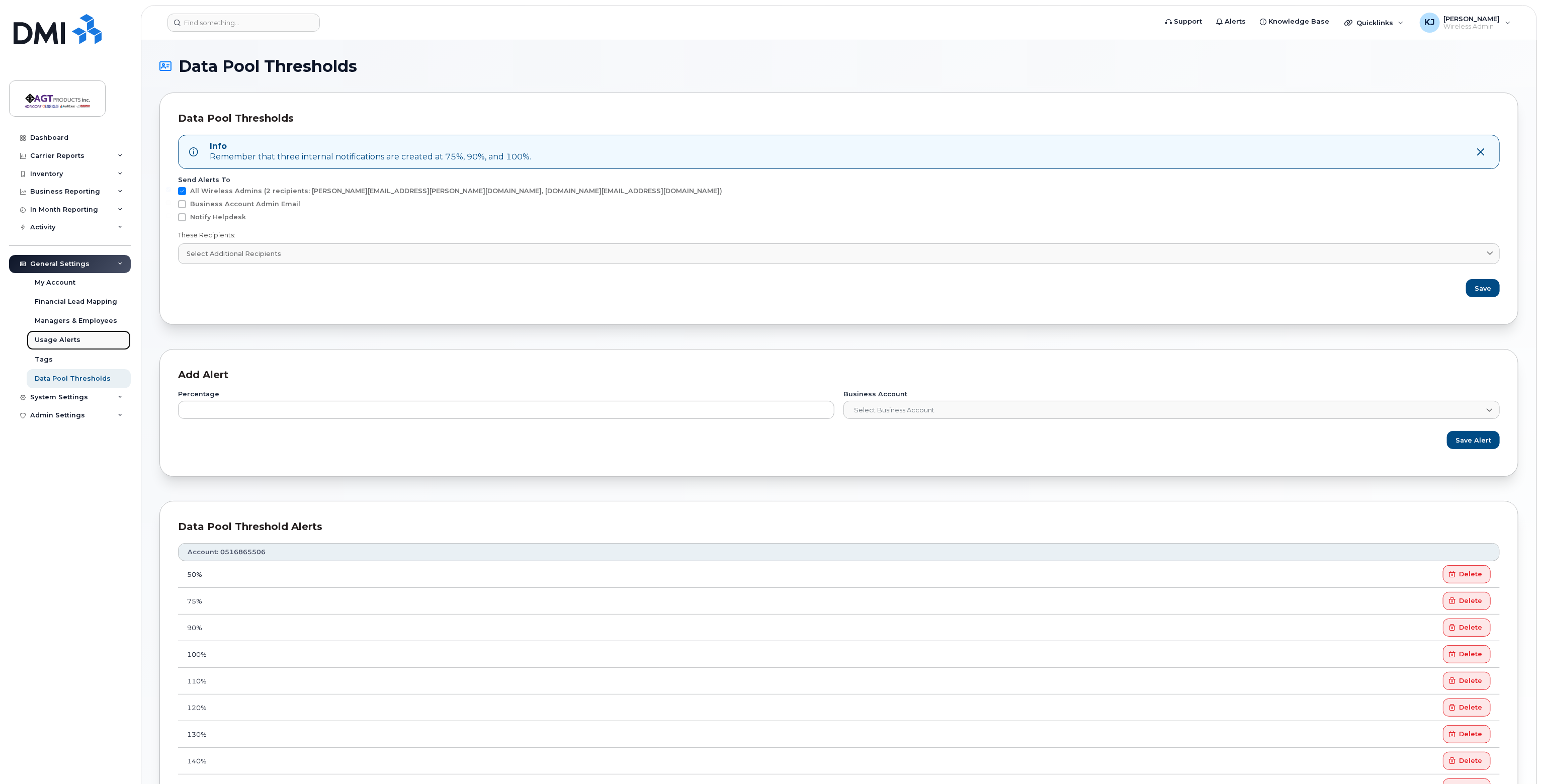
click at [67, 340] on div "Usage Alerts" at bounding box center [57, 340] width 46 height 9
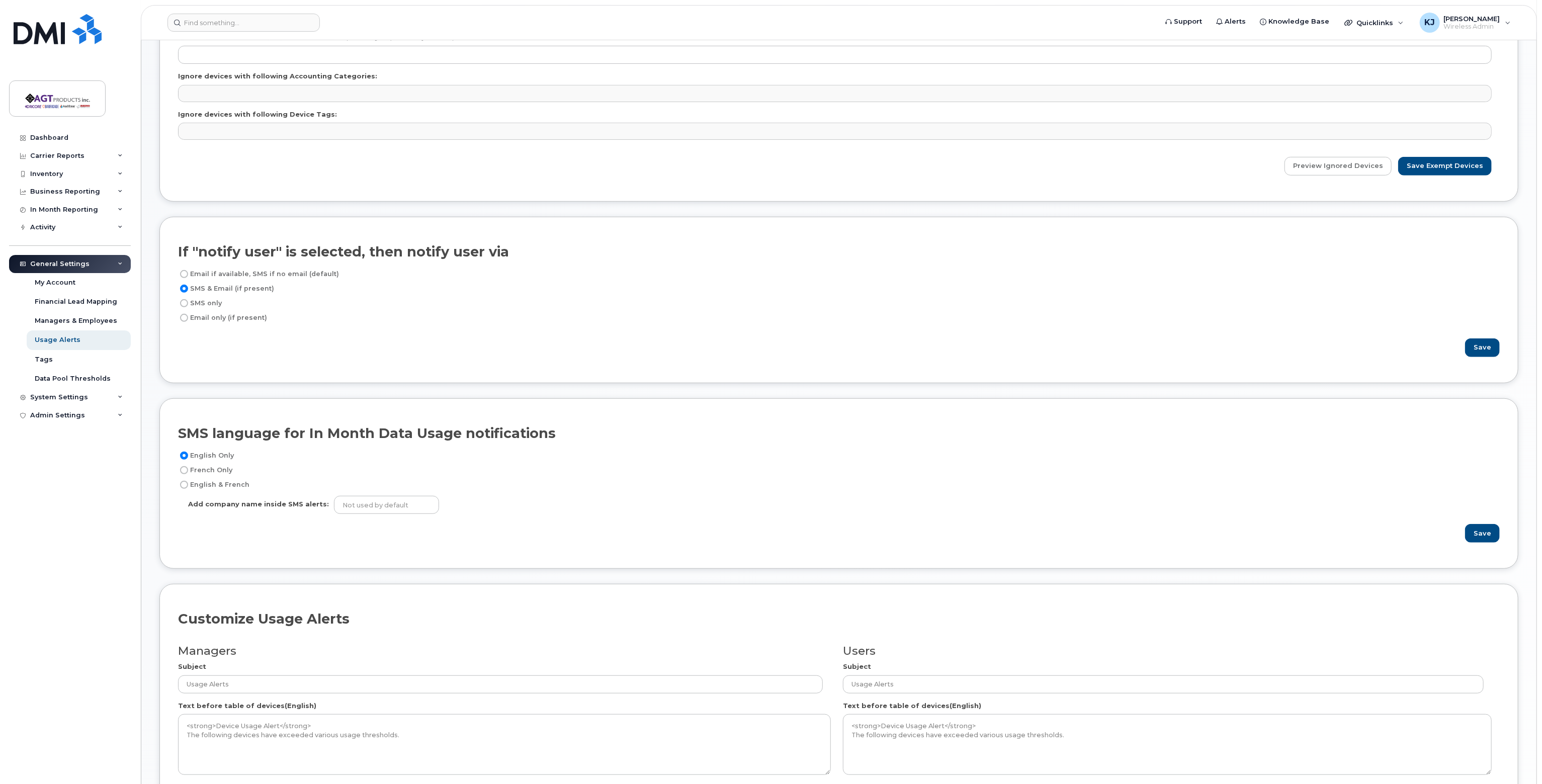
scroll to position [302, 0]
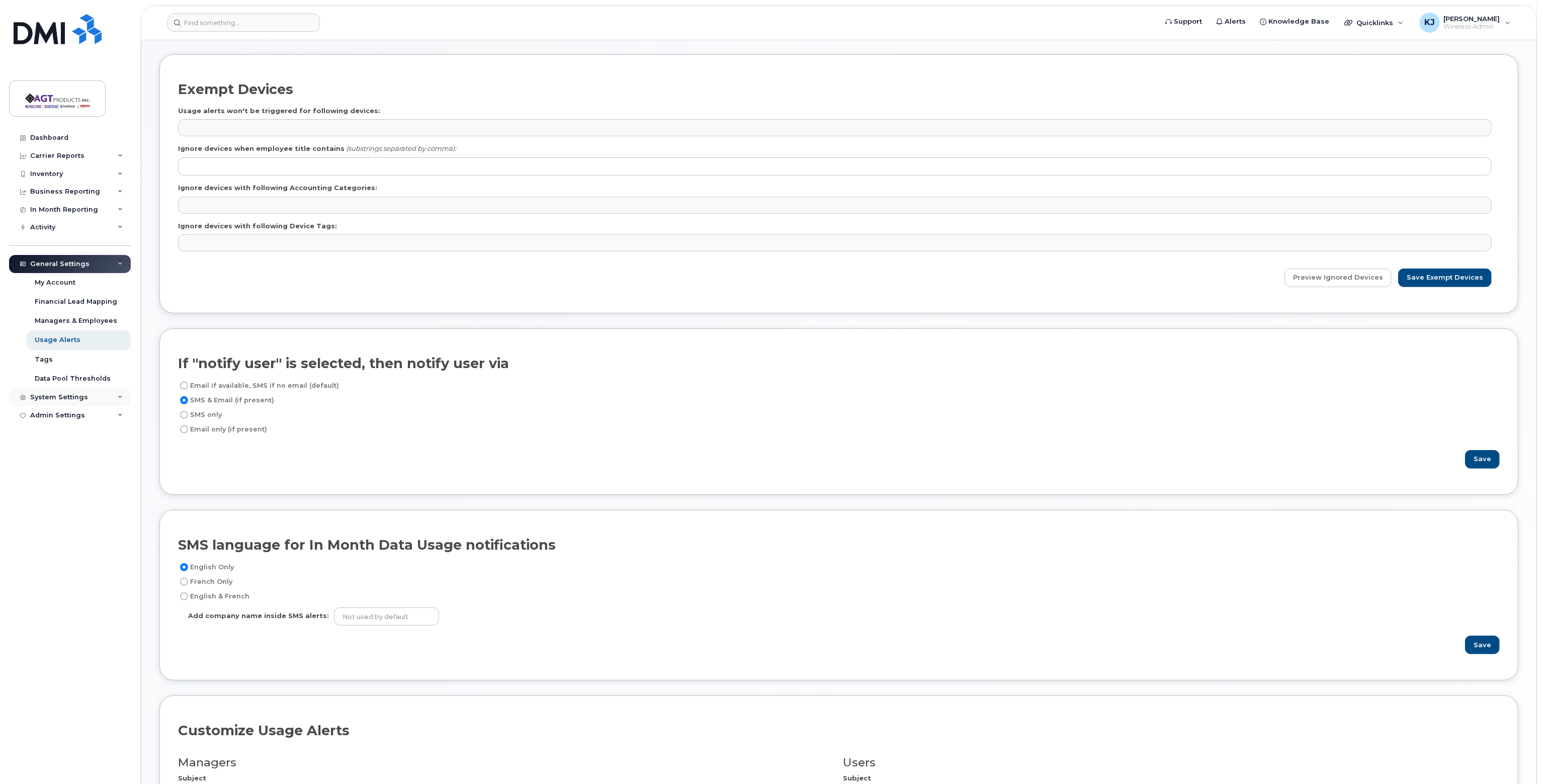
click at [54, 396] on div "System Settings" at bounding box center [59, 397] width 58 height 8
click at [58, 377] on div "Data Pool Thresholds" at bounding box center [73, 378] width 76 height 9
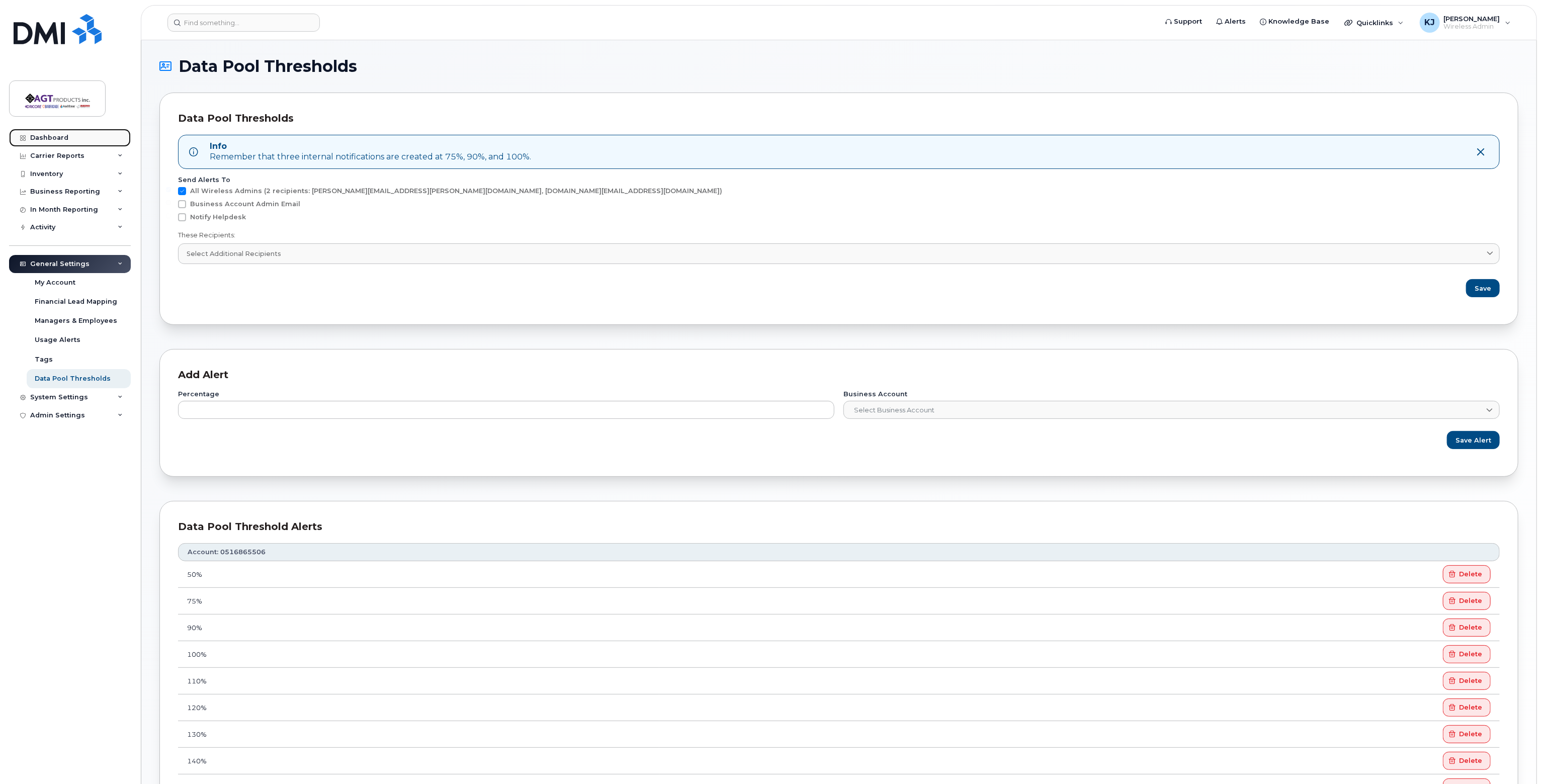
click at [67, 138] on div "Dashboard" at bounding box center [49, 137] width 39 height 8
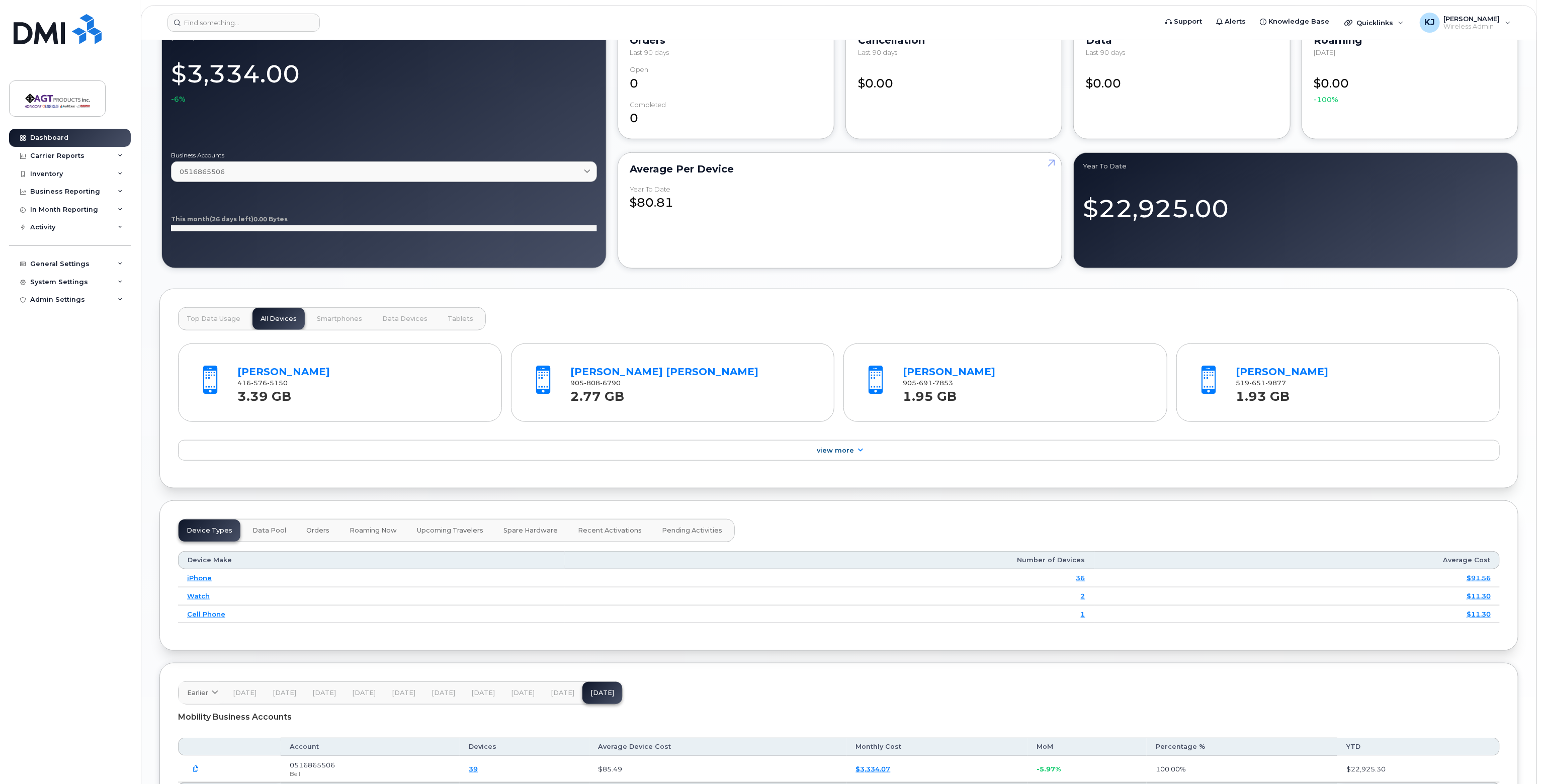
scroll to position [734, 0]
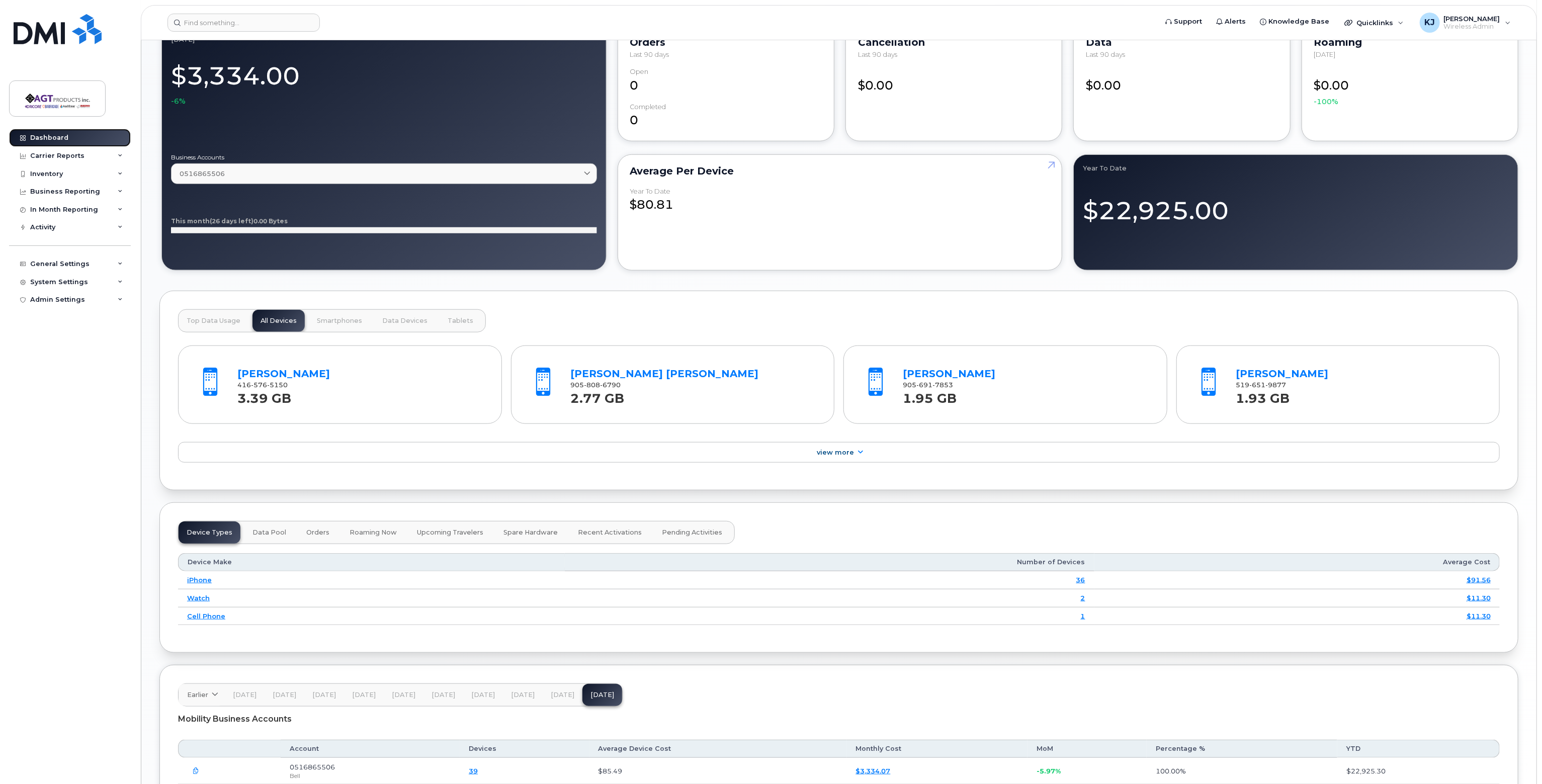
click at [48, 137] on div "Dashboard" at bounding box center [49, 137] width 39 height 8
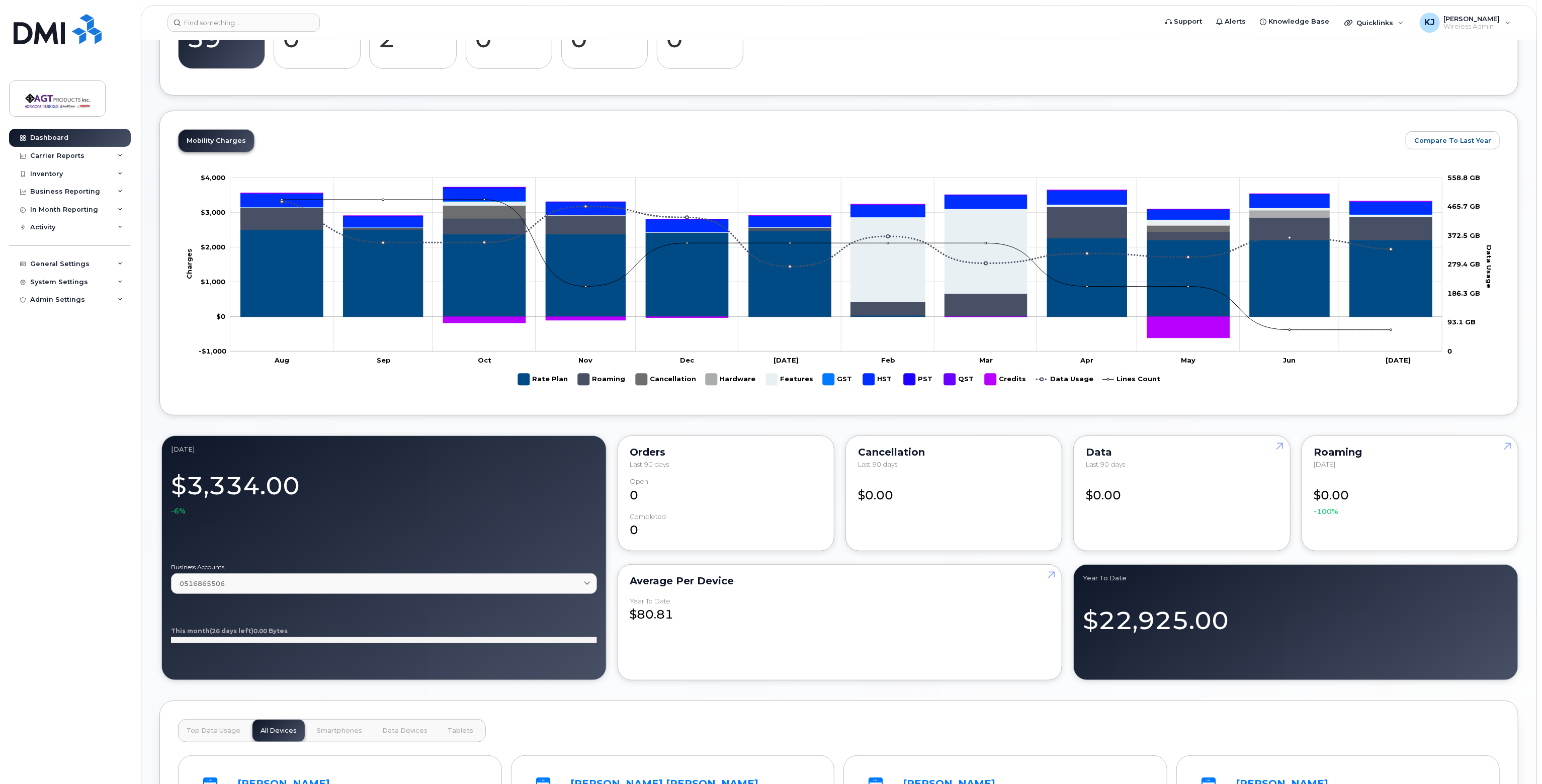
scroll to position [201, 0]
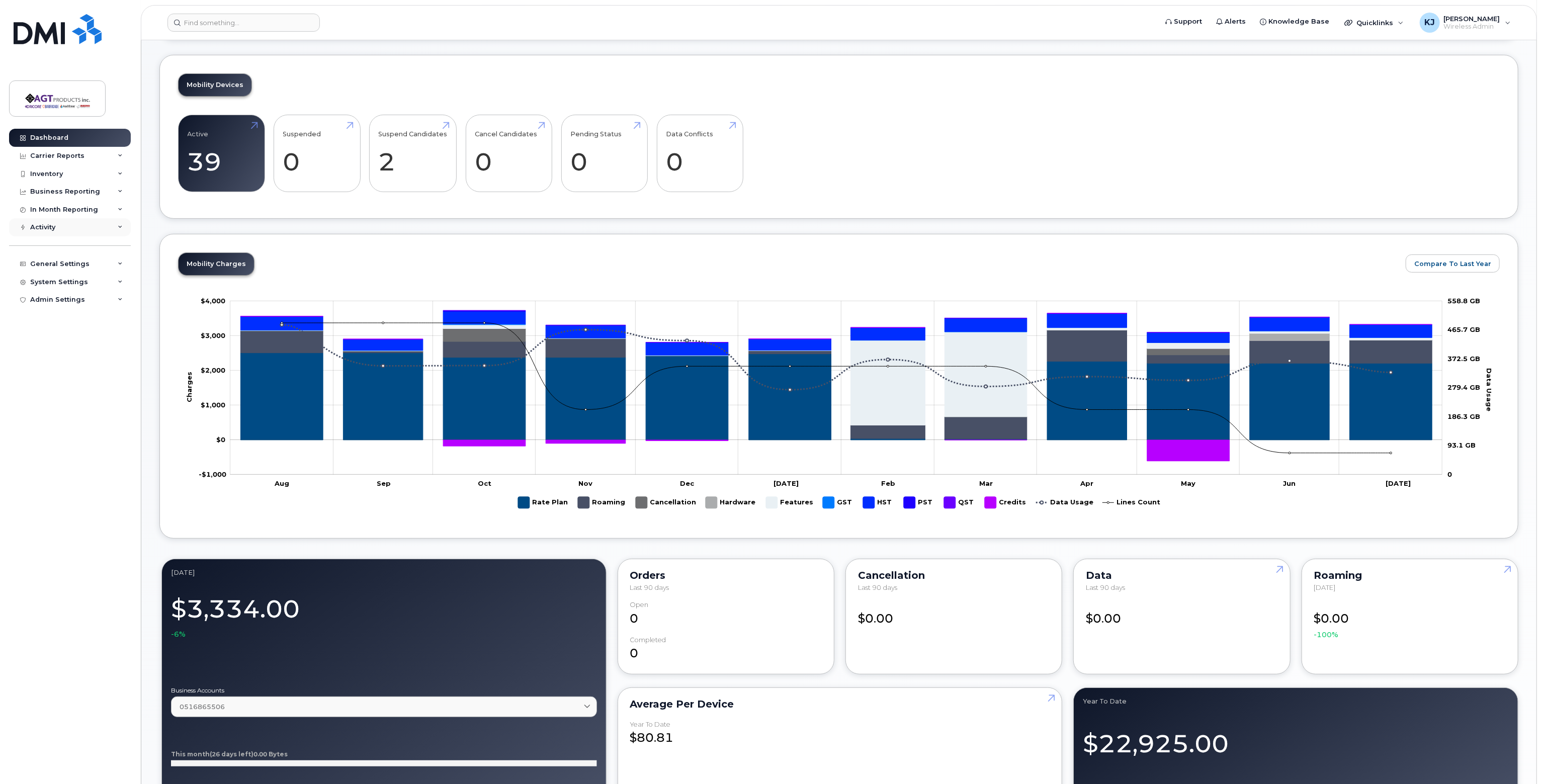
click at [53, 227] on div "Activity" at bounding box center [43, 227] width 25 height 8
click at [64, 331] on div "Rate Plan Monitor" at bounding box center [66, 331] width 62 height 9
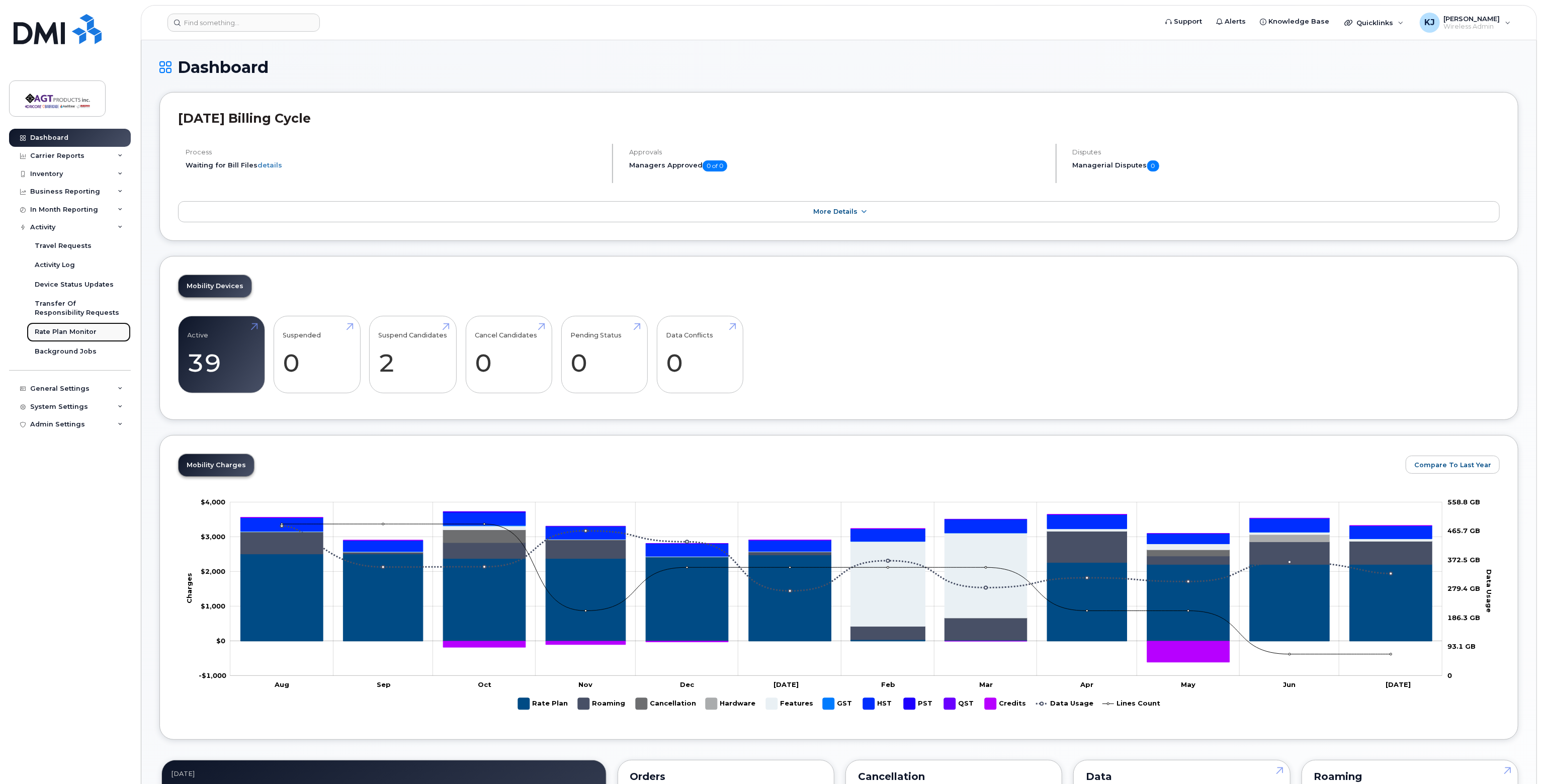
click at [64, 331] on div "Rate Plan Monitor" at bounding box center [66, 331] width 62 height 9
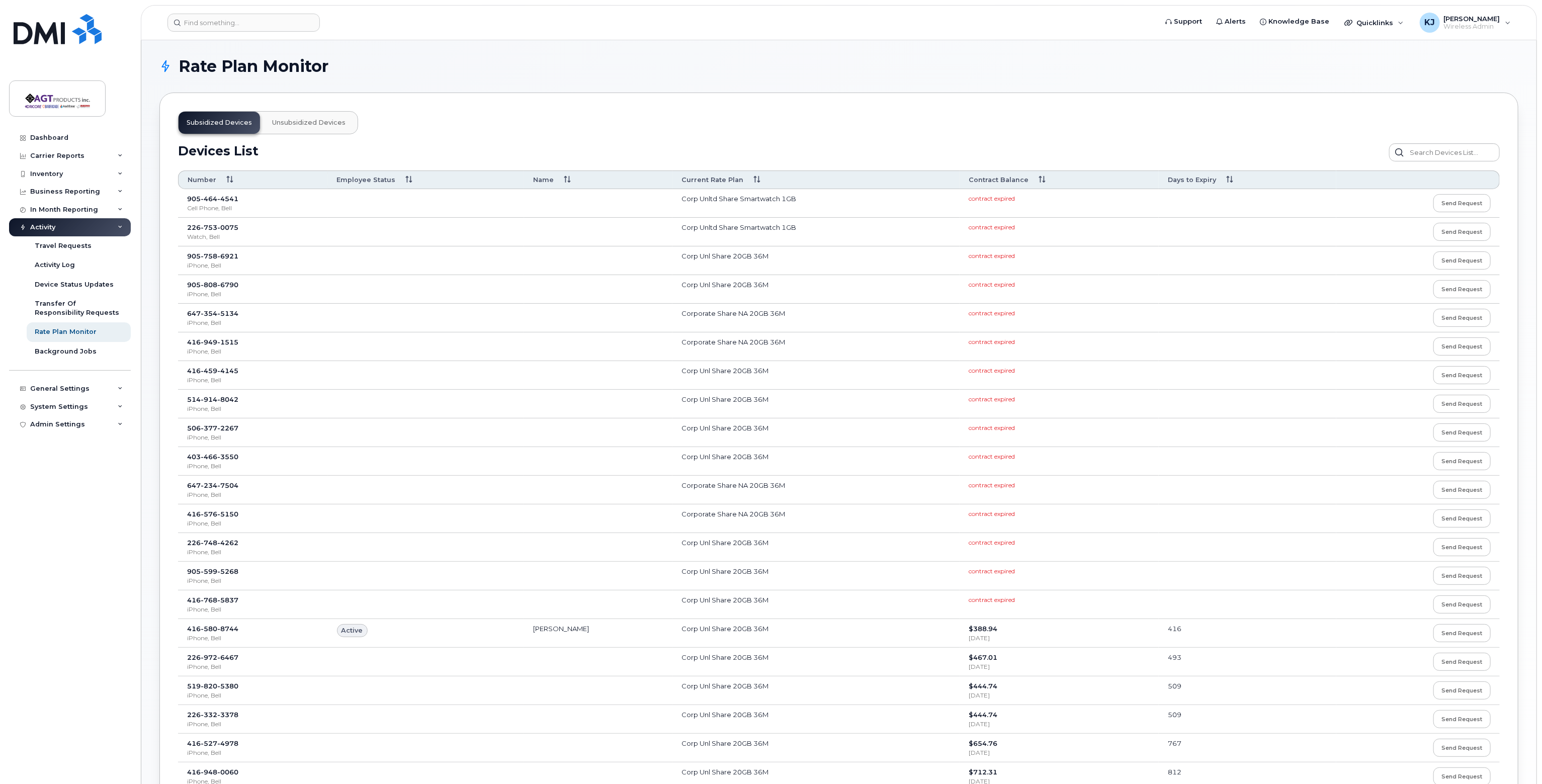
click at [1007, 285] on span "contract expired" at bounding box center [992, 284] width 46 height 8
